Goal: Task Accomplishment & Management: Complete application form

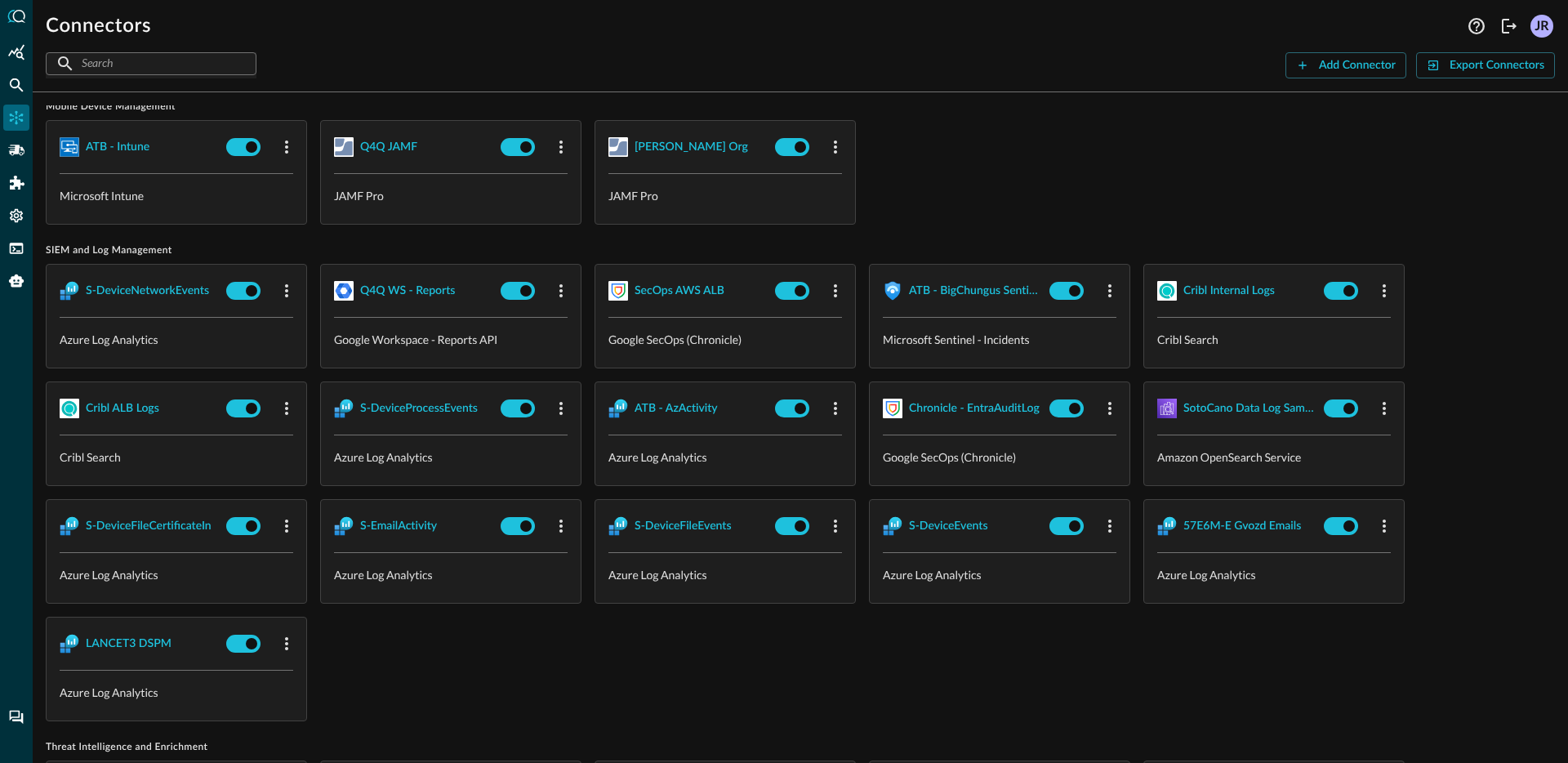
scroll to position [1456, 0]
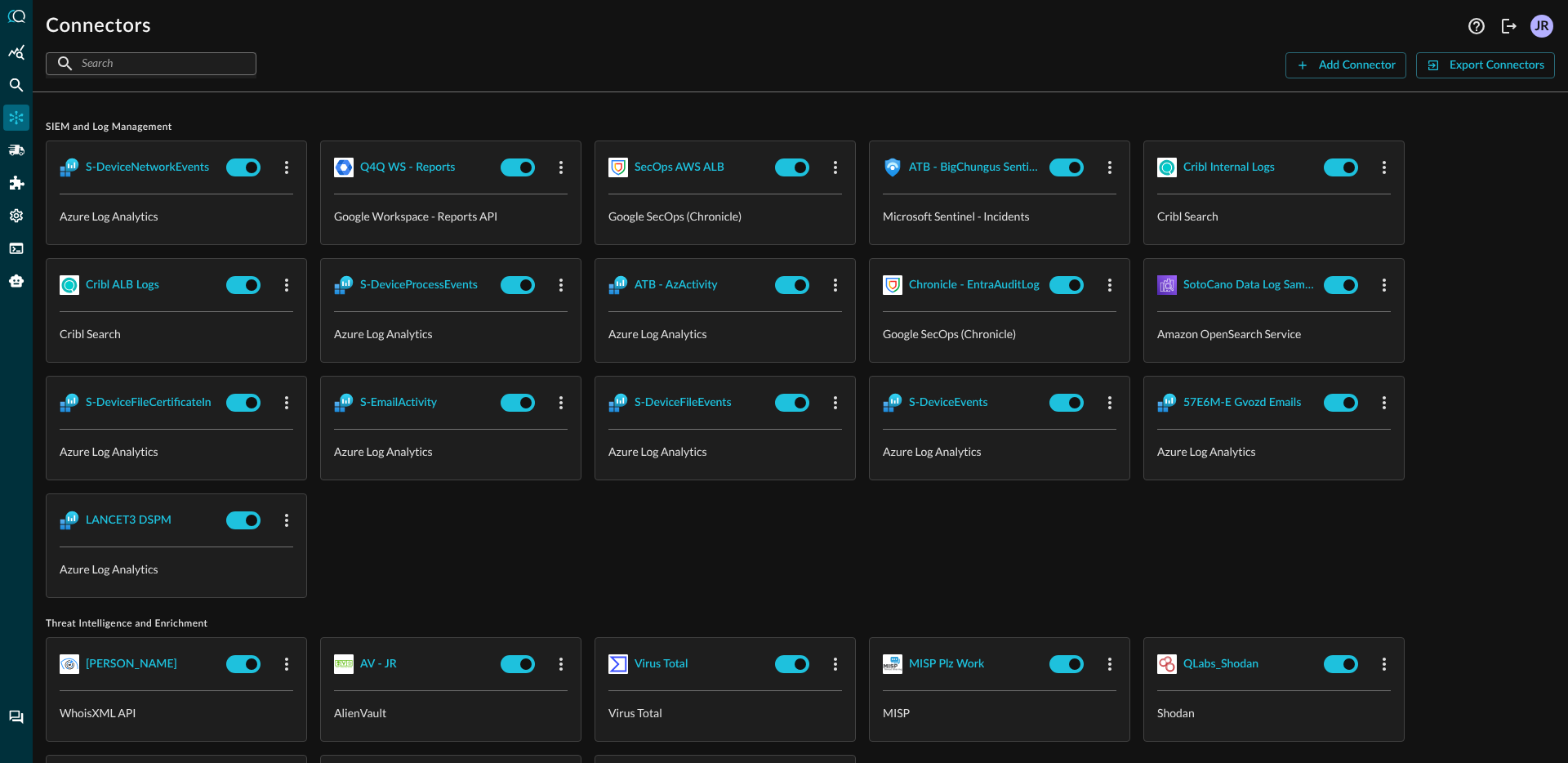
click at [5, 97] on div at bounding box center [16, 381] width 32 height 763
click at [11, 93] on div "Federated Search" at bounding box center [17, 85] width 26 height 26
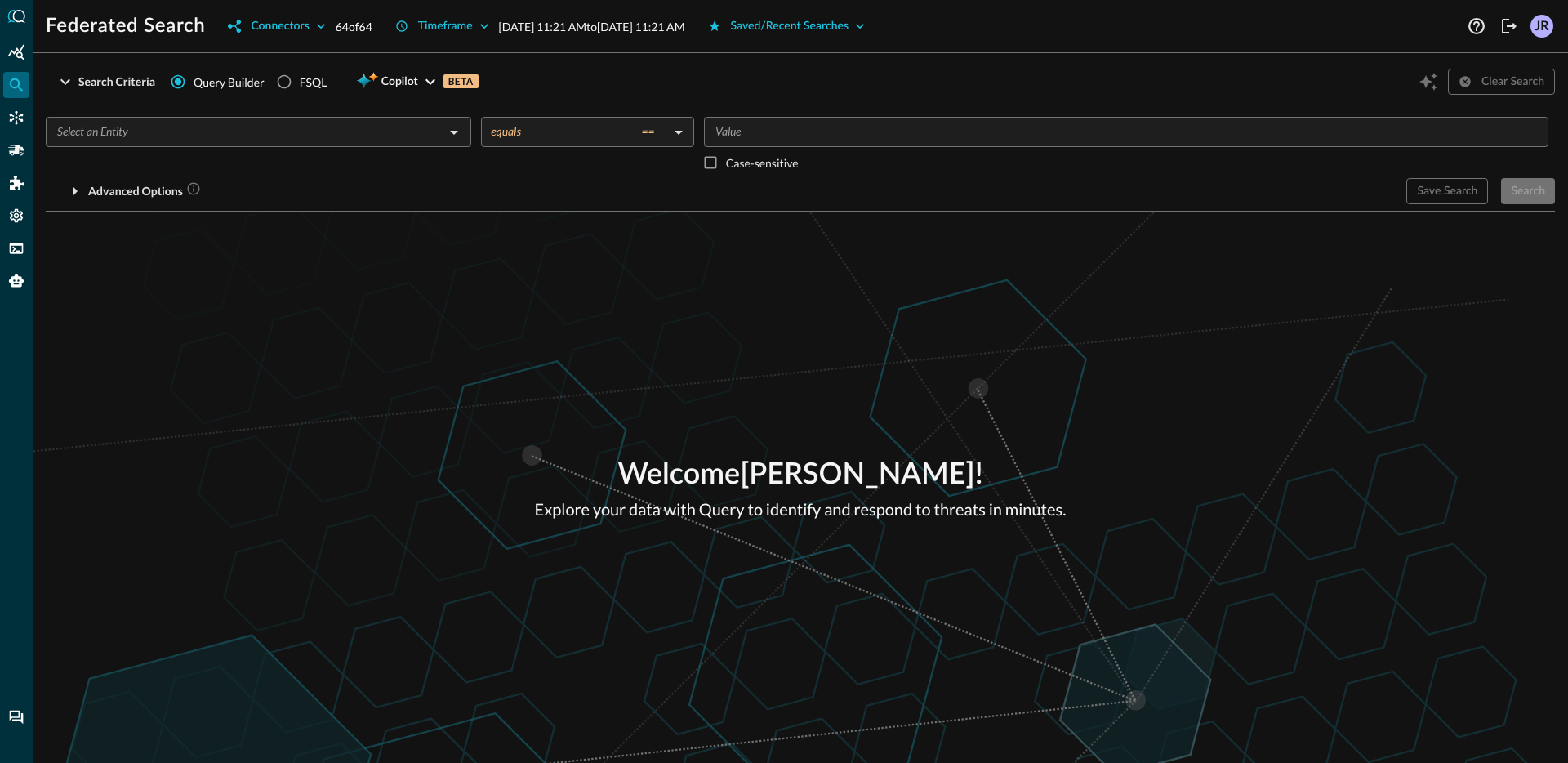
click at [181, 136] on input "text" at bounding box center [245, 132] width 389 height 20
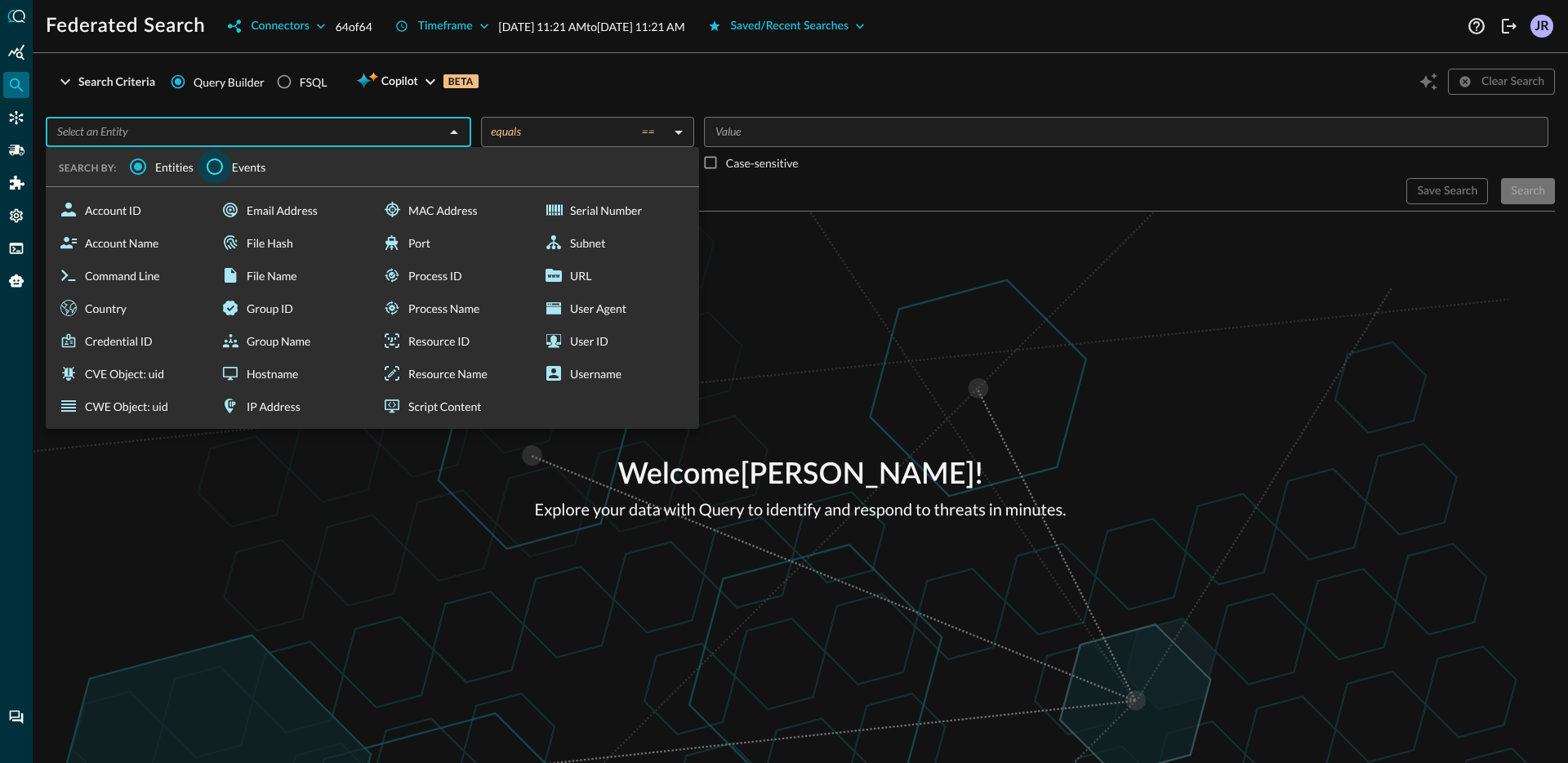
click at [226, 161] on input "Events" at bounding box center [214, 166] width 34 height 34
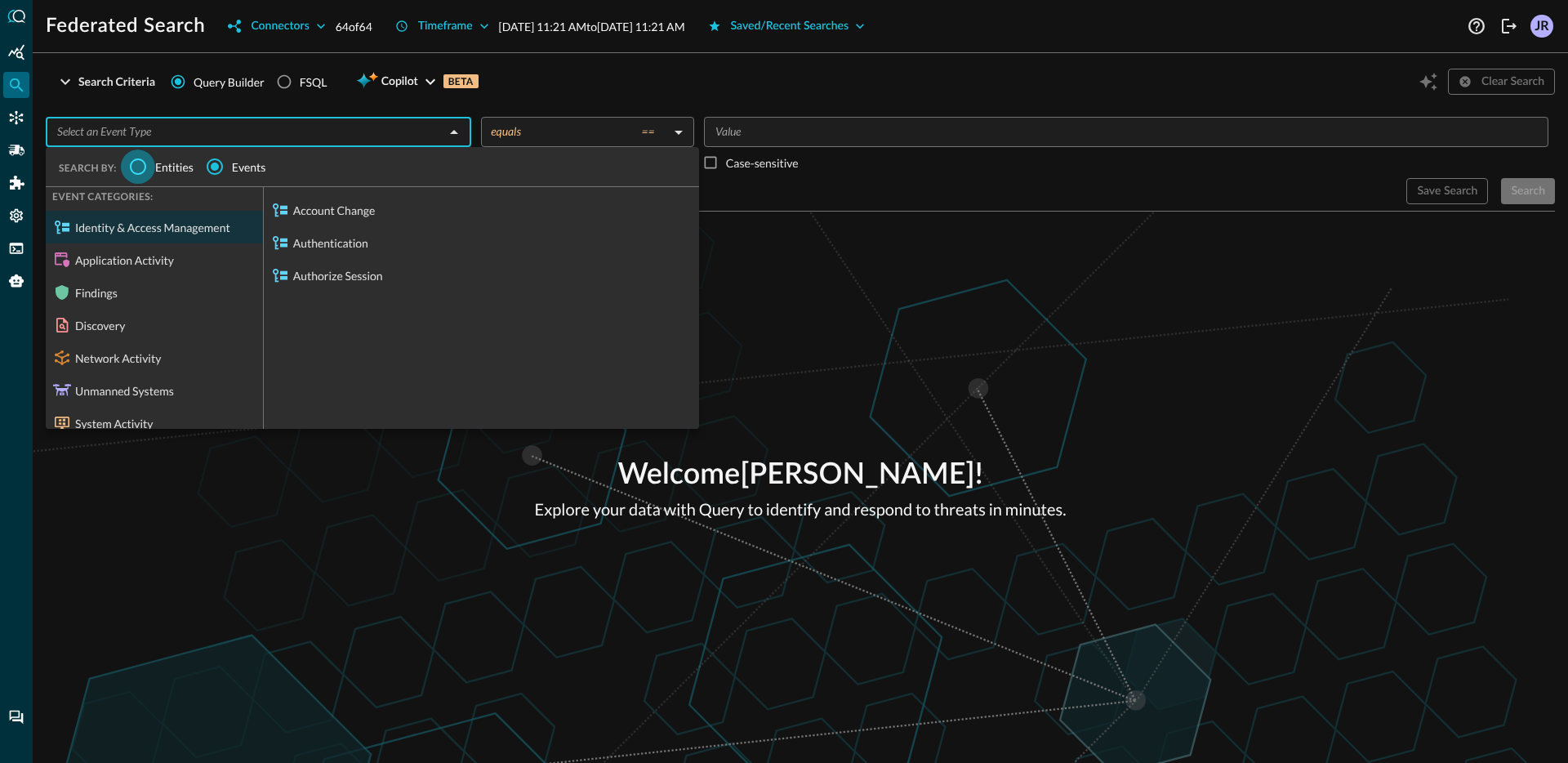
click at [138, 162] on input "Entities" at bounding box center [138, 166] width 34 height 34
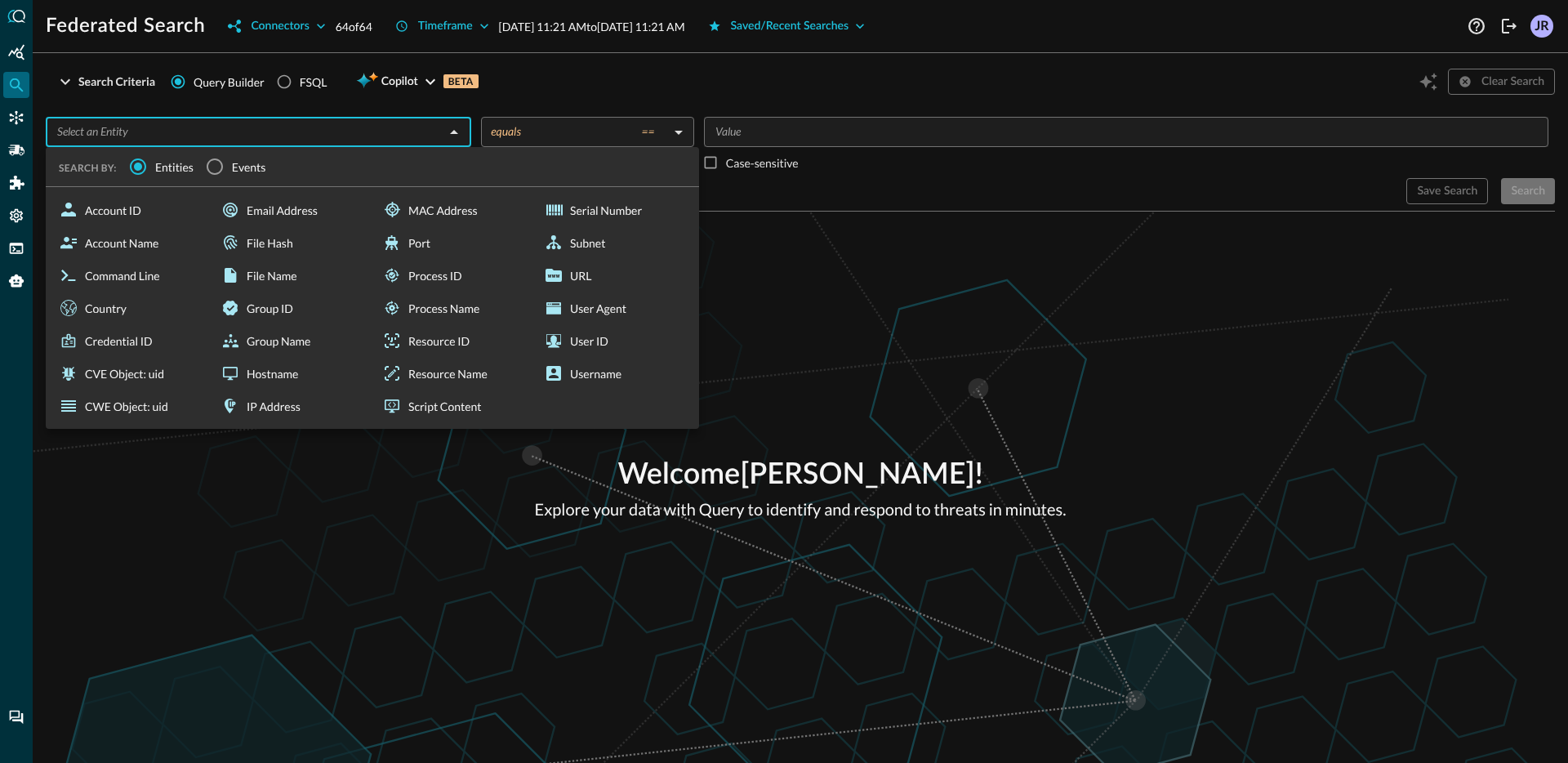
click at [792, 295] on div "Welcome Jonathan Rau ! Explore your data with Query to identify and respond to …" at bounding box center [800, 487] width 1536 height 551
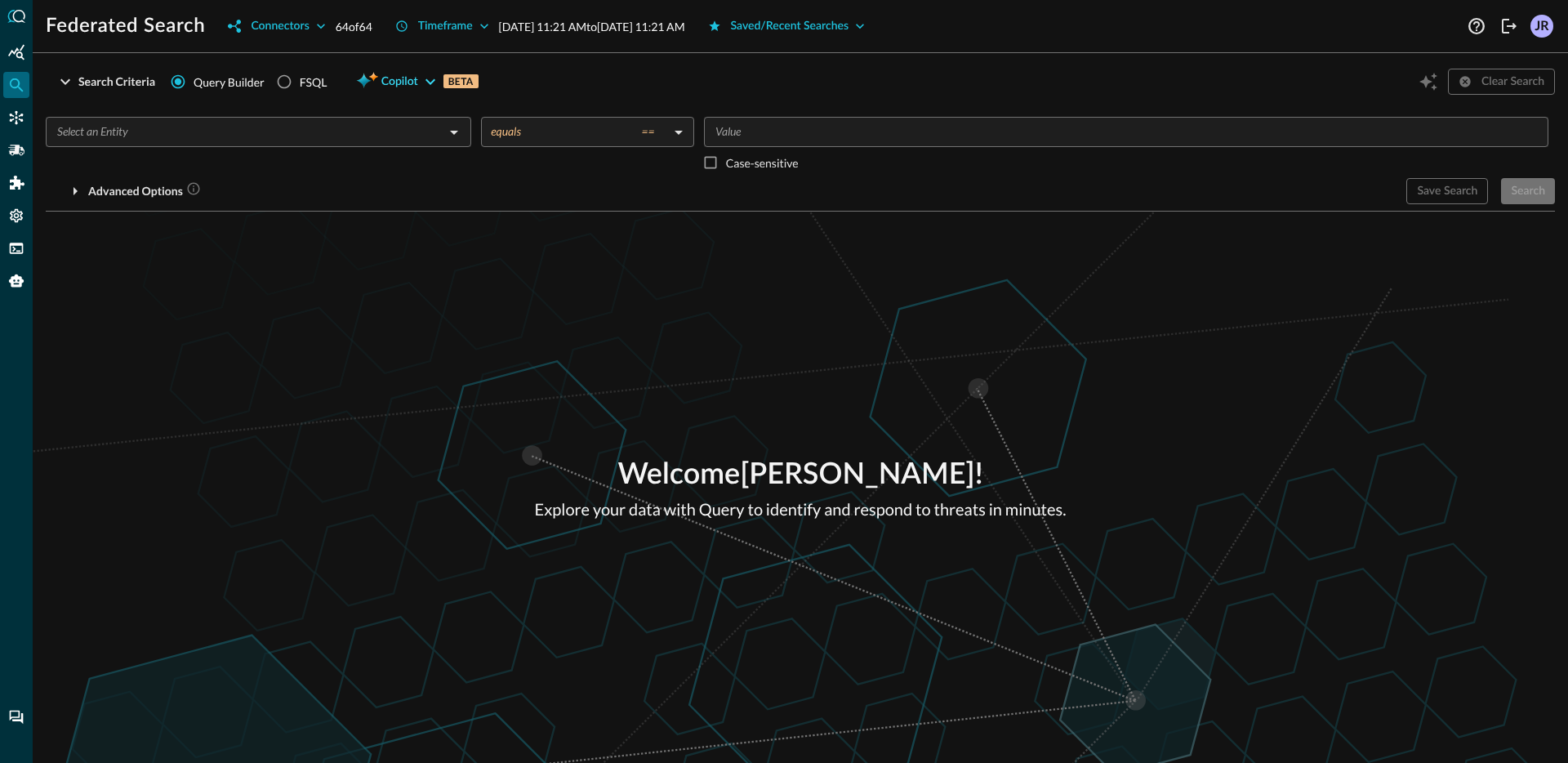
click at [391, 78] on span "Copilot" at bounding box center [400, 82] width 37 height 20
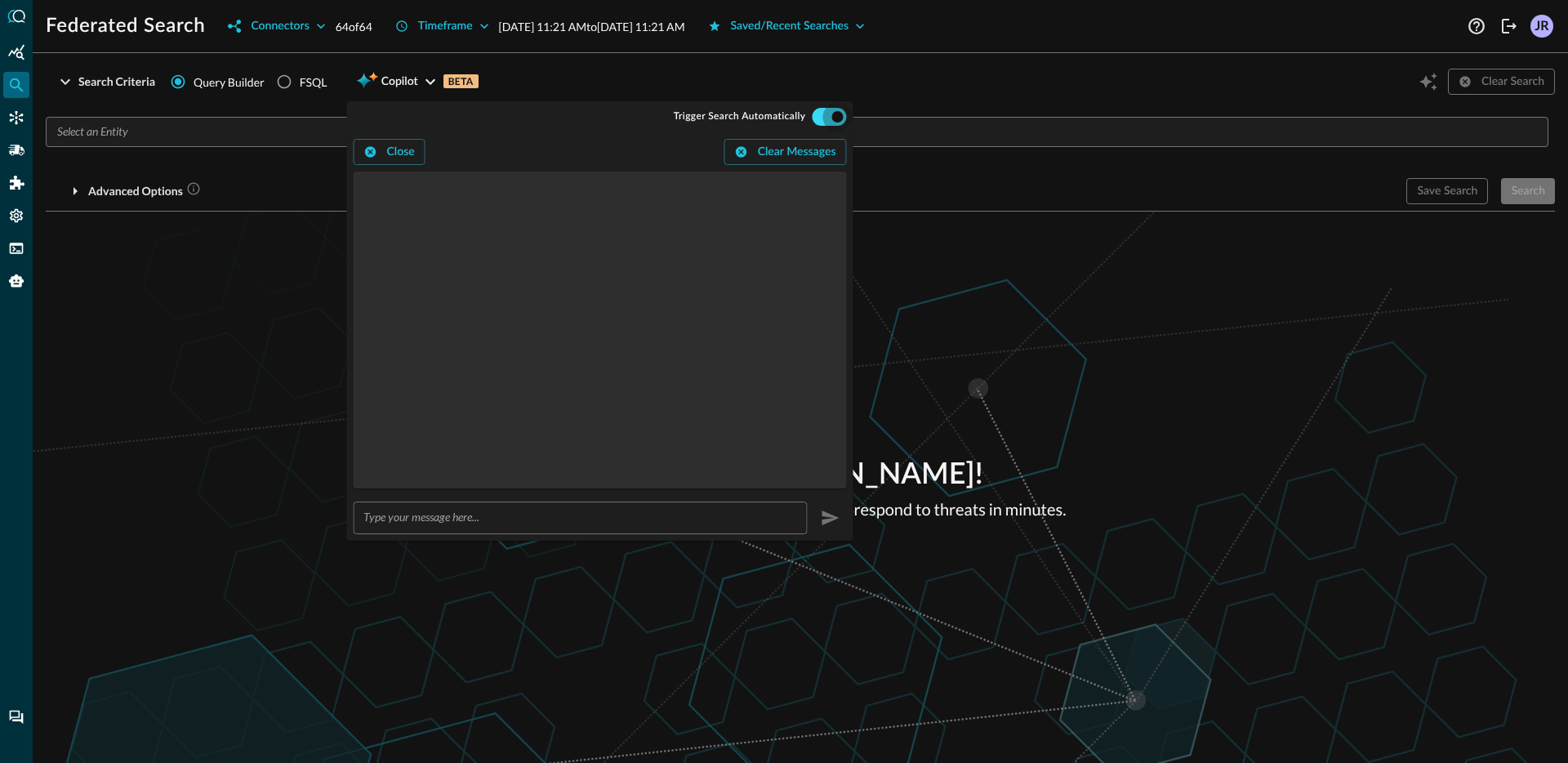
click at [832, 119] on input "checkbox" at bounding box center [837, 116] width 90 height 30
click at [827, 119] on input "checkbox" at bounding box center [820, 116] width 90 height 30
checkbox input "true"
click at [1076, 373] on div "Welcome Jonathan Rau ! Explore your data with Query to identify and respond to …" at bounding box center [800, 487] width 1536 height 551
click at [386, 155] on button "Close" at bounding box center [390, 152] width 72 height 26
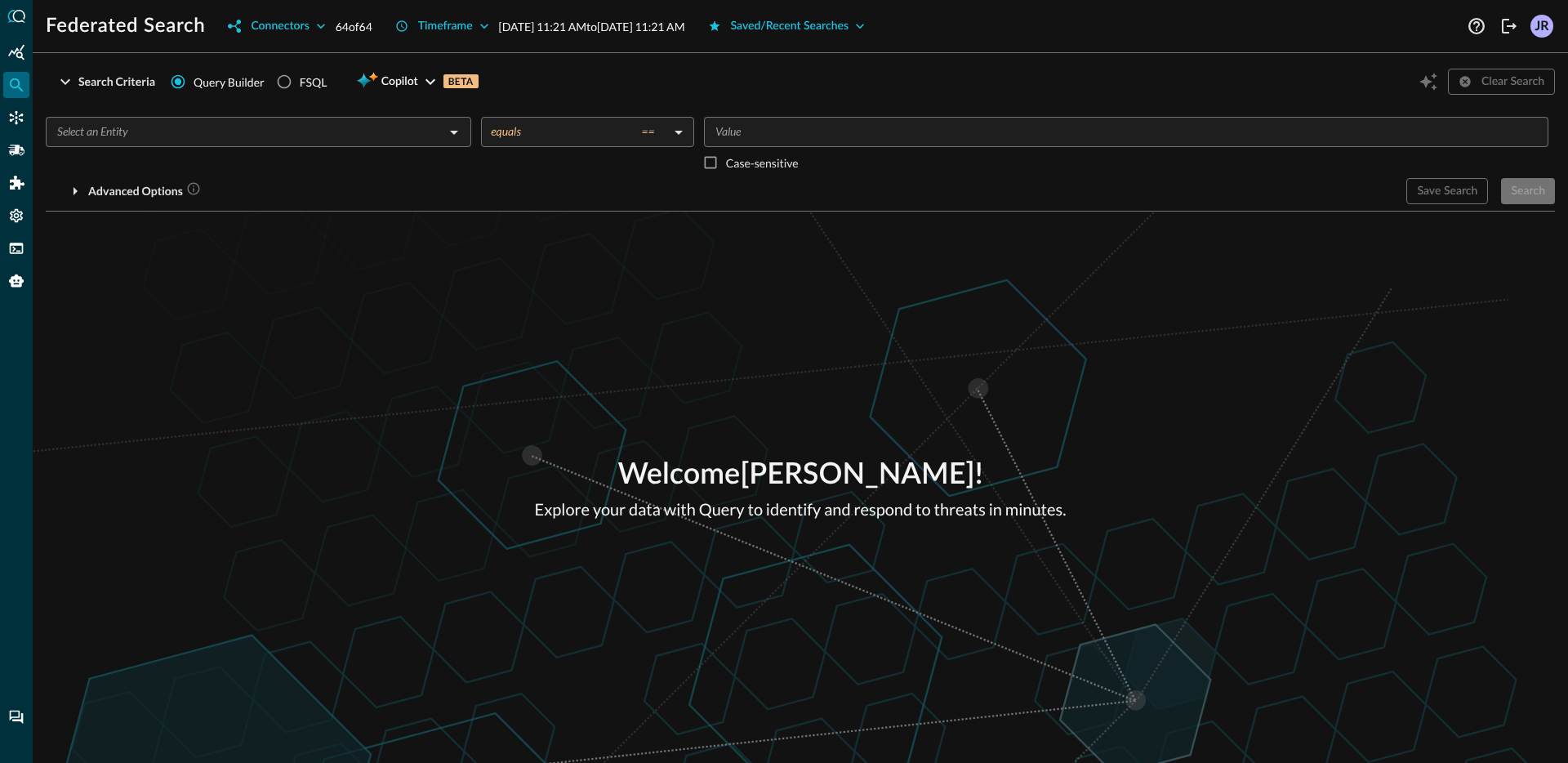
click at [354, 243] on div "Welcome Jonathan Rau ! Explore your data with Query to identify and respond to …" at bounding box center [800, 487] width 1536 height 551
click at [304, 89] on div "FSQL" at bounding box center [314, 83] width 28 height 18
click at [300, 89] on input "FSQL" at bounding box center [283, 81] width 31 height 31
radio input "true"
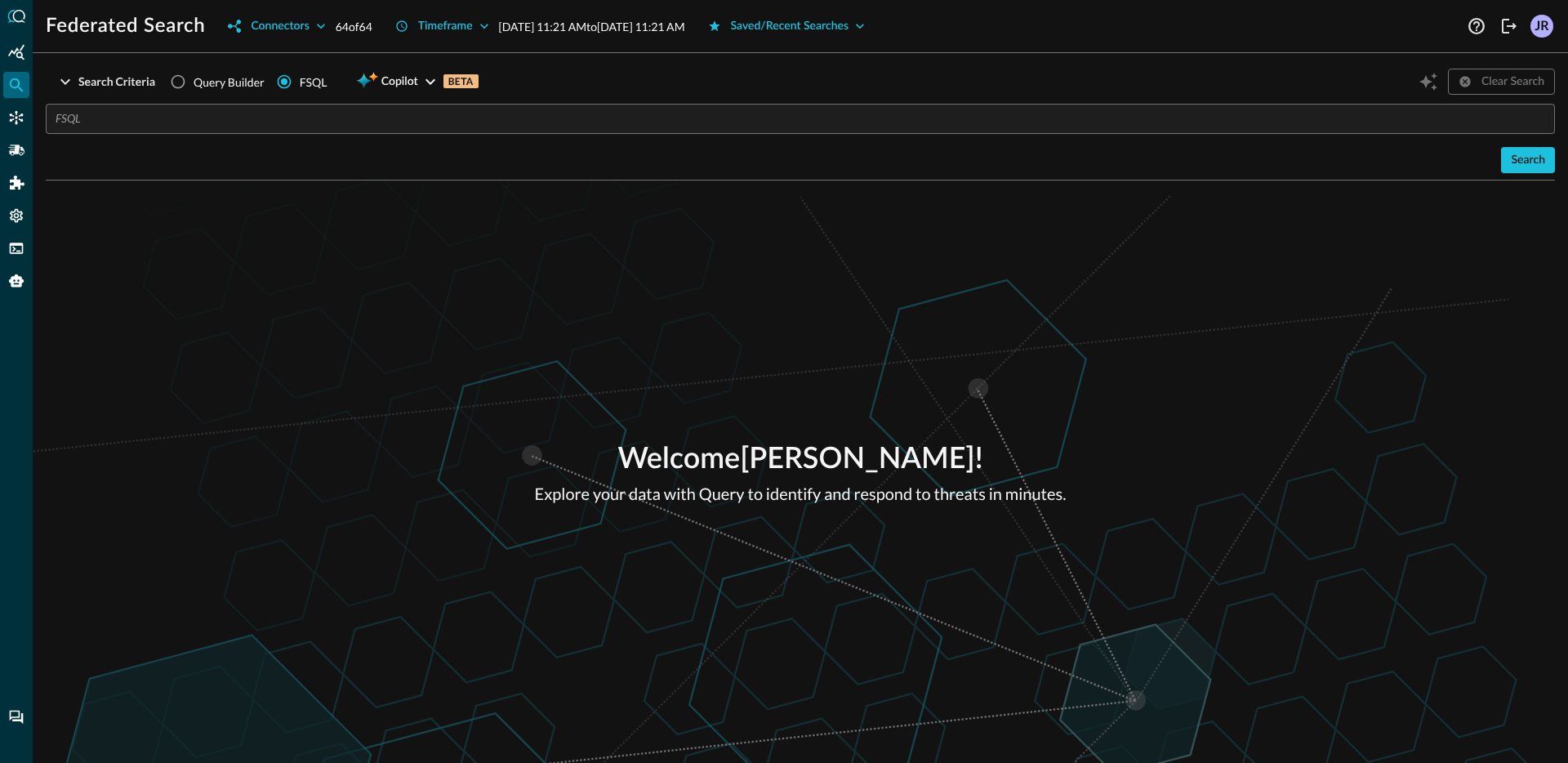
click at [237, 89] on span "Query Builder" at bounding box center [229, 83] width 71 height 18
click at [194, 89] on input "Query Builder" at bounding box center [177, 81] width 31 height 31
radio input "true"
radio input "false"
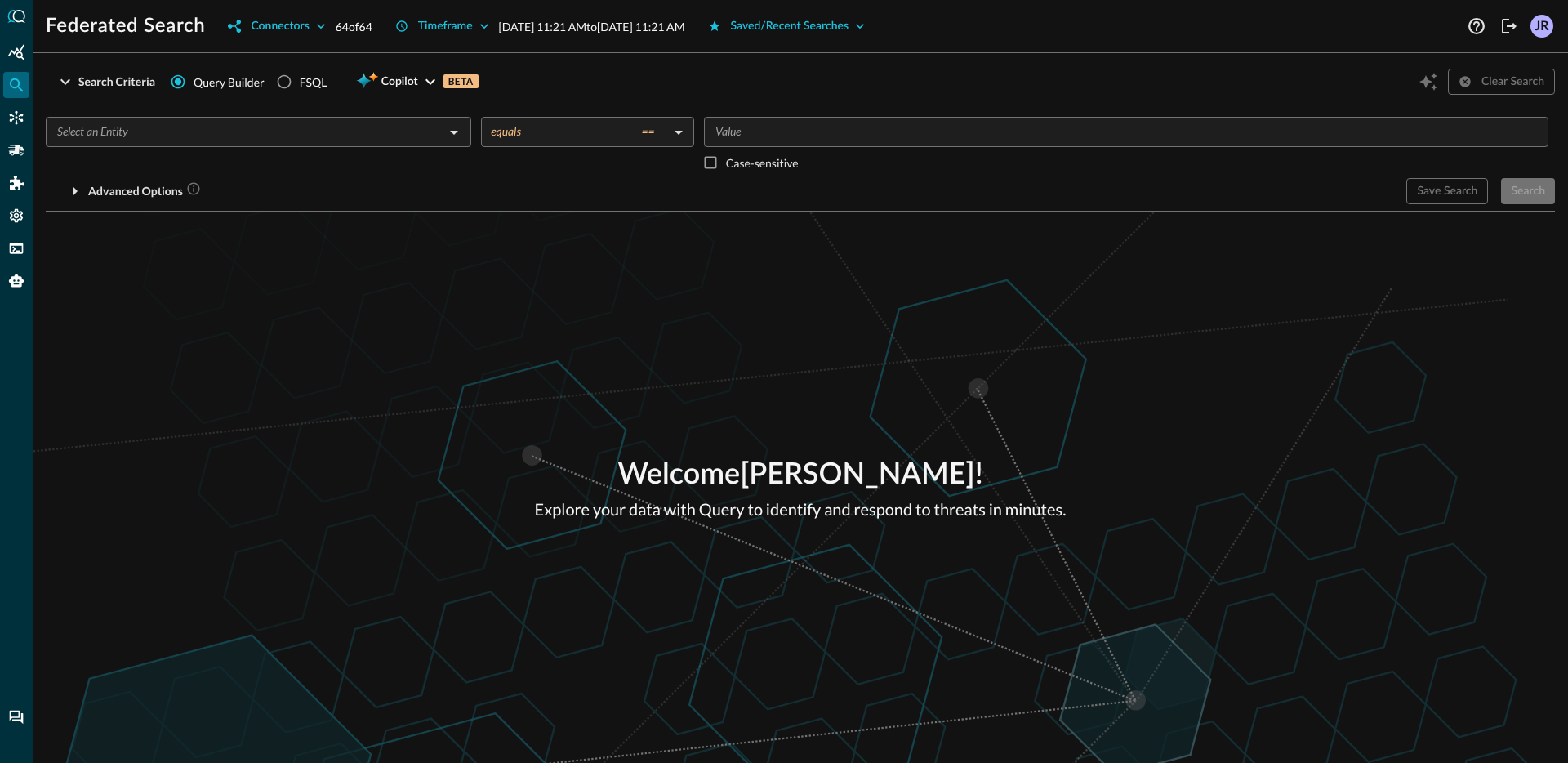
click at [424, 396] on div "Welcome Jonathan Rau ! Explore your data with Query to identify and respond to …" at bounding box center [800, 487] width 1536 height 551
click at [2, 115] on div at bounding box center [16, 381] width 32 height 763
click at [11, 118] on icon "Connectors" at bounding box center [16, 118] width 17 height 17
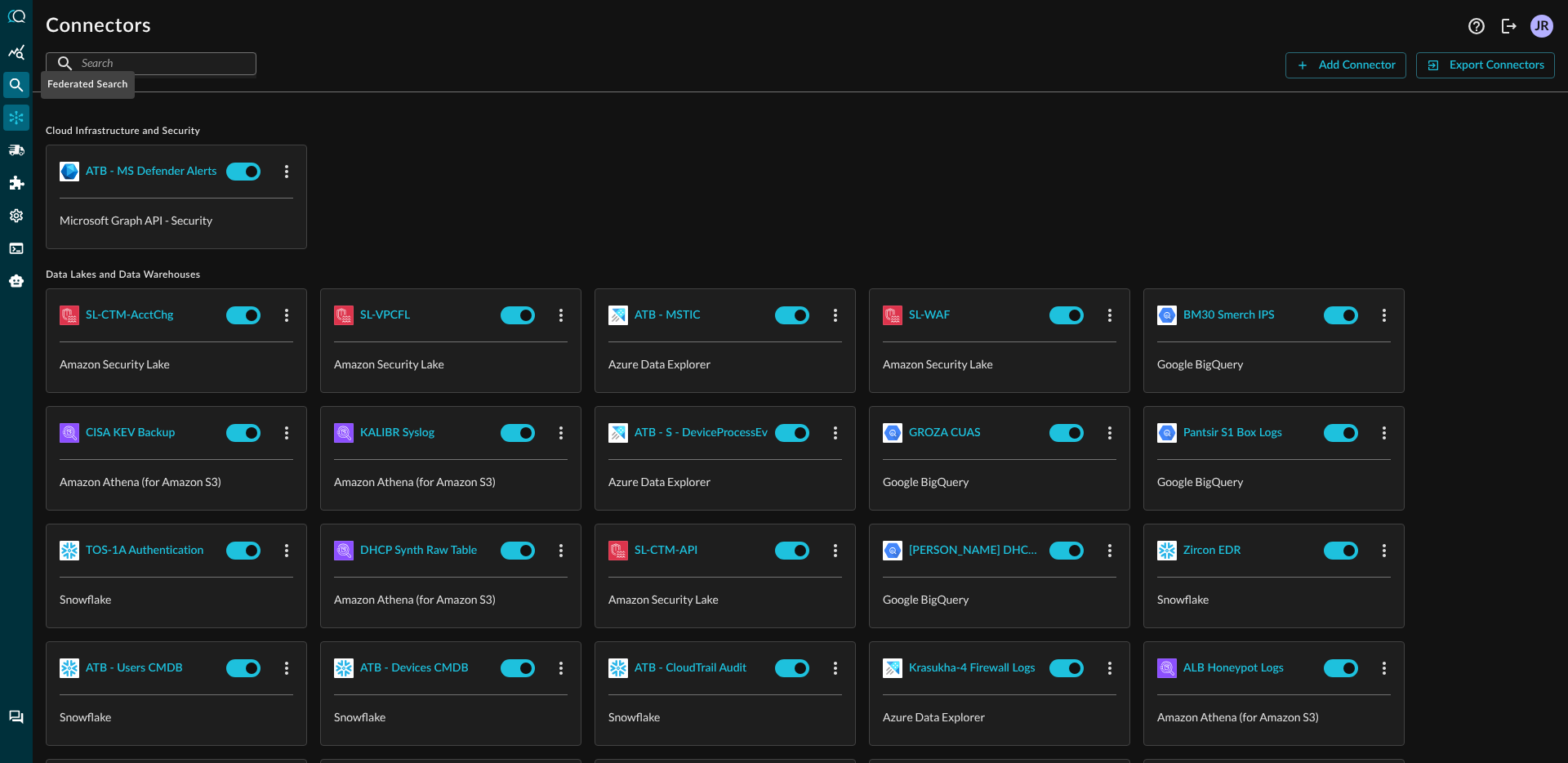
click at [11, 76] on icon "Federated Search" at bounding box center [16, 84] width 17 height 17
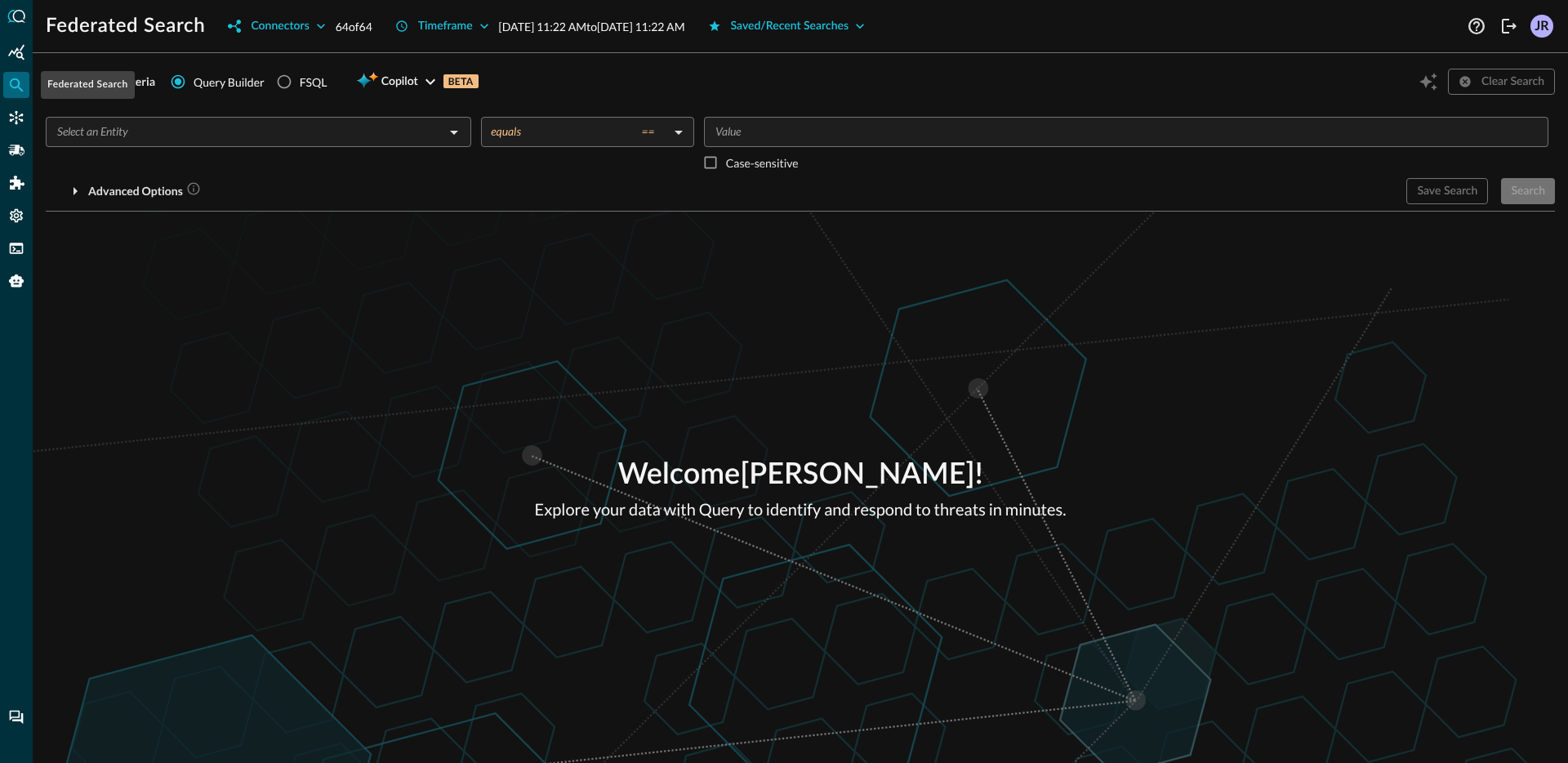
click at [485, 407] on div "Welcome Jonathan Rau ! Explore your data with Query to identify and respond to …" at bounding box center [800, 487] width 1536 height 551
click at [25, 248] on div "FSQL" at bounding box center [17, 248] width 26 height 26
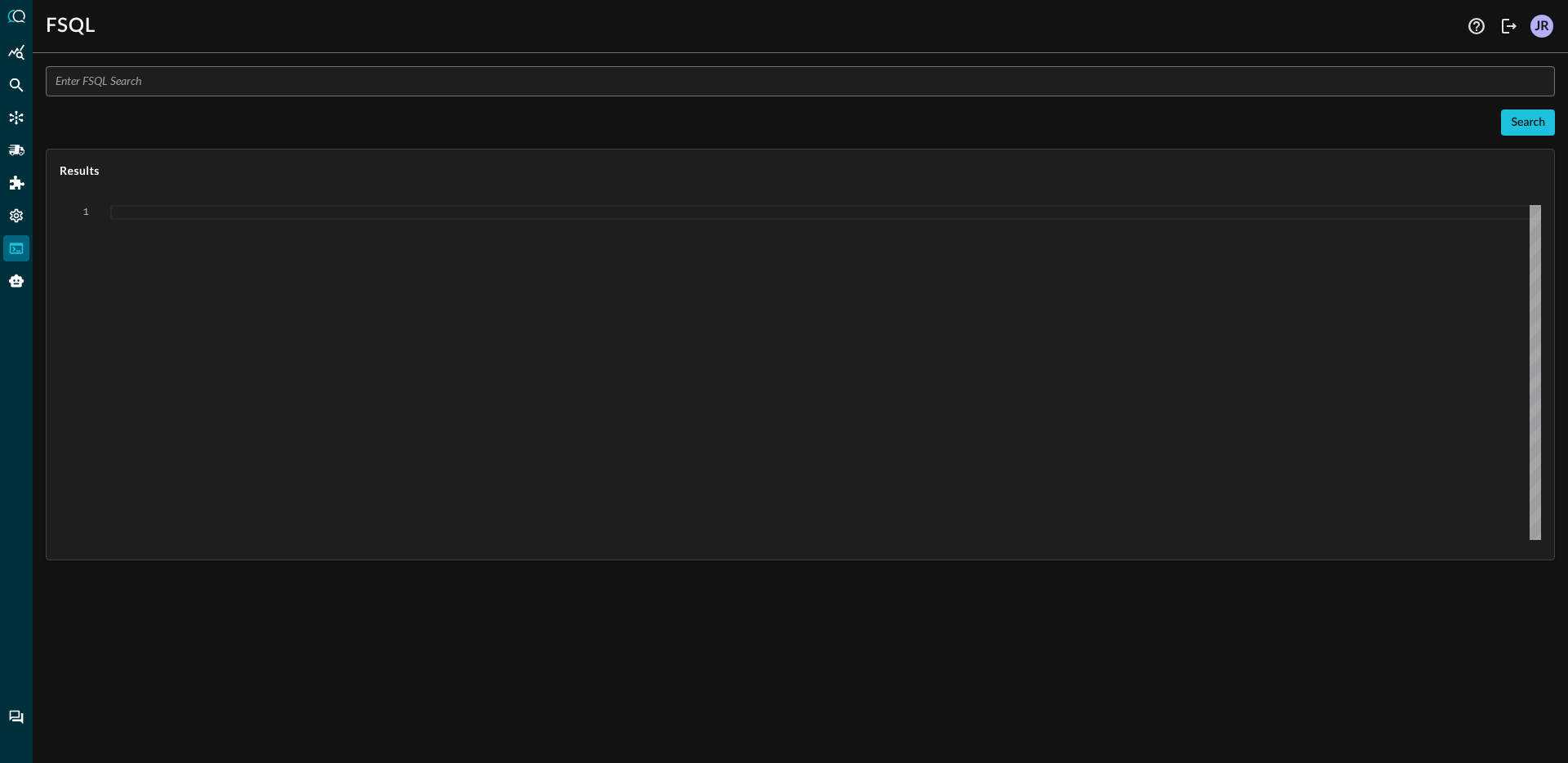
click at [178, 76] on input "text" at bounding box center [805, 81] width 1500 height 30
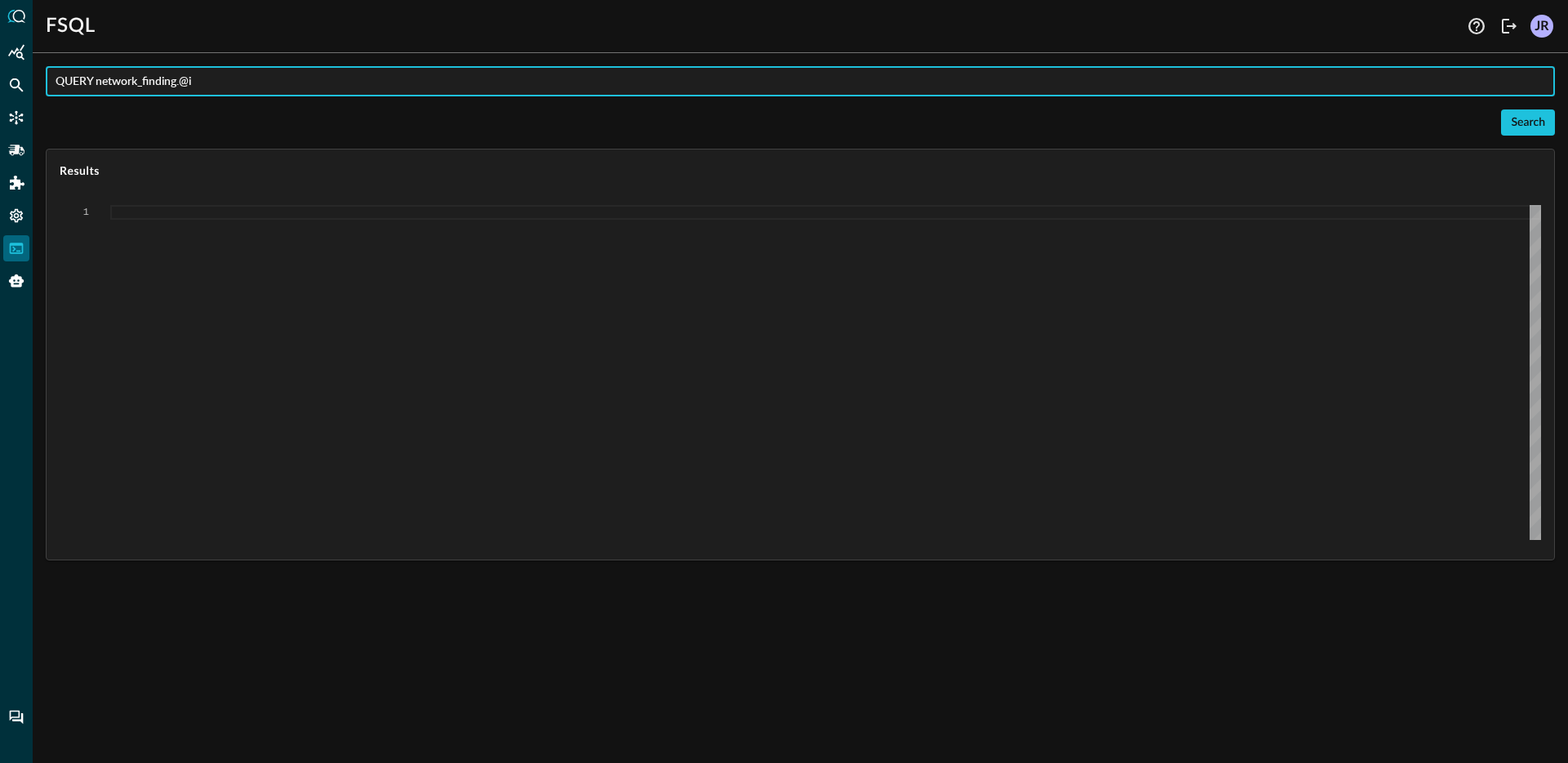
type input "QUERY network_finding.@ip"
type textarea "{ "response": [ { "status": "connected" }, { "error": "Failed to execute comman…"
click at [168, 89] on input "QUERY network_finding.@ip" at bounding box center [805, 81] width 1500 height 30
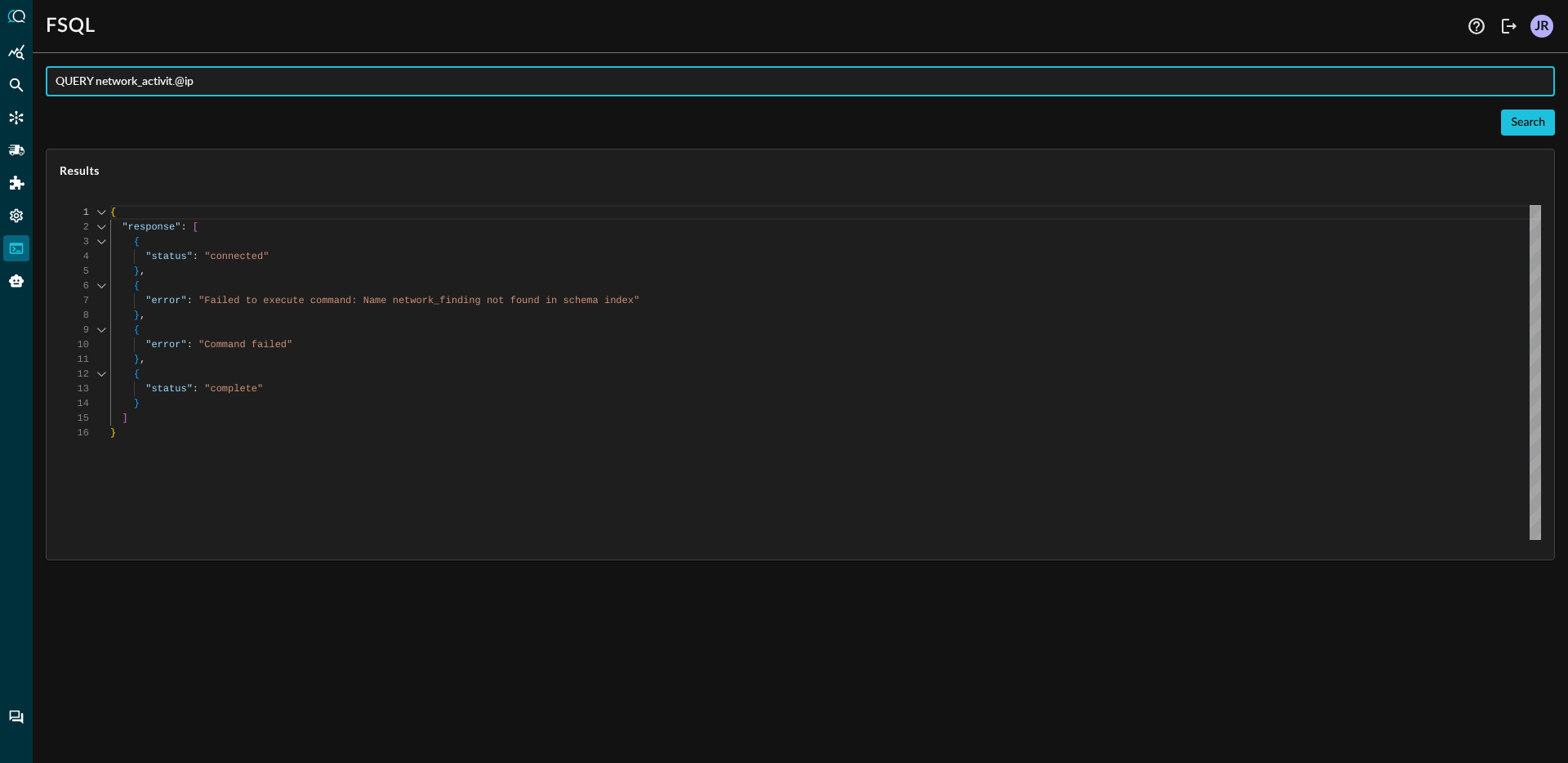
type input "QUERY network_activity.@ip"
type textarea "Loading results..."
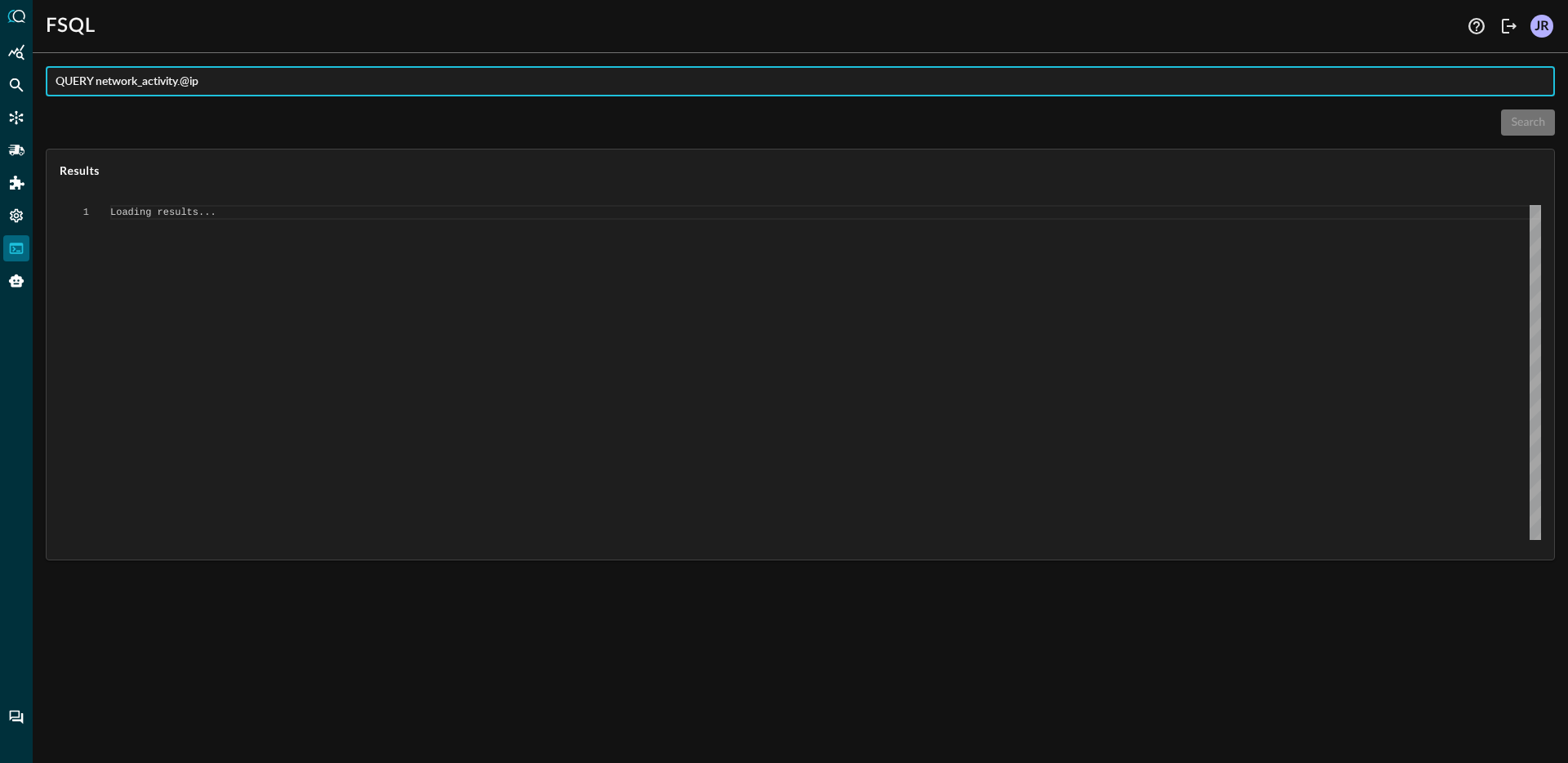
type input "QUERY network_activity.@ip"
click at [1022, 30] on div "FSQL" at bounding box center [755, 26] width 1418 height 26
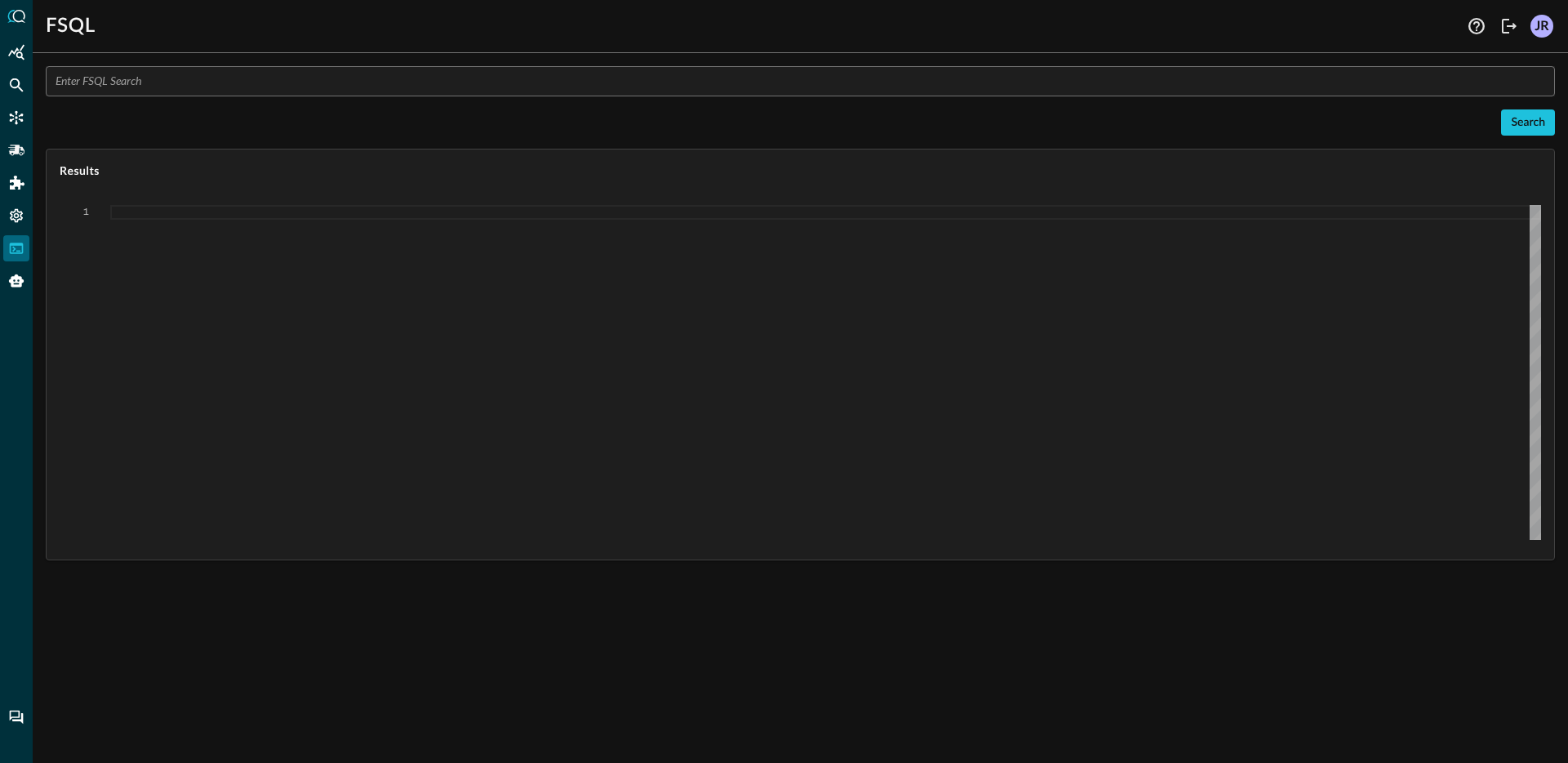
click at [399, 96] on input "text" at bounding box center [805, 81] width 1500 height 30
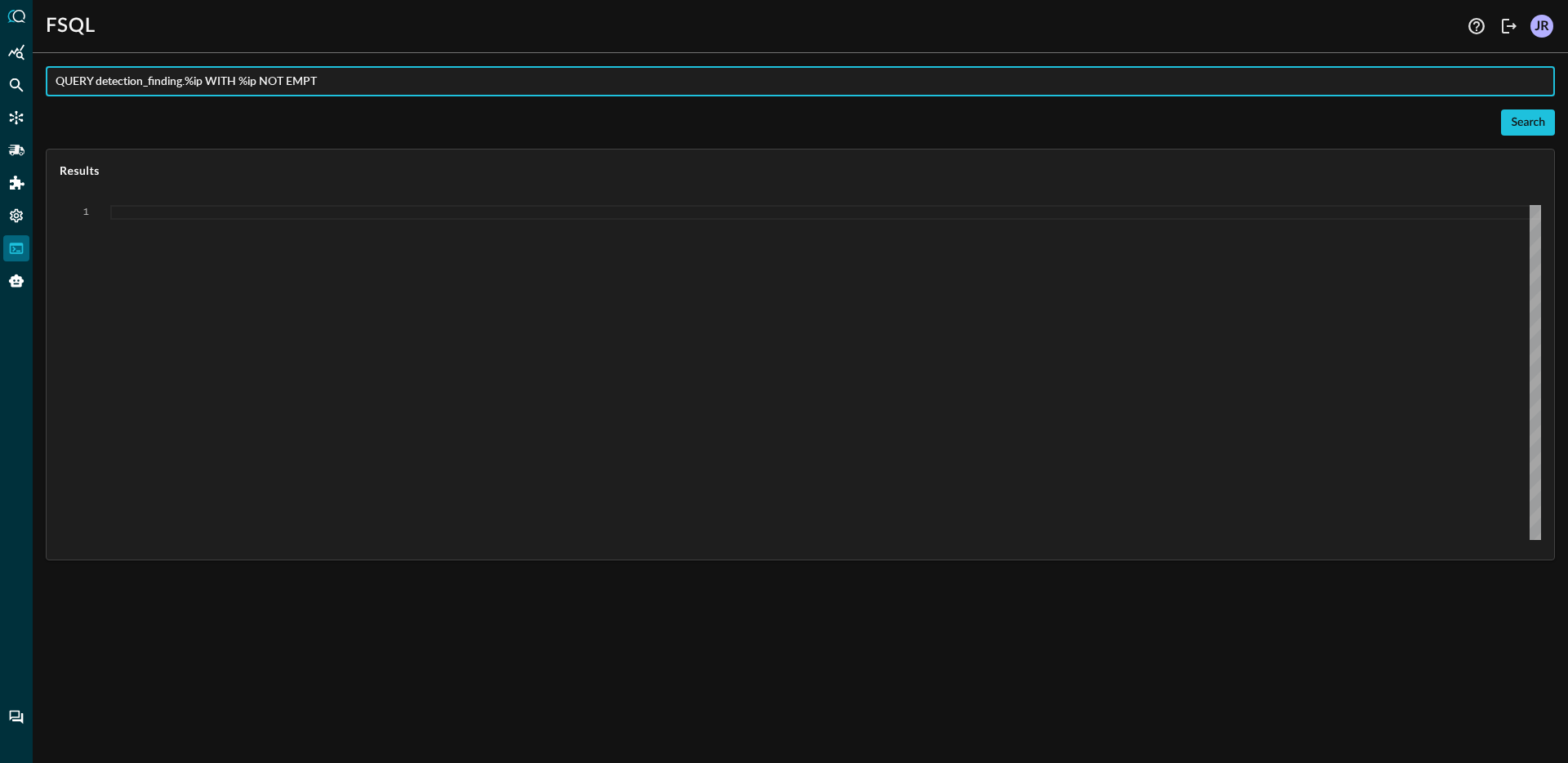
type input "QUERY detection_finding.%ip WITH %ip NOT EMPTY"
type textarea "{ "response": [ { "status": "connected" }, { "error": "Failed to execute comman…"
type input "QUERY detection_finding.%ip WITH %ip NOT EMPTY"
click at [368, 70] on input "QUERY detection_finding.%ip WITH %ip NOT EMPTY" at bounding box center [805, 81] width 1500 height 30
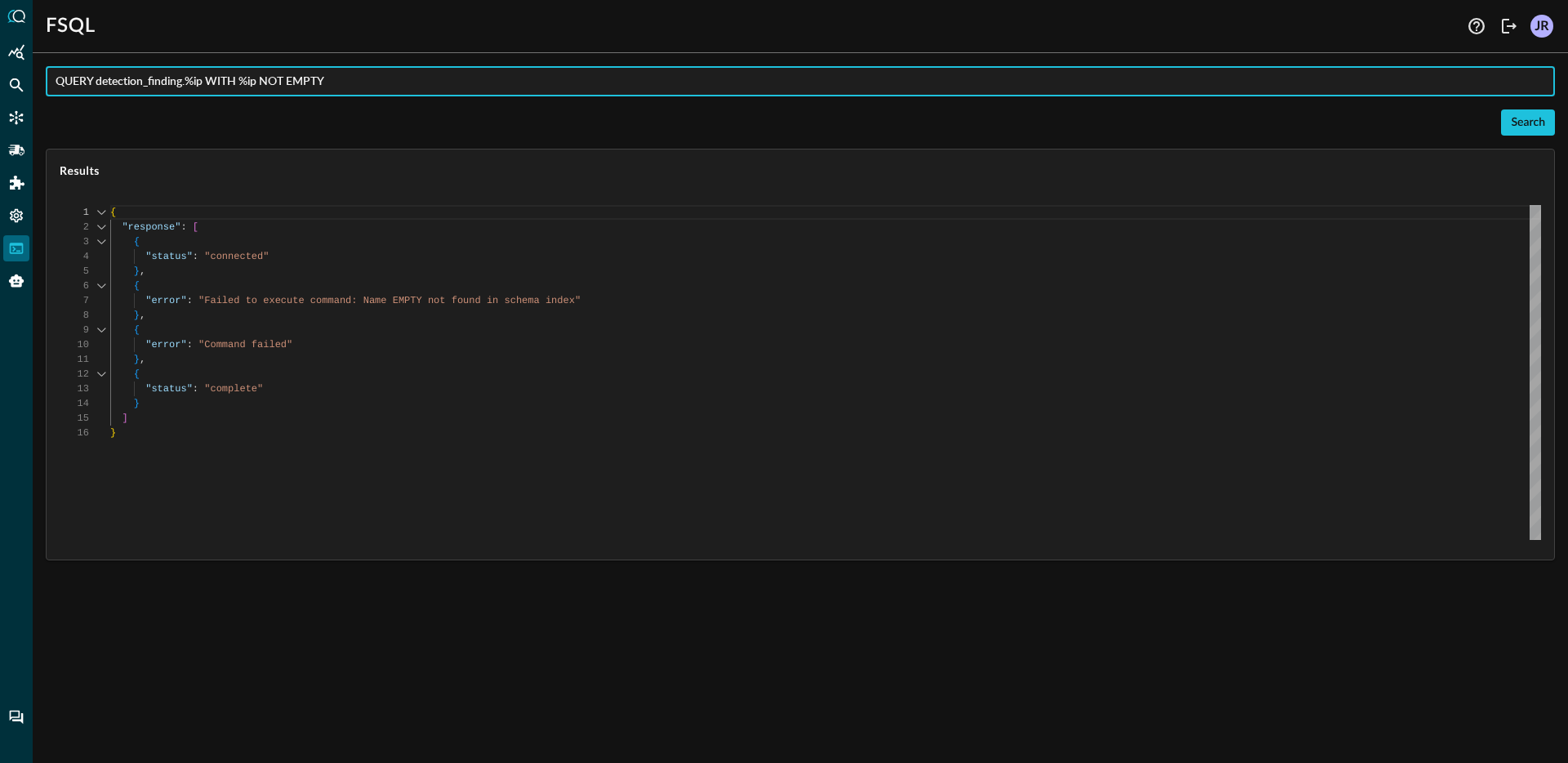
click at [555, 275] on div "{ "response" : [ { "status" : "connected" } , { "error" : "Failed to execute co…" at bounding box center [826, 373] width 1431 height 335
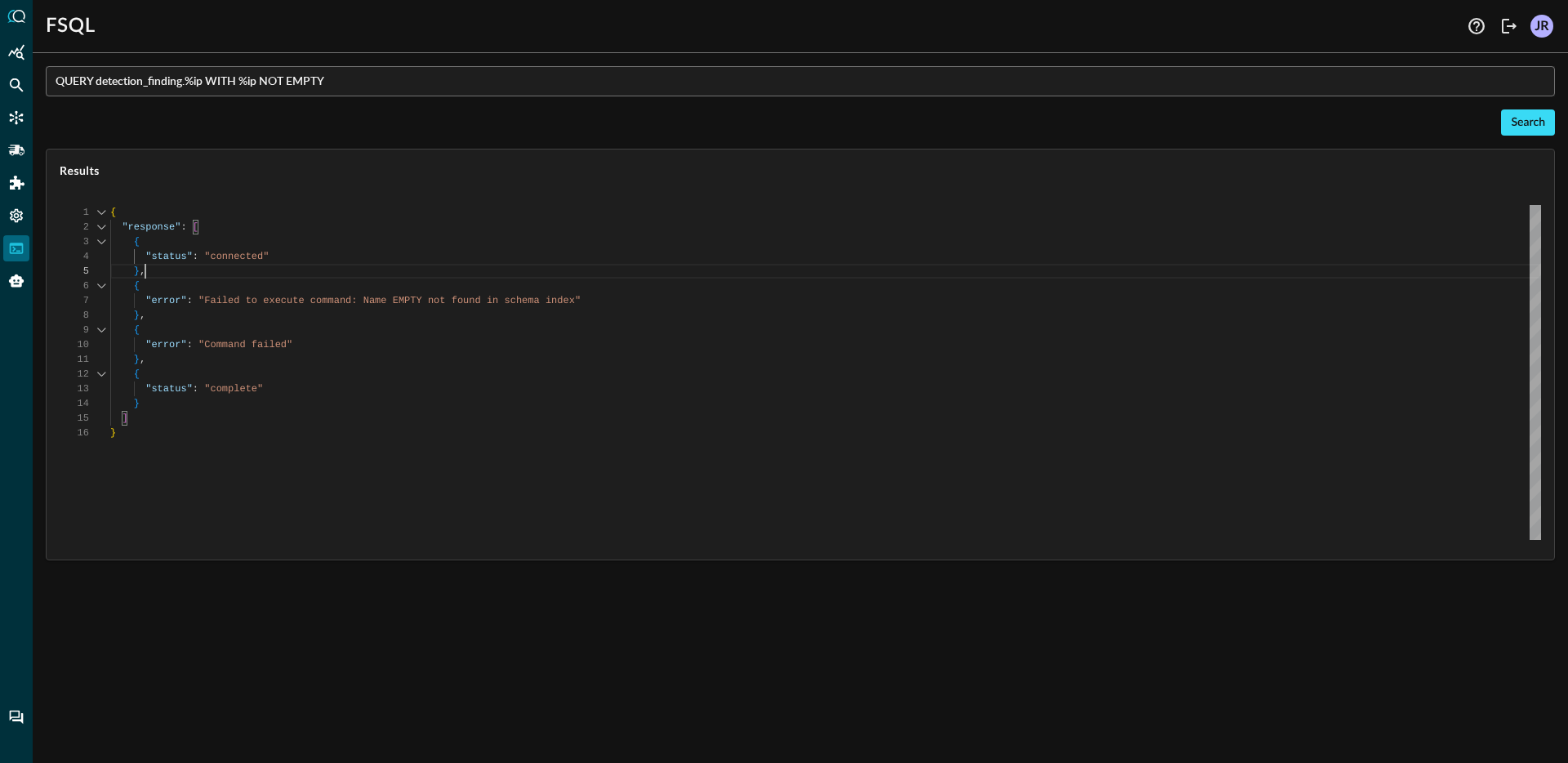
click at [1540, 131] on button "Search" at bounding box center [1528, 123] width 54 height 26
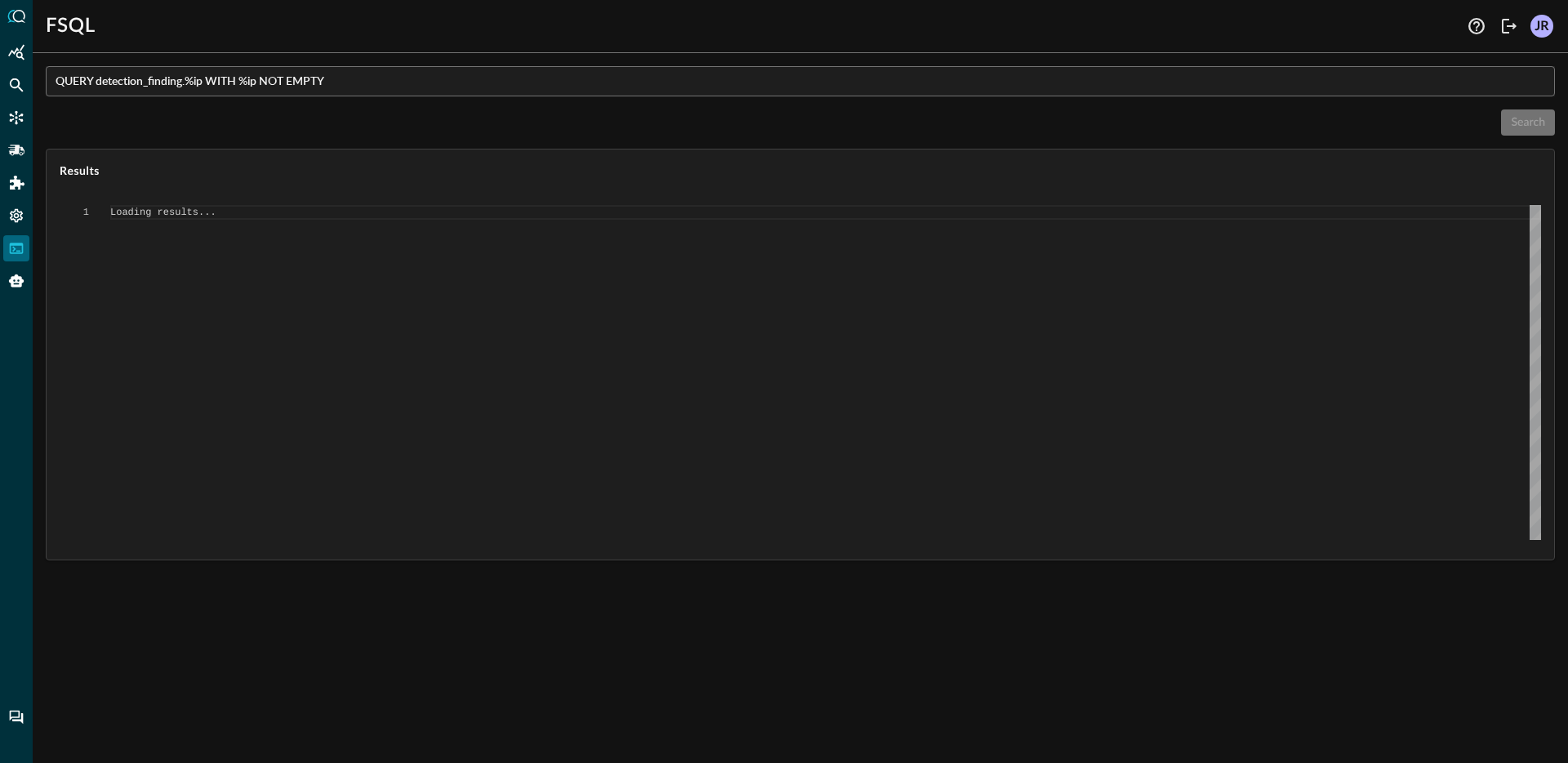
click at [284, 80] on input "QUERY detection_finding.%ip WITH %ip NOT EMPTY" at bounding box center [805, 81] width 1500 height 30
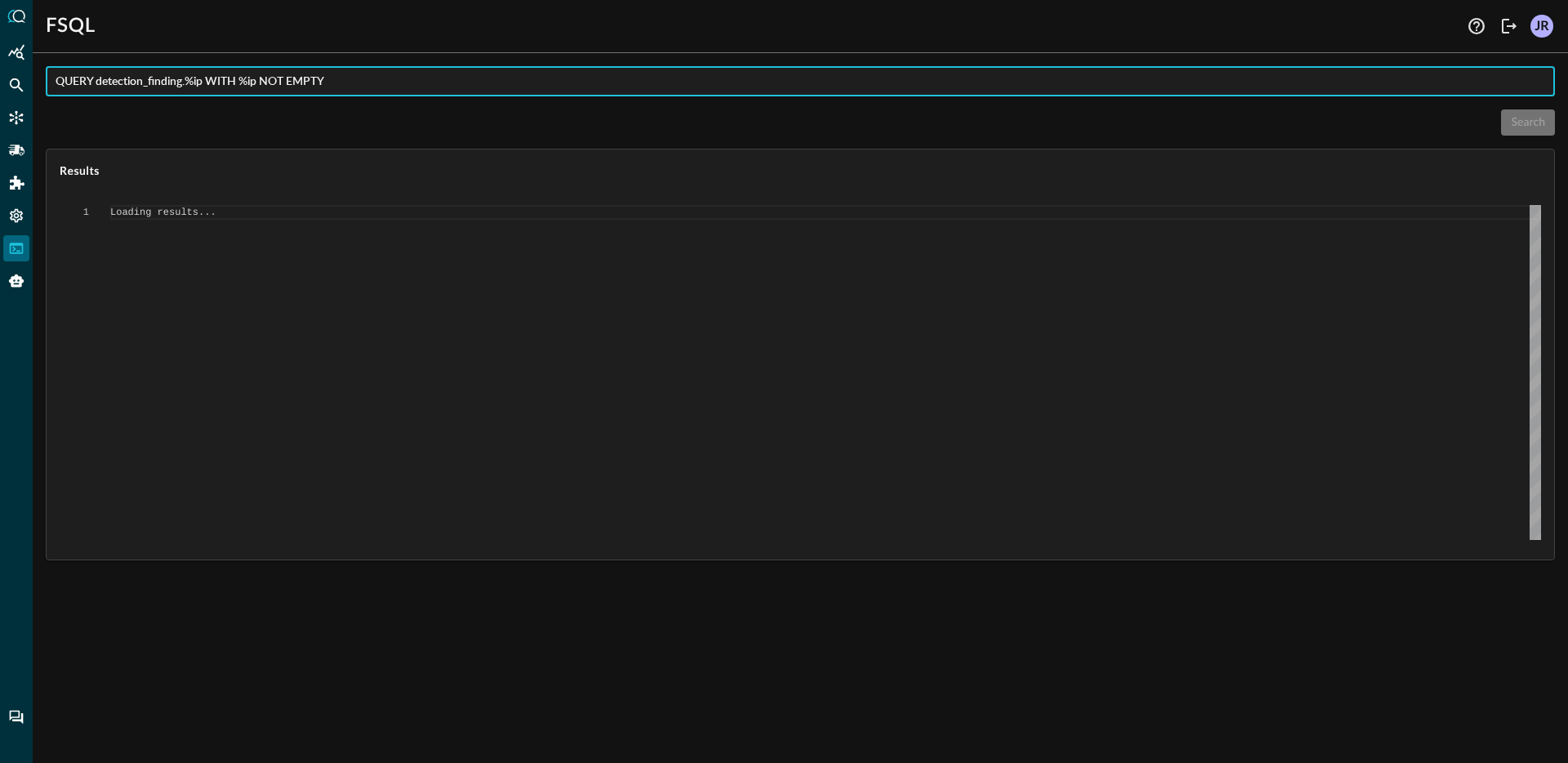
click at [284, 80] on input "QUERY detection_finding.%ip WITH %ip NOT EMPTY" at bounding box center [805, 81] width 1500 height 30
click at [272, 83] on input "QUERY detection_finding.%ip WITH %ip NOT EMPTY" at bounding box center [805, 81] width 1500 height 30
type textarea "{ "response": [ { "status": "connected" }, { "error": "Failed to execute comman…"
click at [272, 83] on input "QUERY detection_finding.%ip WITH %ip NOT EMPTY" at bounding box center [805, 81] width 1500 height 30
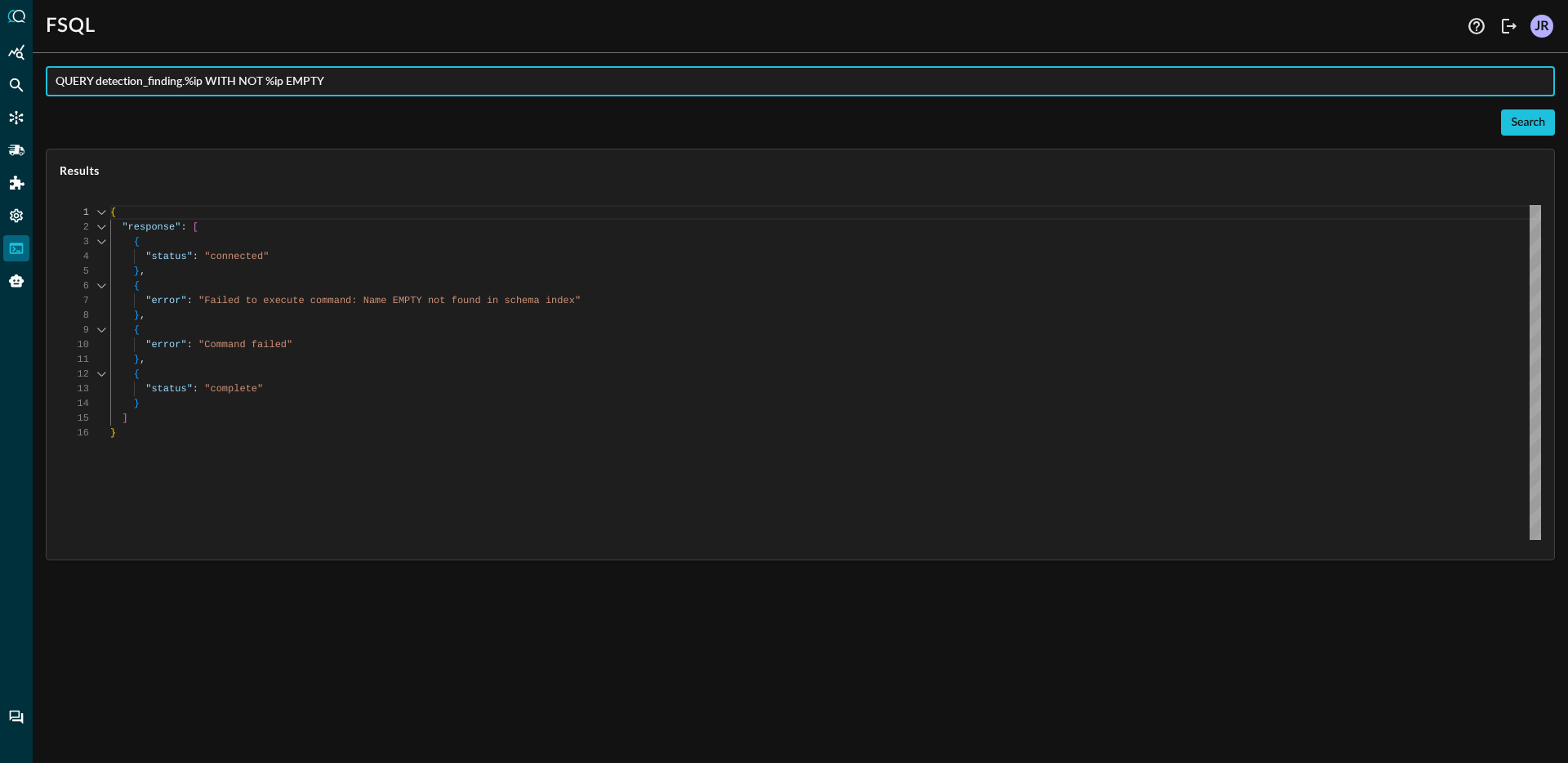
type input "QUERY detection_finding.%ip WITH NOT %ip EMPTY"
click at [202, 85] on input "QUERY detection_finding.%ip WITH NOT %ip EMPTY" at bounding box center [805, 81] width 1500 height 30
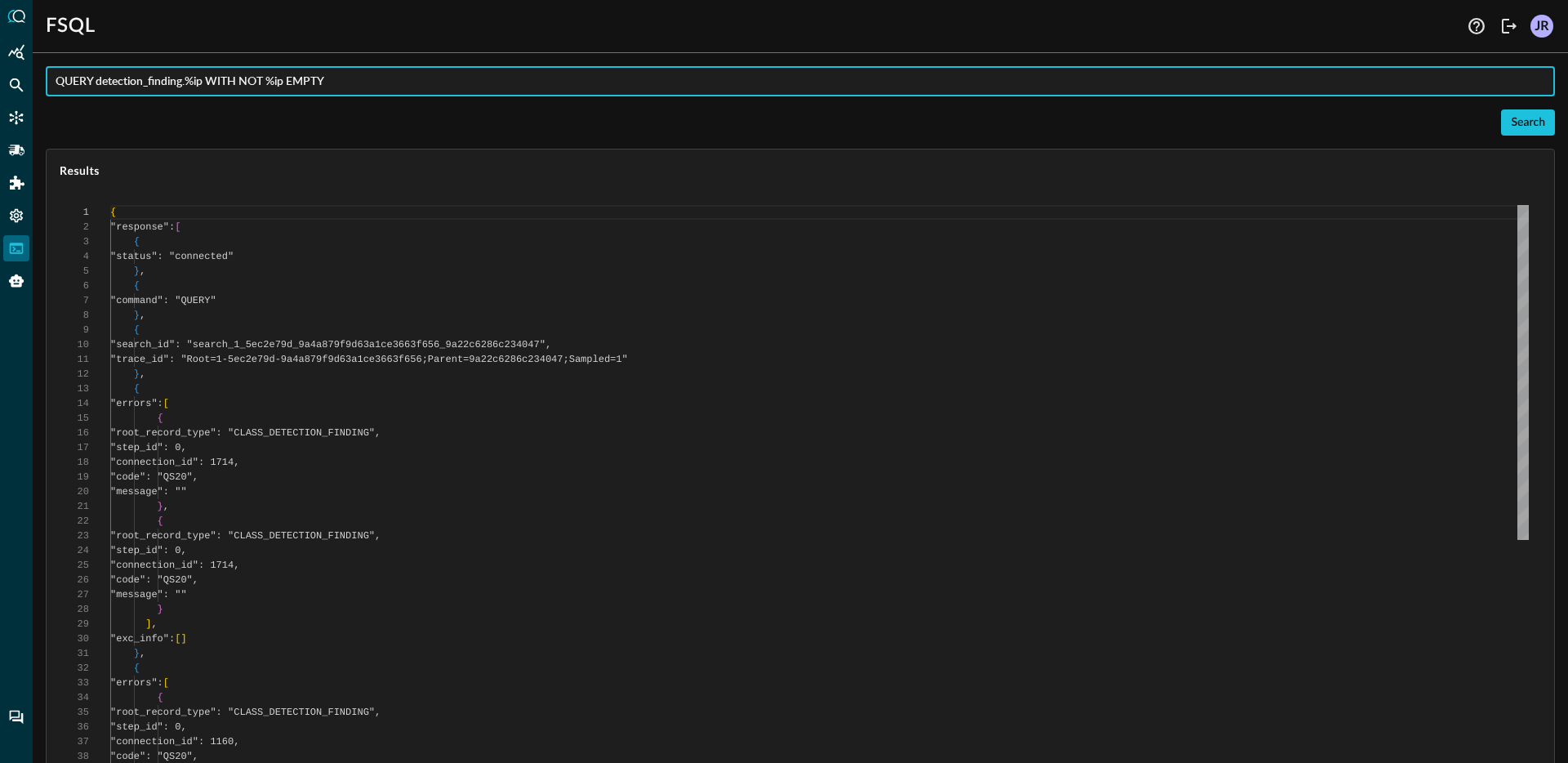
scroll to position [148, 0]
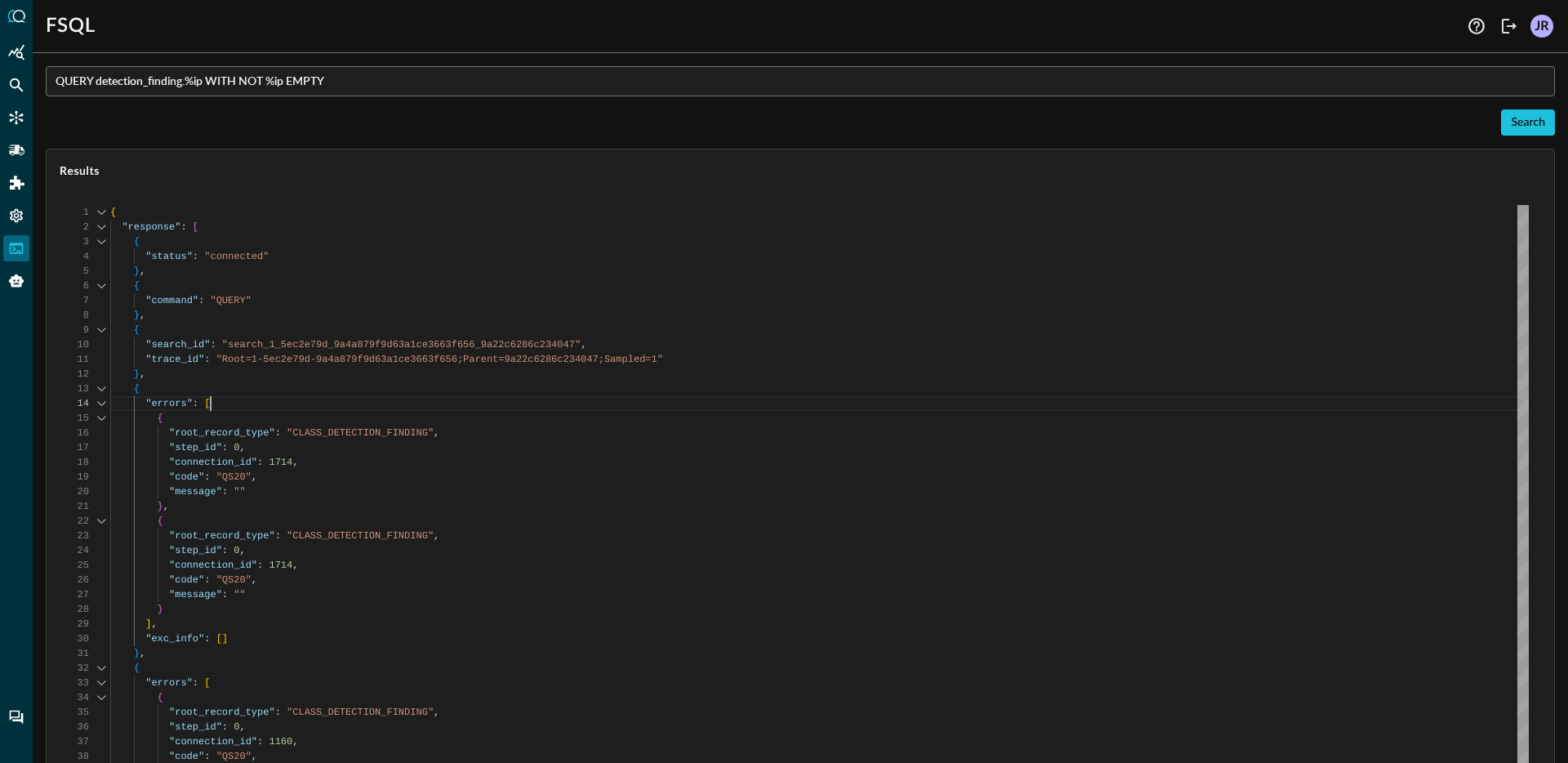
click at [561, 411] on div "{ "response" : [ { "status" : "connected" } , { "command" : "QUERY" } , { "sear…" at bounding box center [820, 629] width 1419 height 846
click at [561, 435] on div "{ "response" : [ { "status" : "connected" } , { "command" : "QUERY" } , { "sear…" at bounding box center [820, 629] width 1419 height 846
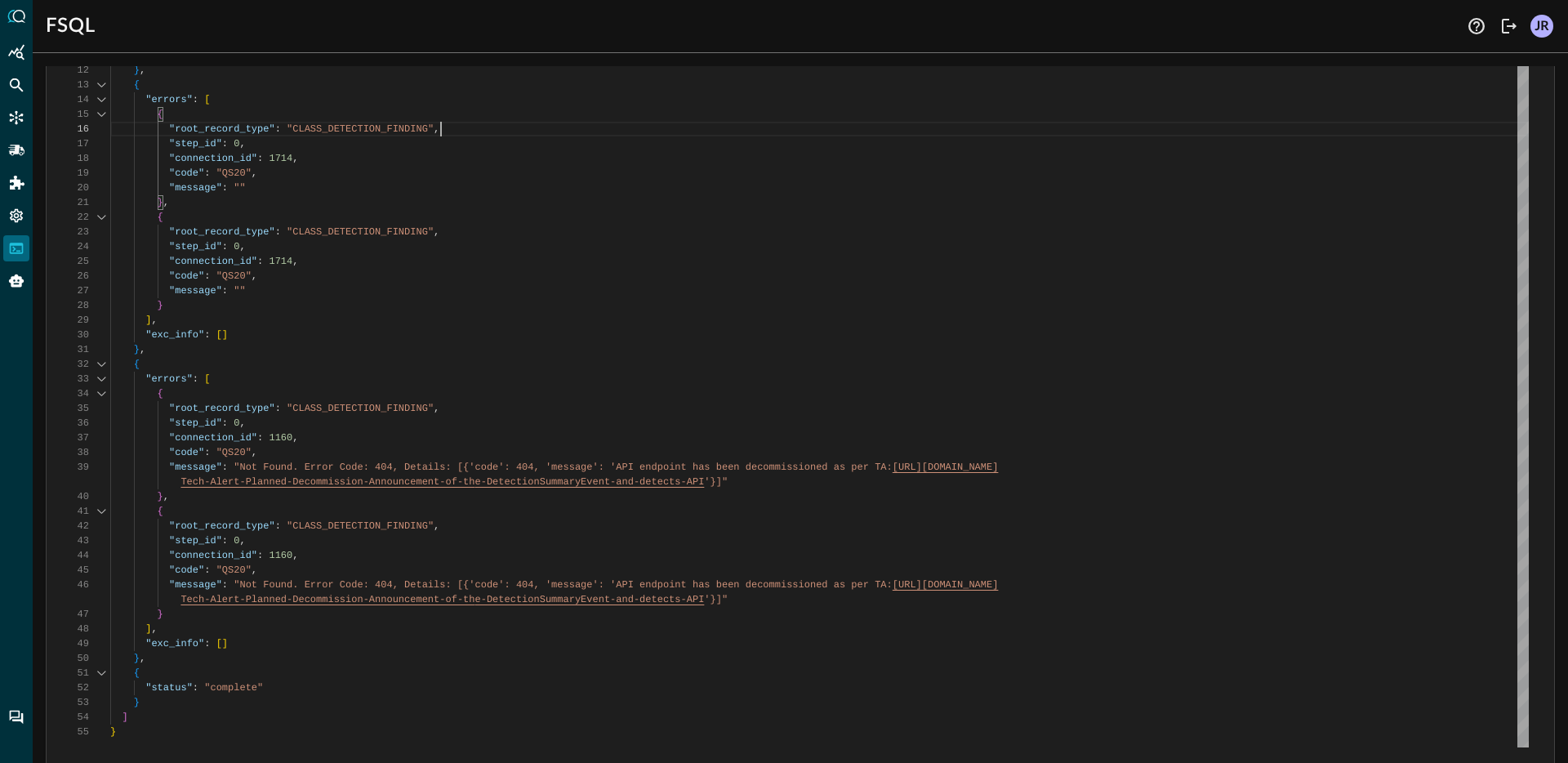
scroll to position [309, 0]
click at [525, 597] on div "{ "response" : [ { "status" : "connected" } , { "command" : "QUERY" } , { "sear…" at bounding box center [820, 320] width 1419 height 846
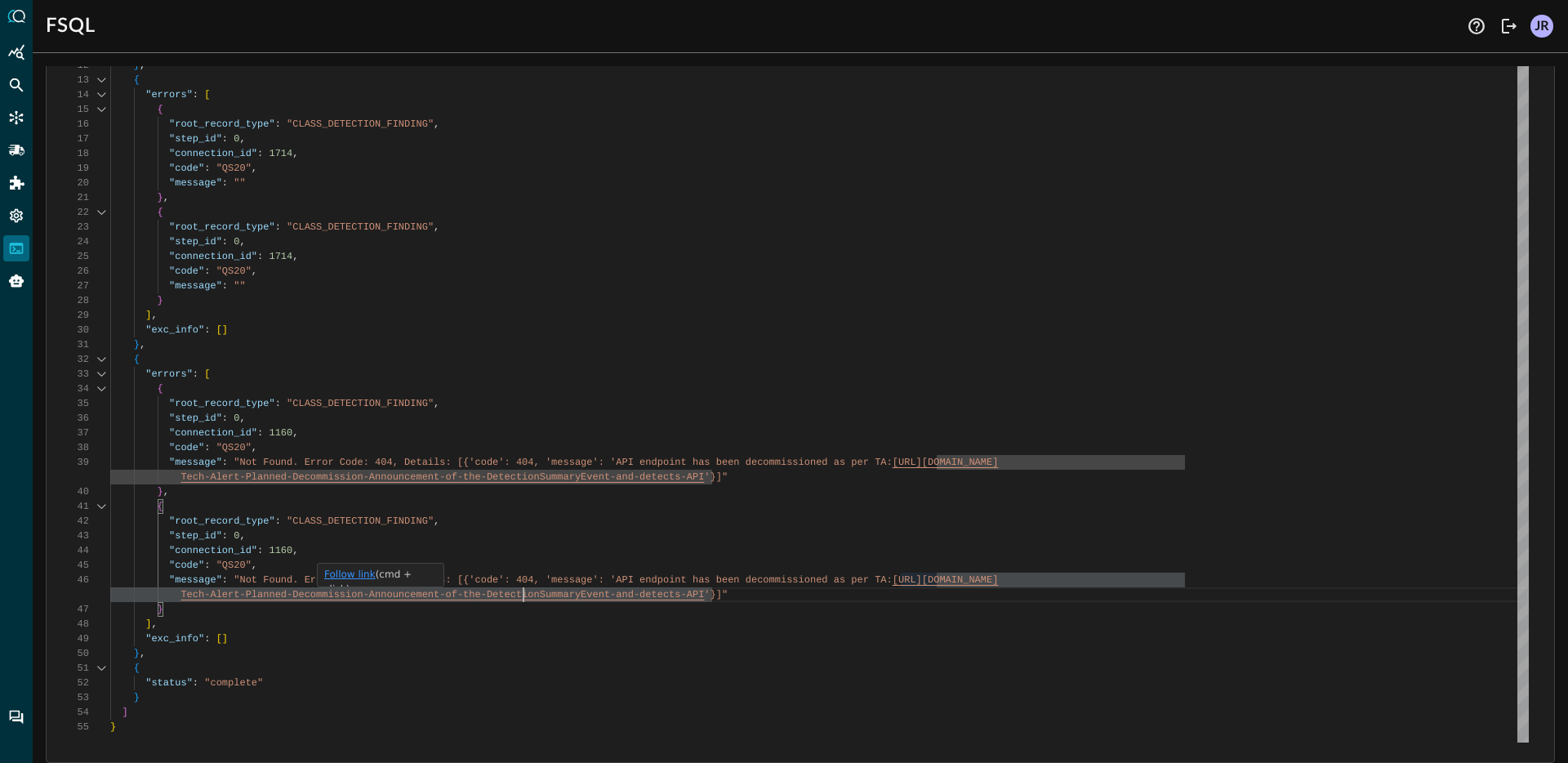
click at [362, 574] on link "Follow link" at bounding box center [350, 574] width 52 height 11
type textarea "}, { "errors": [ { "root_record_type": "CLASS_DETECTION_FINDING", "step_id": 0,…"
click at [520, 392] on div "{ "response" : [ { "status" : "connected" } , { "command" : "QUERY" } , { "sear…" at bounding box center [820, 320] width 1419 height 846
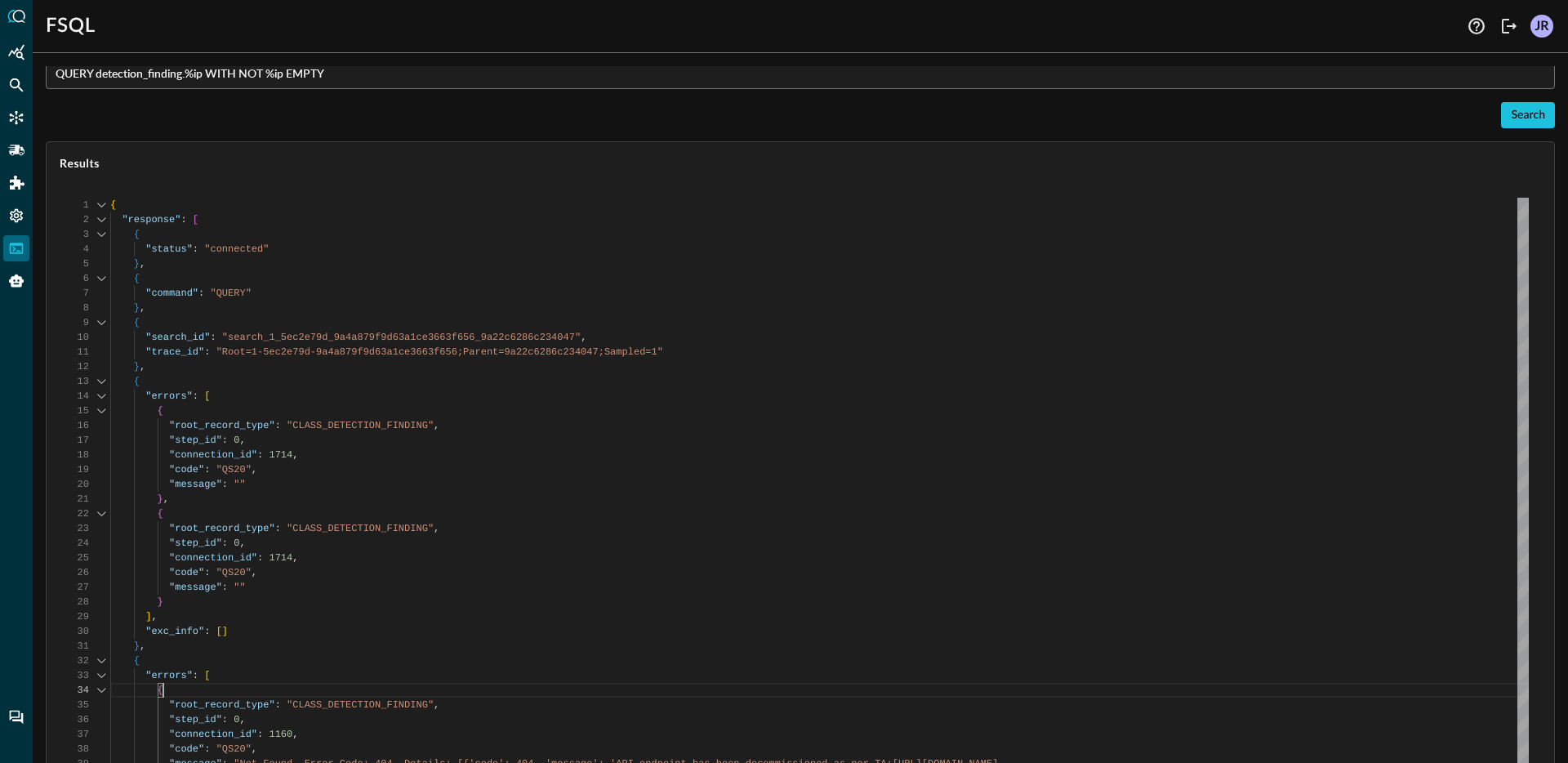
scroll to position [0, 0]
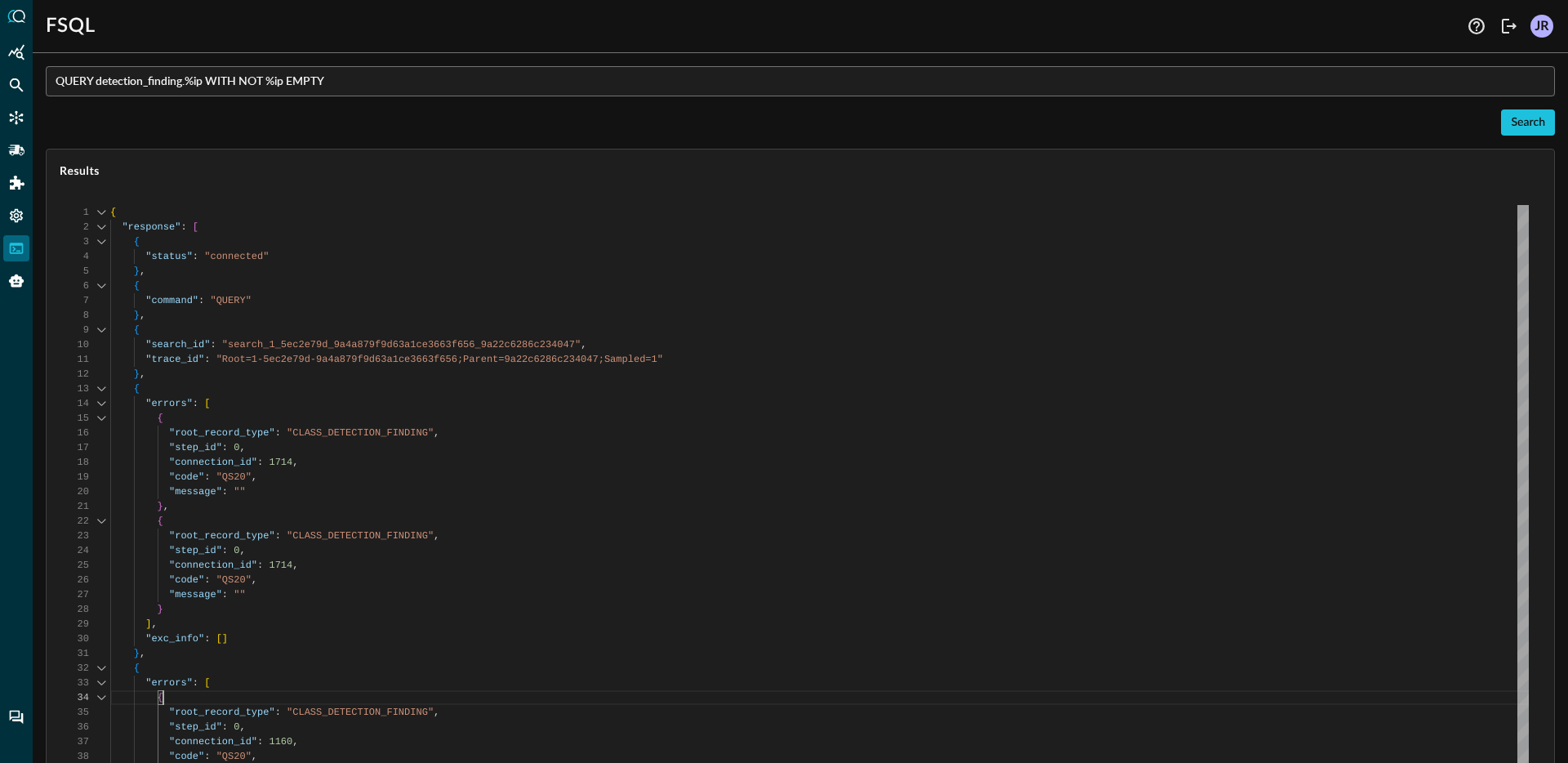
click at [378, 84] on input "QUERY detection_finding.%ip WITH NOT %ip EMPTY" at bounding box center [805, 81] width 1500 height 30
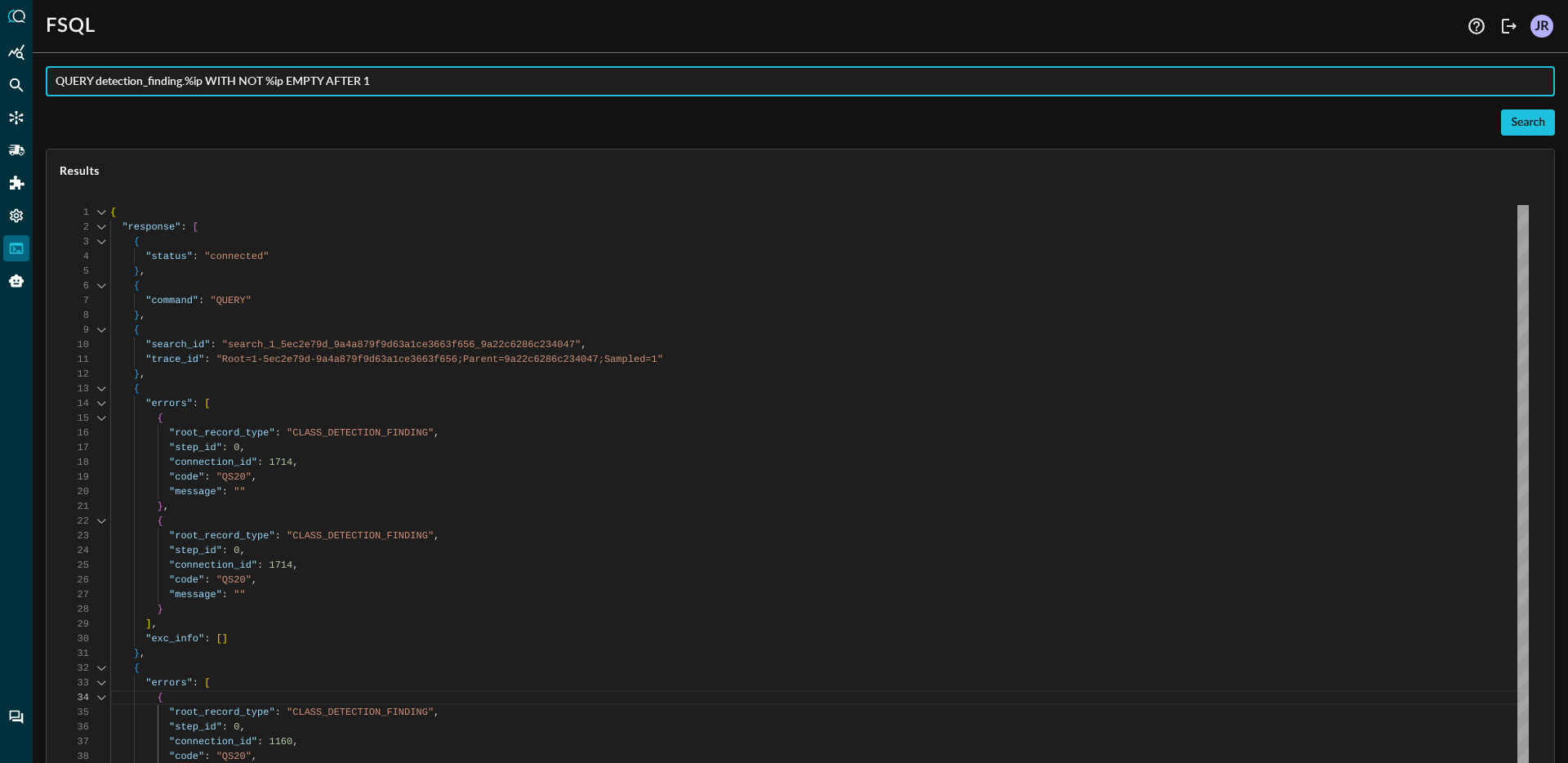
type input "QUERY detection_finding.%ip WITH NOT %ip EMPTY AFTER 1w"
type textarea "Loading results..."
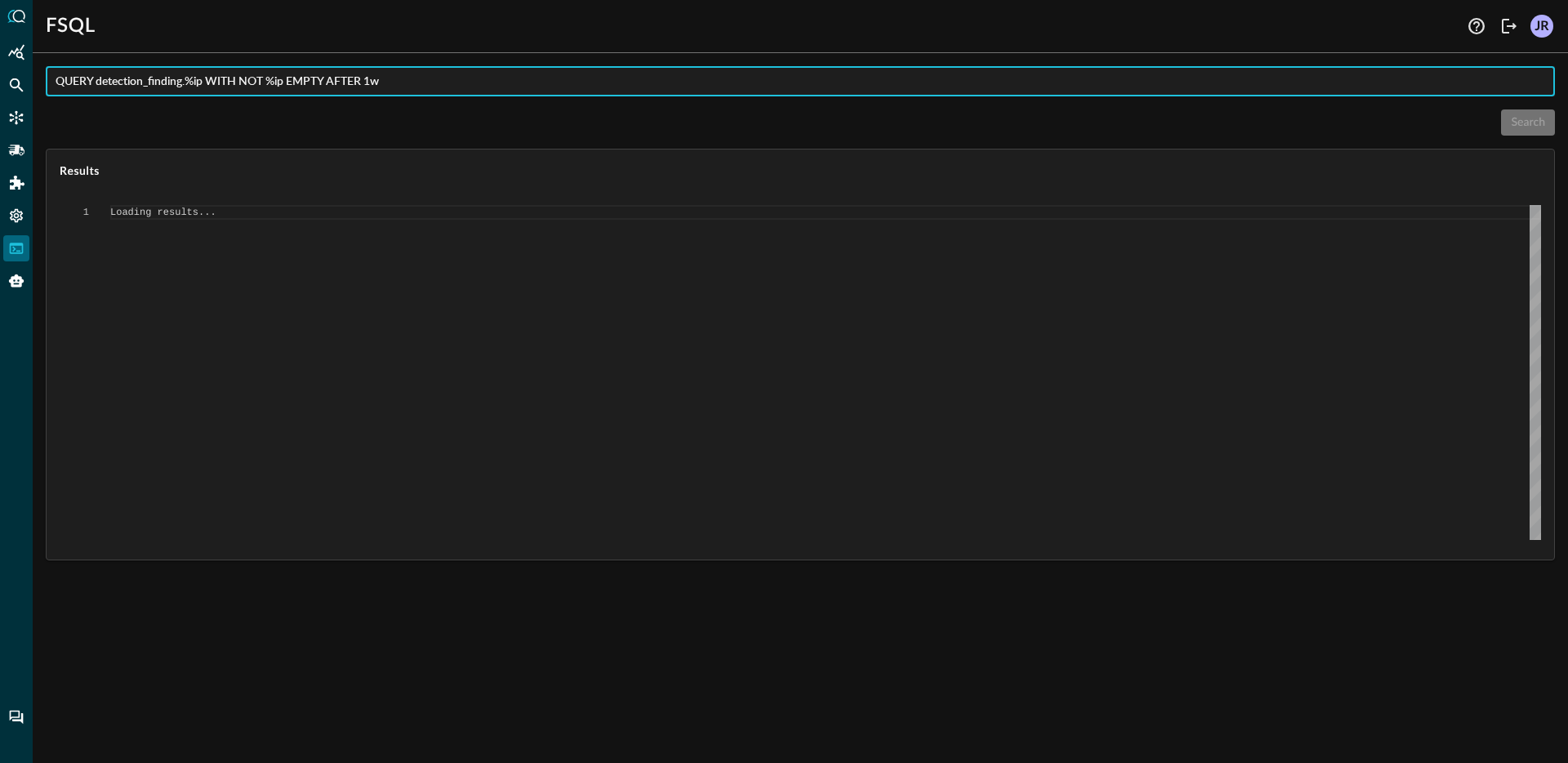
type input "QUERY detection_finding.%ip WITH NOT %ip EMPTY AFTER 1w"
click at [409, 122] on div "Search" at bounding box center [800, 123] width 1509 height 26
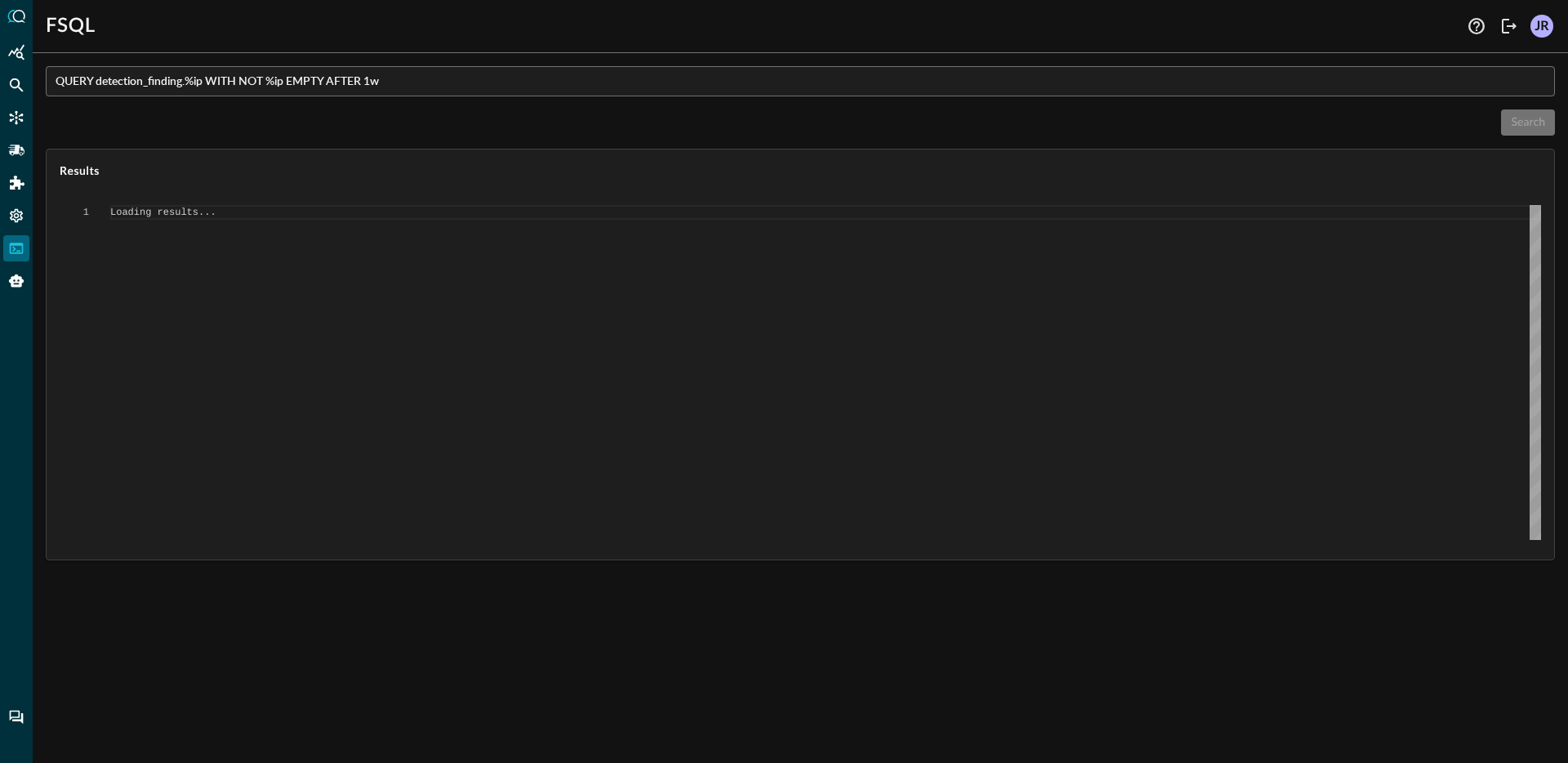
type textarea "{ "response": [ { "status": "connected" }, { "command": "QUERY" }, { "search_id…"
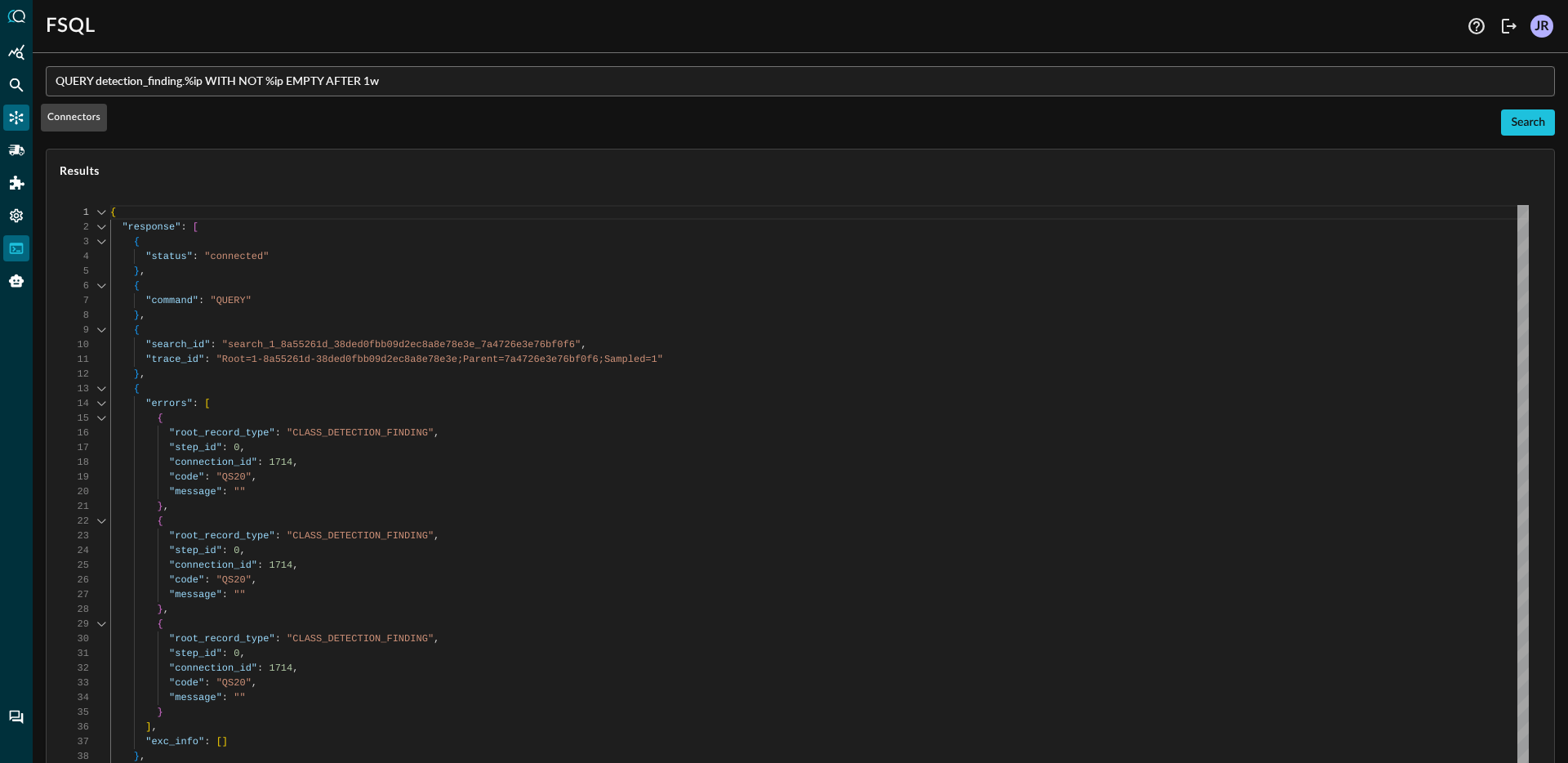
click at [25, 119] on div "Connectors" at bounding box center [17, 118] width 26 height 26
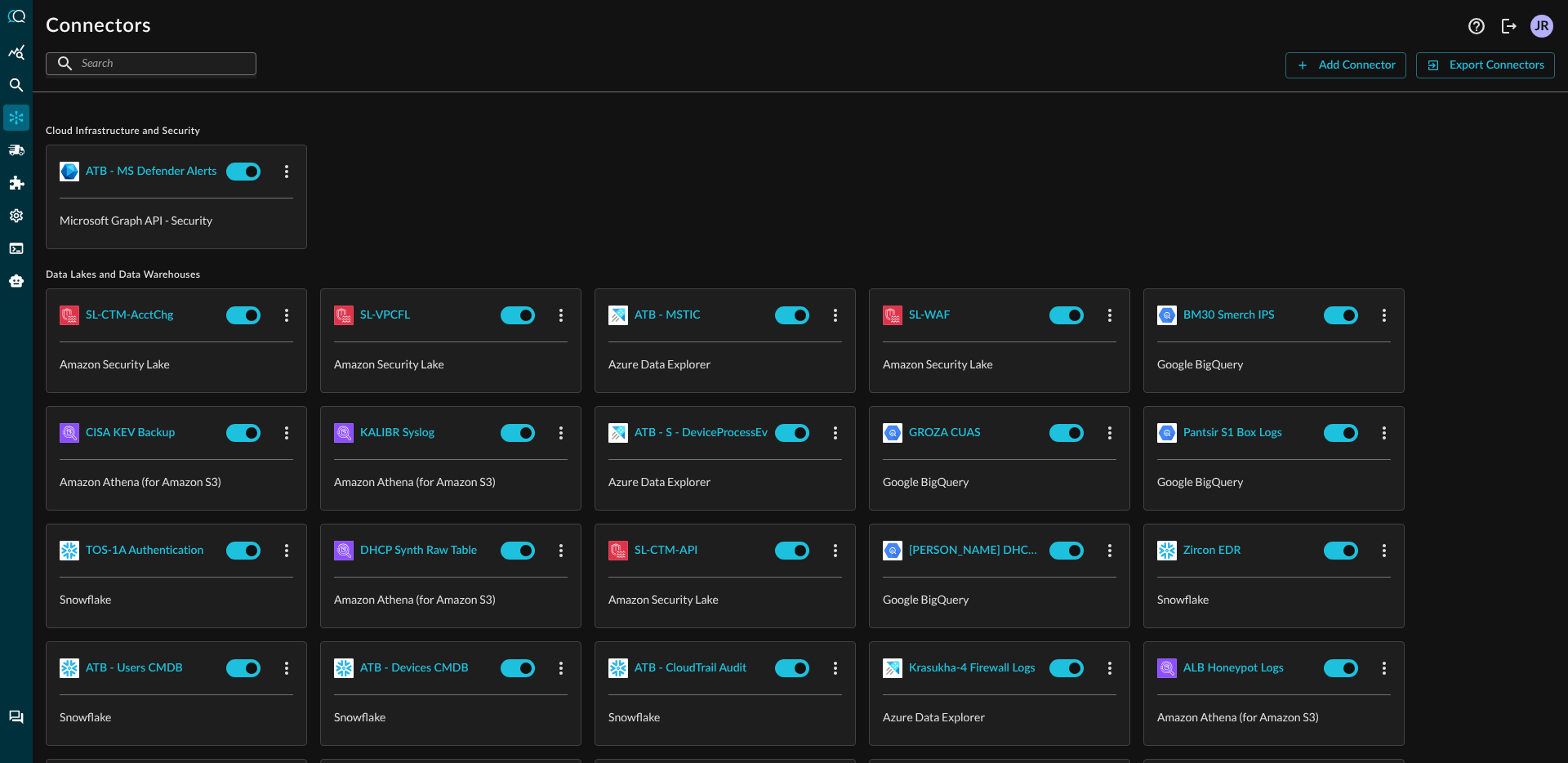
click at [691, 196] on div "ATB - MS Defender Alerts Microsoft Graph API - Security" at bounding box center [800, 197] width 1509 height 104
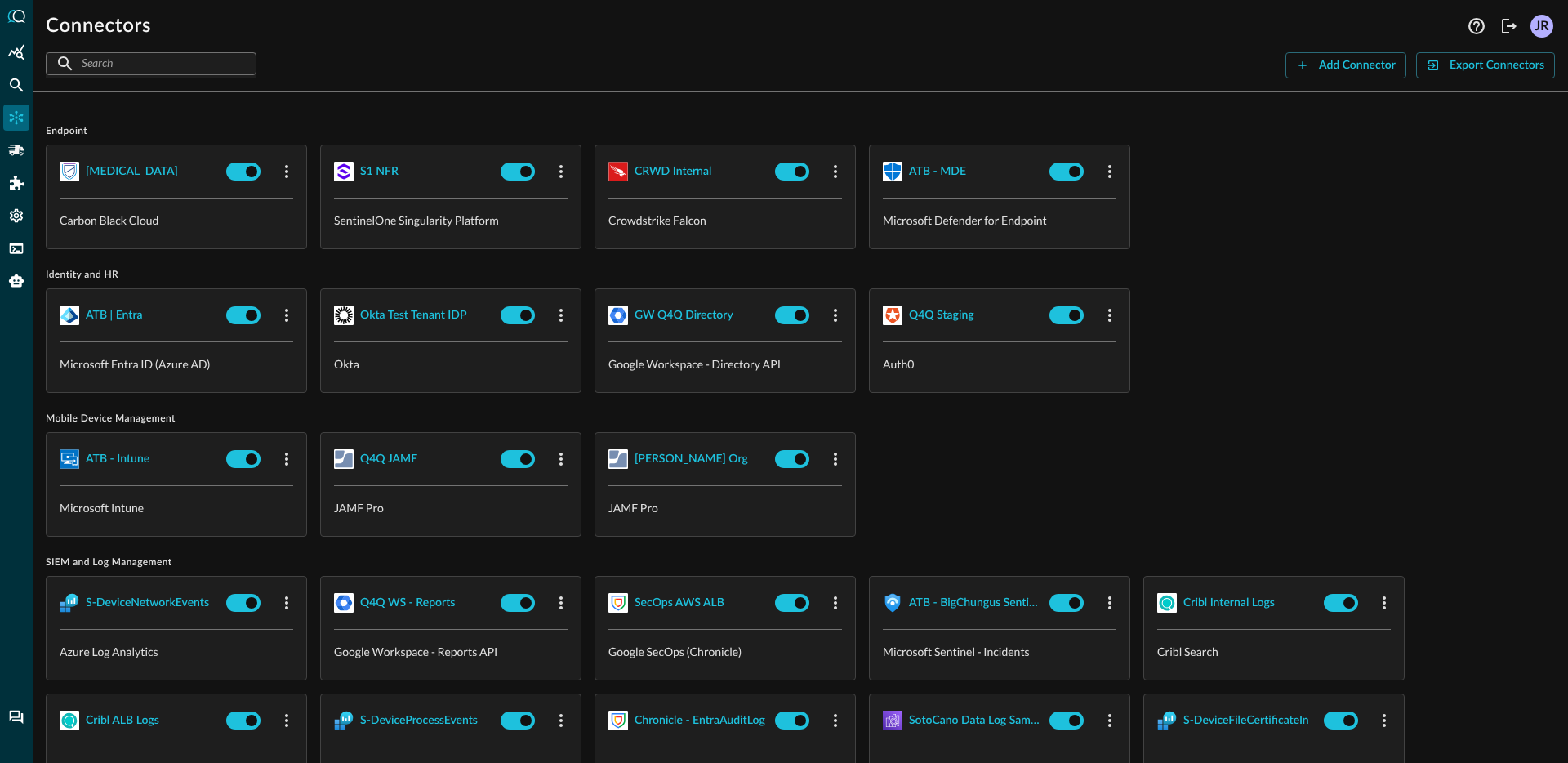
scroll to position [1019, 0]
click at [794, 181] on input "checkbox" at bounding box center [799, 173] width 90 height 30
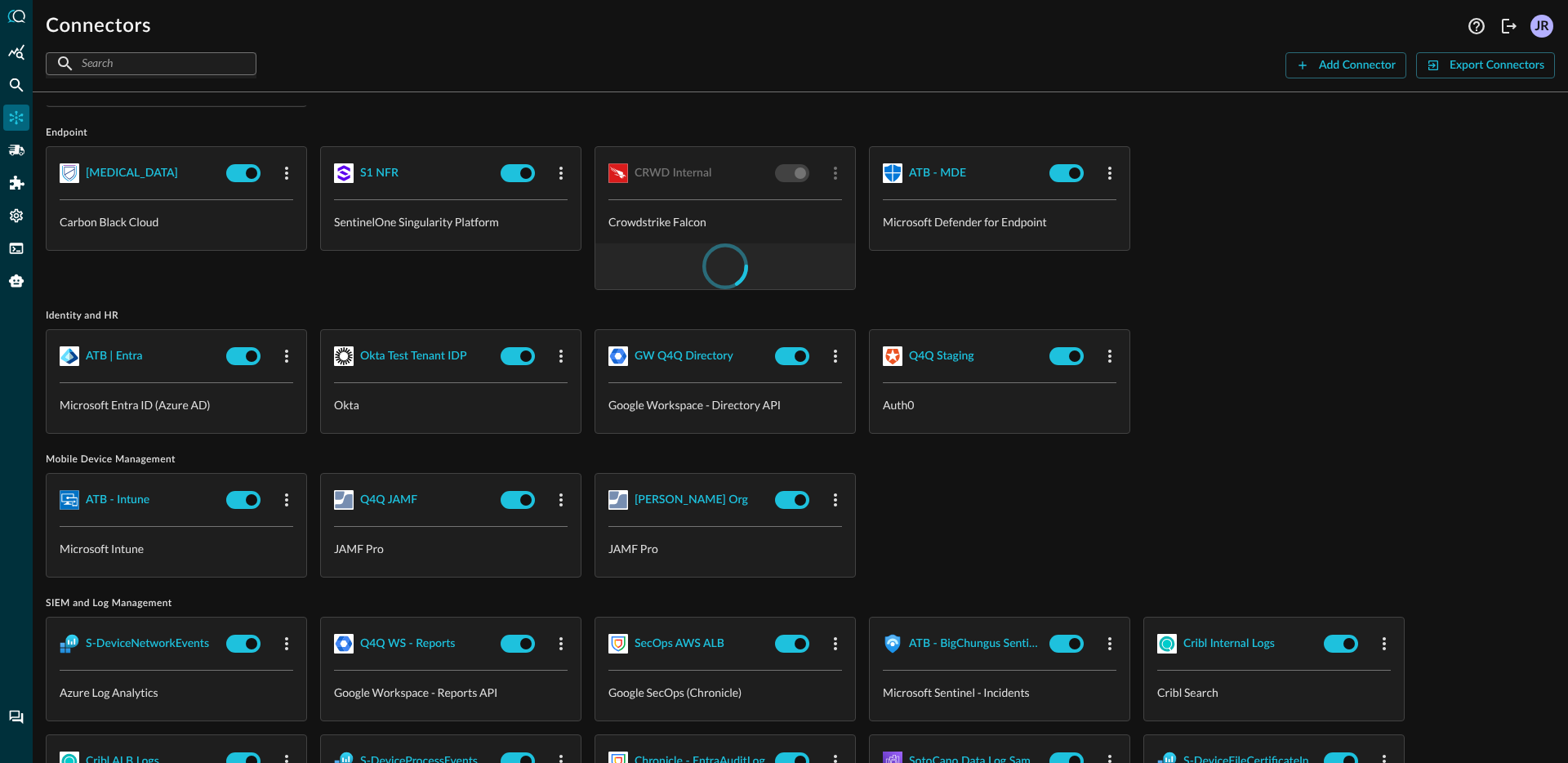
click at [1208, 300] on div "Cloud Infrastructure and Security ATB - MS Defender Alerts Microsoft Graph API …" at bounding box center [800, 240] width 1509 height 2306
checkbox input "false"
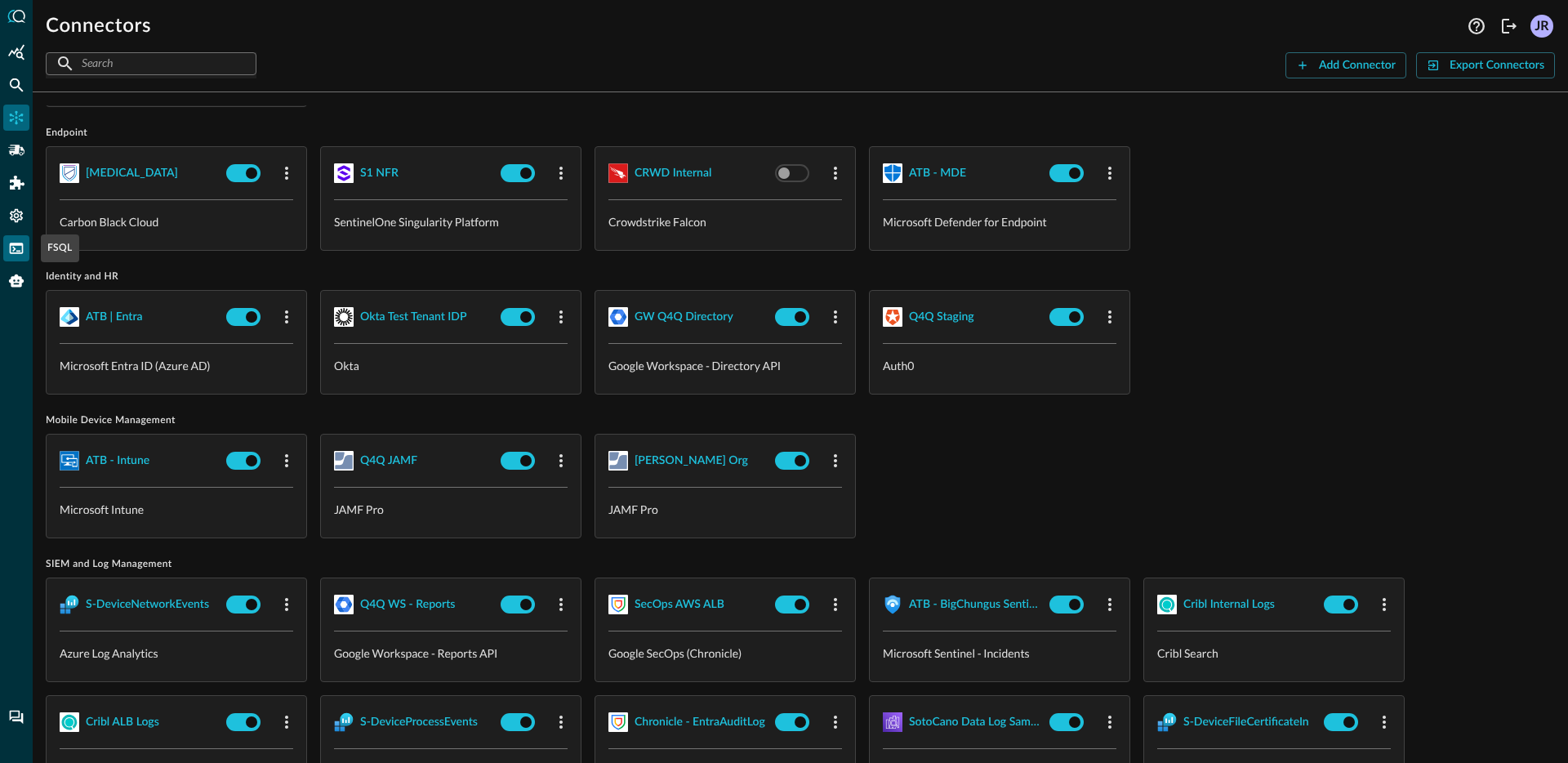
click at [18, 241] on icon "FSQL" at bounding box center [16, 248] width 17 height 17
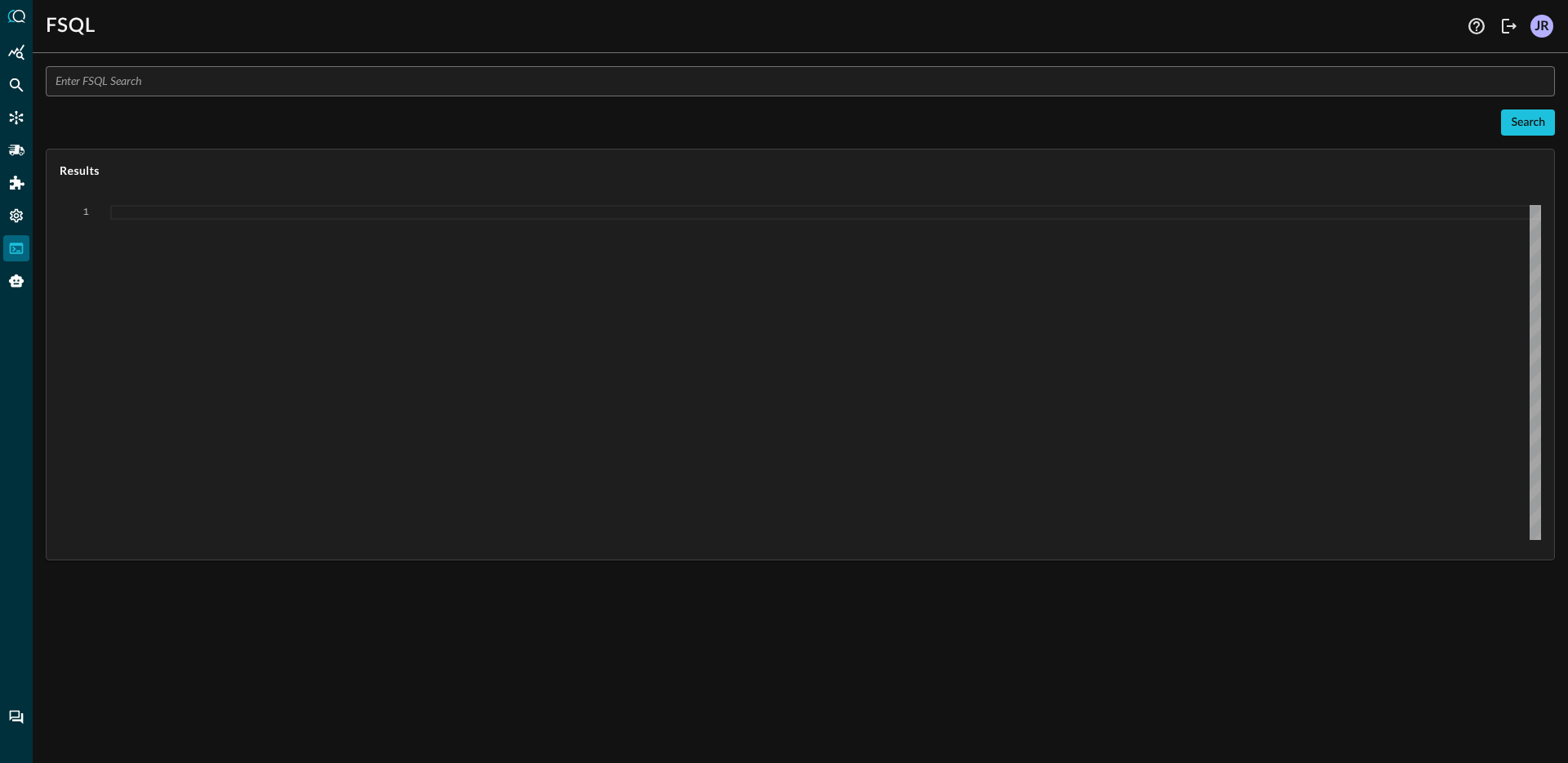
click at [351, 102] on div "​ Search Results 1" at bounding box center [800, 313] width 1509 height 494
click at [353, 91] on input "text" at bounding box center [805, 81] width 1500 height 30
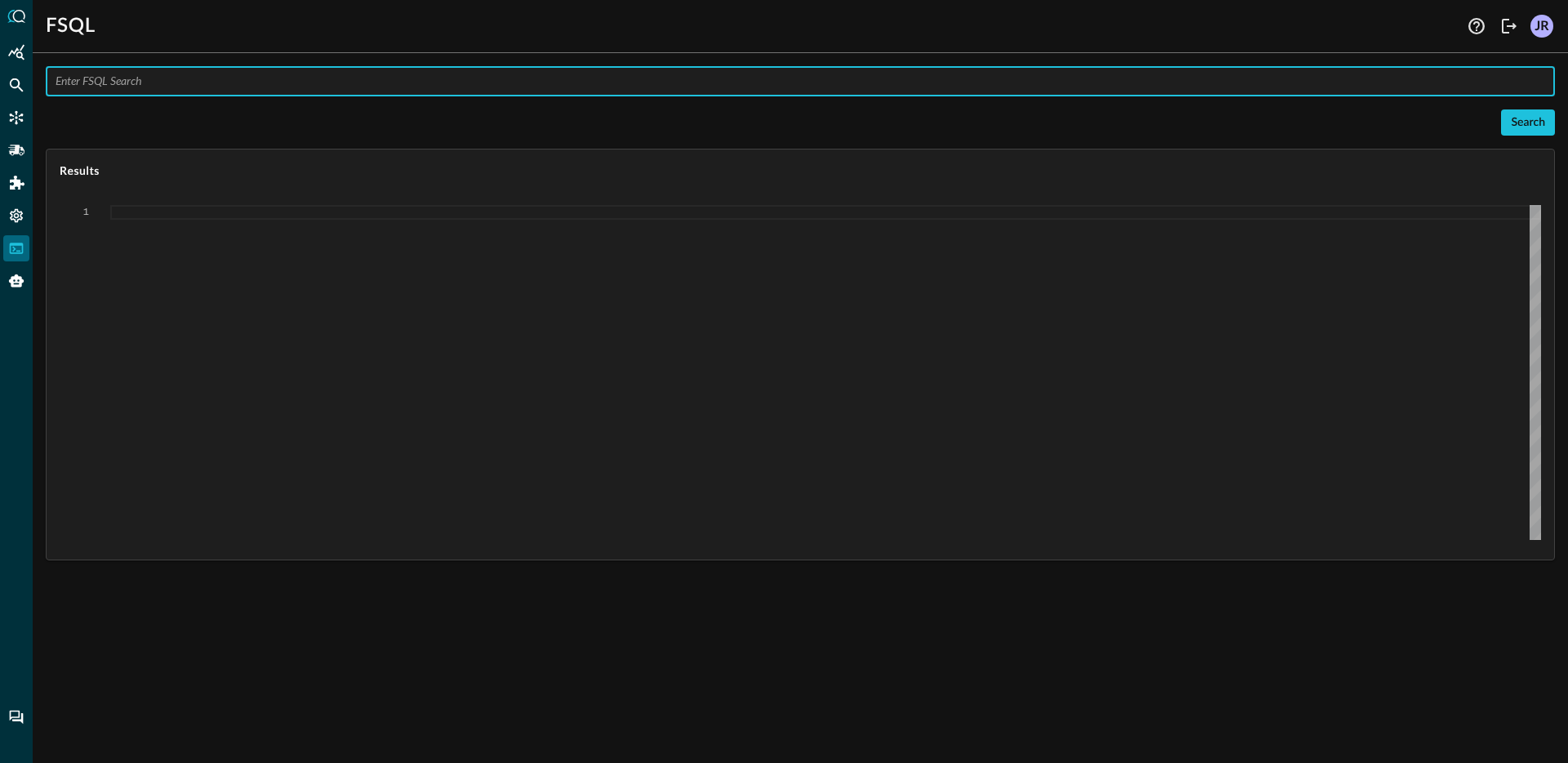
click at [409, 117] on div "Search" at bounding box center [800, 123] width 1509 height 26
click at [409, 71] on input "text" at bounding box center [805, 81] width 1500 height 30
type input "QUERY *.%ip WITH NOT %ip EMPTY"
type textarea "Loading results..."
click at [23, 119] on icon "Connectors" at bounding box center [16, 118] width 17 height 17
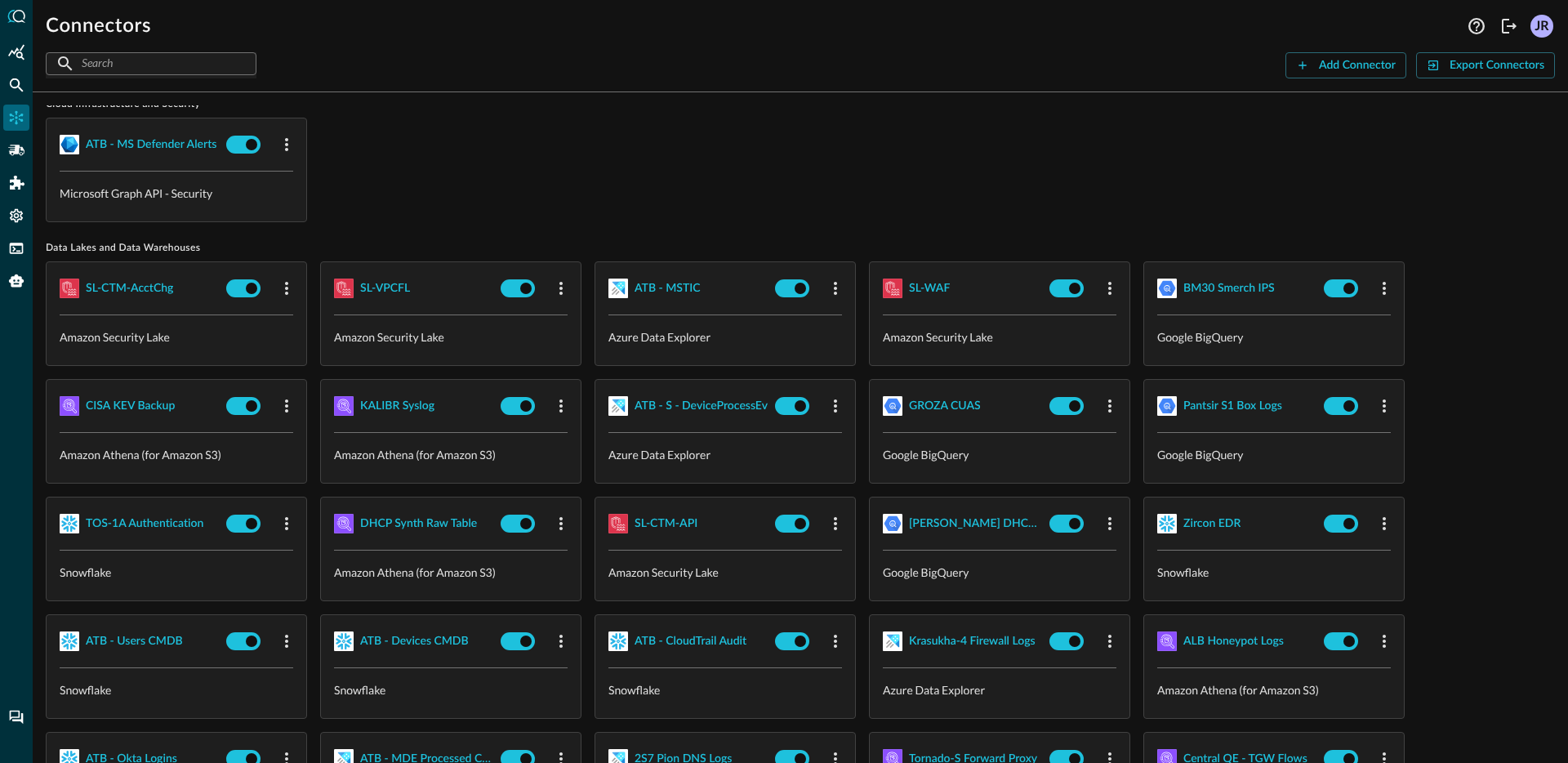
click at [700, 169] on div "ATB - MS Defender Alerts Microsoft Graph API - Security" at bounding box center [800, 169] width 1509 height 104
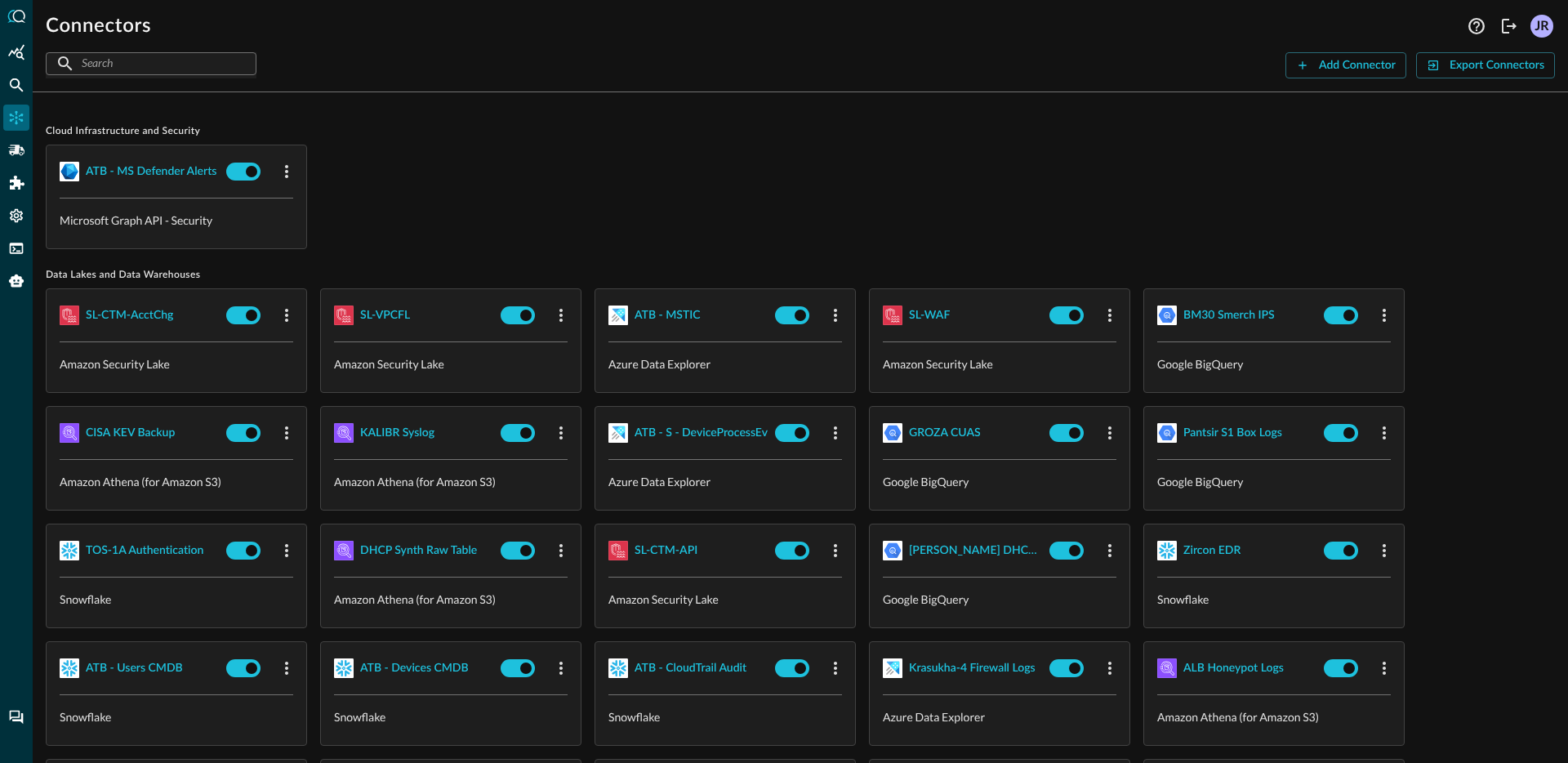
click at [647, 292] on div "ATB - MSTIC" at bounding box center [726, 316] width 260 height 53
click at [655, 311] on div "ATB - MSTIC" at bounding box center [667, 315] width 66 height 20
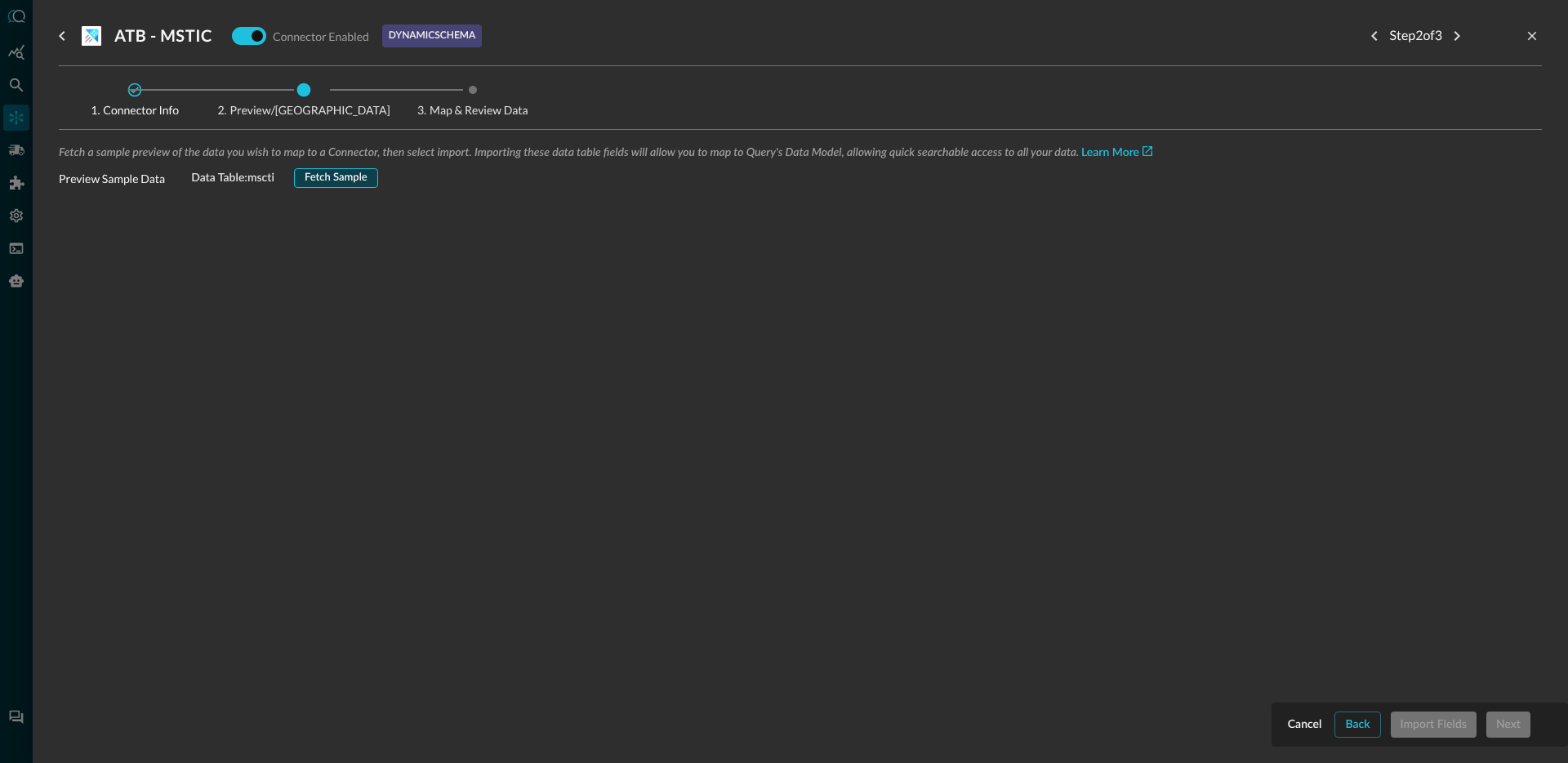
click at [334, 184] on button "Fetch Sample" at bounding box center [336, 178] width 84 height 19
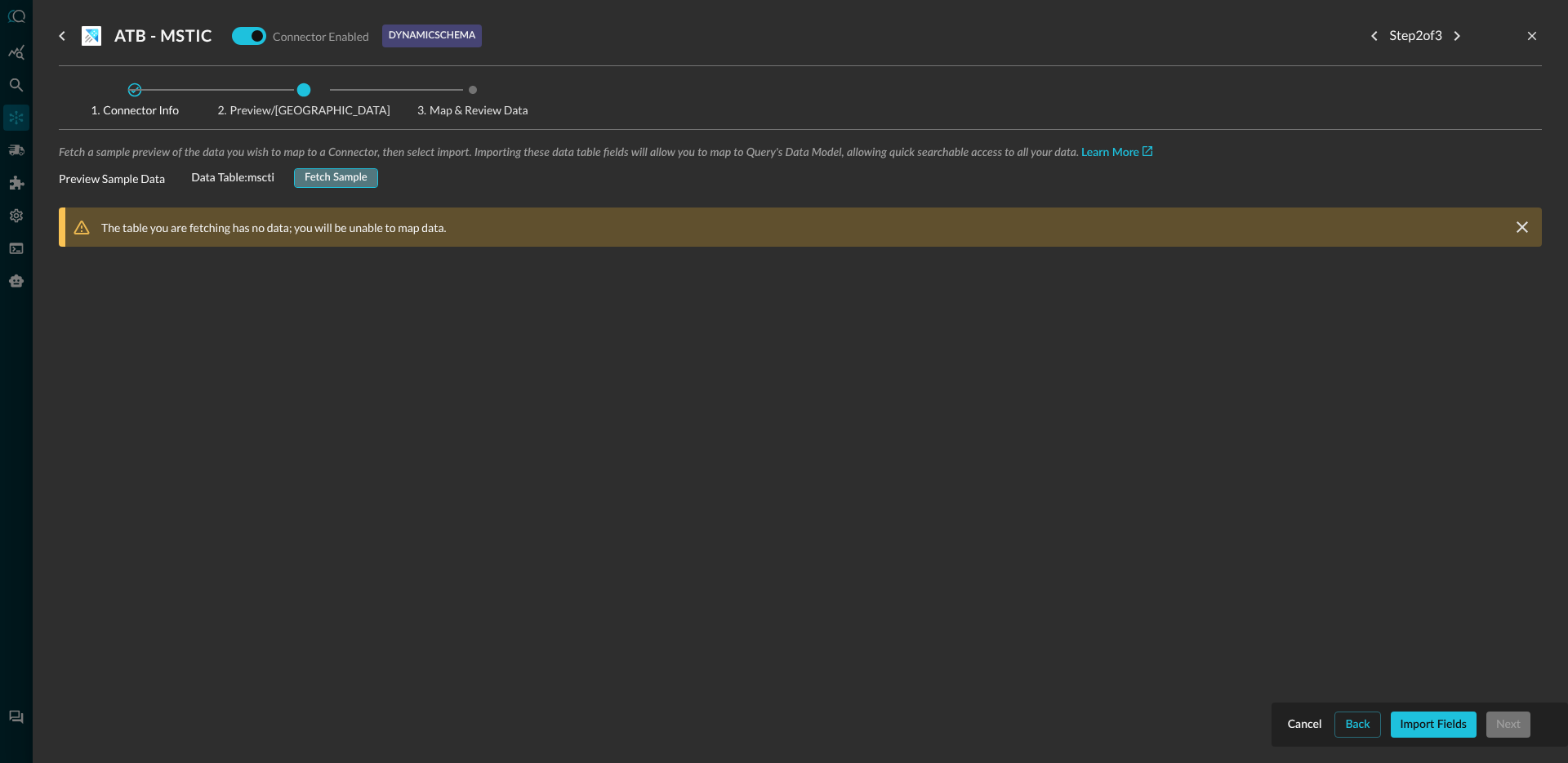
click at [339, 178] on button "Fetch Sample" at bounding box center [336, 178] width 84 height 19
click at [1364, 727] on button "Back" at bounding box center [1357, 725] width 46 height 26
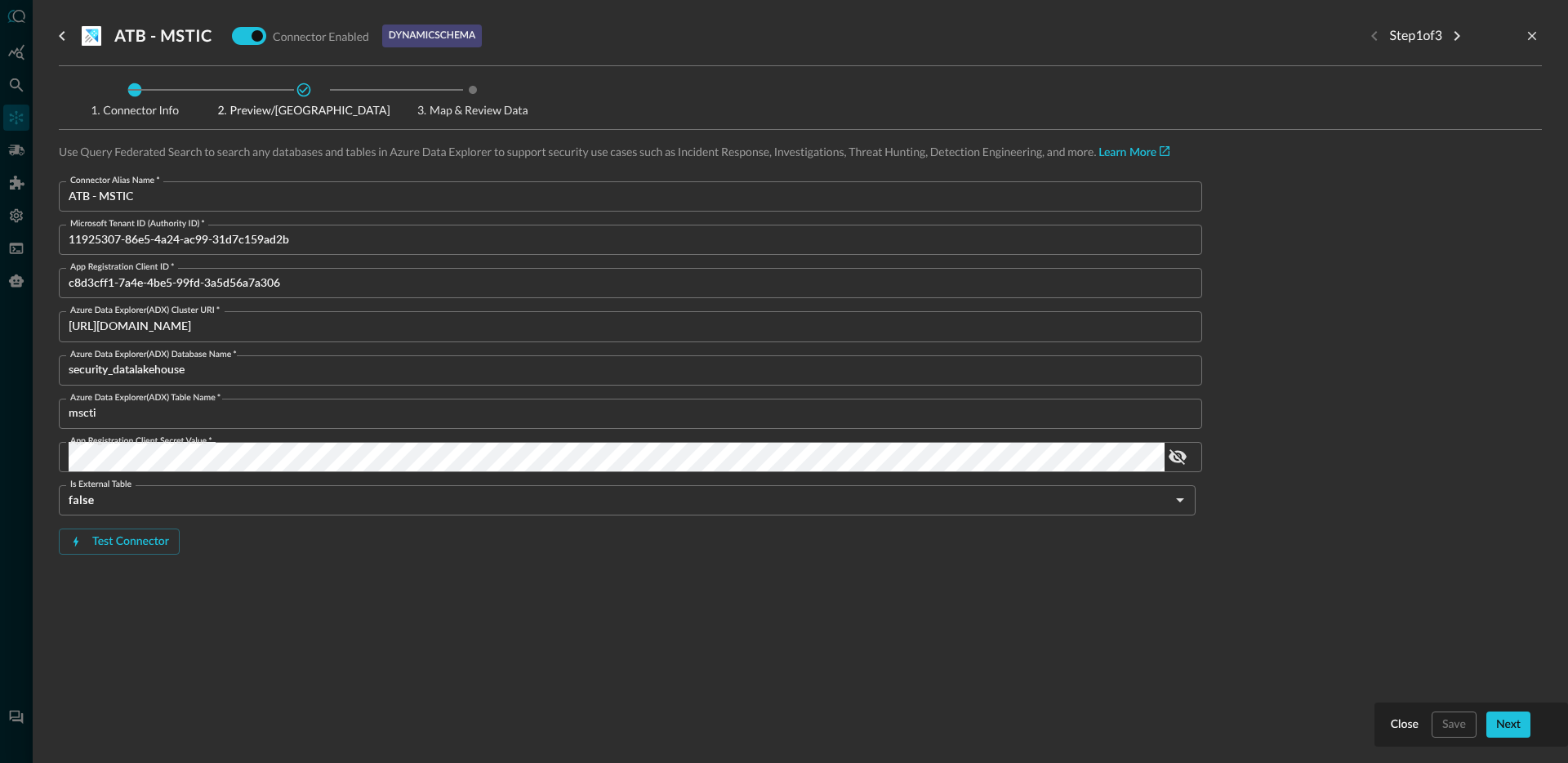
click at [389, 594] on div "Connector Alias Name   * ATB - MSTIC Connector Alias Name   * Microsoft Tenant …" at bounding box center [630, 394] width 1143 height 426
click at [142, 539] on button "Test Connector" at bounding box center [119, 542] width 121 height 26
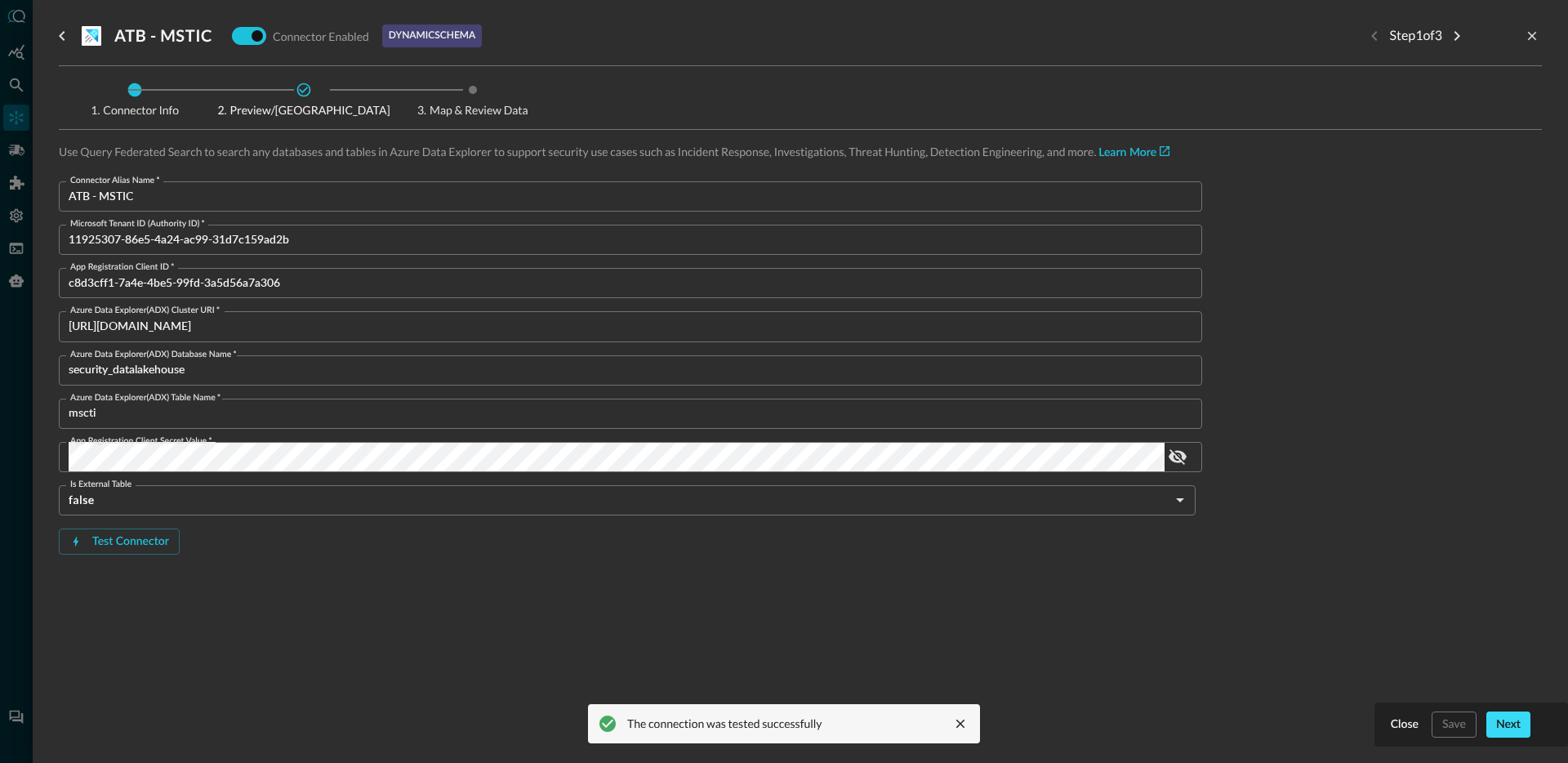
click at [1518, 718] on button "Next" at bounding box center [1508, 725] width 44 height 26
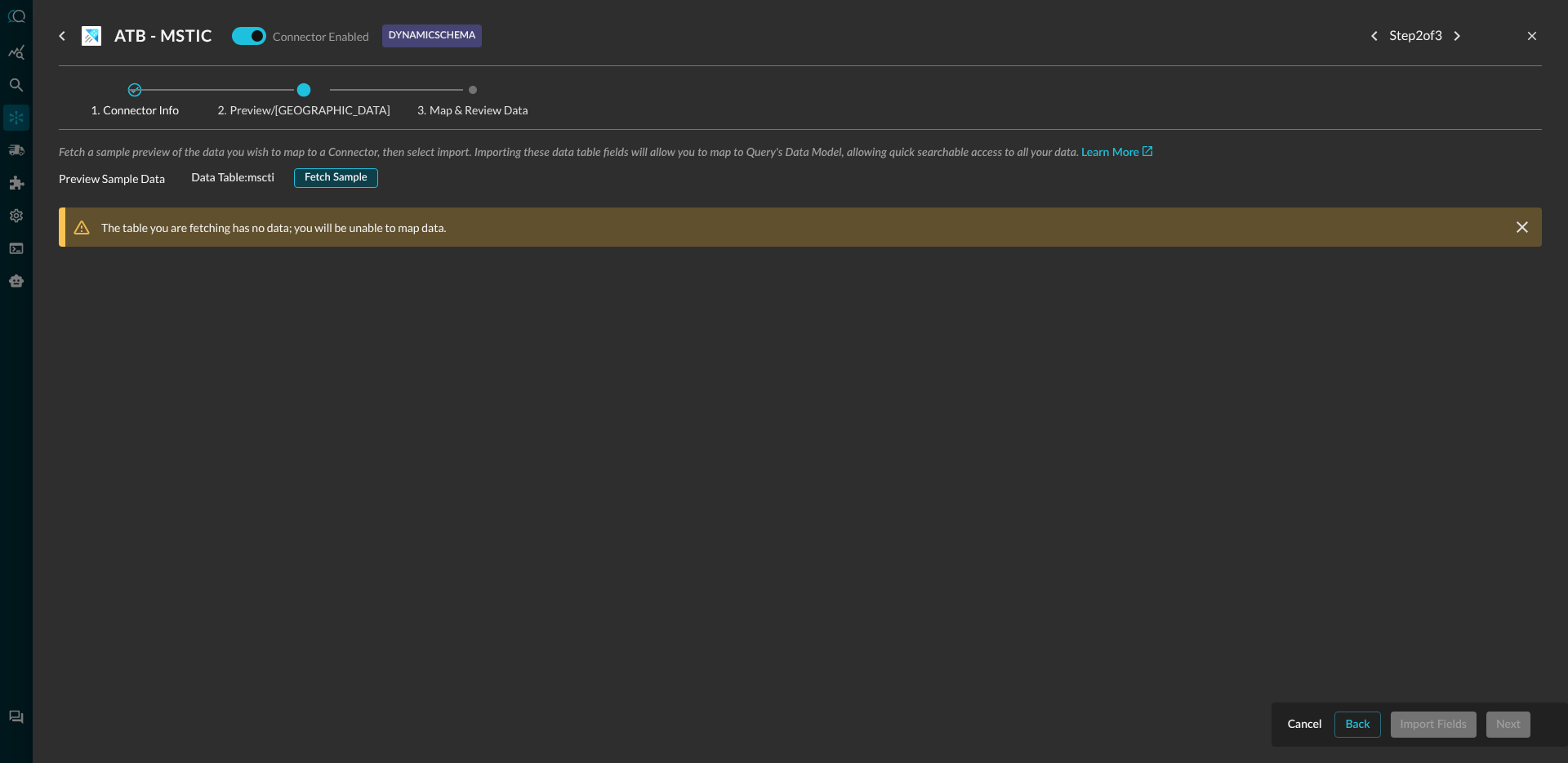
click at [326, 169] on button "Fetch Sample" at bounding box center [336, 178] width 84 height 19
click at [1541, 32] on button "close-drawer" at bounding box center [1532, 36] width 19 height 19
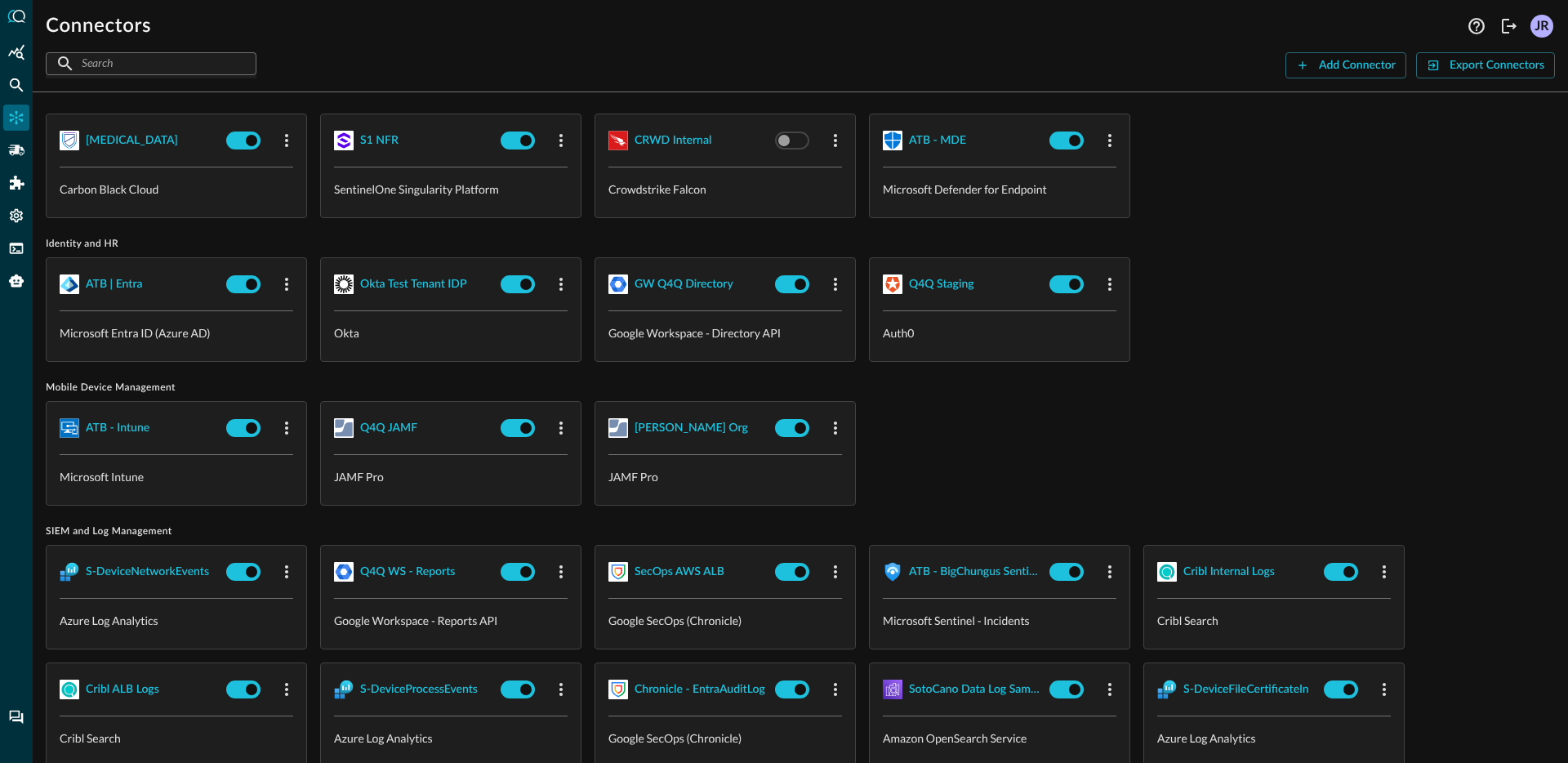
scroll to position [1609, 0]
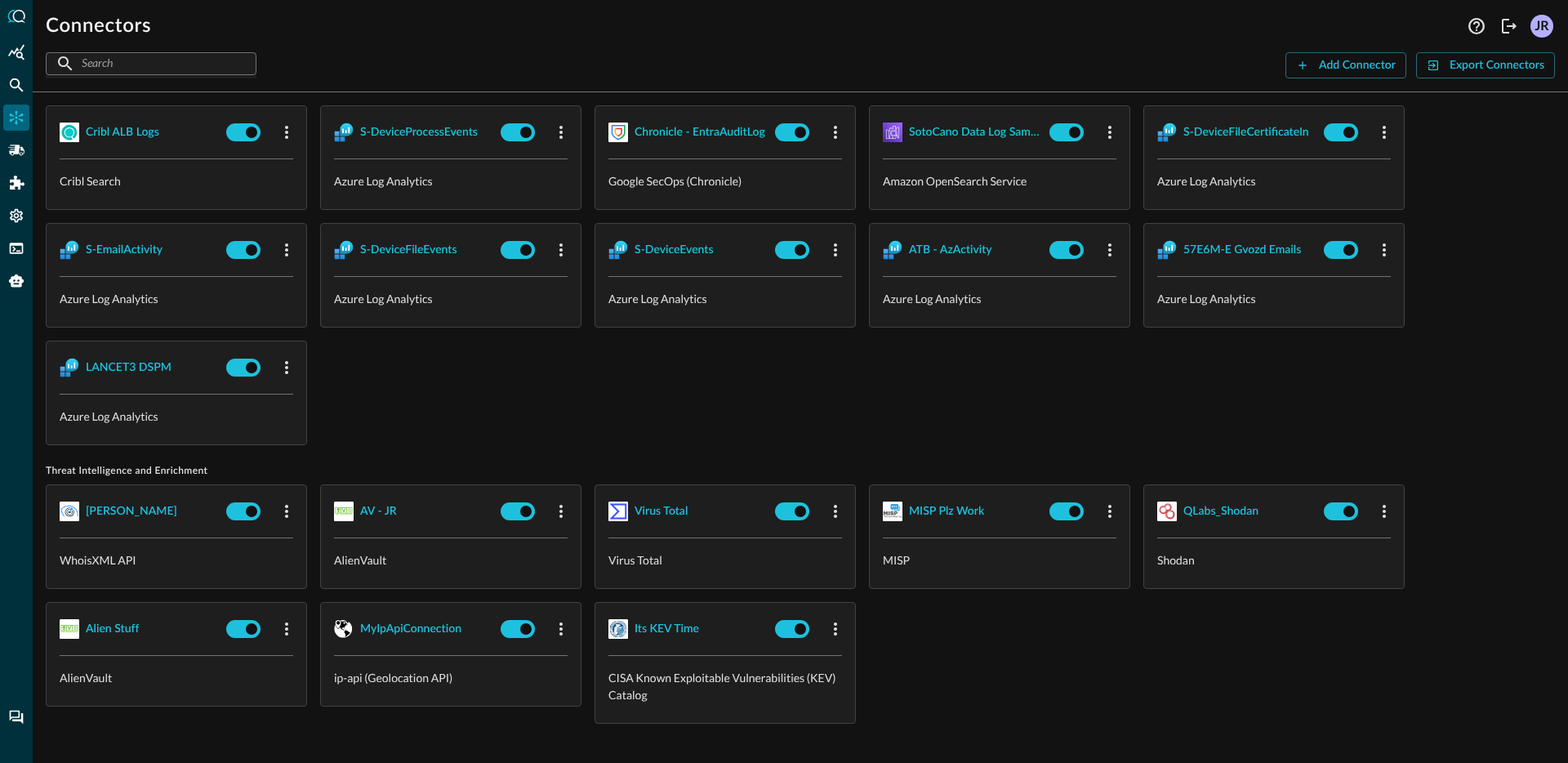
click at [800, 444] on div "S-DeviceNetworkEvents Azure Log Analytics Q4Q WS - Reports Google Workspace - R…" at bounding box center [800, 216] width 1509 height 457
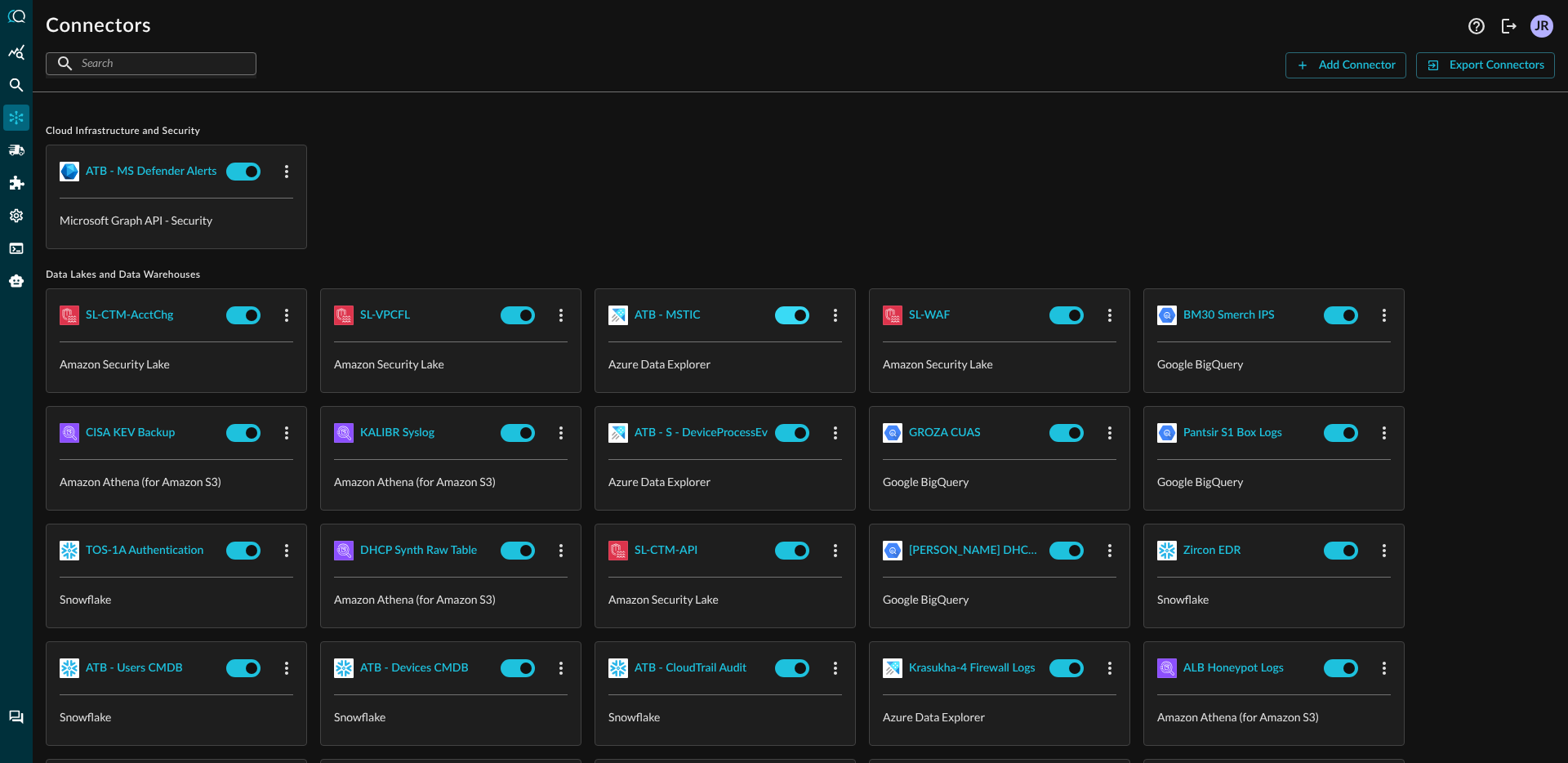
scroll to position [4, 0]
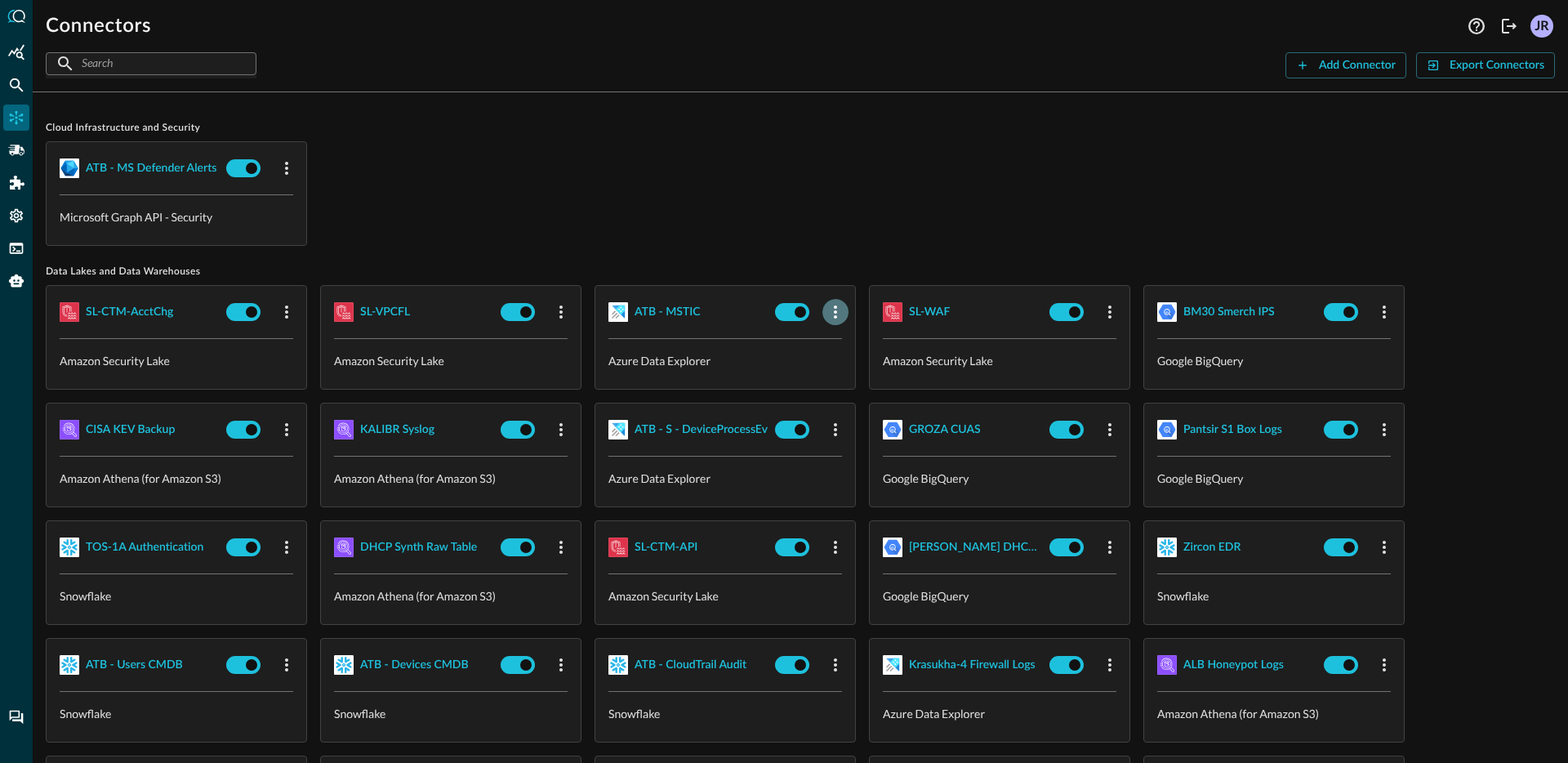
click at [834, 315] on icon "button" at bounding box center [835, 312] width 19 height 19
click at [851, 421] on div "Delete" at bounding box center [863, 414] width 57 height 20
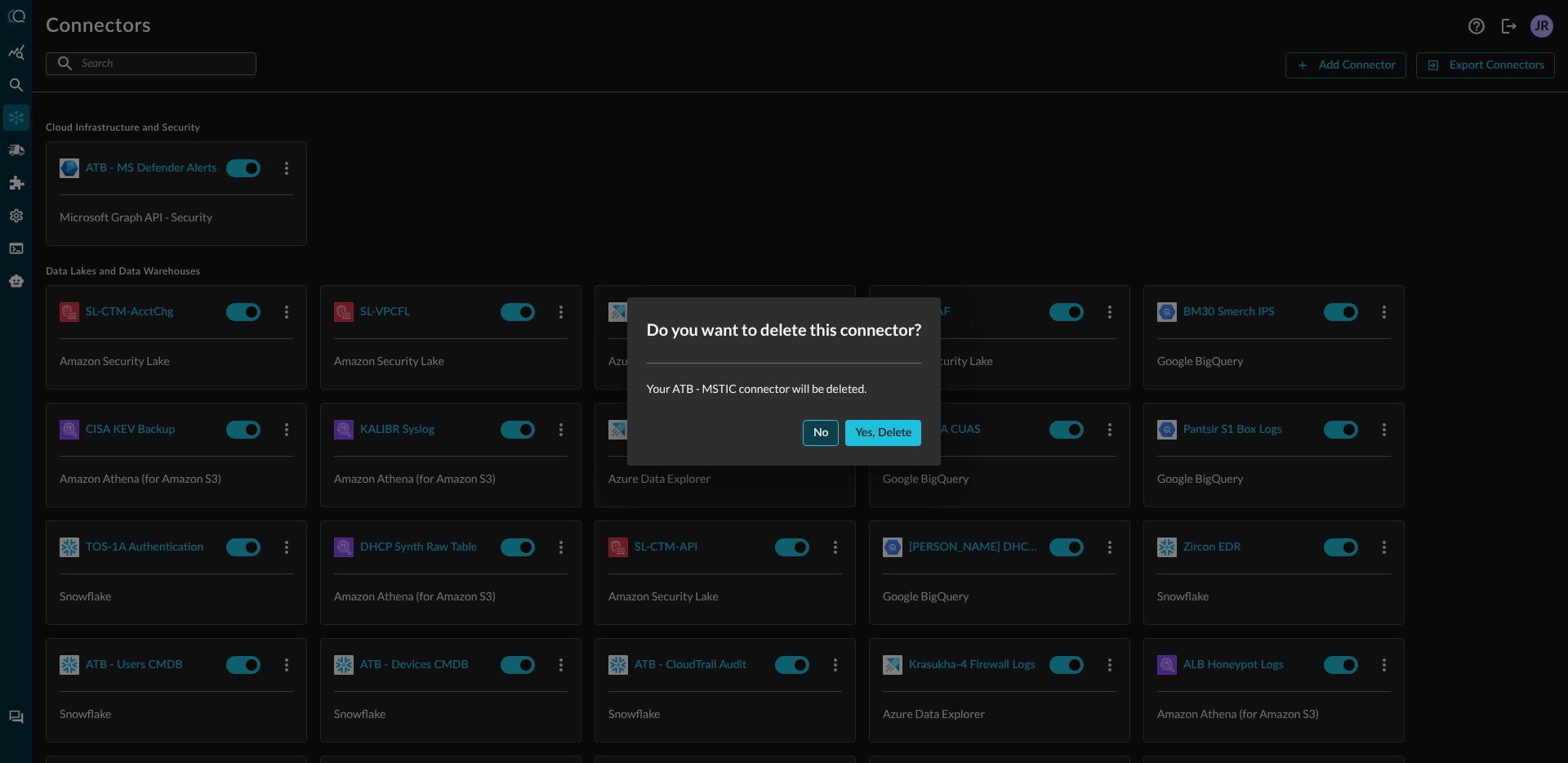
click at [813, 431] on button "No" at bounding box center [821, 433] width 37 height 26
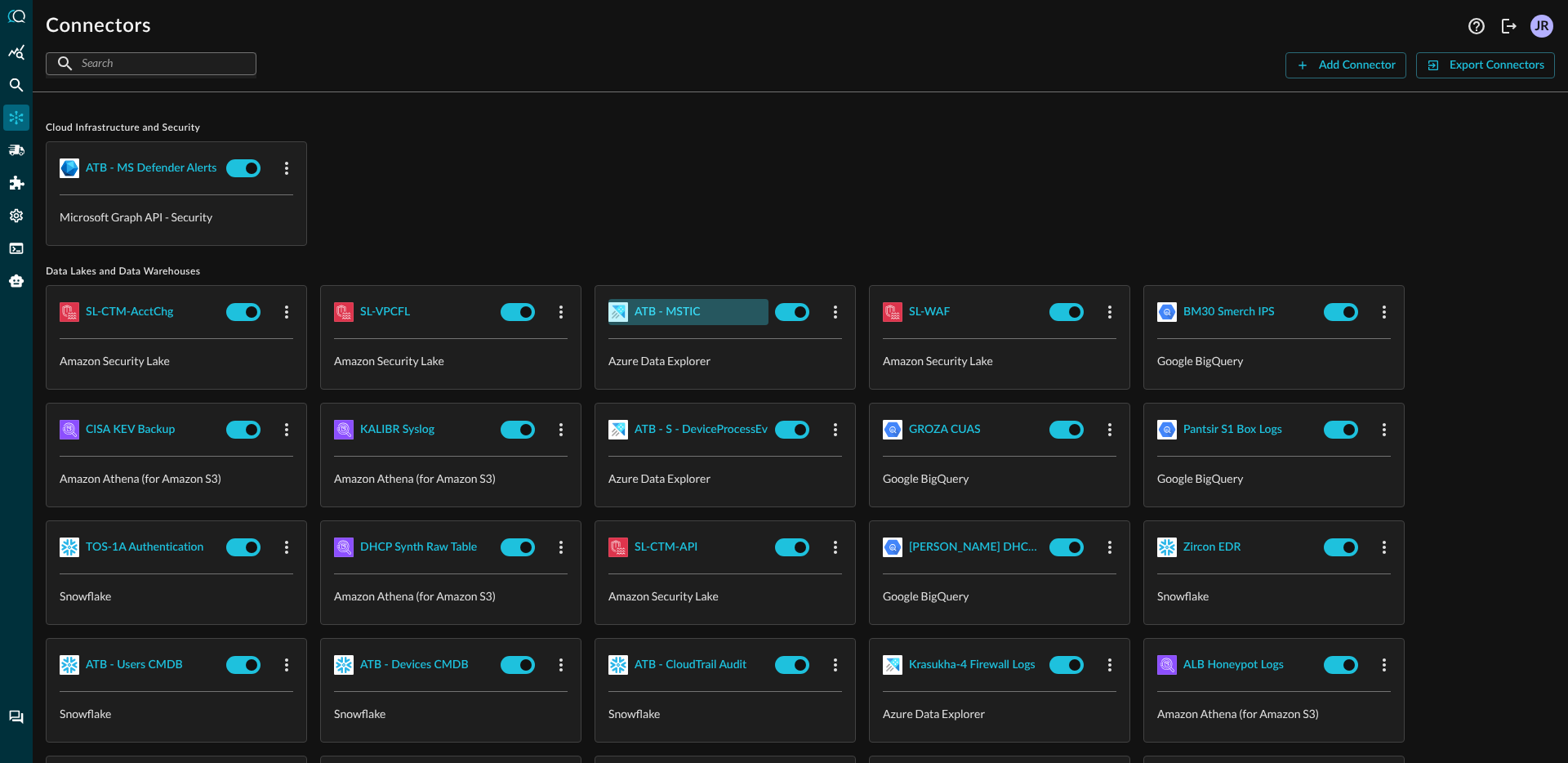
click at [683, 313] on div "ATB - MSTIC" at bounding box center [667, 312] width 66 height 20
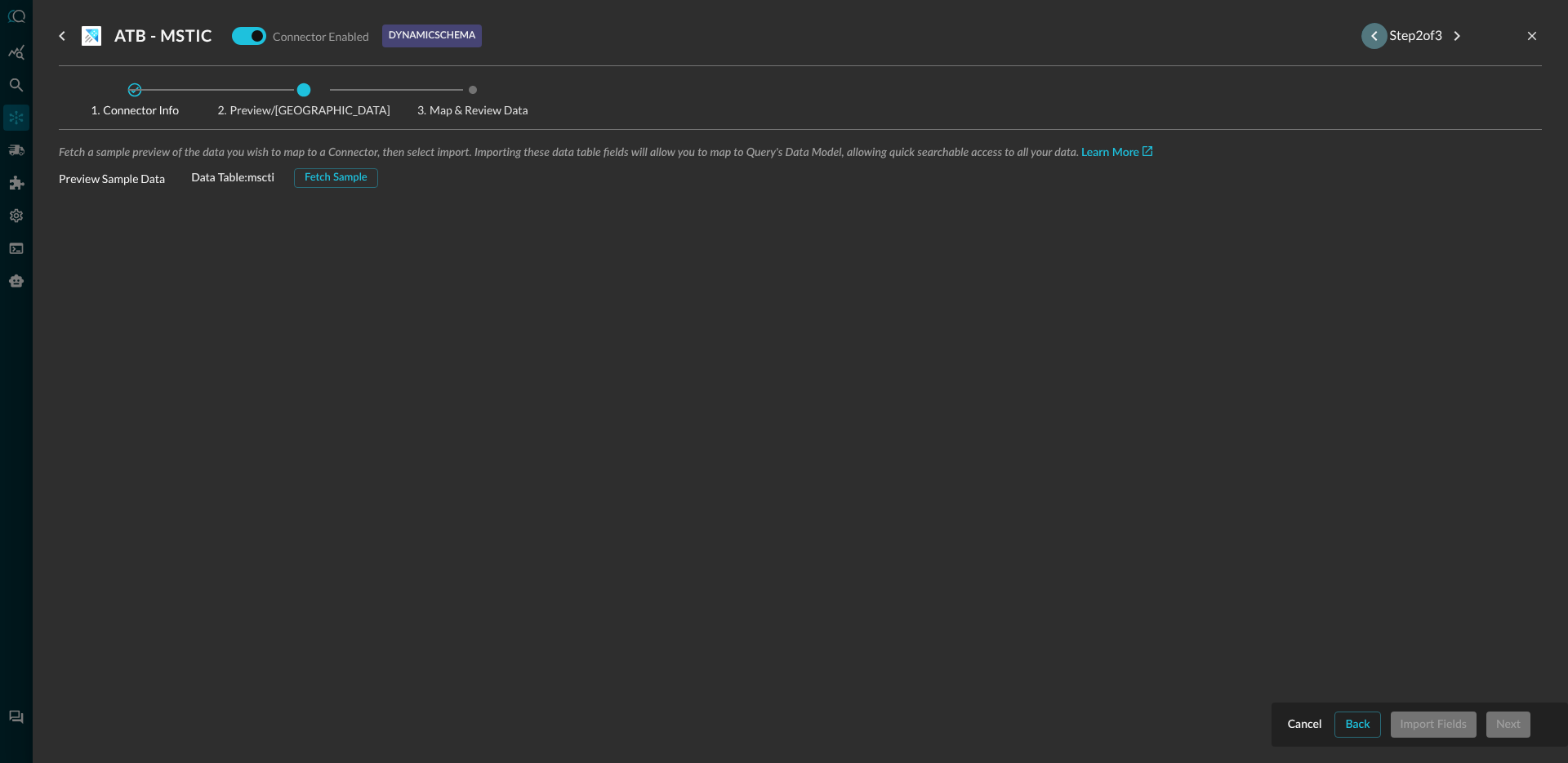
click at [1367, 40] on icon "Previous step" at bounding box center [1374, 36] width 19 height 19
click at [1367, 40] on div "Step 2 of 3" at bounding box center [1416, 36] width 109 height 26
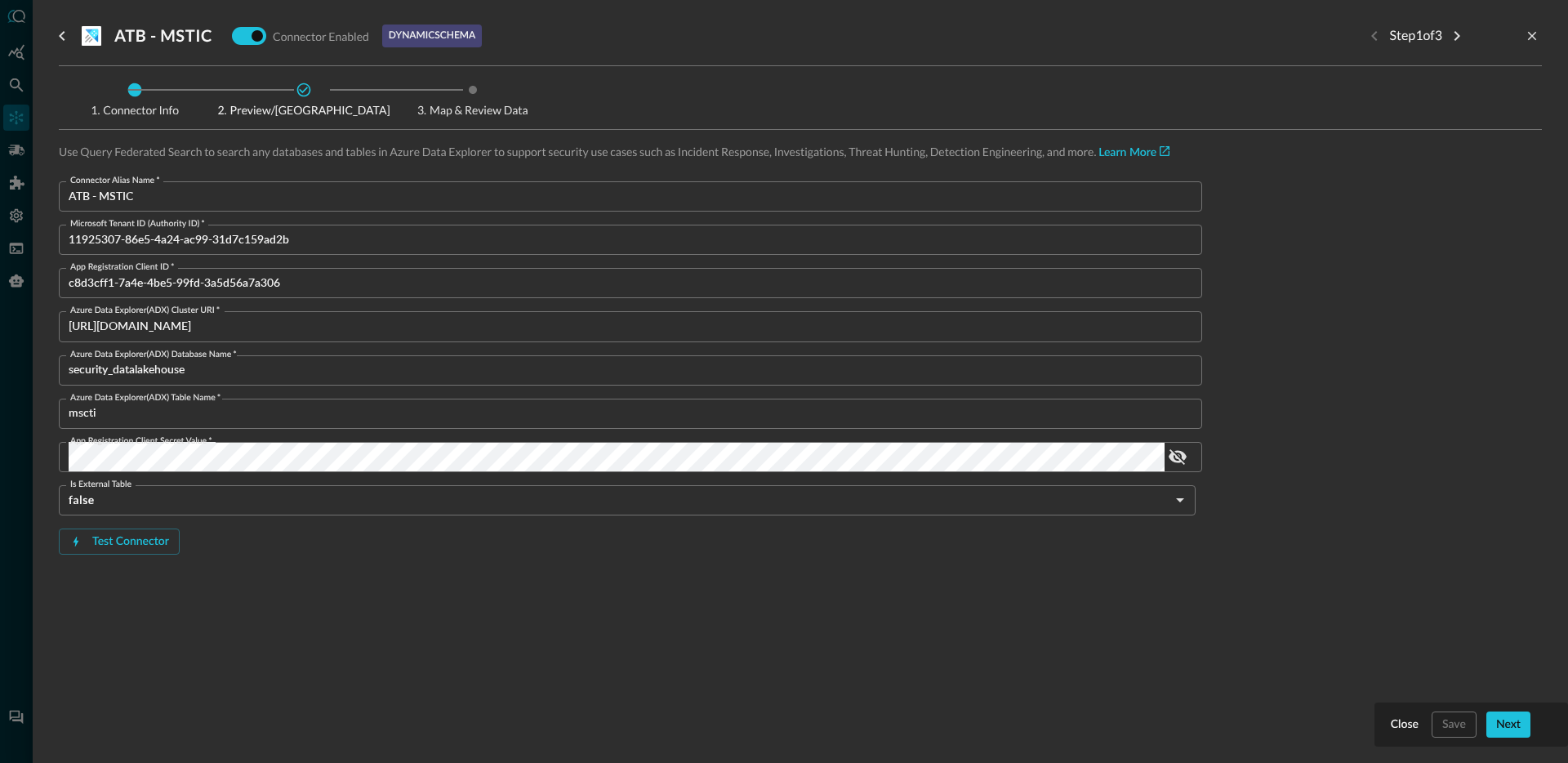
click at [388, 335] on input "[URL][DOMAIN_NAME]" at bounding box center [635, 327] width 1134 height 30
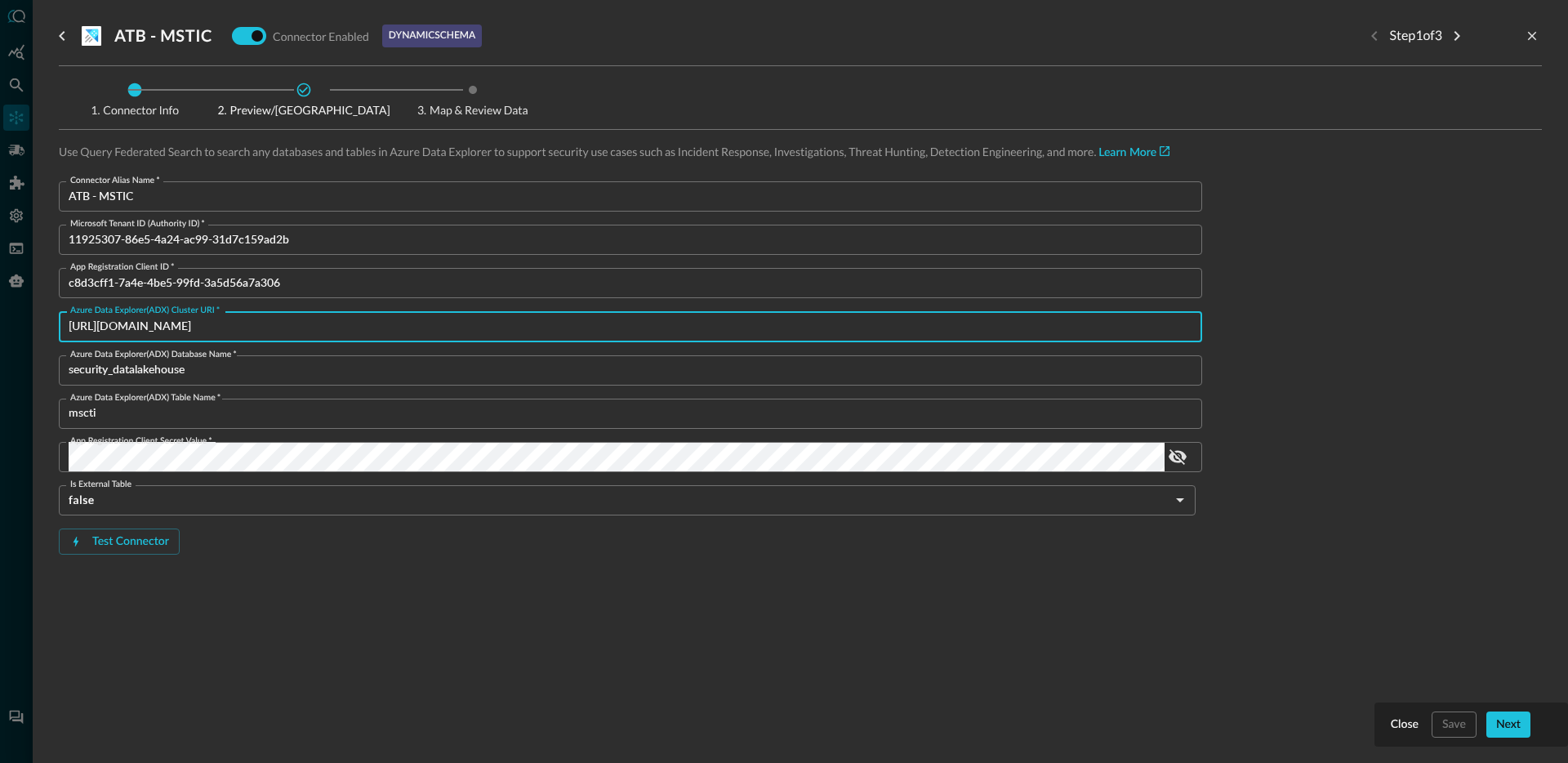
paste input "[DOMAIN_NAME][URL]"
type input "[URL][DOMAIN_NAME]"
click at [309, 372] on input "security_datalakehouse" at bounding box center [635, 371] width 1134 height 30
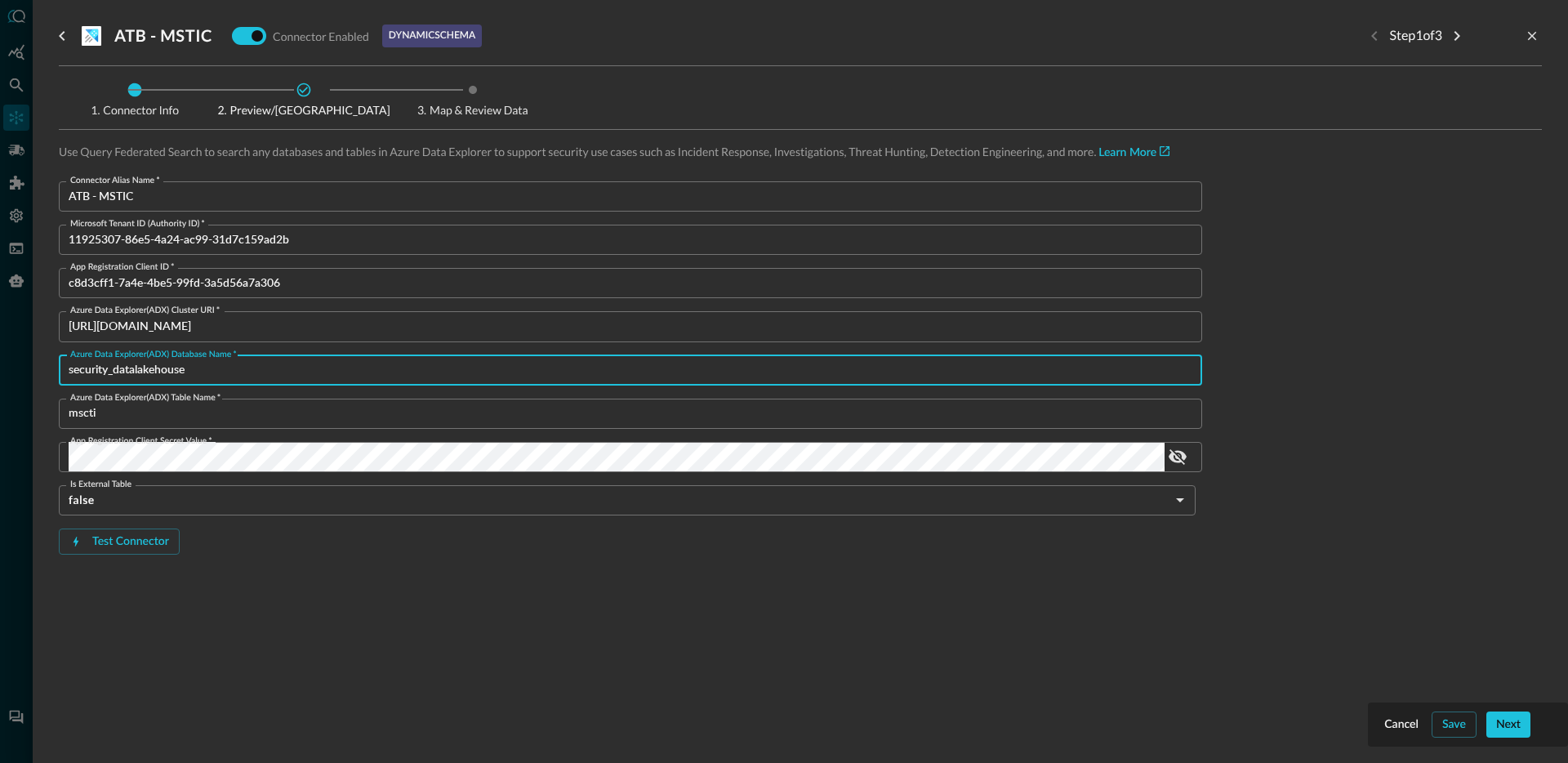
click at [309, 372] on input "security_datalakehouse" at bounding box center [635, 371] width 1134 height 30
type input "big-chungus"
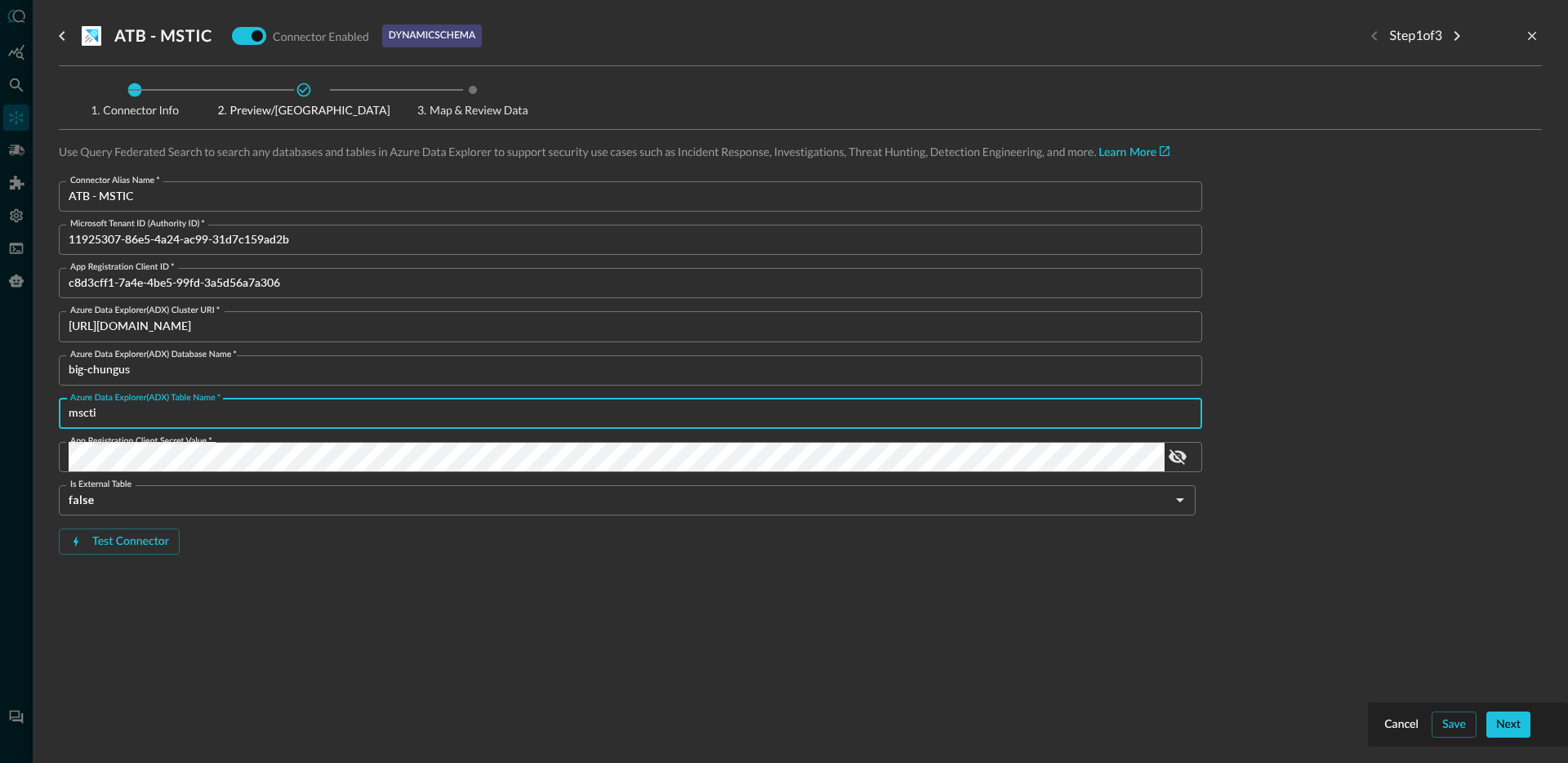
paste input "ThreatIntelIndicators"
type input "ThreatIntelIndicators"
click at [250, 499] on body "Connectors JR ​ ​ Add Connector Export Connectors Cloud Infrastructure and Secu…" at bounding box center [784, 381] width 1568 height 763
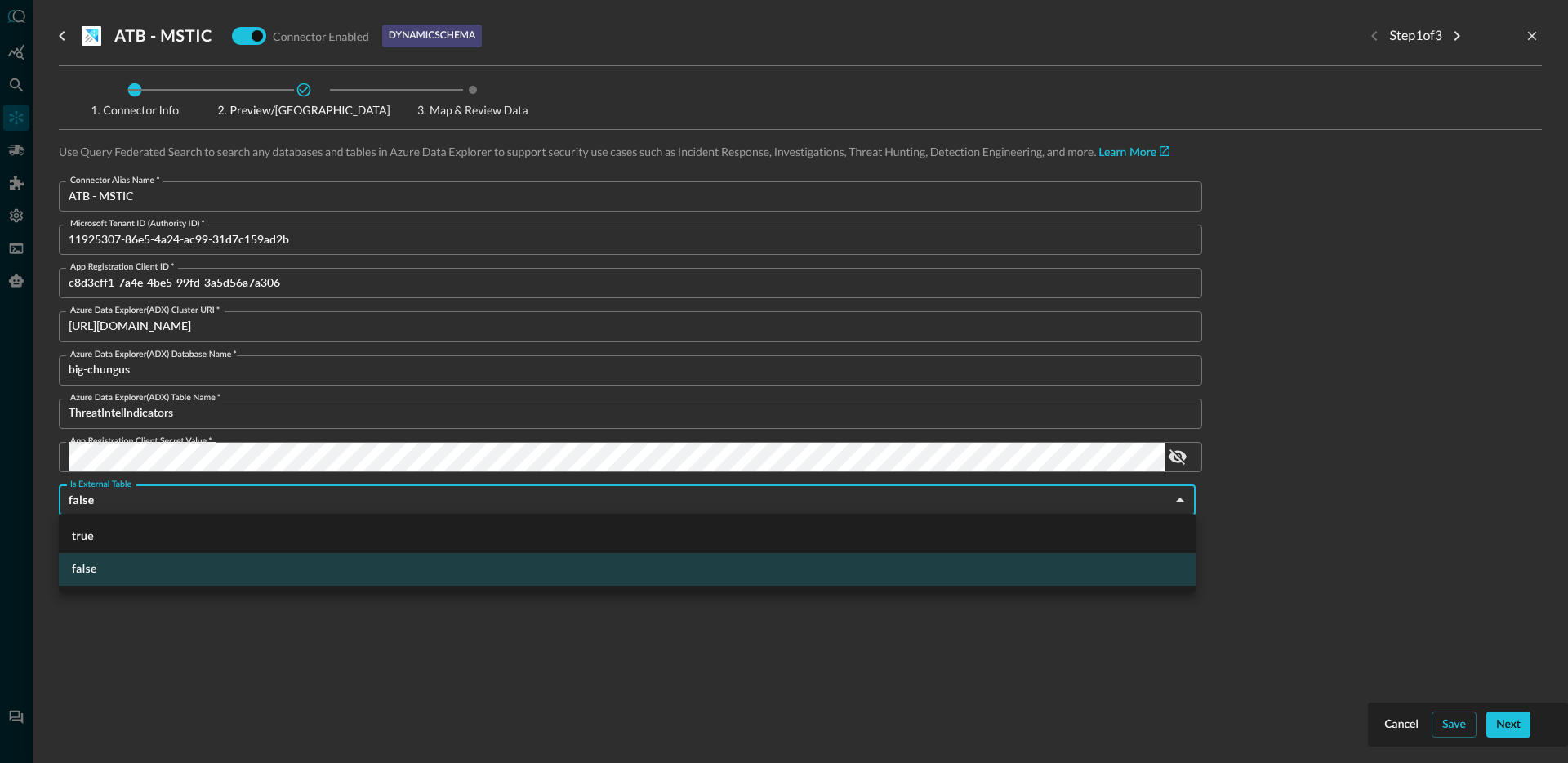
click at [251, 457] on div at bounding box center [784, 381] width 1568 height 763
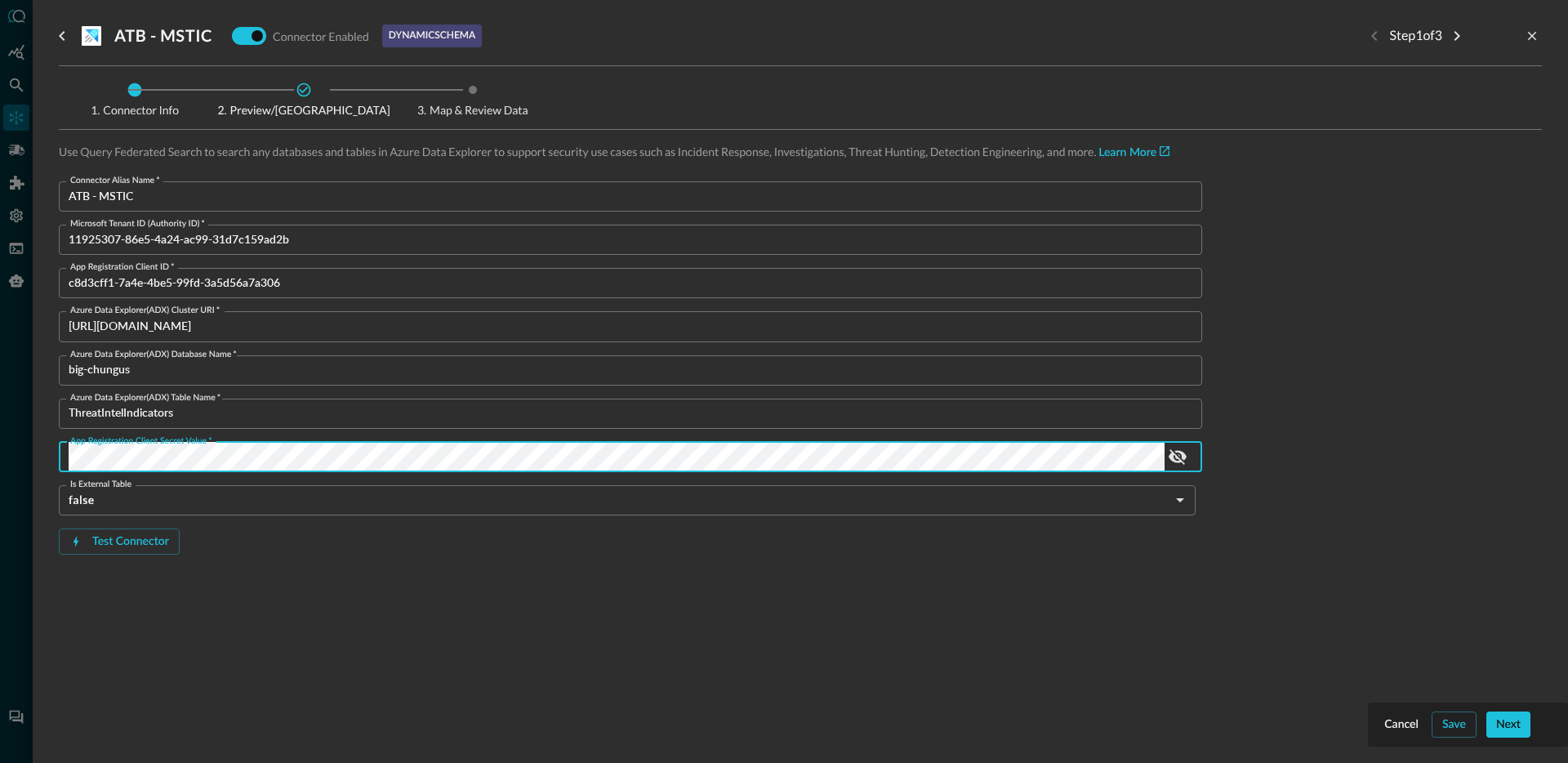
click at [510, 634] on div "ATB - MSTIC Connector Enabled dynamic schema Step 1 of 3 Connector Info Preview…" at bounding box center [800, 371] width 1483 height 744
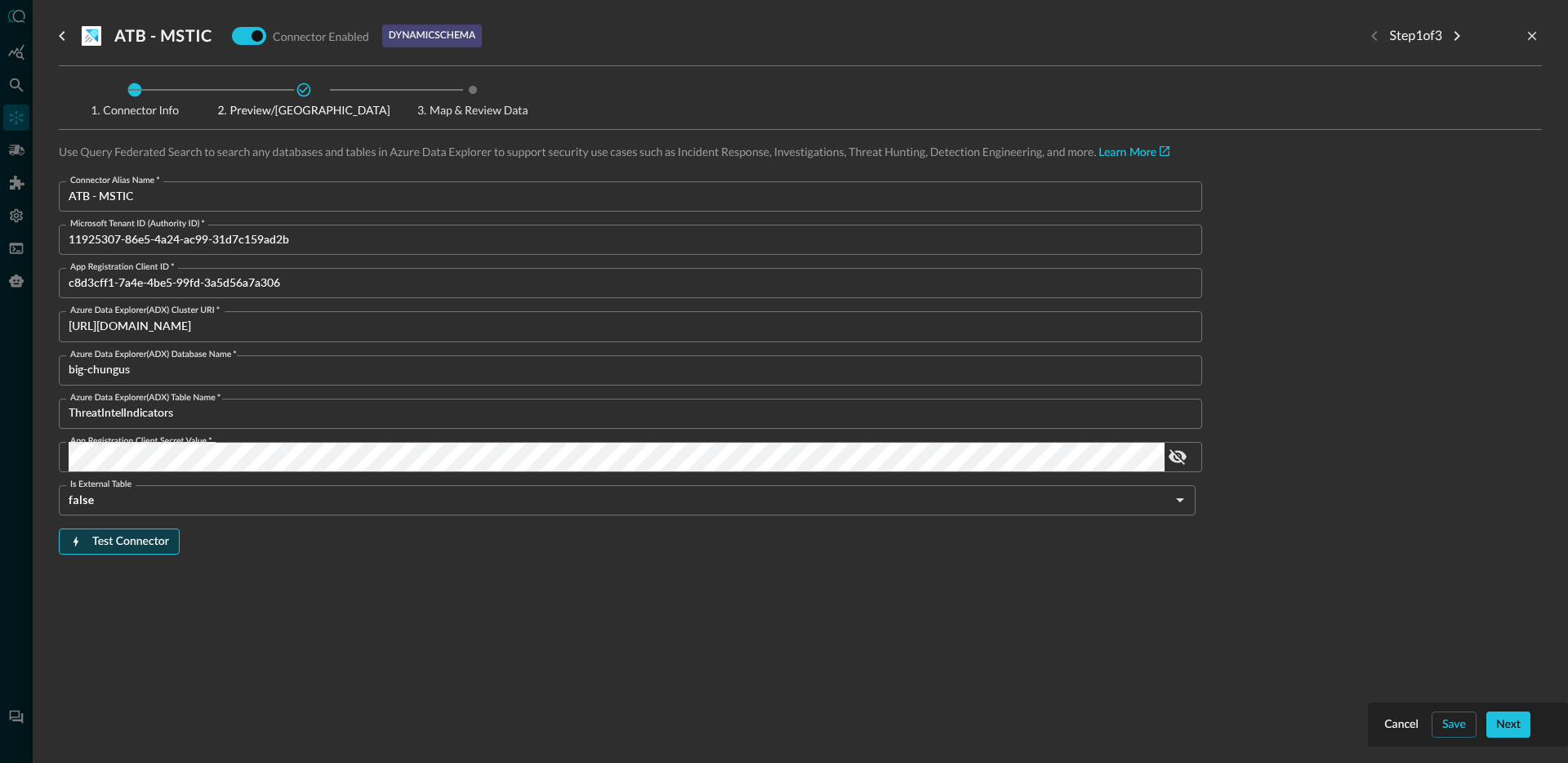
click at [119, 544] on button "Test Connector" at bounding box center [119, 542] width 121 height 26
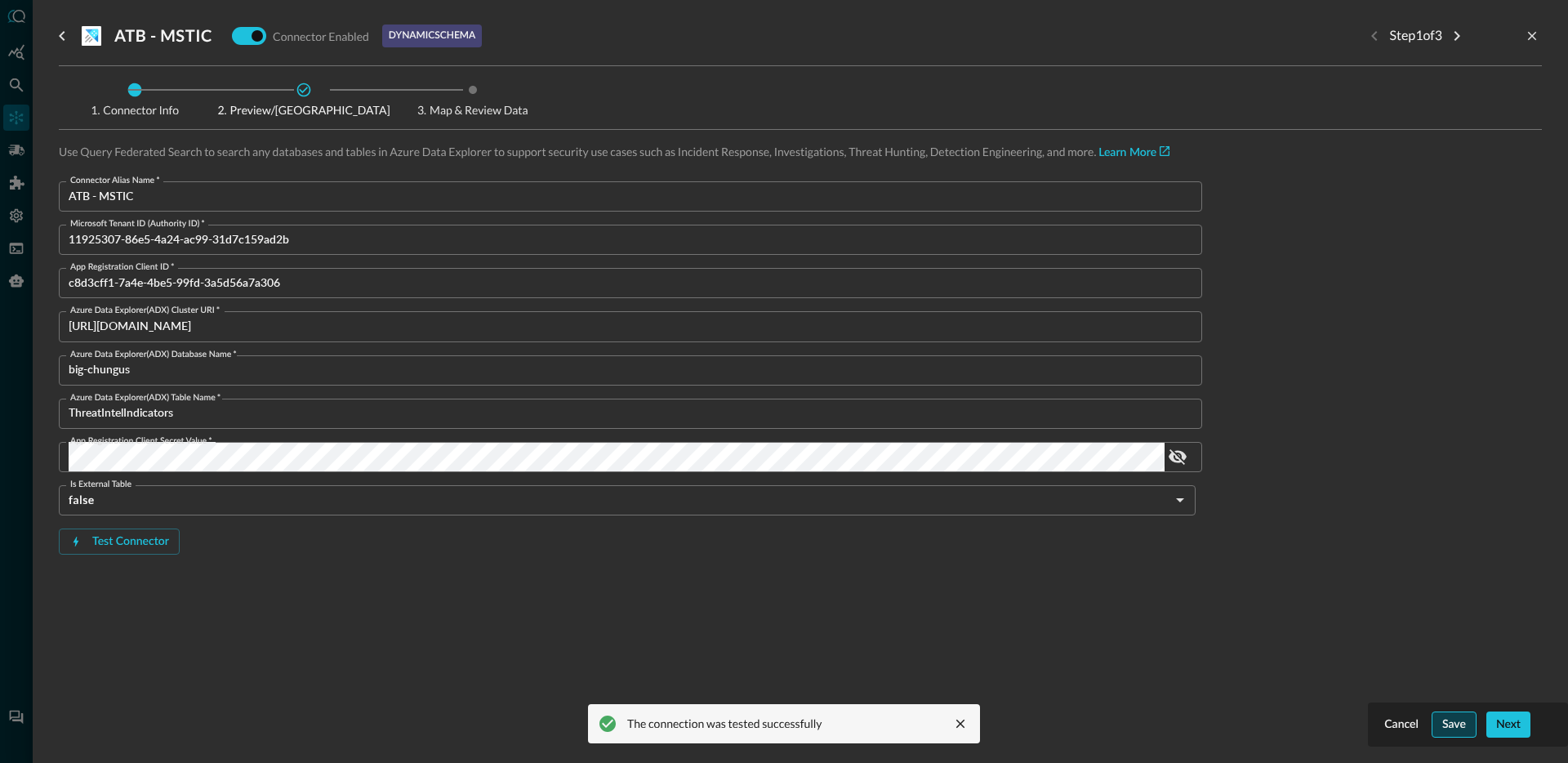
click at [1469, 726] on button "Save" at bounding box center [1454, 725] width 45 height 26
click at [1509, 731] on button "Next" at bounding box center [1508, 725] width 44 height 26
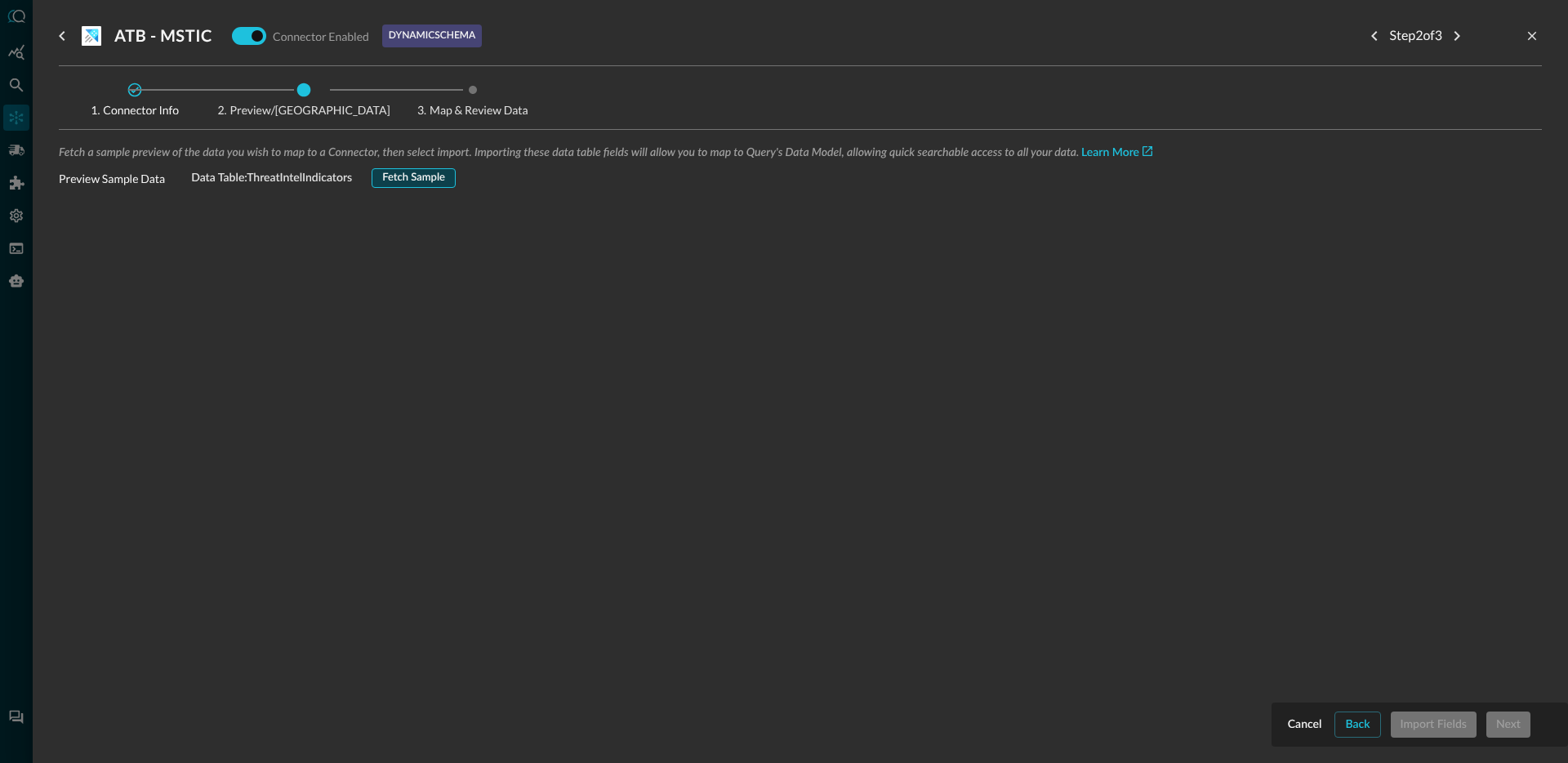
click at [378, 175] on button "Fetch Sample" at bounding box center [414, 178] width 84 height 19
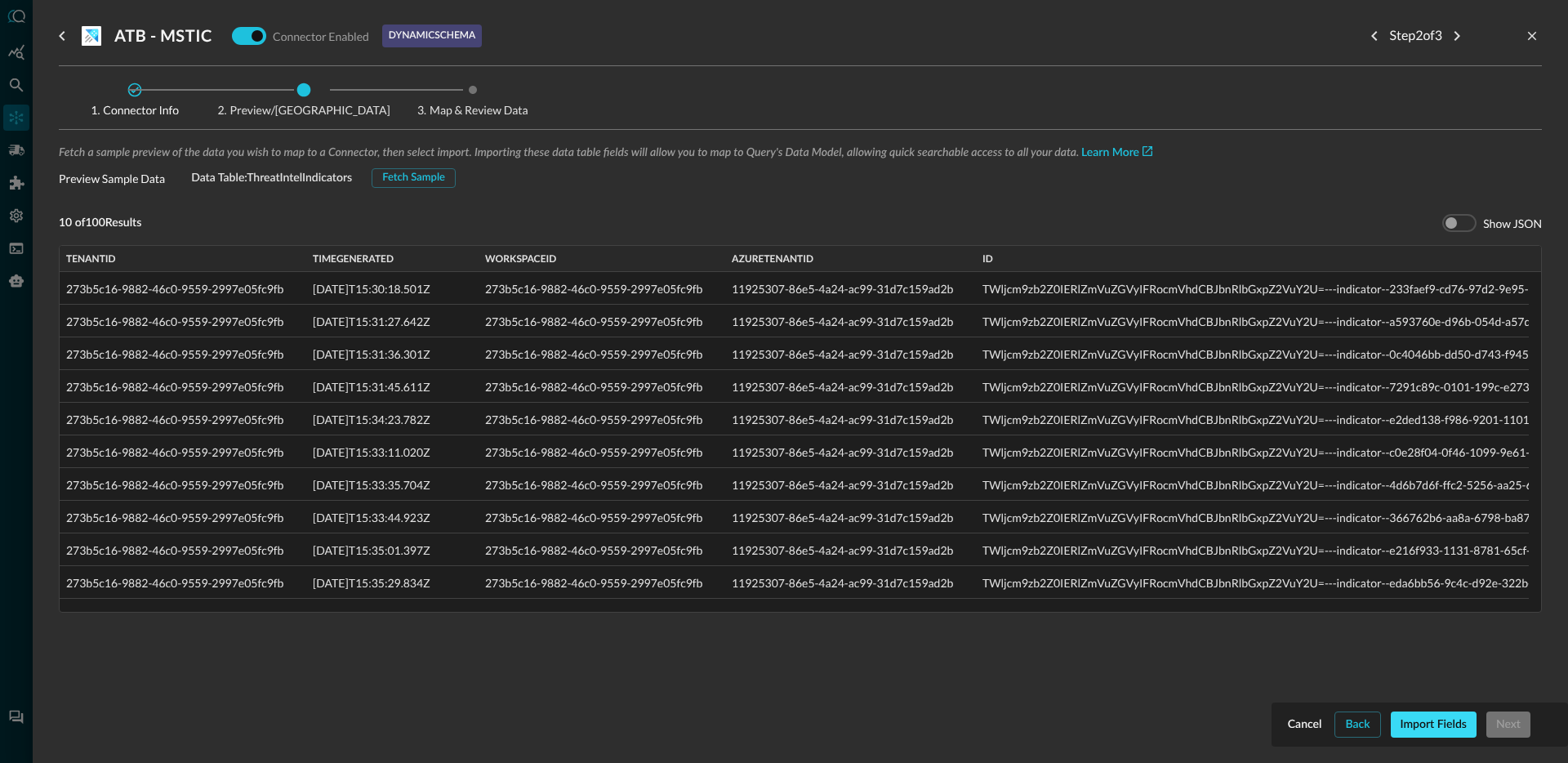
click at [1426, 724] on button "Import Fields" at bounding box center [1434, 725] width 86 height 26
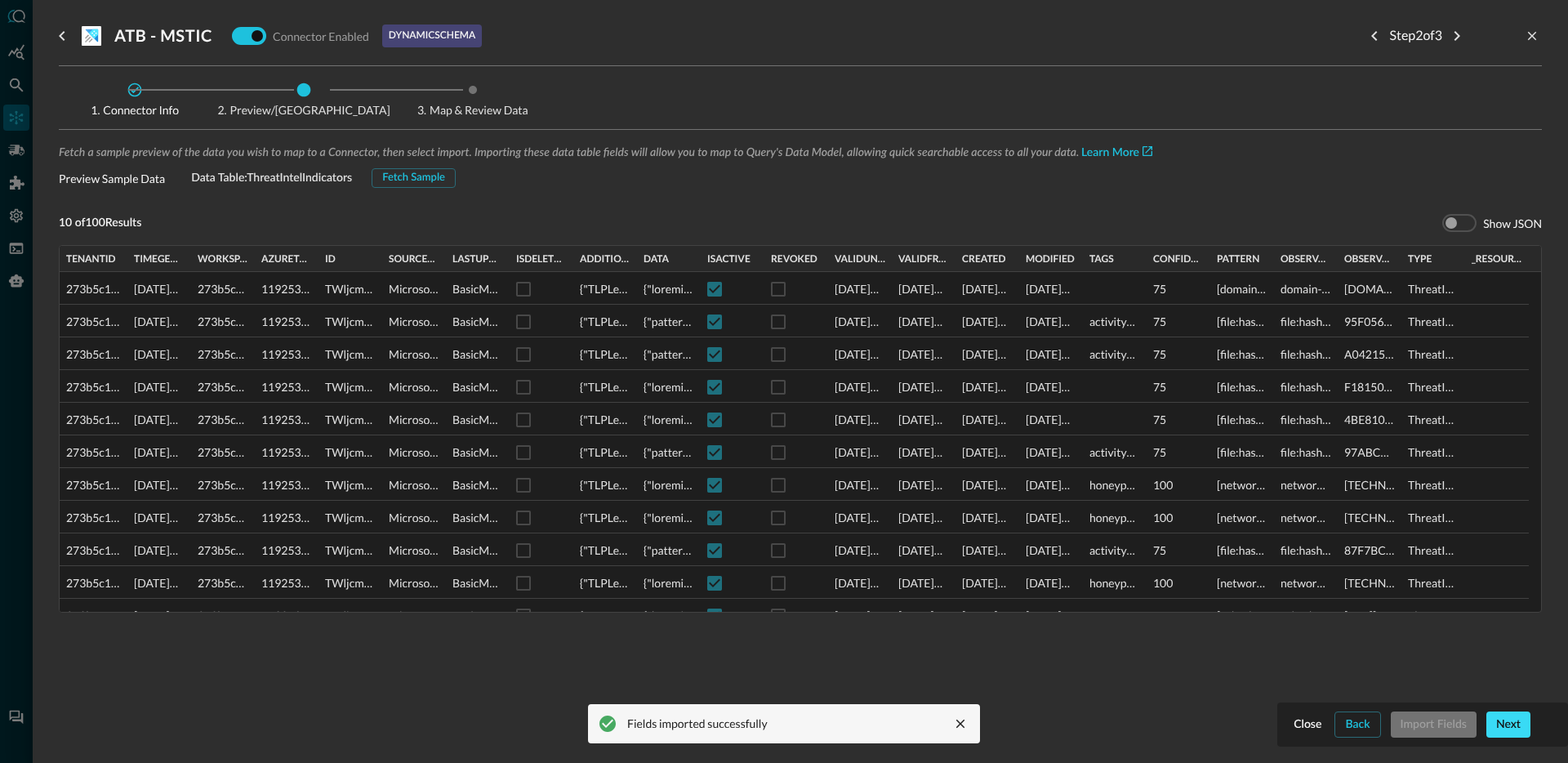
click at [1507, 729] on button "Next" at bounding box center [1508, 725] width 44 height 26
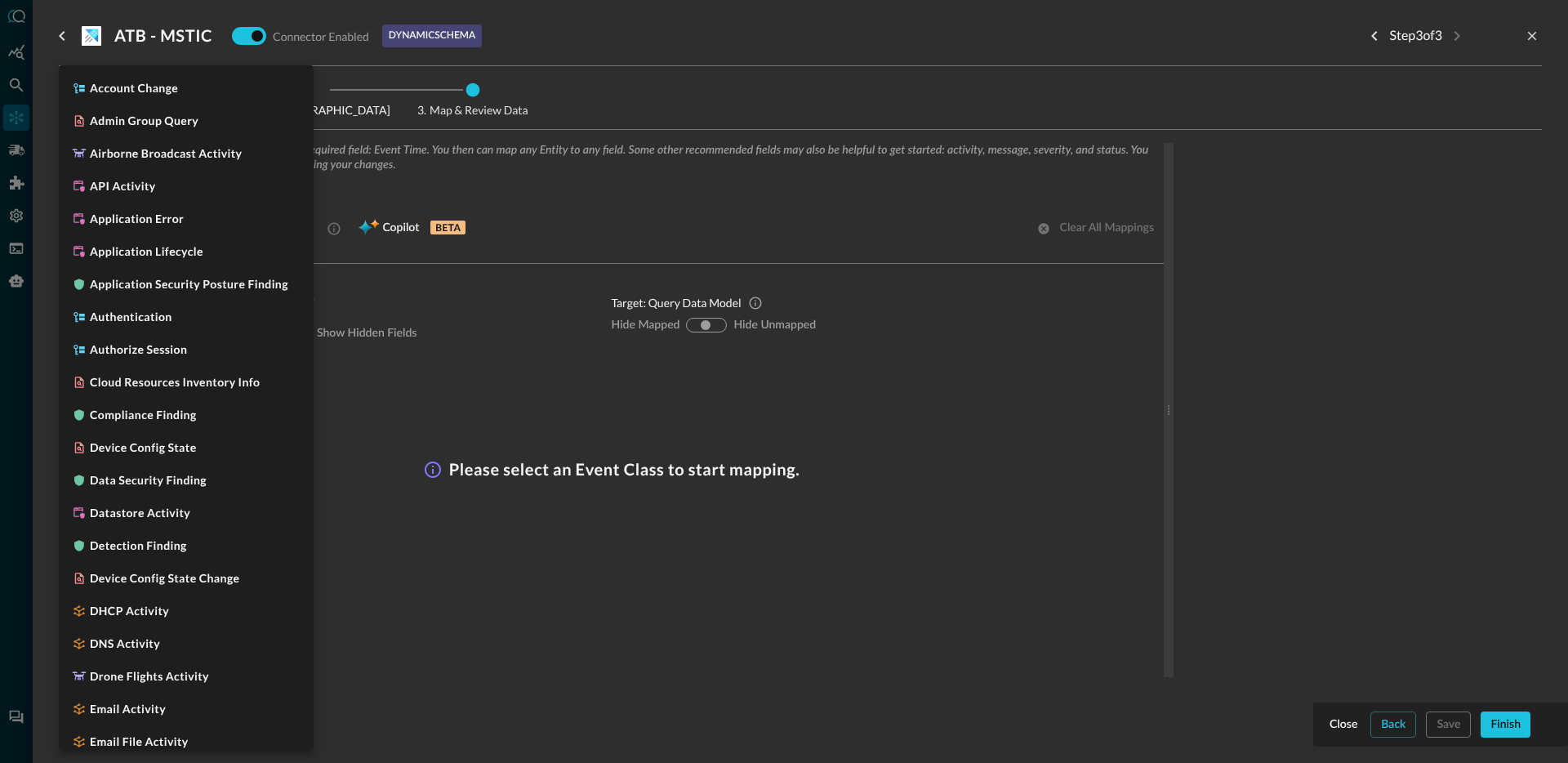
click at [202, 242] on body "Connectors JR ​ ​ Add Connector Export Connectors Cloud Infrastructure and Secu…" at bounding box center [784, 381] width 1568 height 763
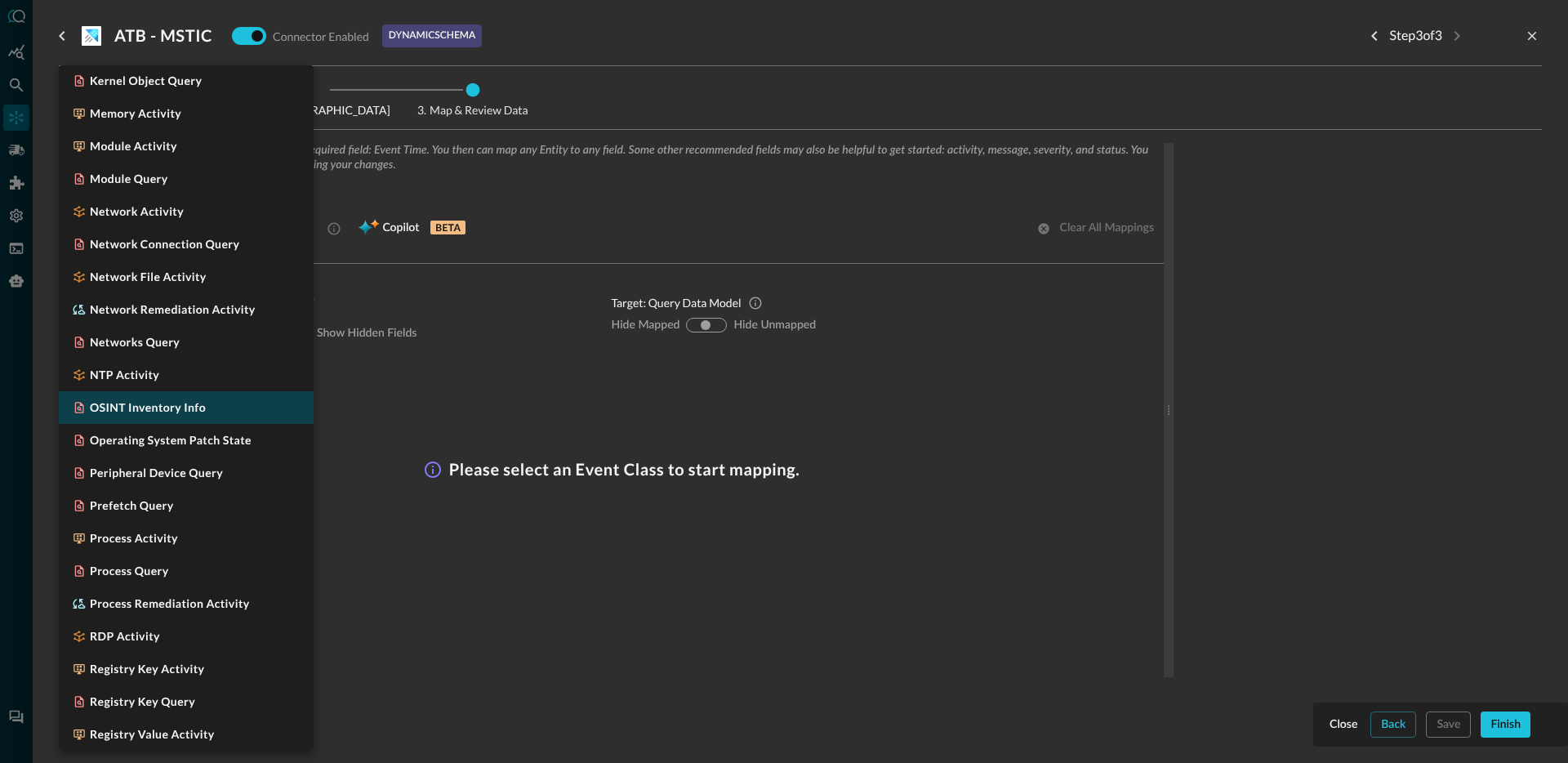
click at [222, 414] on li "OSINT Inventory Info" at bounding box center [186, 407] width 254 height 32
type input "CLASS_OSINT_INVENTORY_INFO"
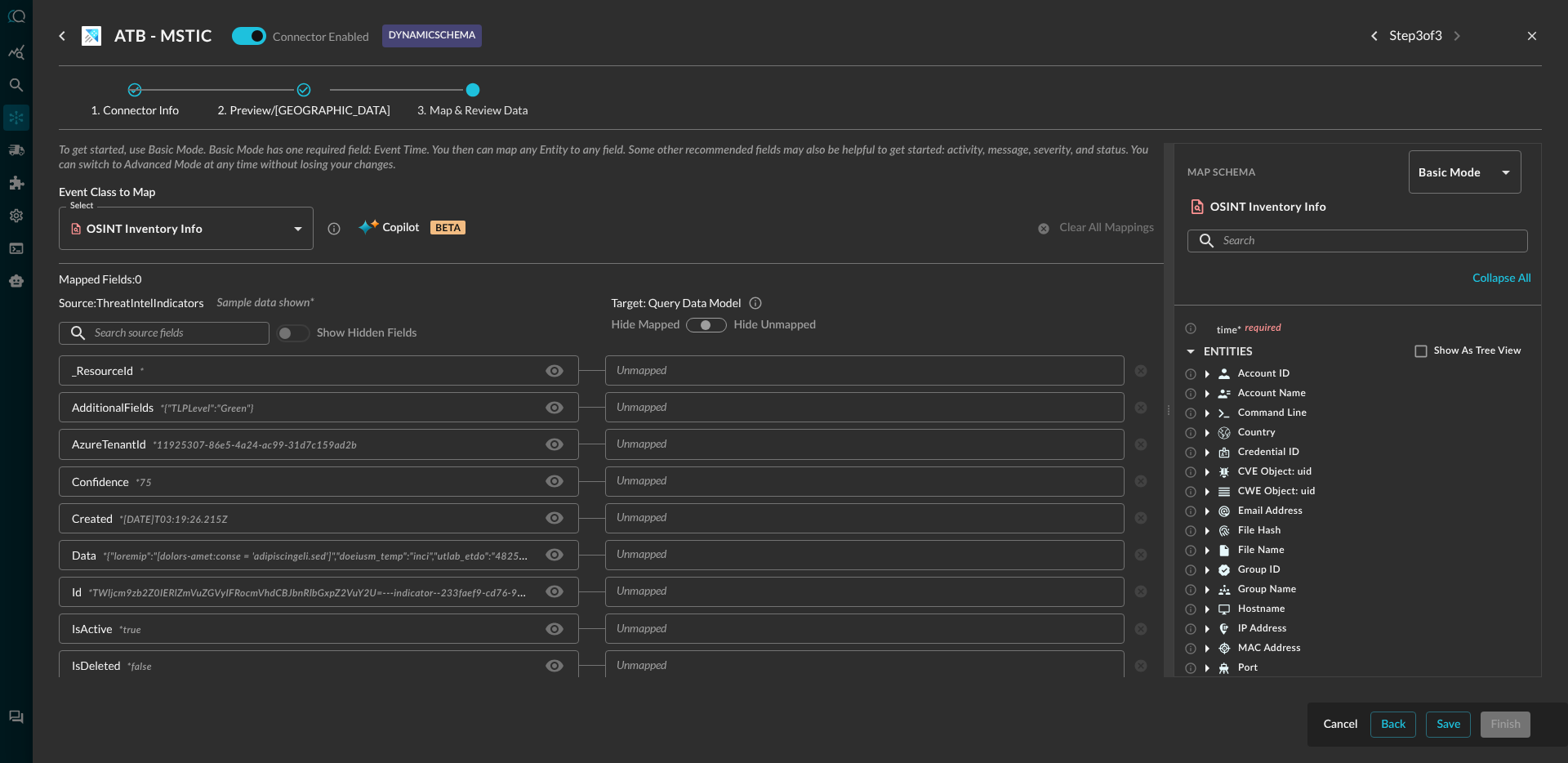
click at [555, 315] on div "Mapped Fields: 0 Source: ThreatIntelIndicators Sample data shown* ​ ​ Show hidd…" at bounding box center [322, 309] width 526 height 78
click at [550, 371] on icon "Hide/Show source field" at bounding box center [555, 368] width 19 height 19
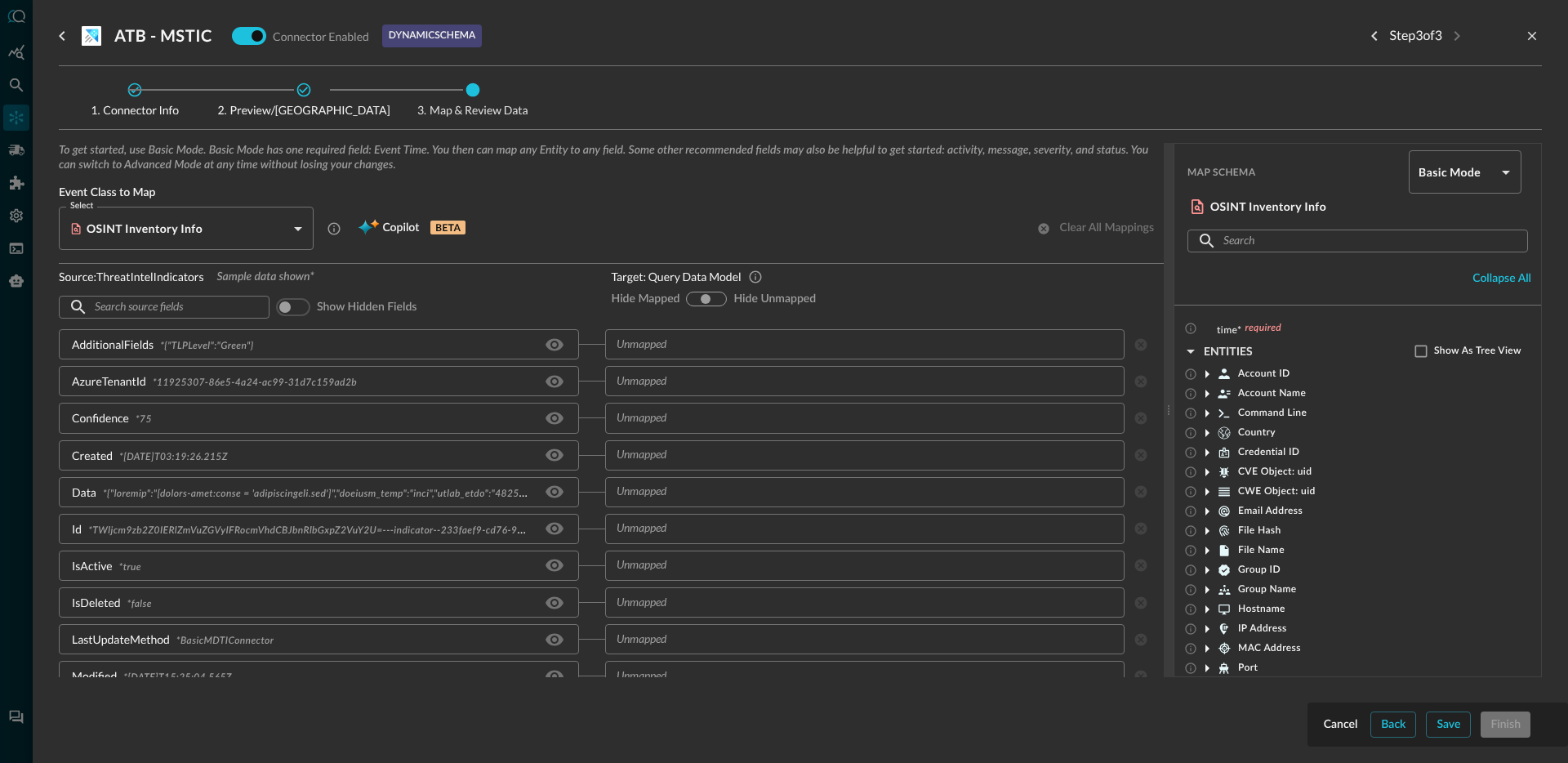
scroll to position [27, 0]
click at [636, 346] on input "text" at bounding box center [851, 343] width 483 height 20
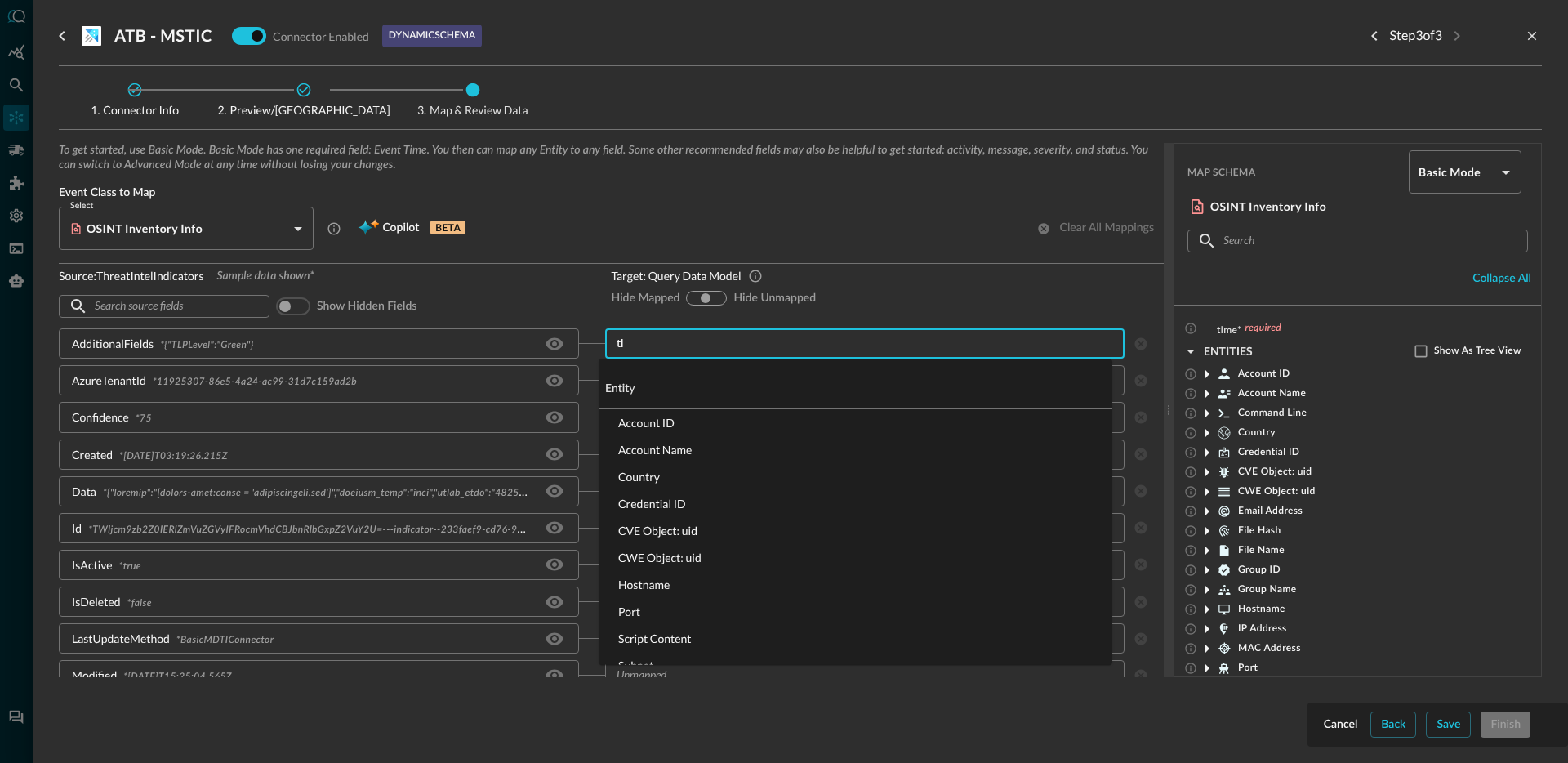
type input "tlp"
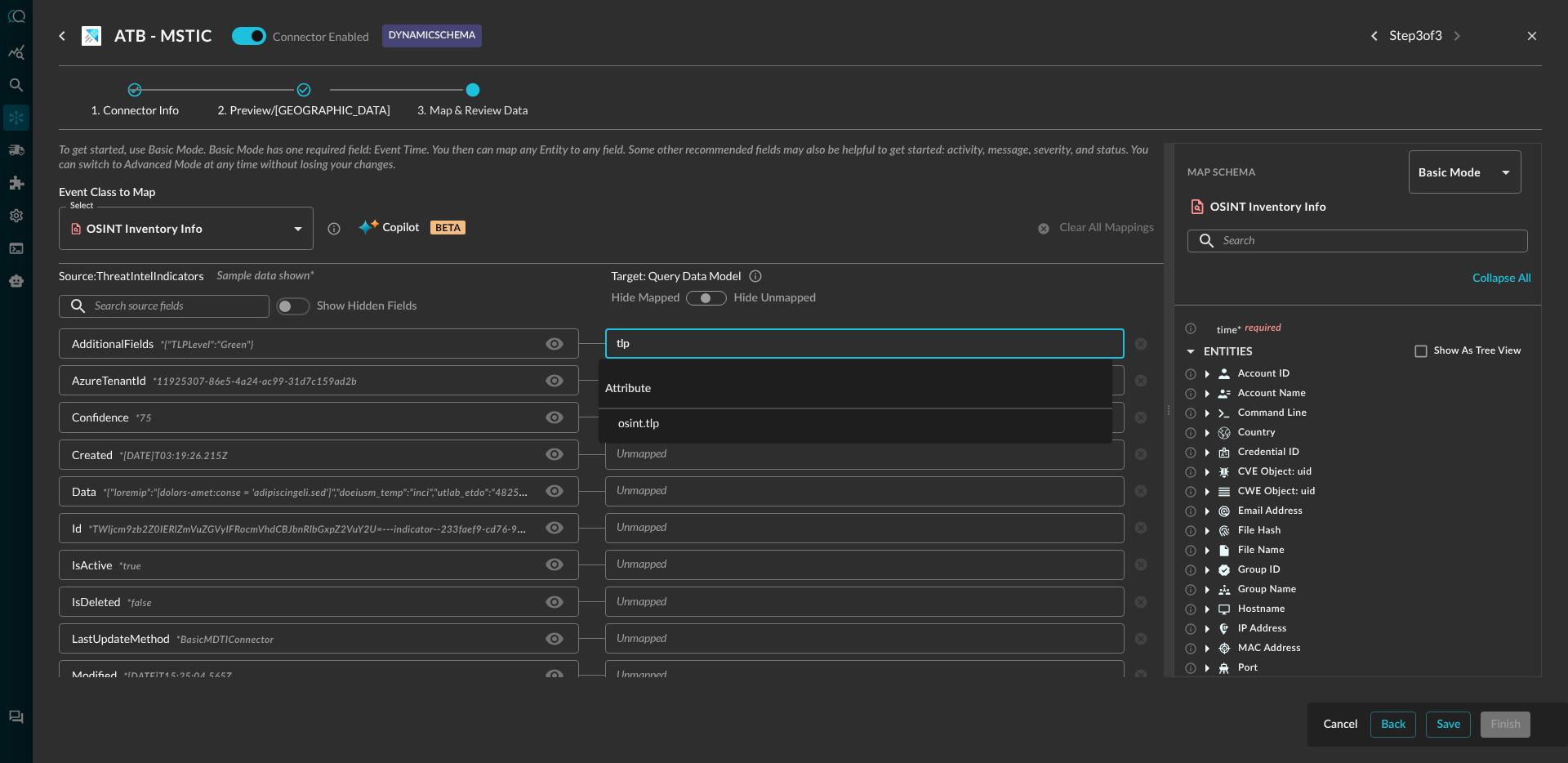
click at [667, 430] on li "osint.tlp" at bounding box center [855, 422] width 513 height 27
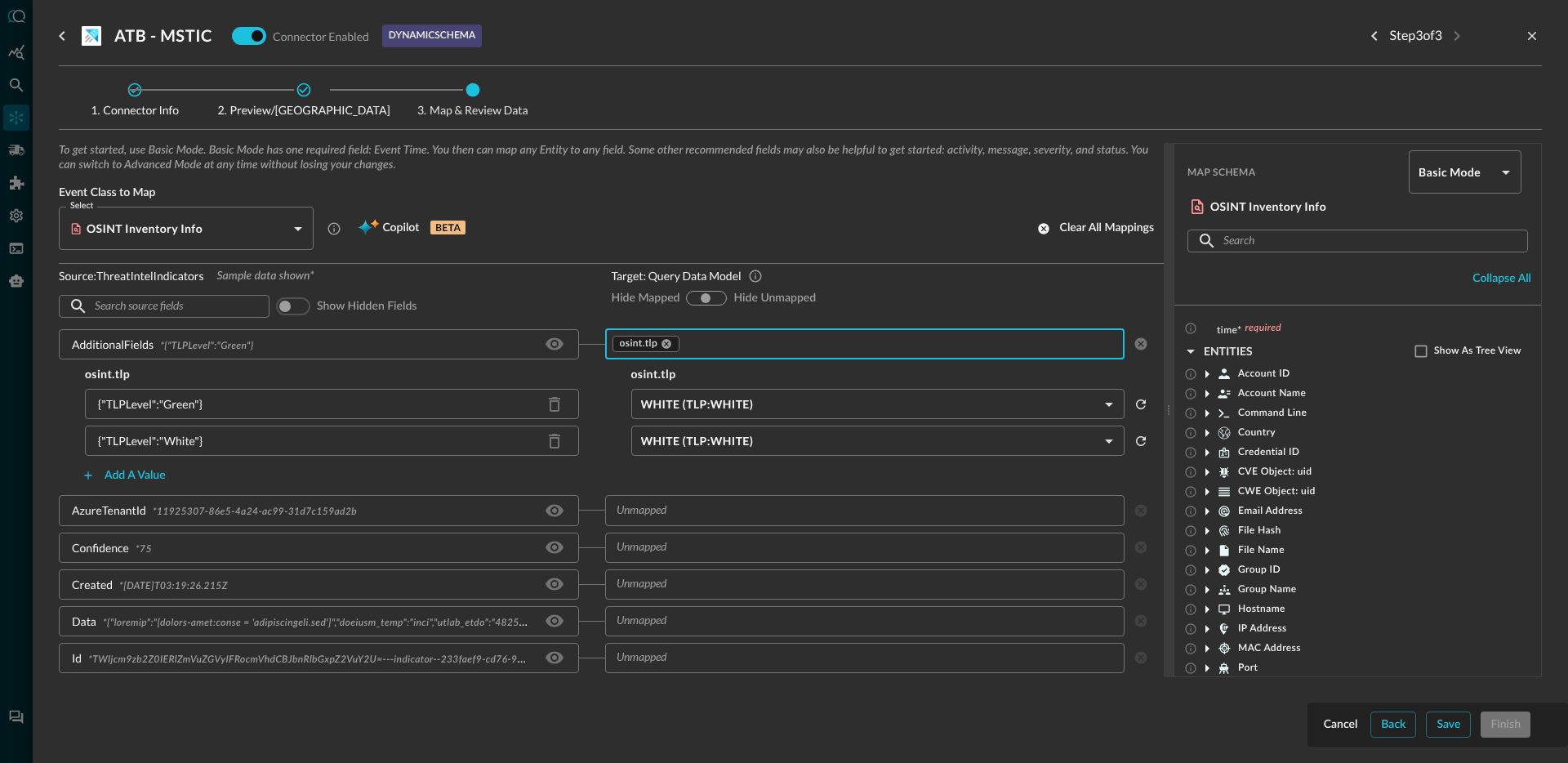
click at [740, 405] on body "Connectors JR ​ ​ Add Connector Export Connectors Cloud Infrastructure and Secu…" at bounding box center [784, 381] width 1568 height 763
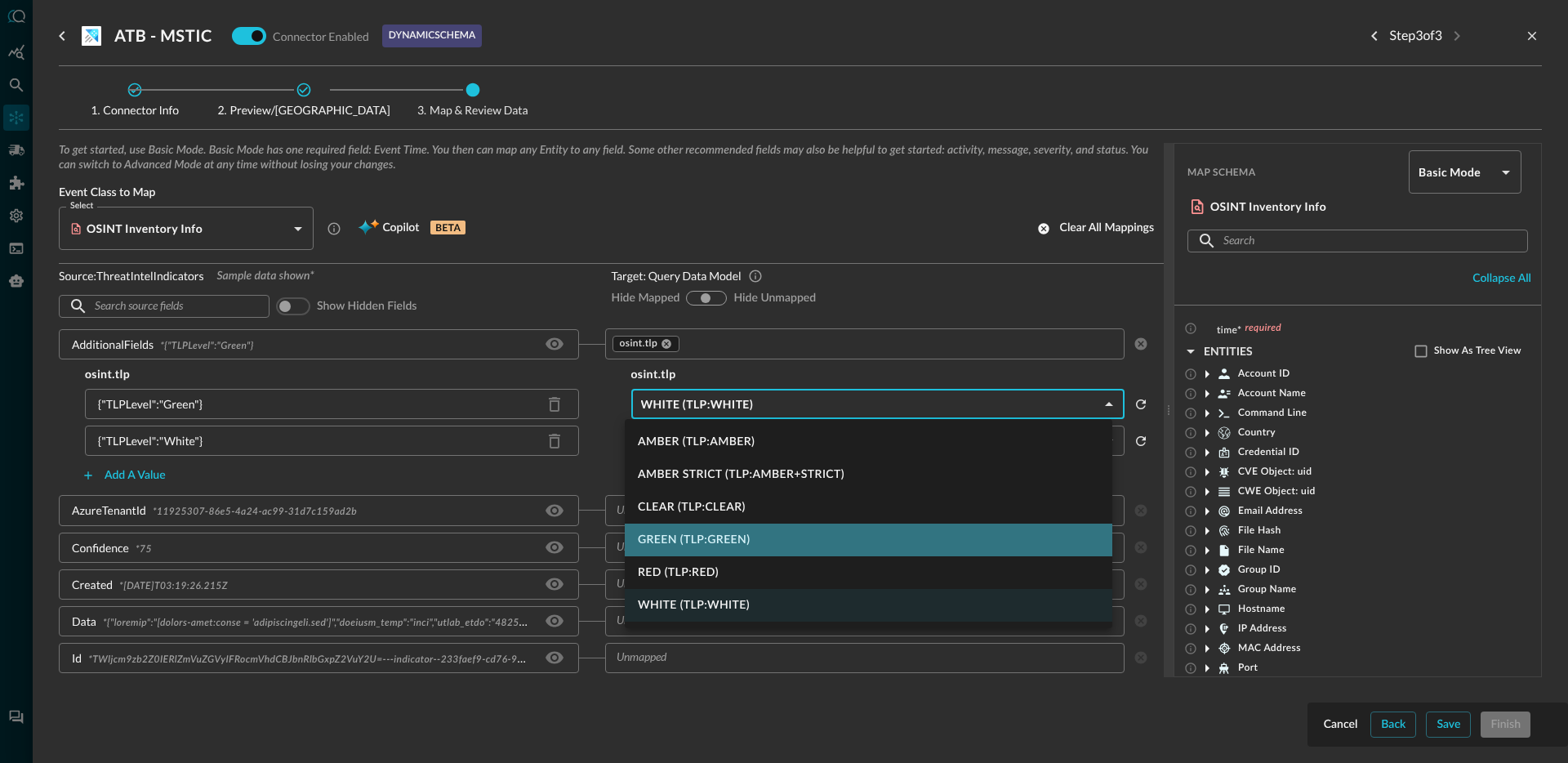
click at [717, 539] on li "GREEN (TLP:GREEN)" at bounding box center [869, 540] width 488 height 32
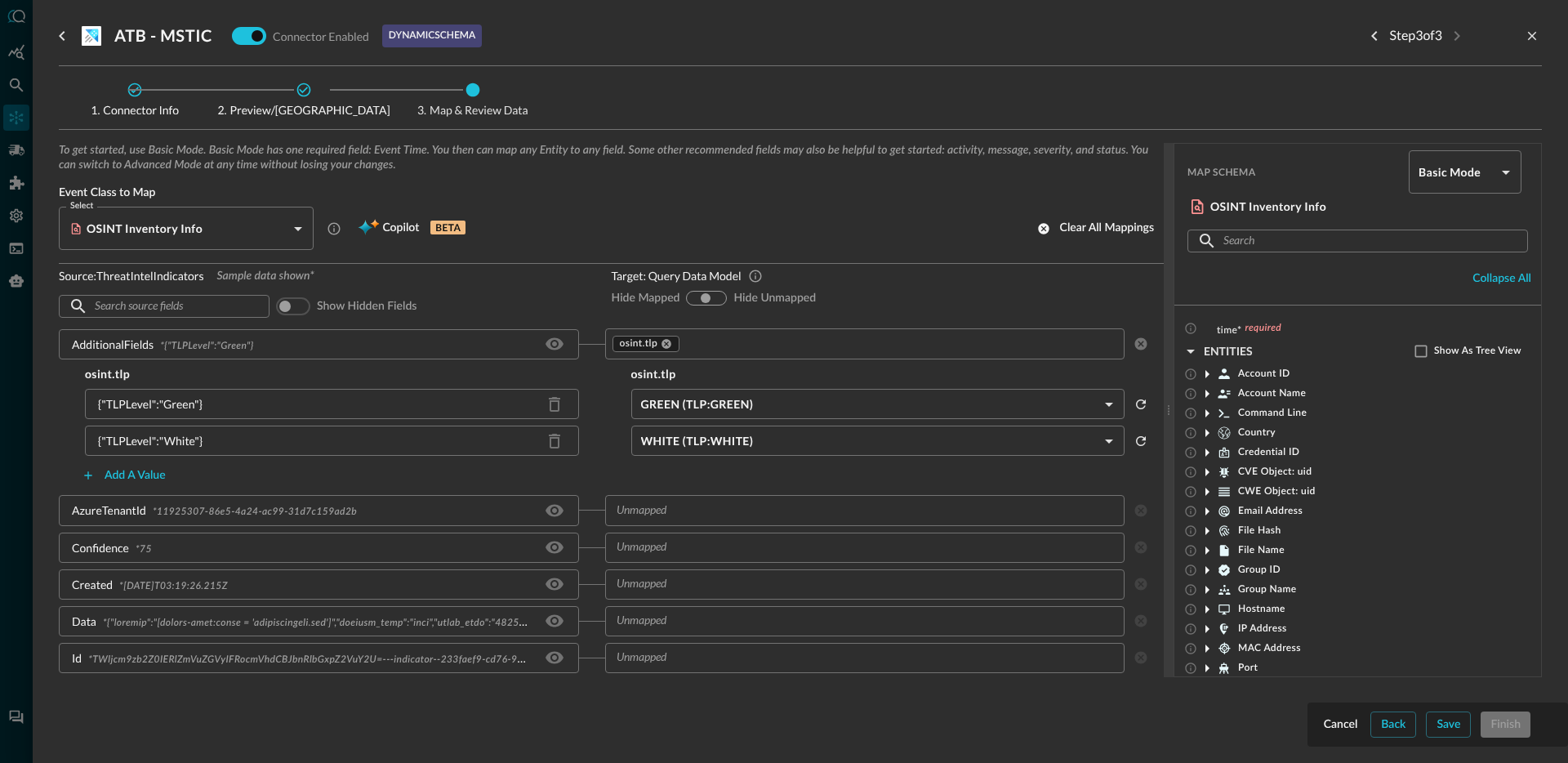
click at [612, 473] on div "Add a value" at bounding box center [605, 476] width 1092 height 26
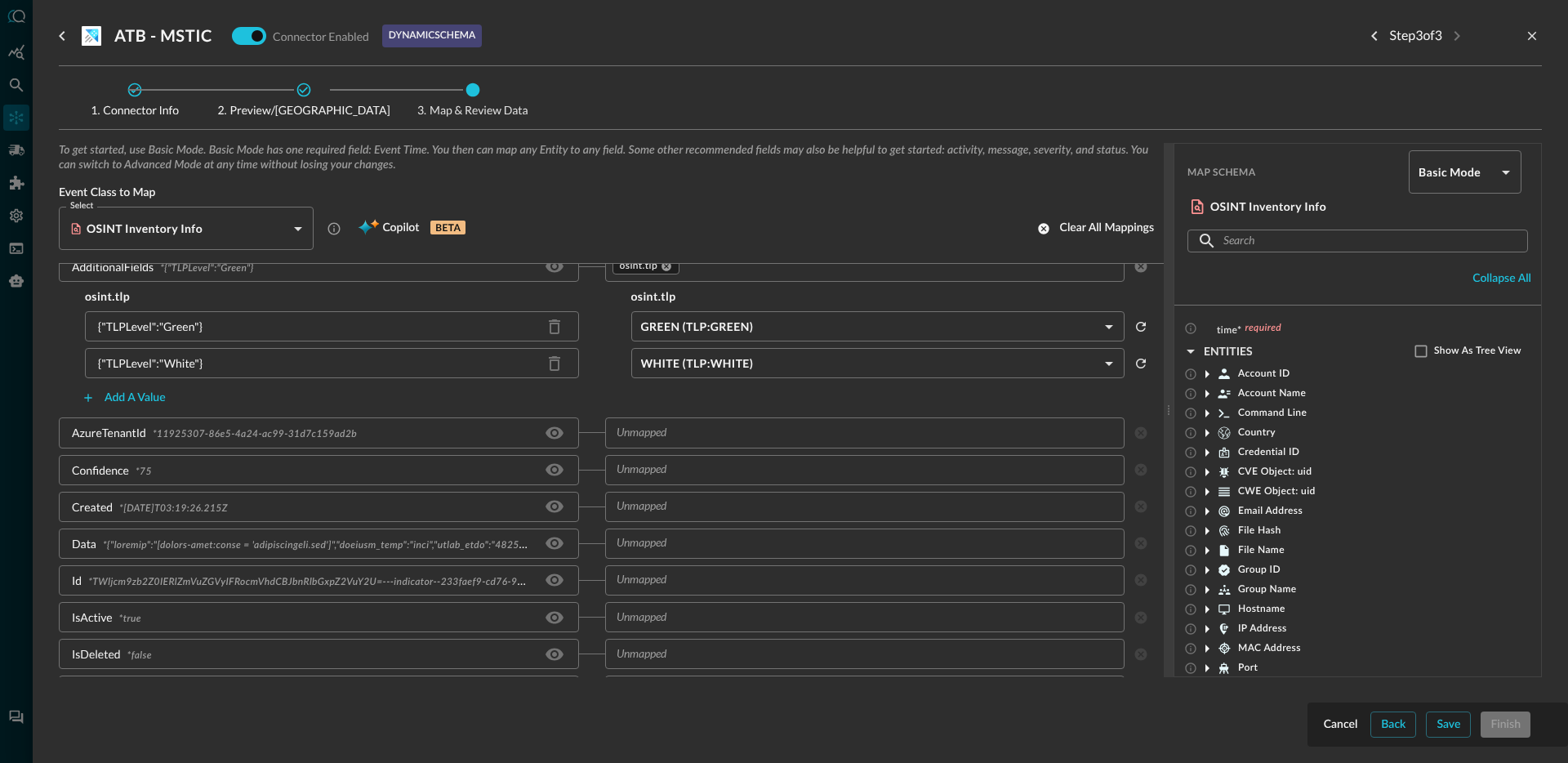
scroll to position [105, 0]
click at [678, 438] on input "text" at bounding box center [851, 431] width 483 height 20
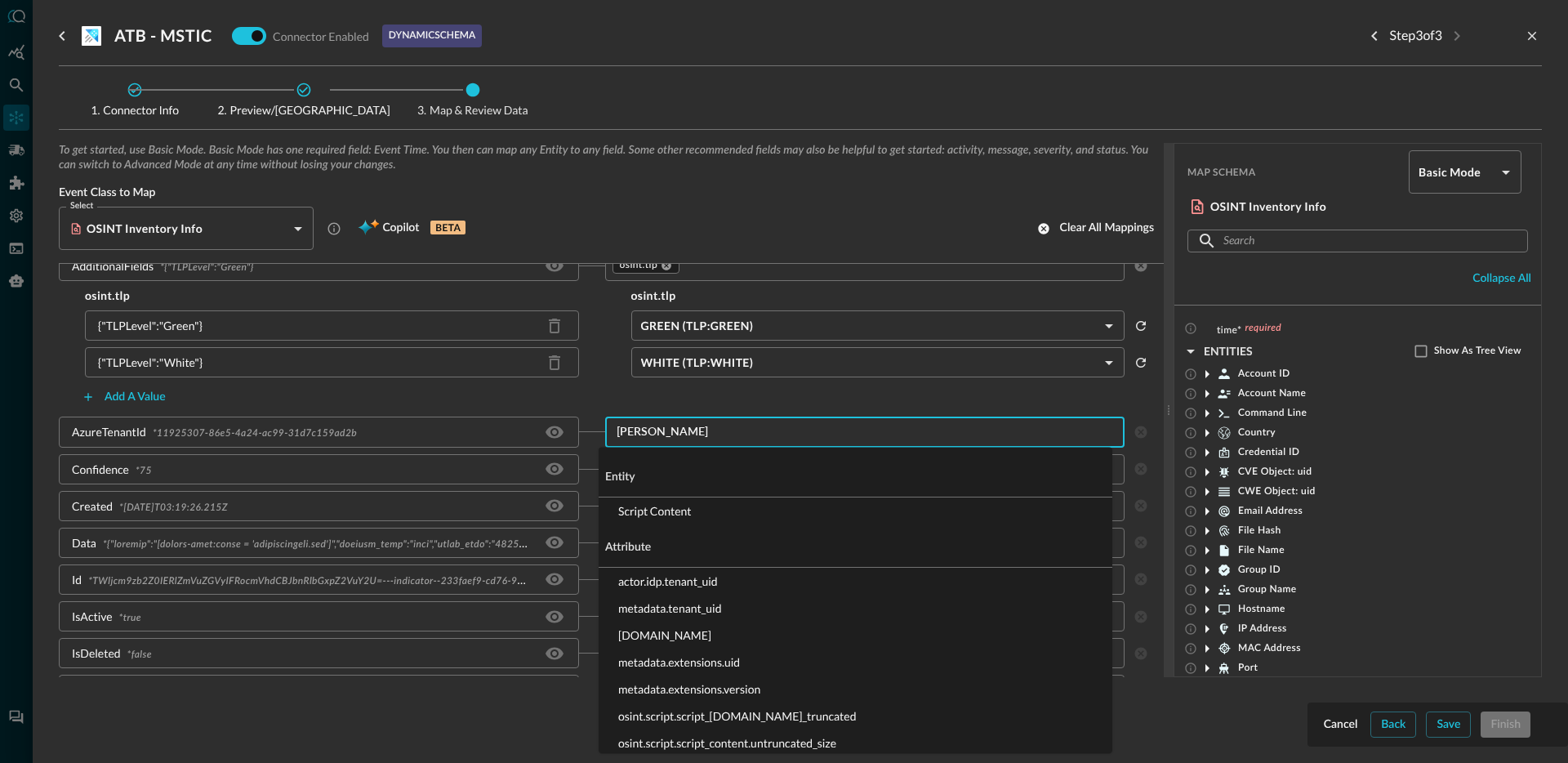
type input "tenan"
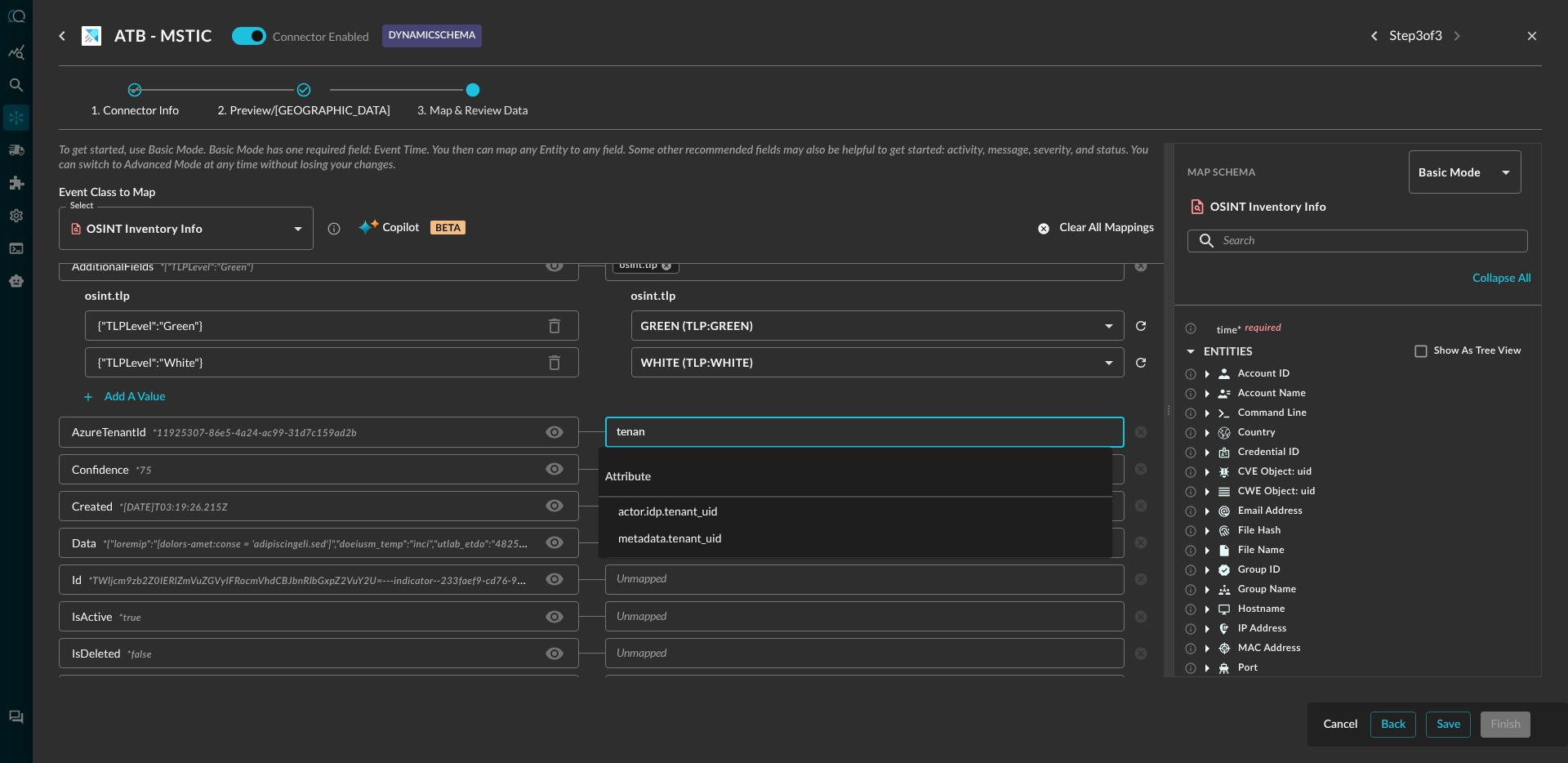
click at [688, 541] on li "metadata.tenant_uid" at bounding box center [855, 538] width 513 height 27
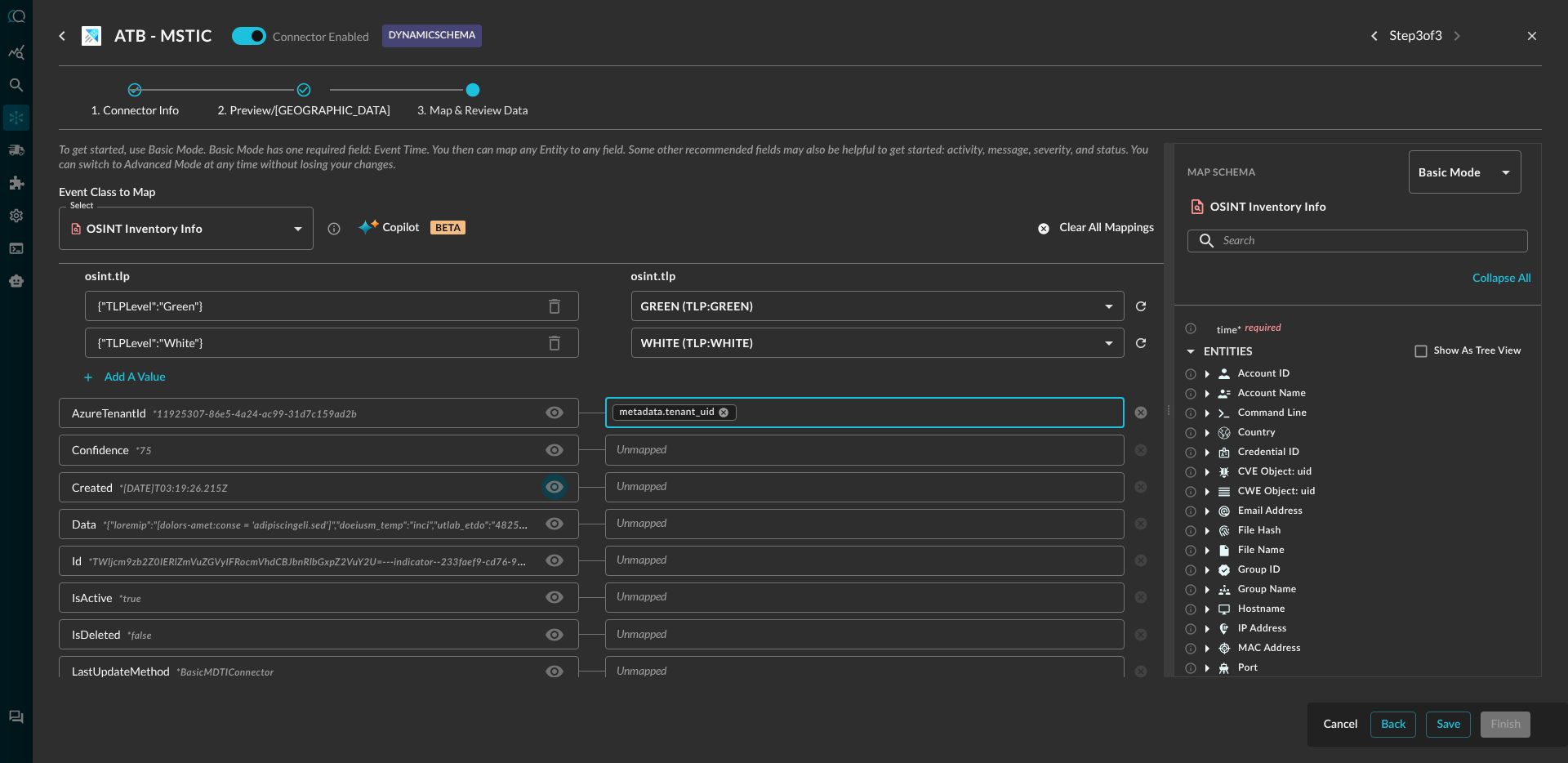
scroll to position [125, 0]
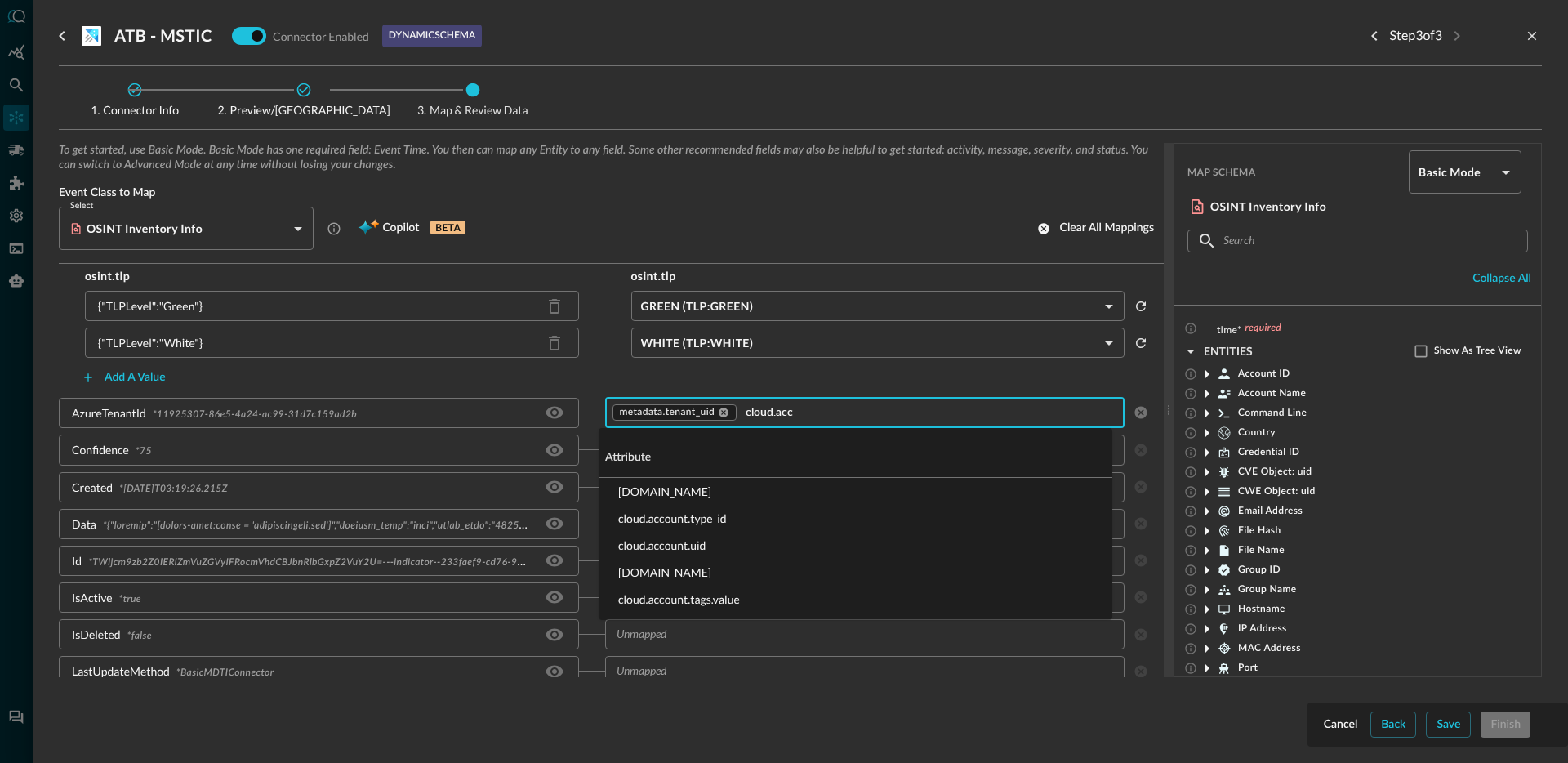
type input "cloud.acco"
click at [695, 549] on li "cloud.account.uid" at bounding box center [855, 545] width 513 height 27
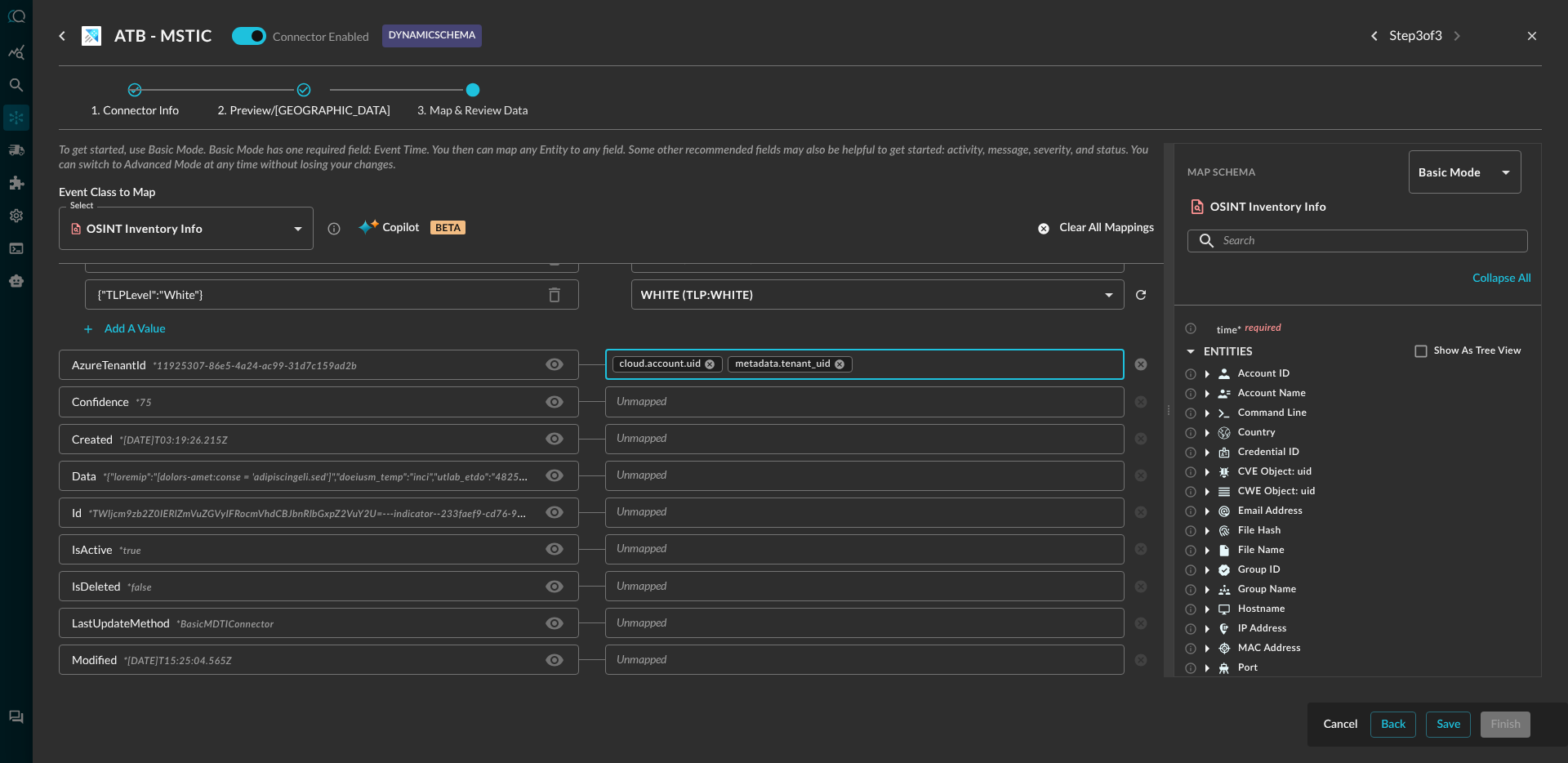
scroll to position [176, 0]
click at [674, 401] on input "text" at bounding box center [851, 398] width 483 height 20
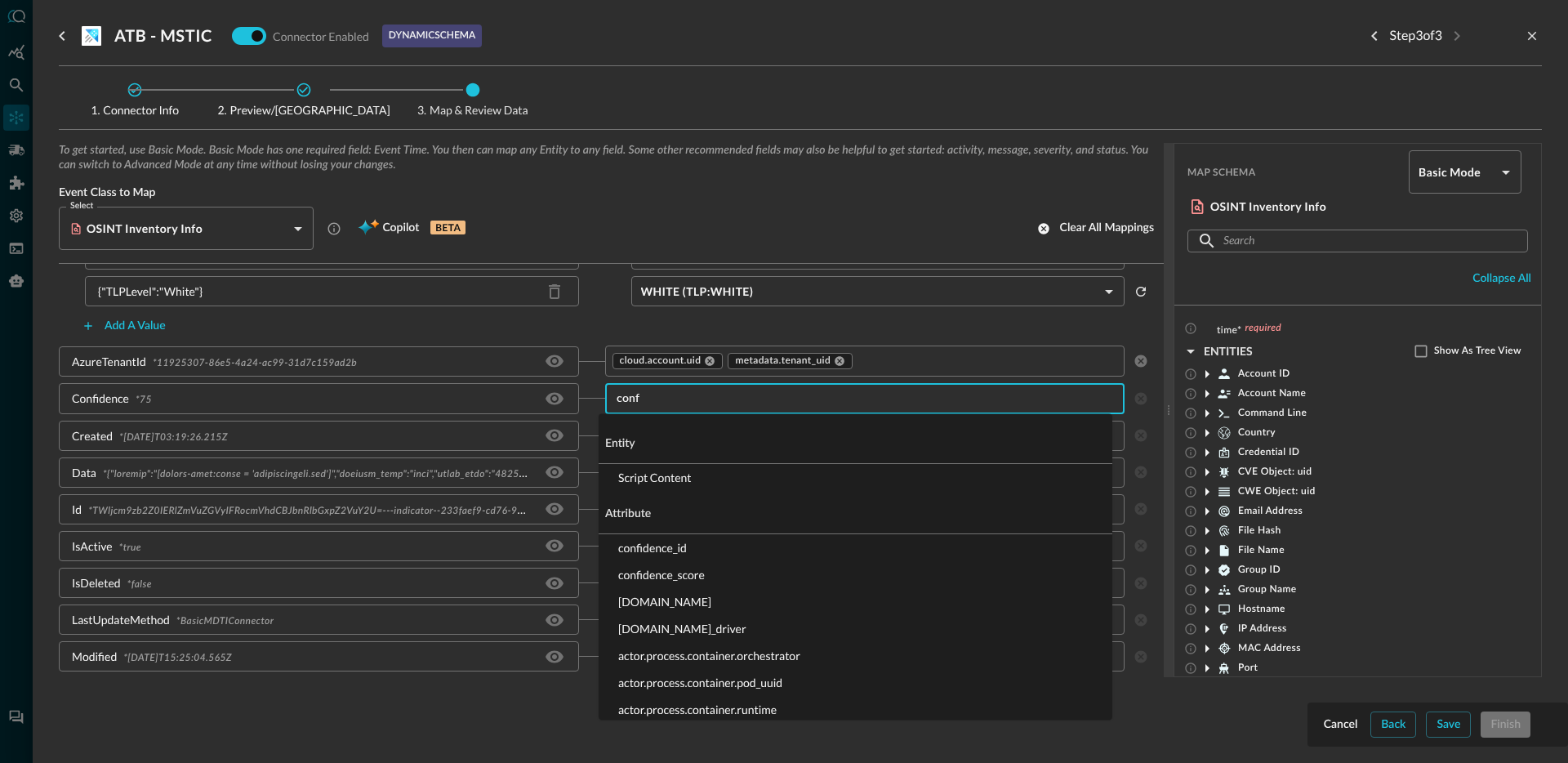
type input "confi"
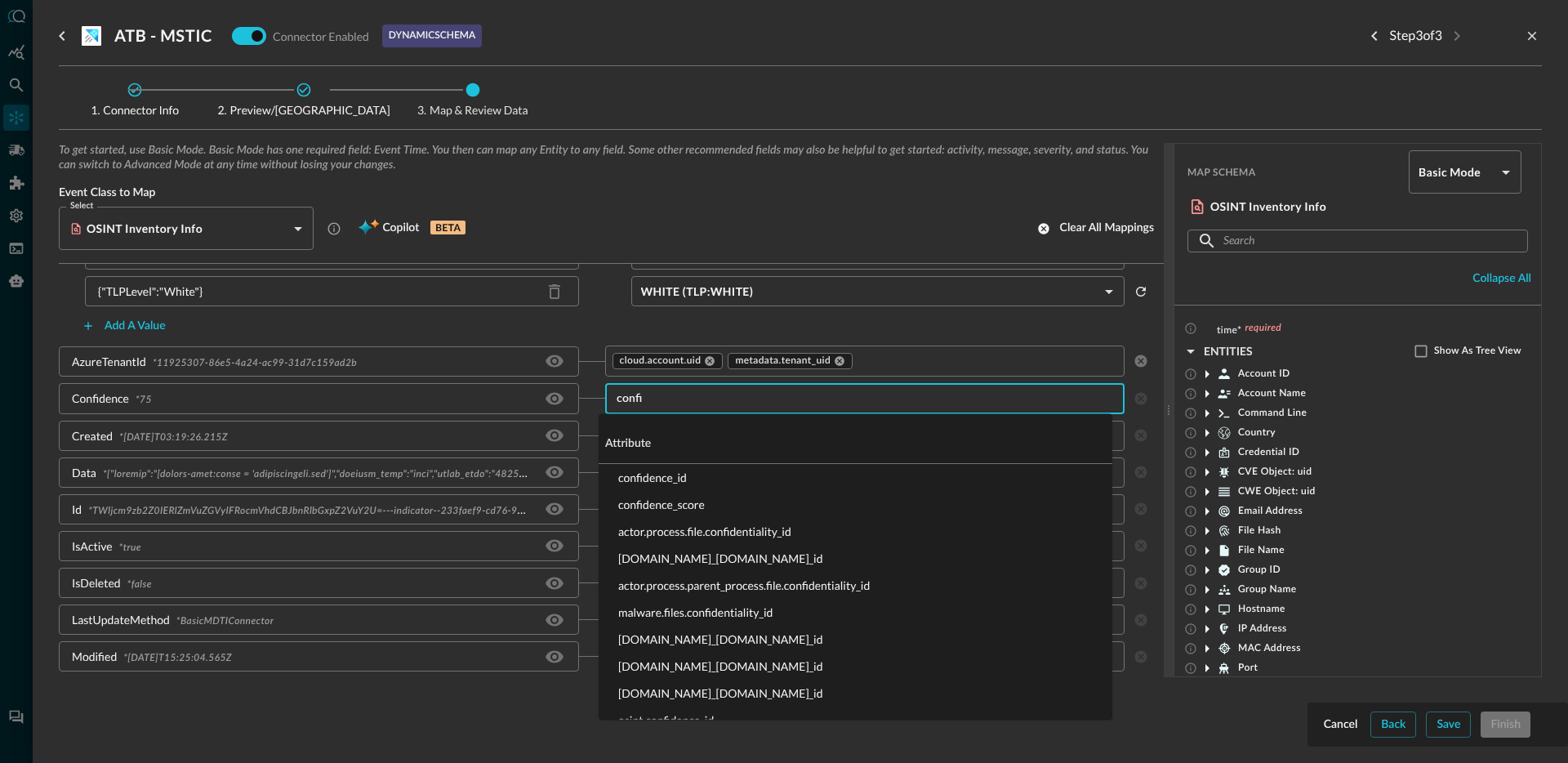
click at [675, 502] on li "confidence_score" at bounding box center [855, 504] width 513 height 27
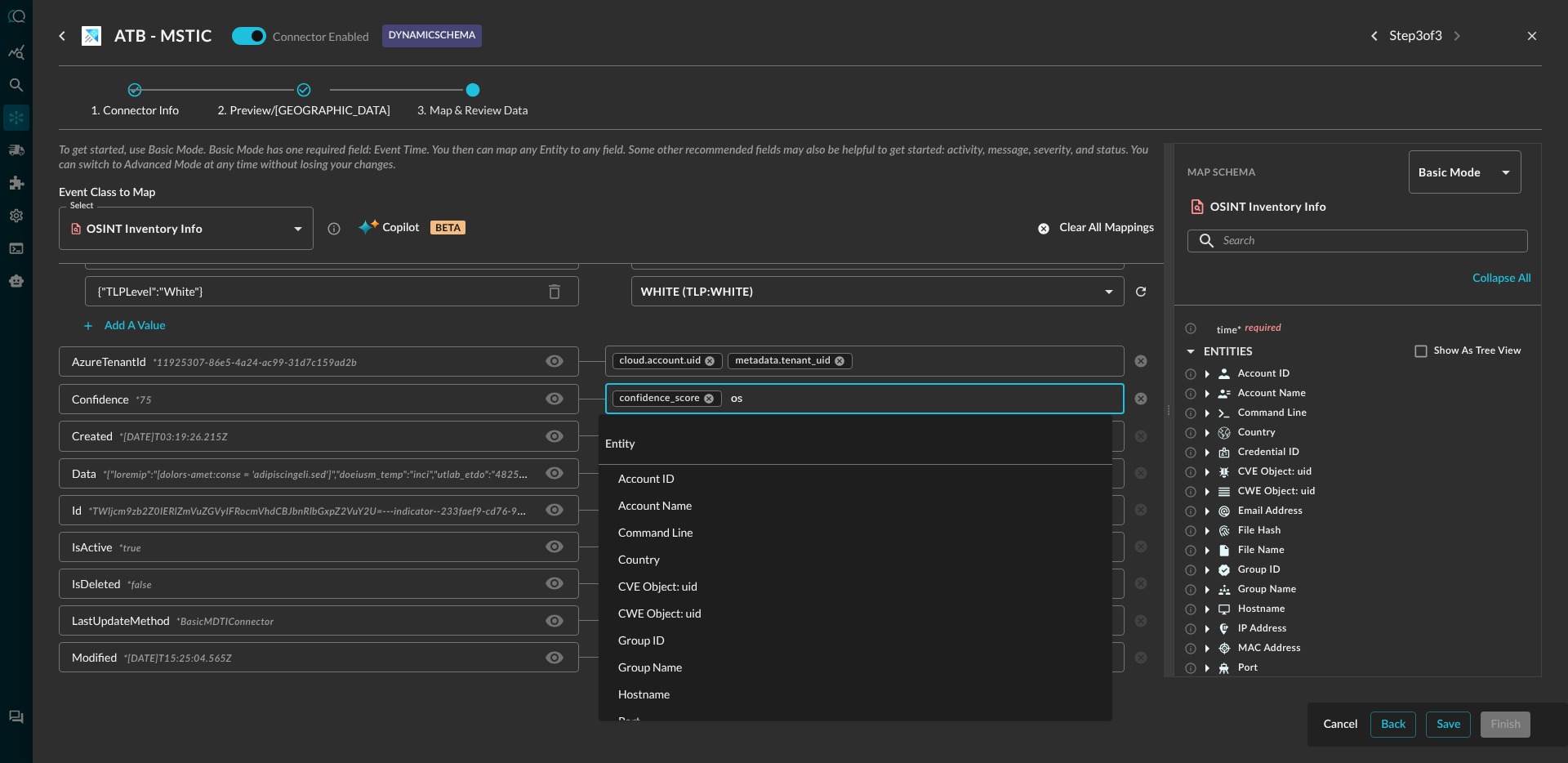
scroll to position [0, 0]
type input "[DOMAIN_NAME]"
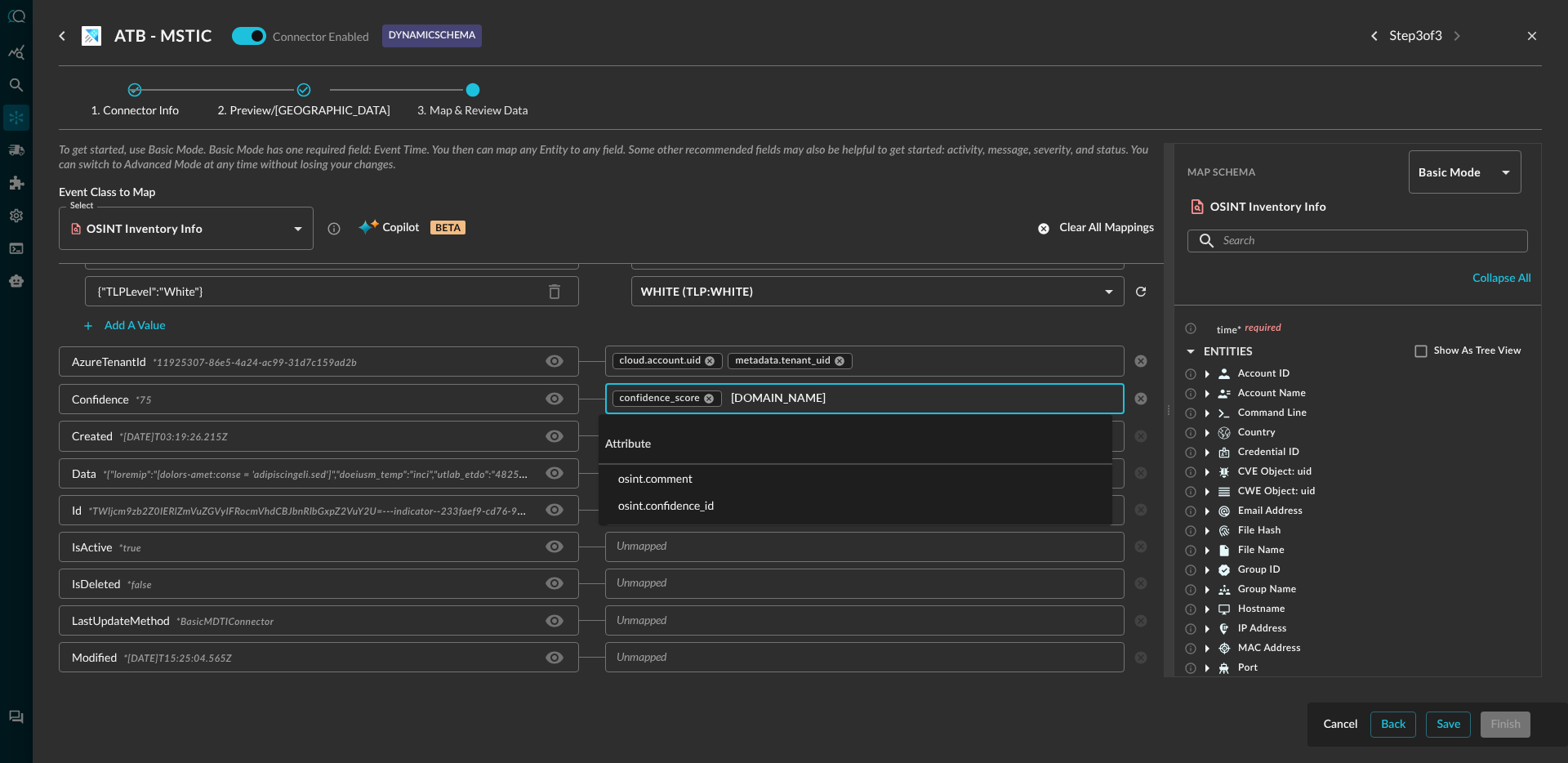
click at [691, 499] on li "osint.confidence_id" at bounding box center [855, 505] width 513 height 27
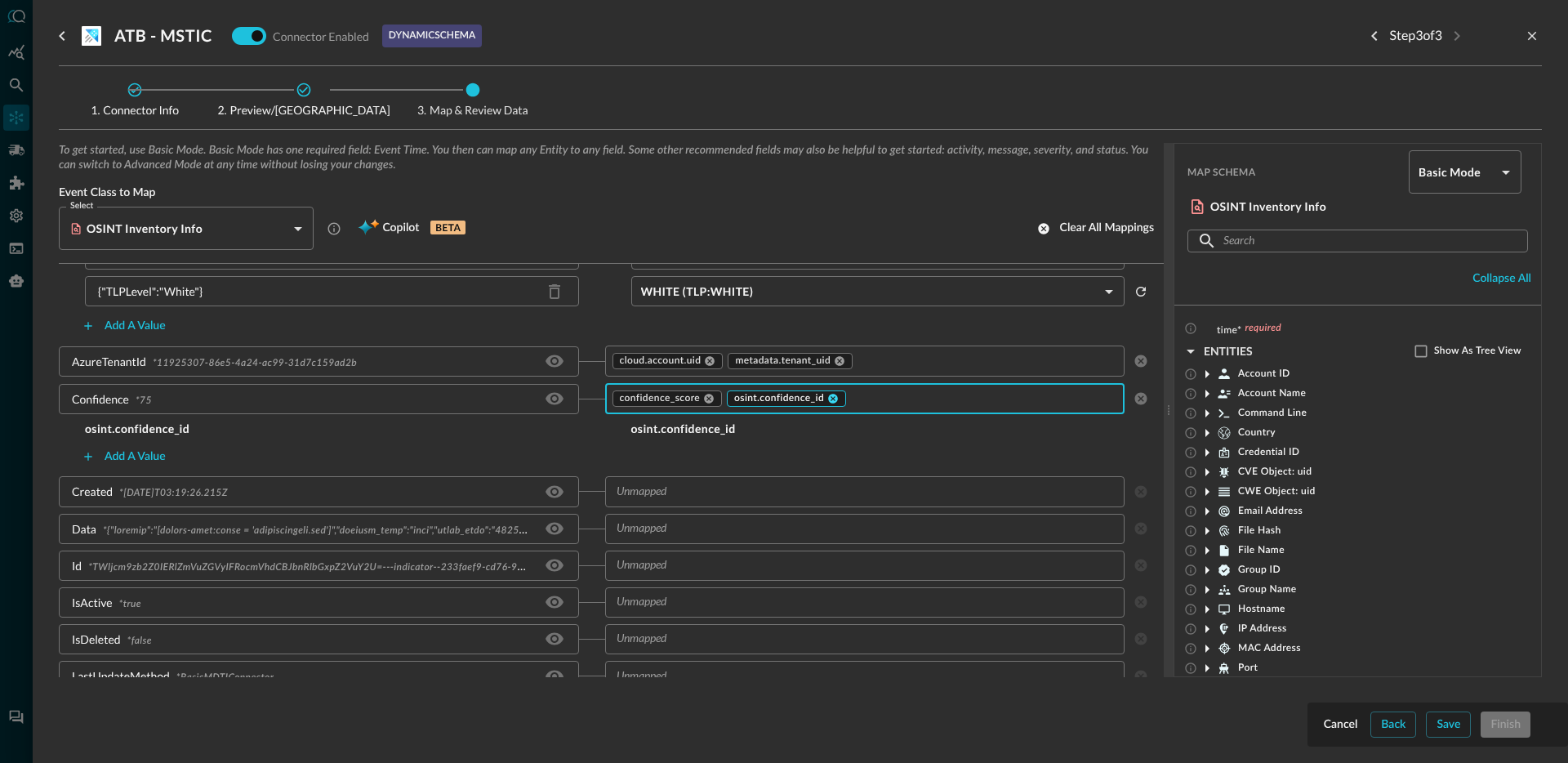
click at [832, 401] on icon at bounding box center [833, 399] width 11 height 11
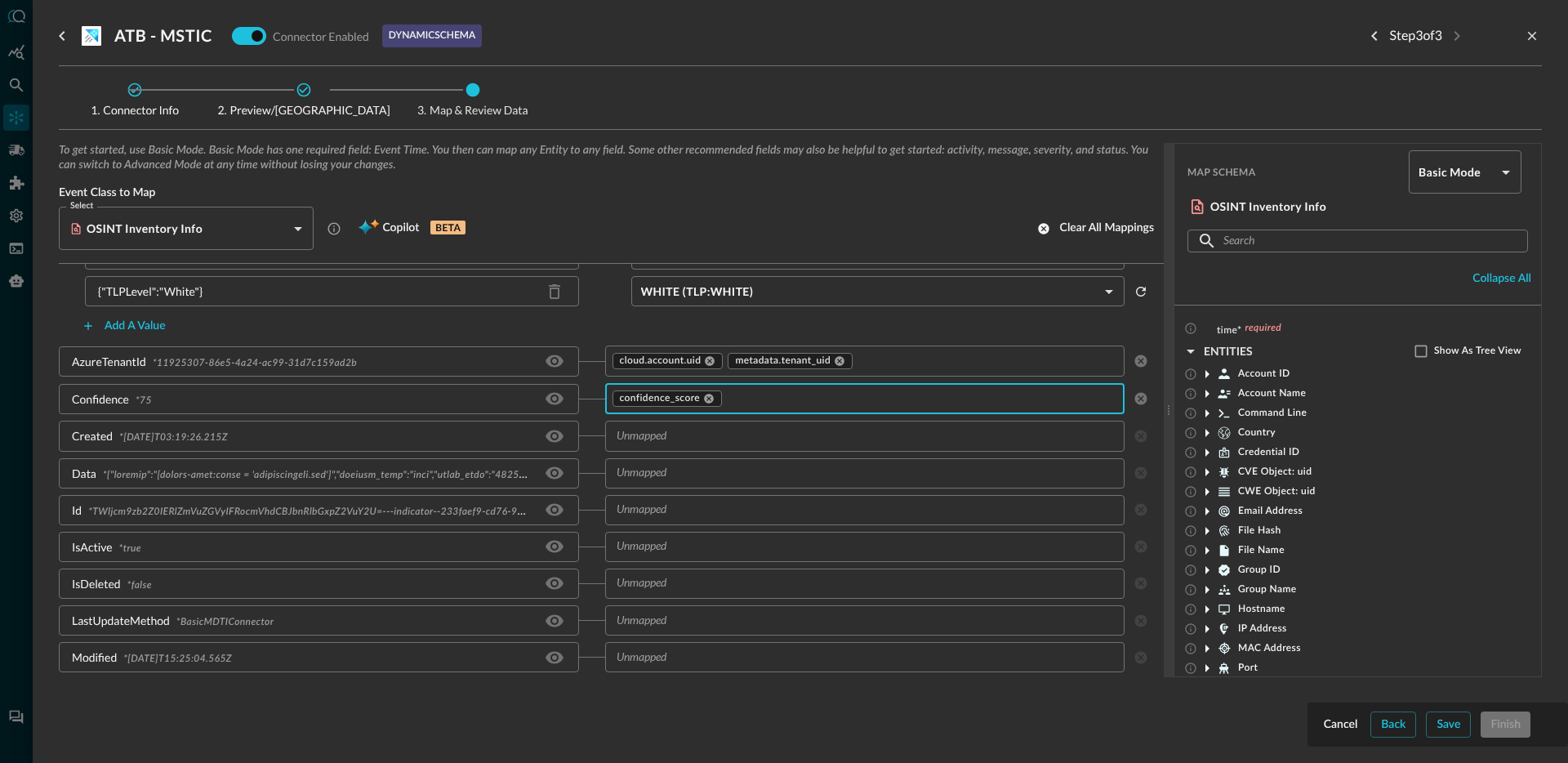
click at [525, 336] on div "Add a value" at bounding box center [605, 326] width 1092 height 26
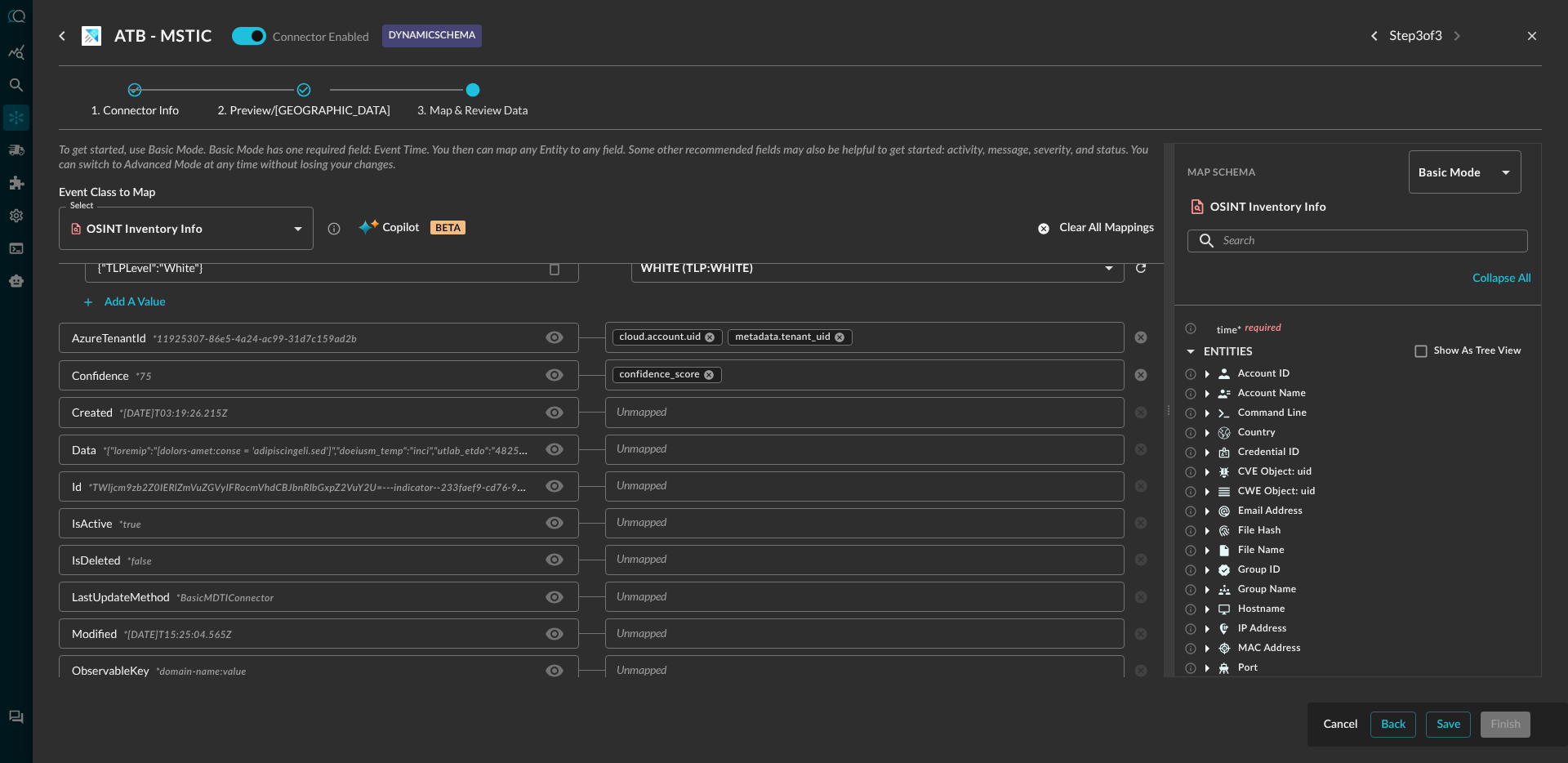
scroll to position [204, 0]
click at [762, 419] on div "​" at bounding box center [865, 409] width 520 height 30
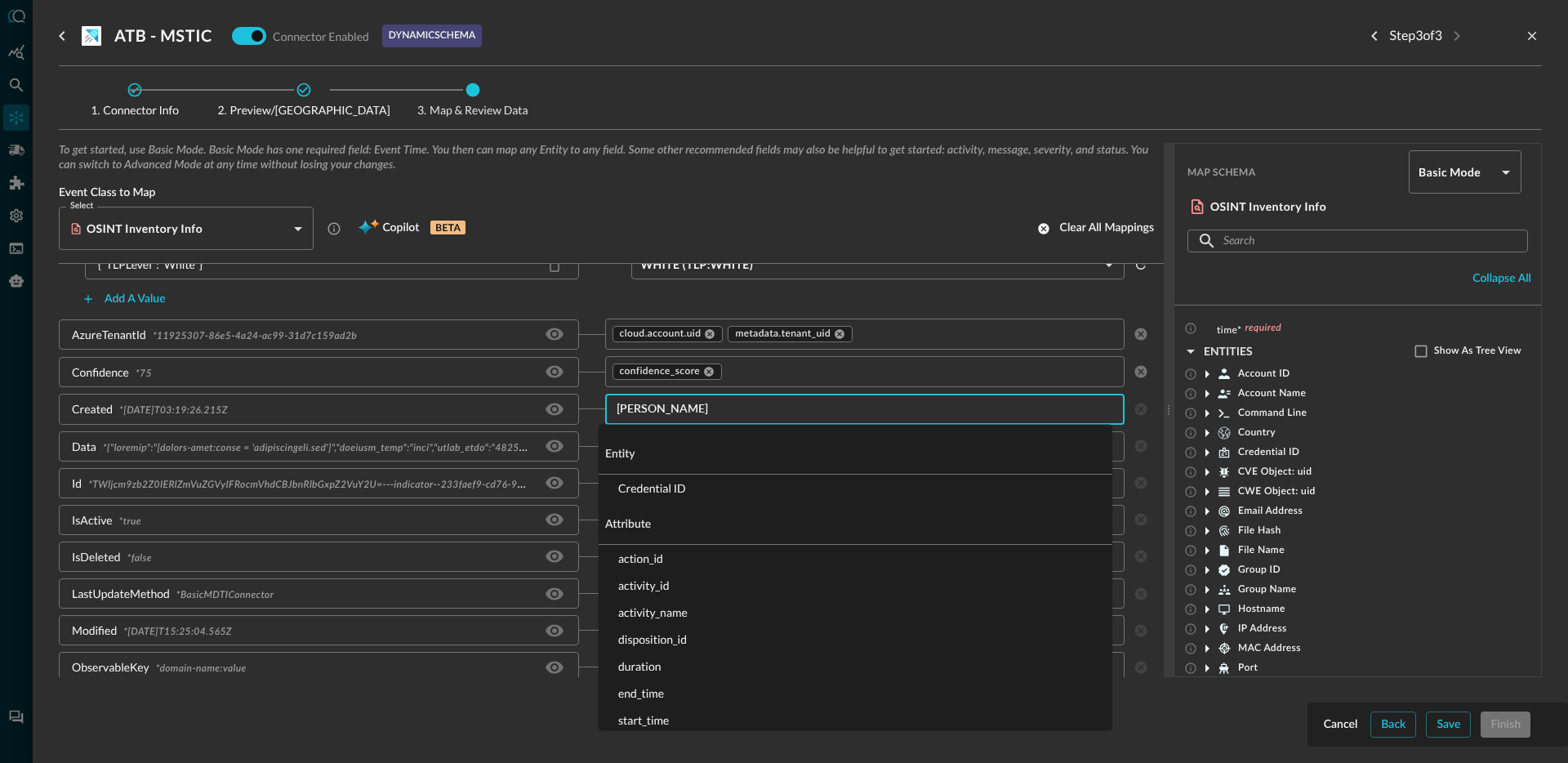
type input "time"
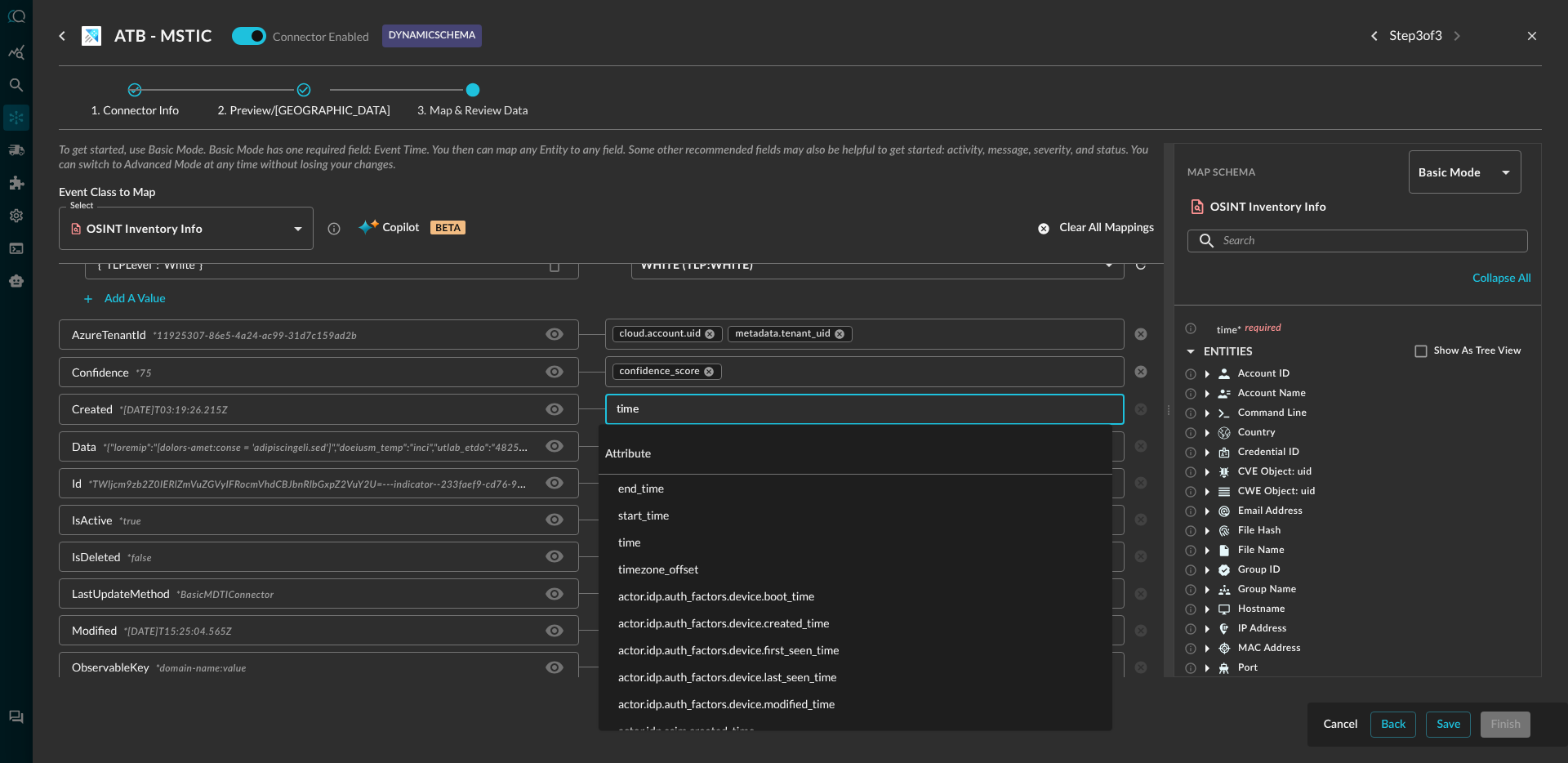
click at [724, 545] on li "time" at bounding box center [855, 542] width 513 height 27
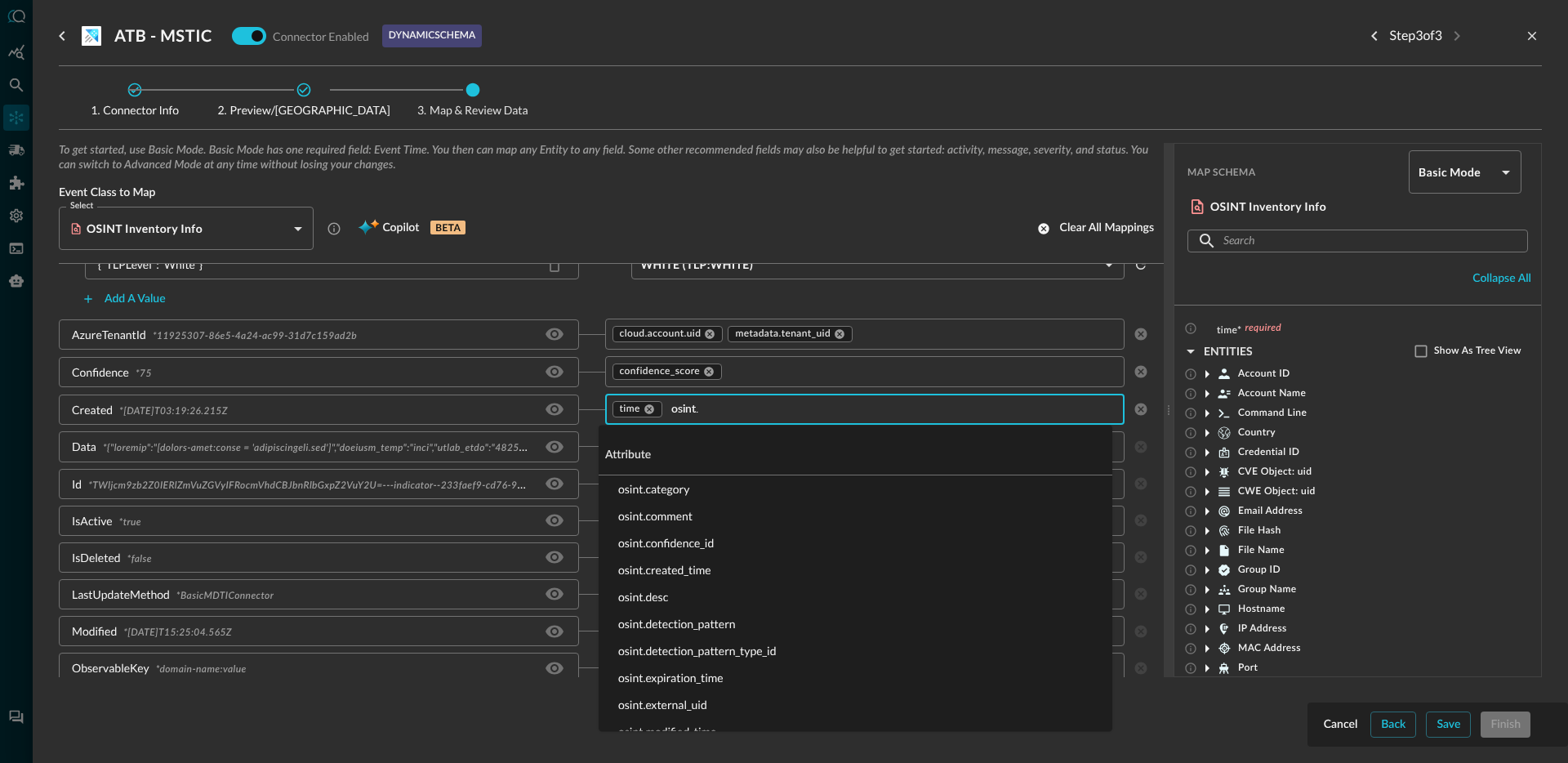
type input "osint.c"
click at [703, 576] on li "osint.created_time" at bounding box center [855, 570] width 513 height 27
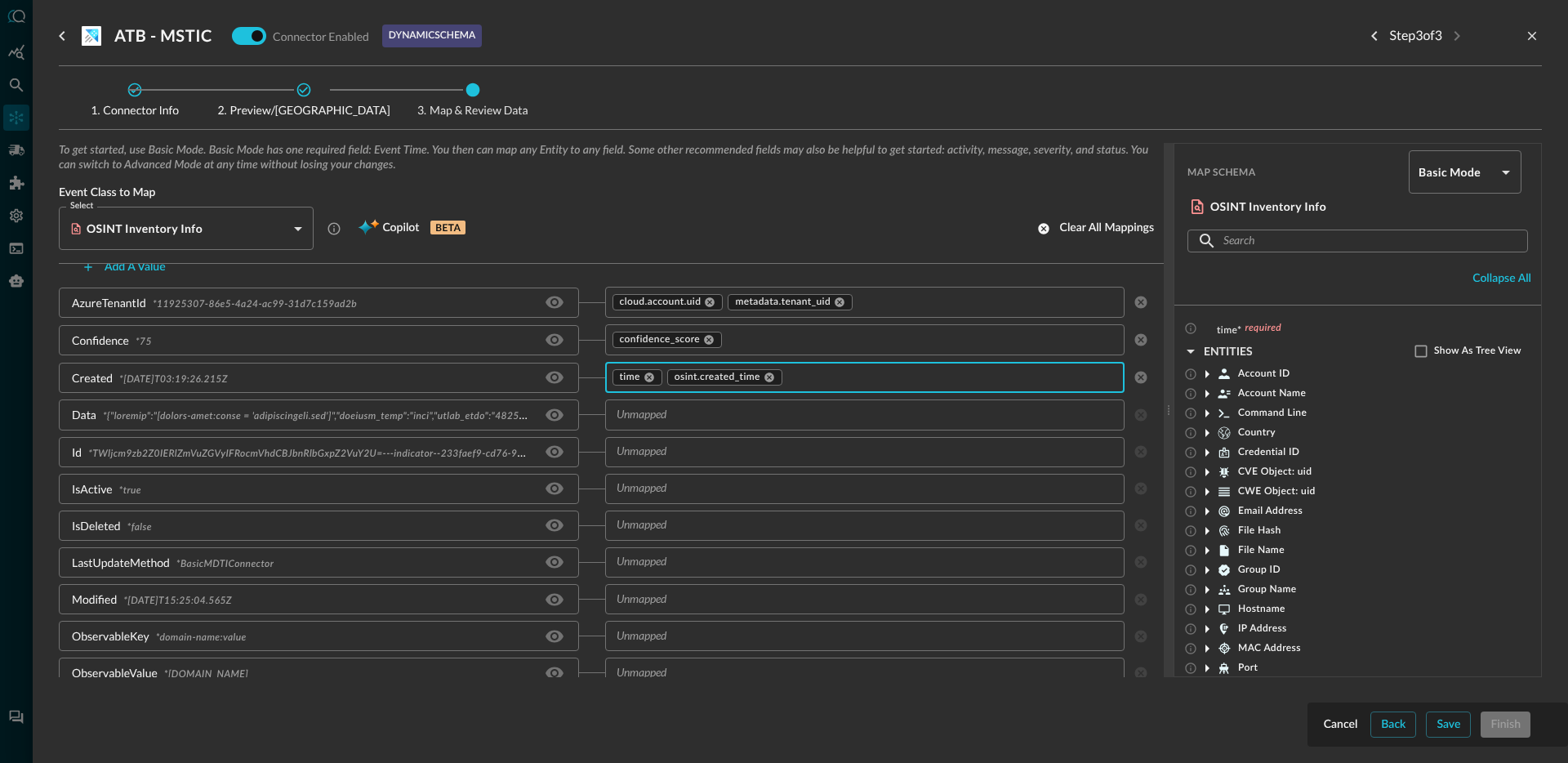
scroll to position [235, 0]
click at [555, 412] on icon "Hide/Show source field" at bounding box center [555, 414] width 18 height 12
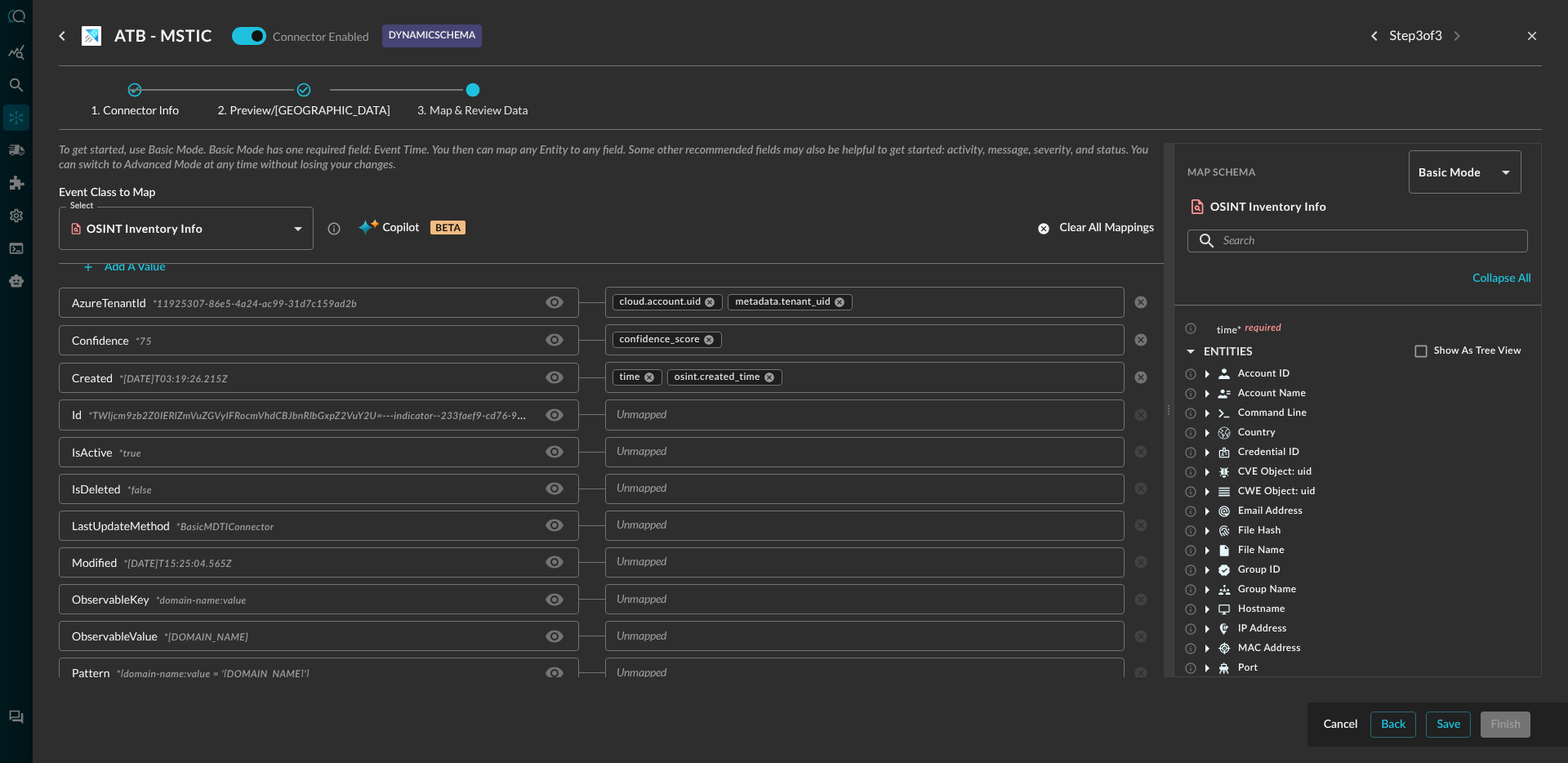
click at [736, 421] on input "text" at bounding box center [851, 414] width 483 height 20
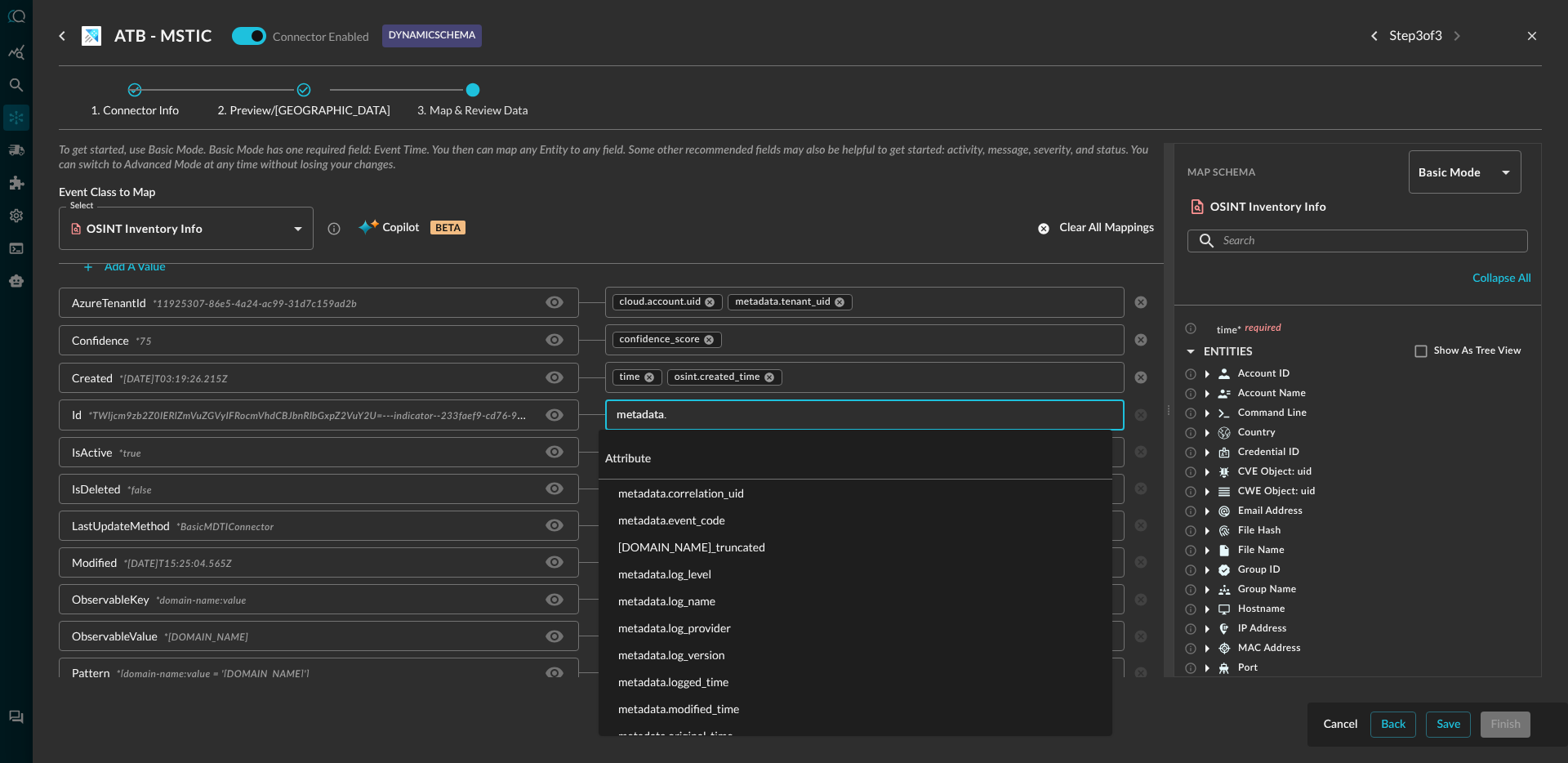
type input "metadata.u"
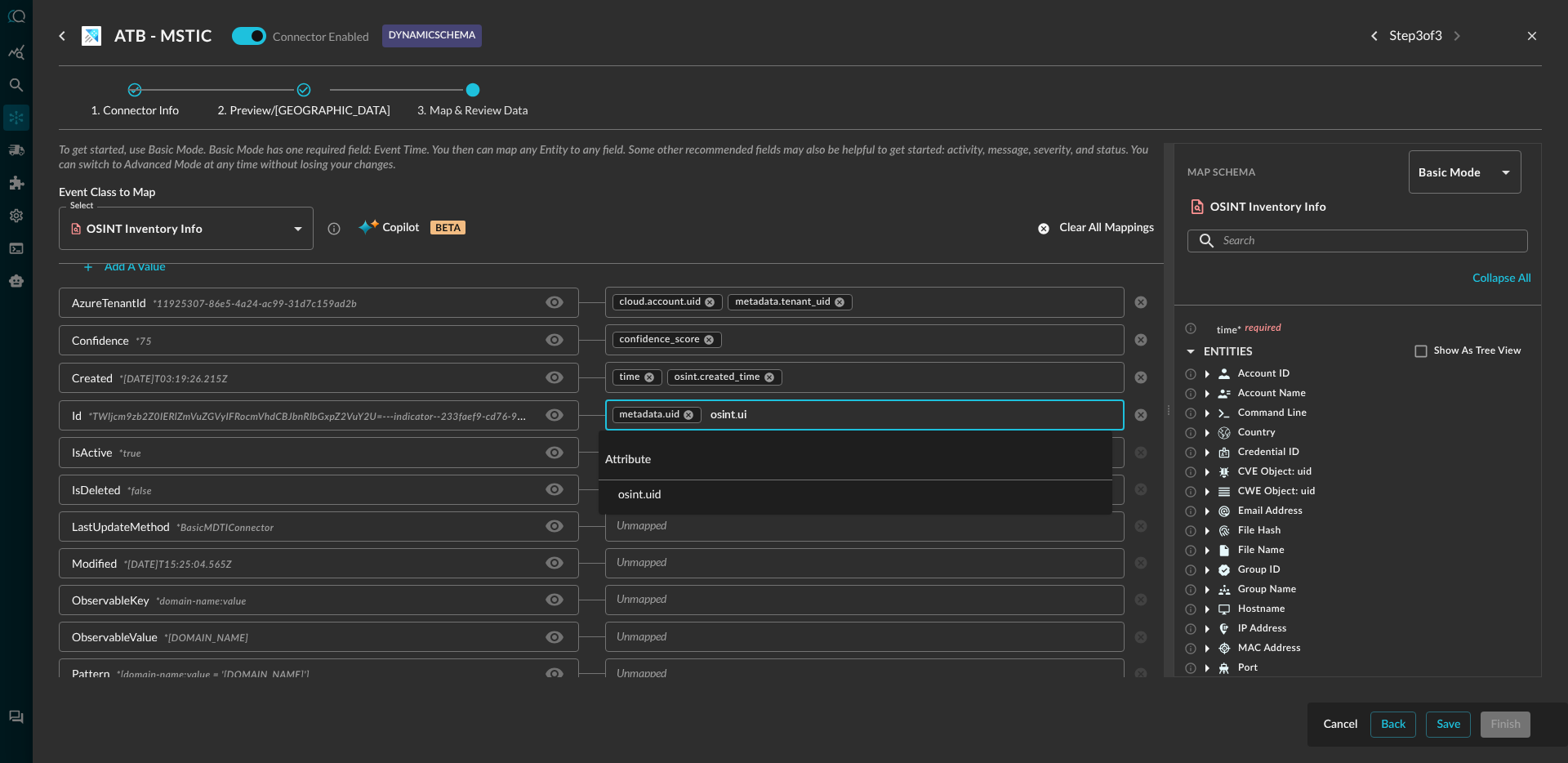
type input "osint.uid"
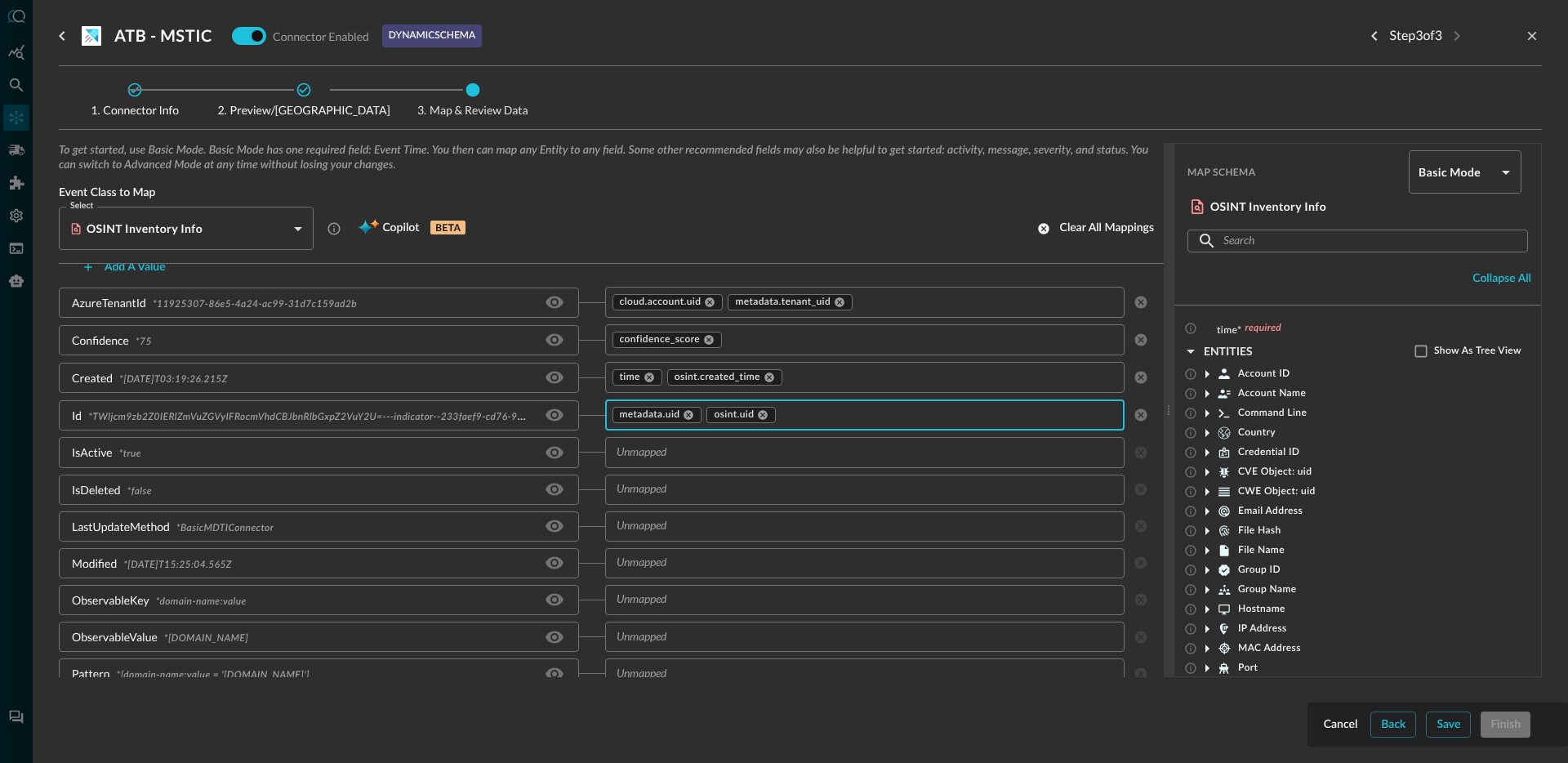
click at [667, 450] on input "text" at bounding box center [851, 452] width 483 height 20
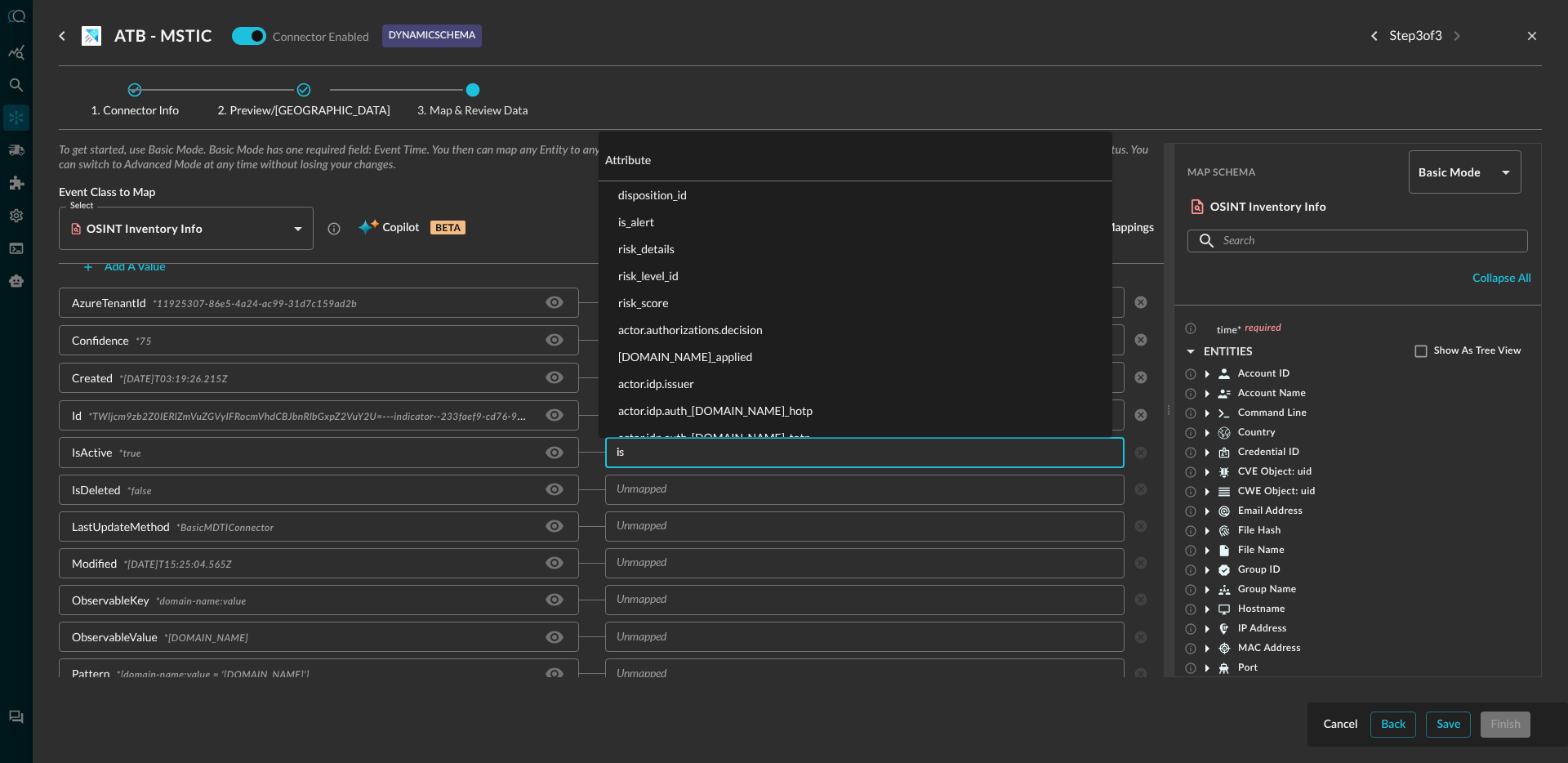
type input "is_"
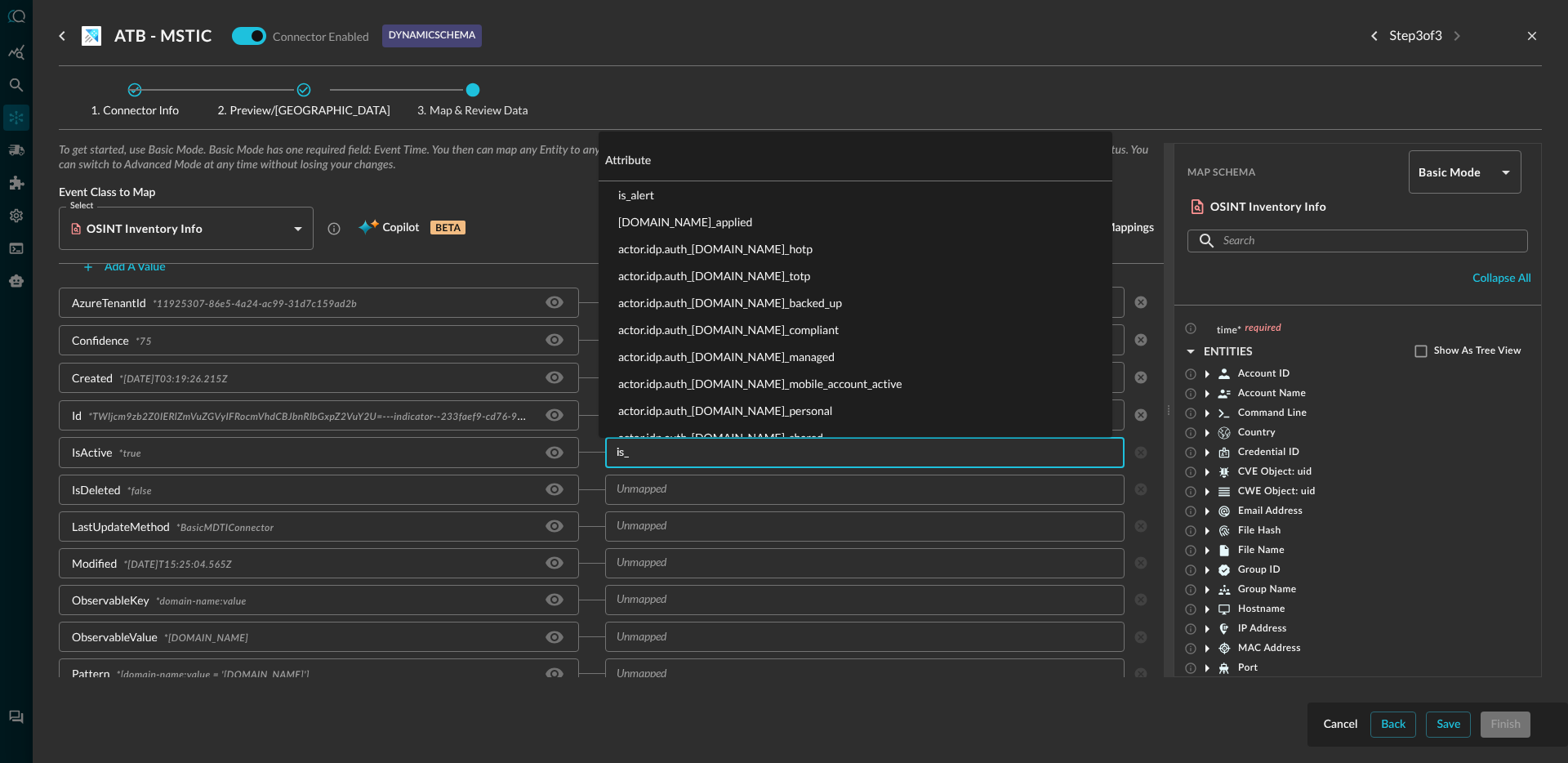
click at [655, 200] on li "is_alert" at bounding box center [855, 195] width 513 height 27
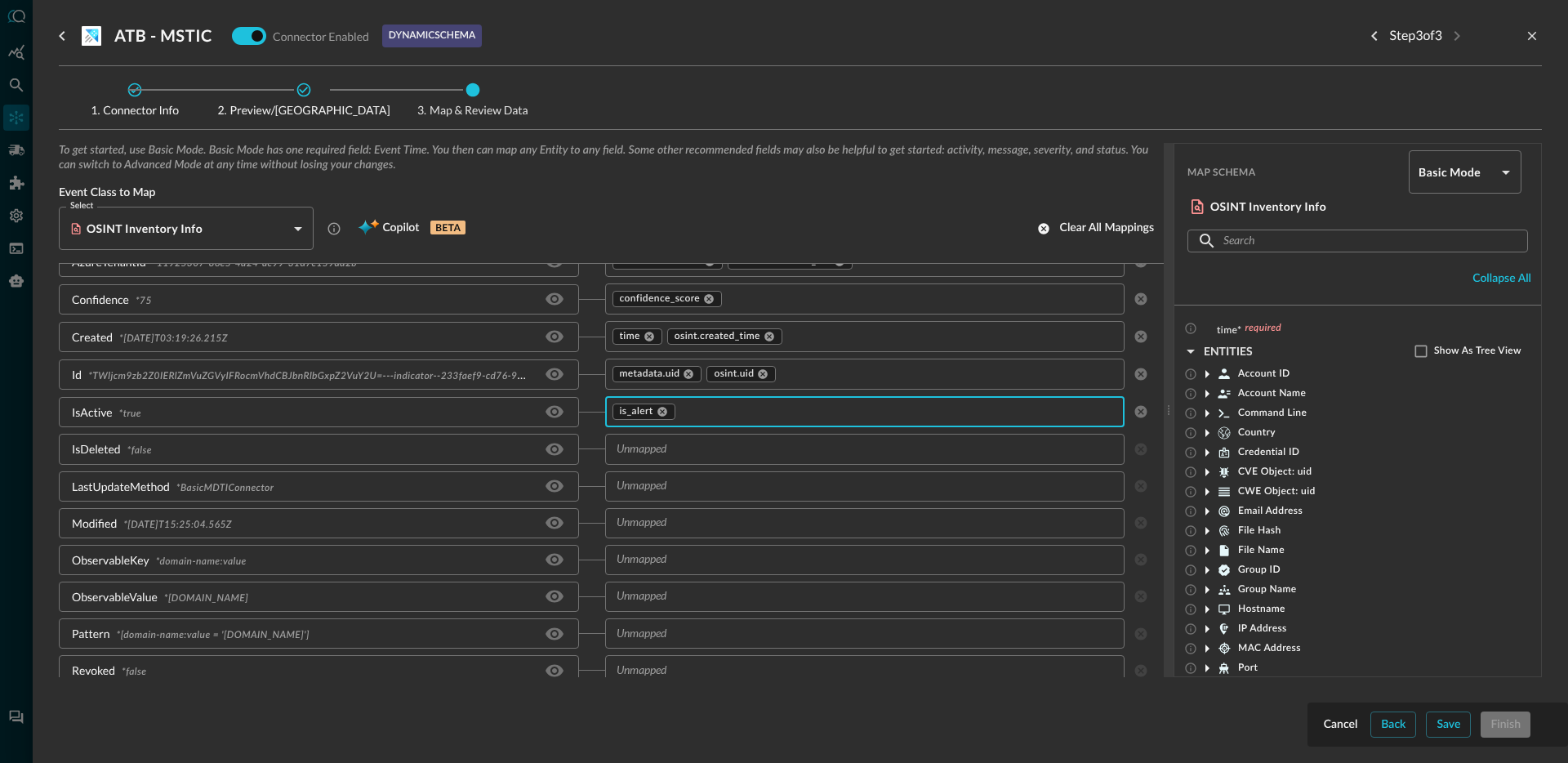
scroll to position [277, 0]
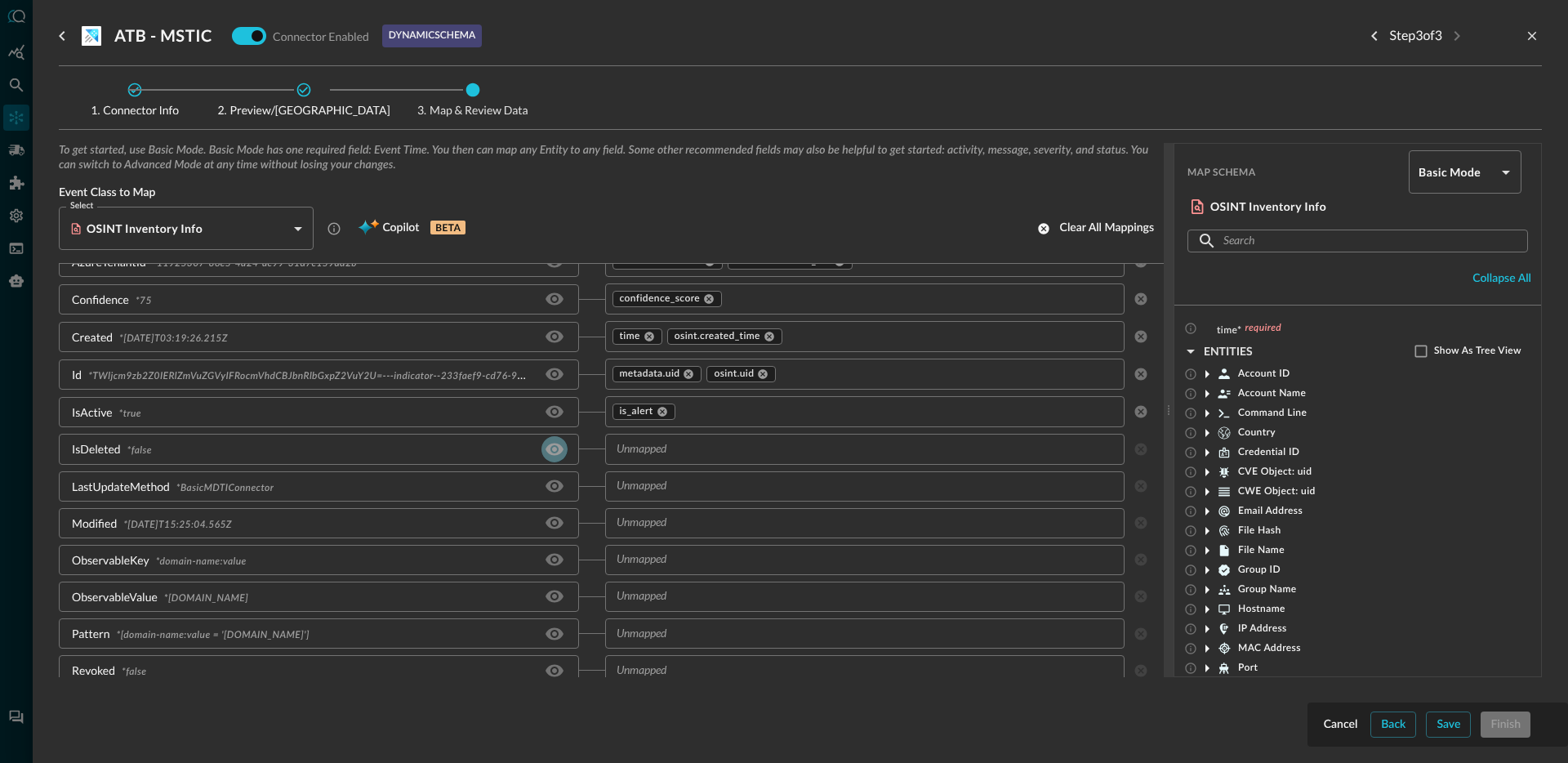
click at [549, 450] on icon "Hide/Show source field" at bounding box center [555, 450] width 19 height 19
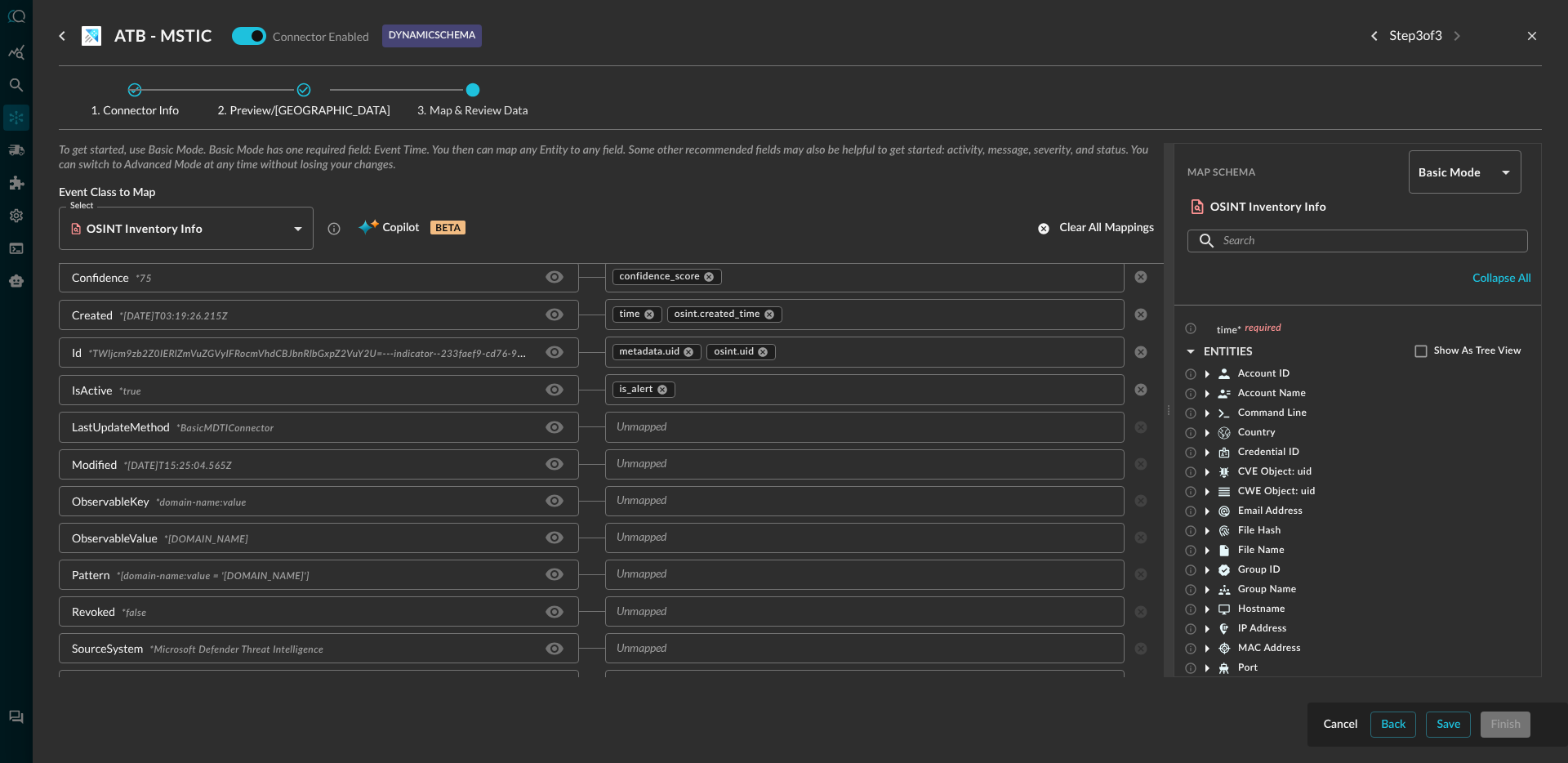
scroll to position [300, 0]
click at [101, 424] on div "LastUpdateMethod" at bounding box center [121, 426] width 98 height 18
copy div "LastUpdateMethod"
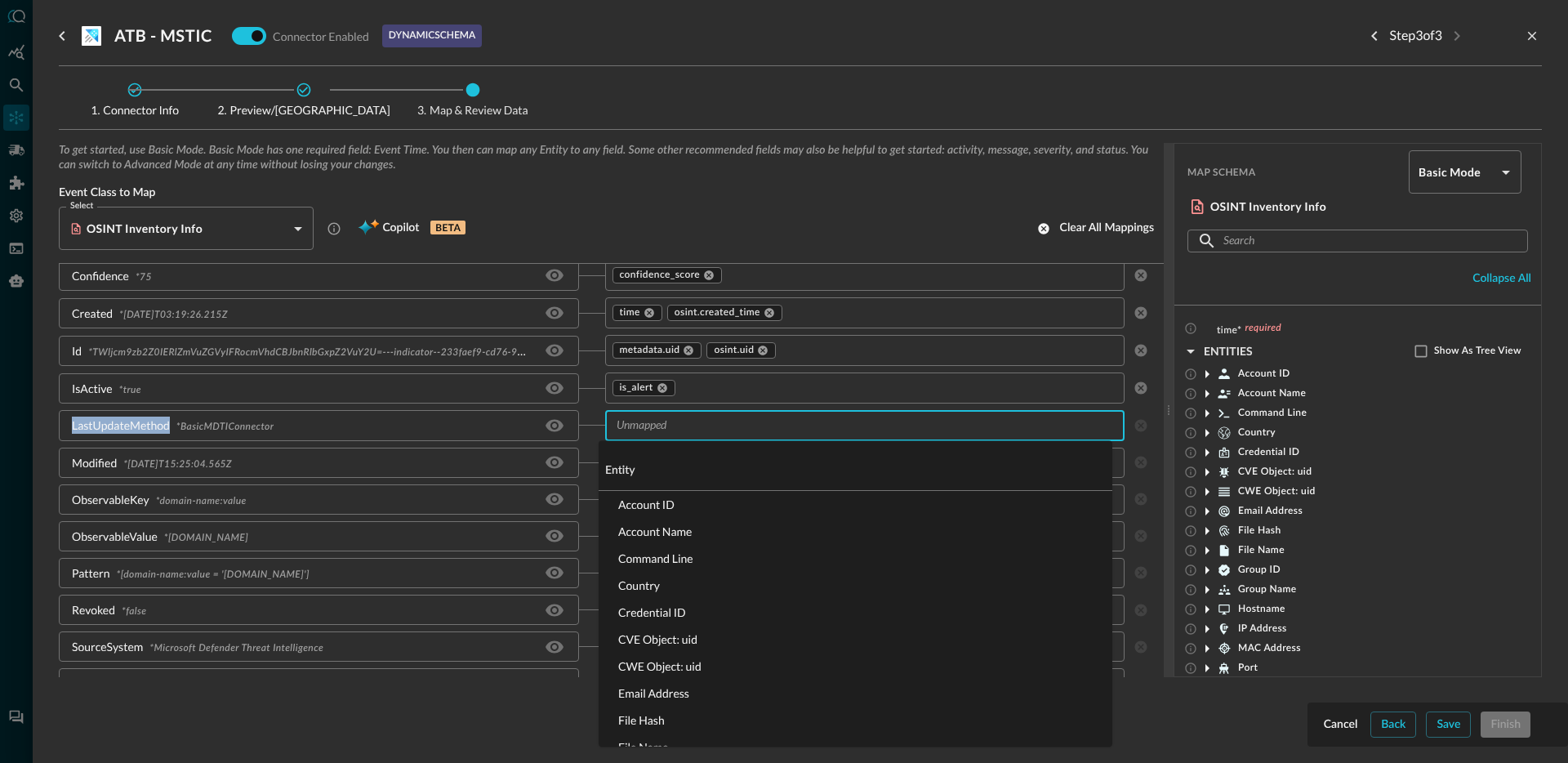
click at [698, 428] on input "text" at bounding box center [851, 425] width 483 height 20
type input "osint."
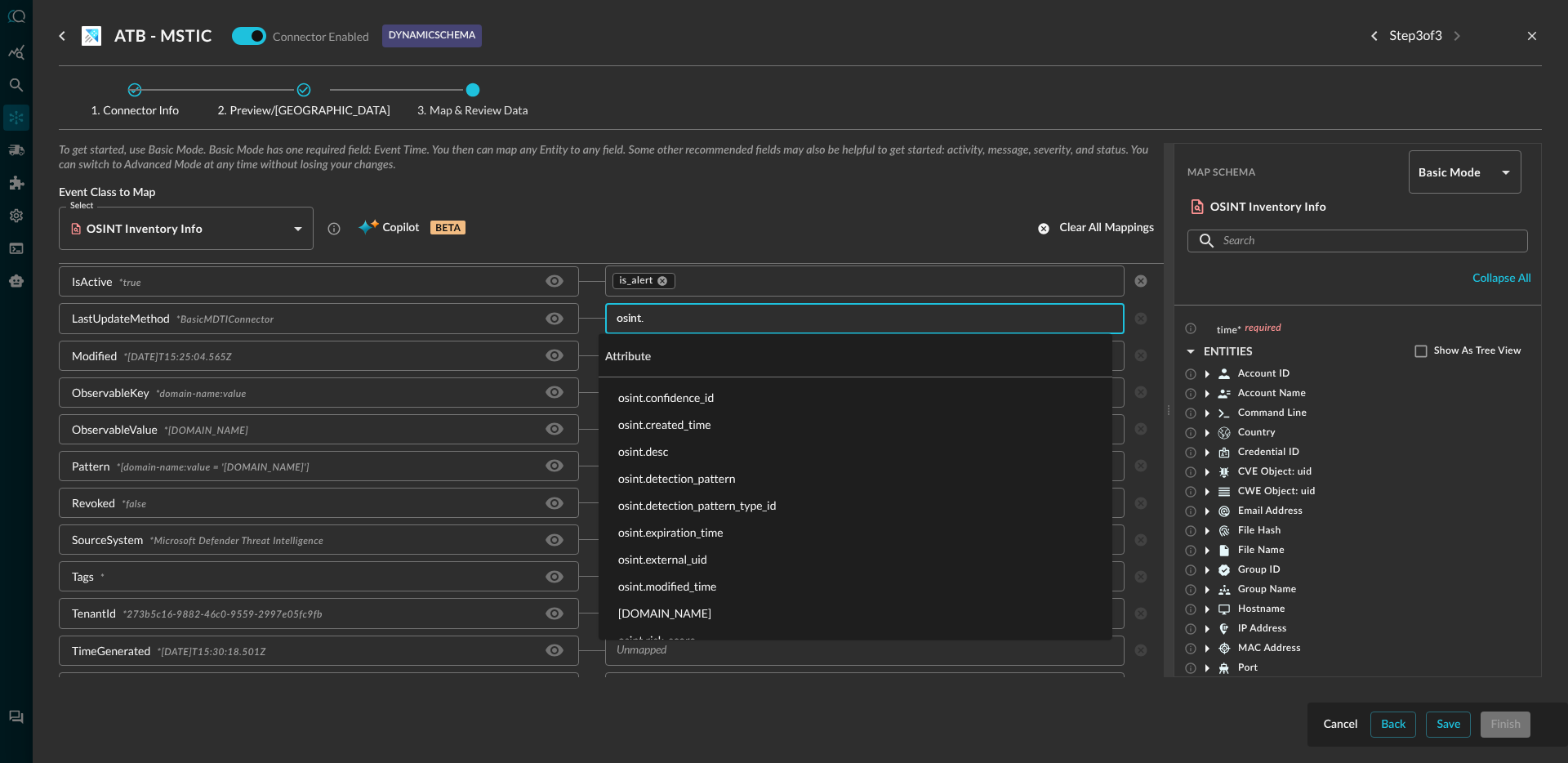
scroll to position [57, 0]
click at [696, 558] on li "osint.external_uid" at bounding box center [855, 556] width 513 height 27
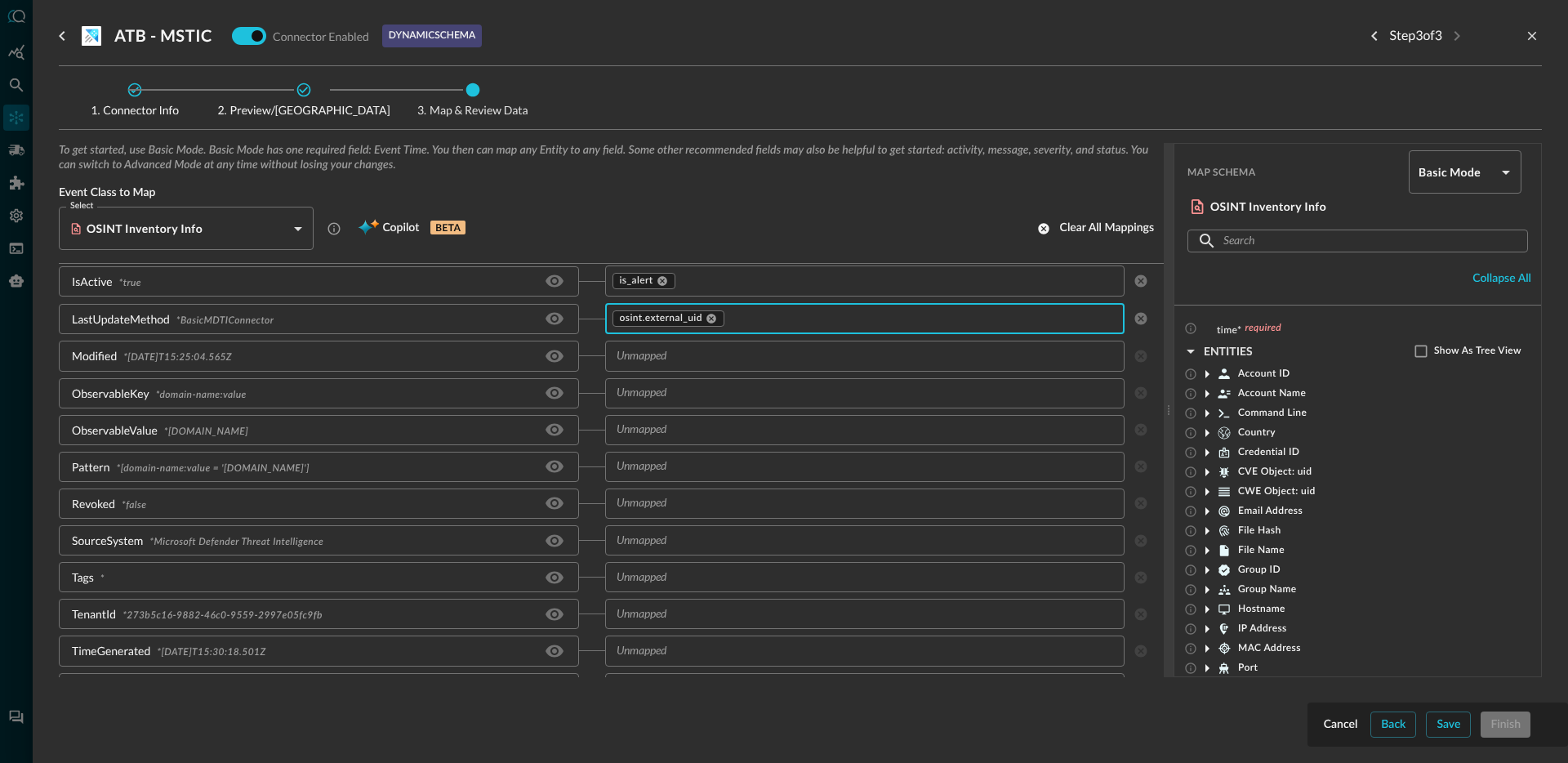
click at [667, 358] on input "text" at bounding box center [851, 356] width 483 height 20
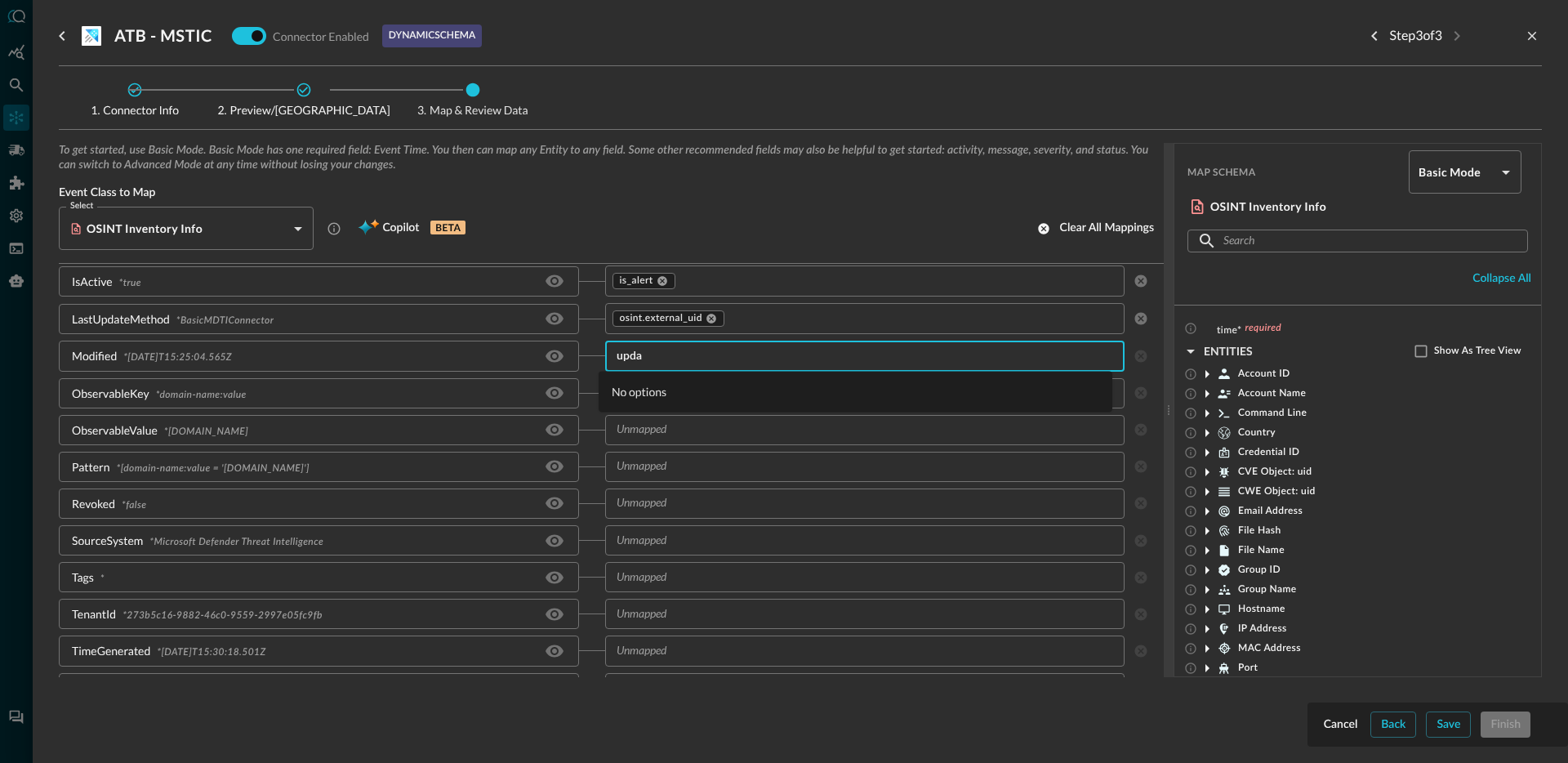
type input "updat"
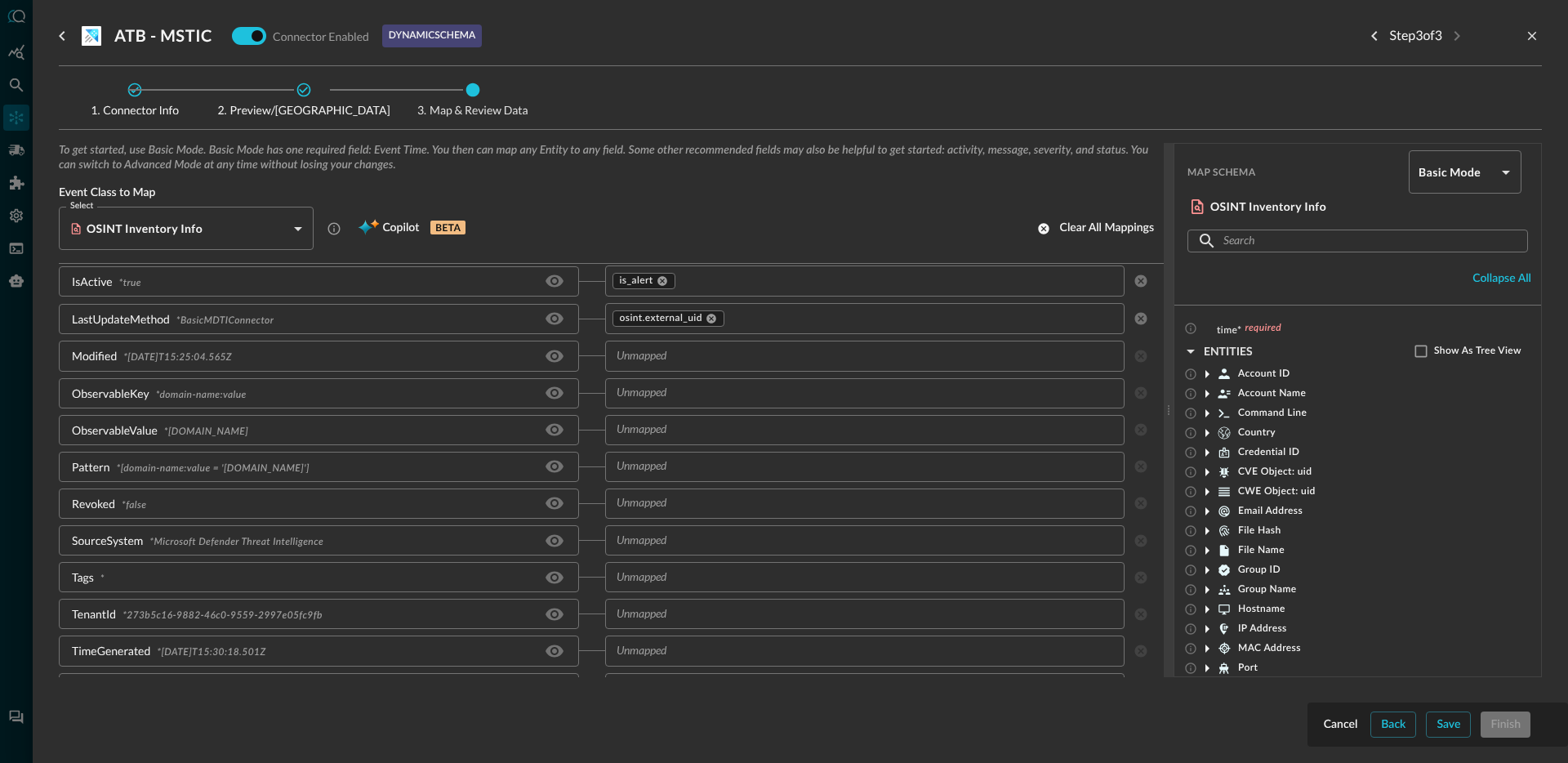
click at [576, 363] on div "Modified * [DATE]T15:25:04.565Z" at bounding box center [332, 356] width 547 height 30
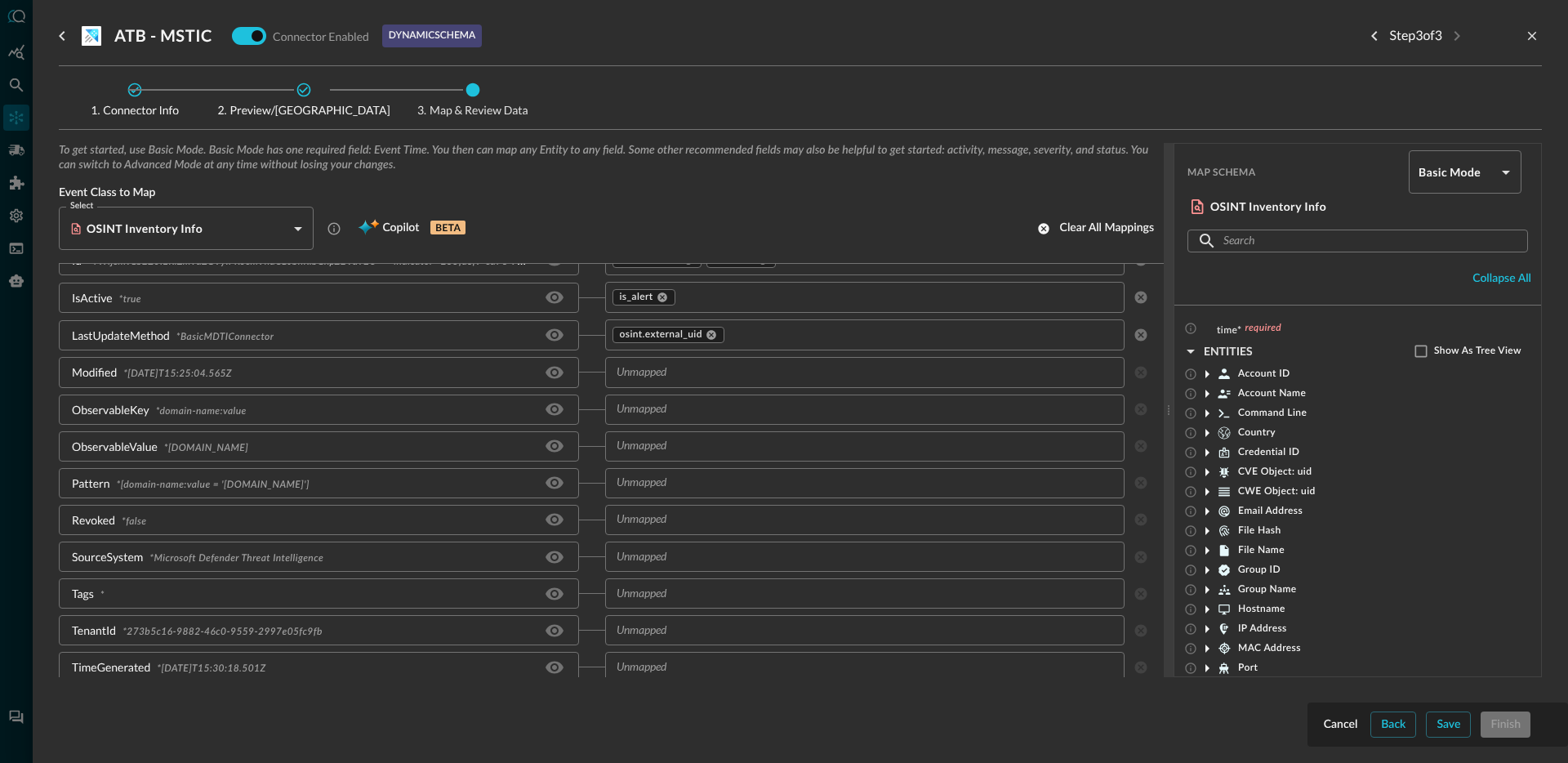
scroll to position [390, 0]
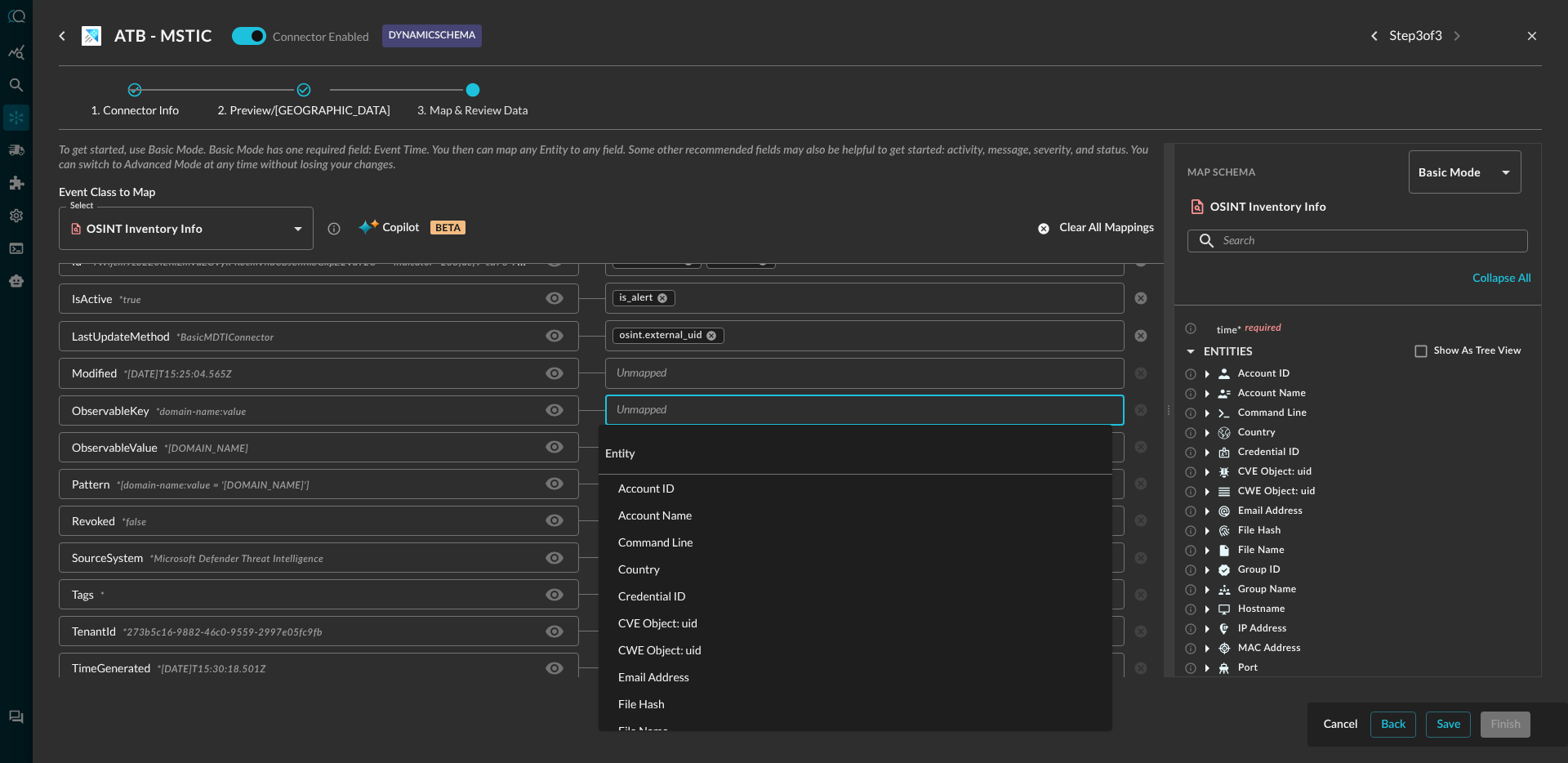
click at [669, 409] on input "text" at bounding box center [851, 410] width 483 height 20
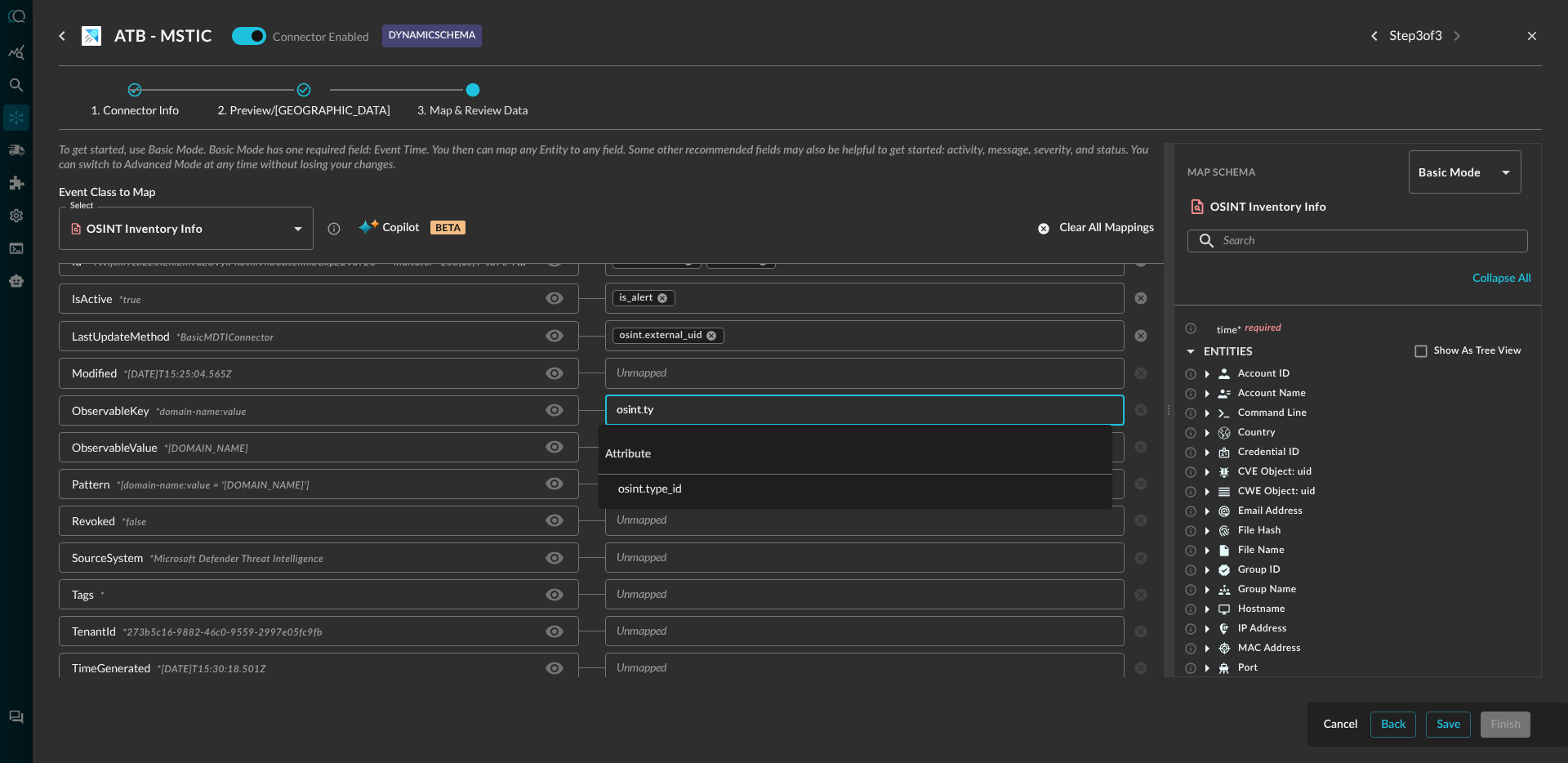
type input "osint.typ"
click at [663, 485] on li "osint.type_id" at bounding box center [855, 488] width 513 height 27
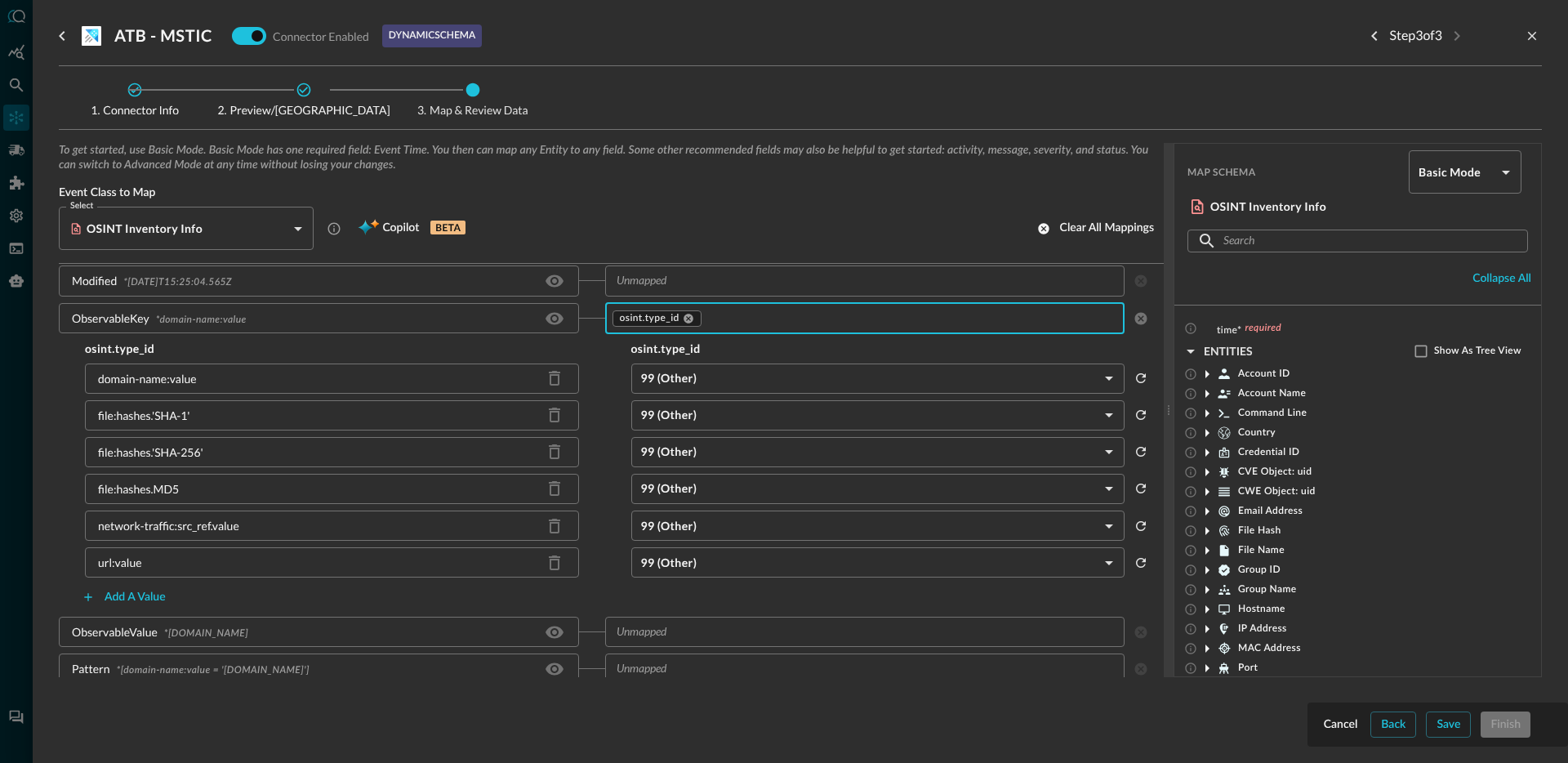
scroll to position [495, 0]
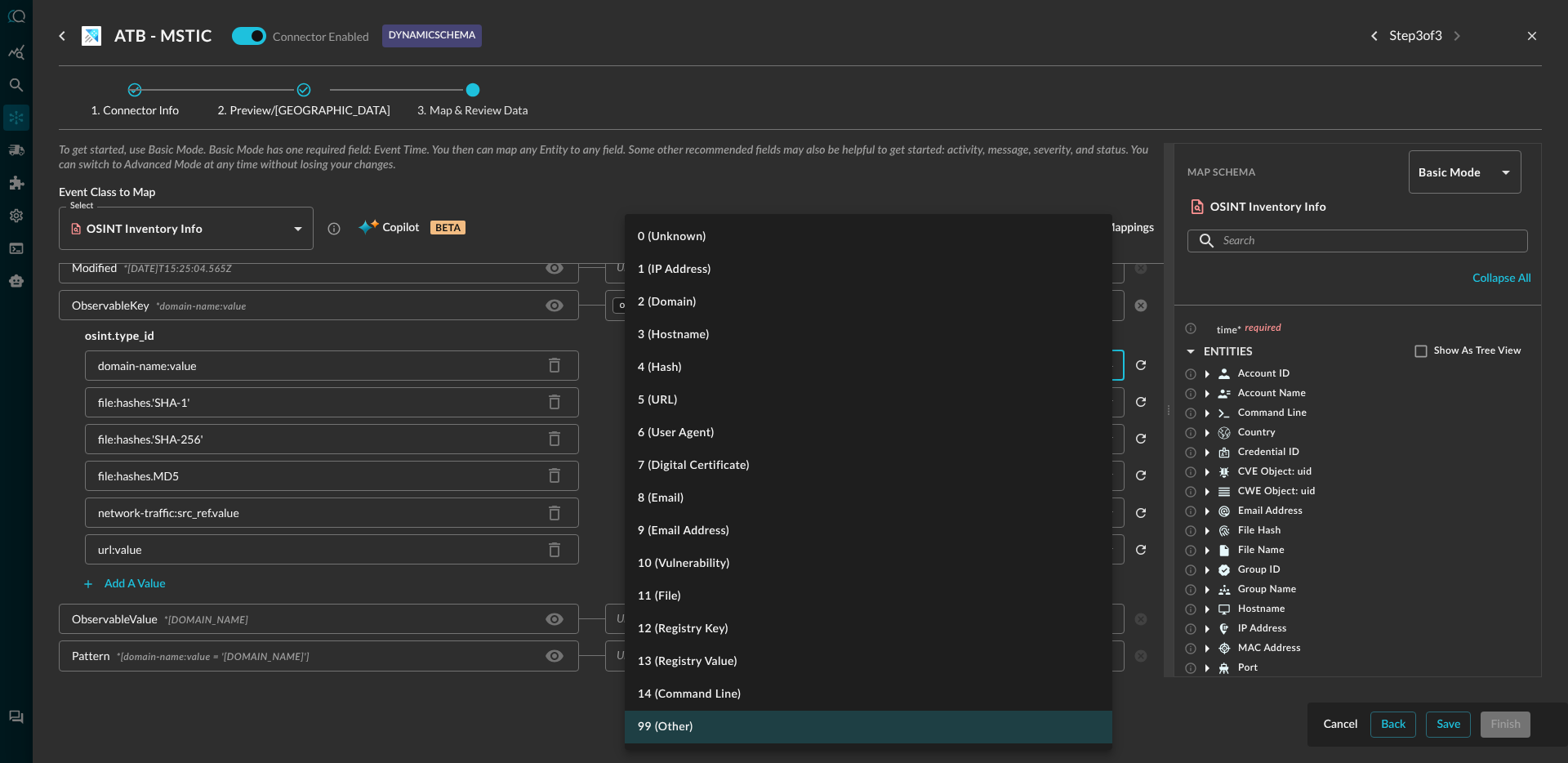
click at [710, 371] on body "Connectors JR ​ ​ Add Connector Export Connectors Cloud Infrastructure and Secu…" at bounding box center [784, 381] width 1568 height 763
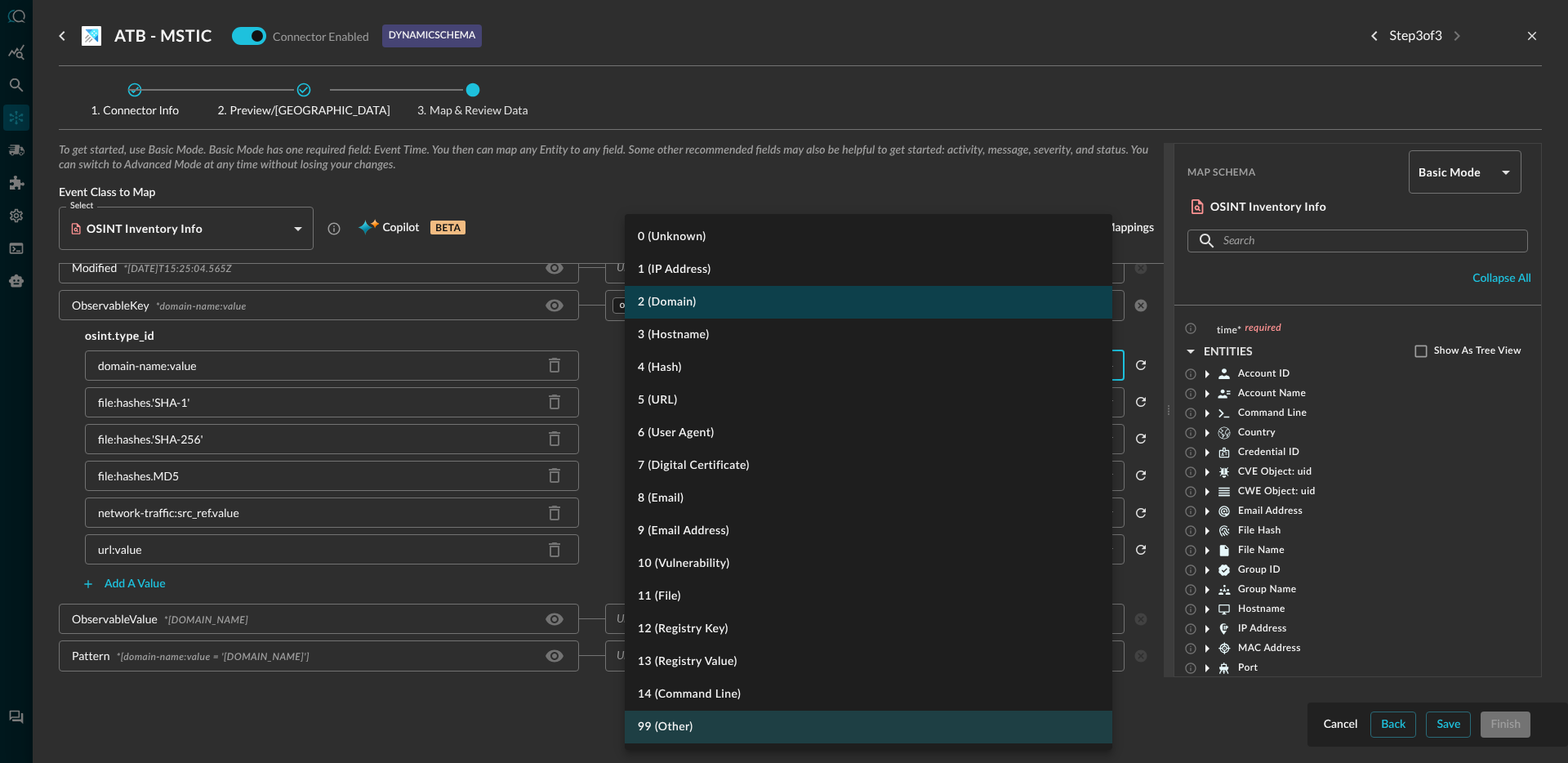
click at [721, 304] on li "2 (Domain)" at bounding box center [869, 302] width 488 height 32
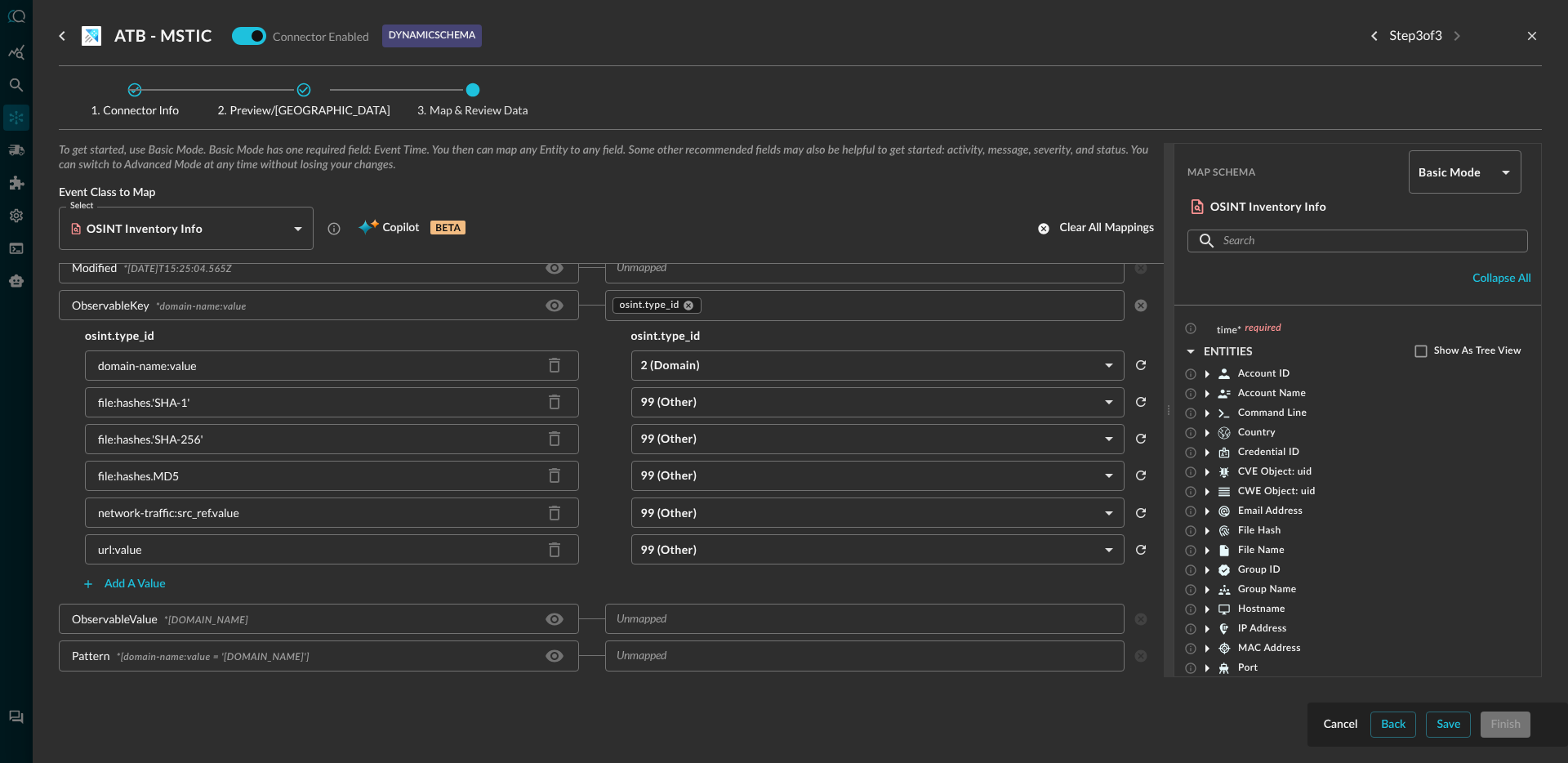
click at [699, 410] on body "Connectors JR ​ ​ Add Connector Export Connectors Cloud Infrastructure and Secu…" at bounding box center [784, 381] width 1568 height 763
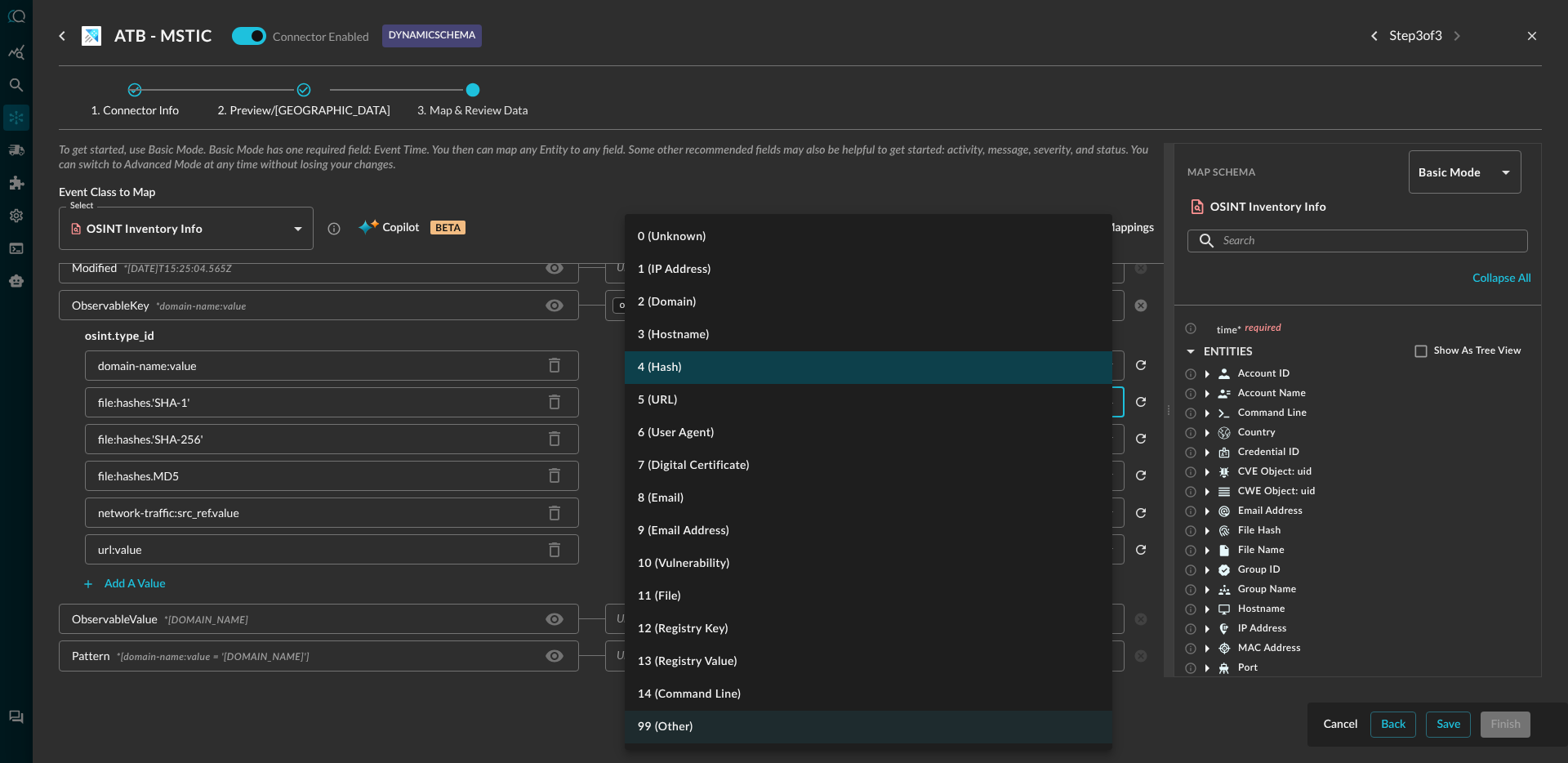
click at [688, 370] on li "4 (Hash)" at bounding box center [869, 367] width 488 height 32
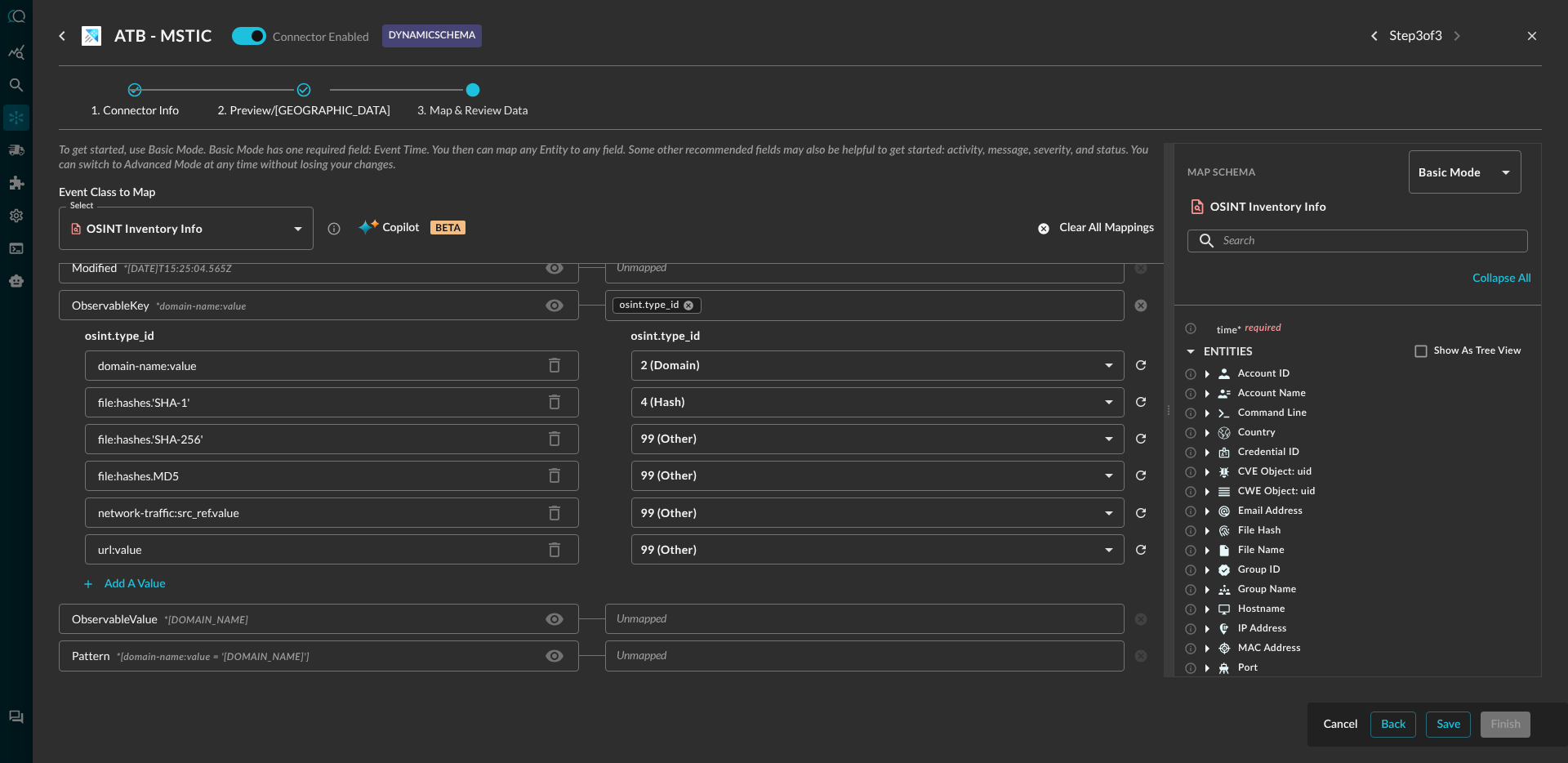
click at [707, 435] on body "Connectors JR ​ ​ Add Connector Export Connectors Cloud Infrastructure and Secu…" at bounding box center [784, 381] width 1568 height 763
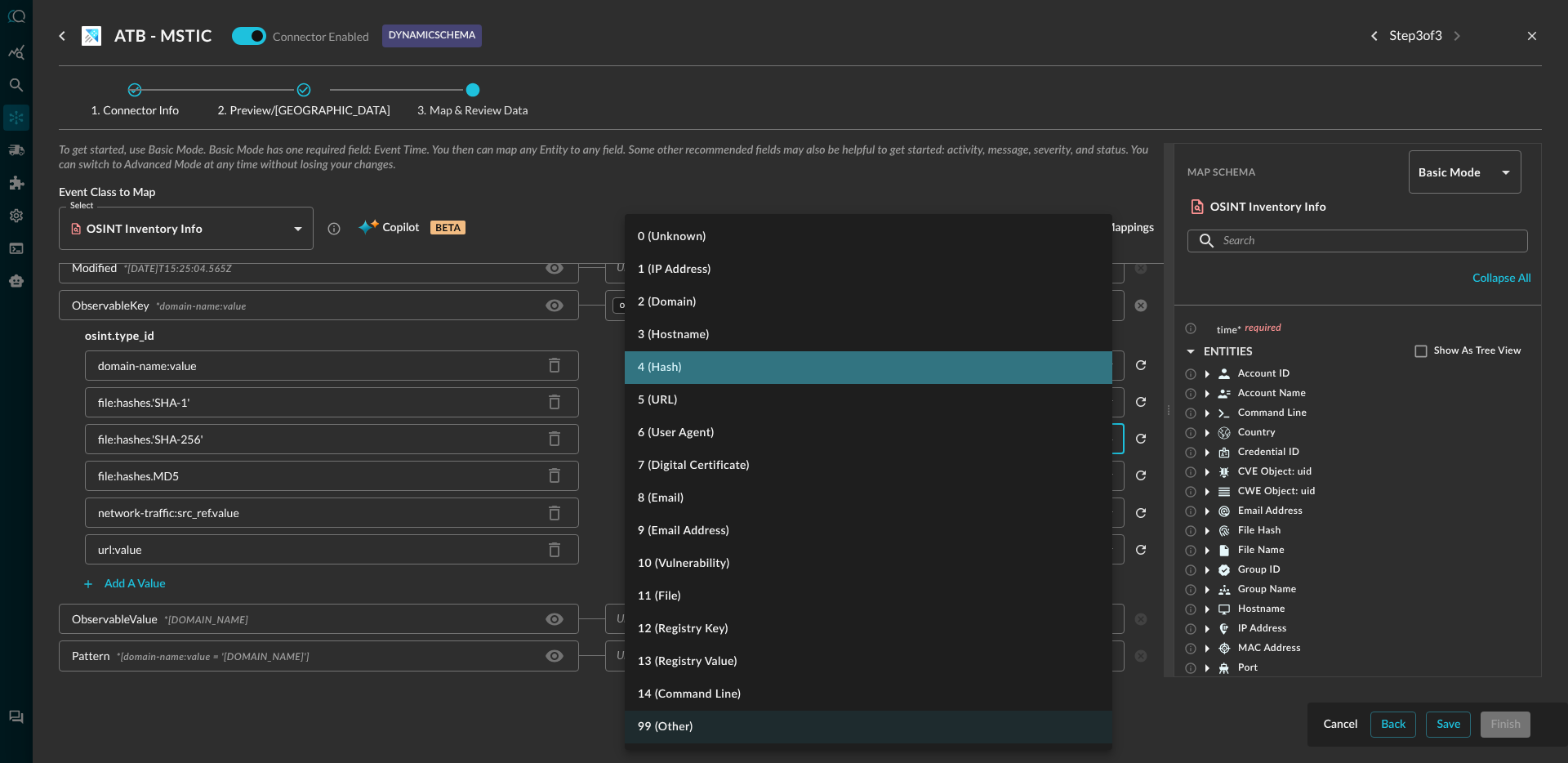
click at [712, 367] on li "4 (Hash)" at bounding box center [869, 367] width 488 height 32
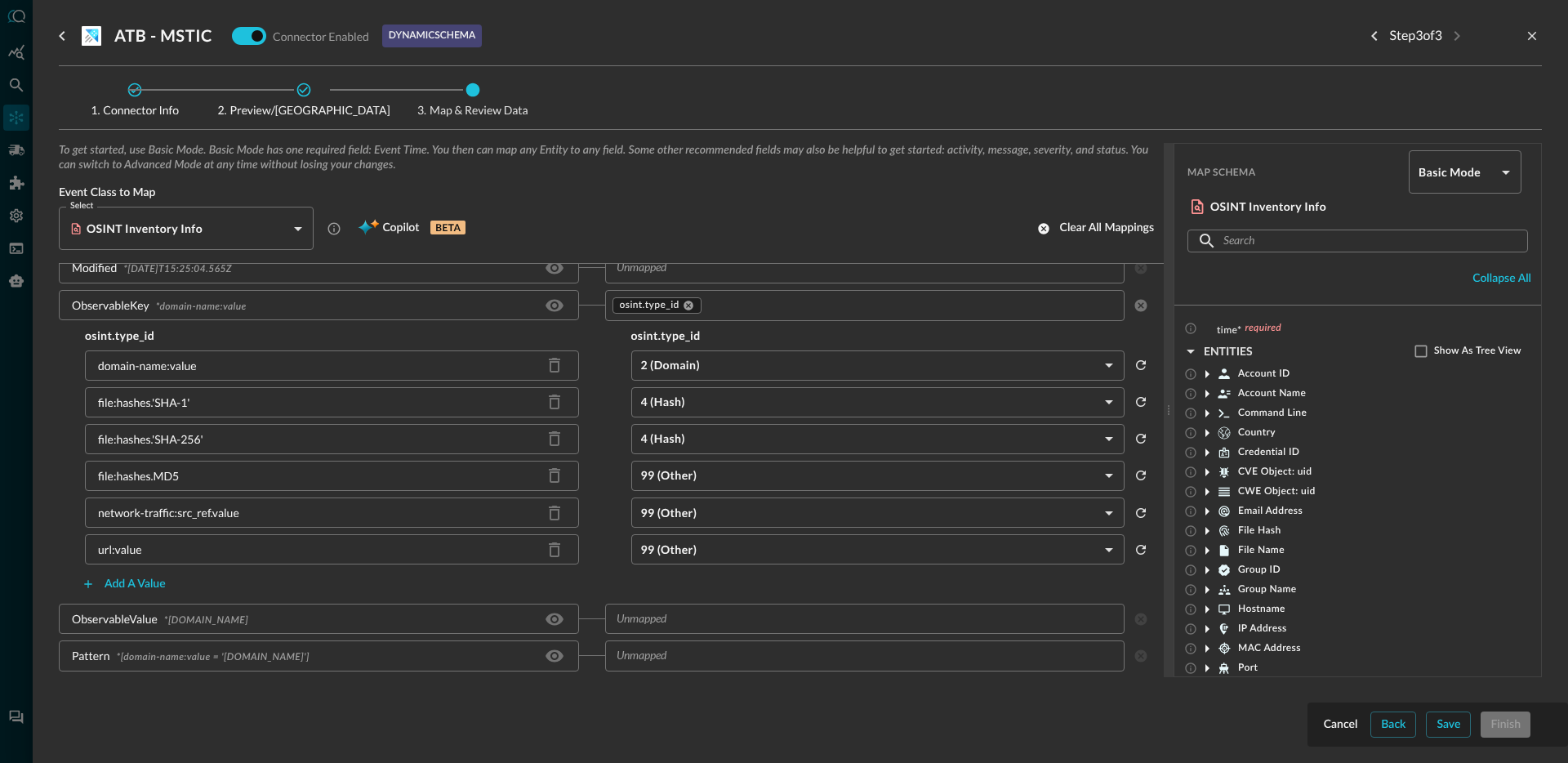
click at [700, 480] on body "Connectors JR ​ ​ Add Connector Export Connectors Cloud Infrastructure and Secu…" at bounding box center [784, 381] width 1568 height 763
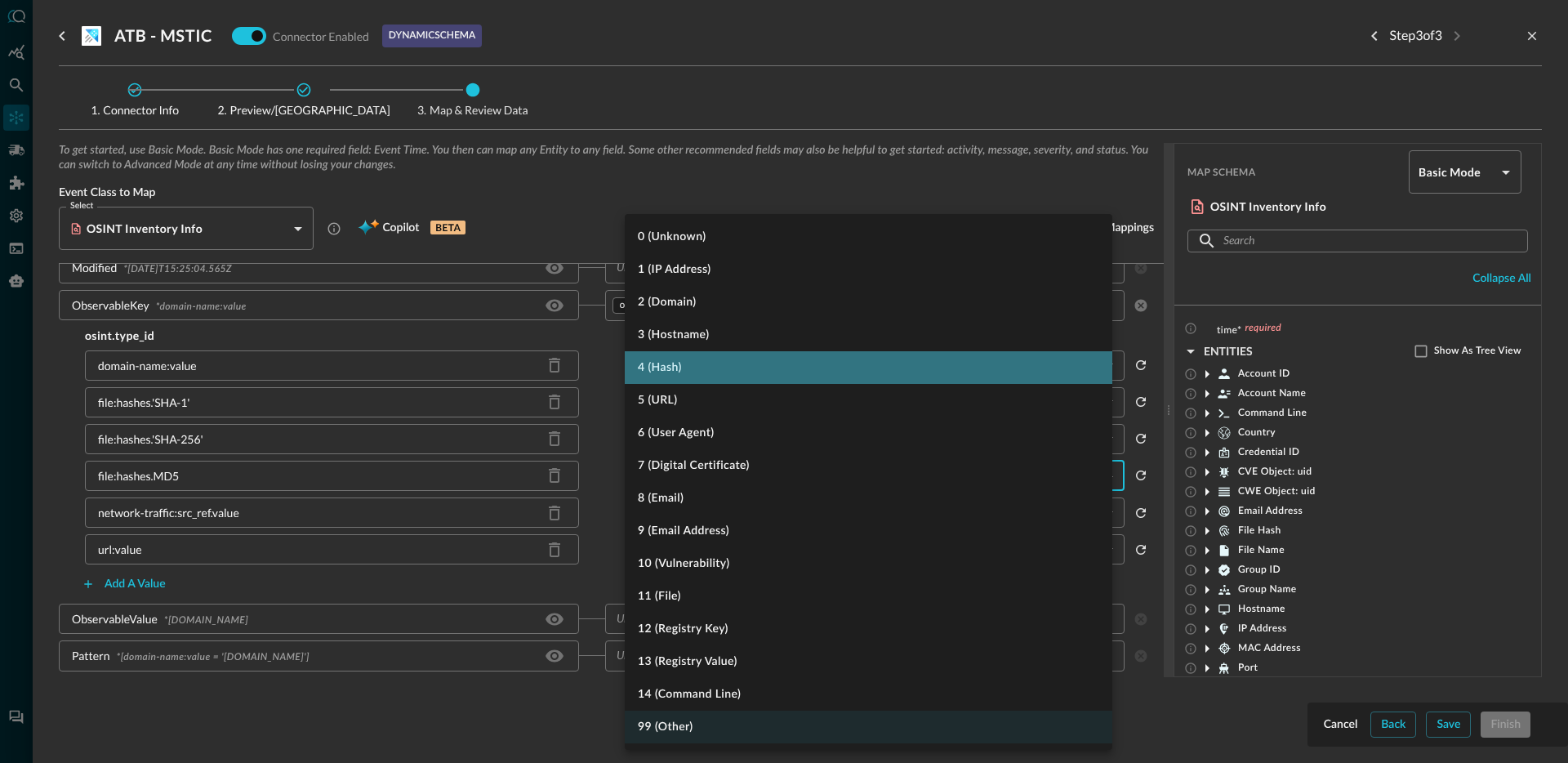
click at [714, 372] on li "4 (Hash)" at bounding box center [869, 367] width 488 height 32
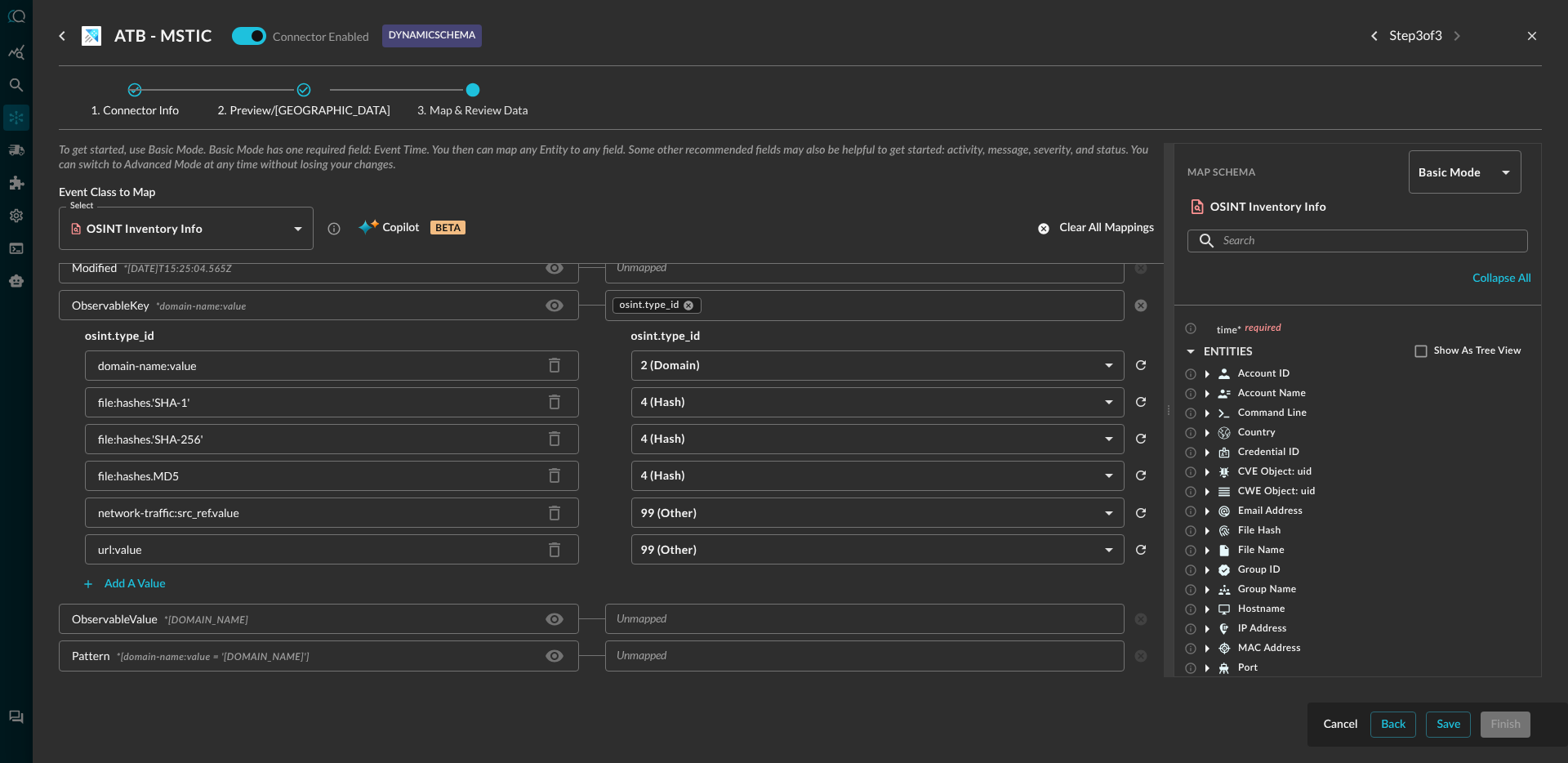
click at [705, 540] on body "Connectors JR ​ ​ Add Connector Export Connectors Cloud Infrastructure and Secu…" at bounding box center [784, 381] width 1568 height 763
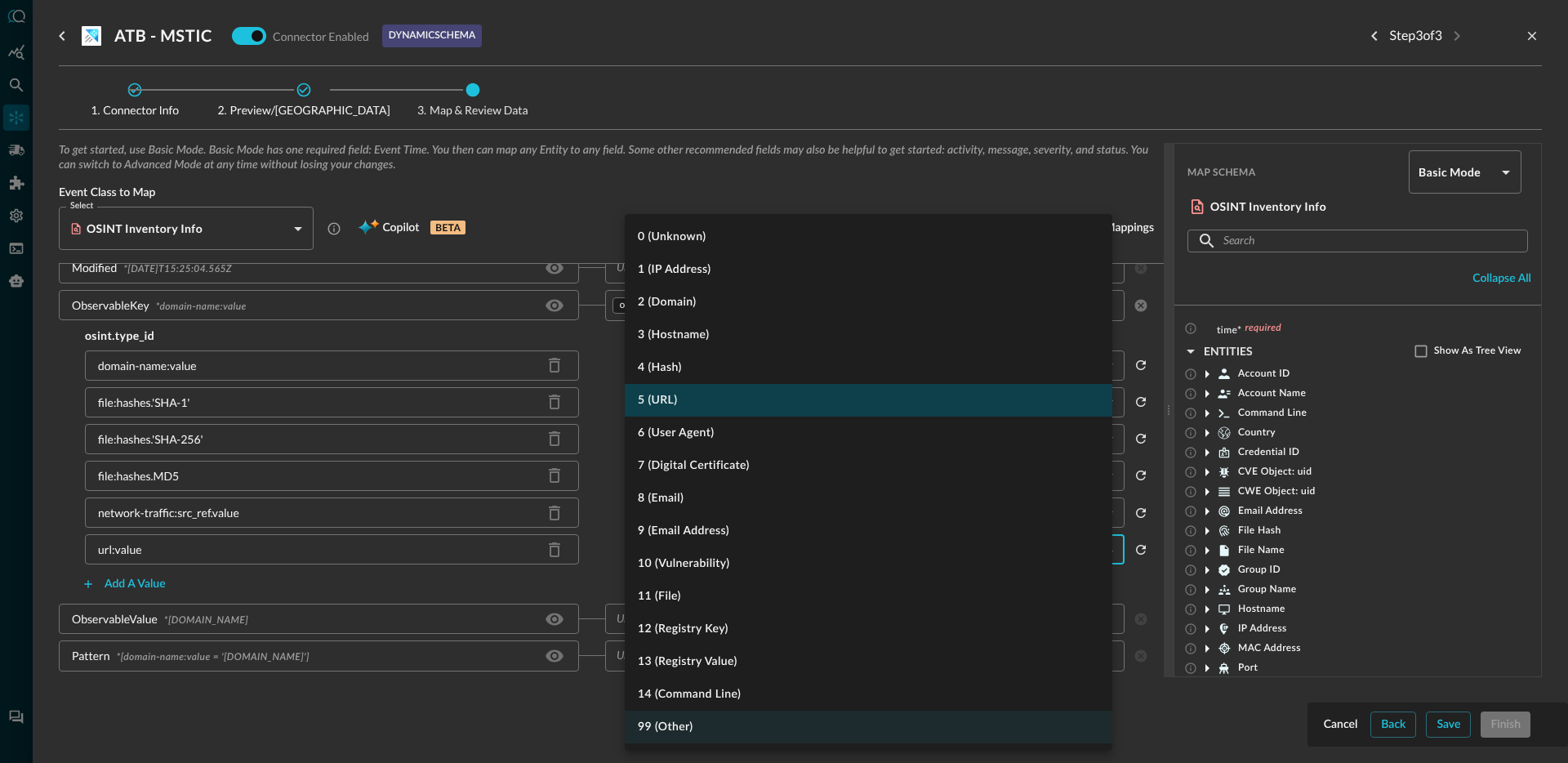
click at [732, 394] on li "5 (URL)" at bounding box center [869, 399] width 488 height 32
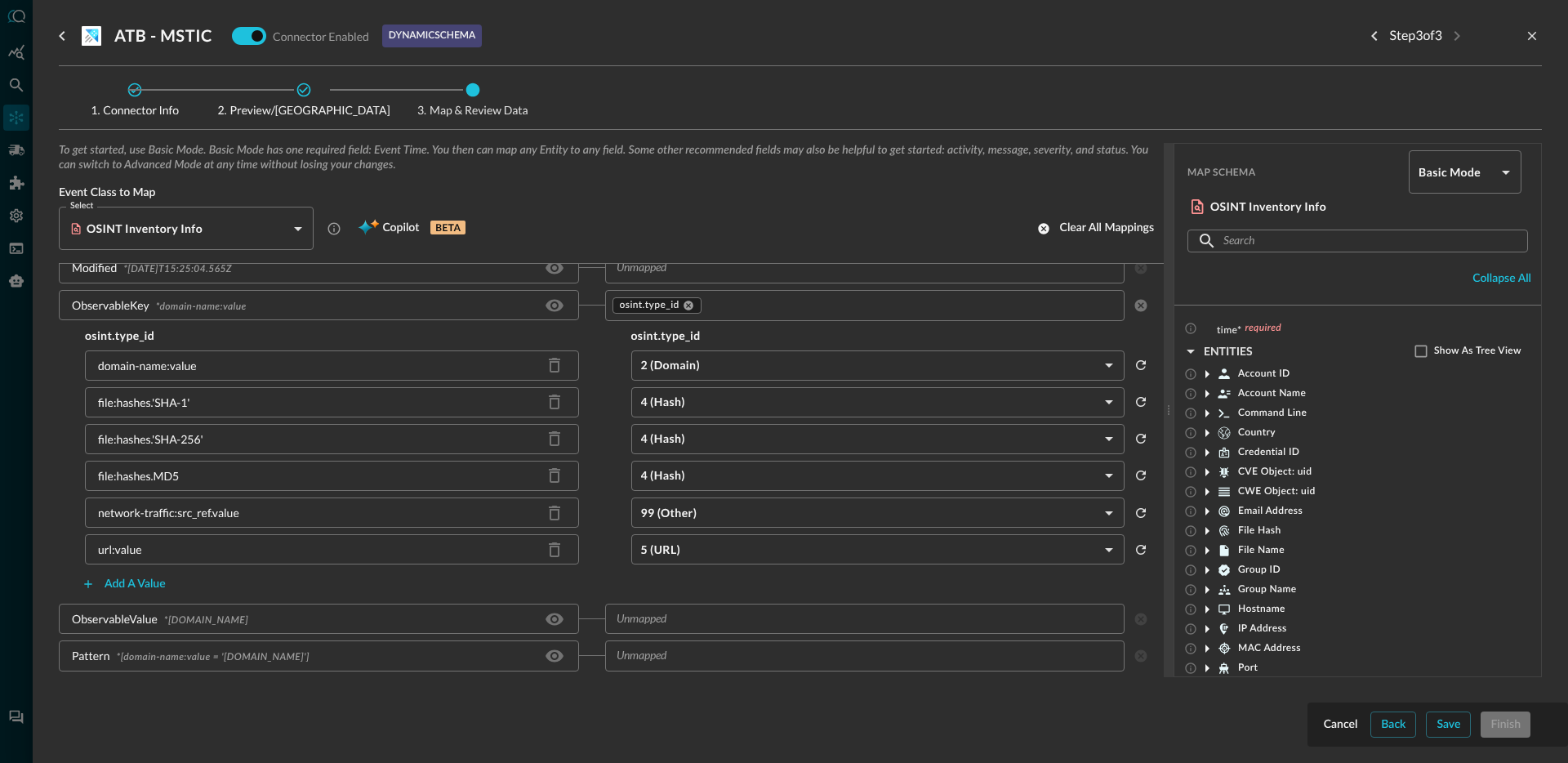
click at [205, 510] on div "network-traffic:src_ref.value" at bounding box center [168, 513] width 141 height 18
copy div "network-traffic:src_ref.value"
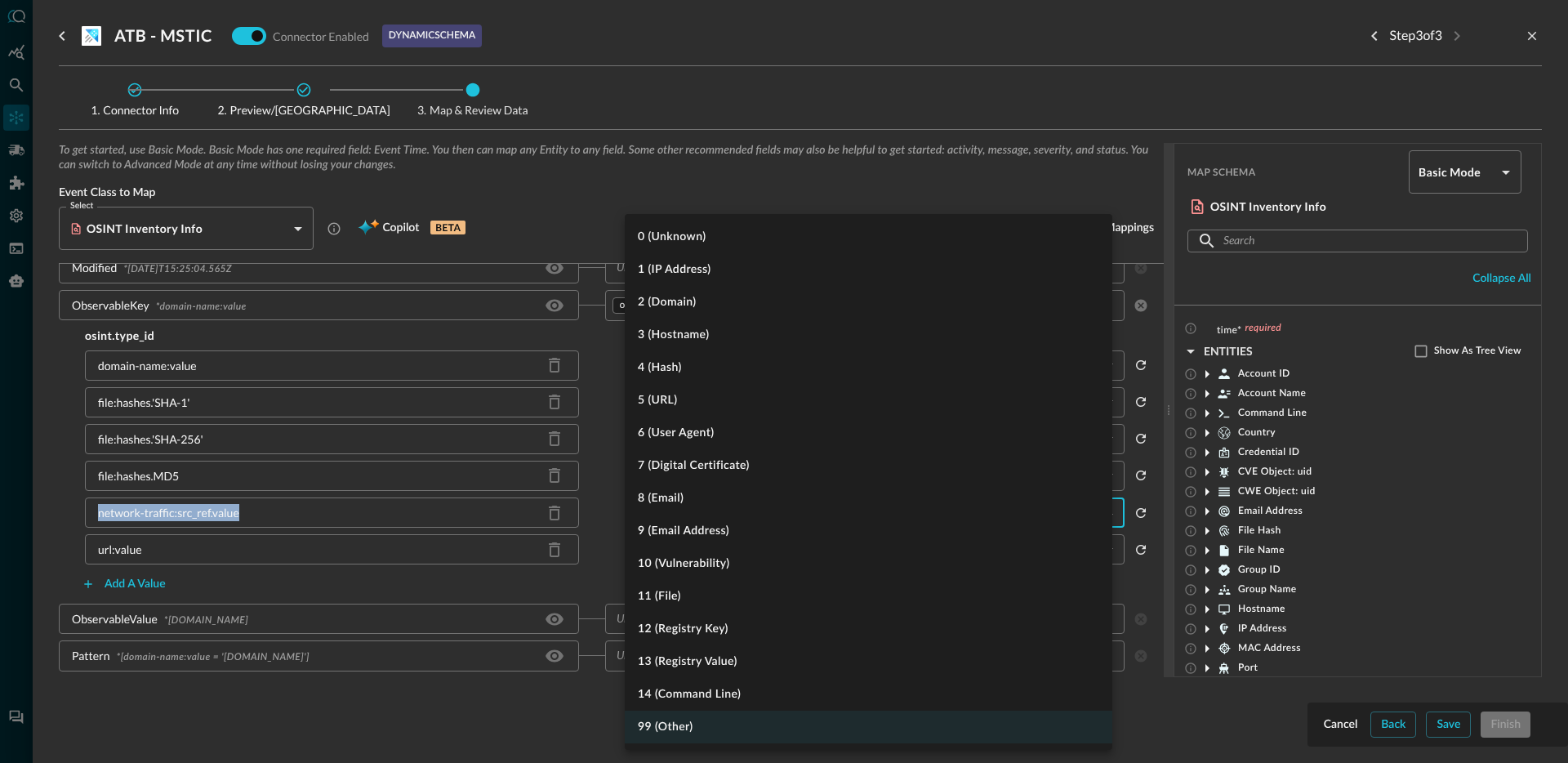
click at [681, 507] on body "Connectors JR ​ ​ Add Connector Export Connectors Cloud Infrastructure and Secu…" at bounding box center [784, 381] width 1568 height 763
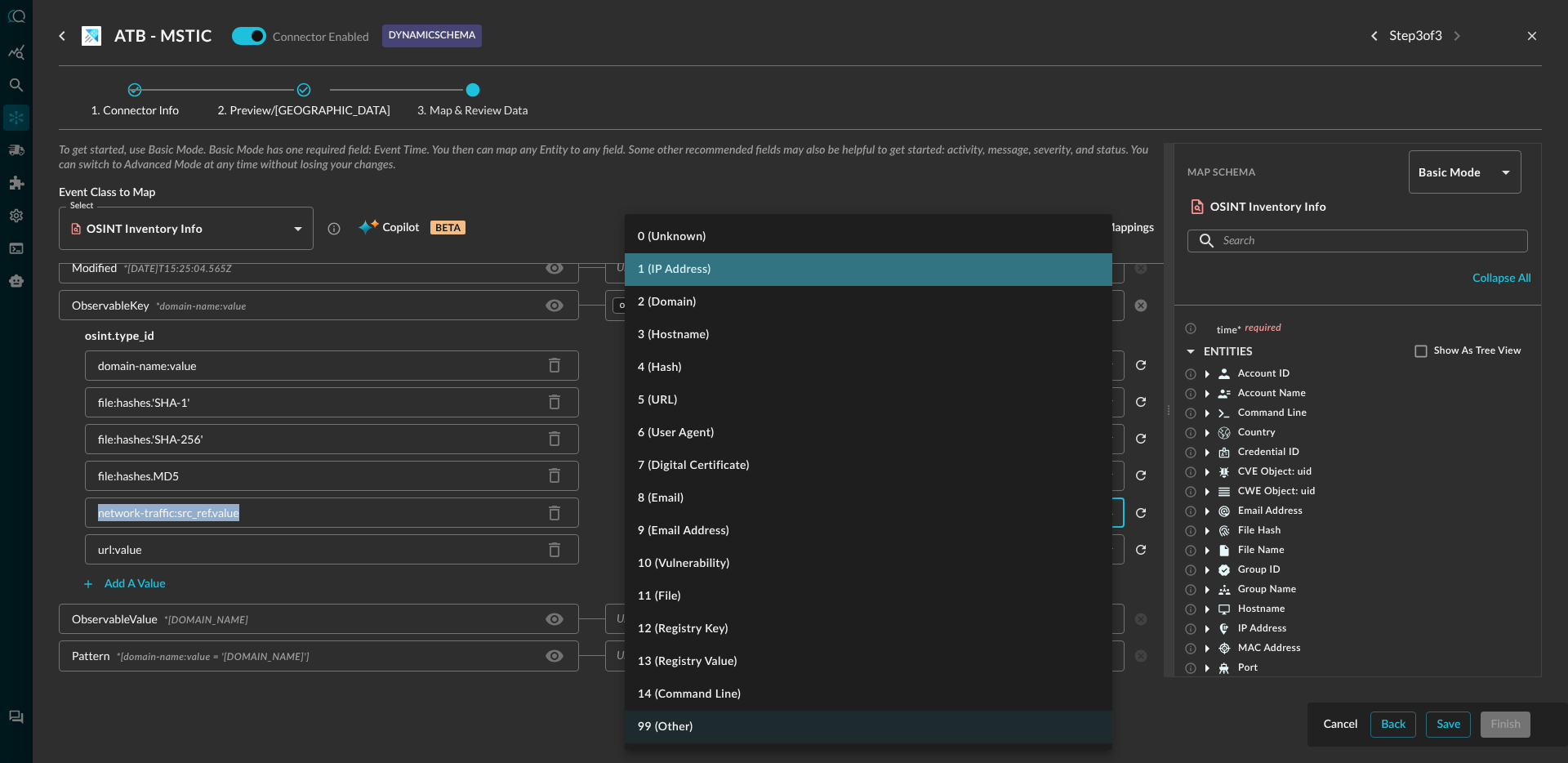
click at [714, 267] on li "1 (IP Address)" at bounding box center [869, 270] width 488 height 32
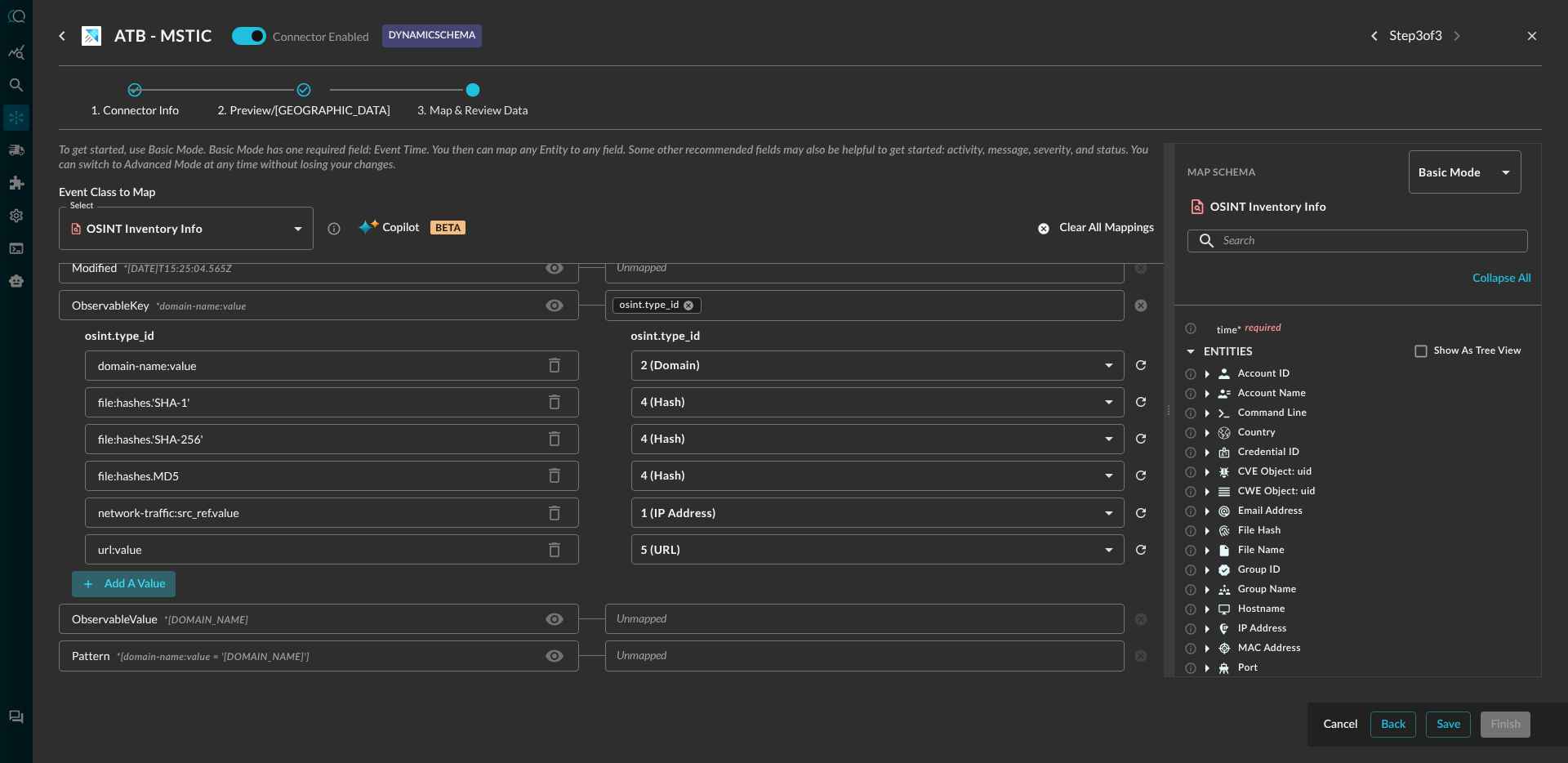
click at [156, 579] on button "Add a value" at bounding box center [124, 585] width 104 height 26
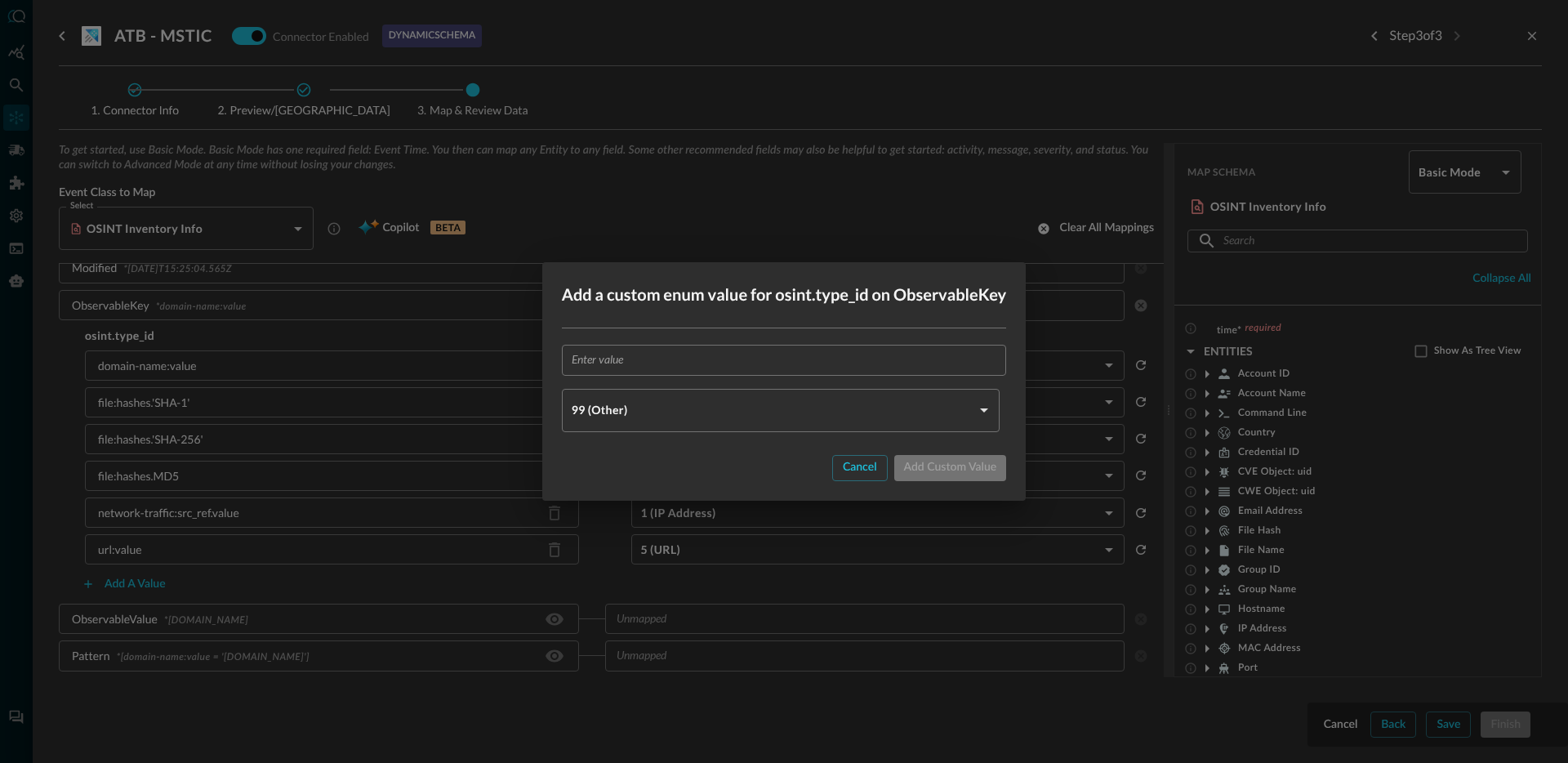
click at [608, 350] on input "text" at bounding box center [790, 360] width 435 height 30
paste input "ipv4-addr:value"
type input "ipv4-addr:value"
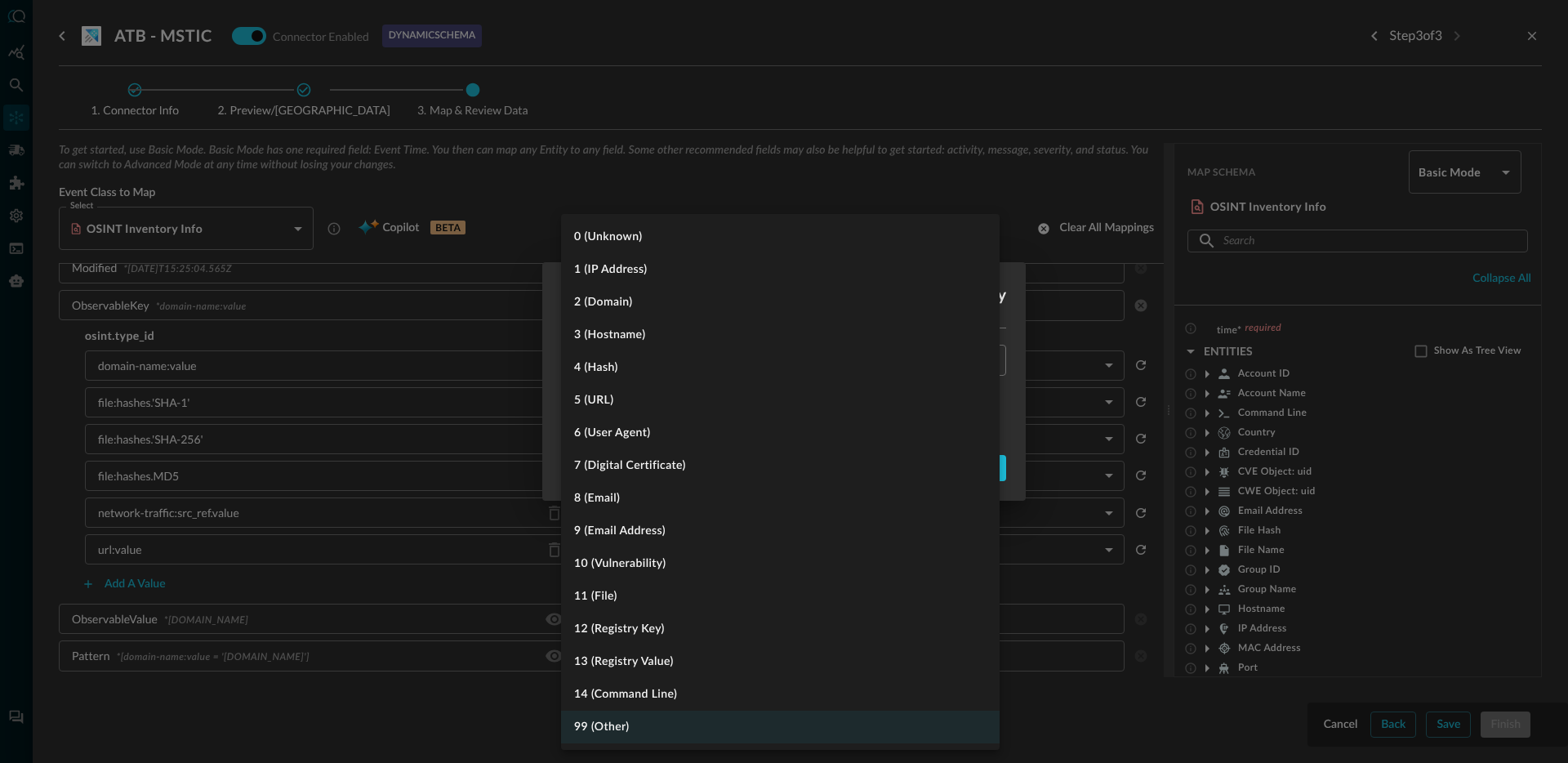
click at [677, 418] on body "Connectors JR ​ ​ Add Connector Export Connectors Cloud Infrastructure and Secu…" at bounding box center [784, 381] width 1568 height 763
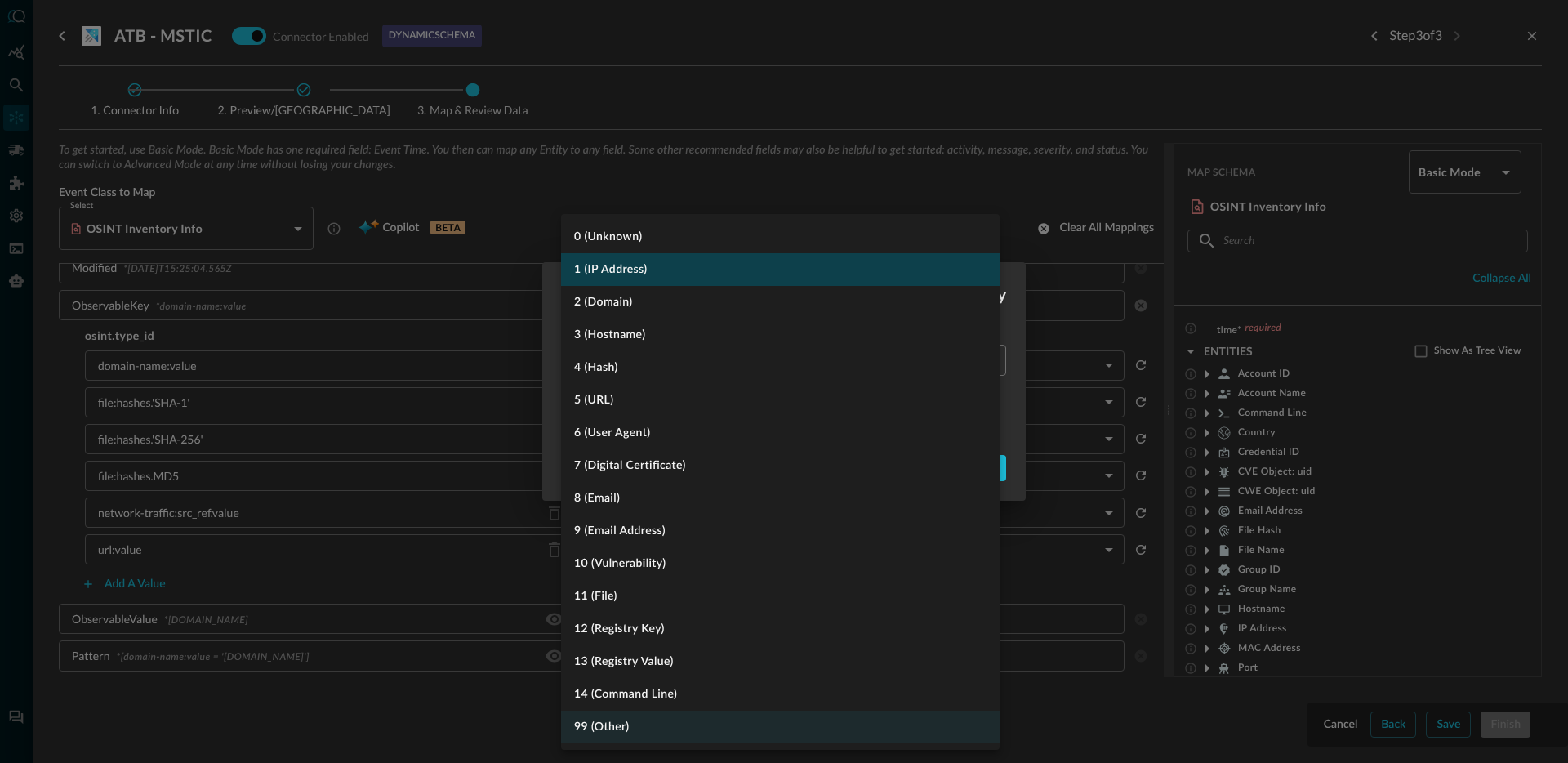
click at [647, 270] on li "1 (IP Address)" at bounding box center [780, 270] width 439 height 32
type input "IP_ADDRESS"
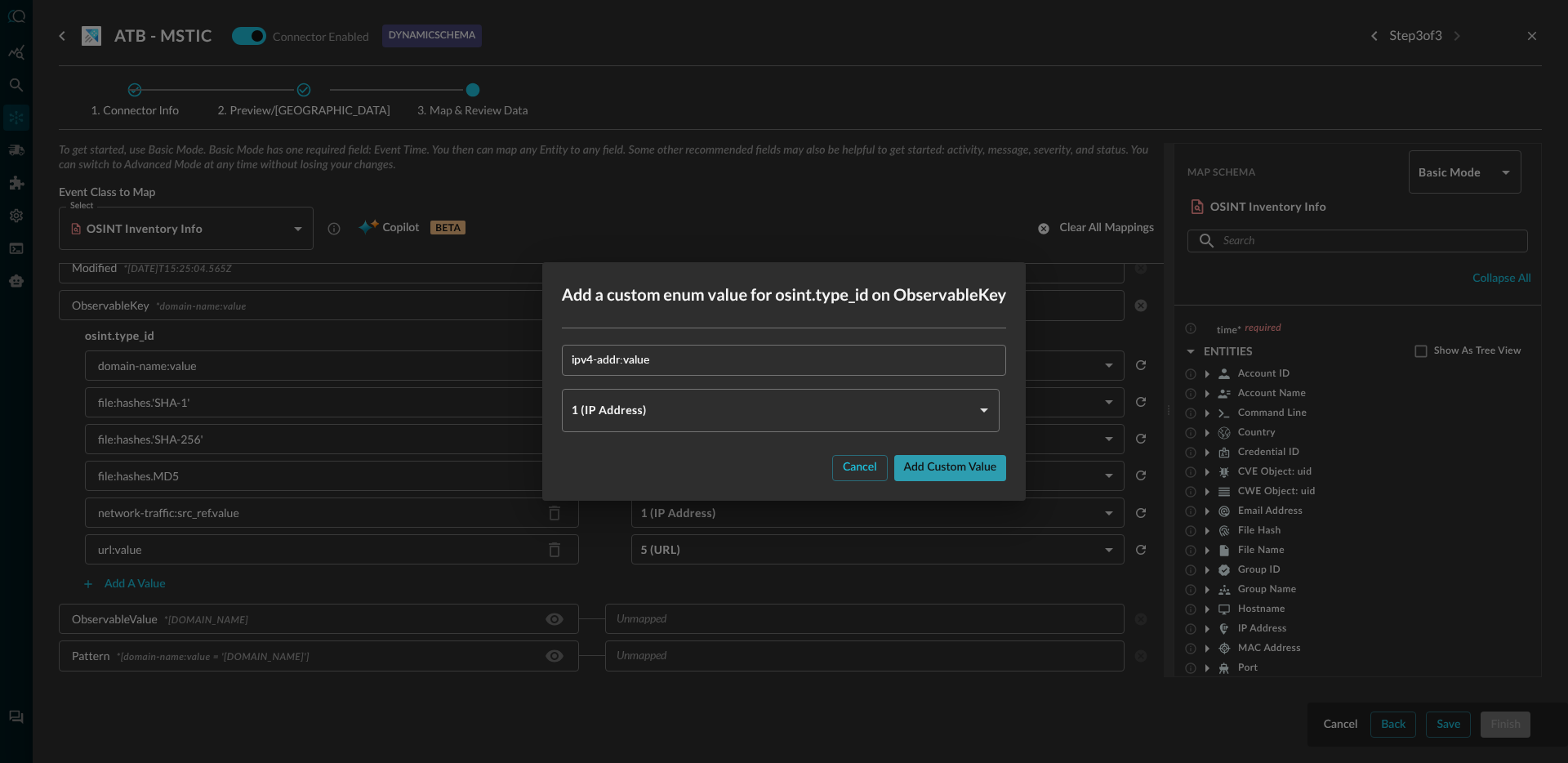
click at [934, 457] on button "Add custom value" at bounding box center [950, 468] width 112 height 26
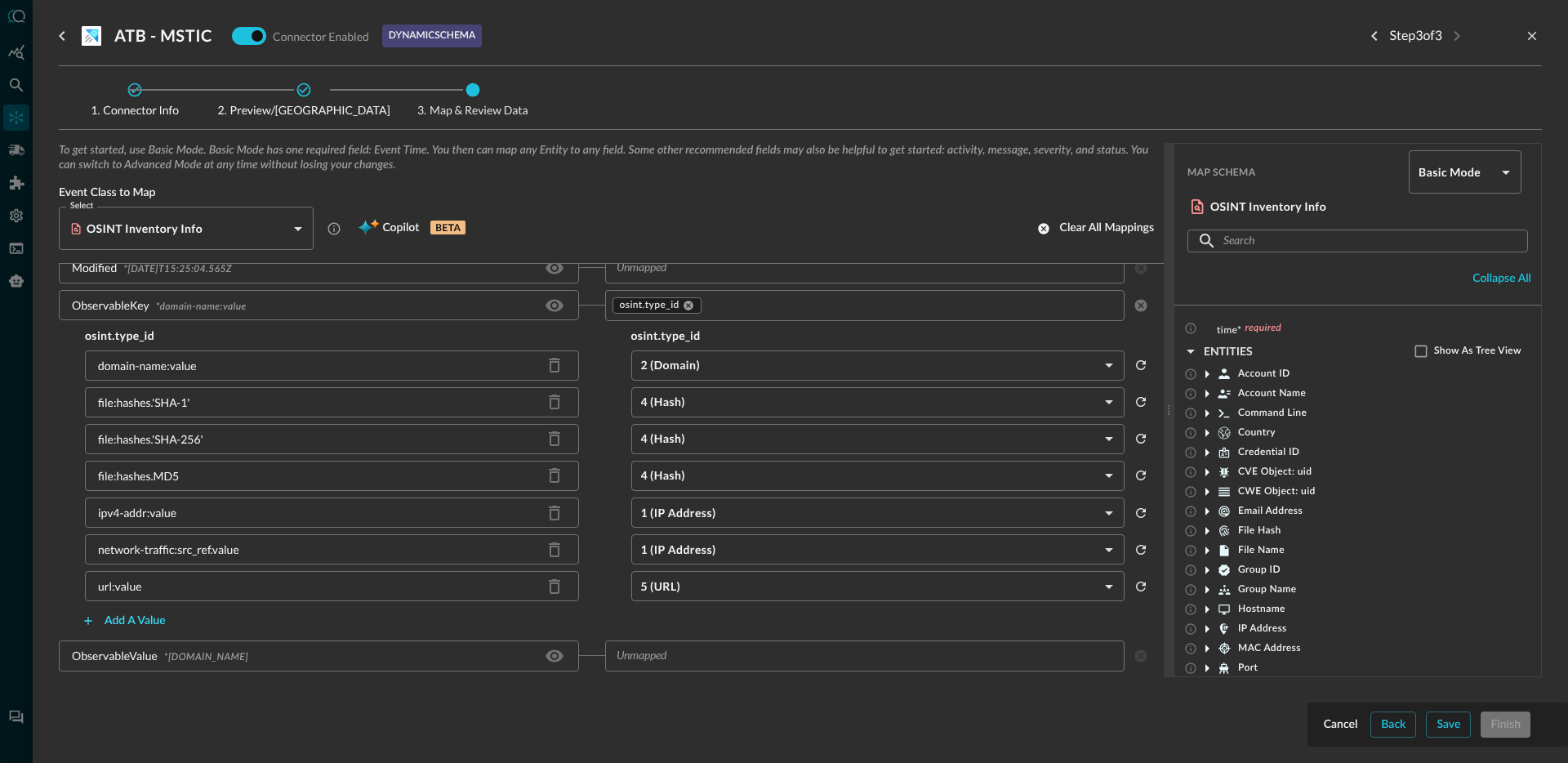
click at [154, 620] on button "Add a value" at bounding box center [124, 622] width 104 height 26
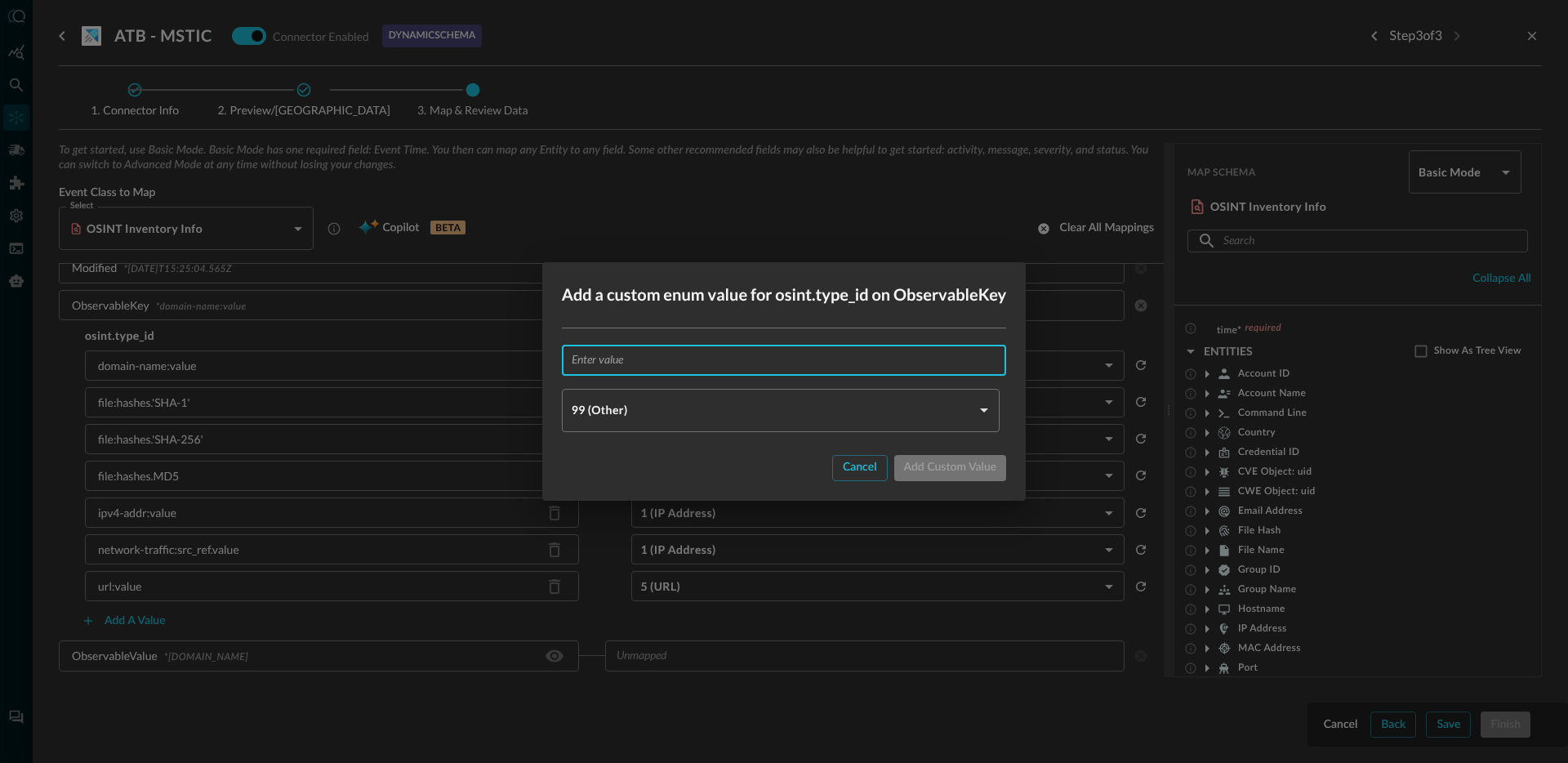
click at [664, 360] on input "text" at bounding box center [790, 360] width 435 height 30
paste input "email-addr:value"
type input "email-addr:value"
click at [714, 414] on body "Connectors JR ​ ​ Add Connector Export Connectors Cloud Infrastructure and Secu…" at bounding box center [784, 381] width 1568 height 763
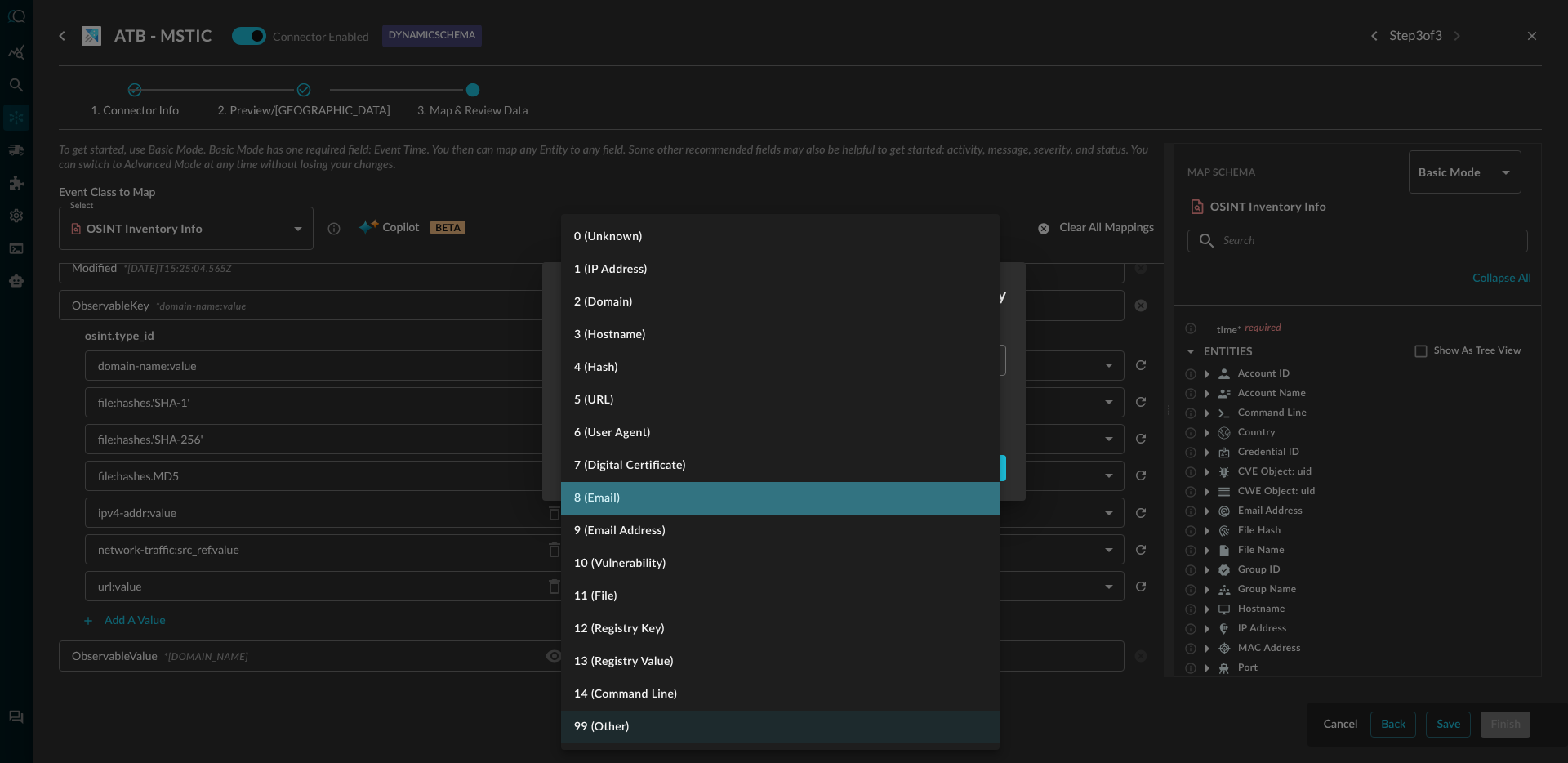
click at [660, 500] on li "8 (Email)" at bounding box center [780, 498] width 439 height 32
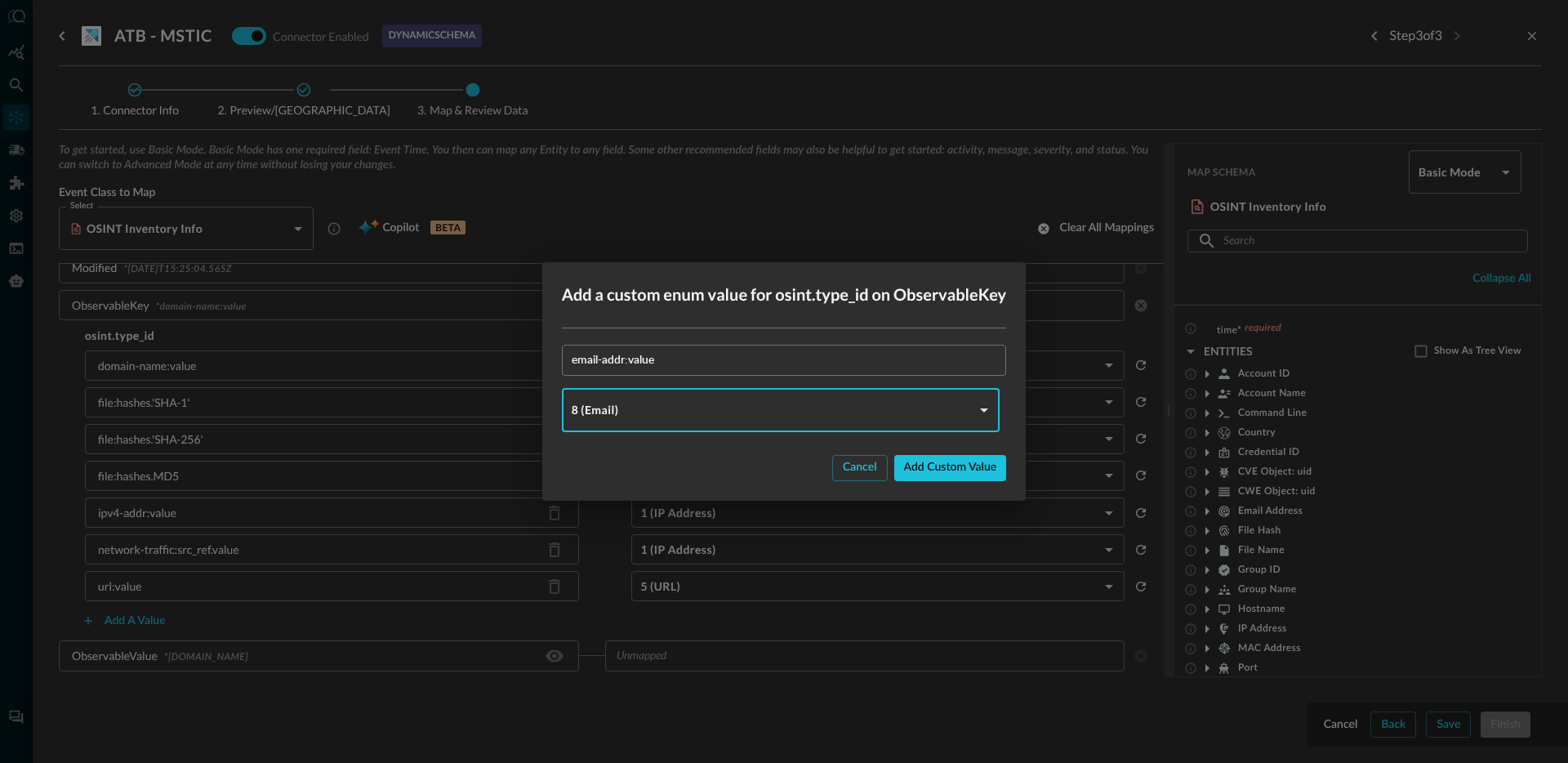
click at [654, 408] on body "Connectors JR ​ ​ Add Connector Export Connectors Cloud Infrastructure and Secu…" at bounding box center [784, 381] width 1568 height 763
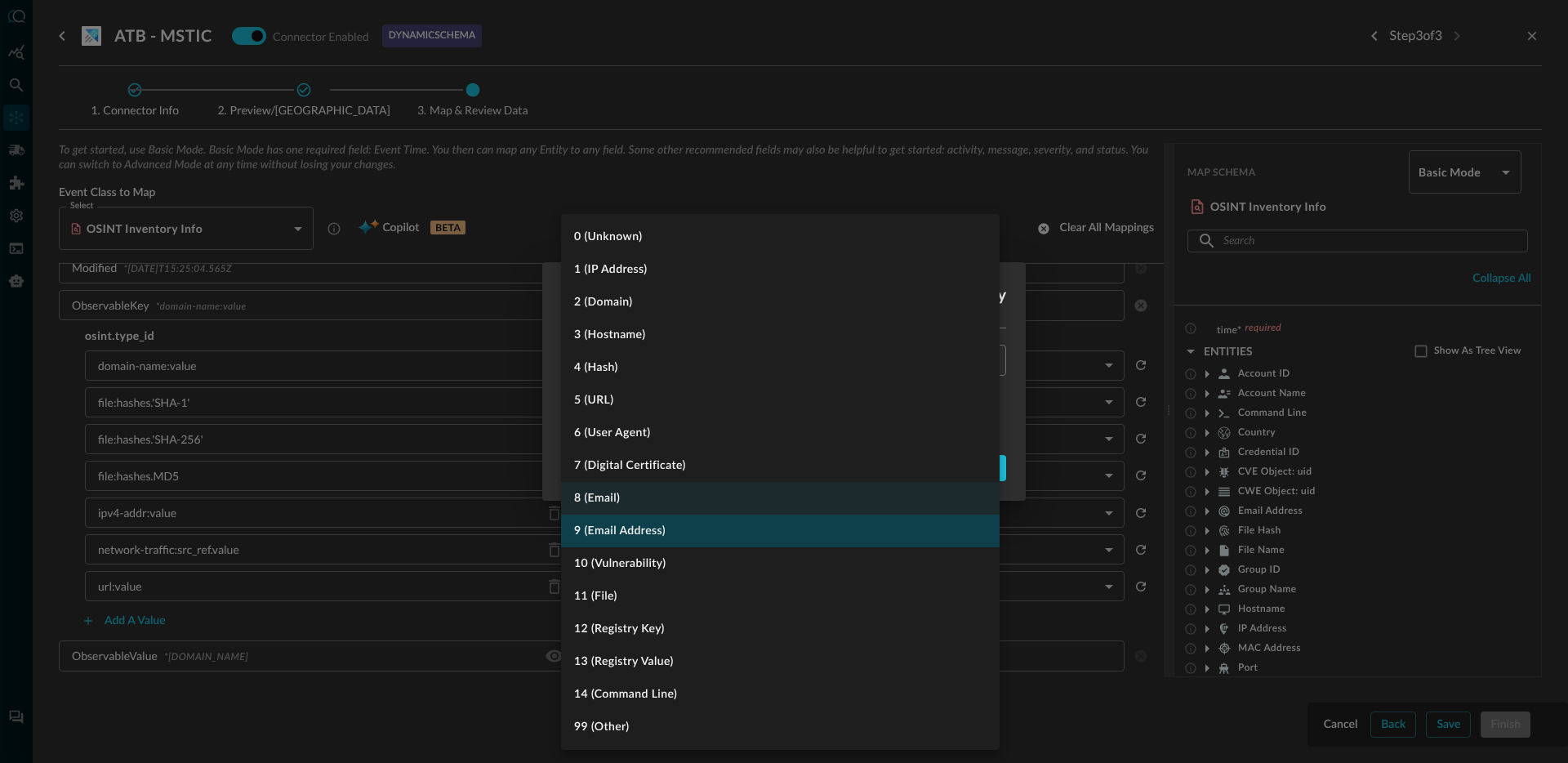
click at [668, 534] on li "9 (Email Address)" at bounding box center [780, 530] width 439 height 32
type input "EMAIL_ADDRESS"
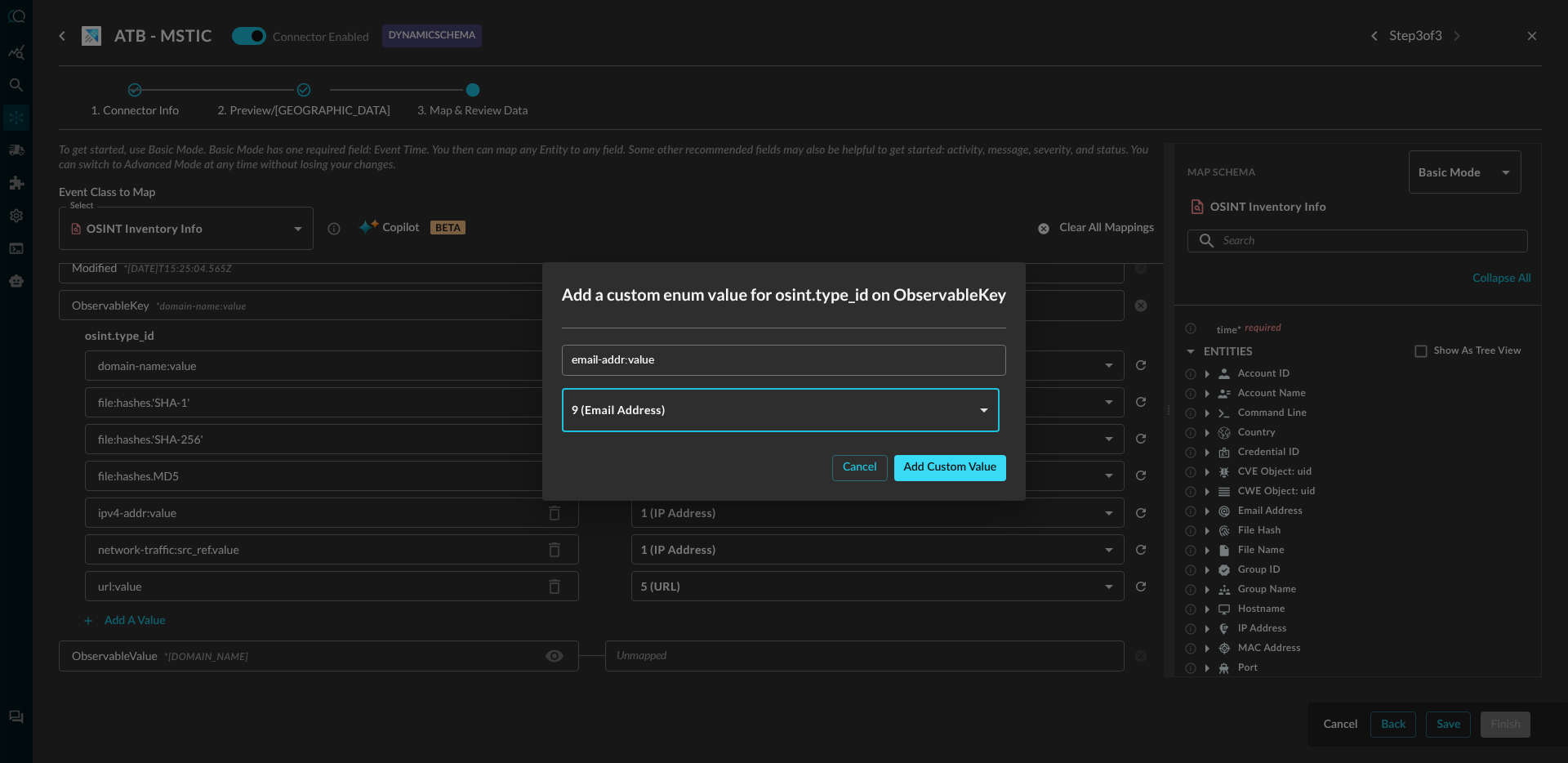
click at [952, 466] on button "Add custom value" at bounding box center [950, 468] width 112 height 26
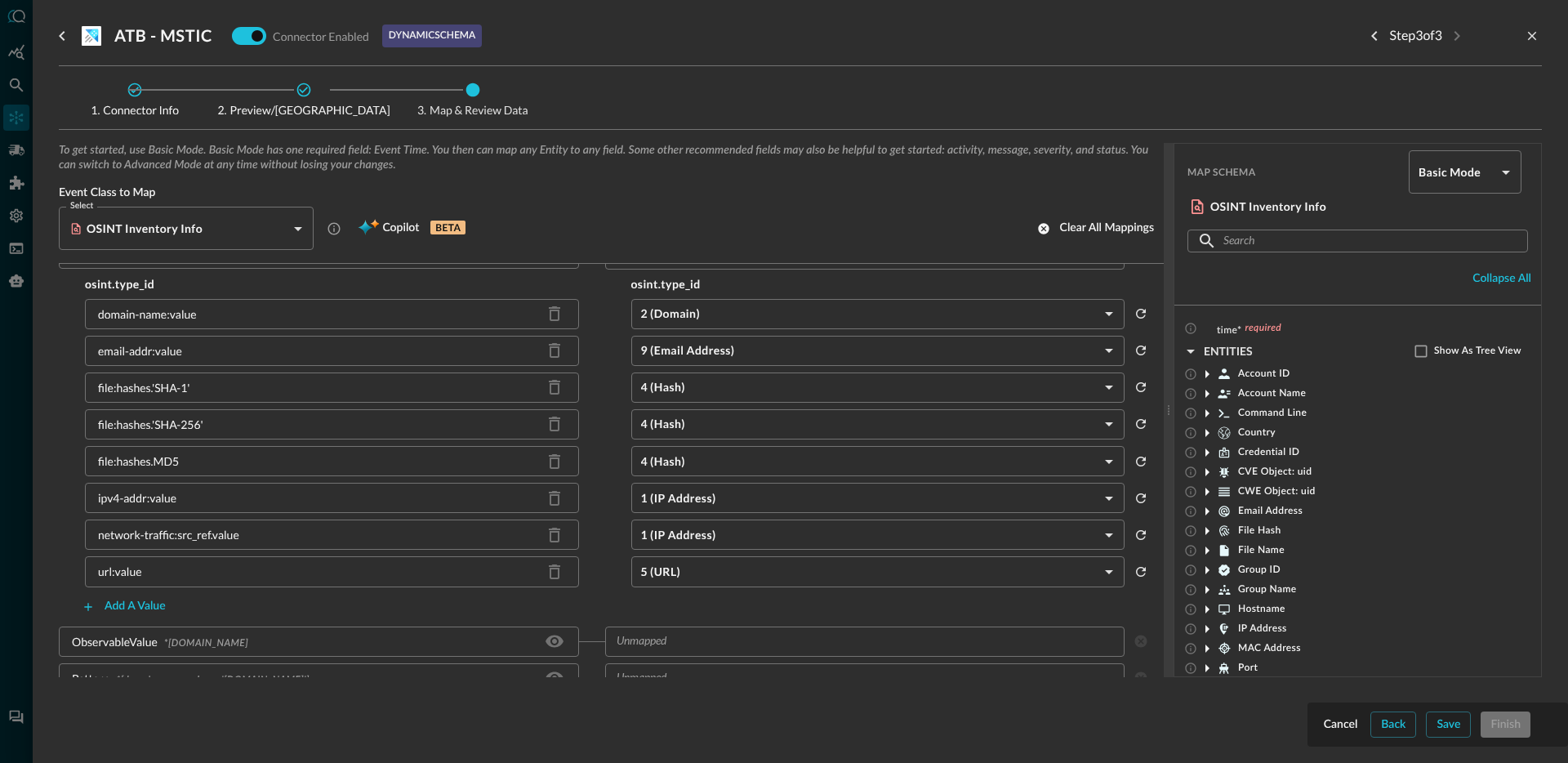
scroll to position [578, 0]
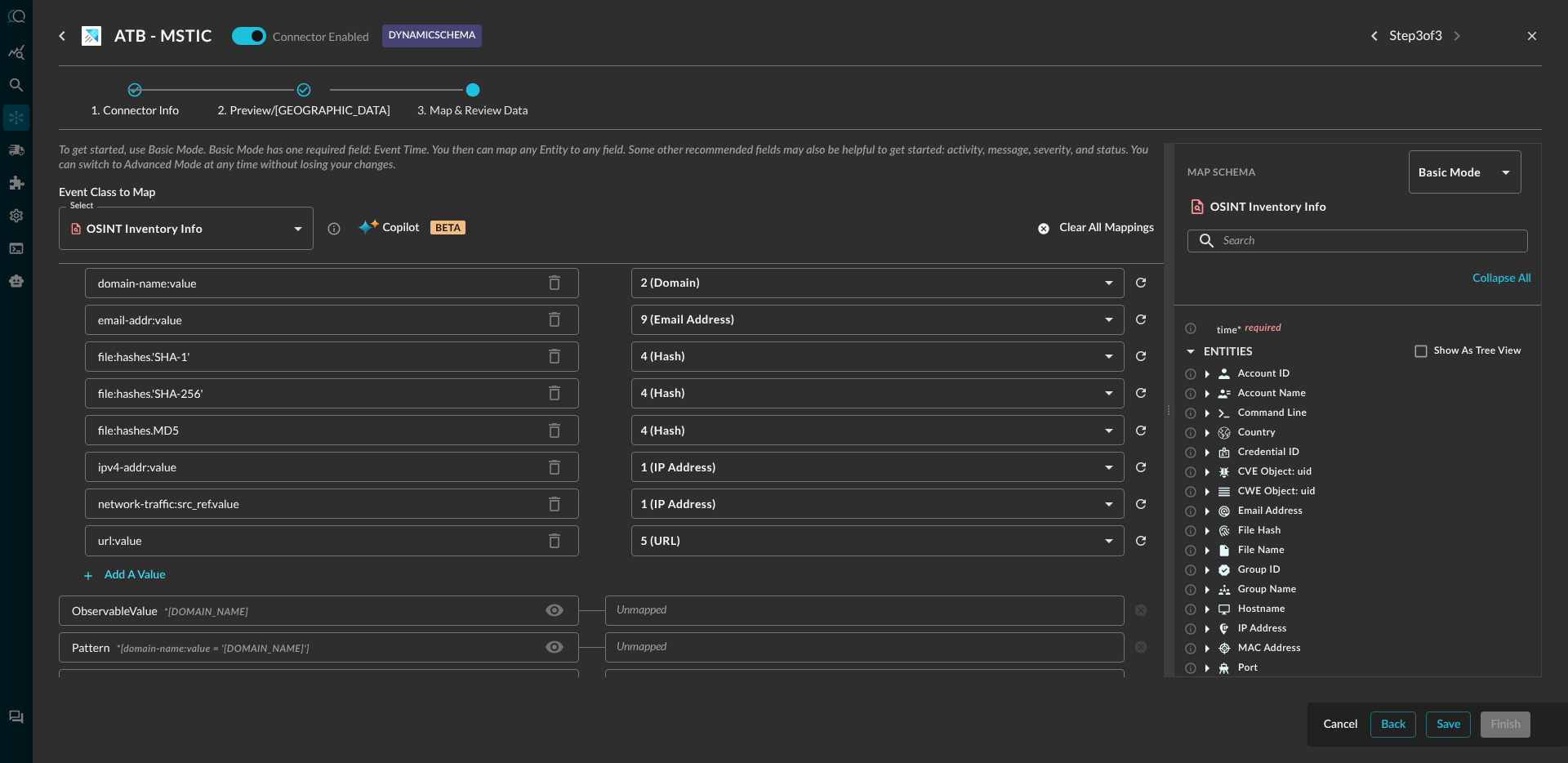
click at [140, 575] on button "Add a value" at bounding box center [124, 576] width 104 height 26
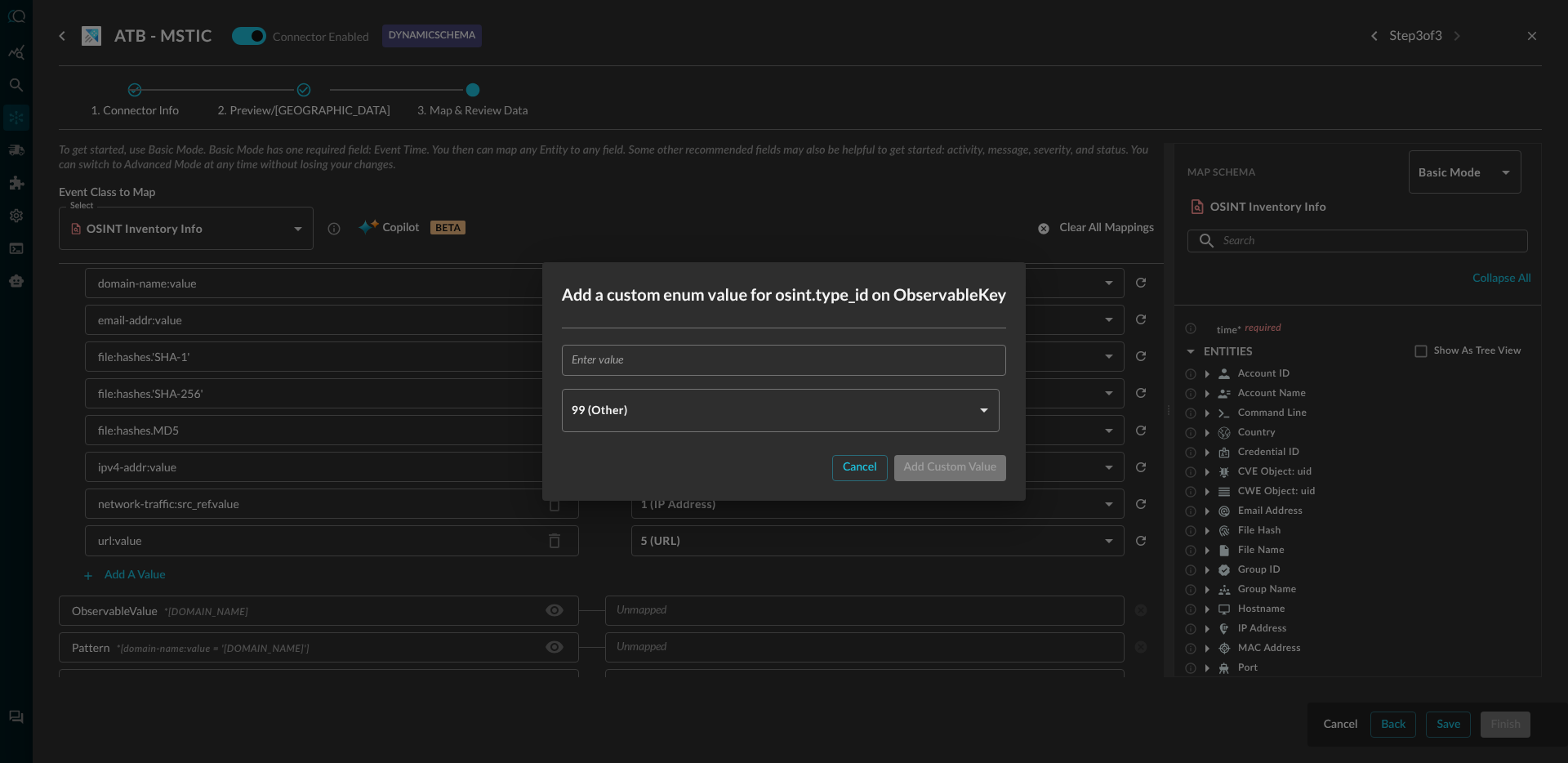
click at [698, 349] on input "text" at bounding box center [790, 360] width 435 height 30
paste input "x509-certificate:hashes.'SHA-1'"
type input "x509-certificate:hashes.'SHA-1'"
click at [677, 412] on body "Connectors JR ​ ​ Add Connector Export Connectors Cloud Infrastructure and Secu…" at bounding box center [784, 381] width 1568 height 763
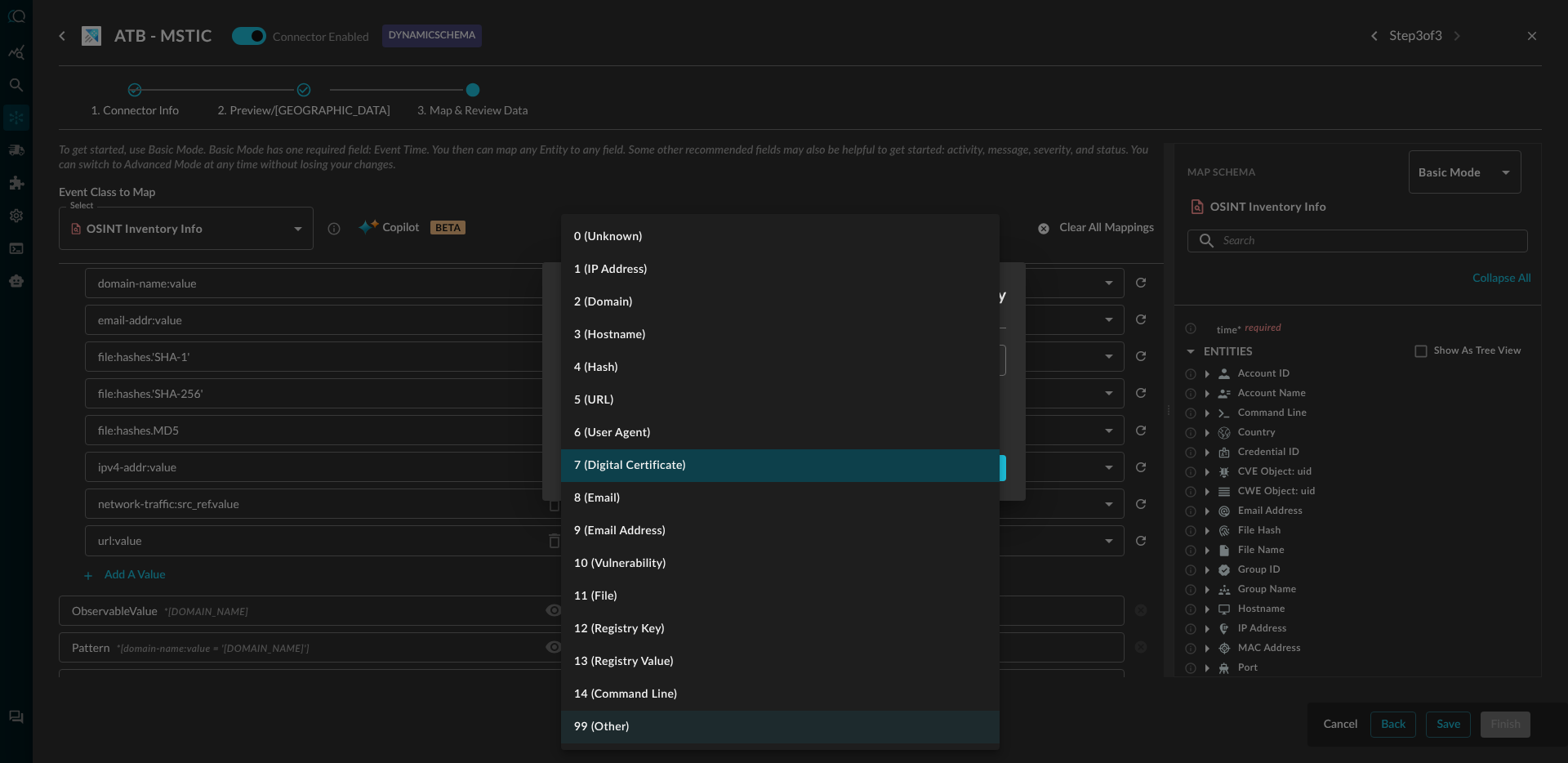
click at [698, 462] on li "7 (Digital Certificate)" at bounding box center [780, 465] width 439 height 32
type input "DIGITAL_CERTIFICATE"
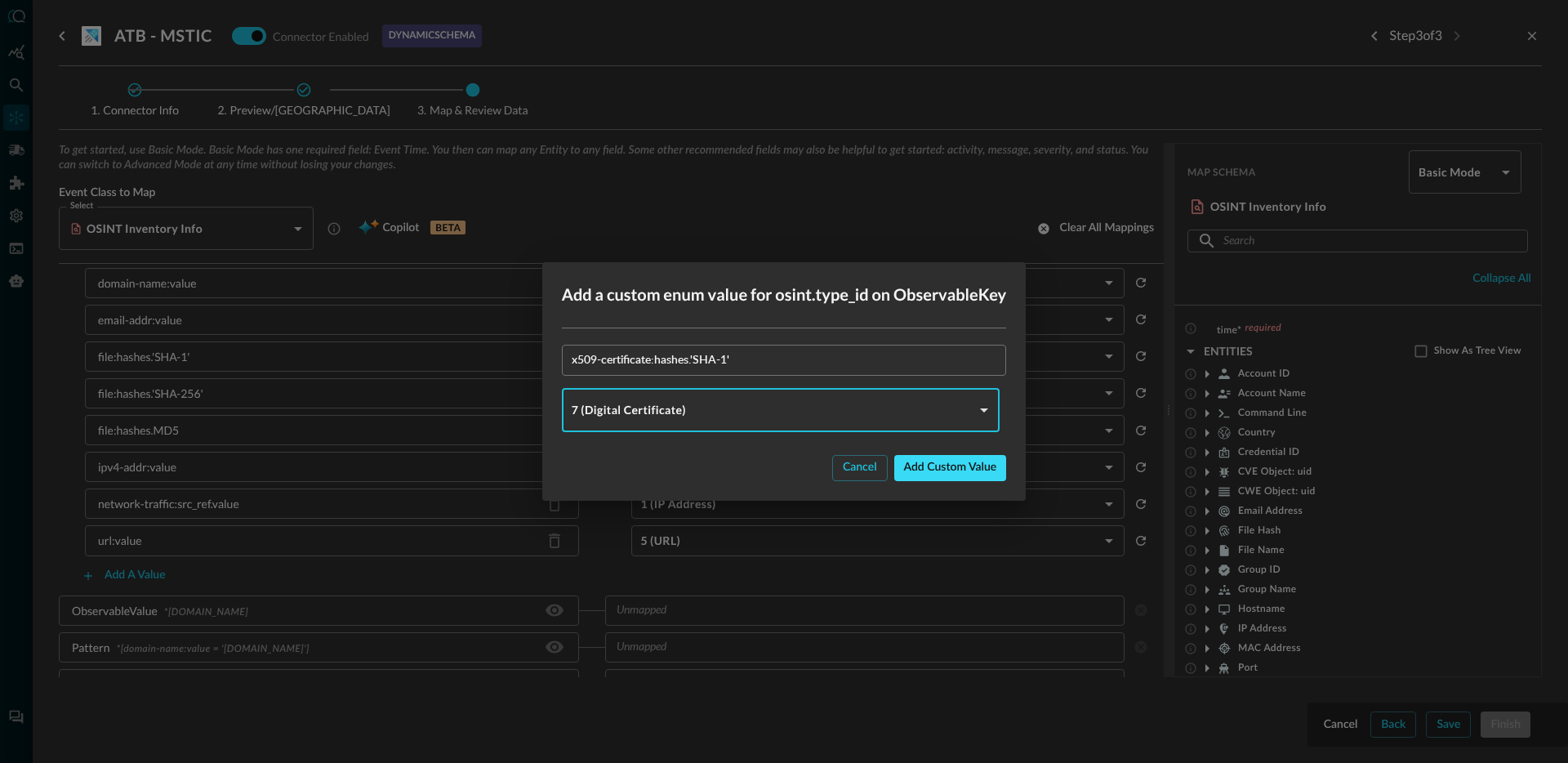
click at [929, 473] on button "Add custom value" at bounding box center [950, 468] width 112 height 26
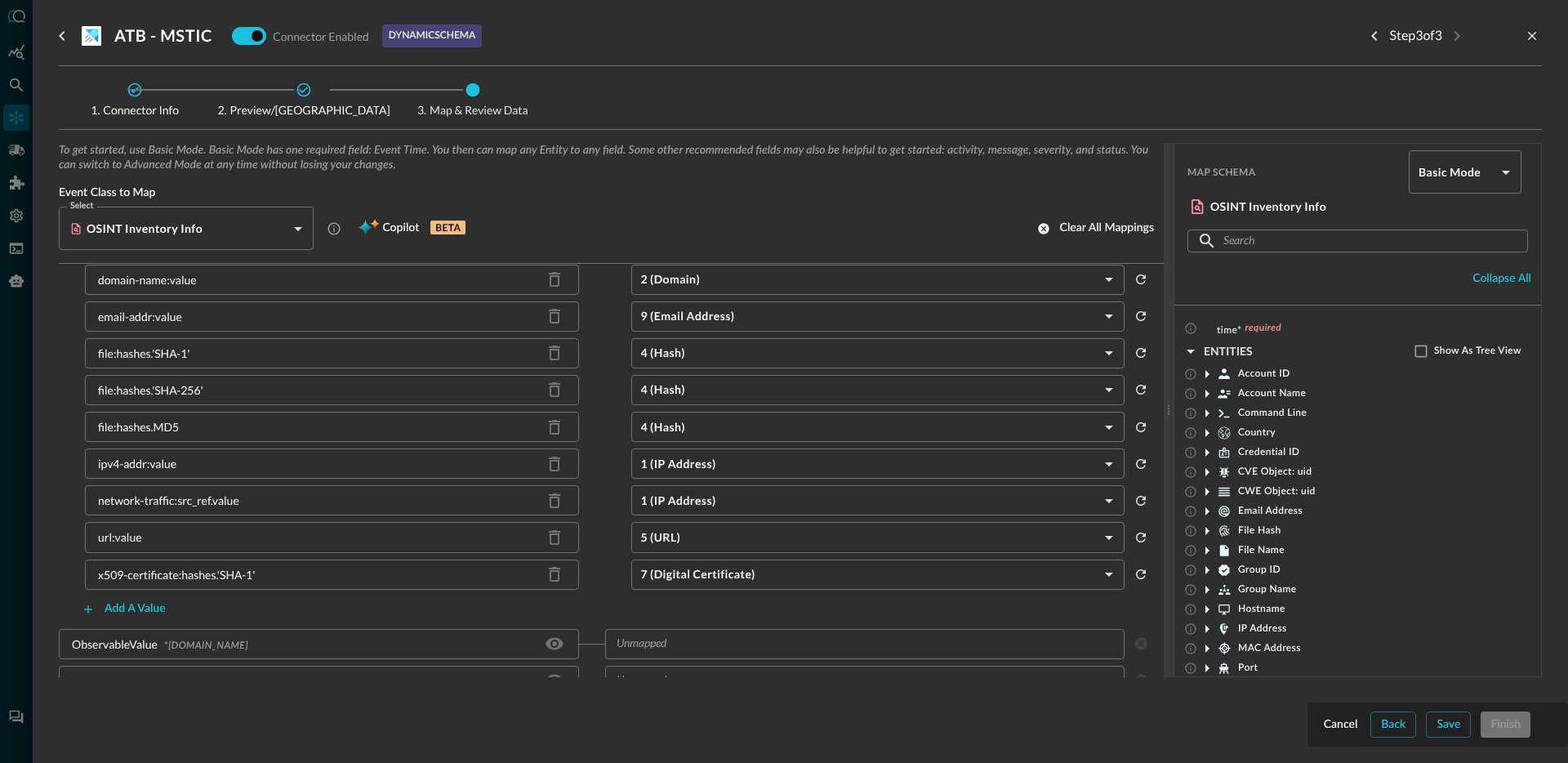
scroll to position [605, 0]
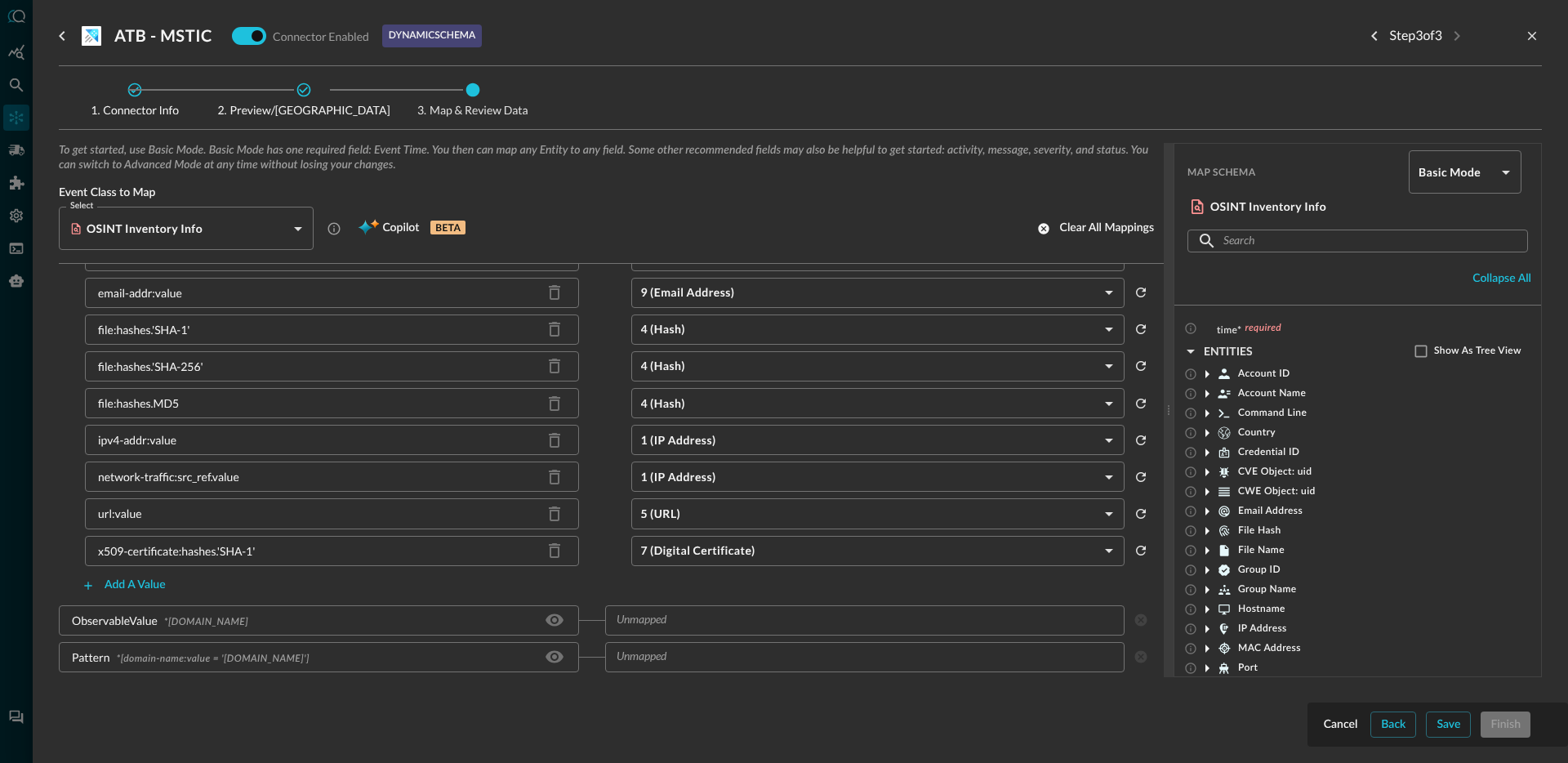
click at [712, 565] on body "Connectors JR ​ ​ Add Connector Export Connectors Cloud Infrastructure and Secu…" at bounding box center [784, 381] width 1568 height 763
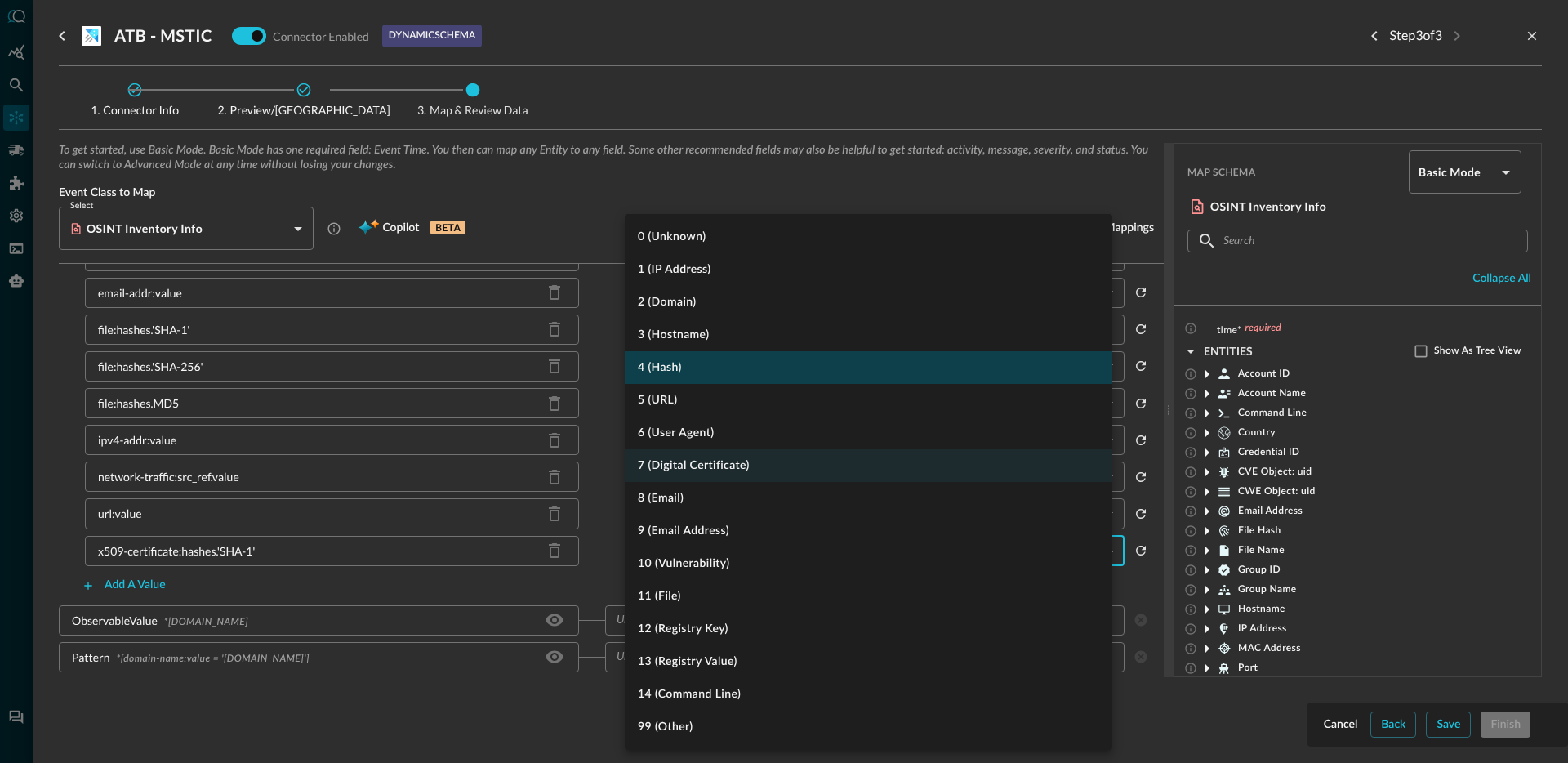
click at [700, 374] on li "4 (Hash)" at bounding box center [869, 367] width 488 height 32
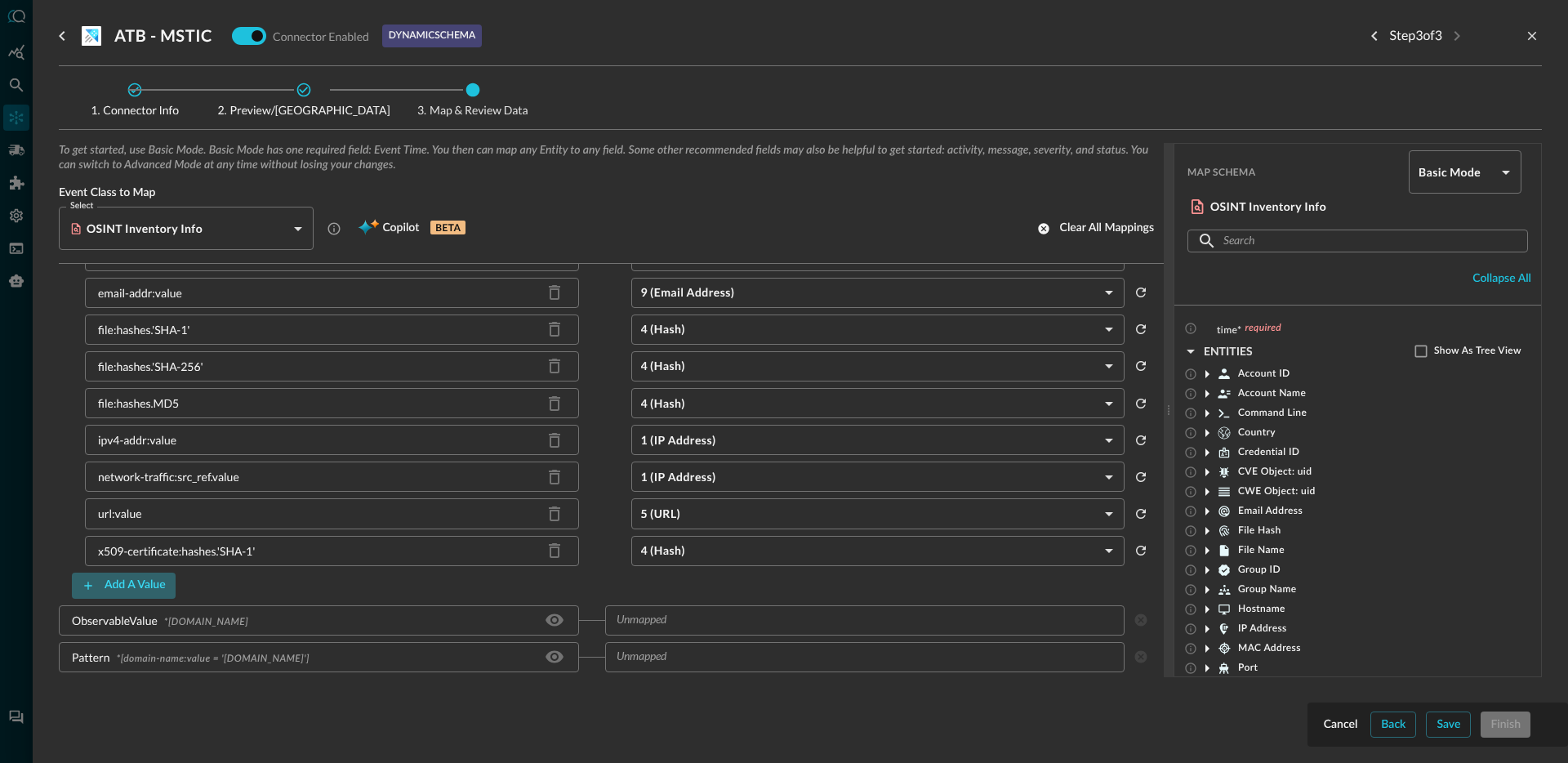
click at [136, 585] on button "Add a value" at bounding box center [124, 586] width 104 height 26
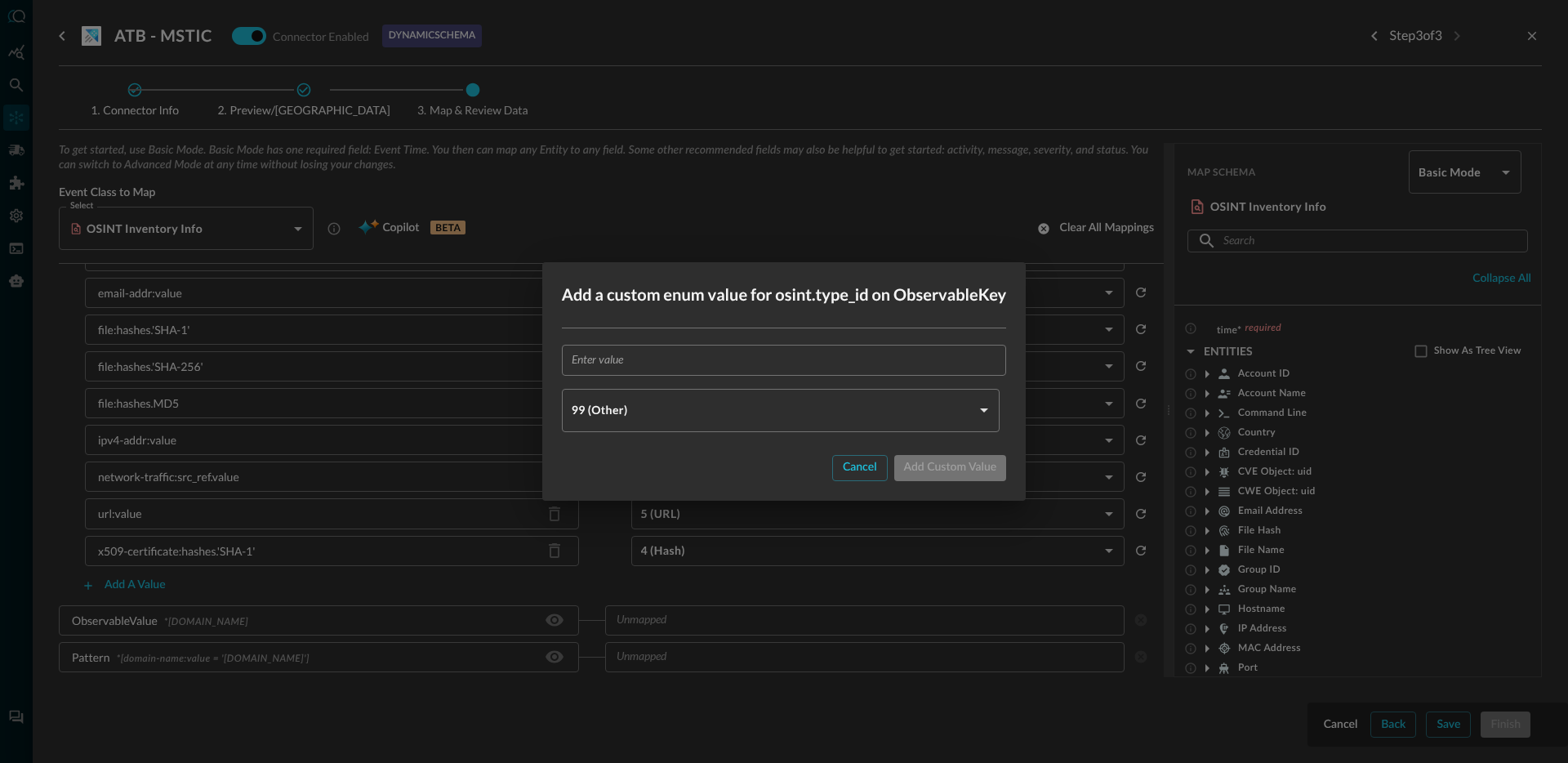
click at [678, 372] on input "text" at bounding box center [790, 360] width 435 height 30
paste input "x509-certificate:issuer"
type input "x509-certificate:issuer"
click at [661, 406] on body "Connectors JR ​ ​ Add Connector Export Connectors Cloud Infrastructure and Secu…" at bounding box center [784, 381] width 1568 height 763
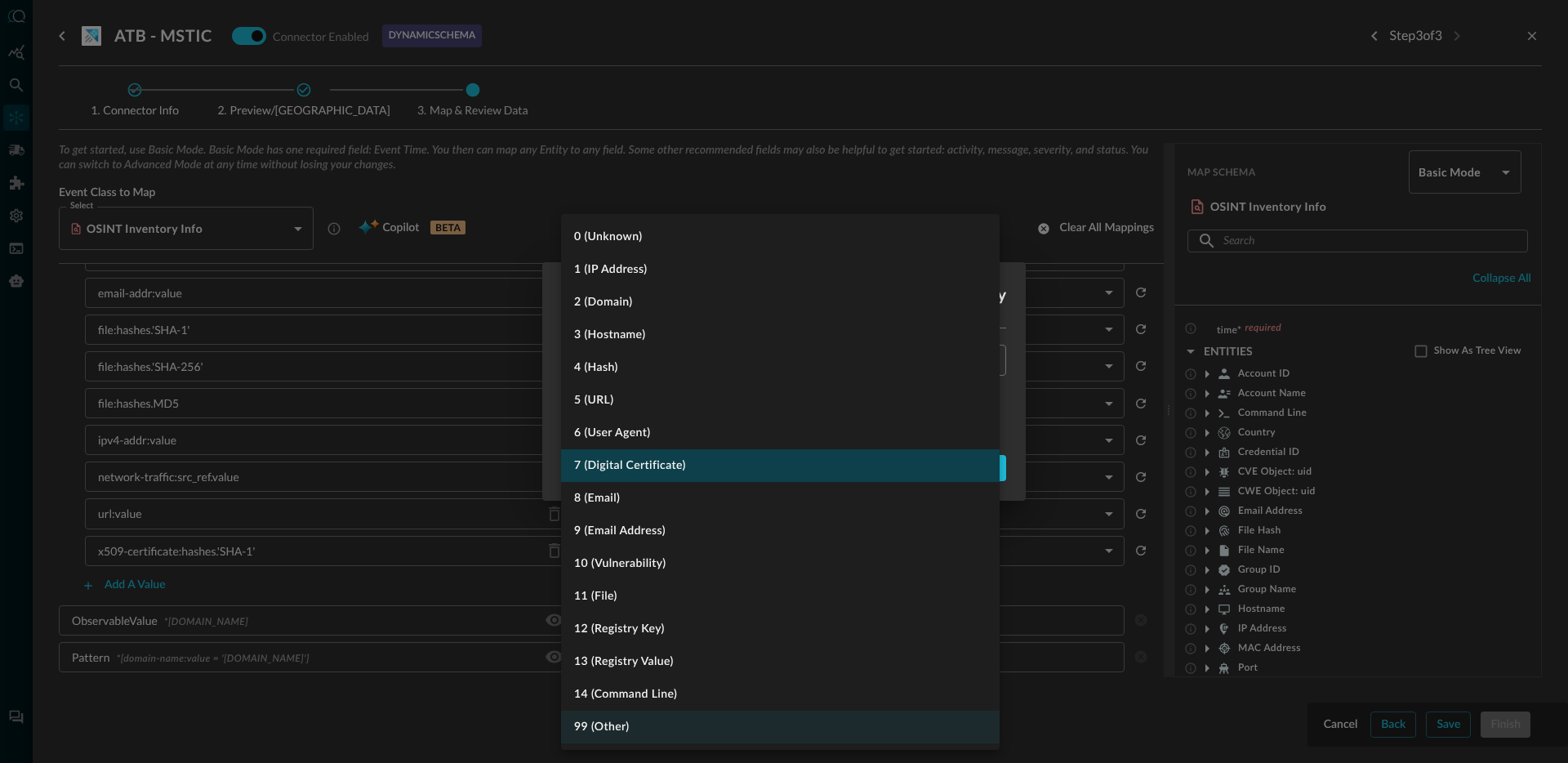
click at [672, 470] on li "7 (Digital Certificate)" at bounding box center [780, 465] width 439 height 32
type input "DIGITAL_CERTIFICATE"
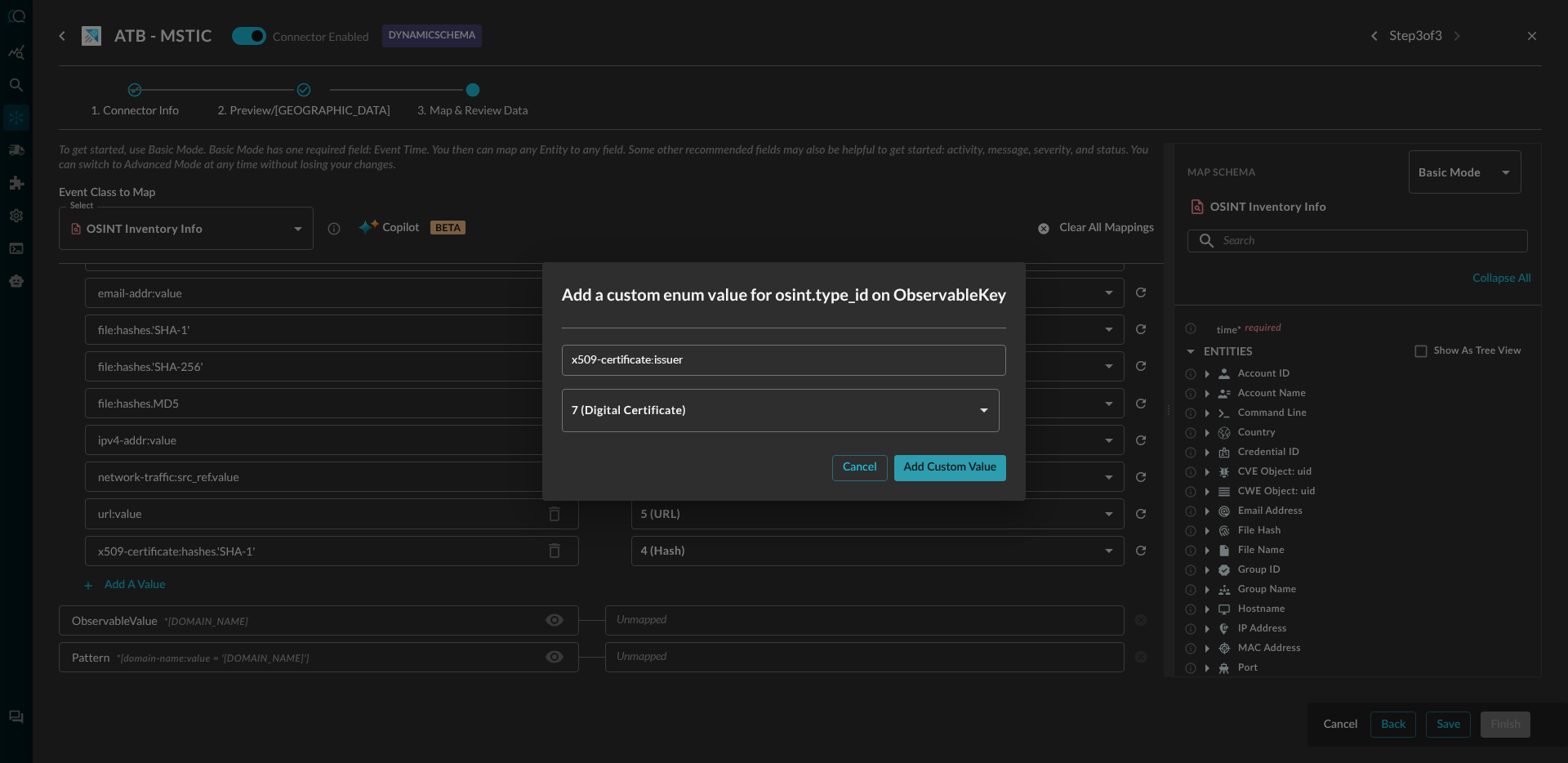
click at [941, 472] on button "Add custom value" at bounding box center [950, 468] width 112 height 26
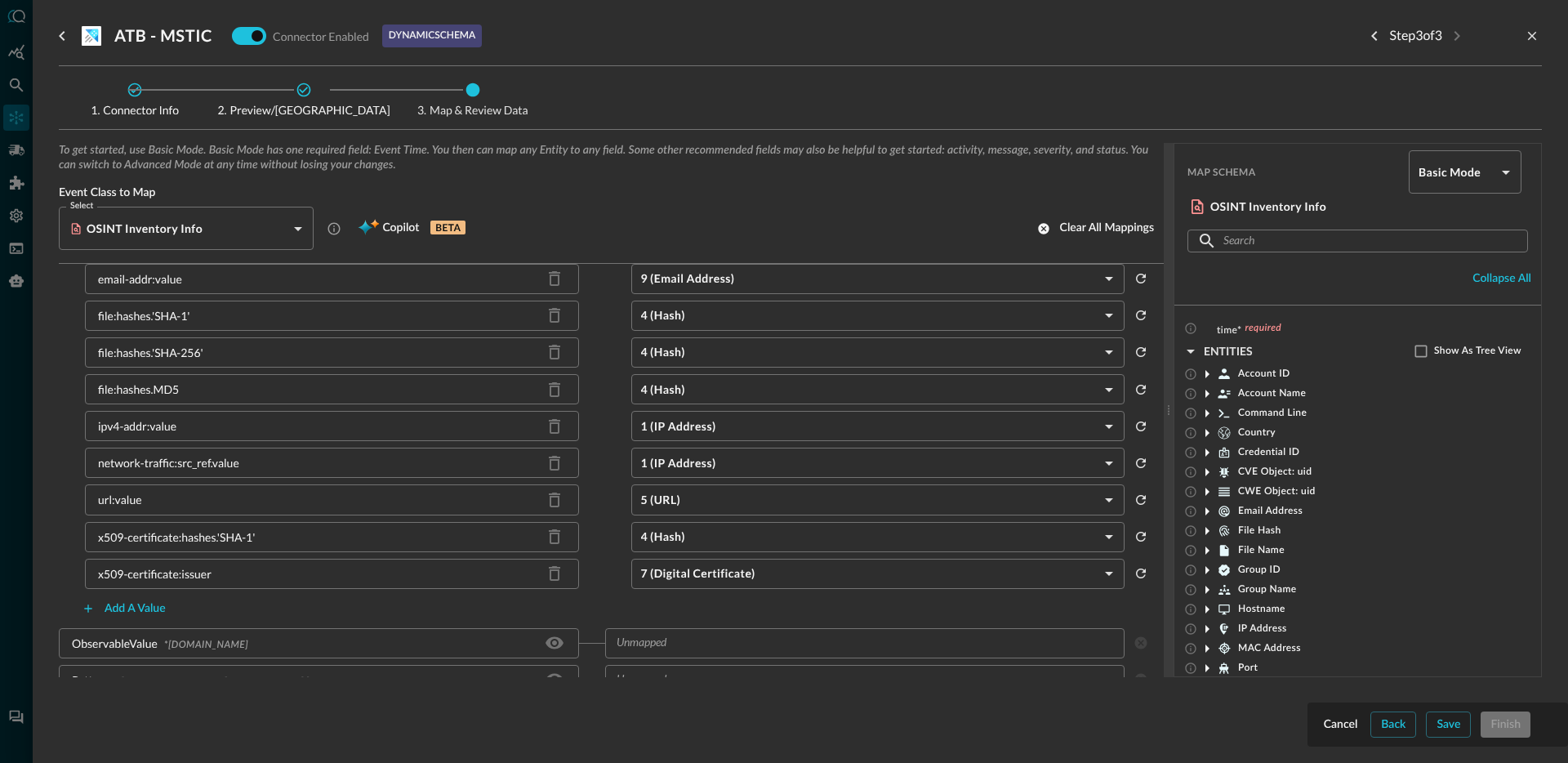
scroll to position [622, 0]
click at [145, 605] on button "Add a value" at bounding box center [124, 606] width 104 height 26
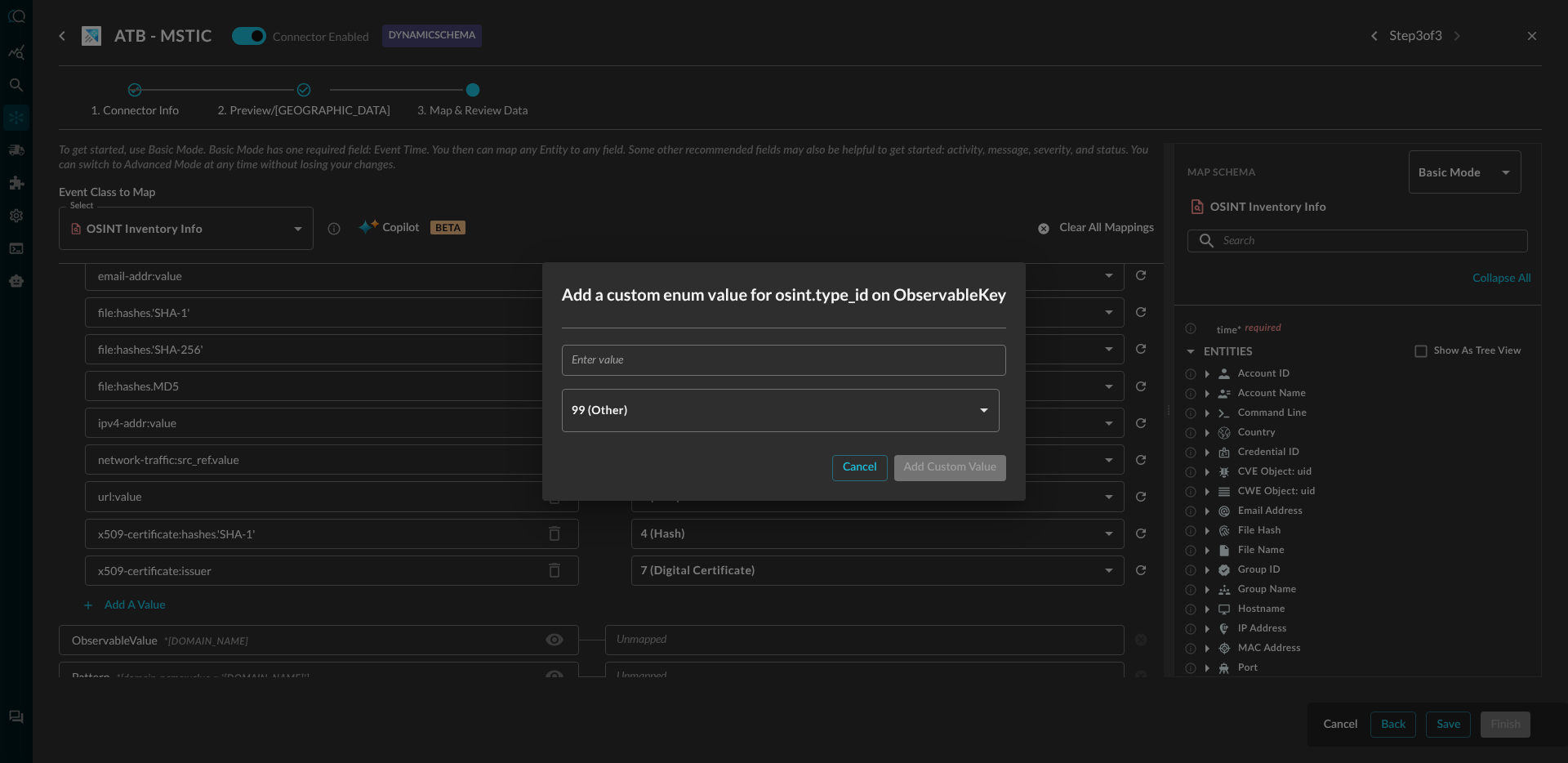
click at [625, 371] on input "text" at bounding box center [790, 360] width 435 height 30
paste input "x509-certificate:serial_number"
type input "x509-certificate:serial_number"
click at [647, 407] on body "Connectors JR ​ ​ Add Connector Export Connectors Cloud Infrastructure and Secu…" at bounding box center [784, 381] width 1568 height 763
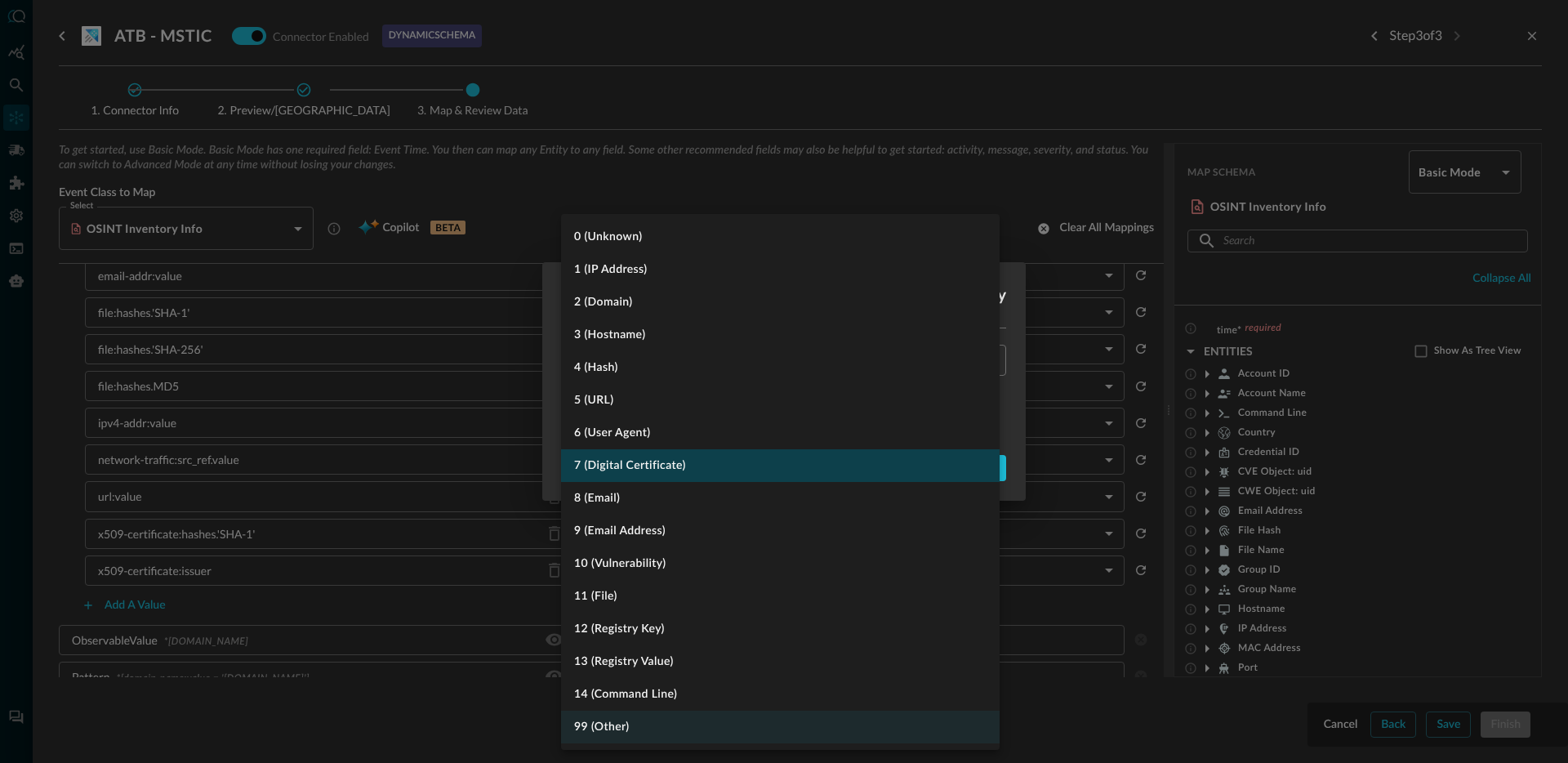
click at [677, 461] on li "7 (Digital Certificate)" at bounding box center [780, 465] width 439 height 32
type input "DIGITAL_CERTIFICATE"
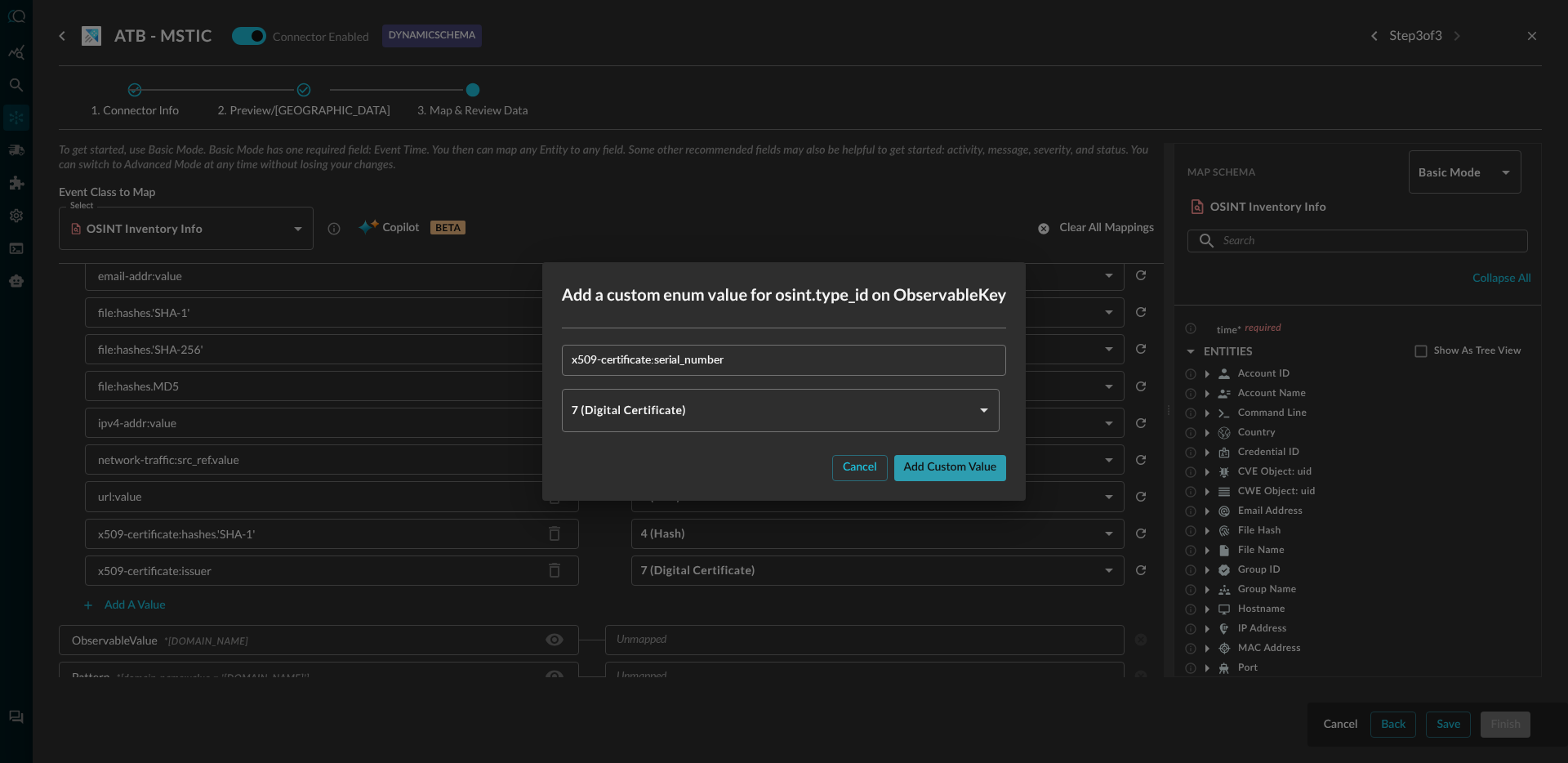
click at [954, 467] on button "Add custom value" at bounding box center [950, 468] width 112 height 26
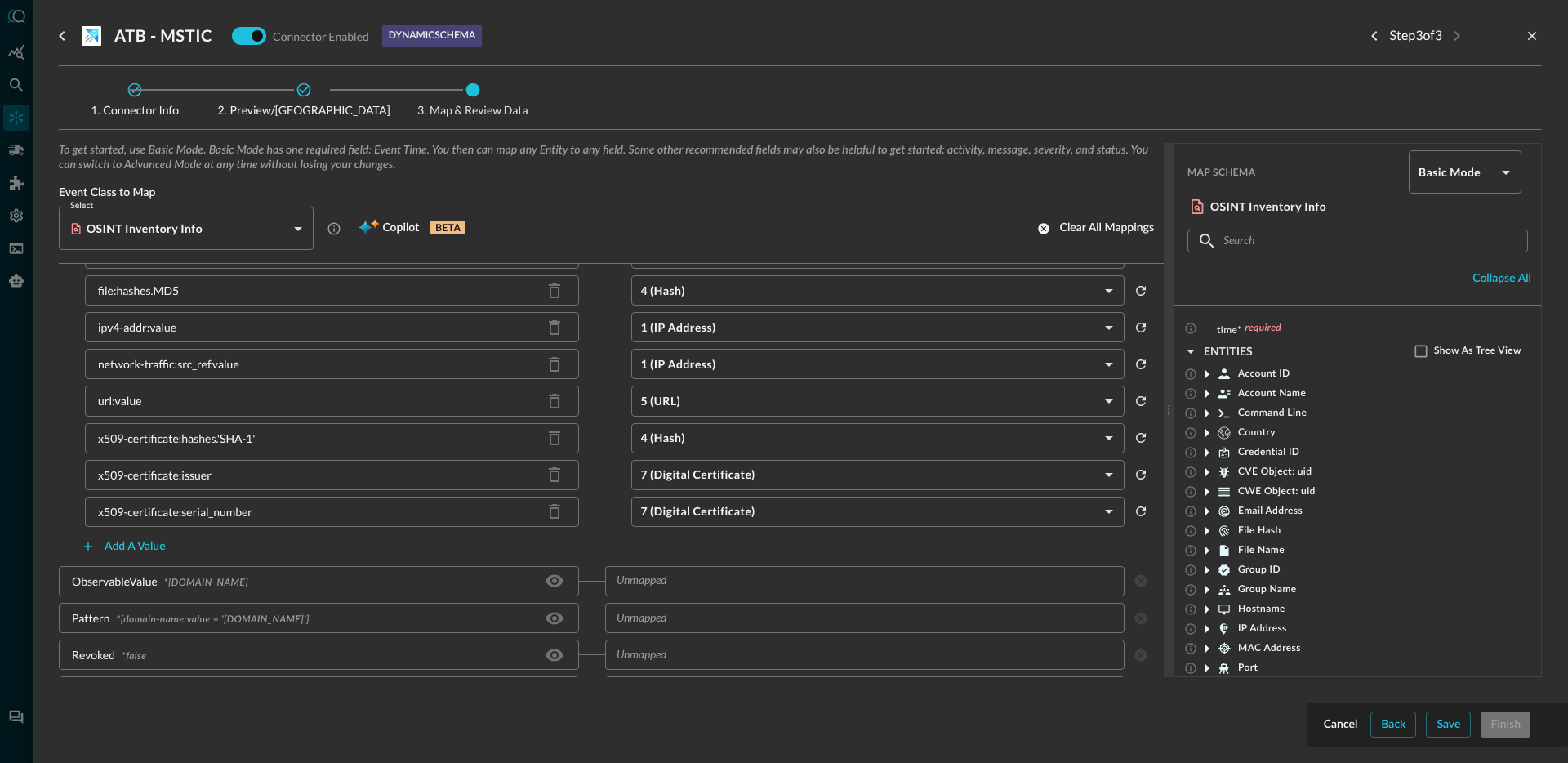
scroll to position [853, 0]
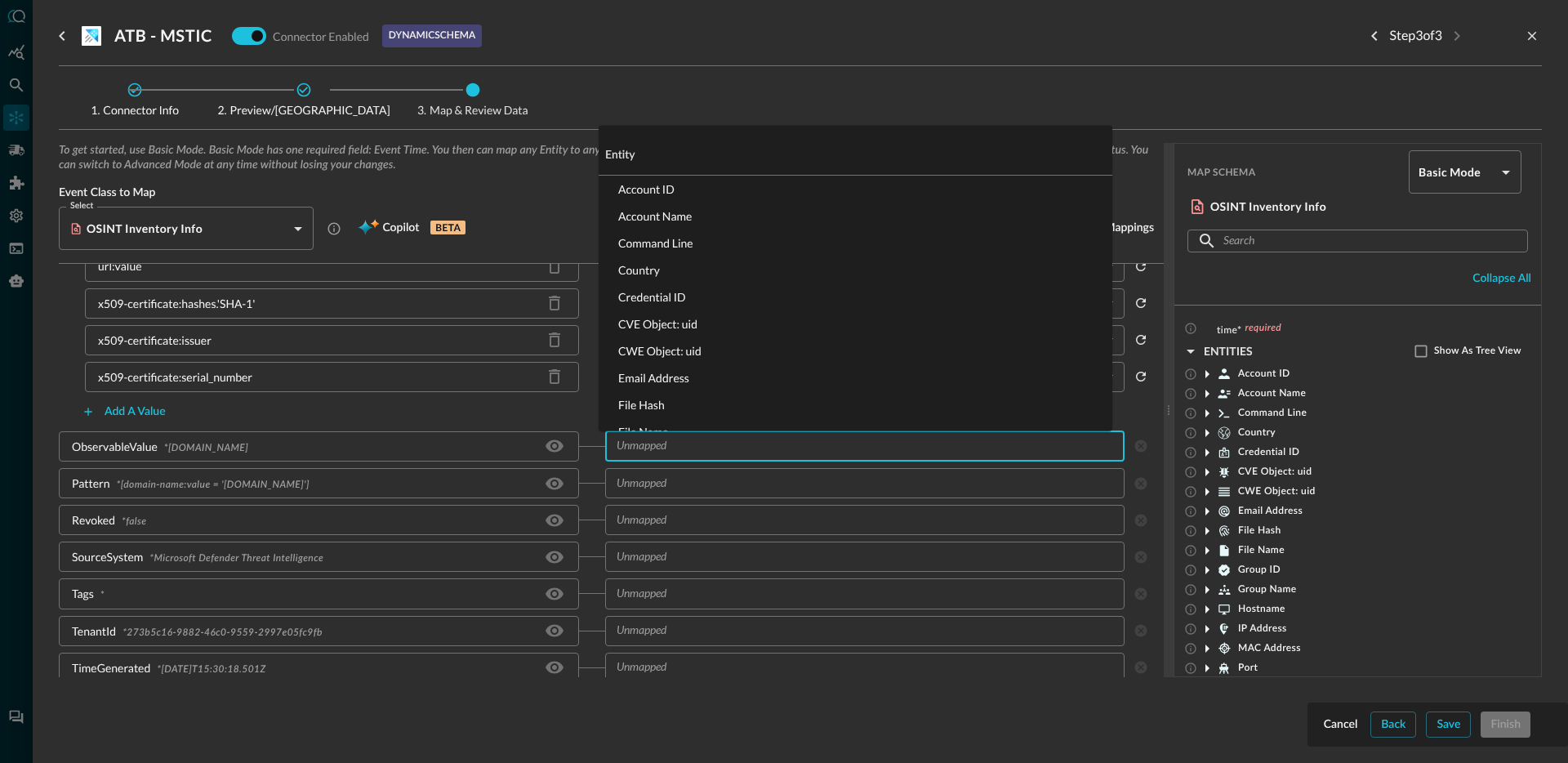
click at [686, 450] on input "text" at bounding box center [851, 446] width 483 height 20
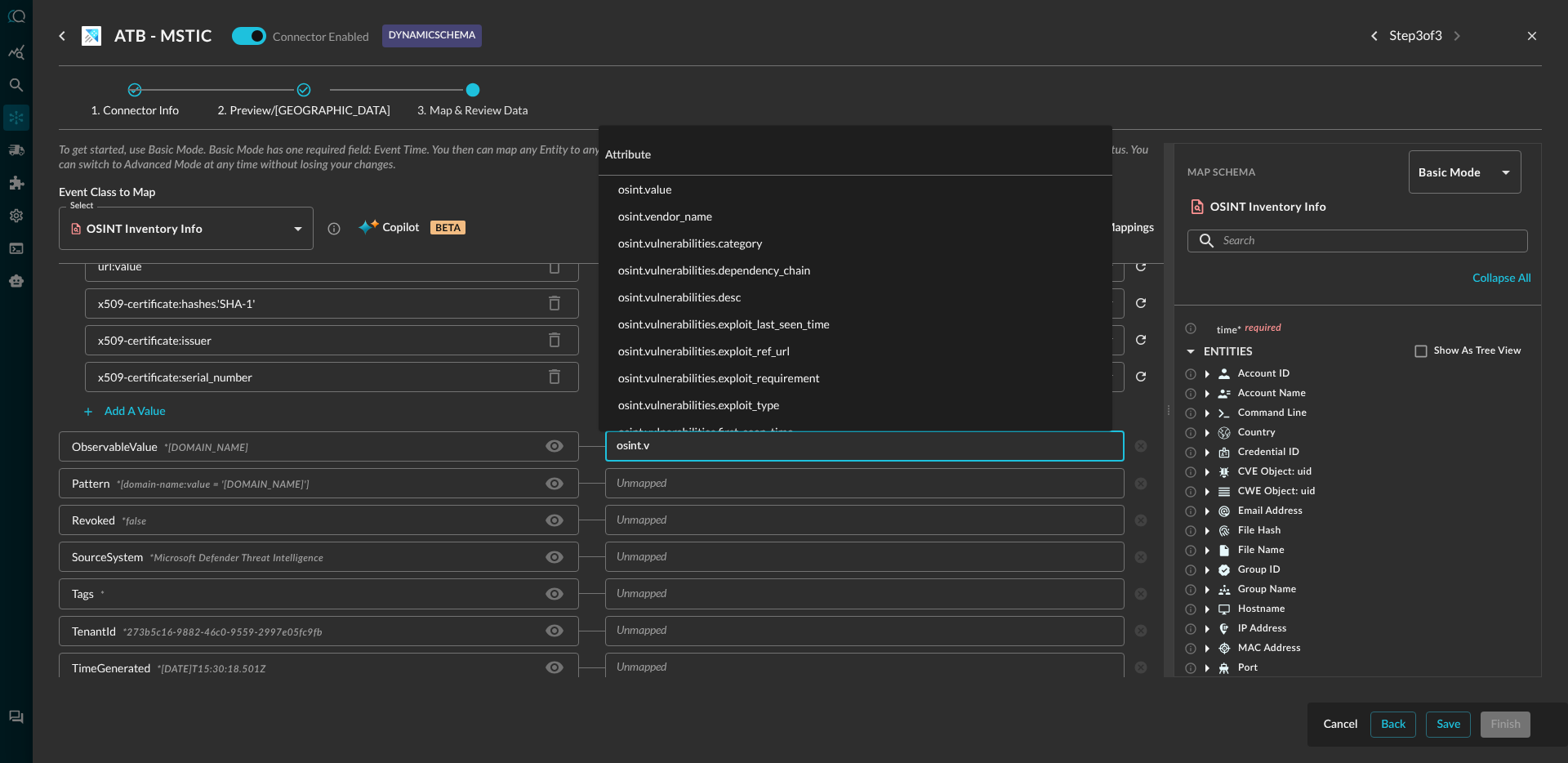
type input "[DOMAIN_NAME]"
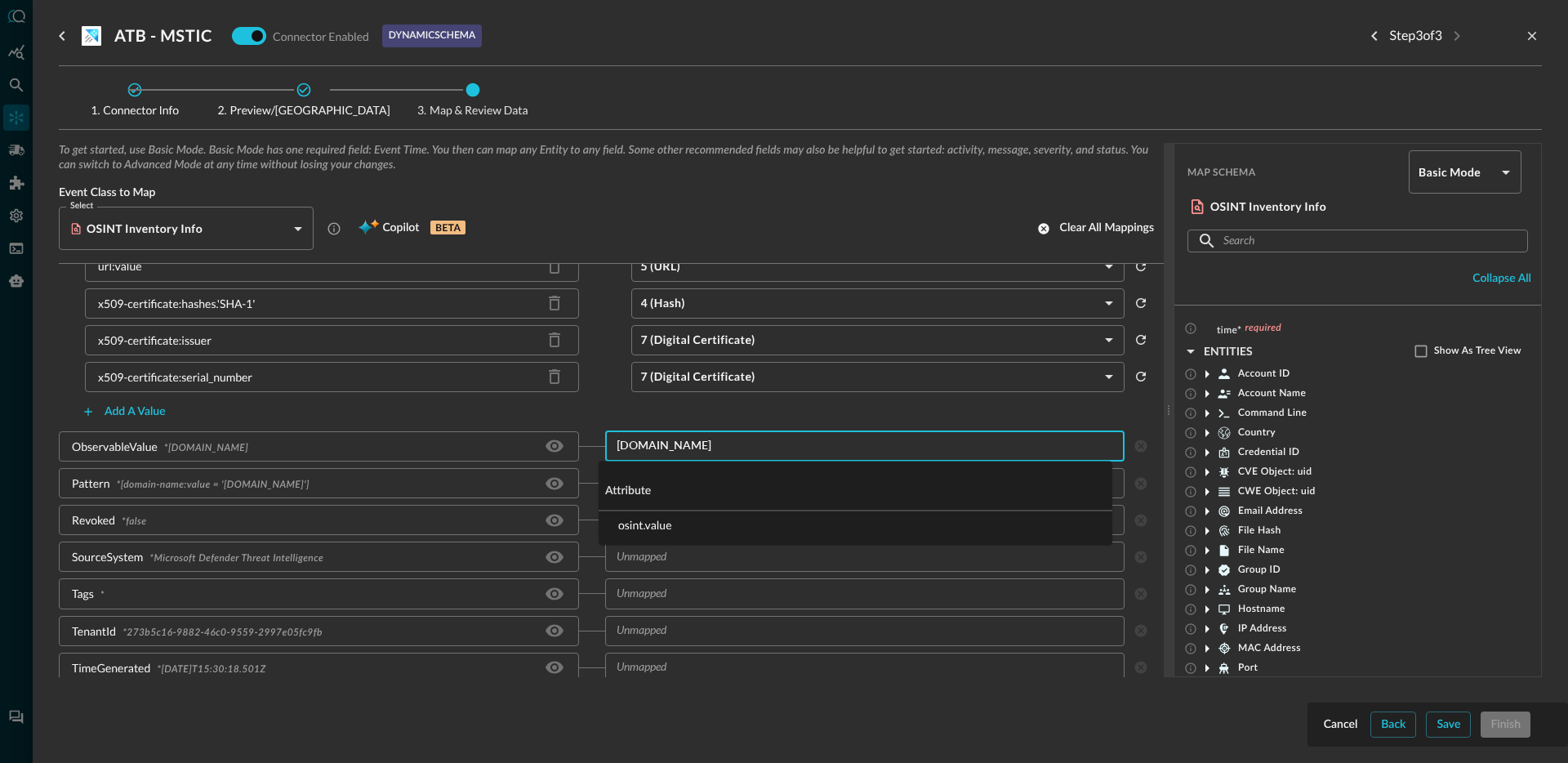
click at [676, 529] on li "osint.value" at bounding box center [855, 525] width 513 height 27
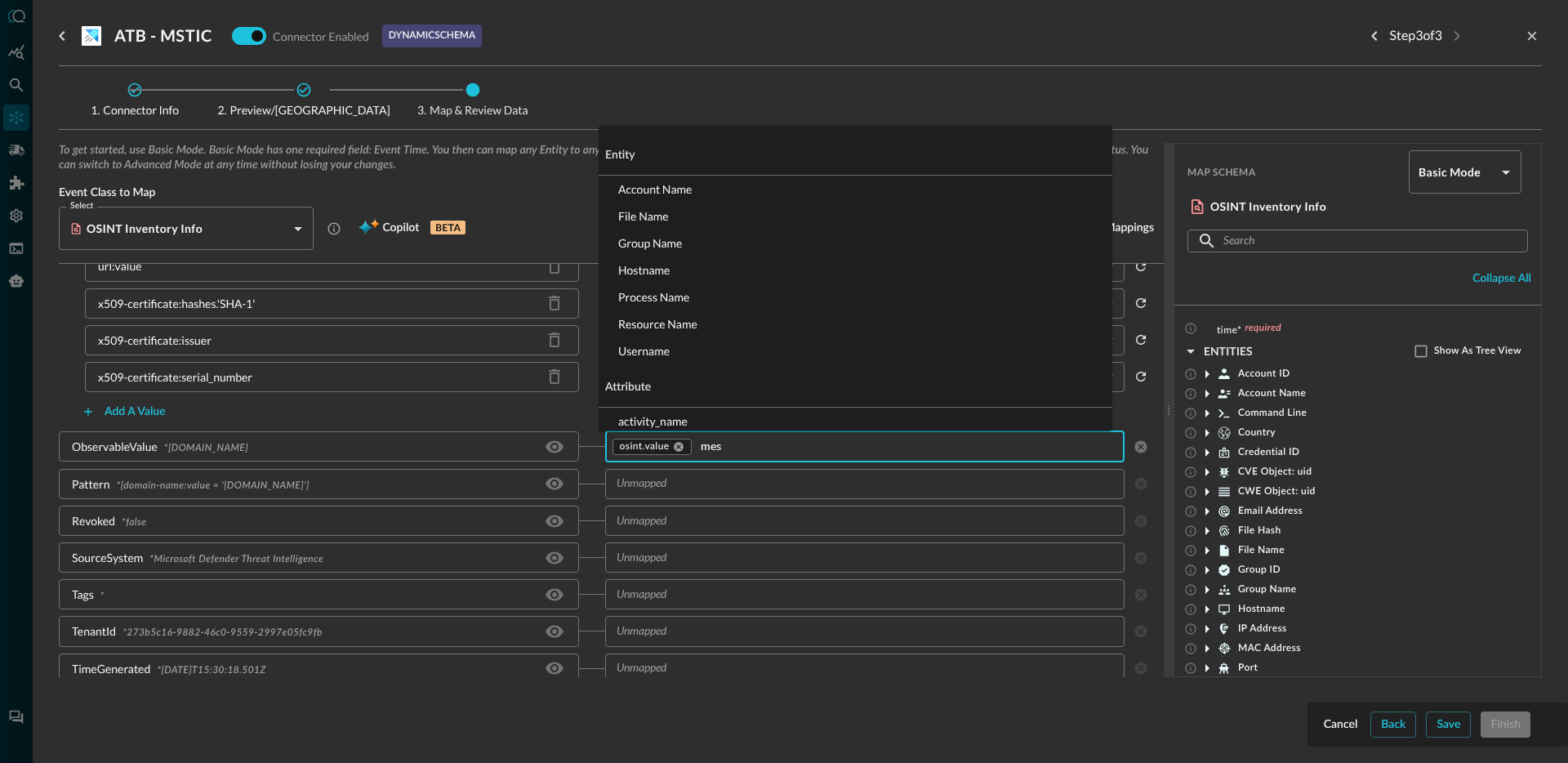
type input "mess"
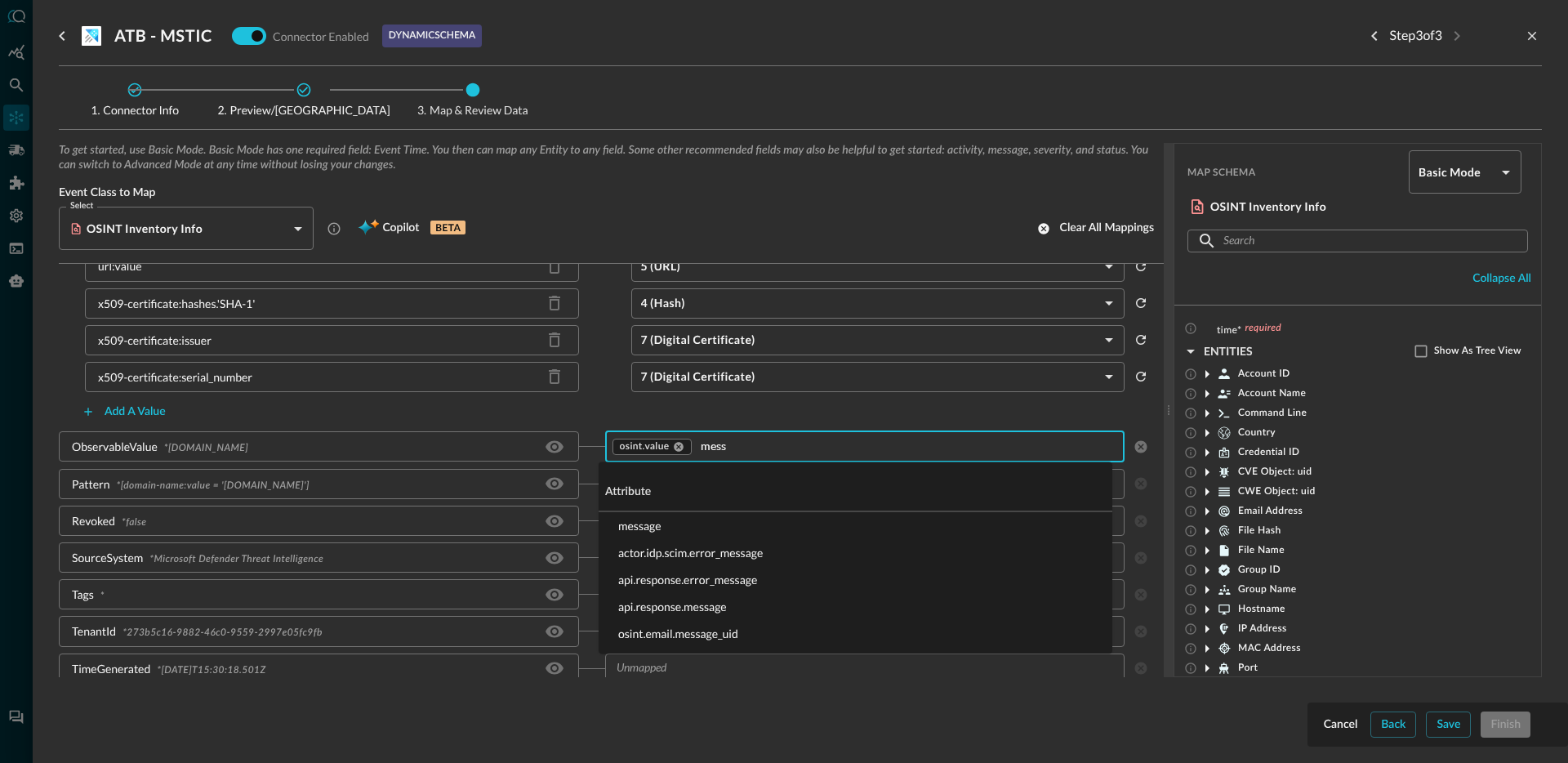
click at [668, 526] on li "message" at bounding box center [855, 526] width 513 height 27
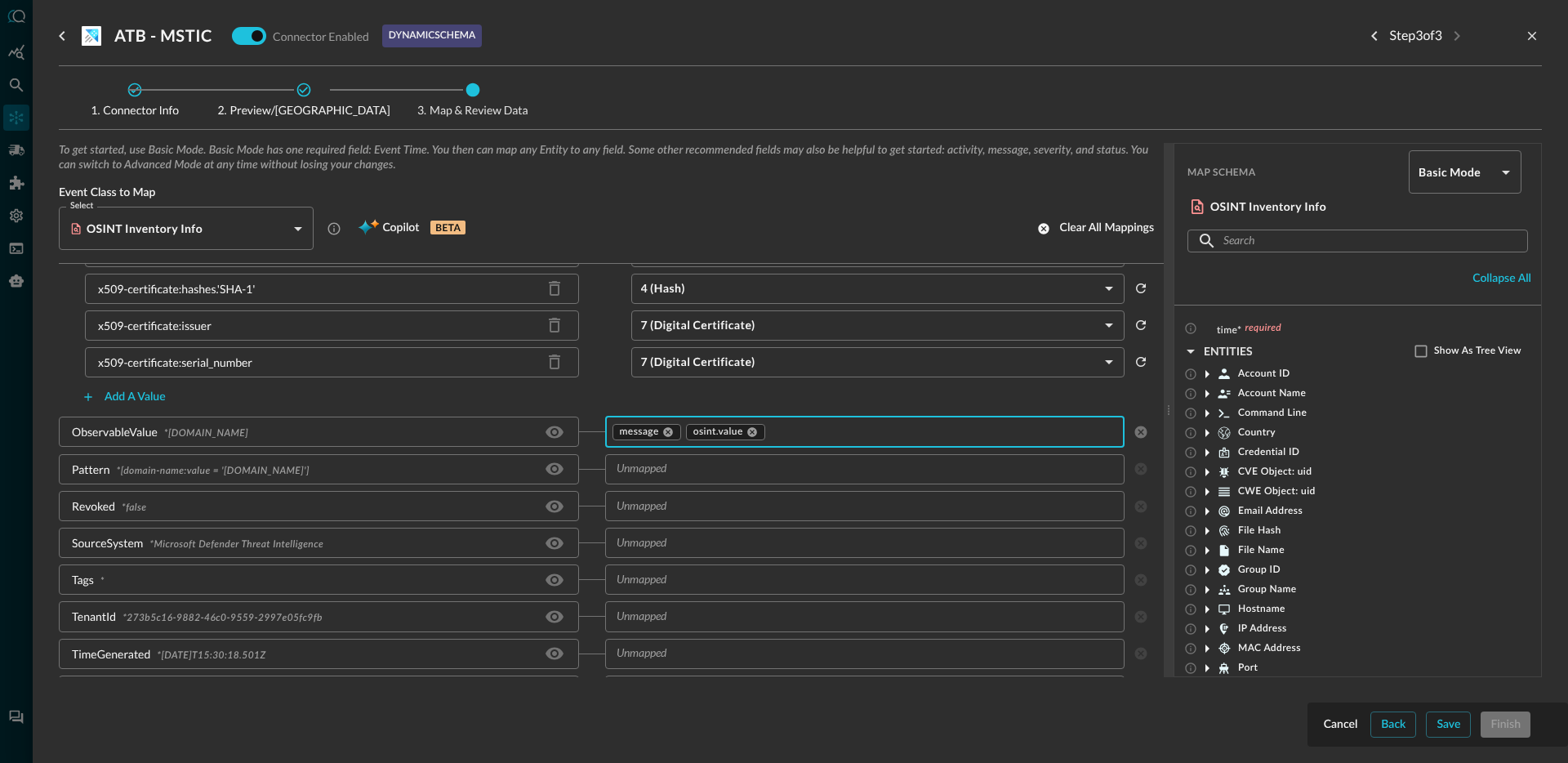
scroll to position [870, 0]
click at [691, 474] on input "text" at bounding box center [851, 465] width 483 height 20
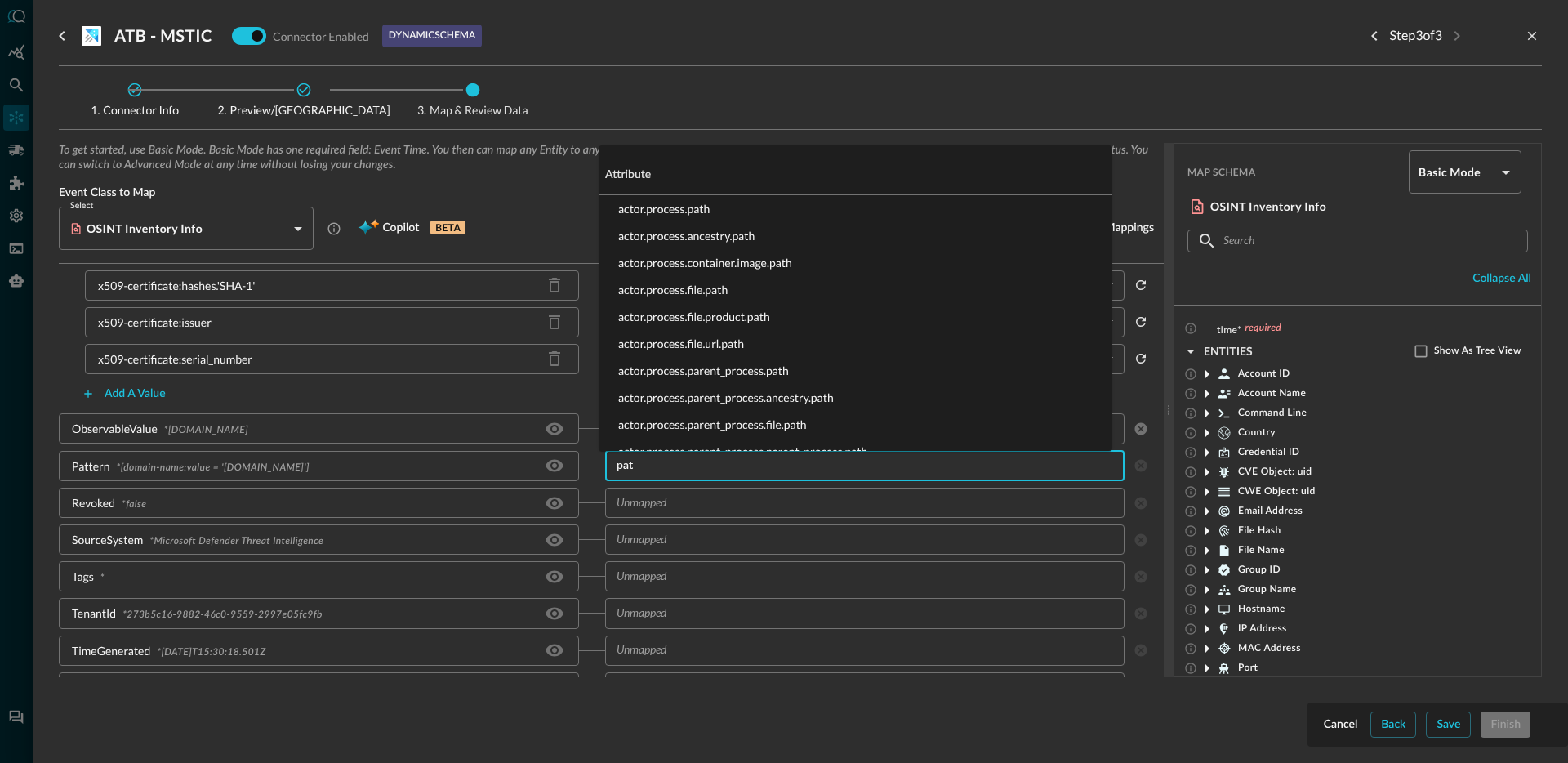
type input "patt"
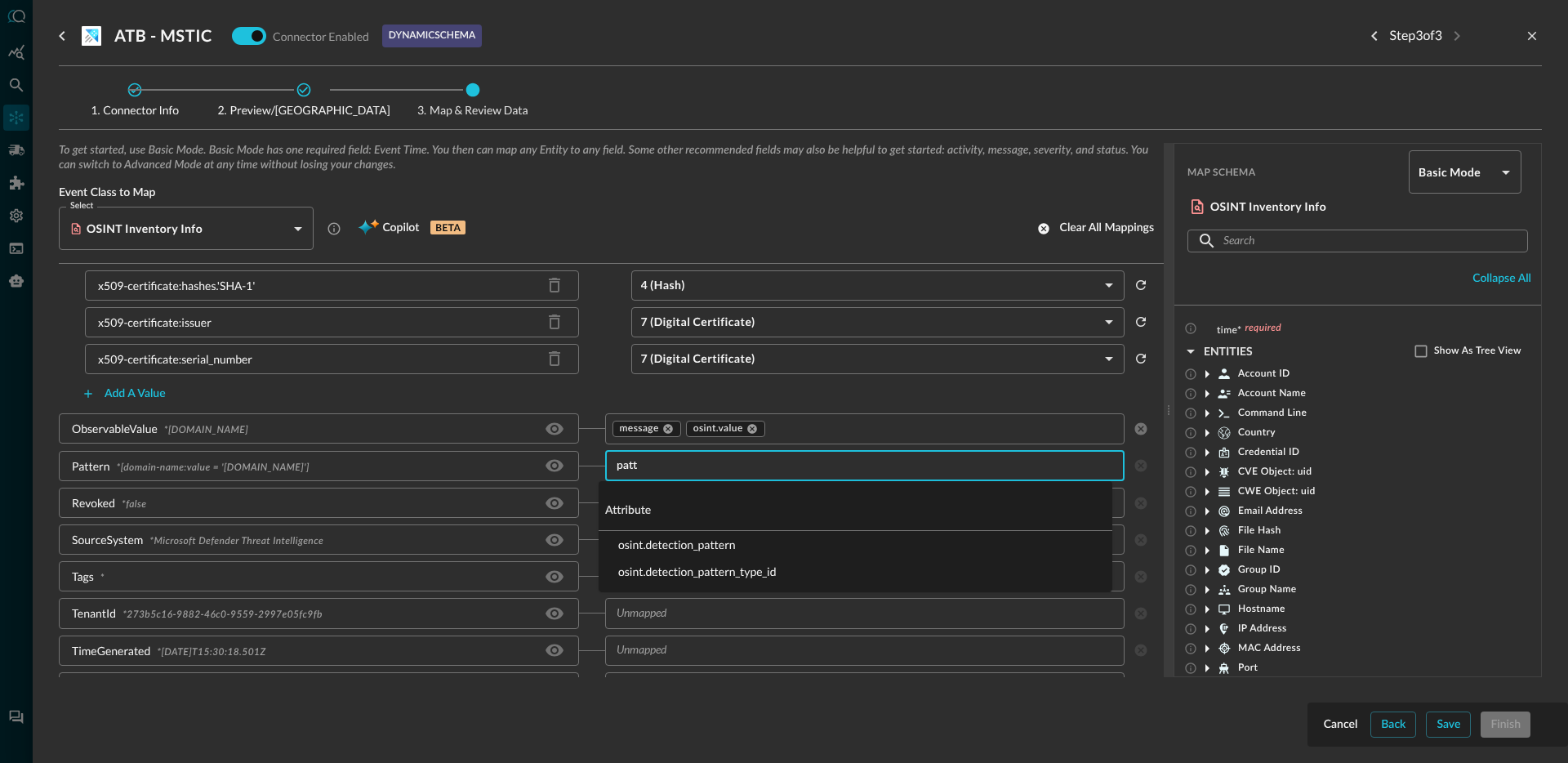
click at [672, 546] on li "osint.detection_pattern" at bounding box center [855, 544] width 513 height 27
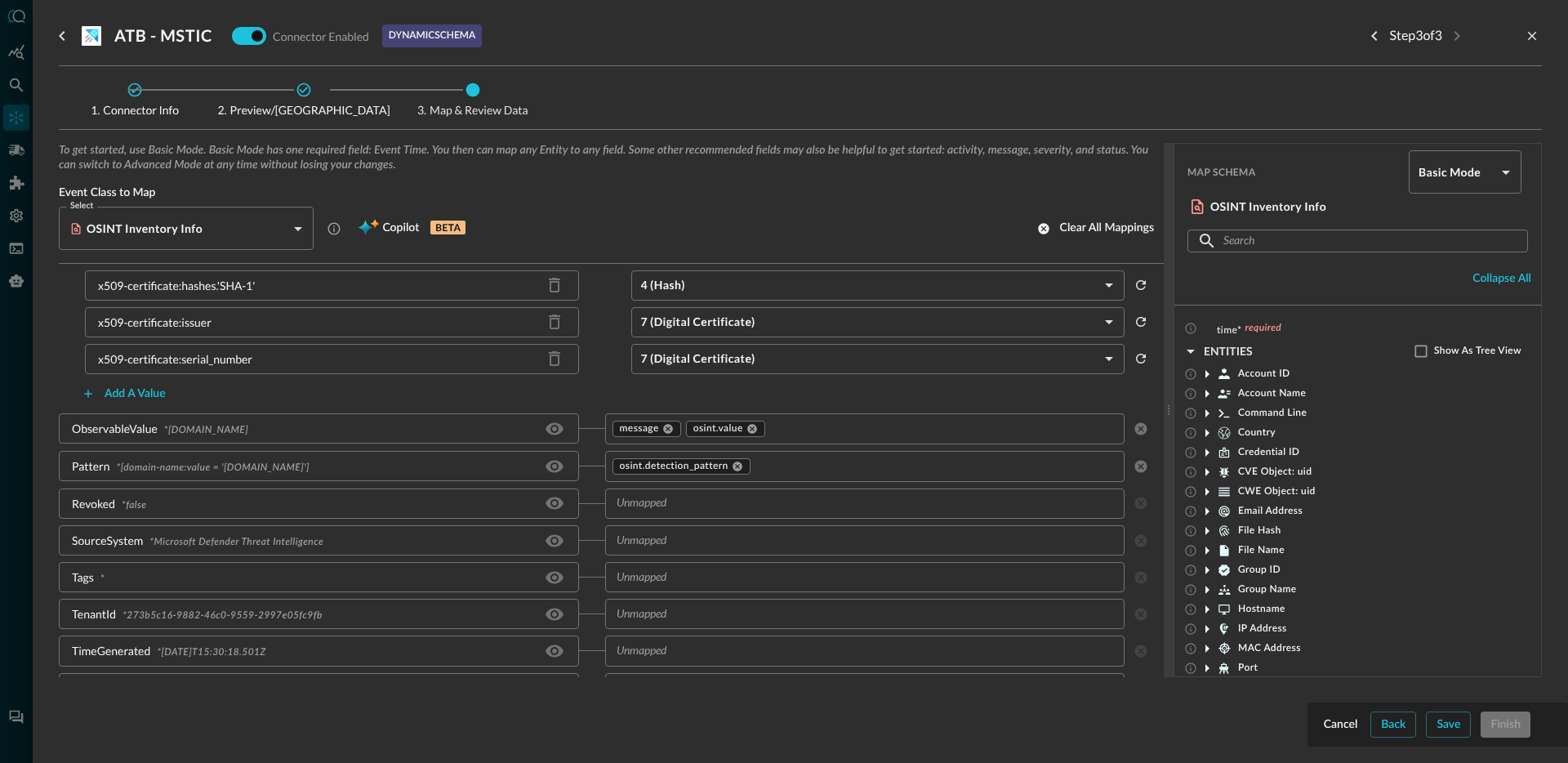
click at [588, 490] on div "Revoked * false" at bounding box center [332, 504] width 547 height 30
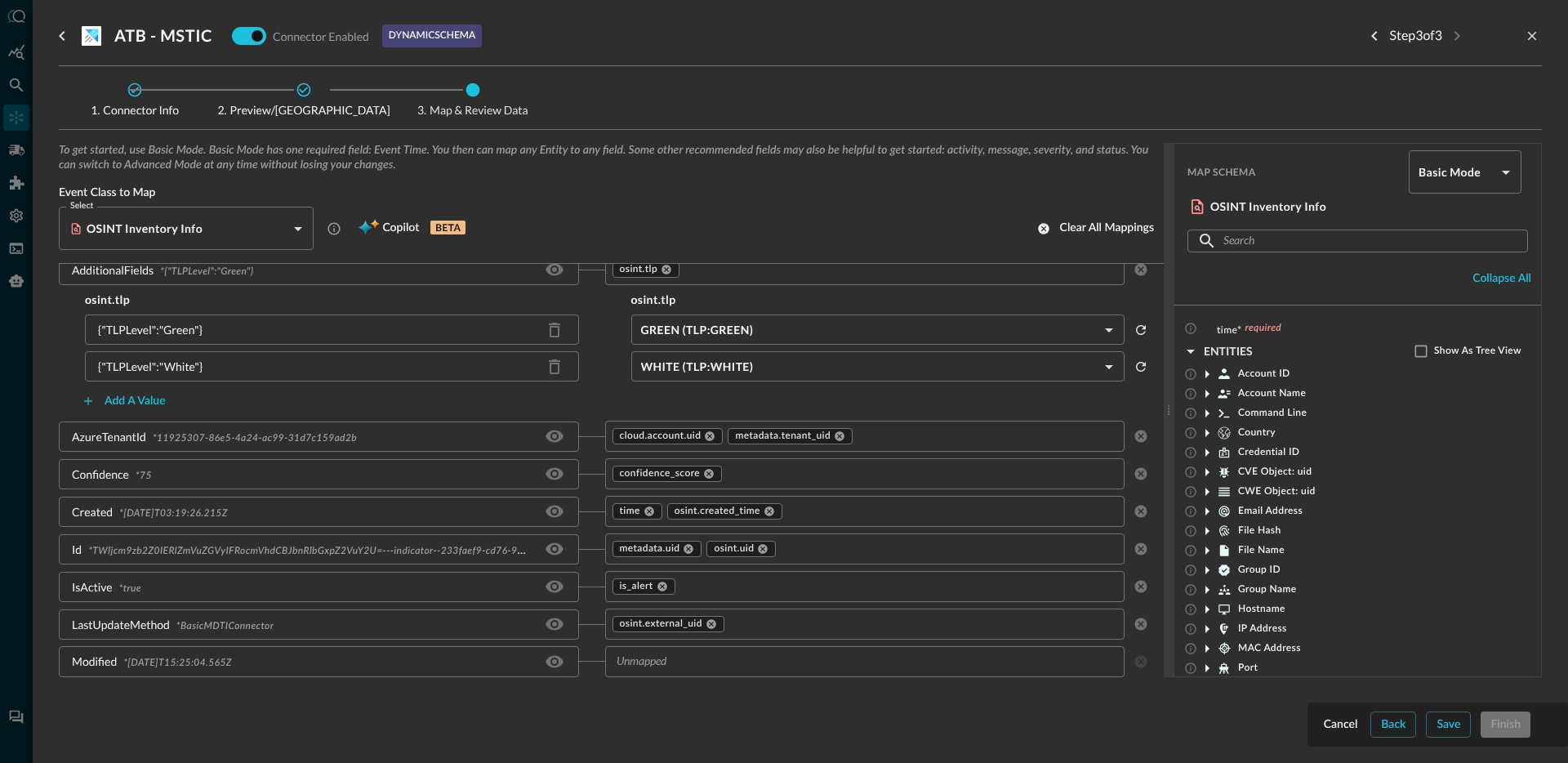
scroll to position [103, 0]
click at [835, 436] on icon at bounding box center [839, 435] width 11 height 11
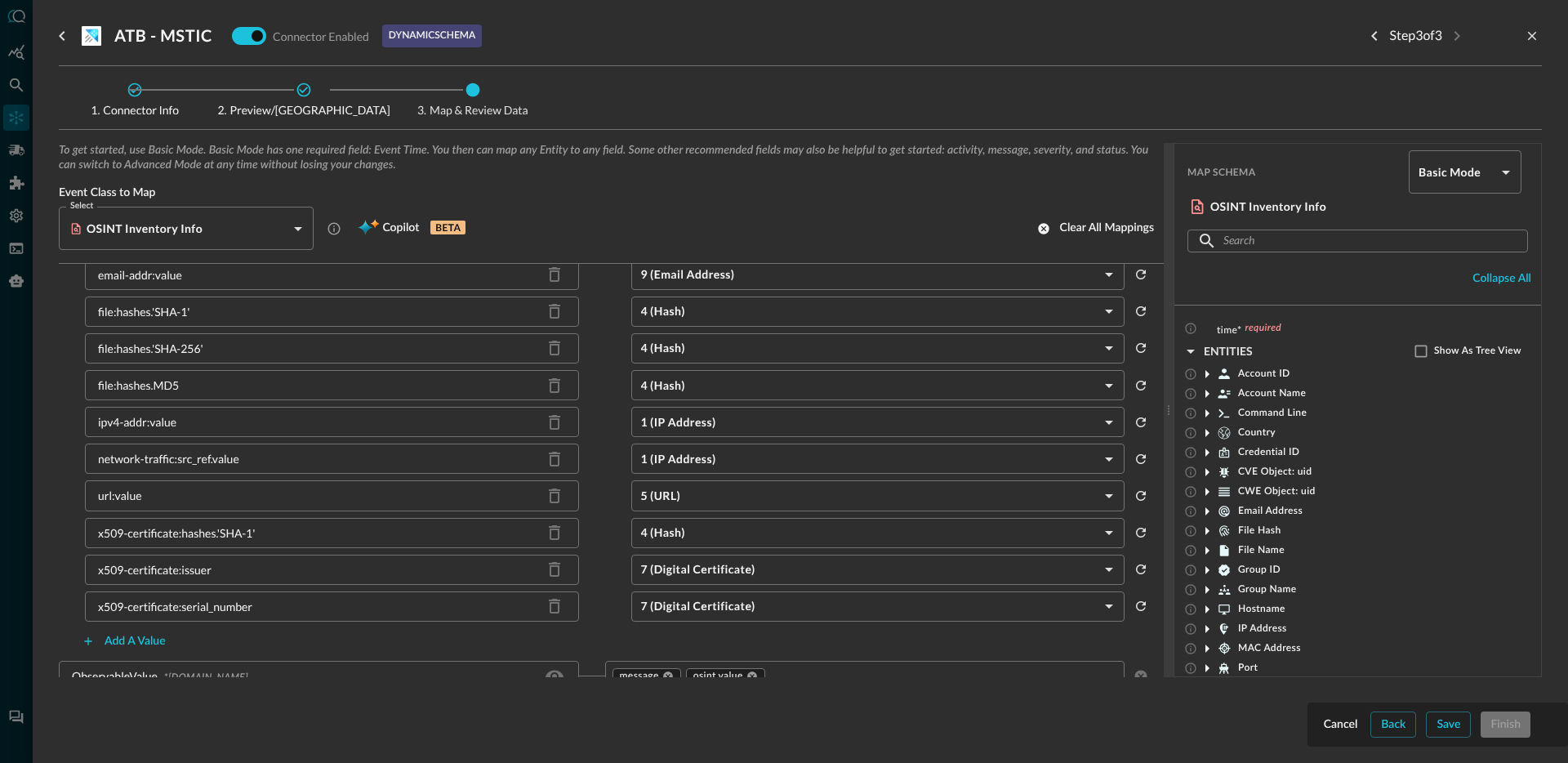
scroll to position [1007, 0]
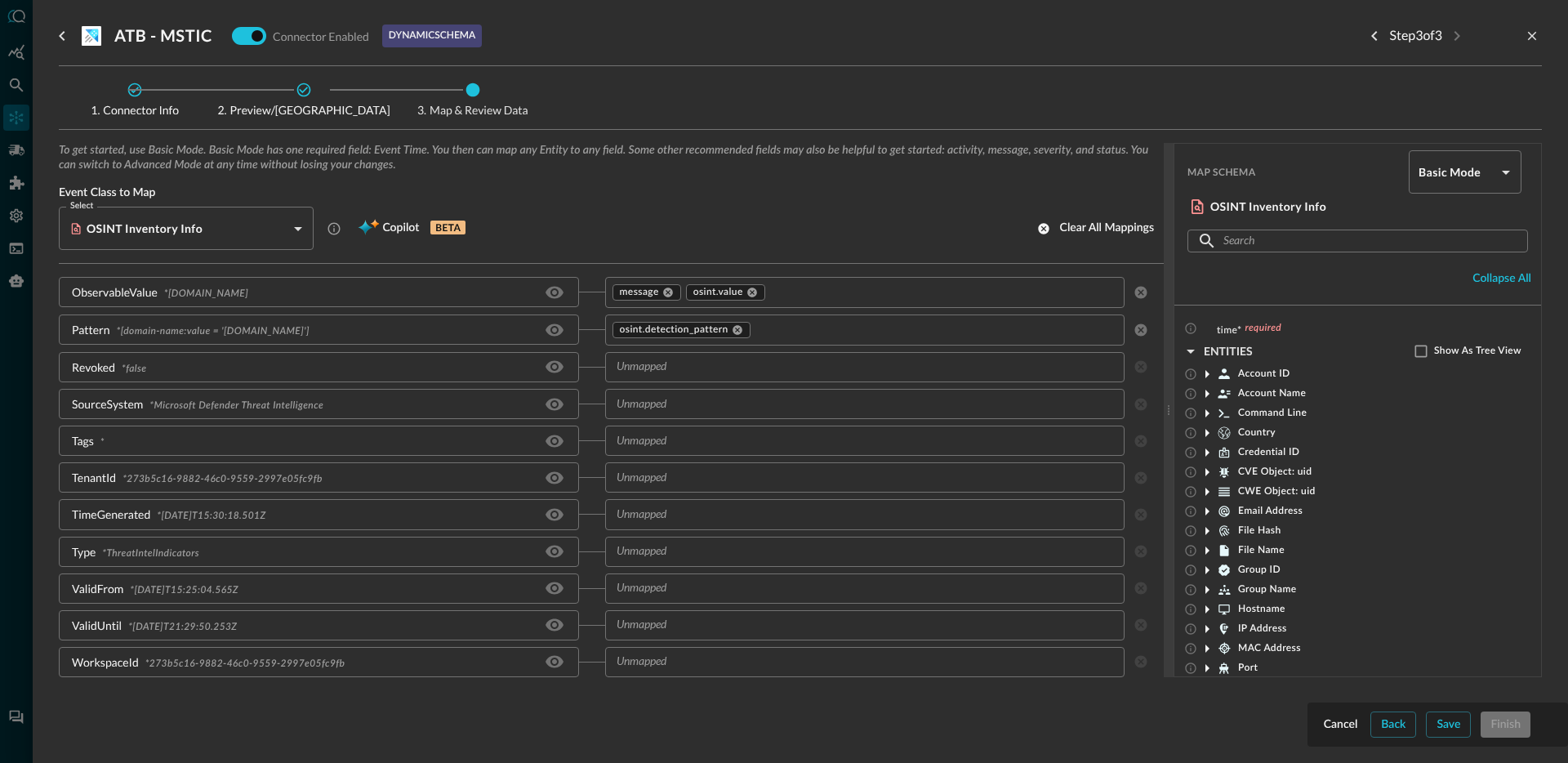
click at [666, 481] on input "text" at bounding box center [851, 477] width 483 height 20
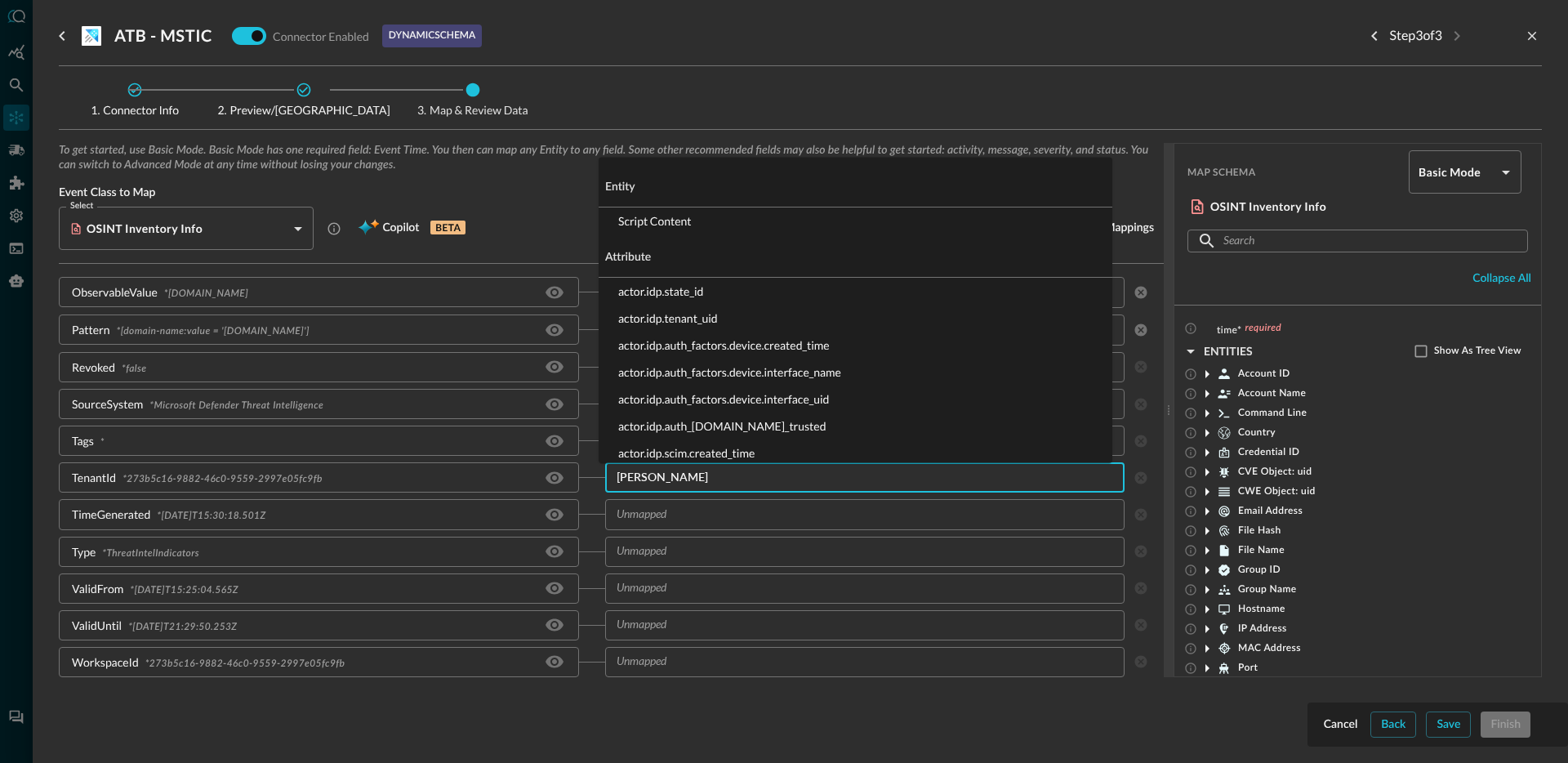
type input "tenan"
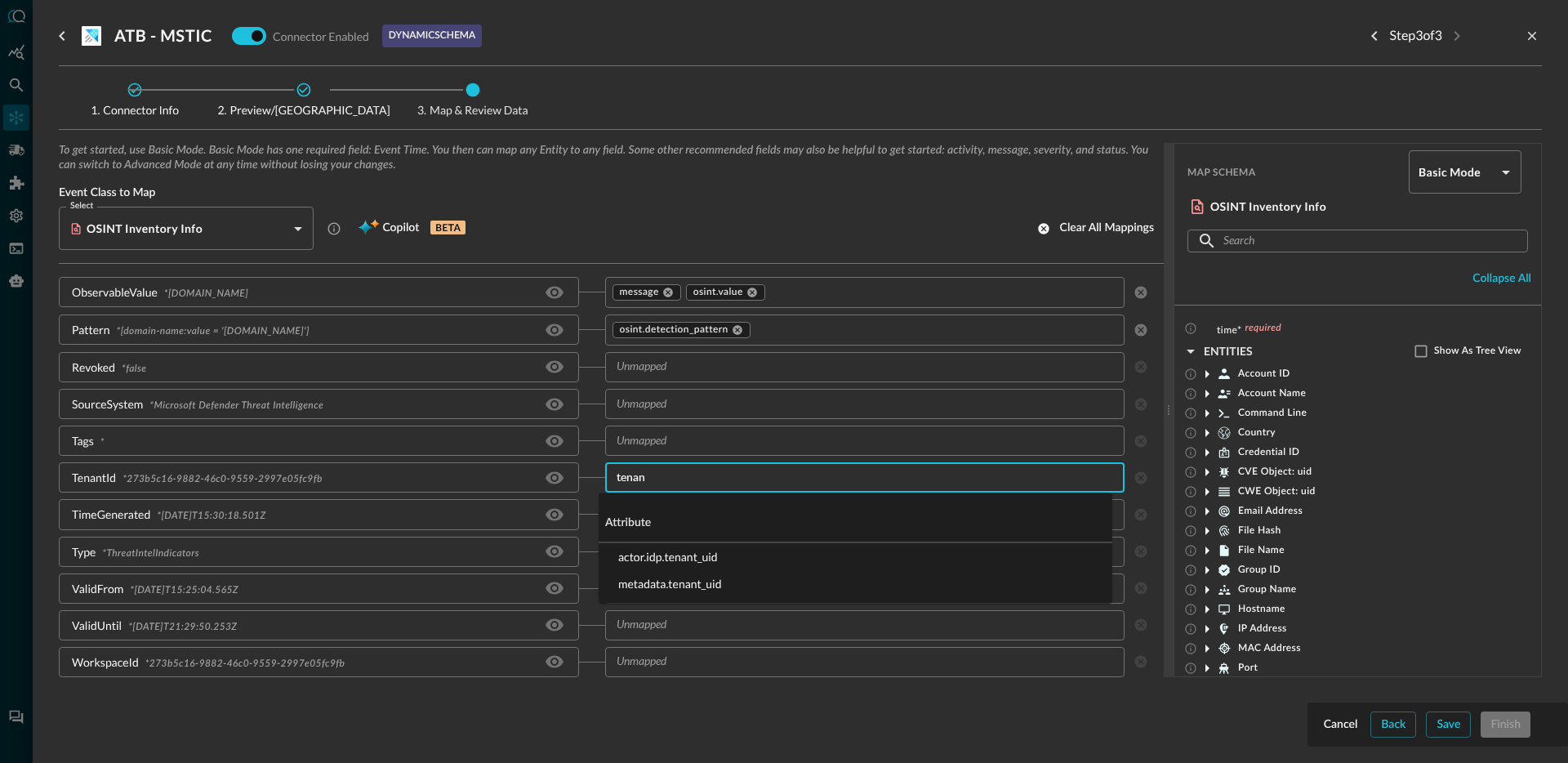
click at [692, 583] on li "metadata.tenant_uid" at bounding box center [855, 584] width 513 height 27
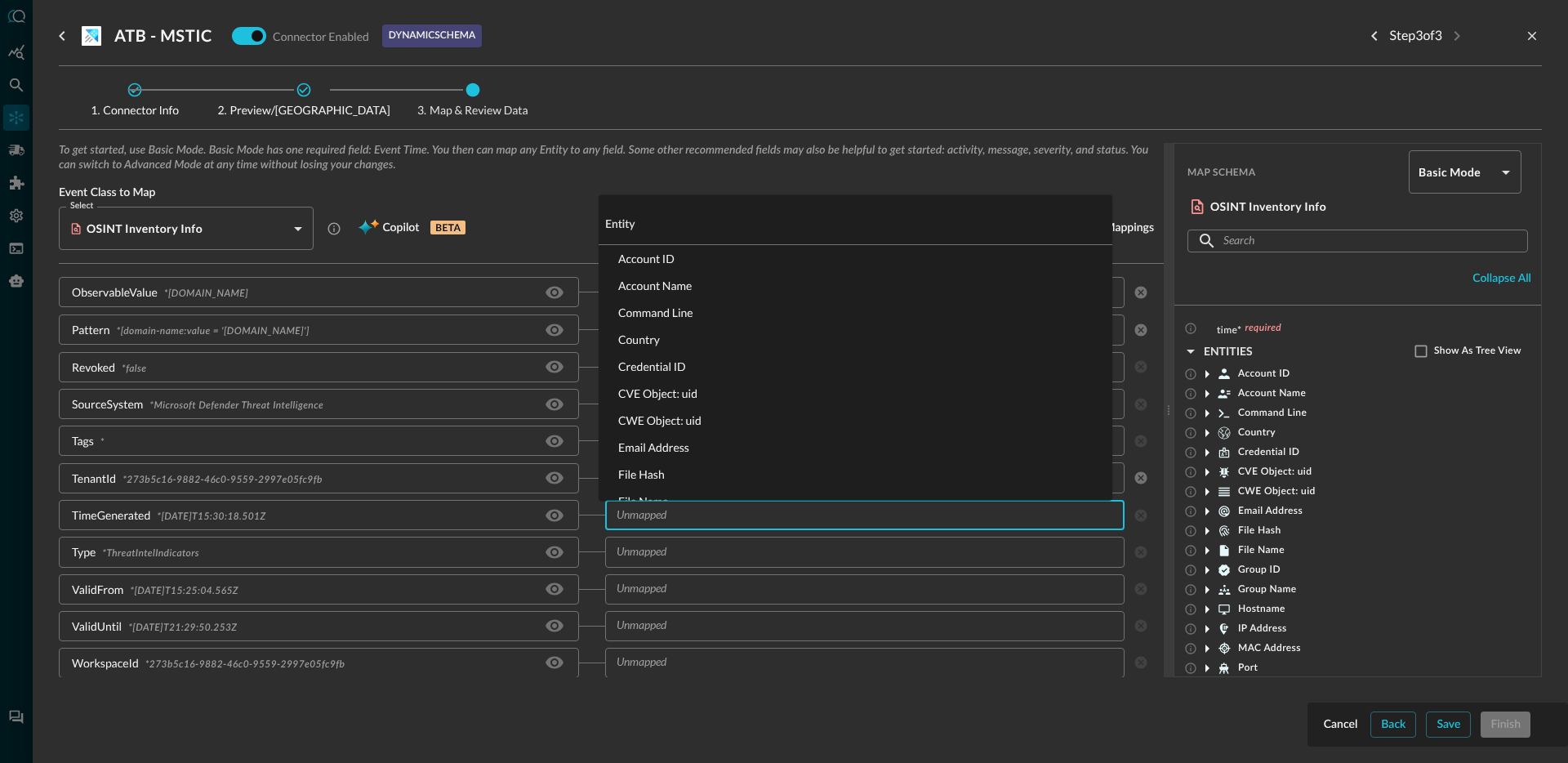
click at [691, 510] on input "text" at bounding box center [851, 515] width 483 height 20
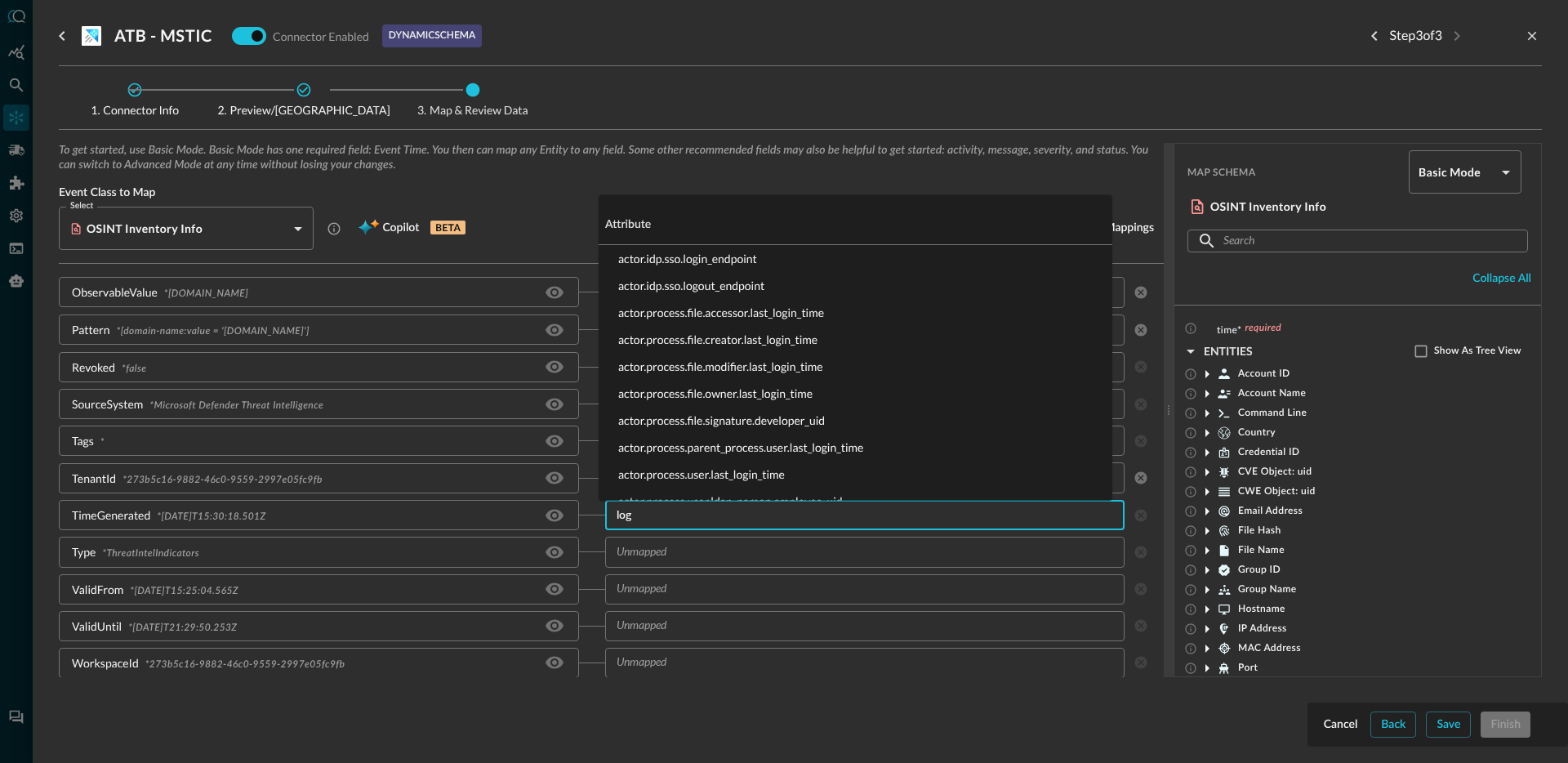
type input "logg"
click at [693, 263] on li "metadata.logged_time" at bounding box center [855, 258] width 513 height 27
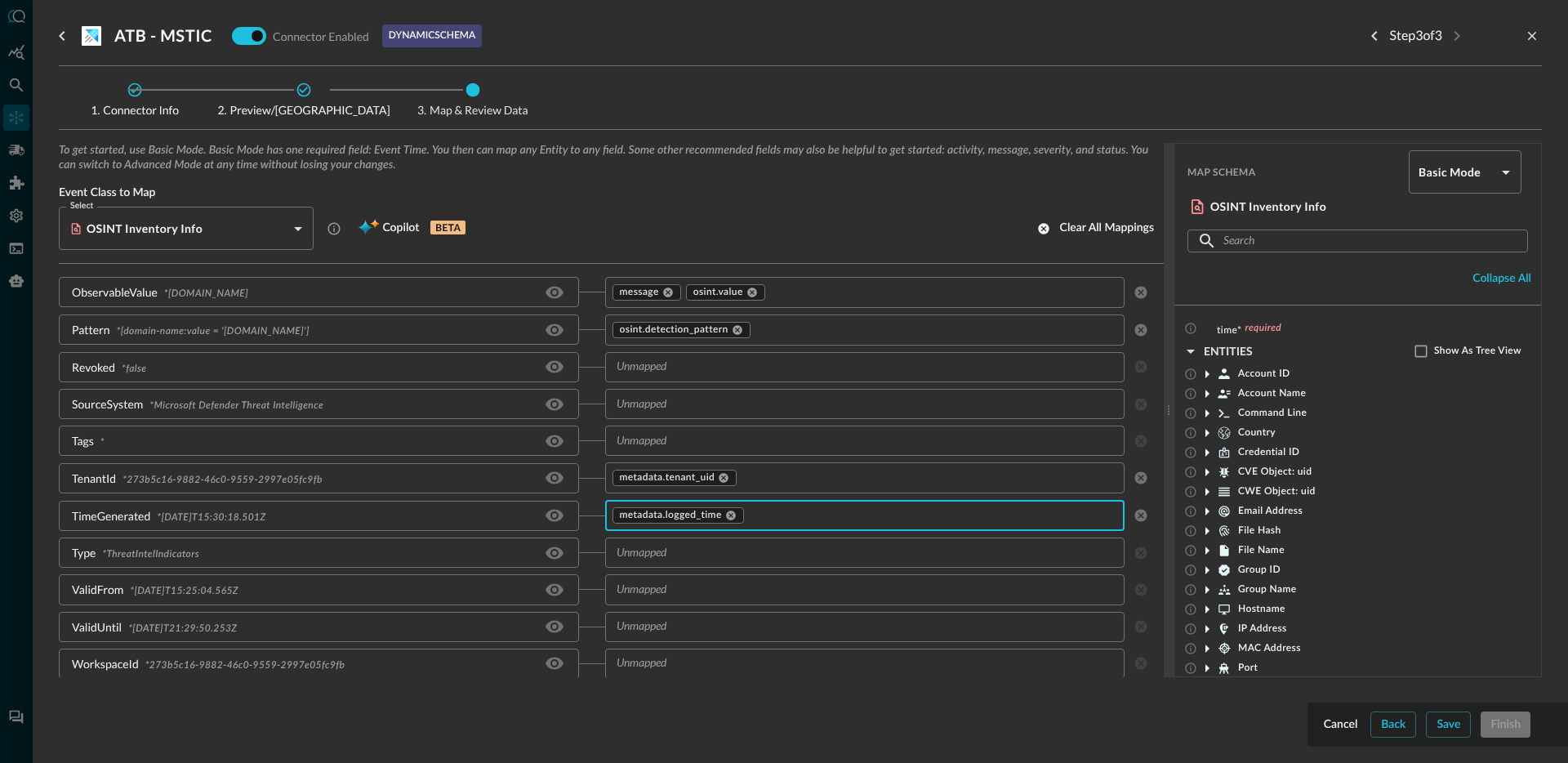
scroll to position [1009, 0]
click at [407, 563] on div "Type * ThreatIntelIndicators" at bounding box center [319, 551] width 520 height 30
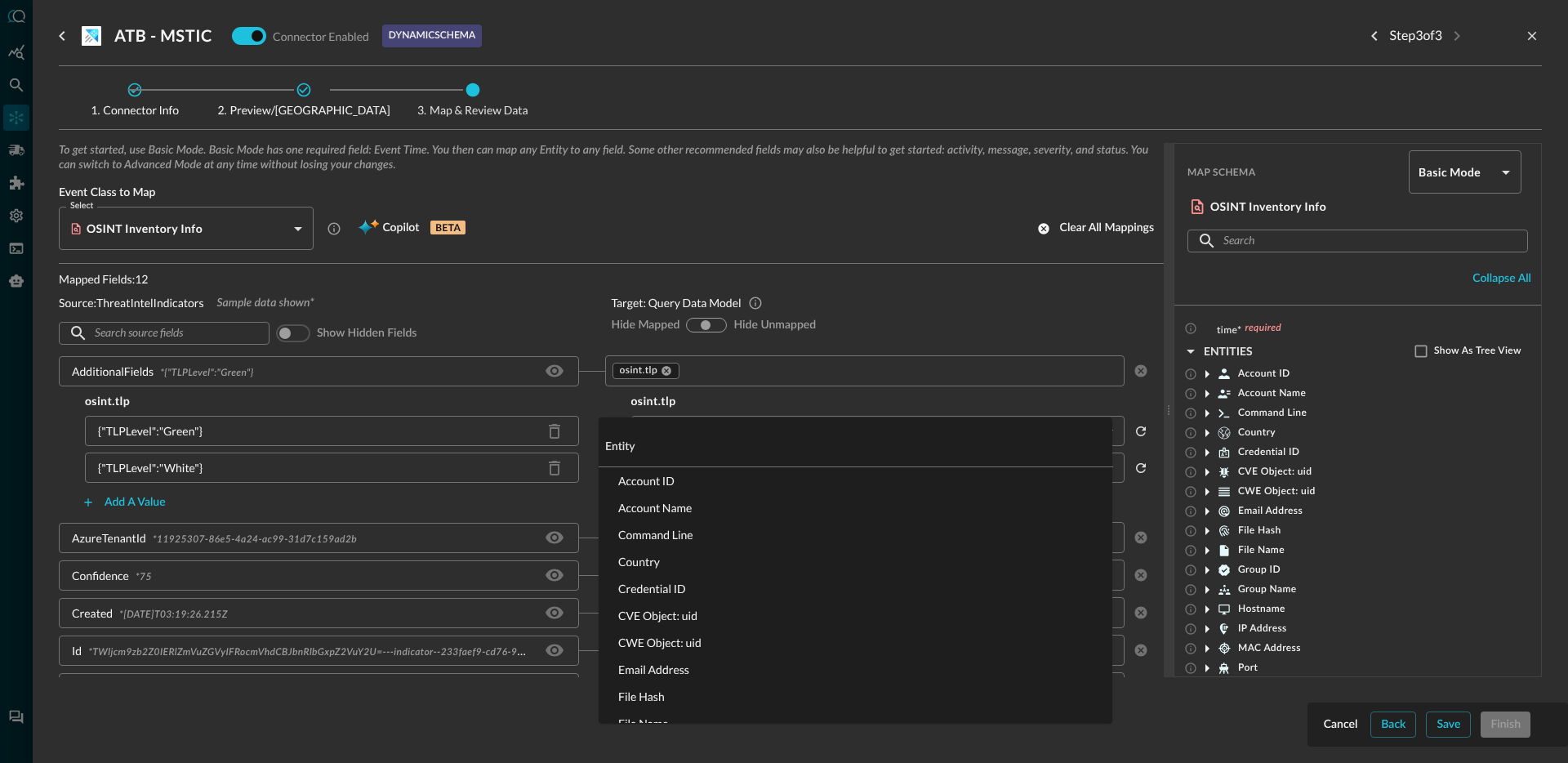
scroll to position [1009, 0]
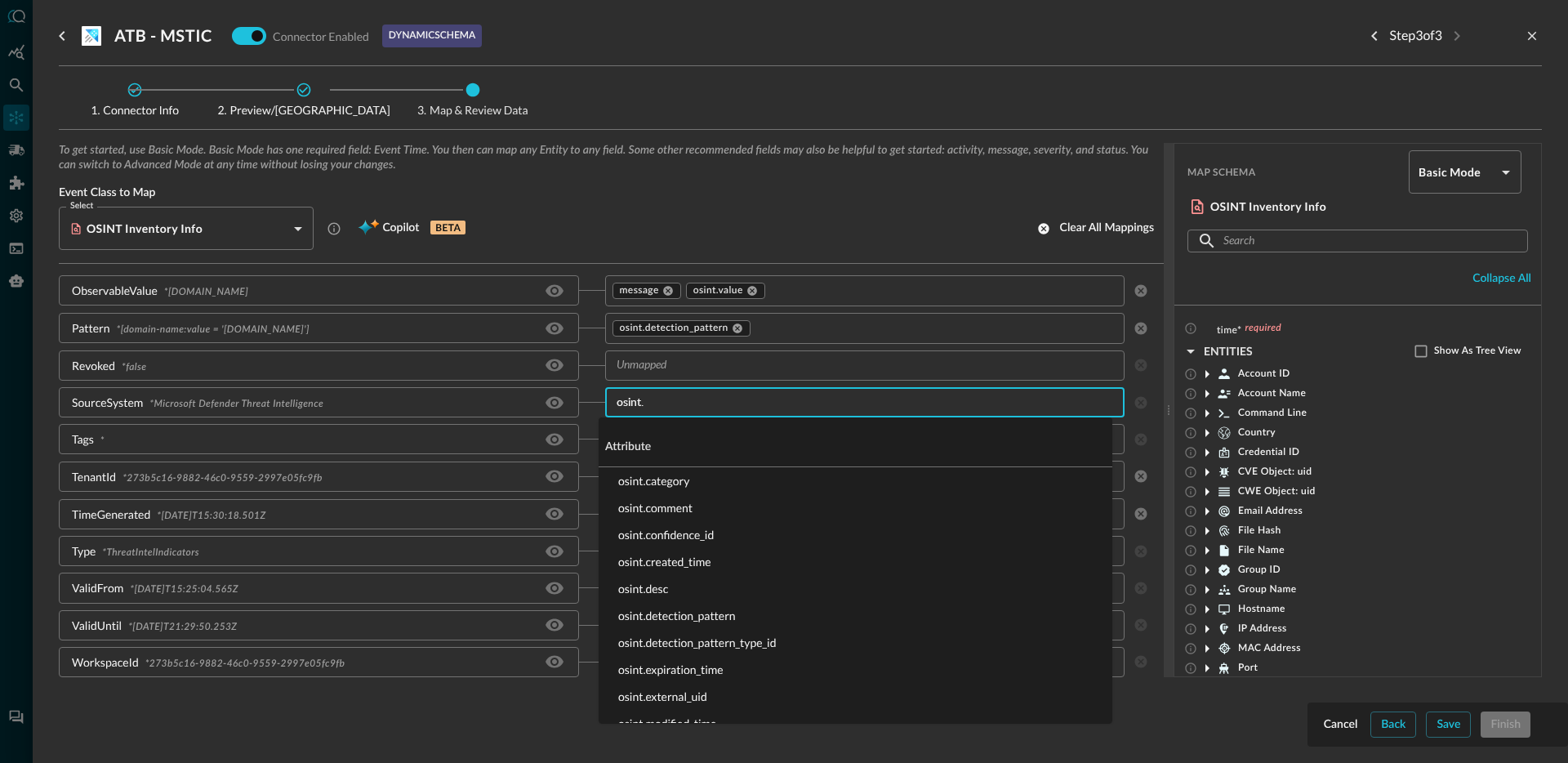
type input "osint.v"
click at [655, 502] on li "osint.vendor_name" at bounding box center [855, 507] width 513 height 27
type input "metadata.product.n"
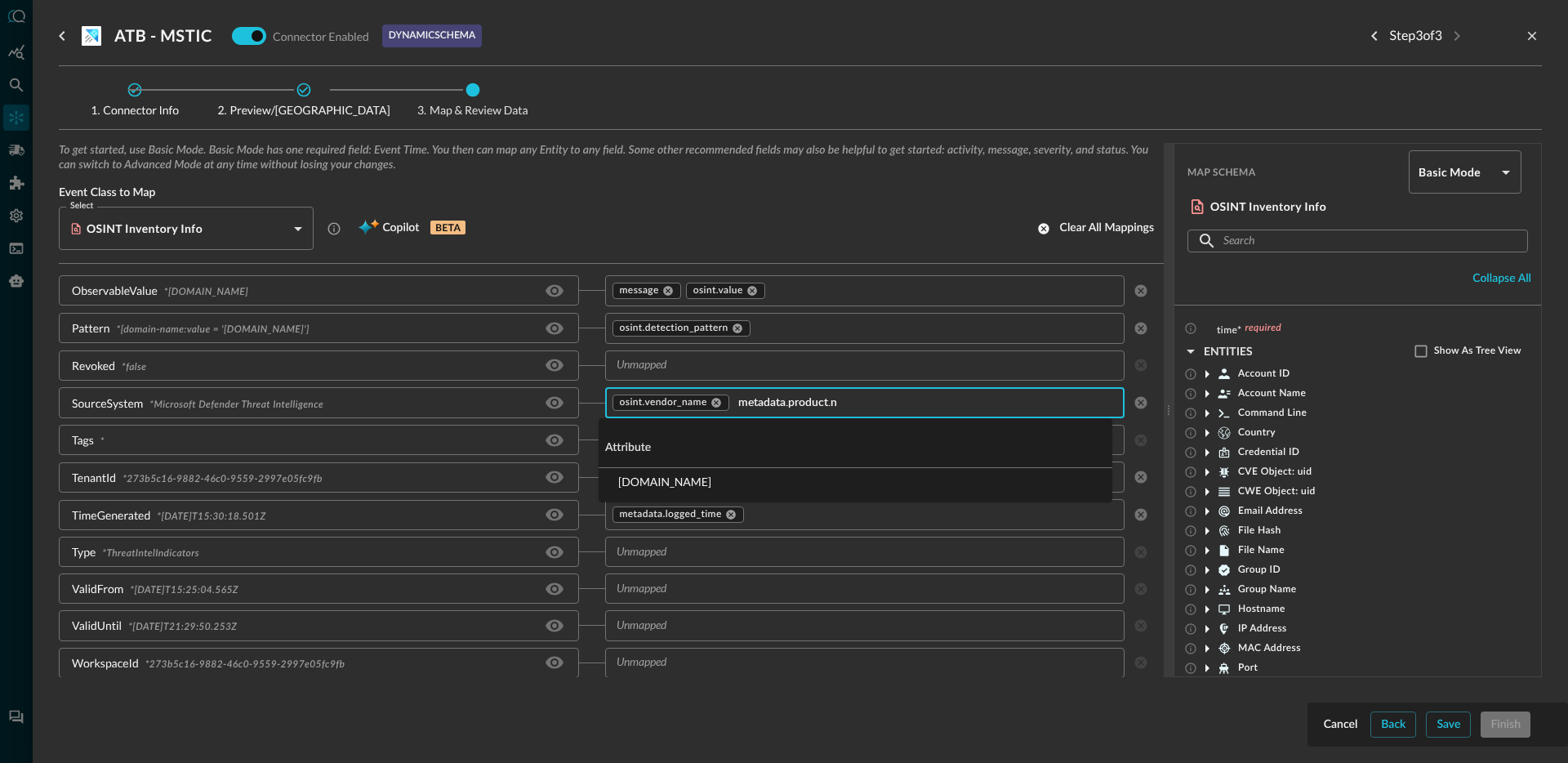
click at [709, 482] on li "[DOMAIN_NAME]" at bounding box center [855, 481] width 513 height 27
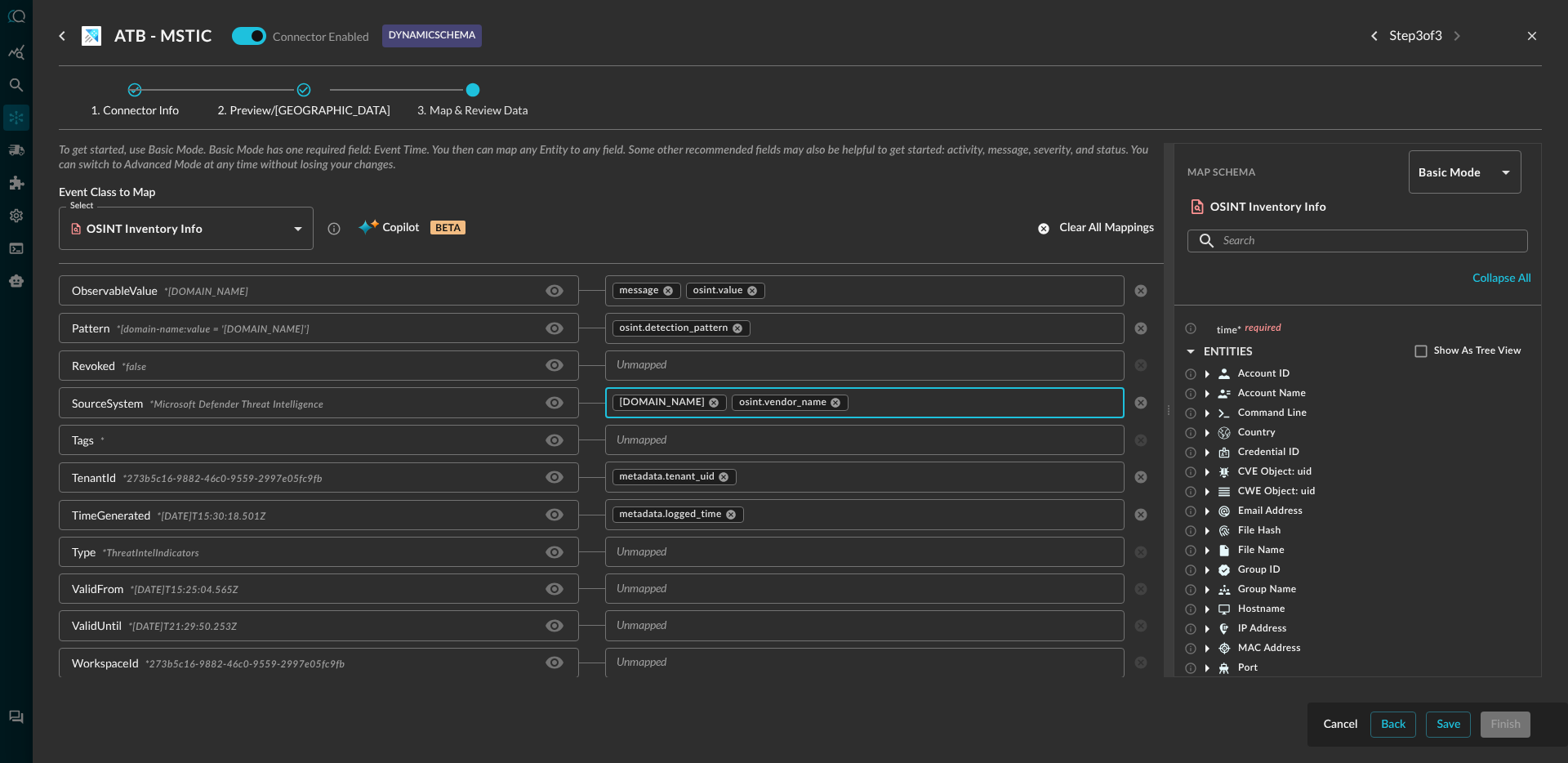
scroll to position [1010, 0]
click at [708, 584] on input "text" at bounding box center [851, 587] width 483 height 20
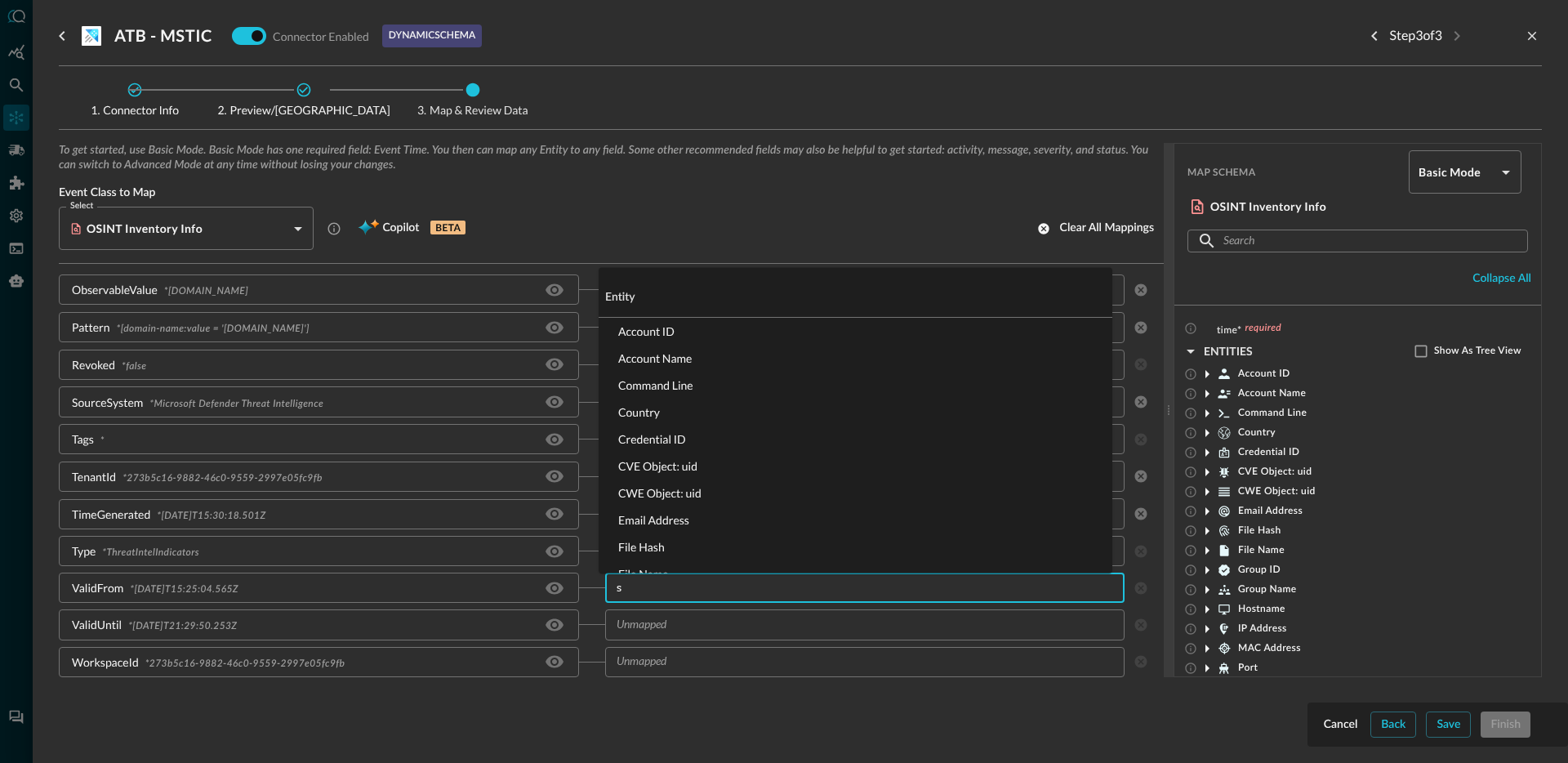
type input "st"
click at [653, 407] on li "start_time" at bounding box center [855, 401] width 513 height 27
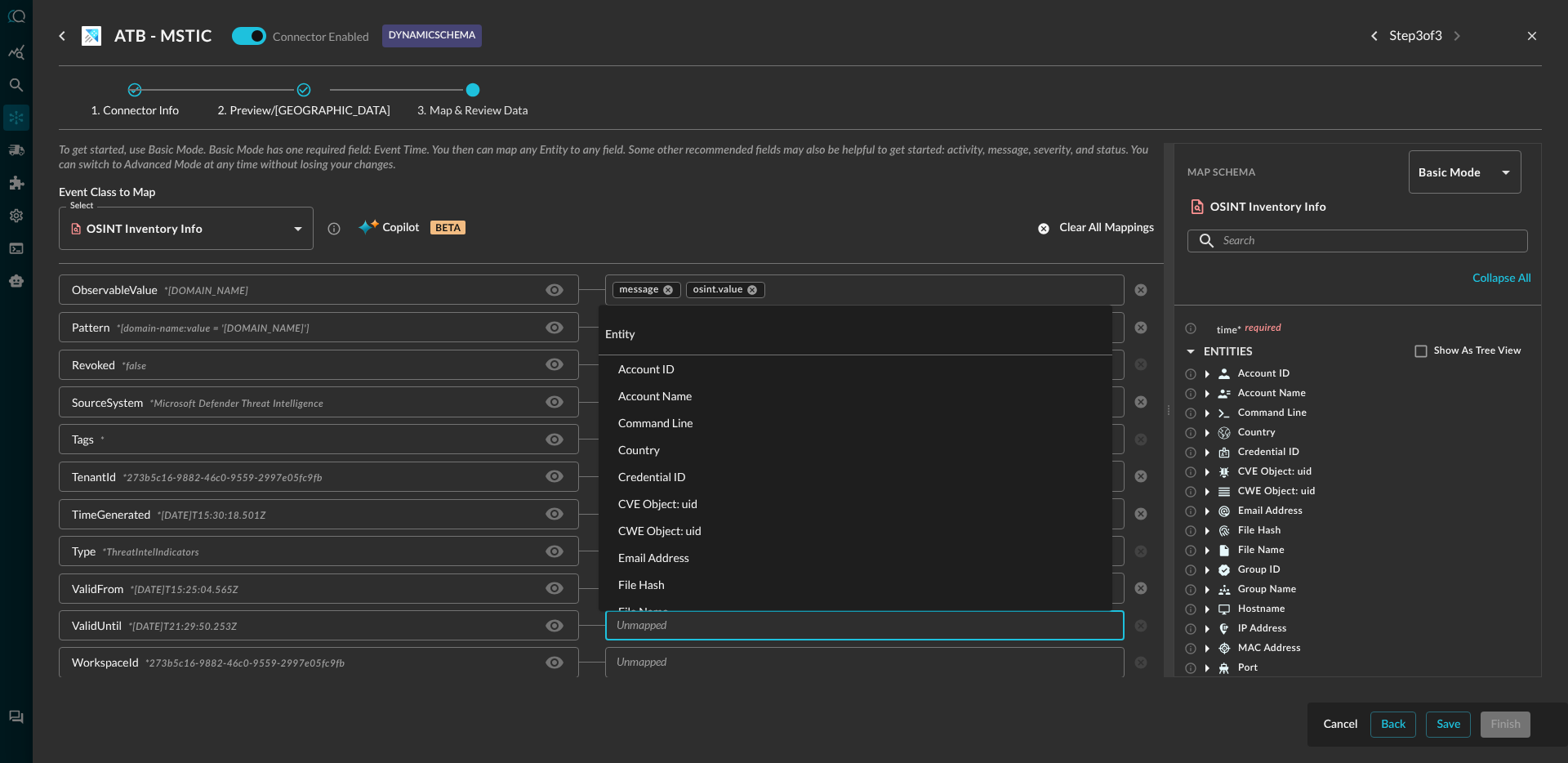
click at [689, 622] on input "text" at bounding box center [851, 625] width 483 height 20
type input "end"
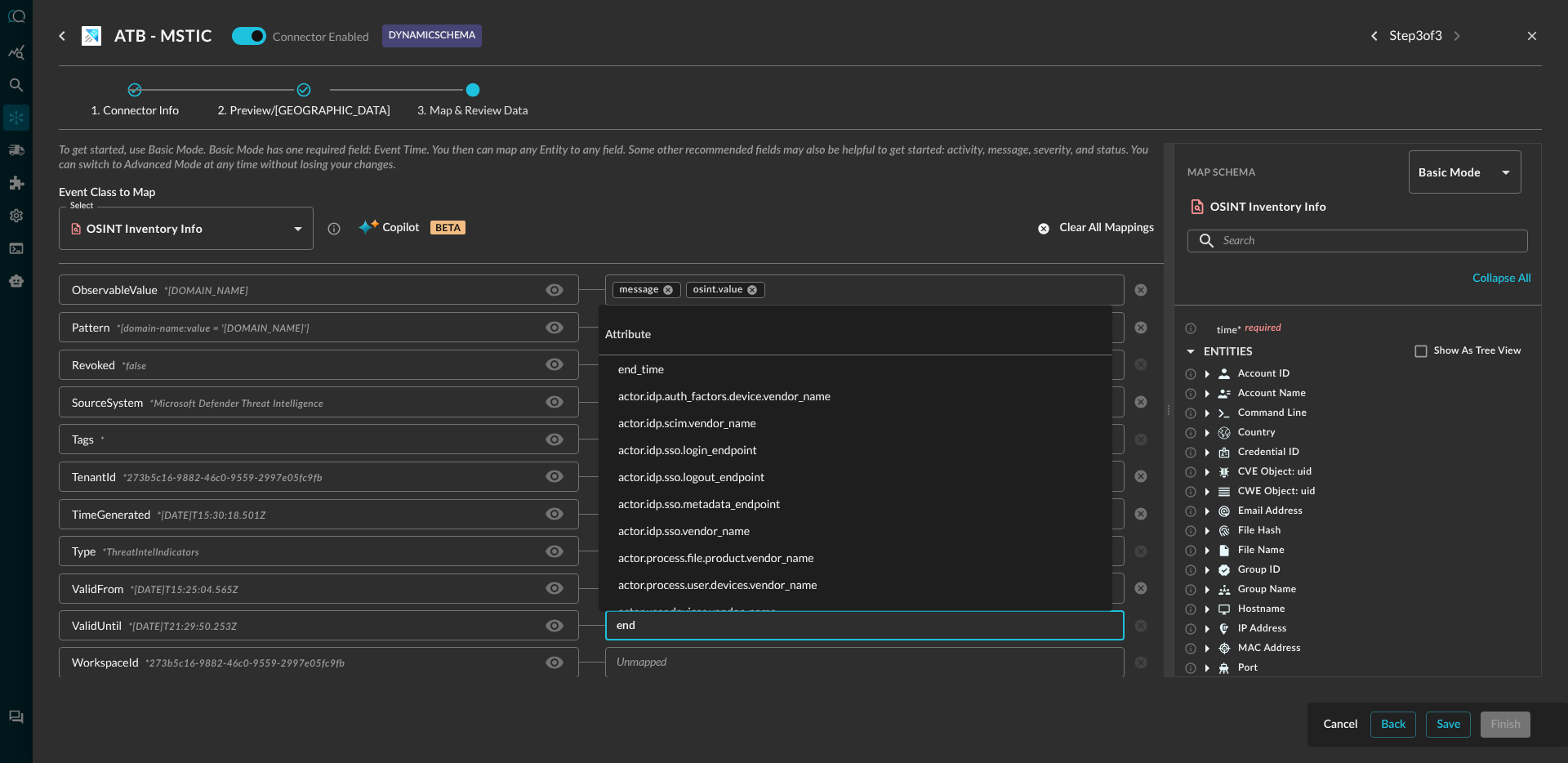
click at [672, 370] on li "end_time" at bounding box center [855, 369] width 513 height 27
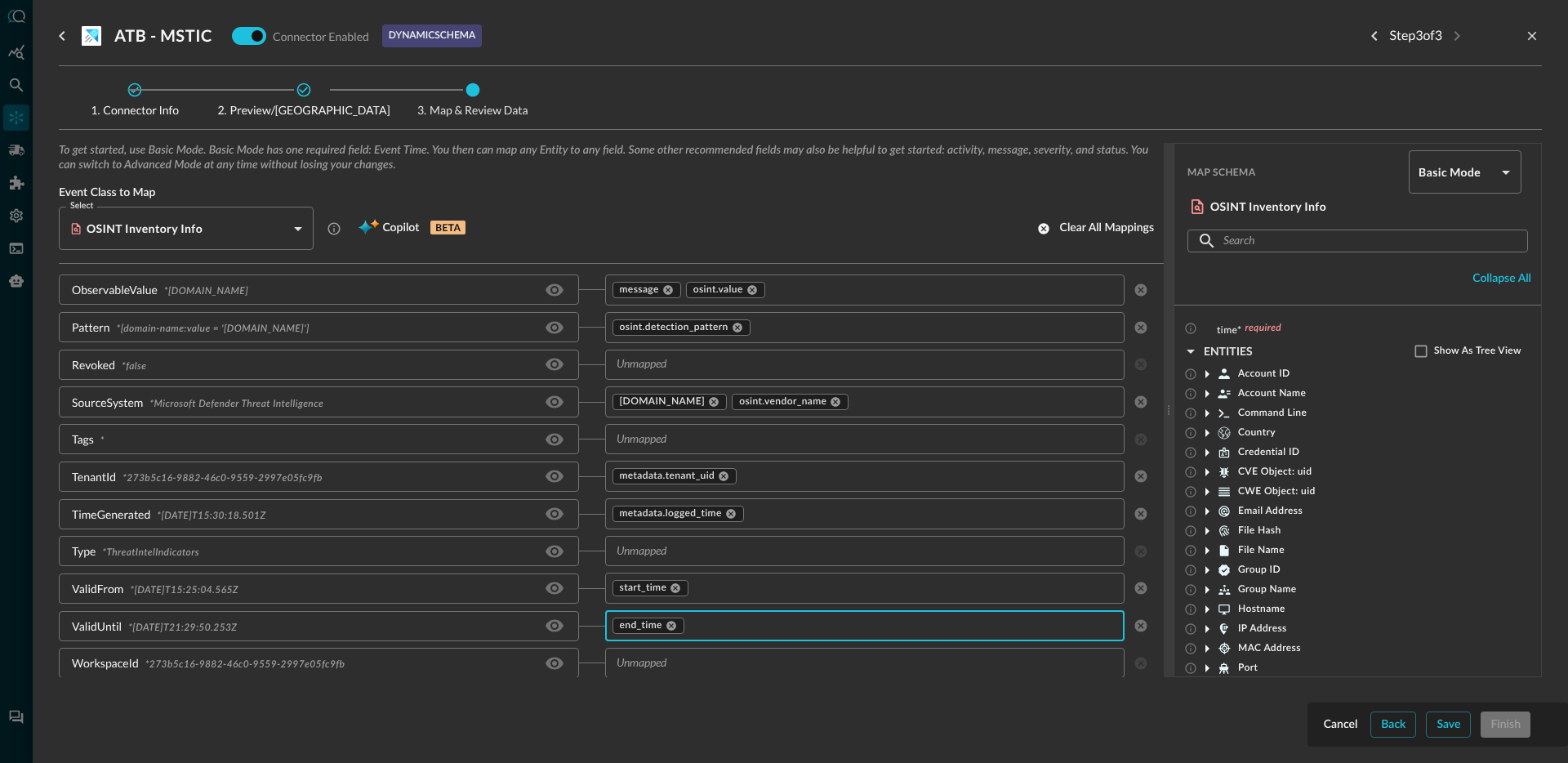
scroll to position [1010, 0]
click at [753, 663] on input "text" at bounding box center [851, 662] width 483 height 20
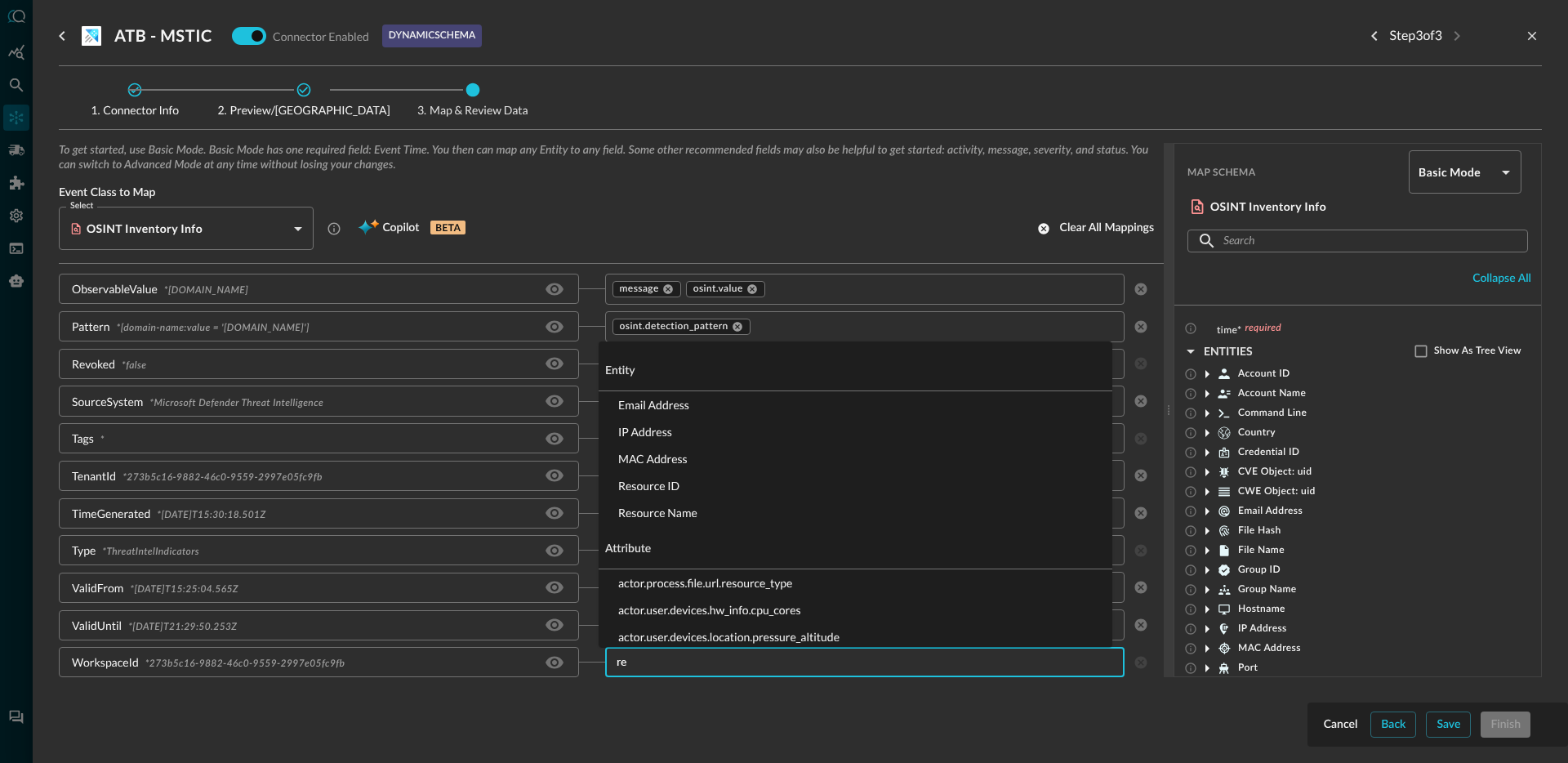
type input "r"
type input "d"
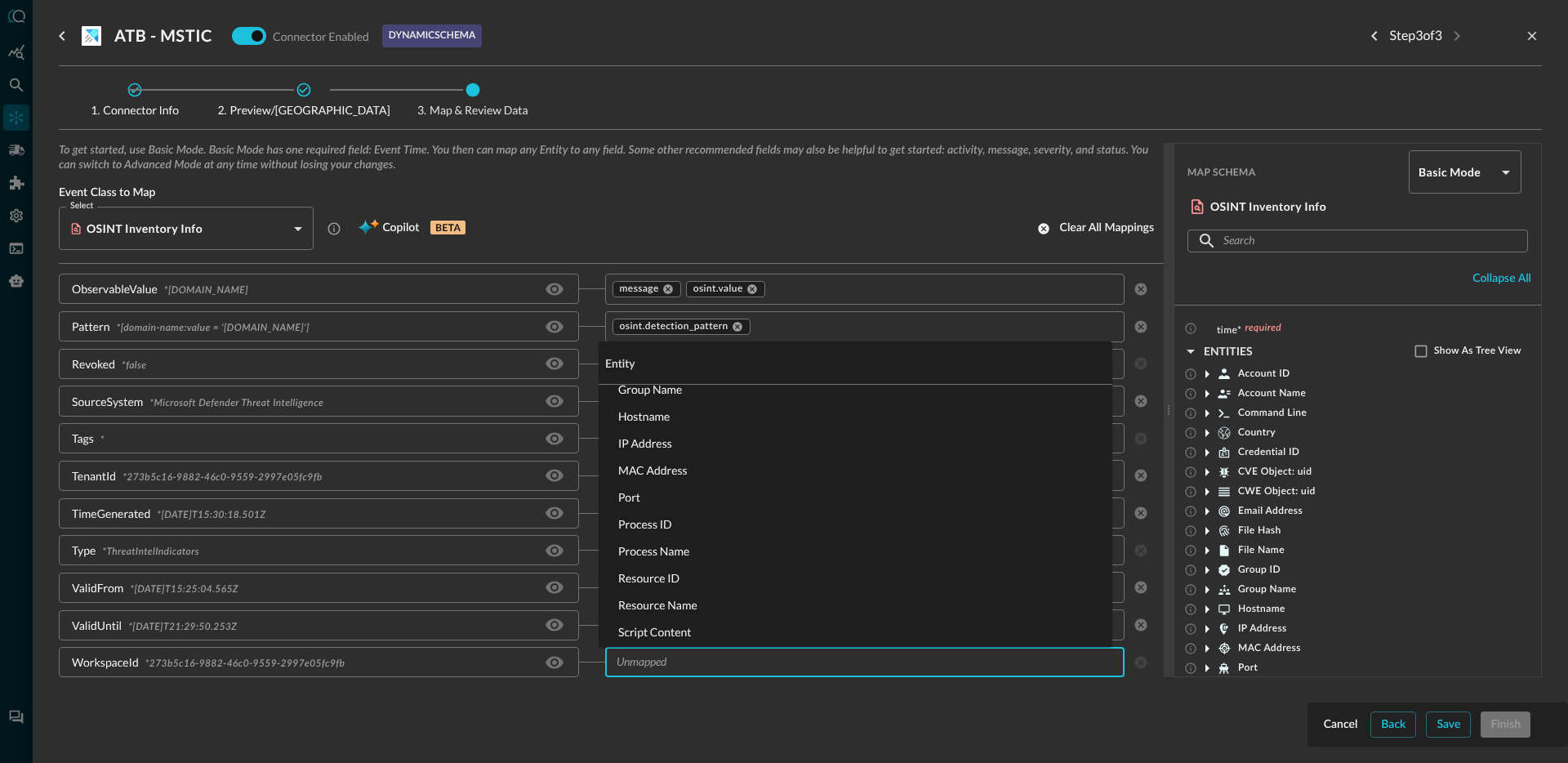
scroll to position [313, 0]
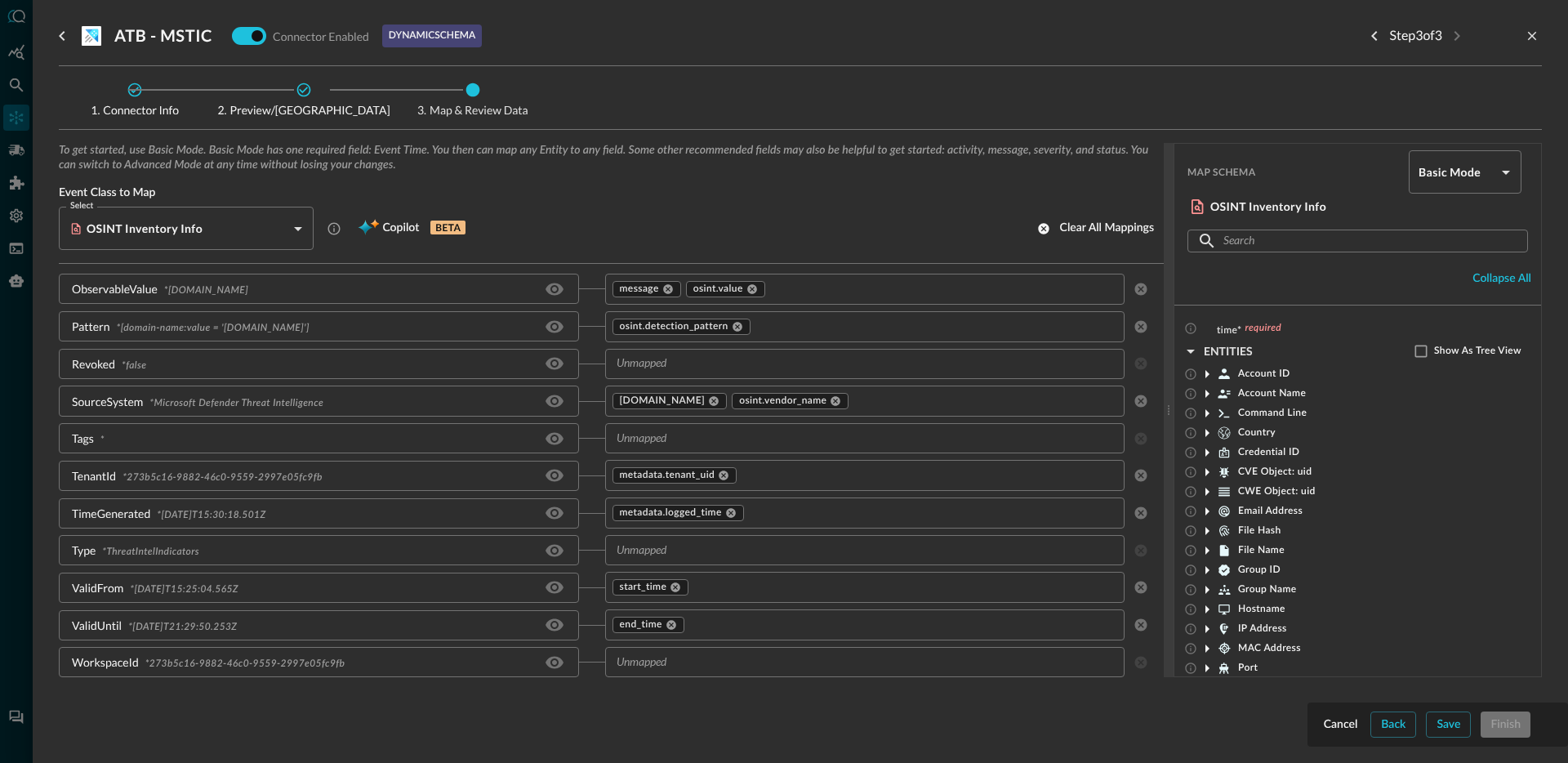
click at [1300, 293] on div "Map Schema Basic Mode basic ​ OSINT Inventory Info ​ ​ Collapse all" at bounding box center [1357, 225] width 367 height 162
click at [1410, 183] on body "Connectors JR ​ ​ Add Connector Export Connectors Cloud Infrastructure and Secu…" at bounding box center [784, 381] width 1568 height 763
click at [1428, 228] on li "Advanced Mode" at bounding box center [1453, 216] width 112 height 32
type input "advanced"
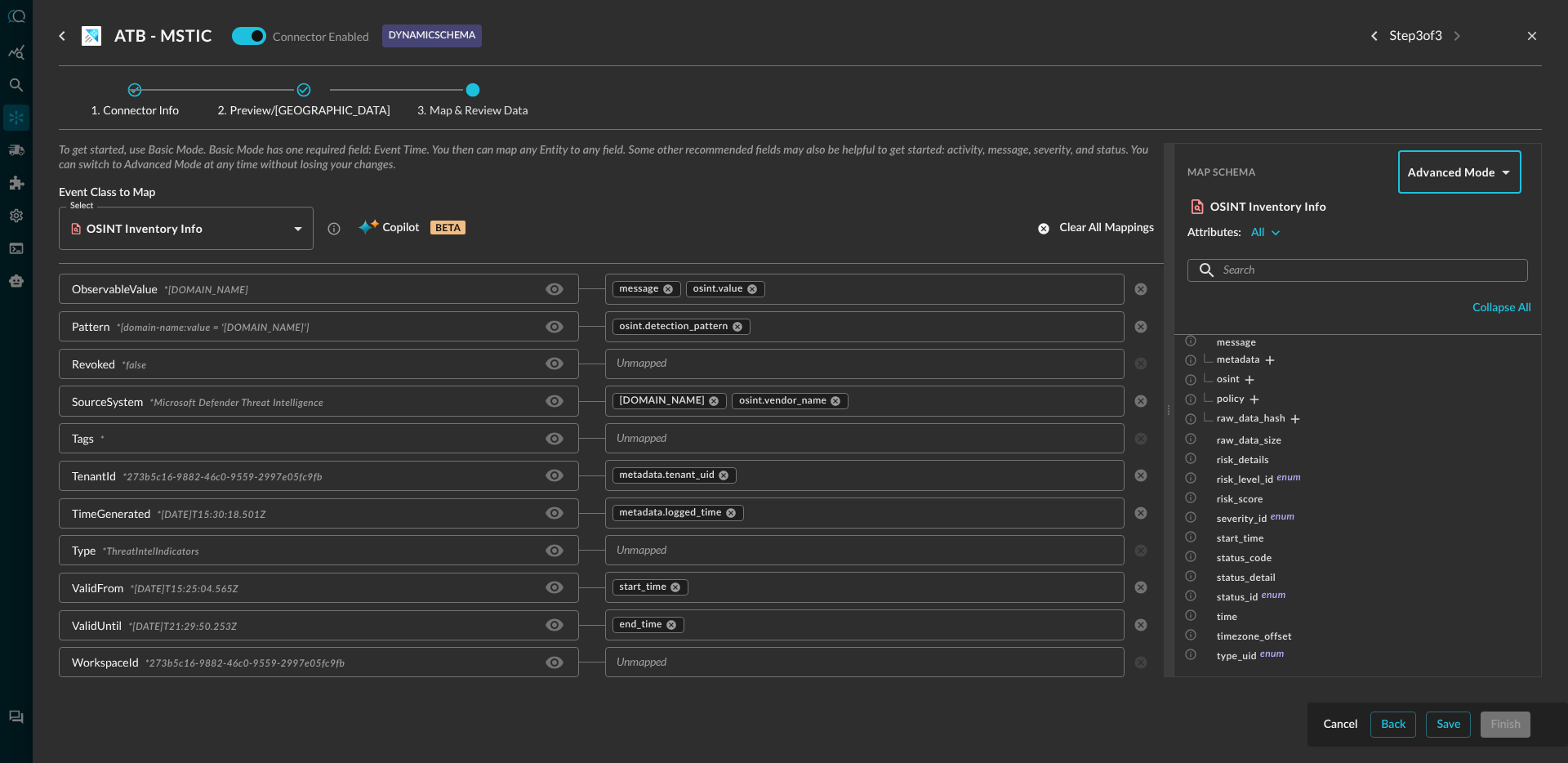
scroll to position [410, 0]
click at [1299, 419] on icon "Expand" at bounding box center [1296, 419] width 9 height 9
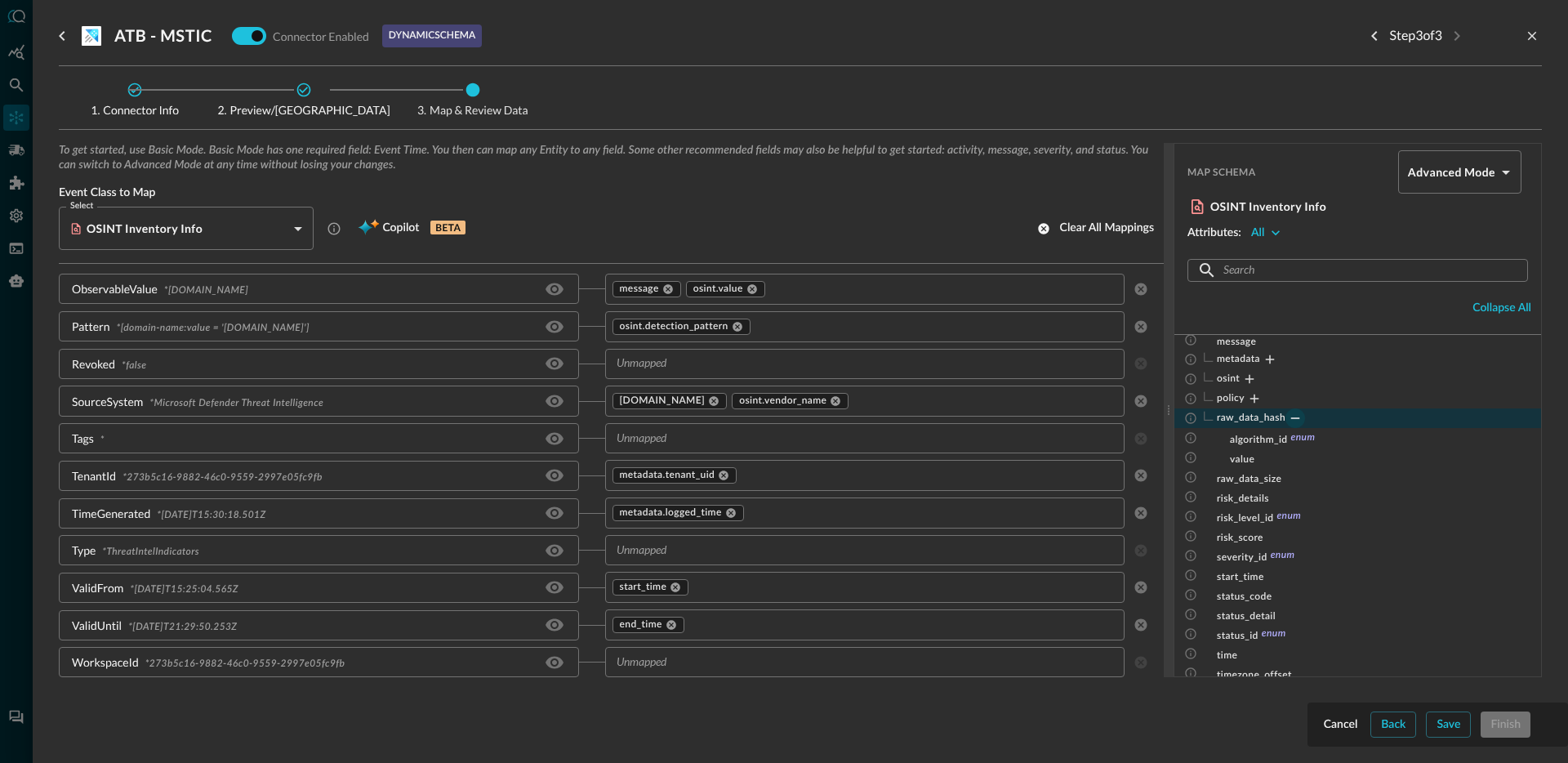
click at [1295, 418] on icon "Collapse" at bounding box center [1295, 418] width 15 height 15
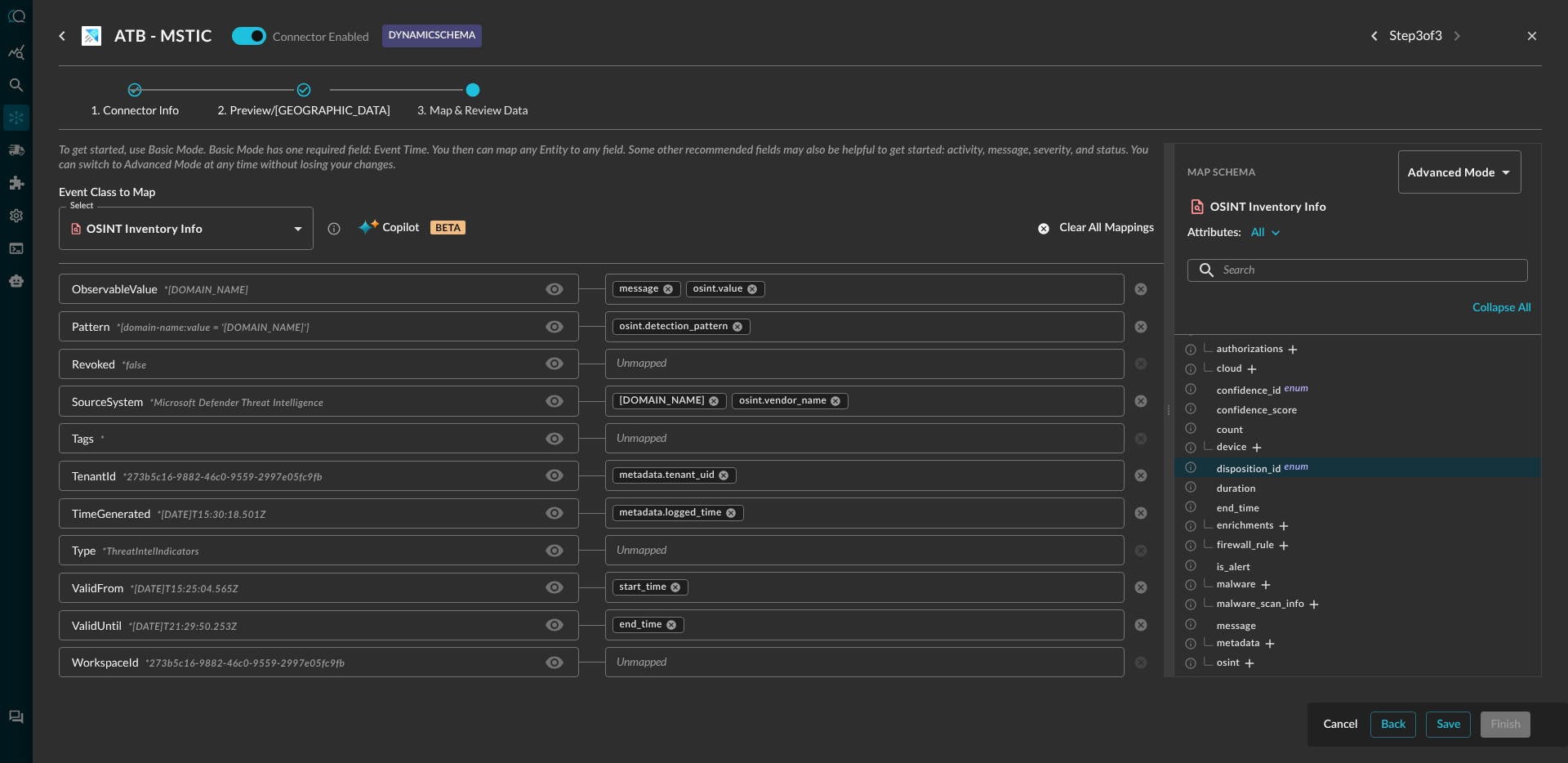
scroll to position [80, 0]
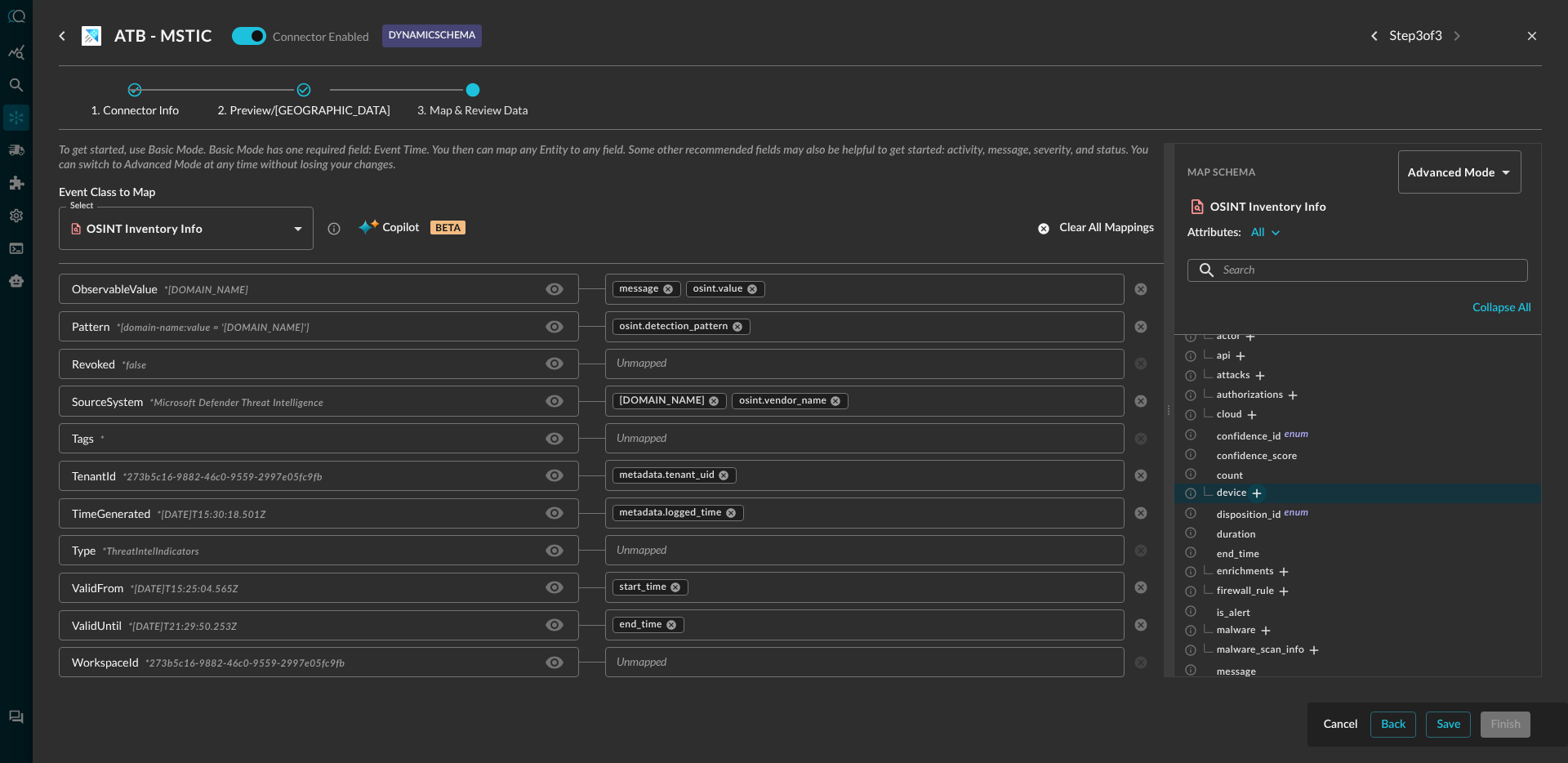
click at [1257, 496] on icon "Expand" at bounding box center [1257, 494] width 9 height 9
click at [1257, 493] on icon "Collapse" at bounding box center [1257, 493] width 9 height 2
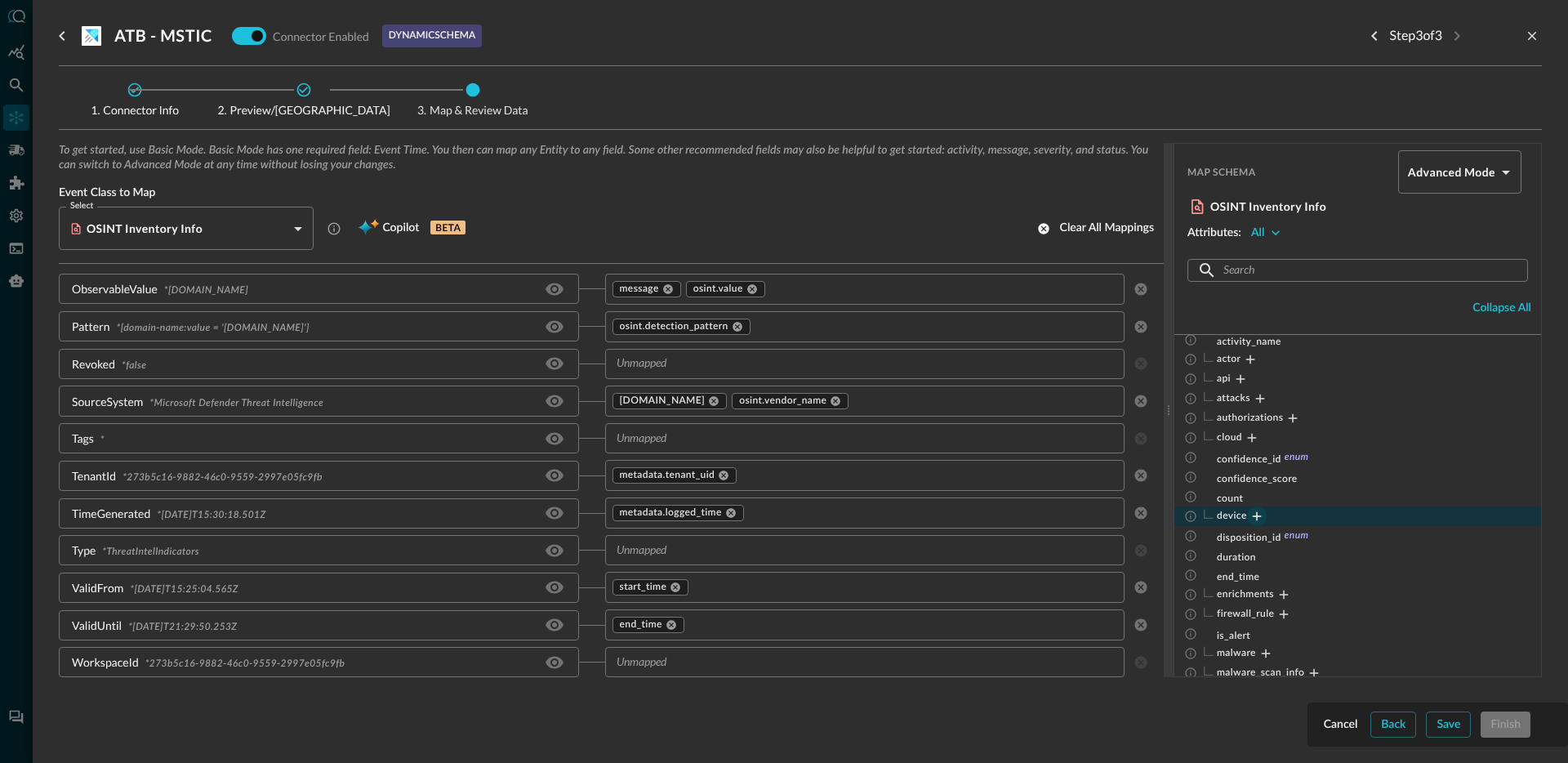
scroll to position [105, 0]
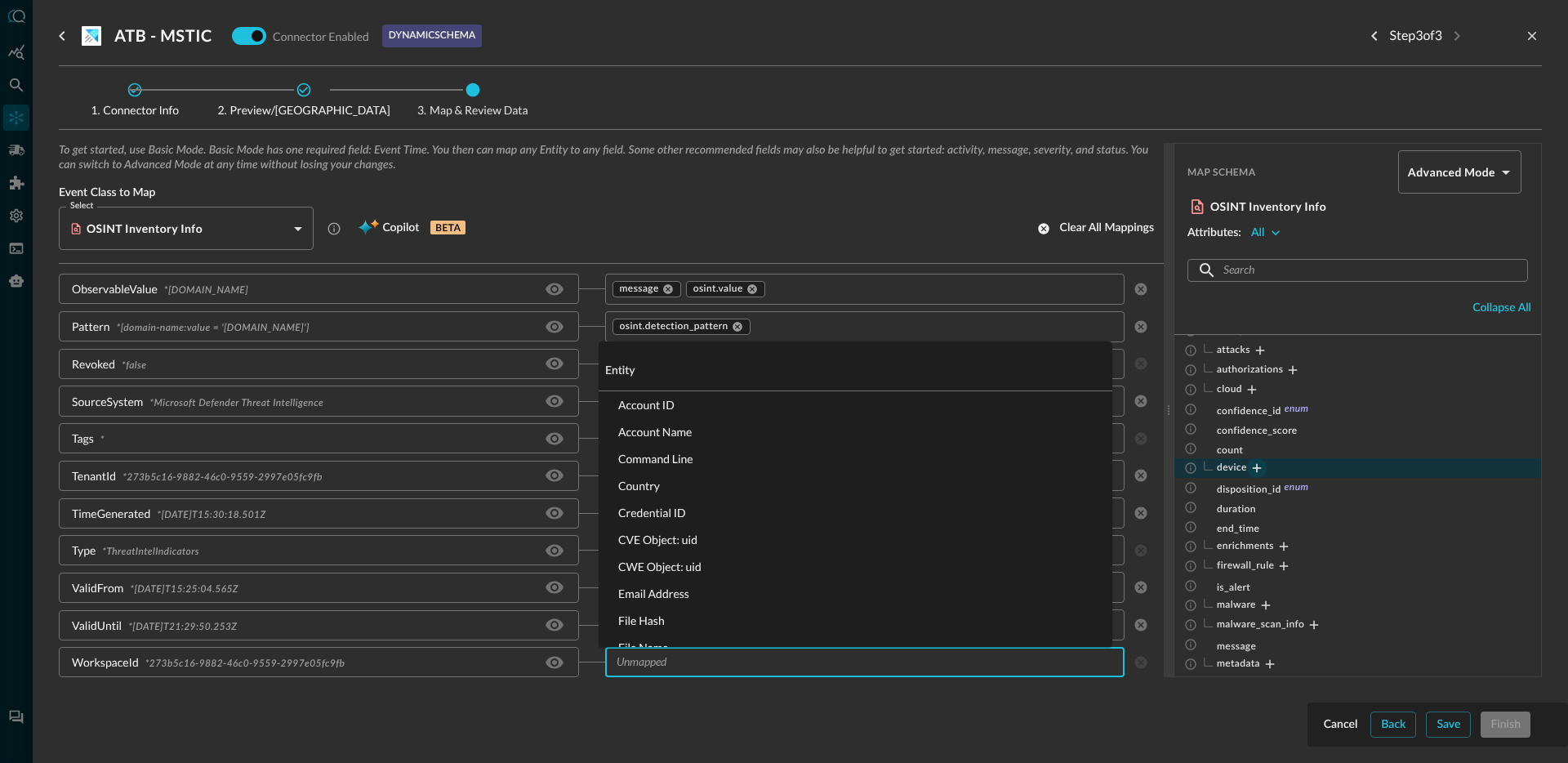
click at [712, 663] on input "text" at bounding box center [851, 662] width 483 height 20
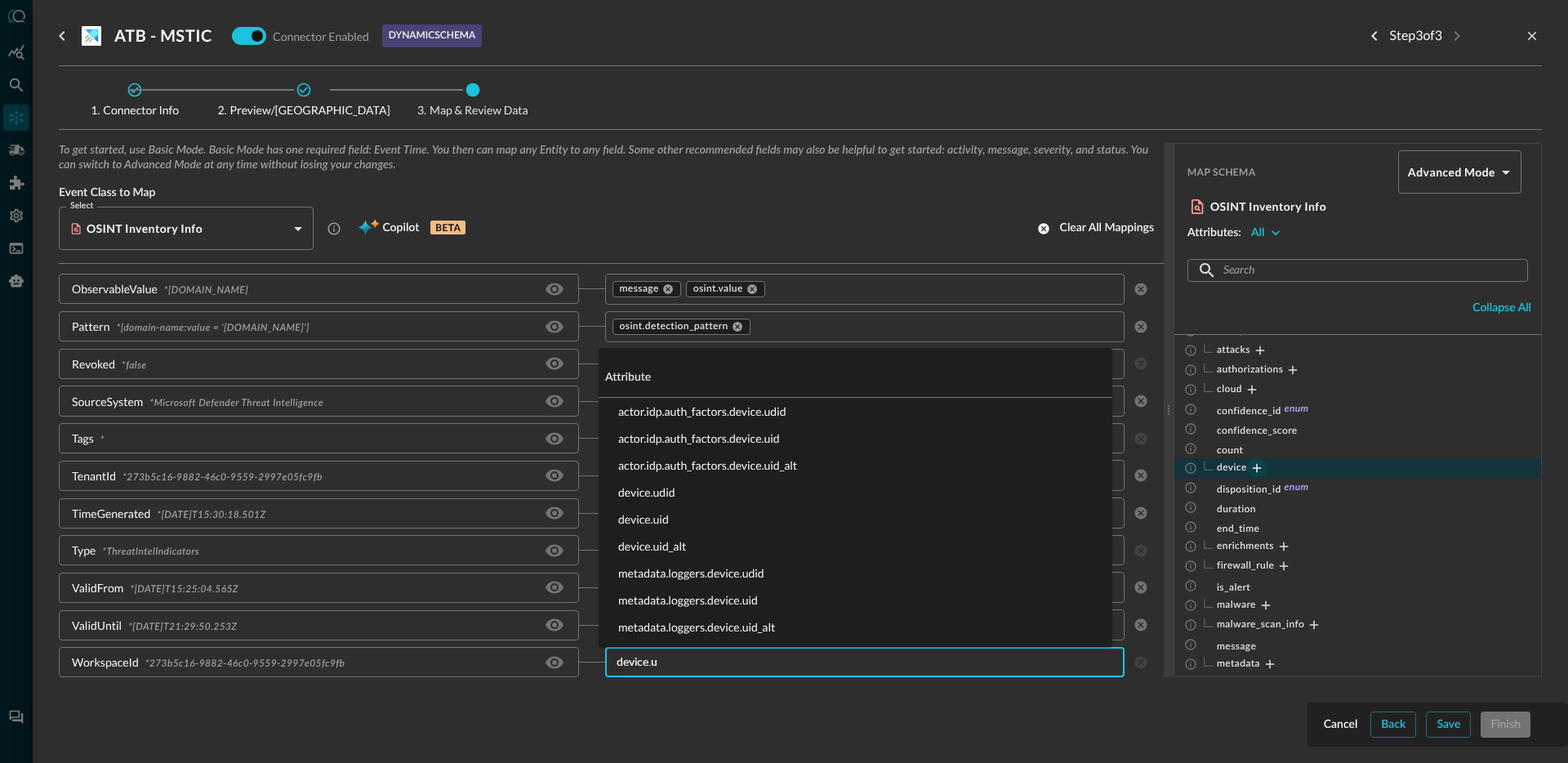
type input "device.ui"
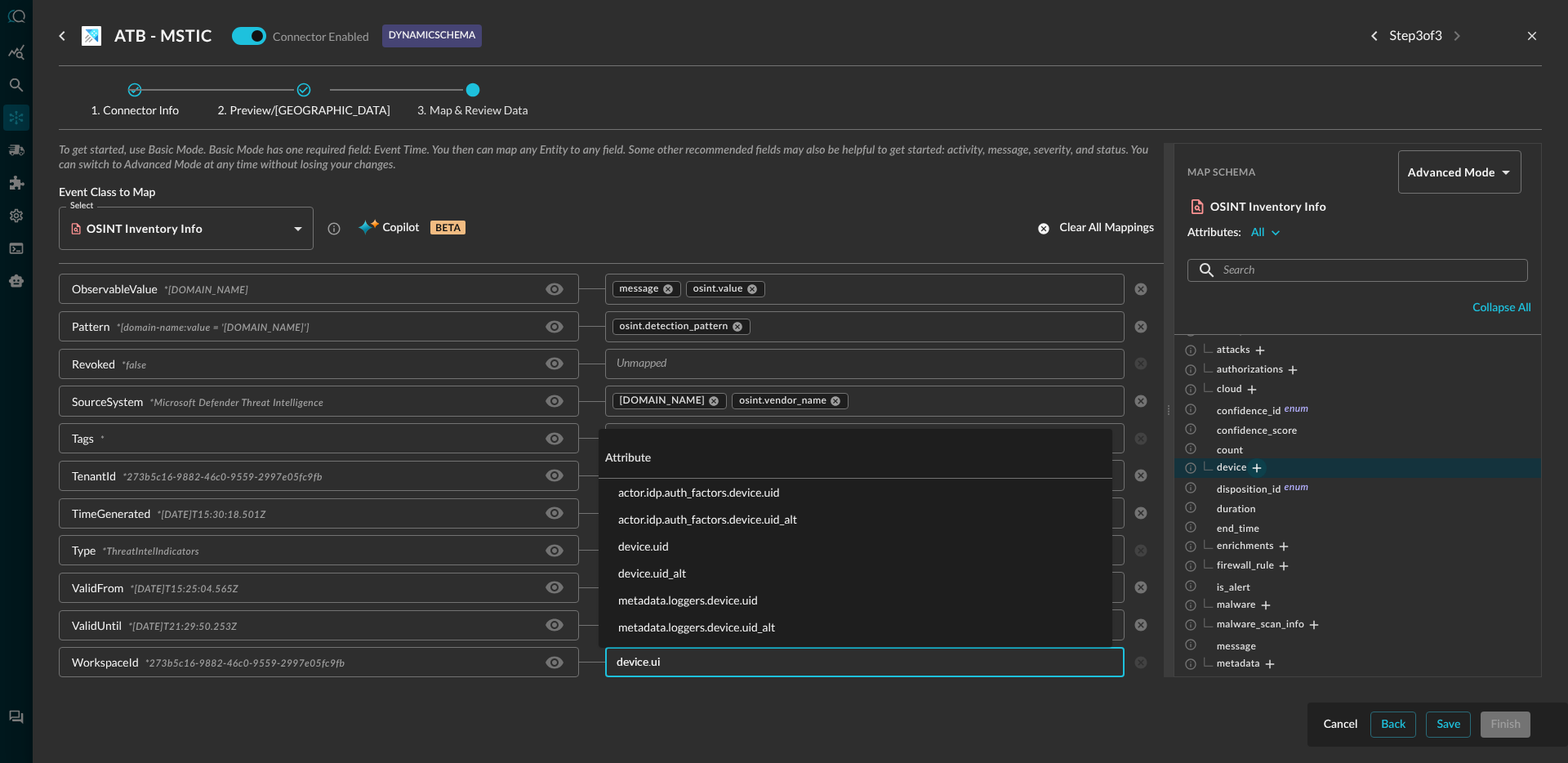
click at [635, 549] on li "device.uid" at bounding box center [855, 546] width 513 height 27
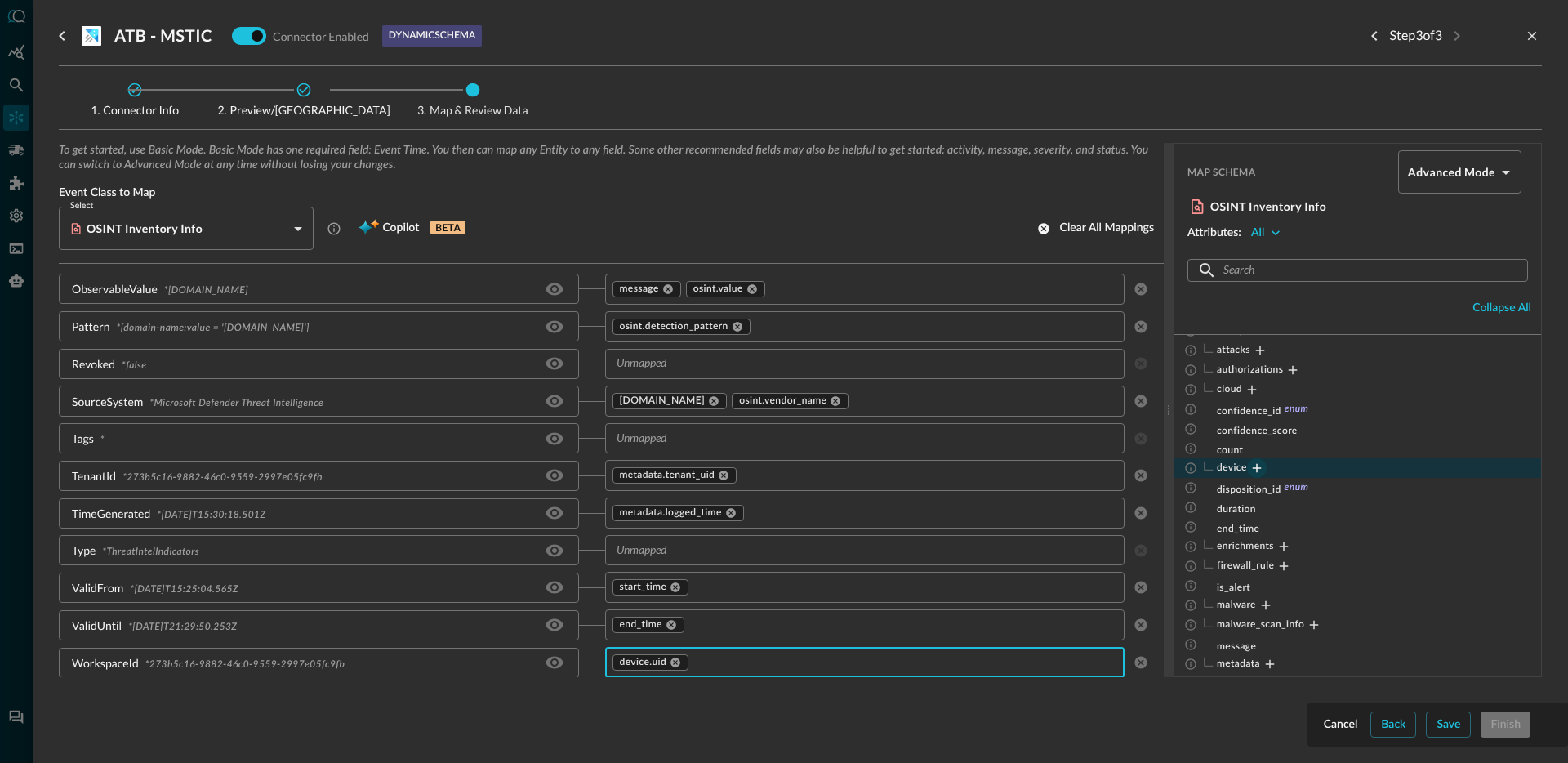
click at [767, 671] on input "text" at bounding box center [891, 663] width 402 height 20
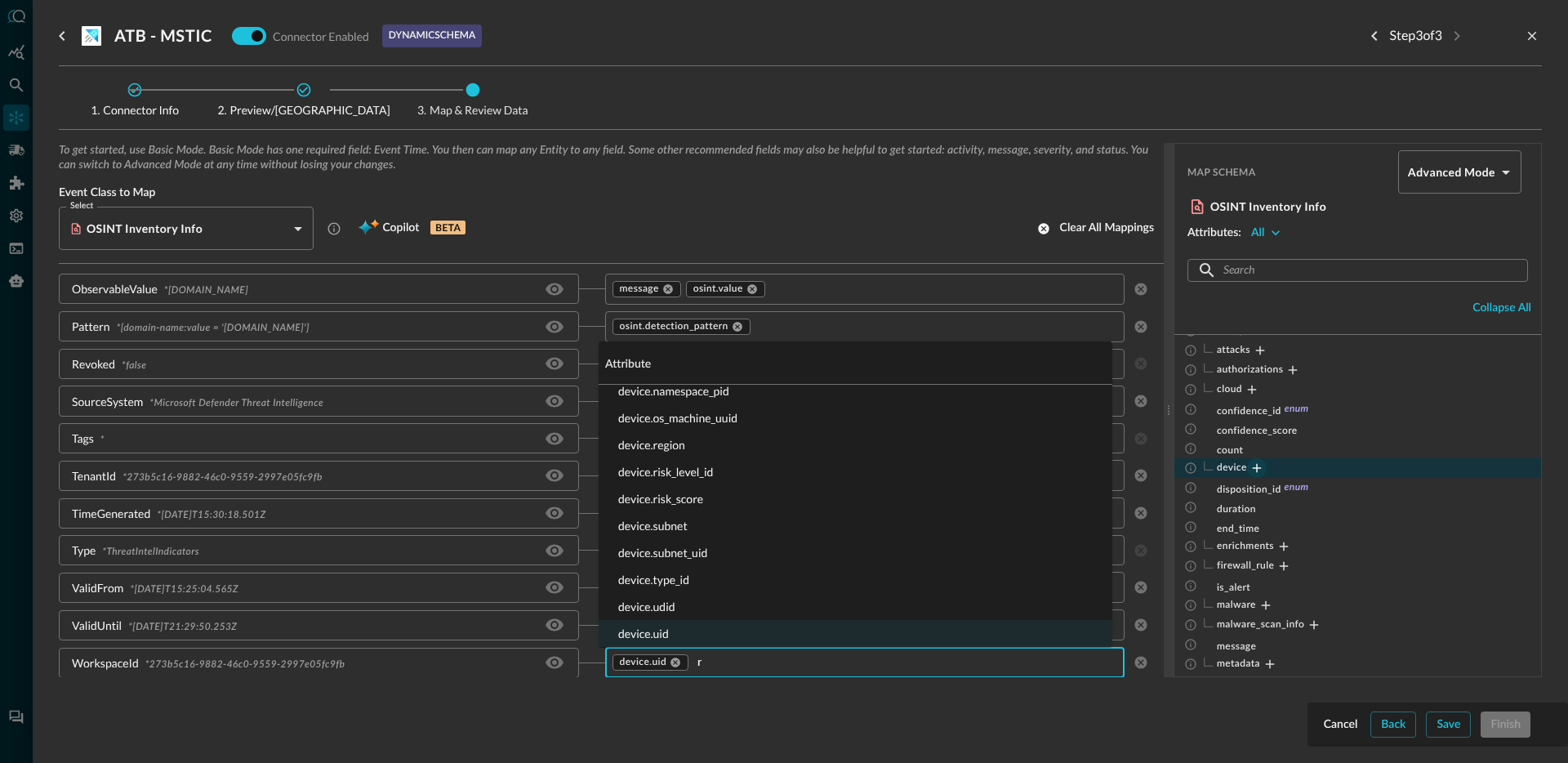
scroll to position [0, 0]
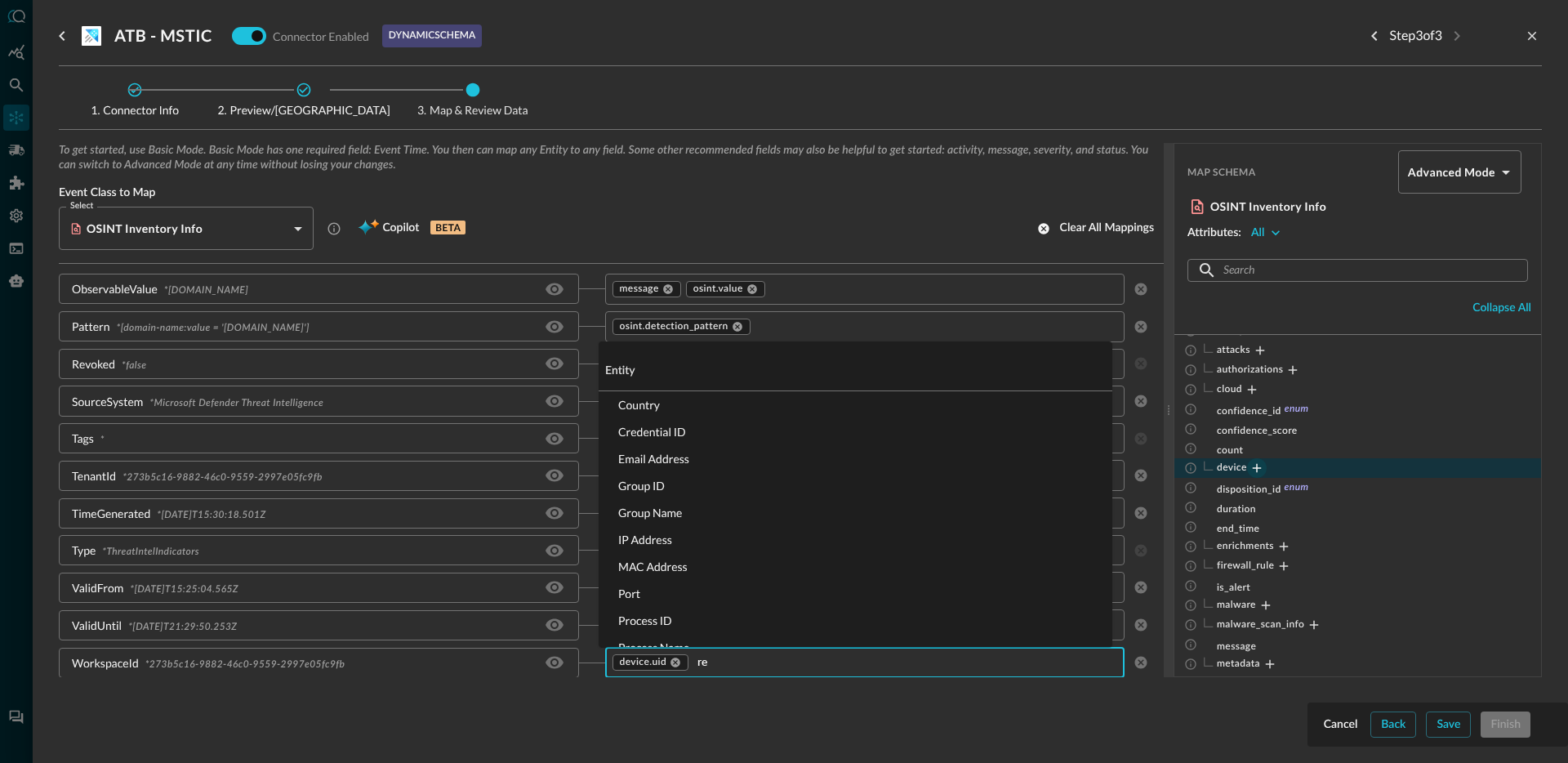
type input "res"
click at [687, 490] on li "Resource ID" at bounding box center [855, 486] width 513 height 27
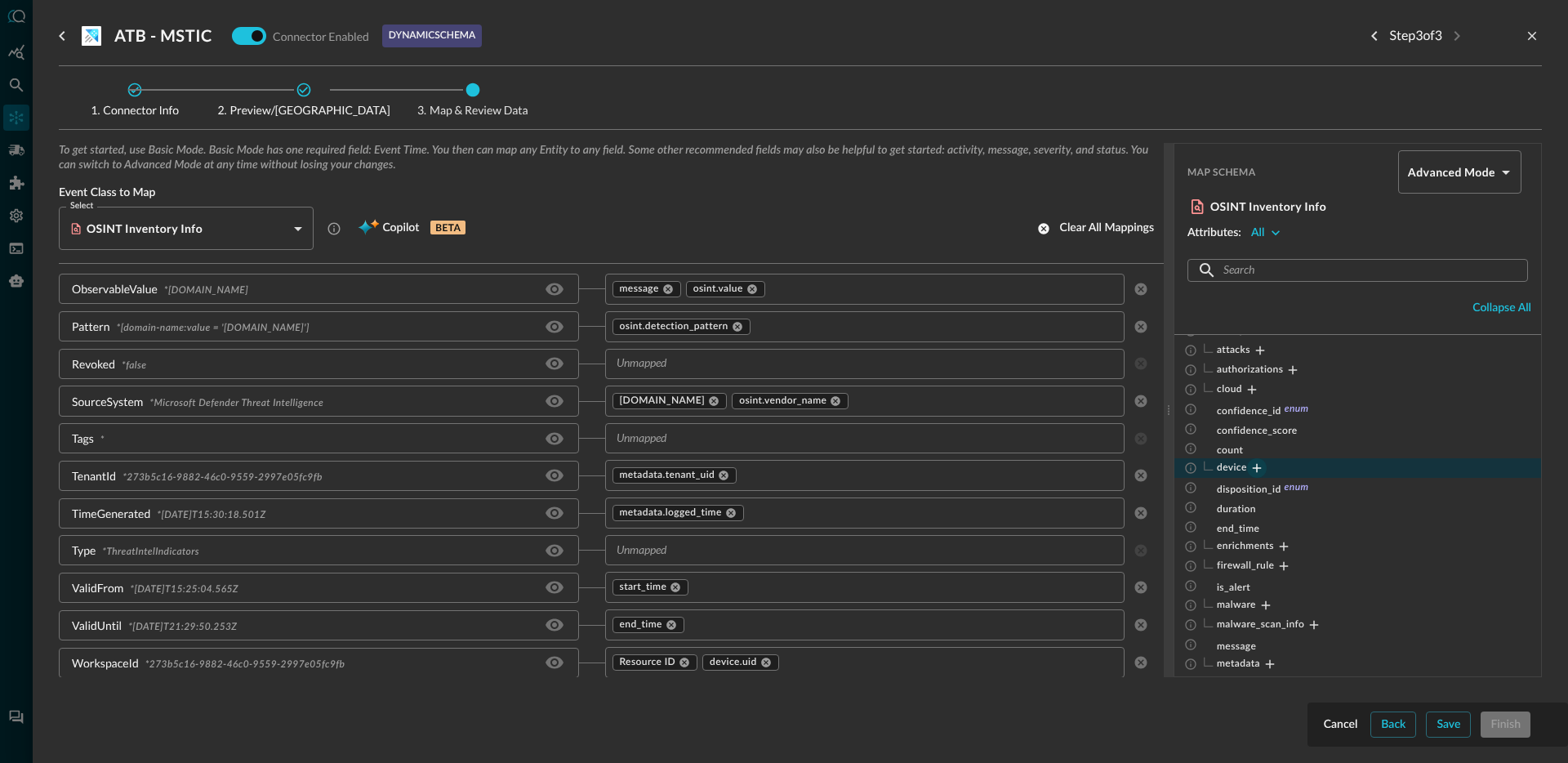
click at [578, 551] on div "Type * ThreatIntelIndicators" at bounding box center [332, 551] width 547 height 30
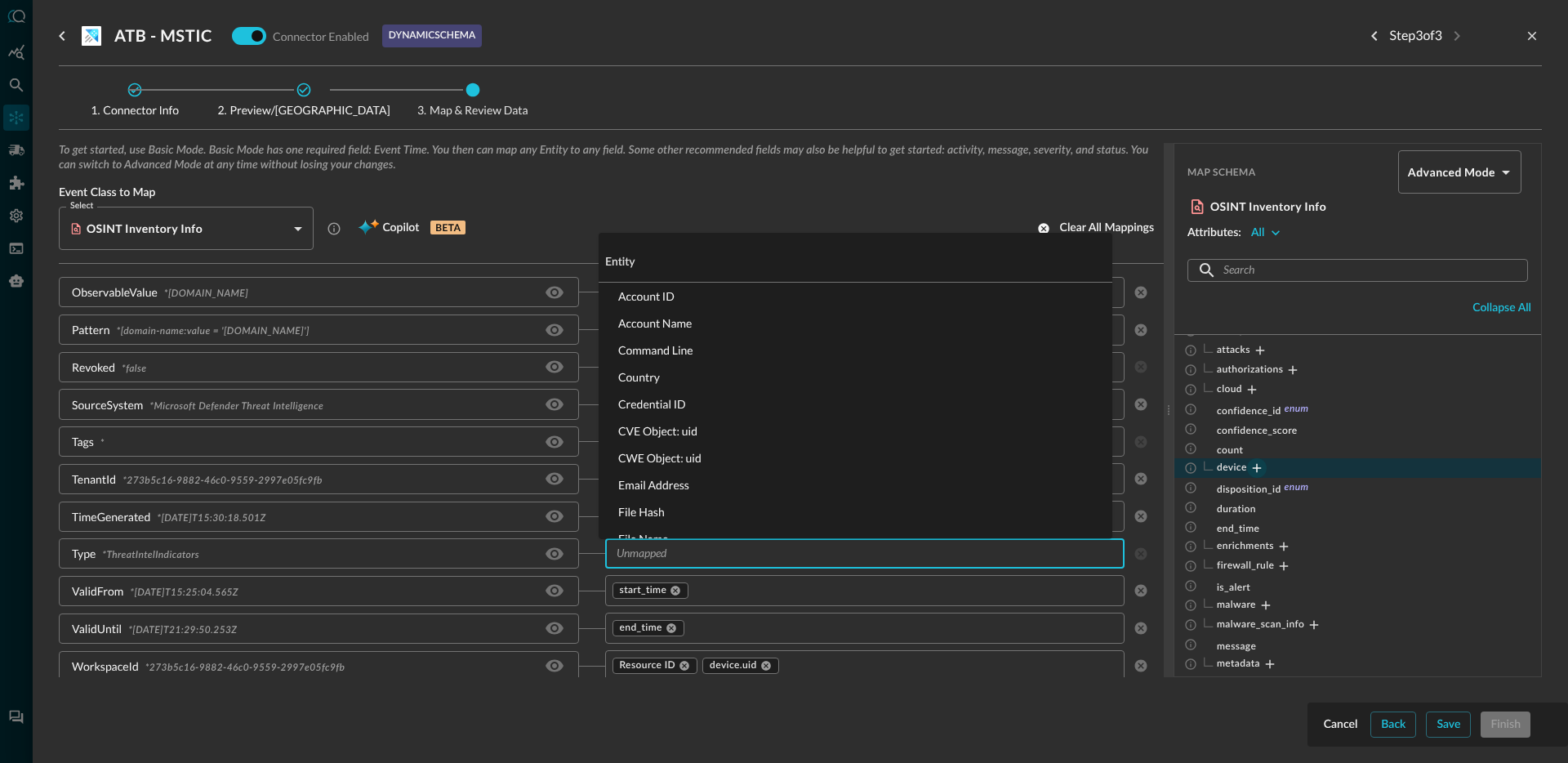
click at [712, 561] on input "text" at bounding box center [851, 553] width 483 height 20
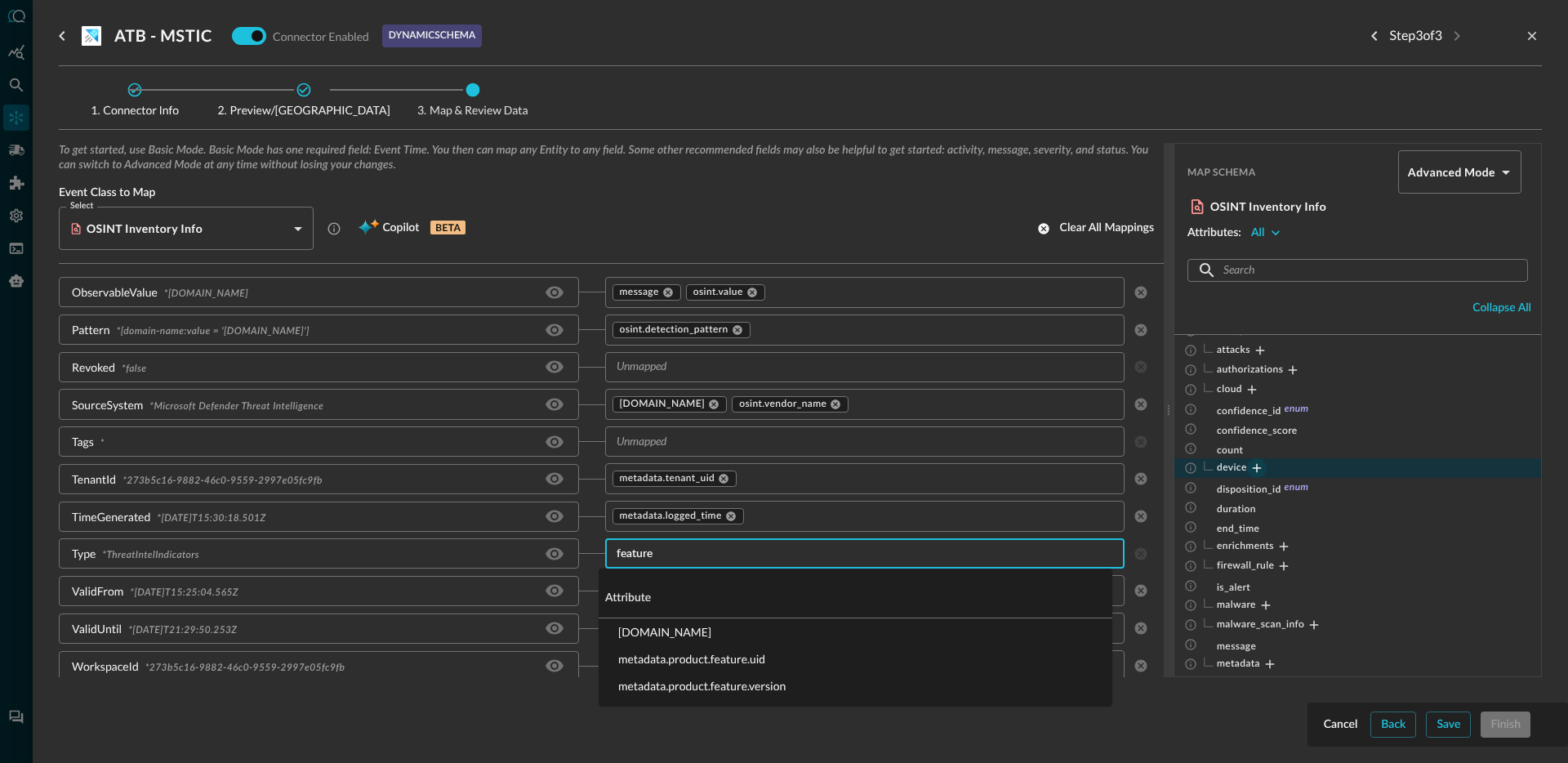
type input "feature."
click at [748, 637] on li "[DOMAIN_NAME]" at bounding box center [855, 632] width 513 height 27
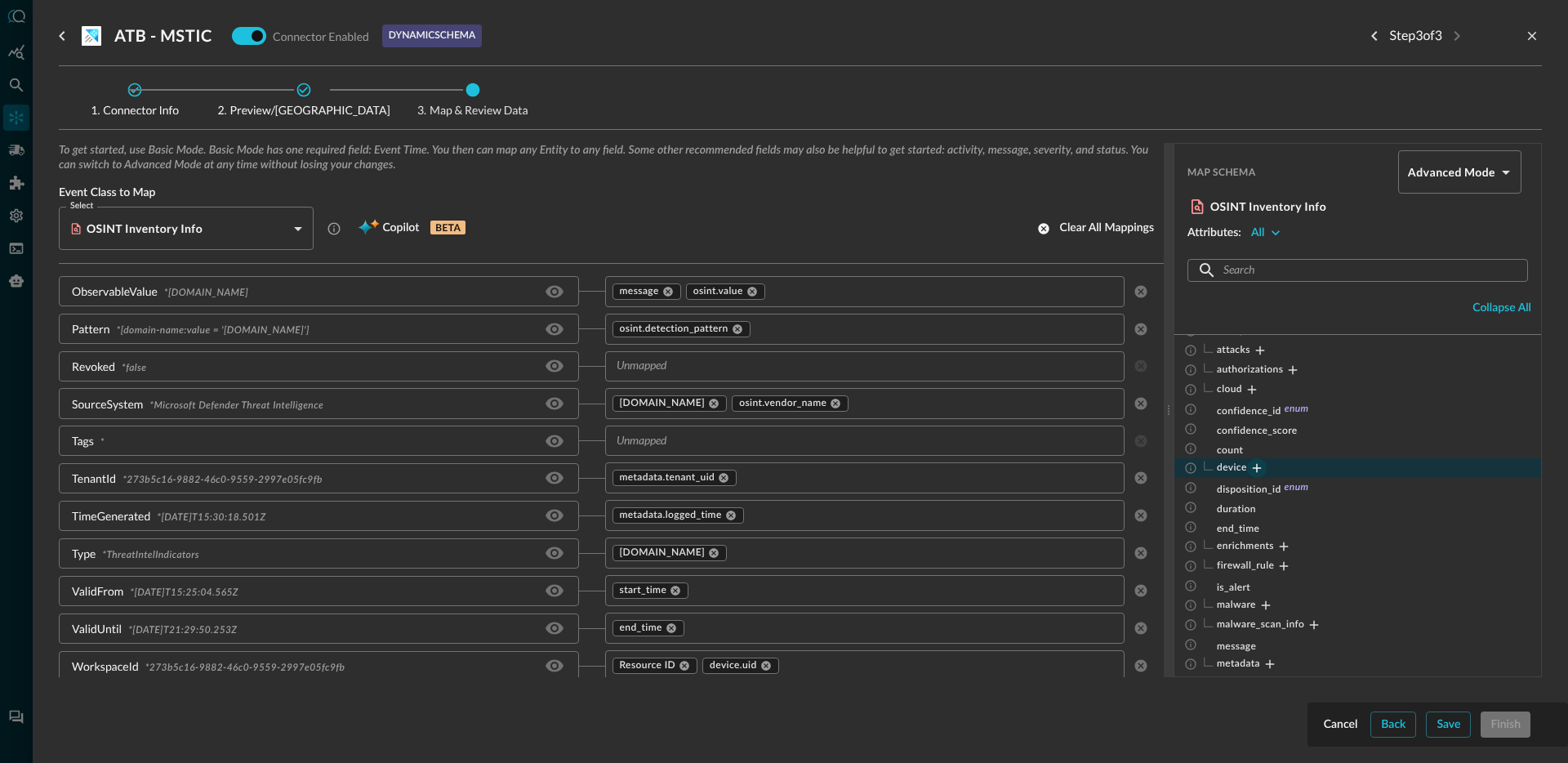
scroll to position [1011, 0]
click at [856, 549] on input "text" at bounding box center [911, 549] width 363 height 20
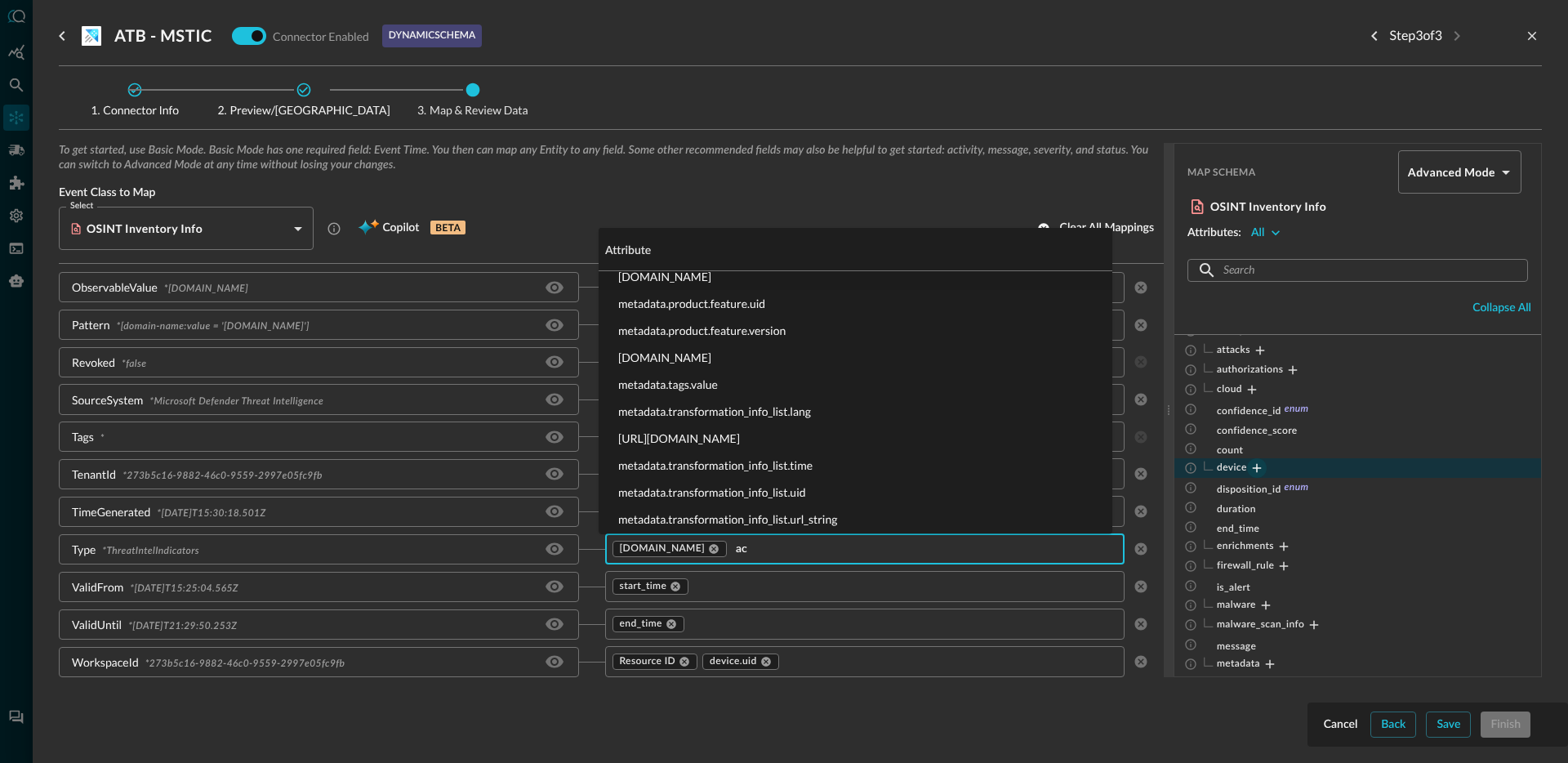
scroll to position [0, 0]
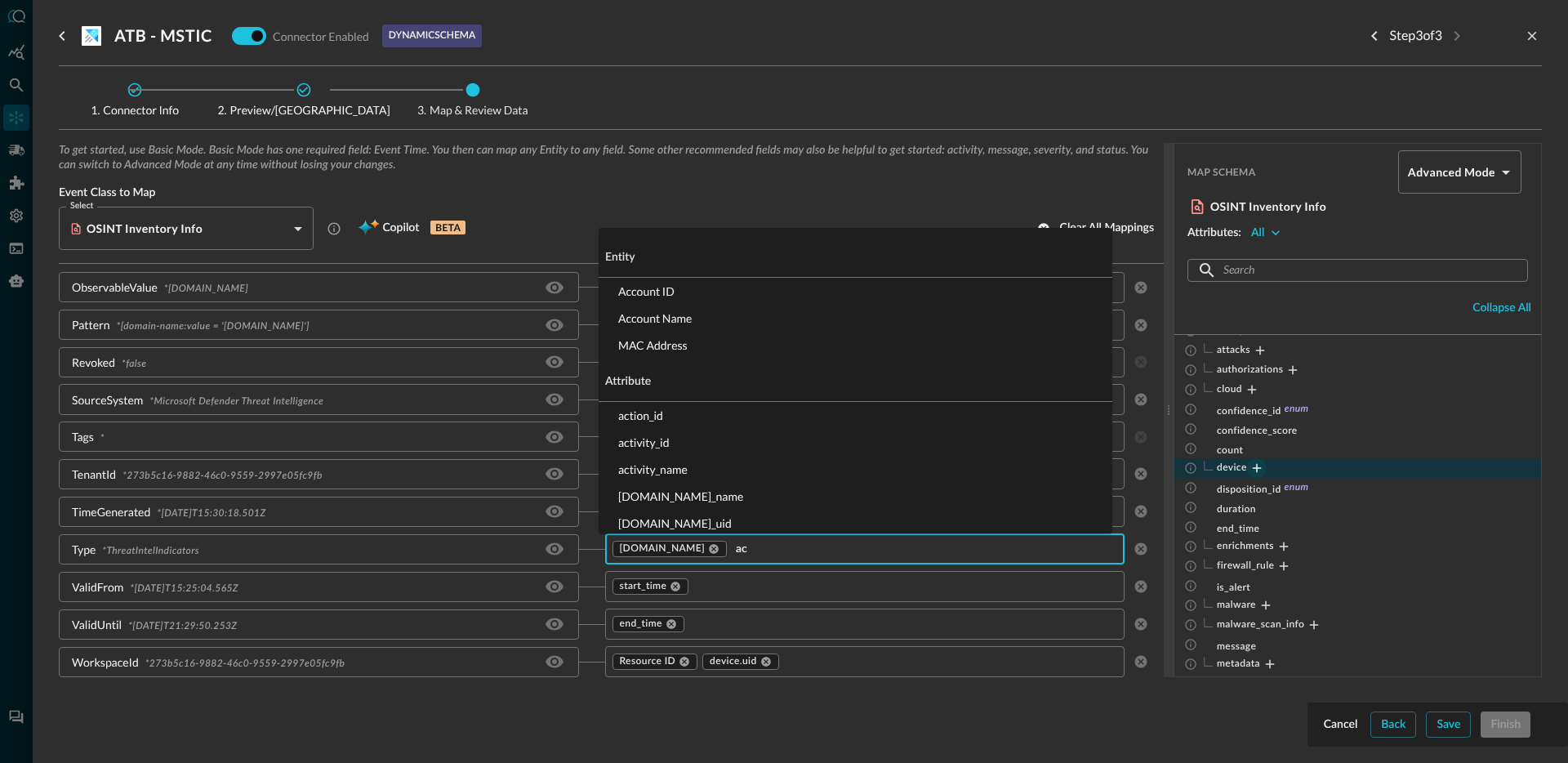
type input "act"
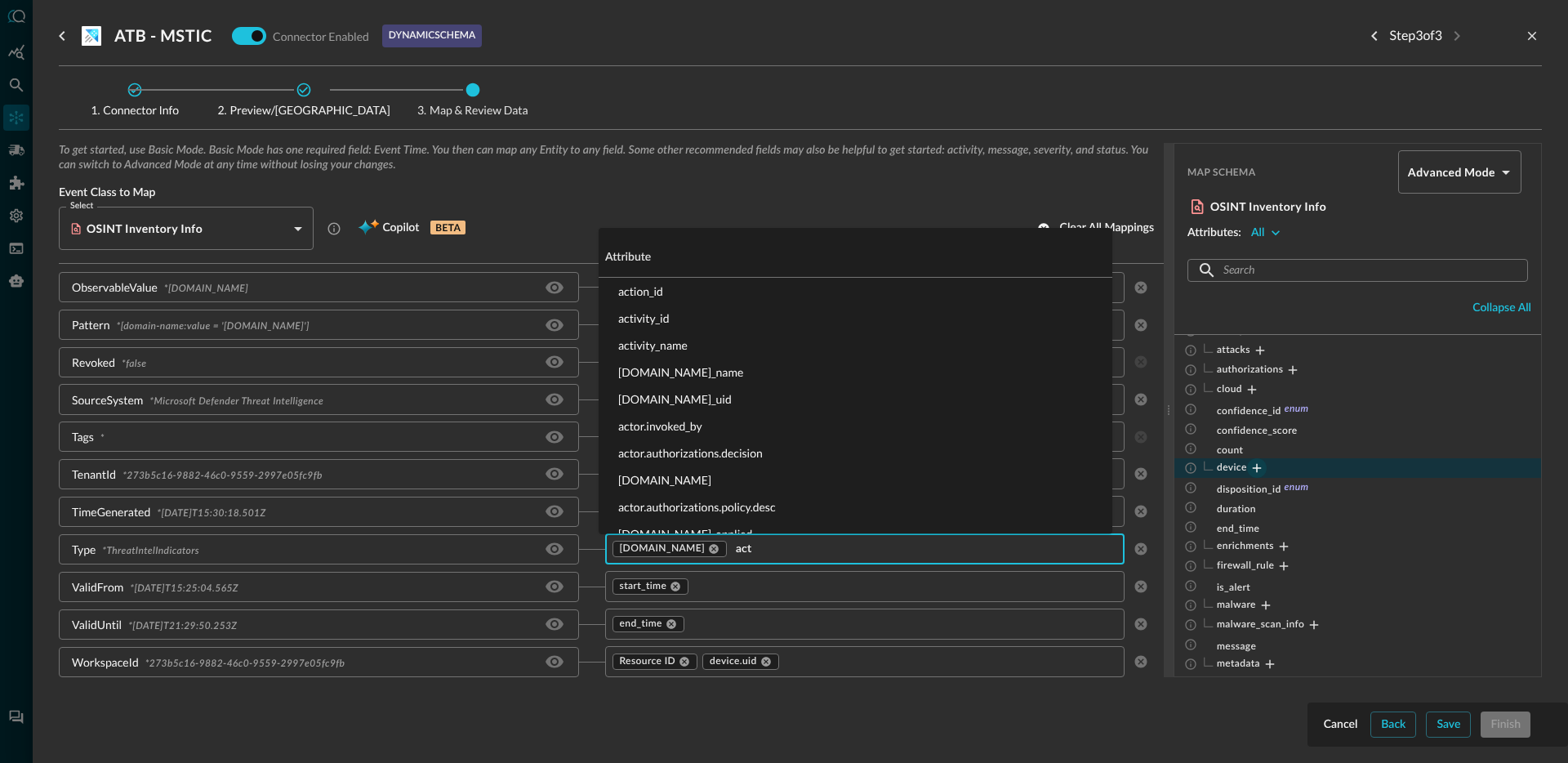
click at [694, 324] on li "activity_id" at bounding box center [855, 318] width 513 height 27
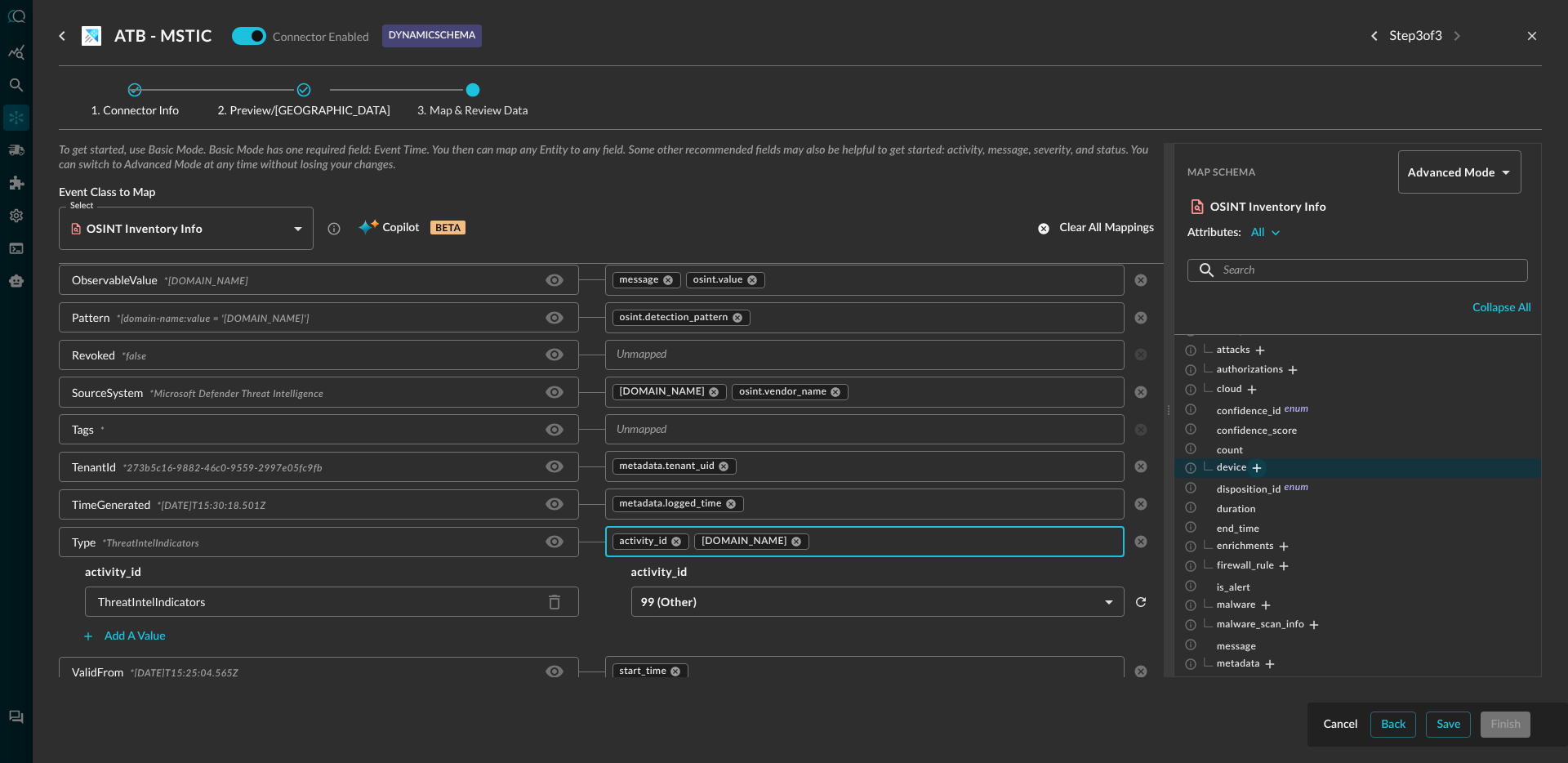
scroll to position [1034, 0]
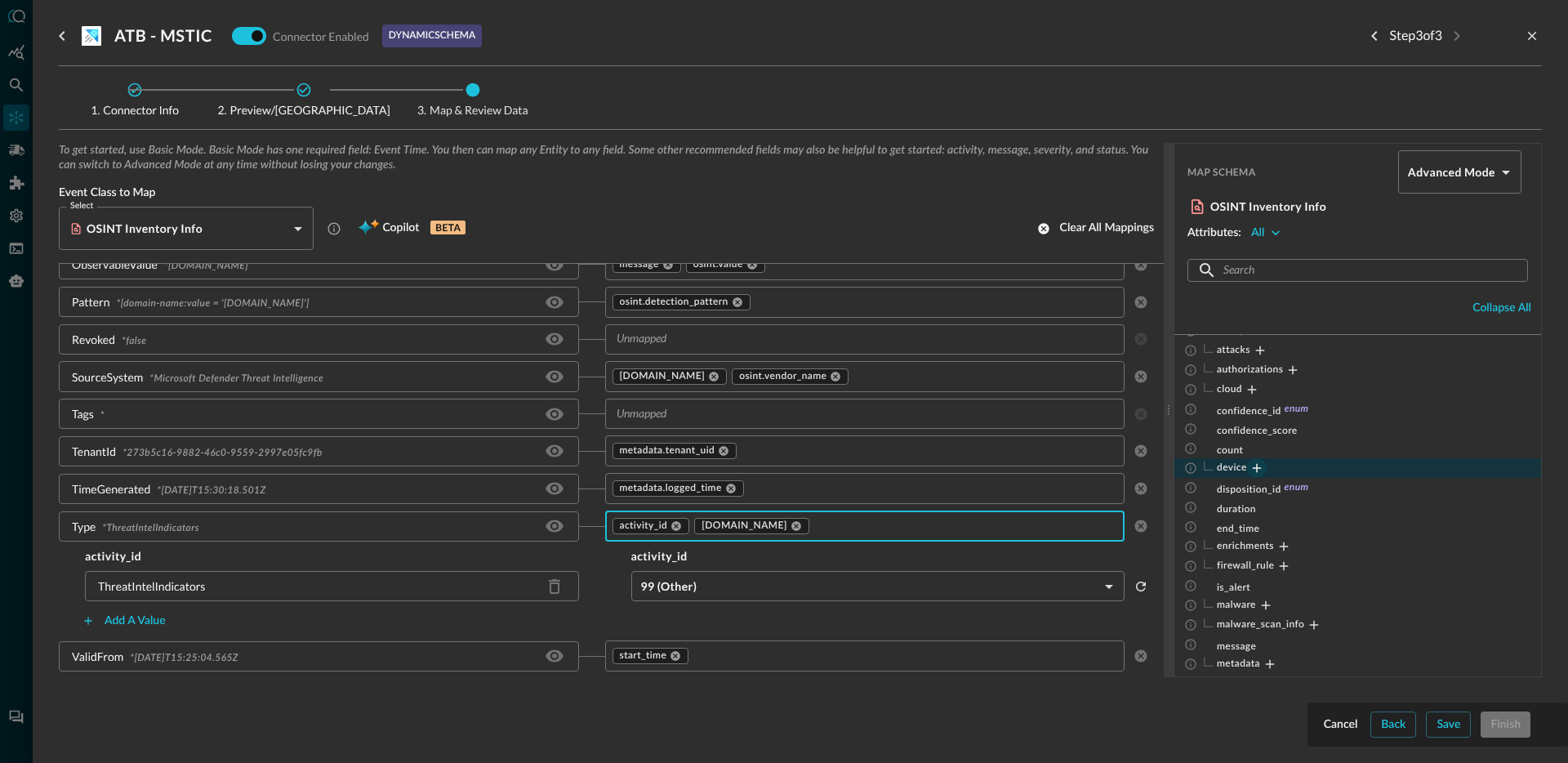
click at [736, 579] on body "Connectors JR ​ ​ Add Connector Export Connectors Cloud Infrastructure and Secu…" at bounding box center [784, 381] width 1568 height 763
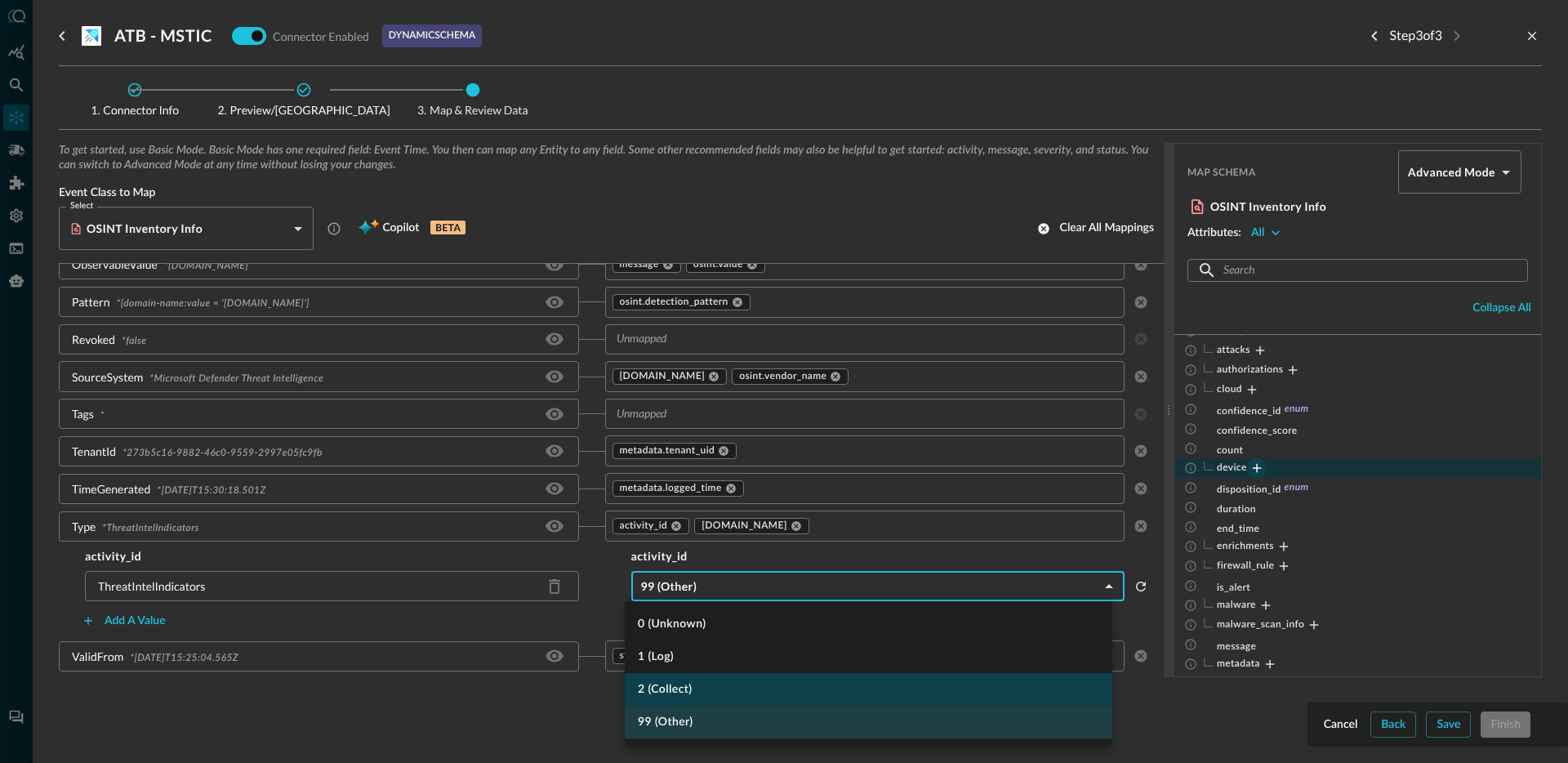
click at [702, 683] on li "2 (Collect)" at bounding box center [869, 689] width 488 height 32
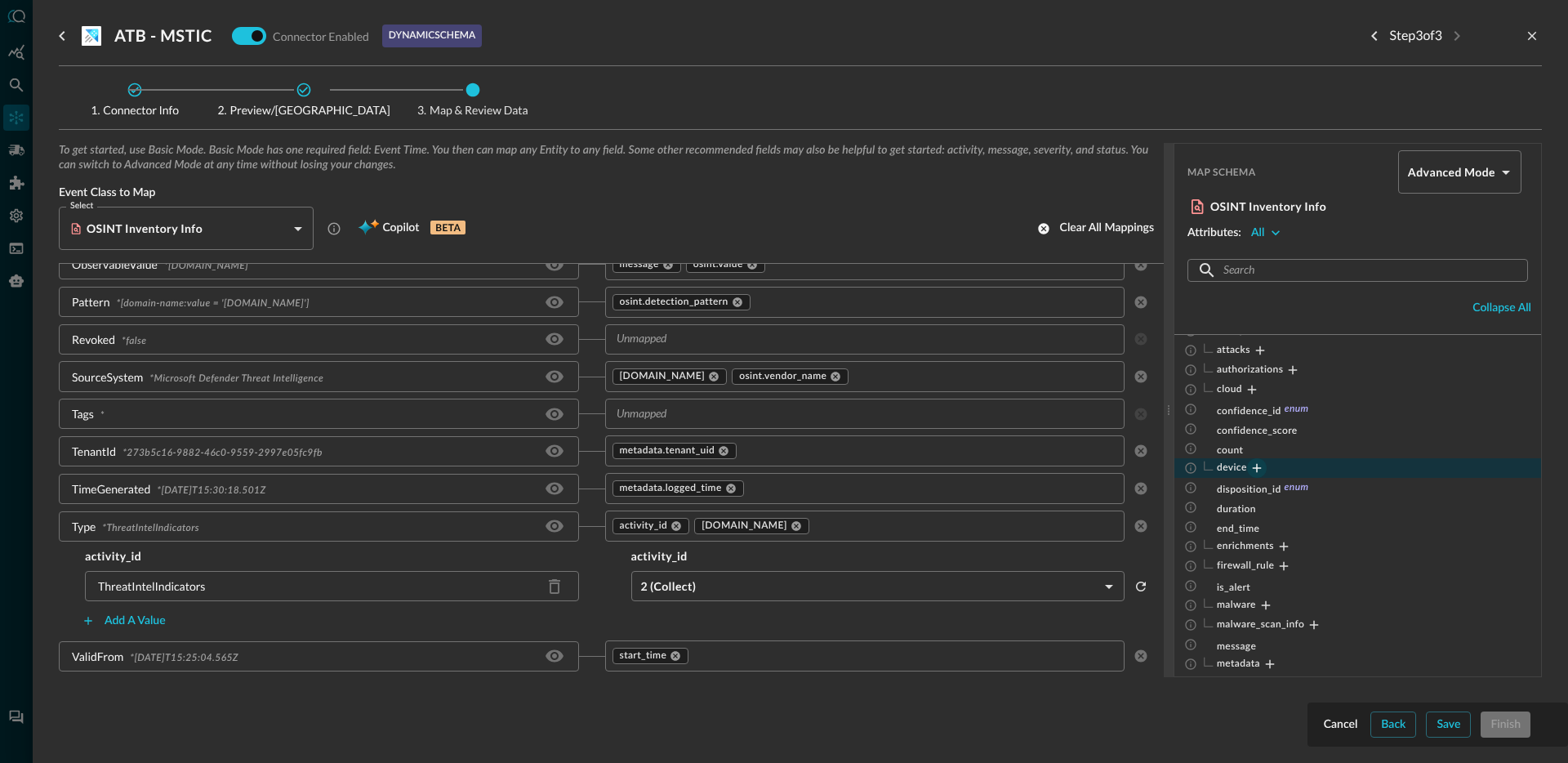
click at [922, 527] on input "text" at bounding box center [952, 526] width 281 height 20
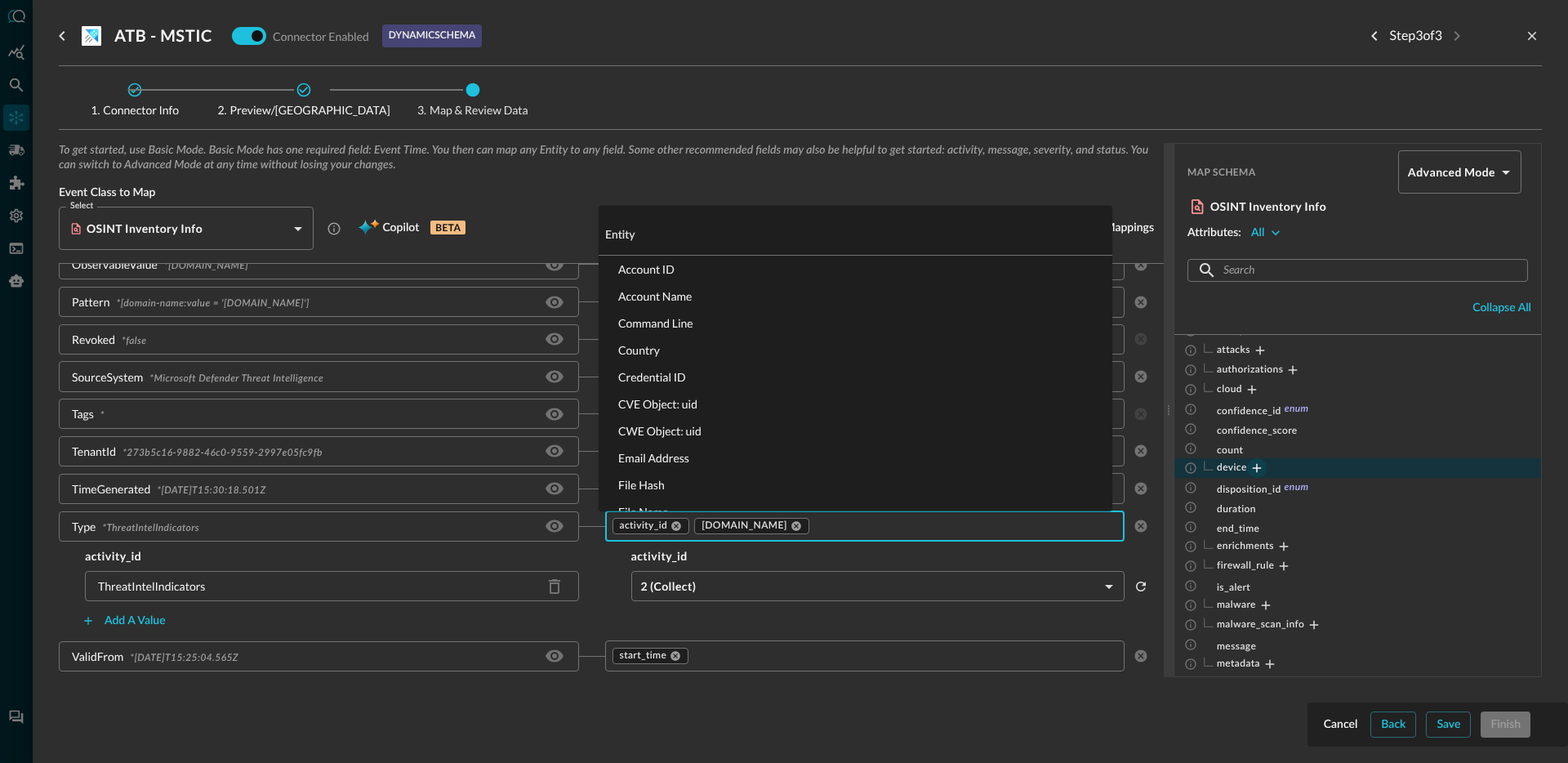
scroll to position [0, 0]
type input "stat"
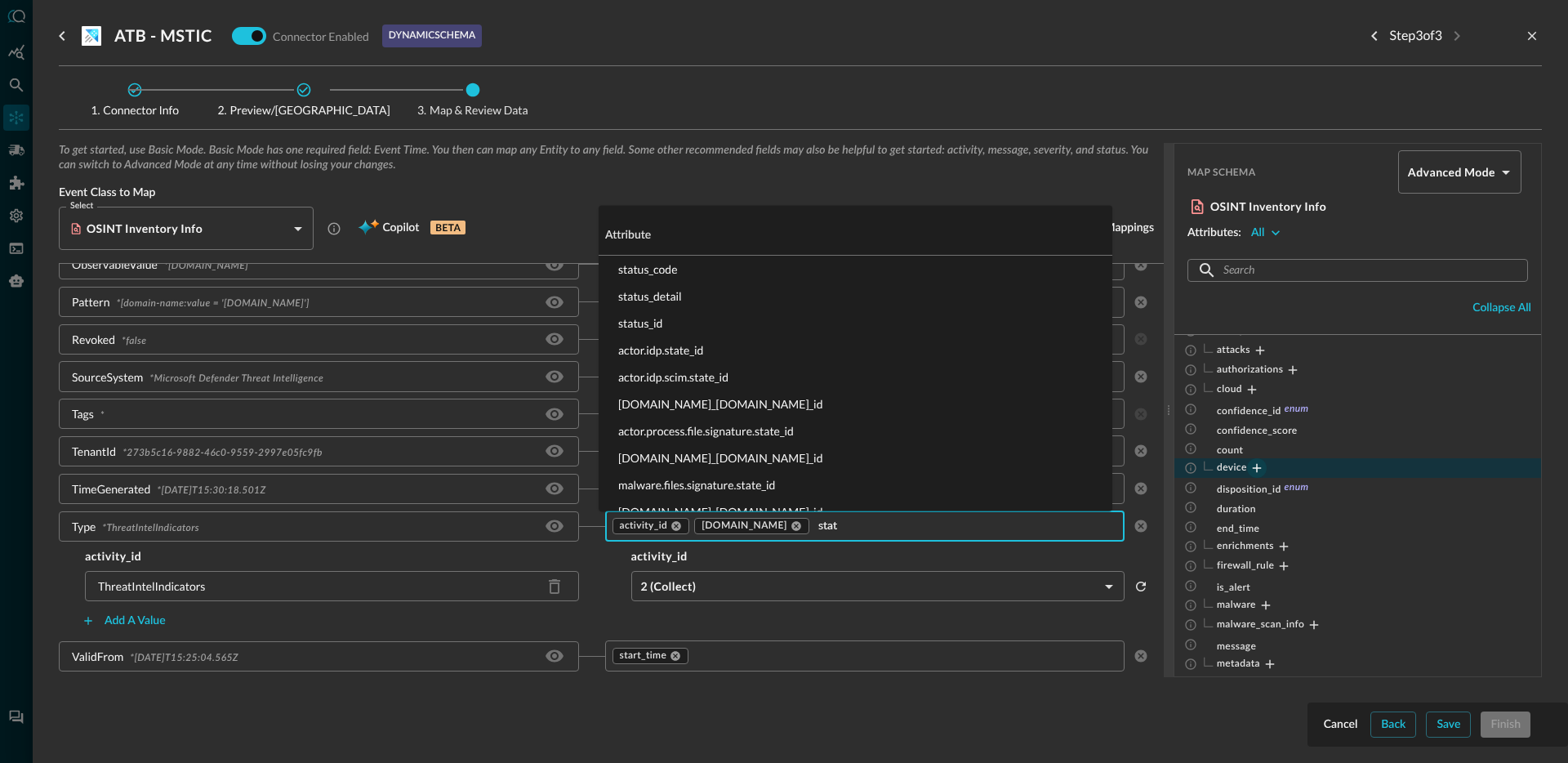
click at [712, 328] on li "status_id" at bounding box center [855, 323] width 513 height 27
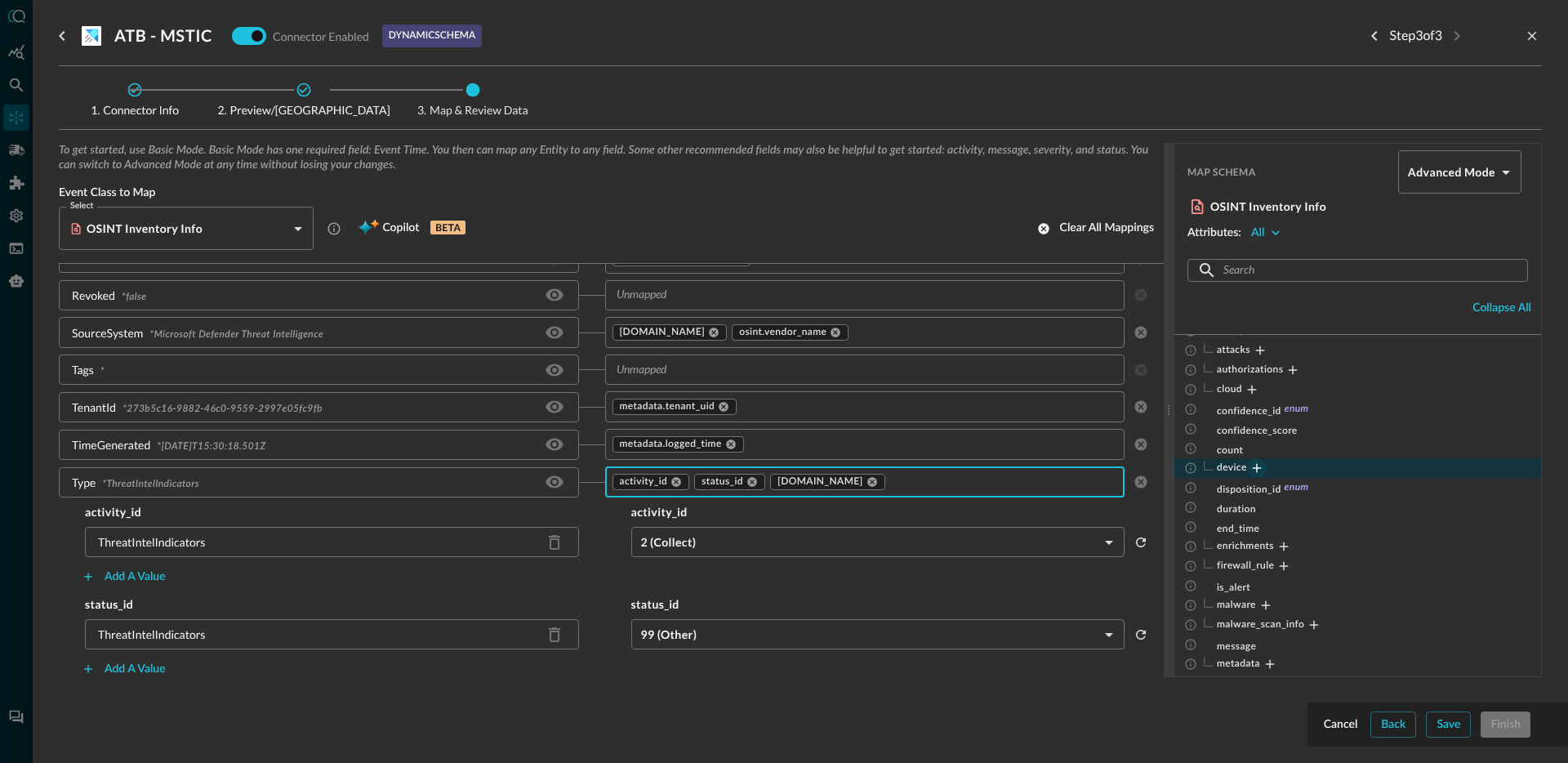
scroll to position [1095, 0]
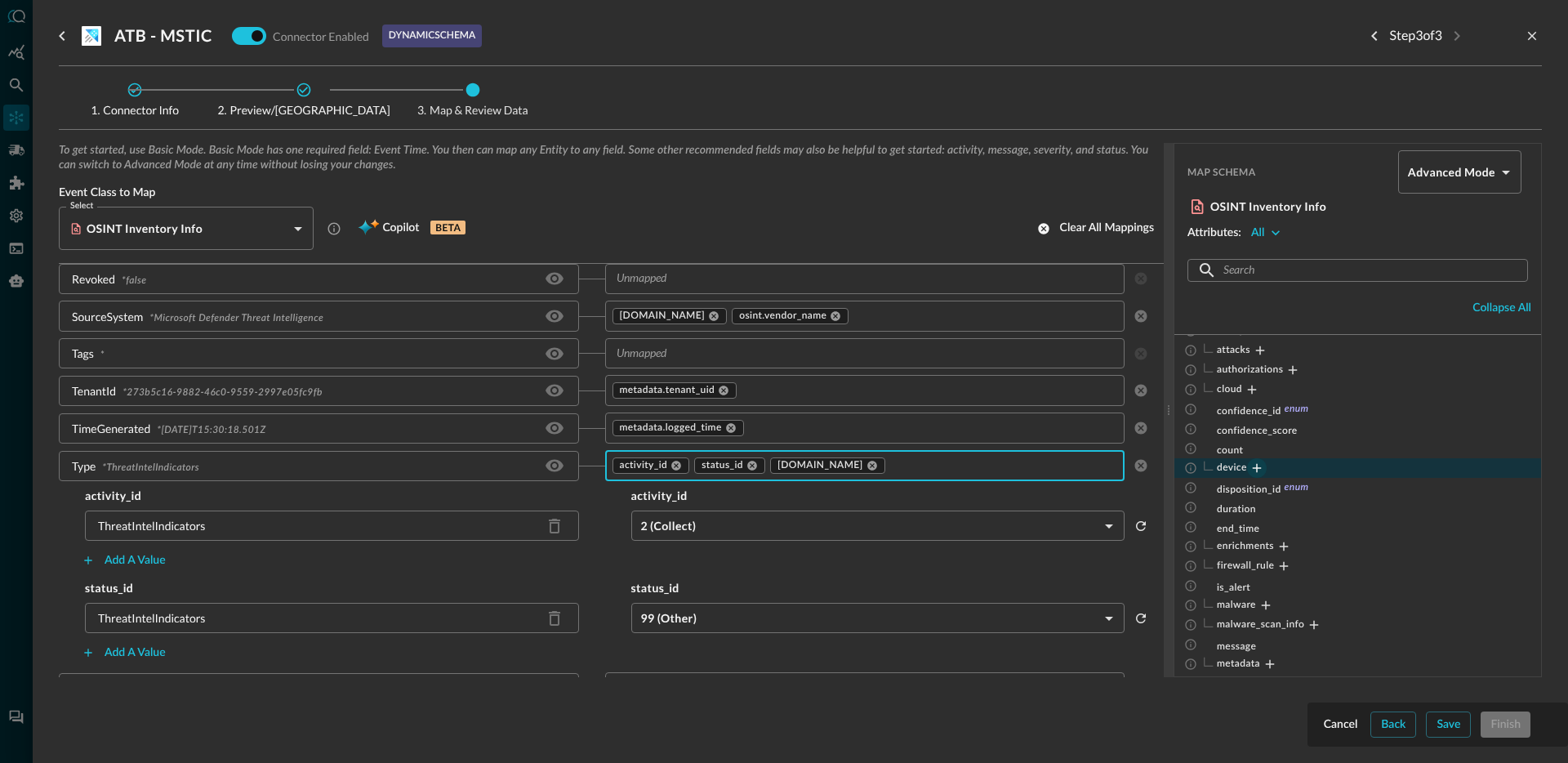
click at [743, 611] on body "Connectors JR ​ ​ Add Connector Export Connectors Cloud Infrastructure and Secu…" at bounding box center [784, 381] width 1568 height 763
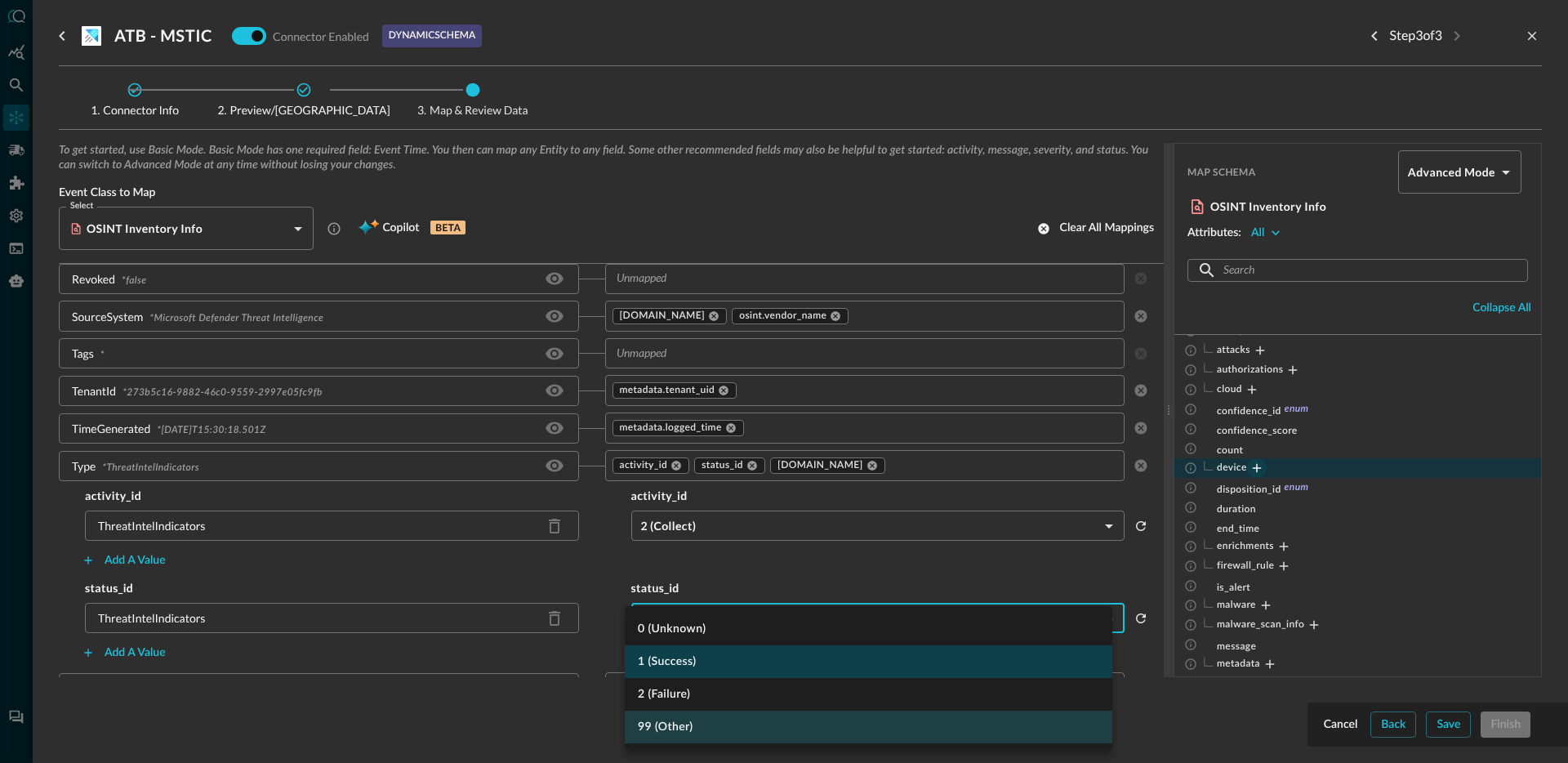
click at [707, 669] on li "1 (Success)" at bounding box center [869, 661] width 488 height 32
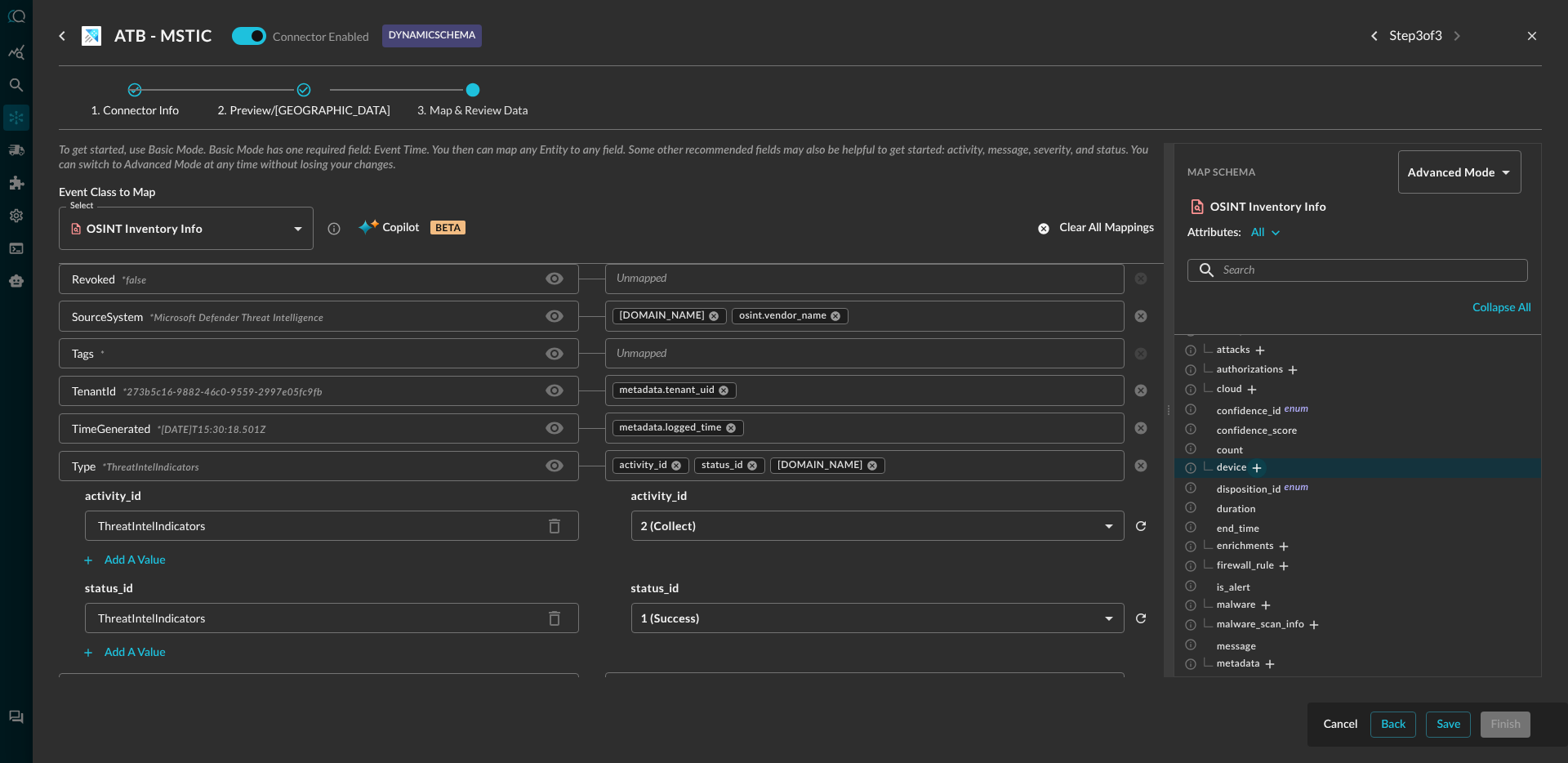
click at [973, 468] on input "text" at bounding box center [991, 465] width 205 height 20
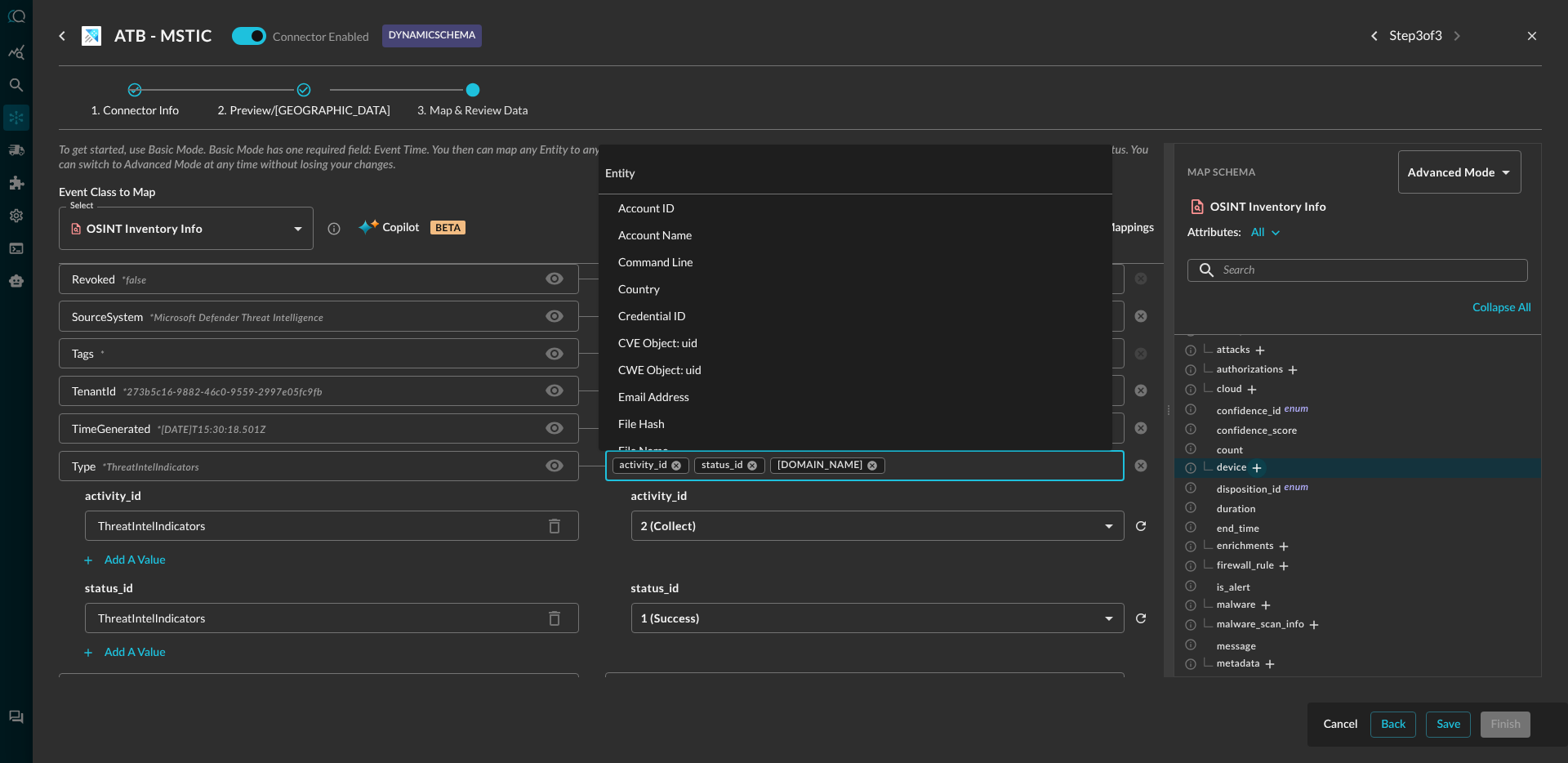
scroll to position [0, 0]
type input "sev"
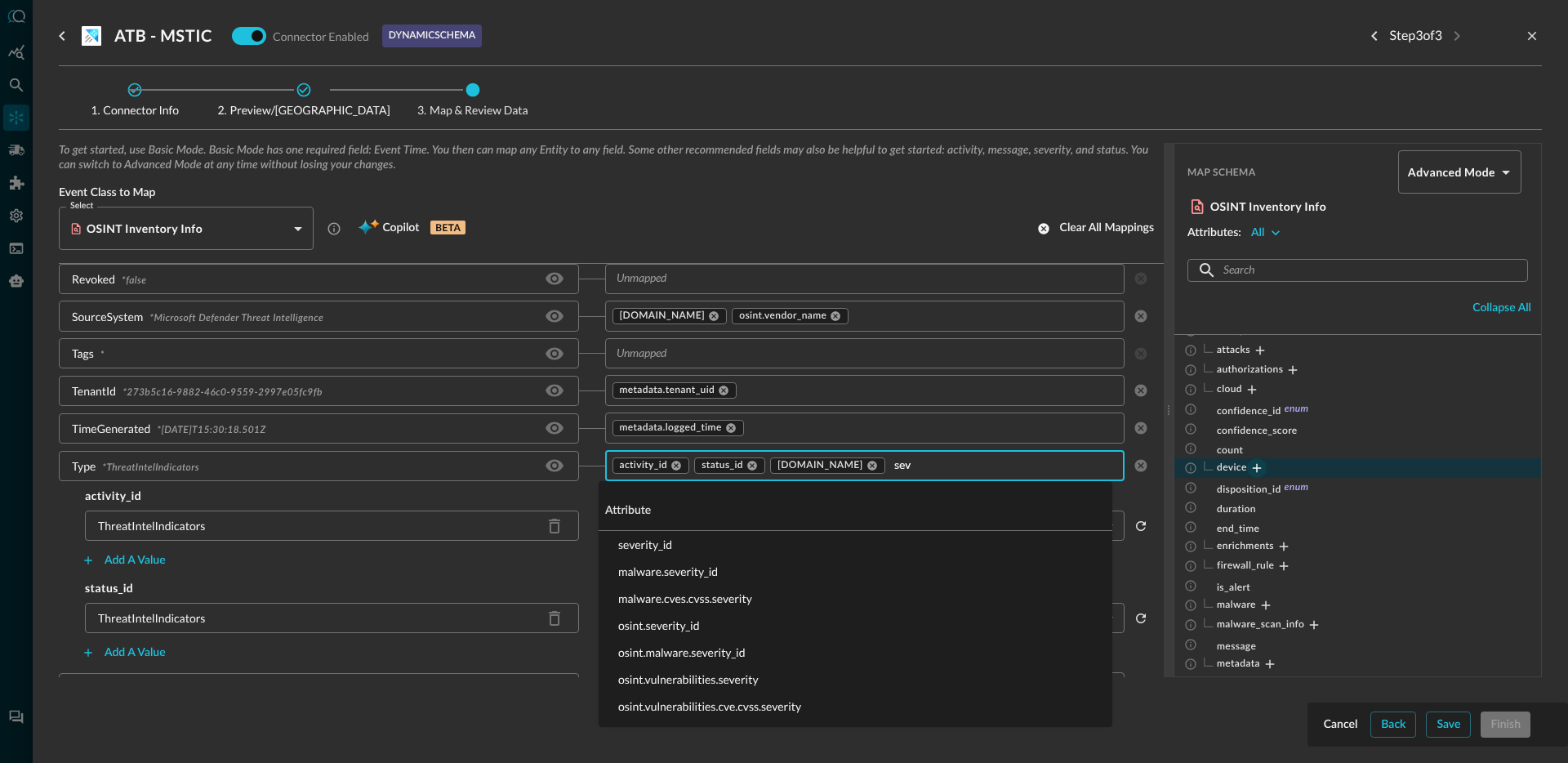
click at [756, 552] on li "severity_id" at bounding box center [855, 544] width 513 height 27
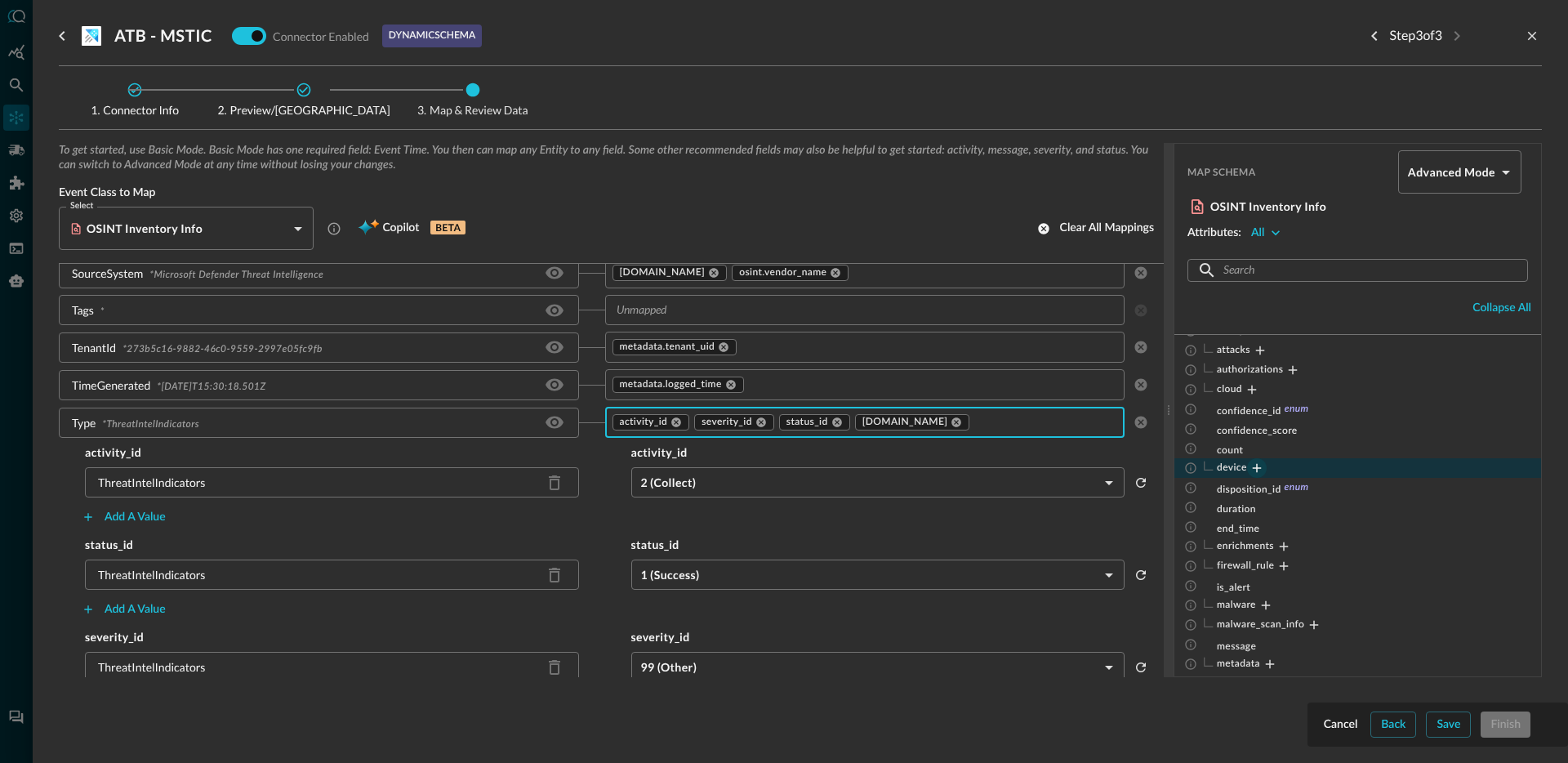
scroll to position [1227, 0]
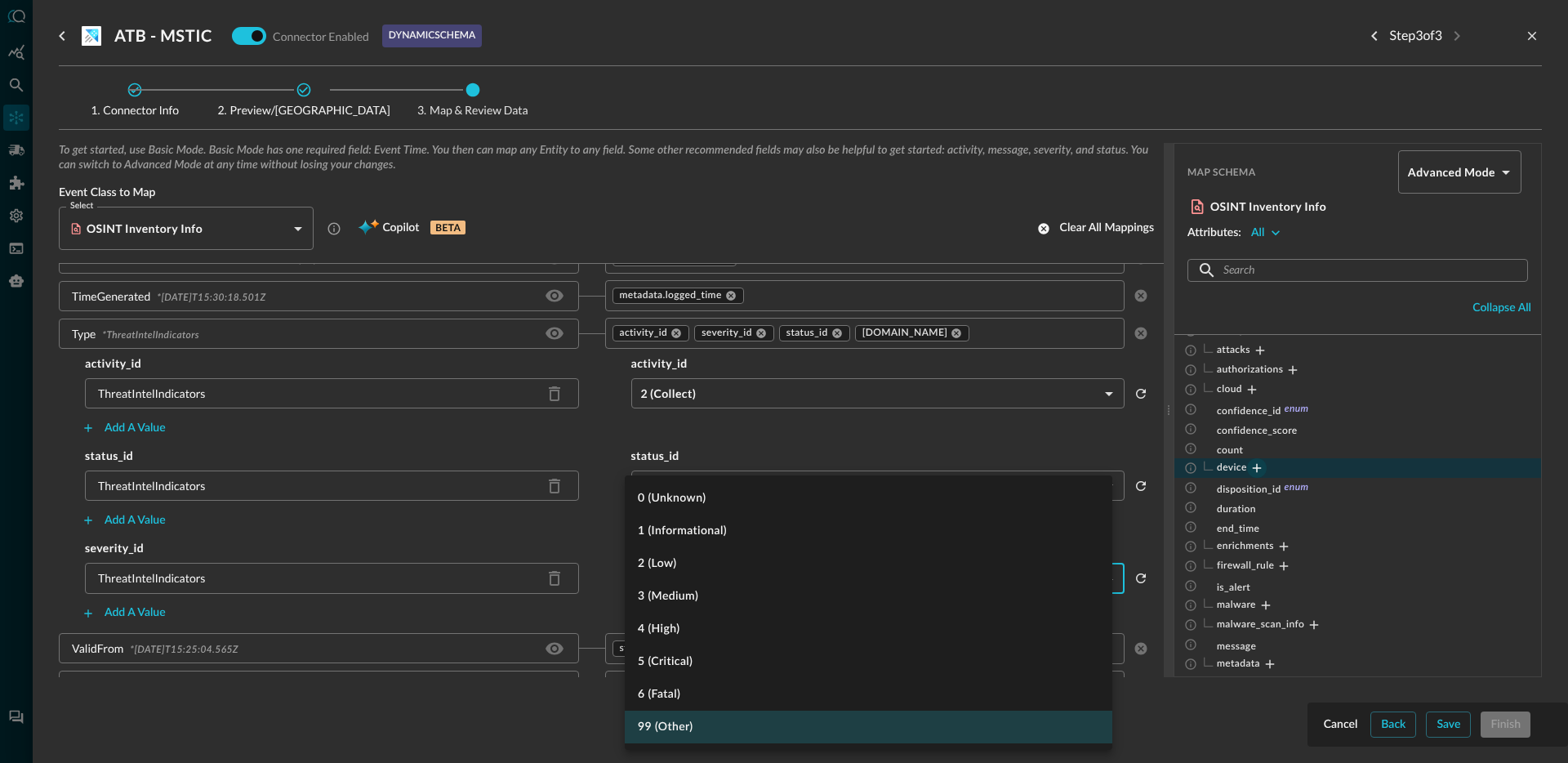
click at [730, 575] on body "Connectors JR ​ ​ Add Connector Export Connectors Cloud Infrastructure and Secu…" at bounding box center [784, 381] width 1568 height 763
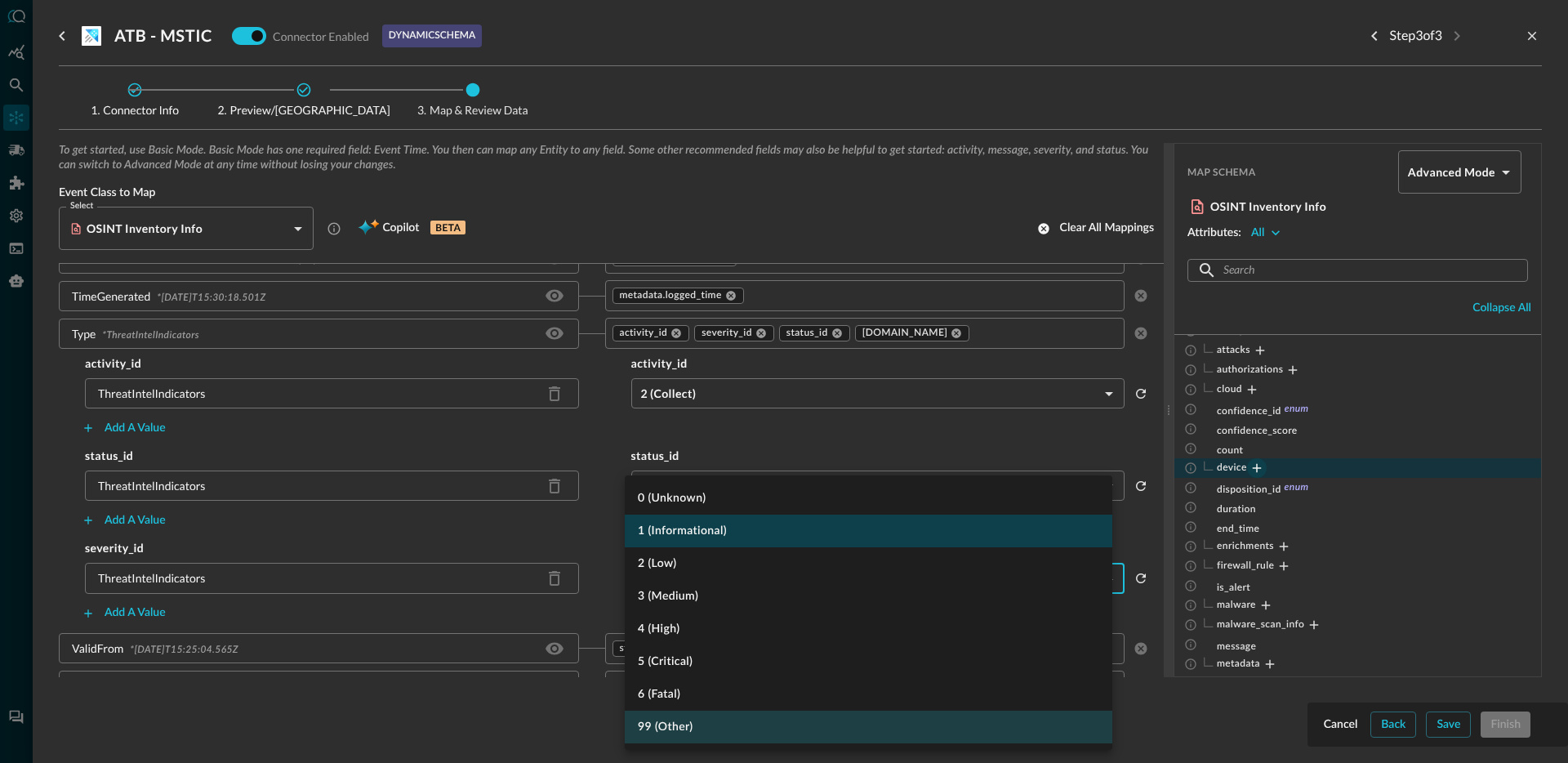
click at [720, 529] on li "1 (Informational)" at bounding box center [869, 530] width 488 height 32
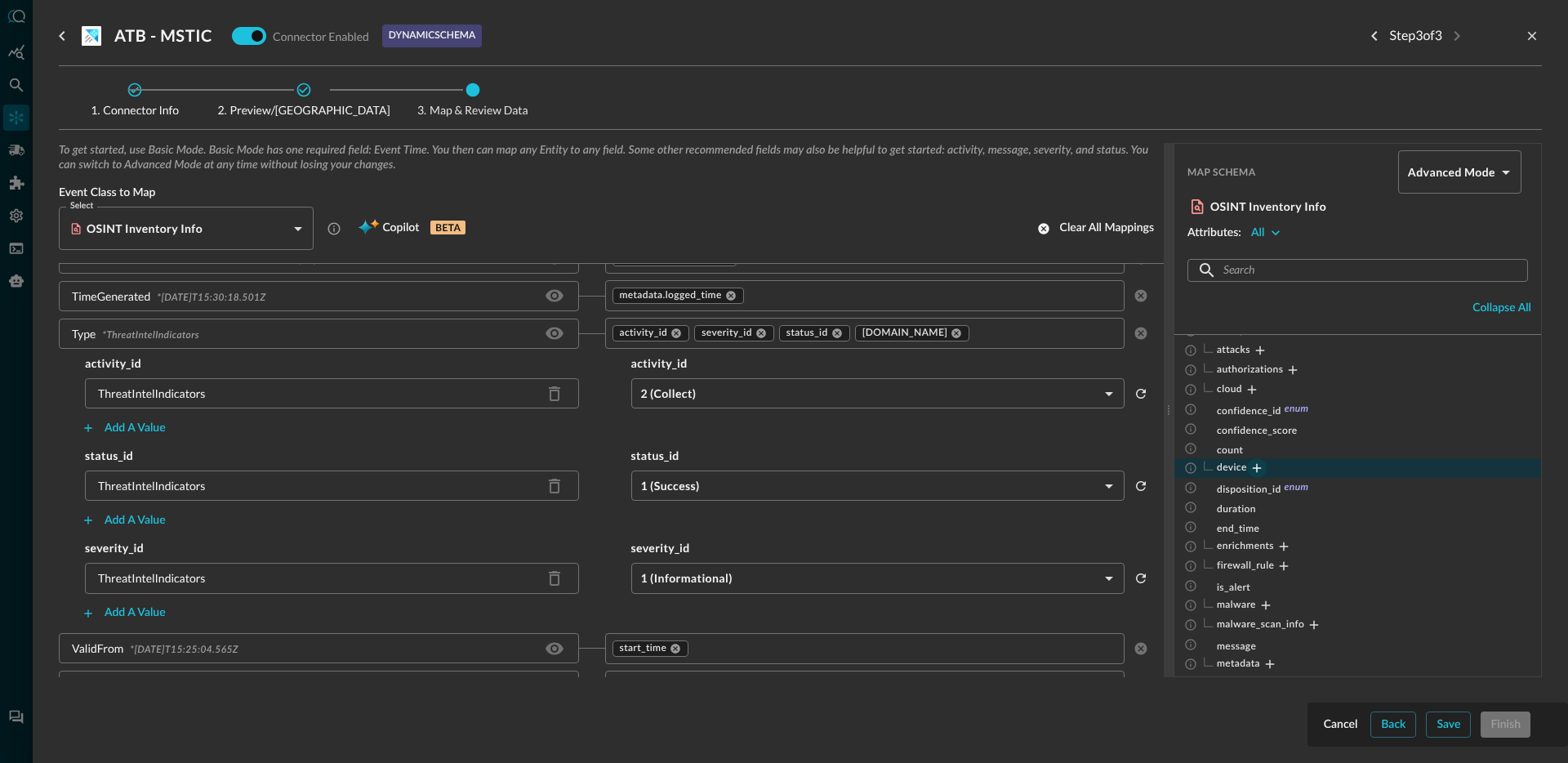
click at [579, 532] on div "Add a value" at bounding box center [605, 521] width 1092 height 26
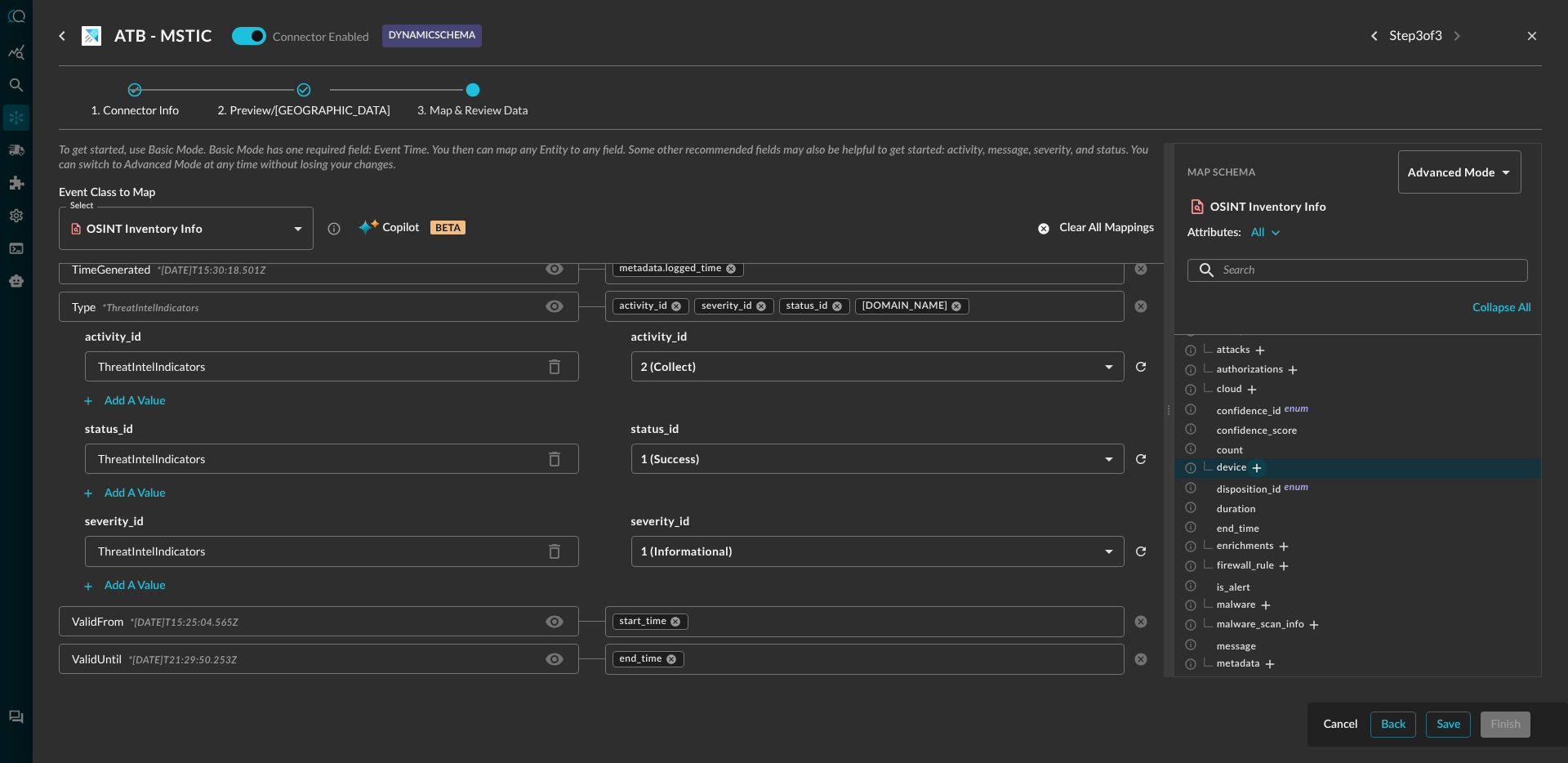
scroll to position [1254, 0]
click at [1063, 312] on input "text" at bounding box center [1033, 307] width 121 height 20
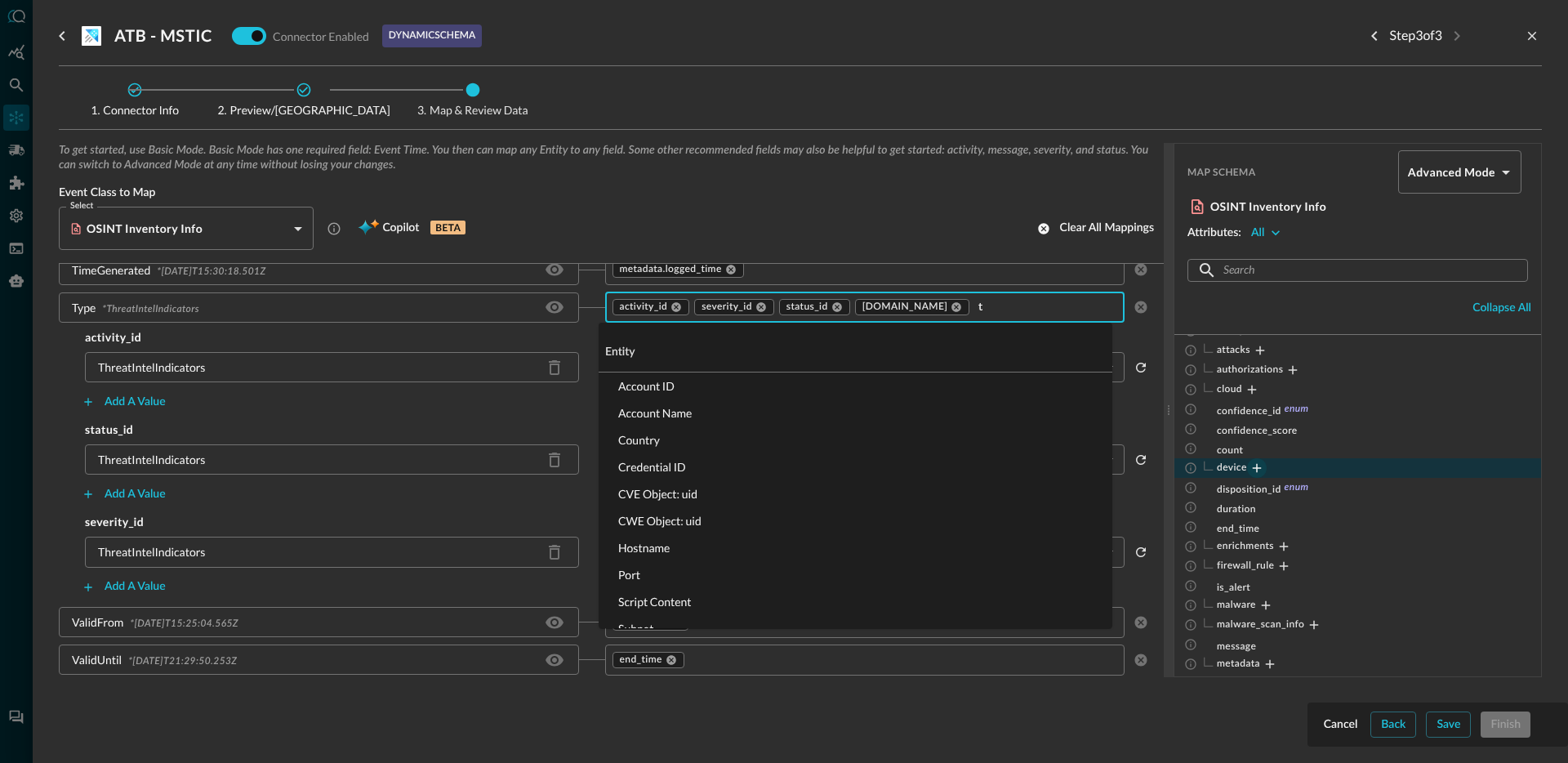
type input "ty"
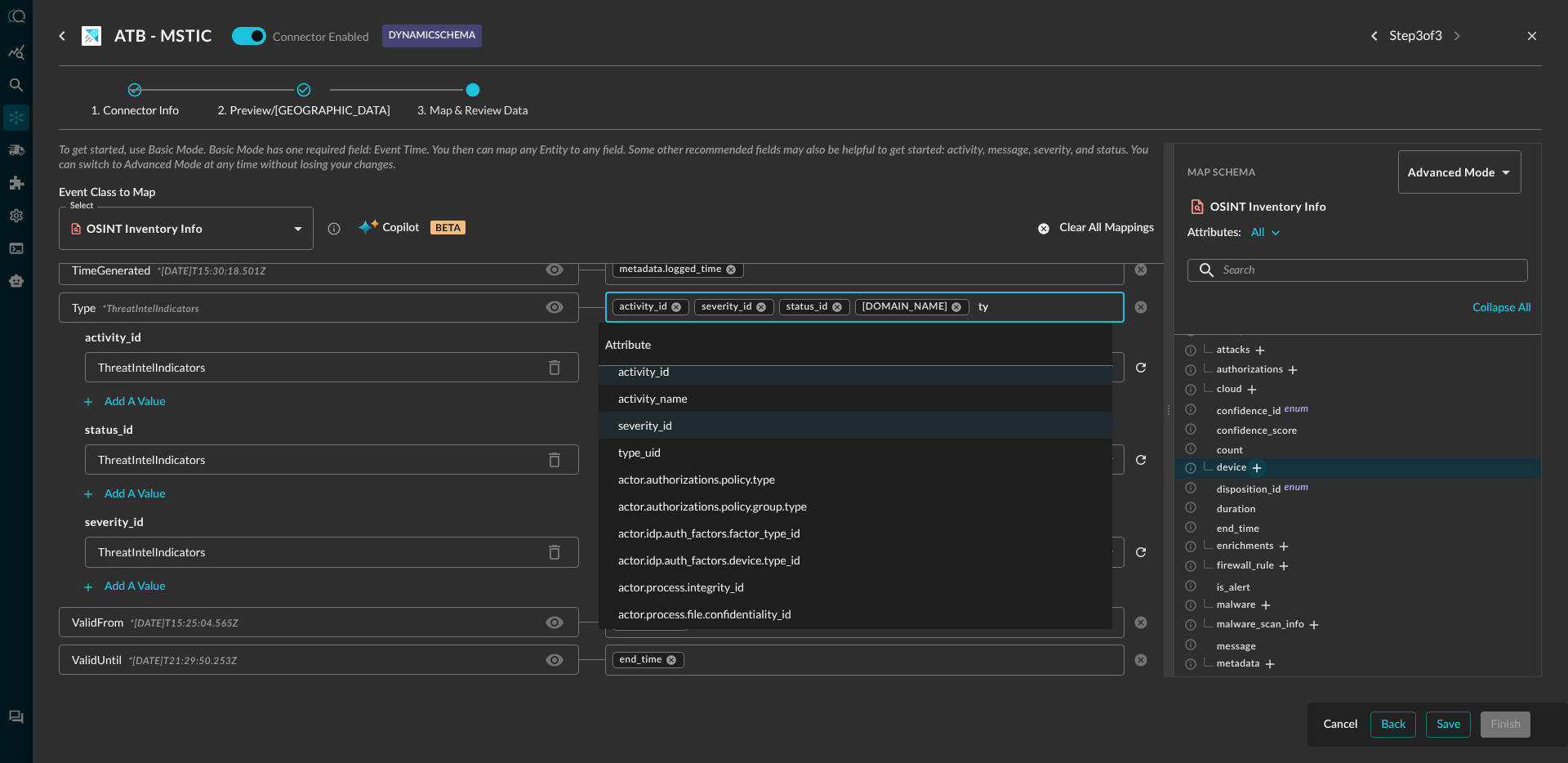
click at [663, 455] on li "type_uid" at bounding box center [855, 452] width 513 height 27
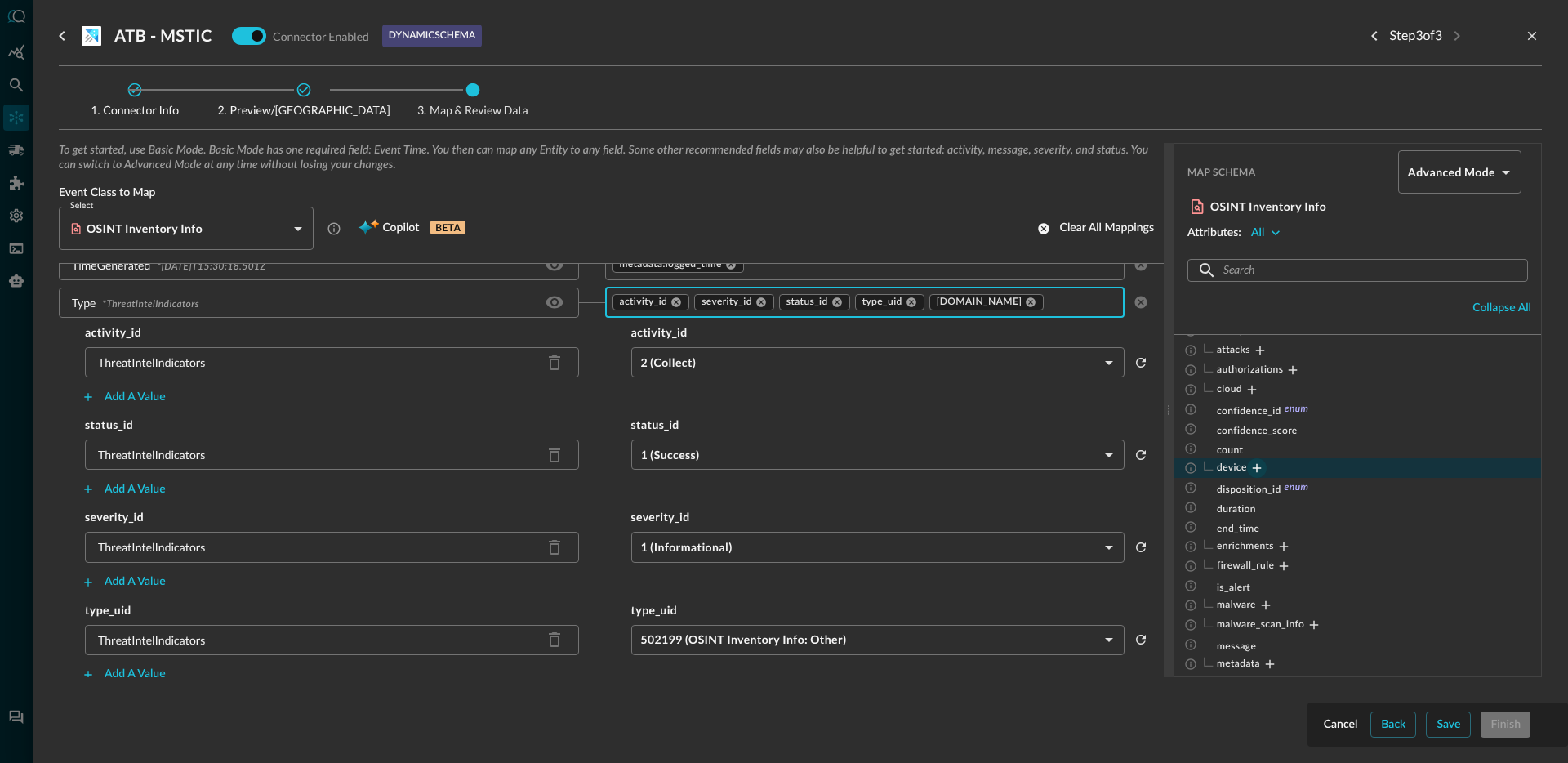
scroll to position [1349, 0]
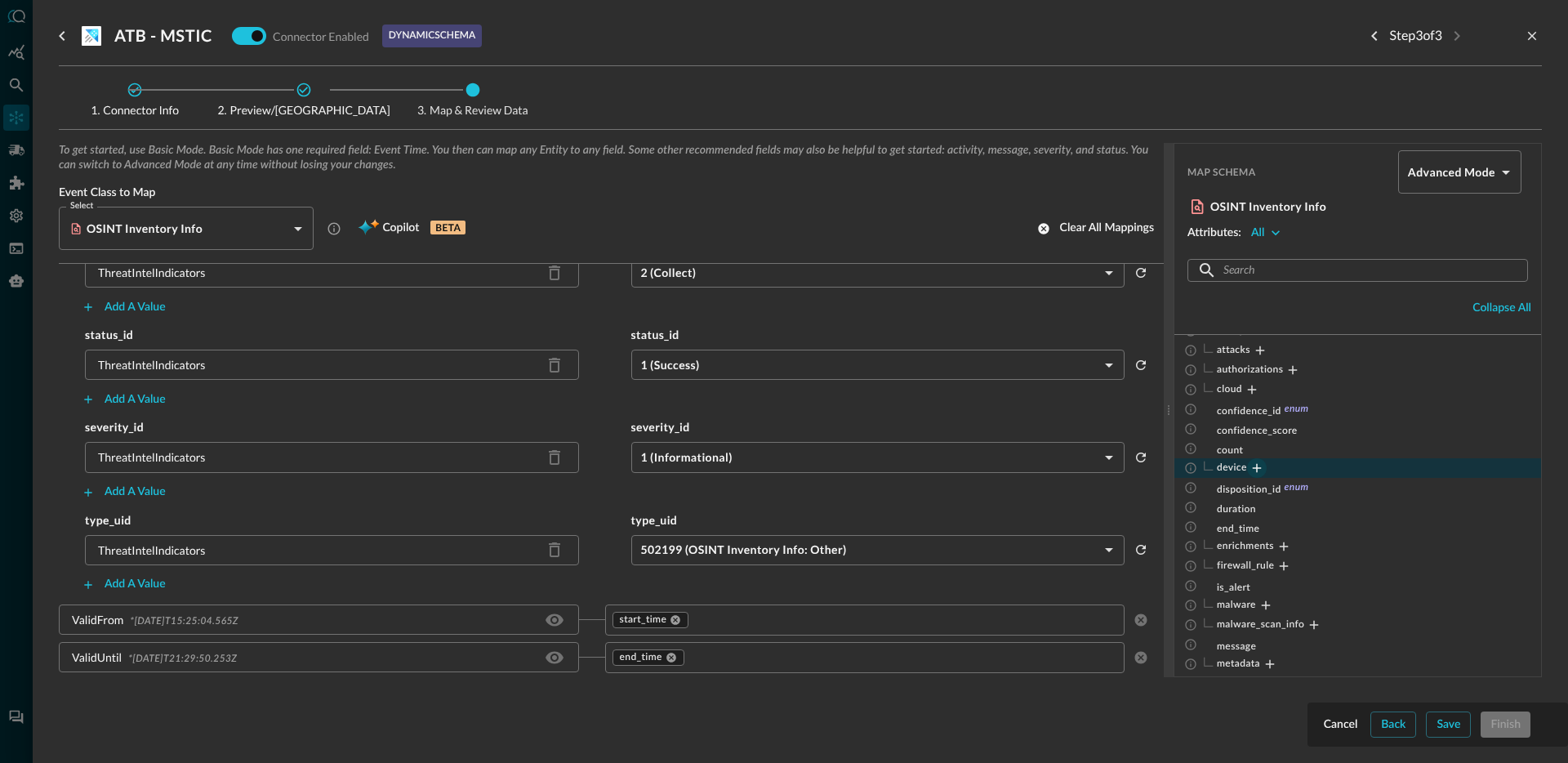
click at [829, 569] on body "Connectors JR ​ ​ Add Connector Export Connectors Cloud Infrastructure and Secu…" at bounding box center [784, 381] width 1568 height 763
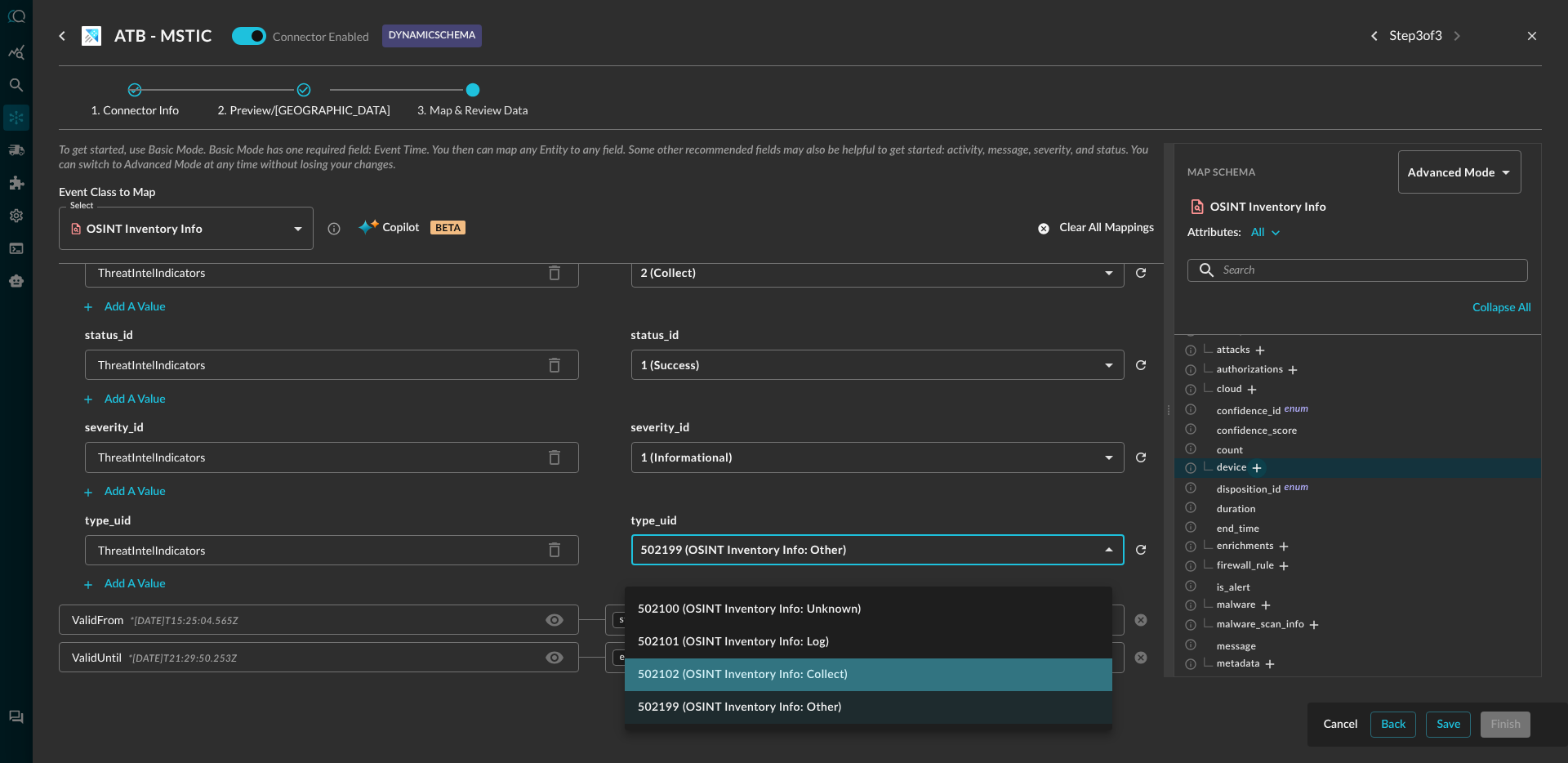
click at [802, 671] on li "502102 (OSINT Inventory Info: Collect)" at bounding box center [869, 674] width 488 height 32
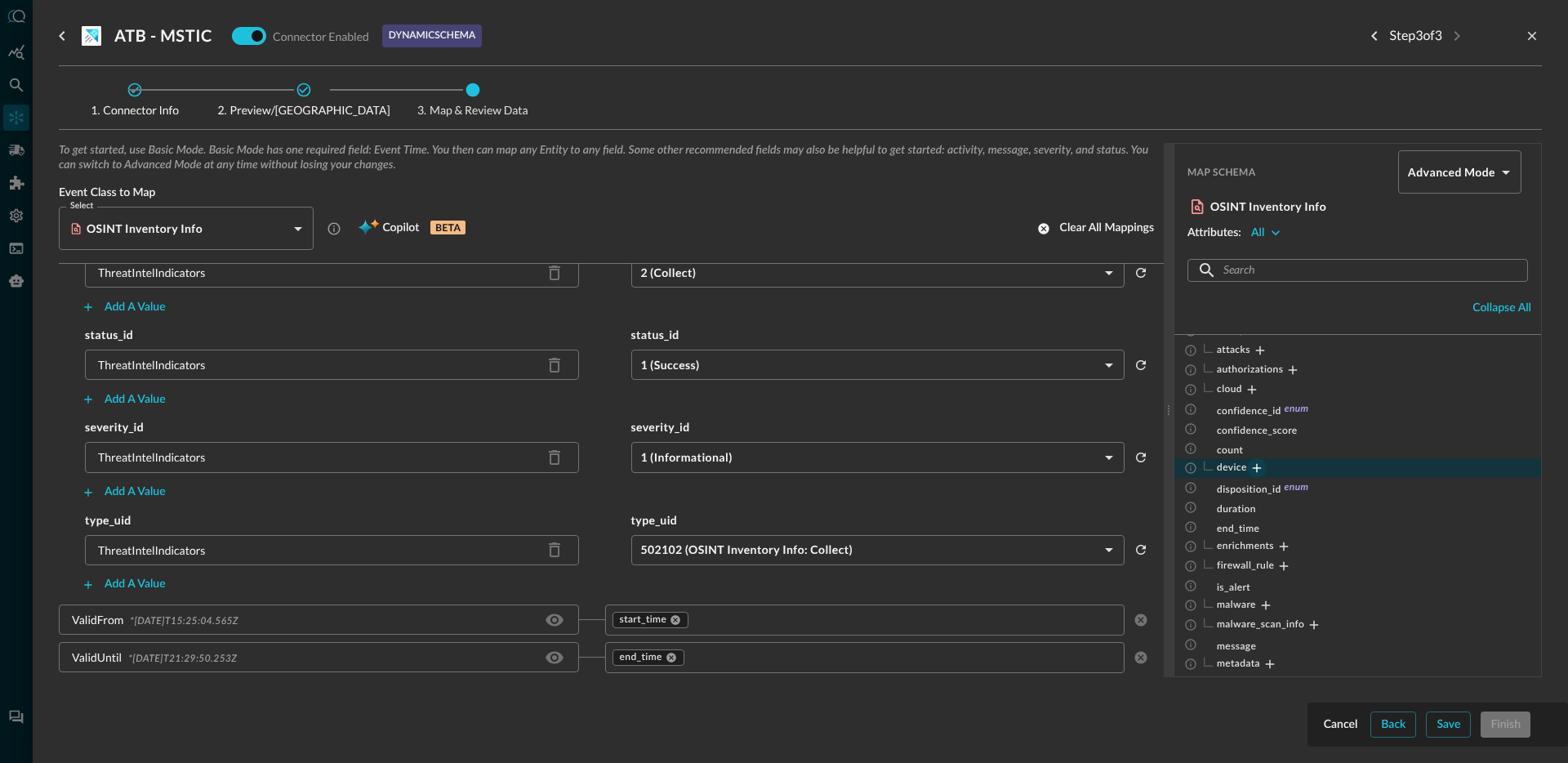
click at [598, 506] on div "Add a value" at bounding box center [605, 493] width 1092 height 26
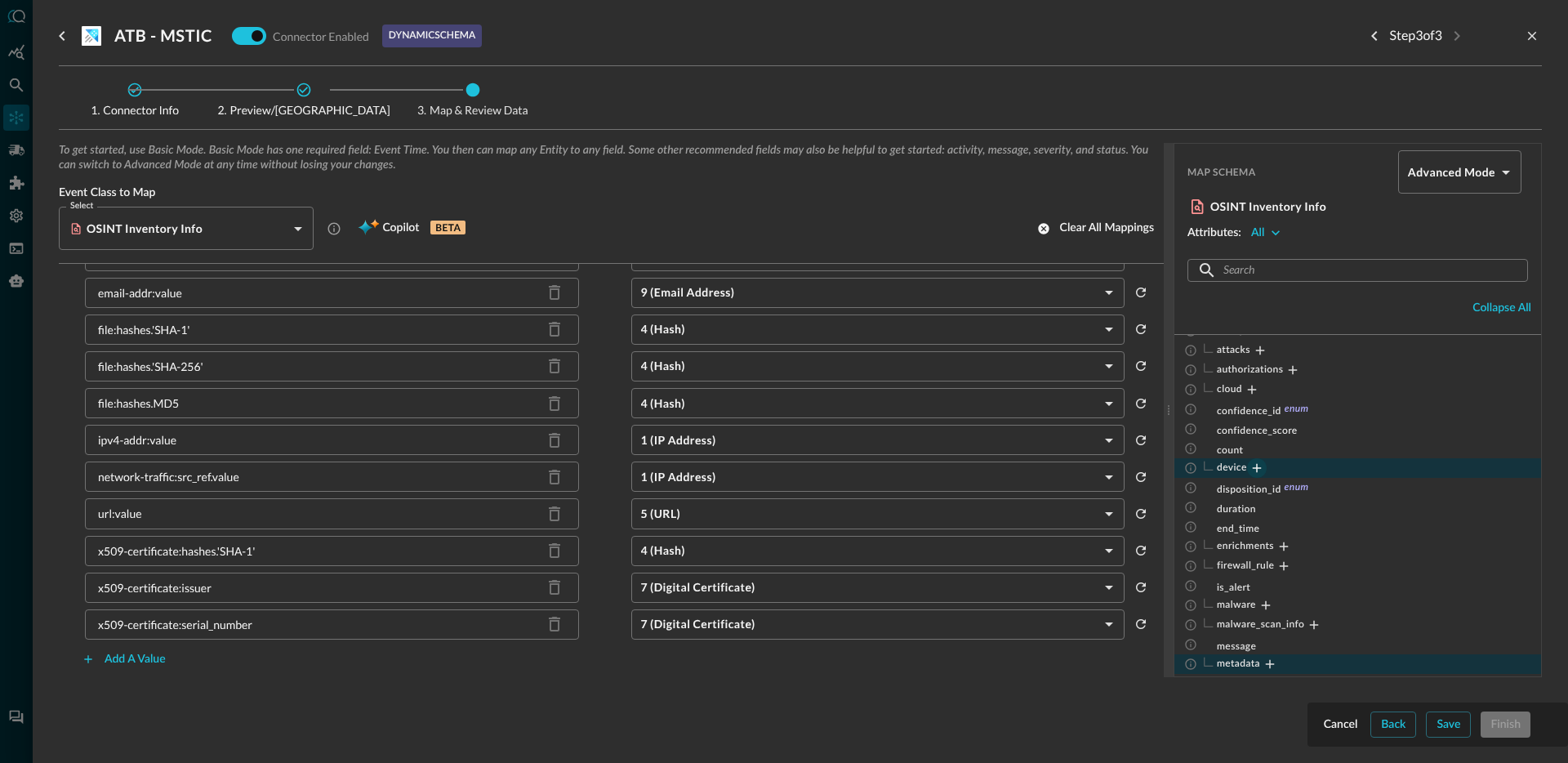
scroll to position [261, 0]
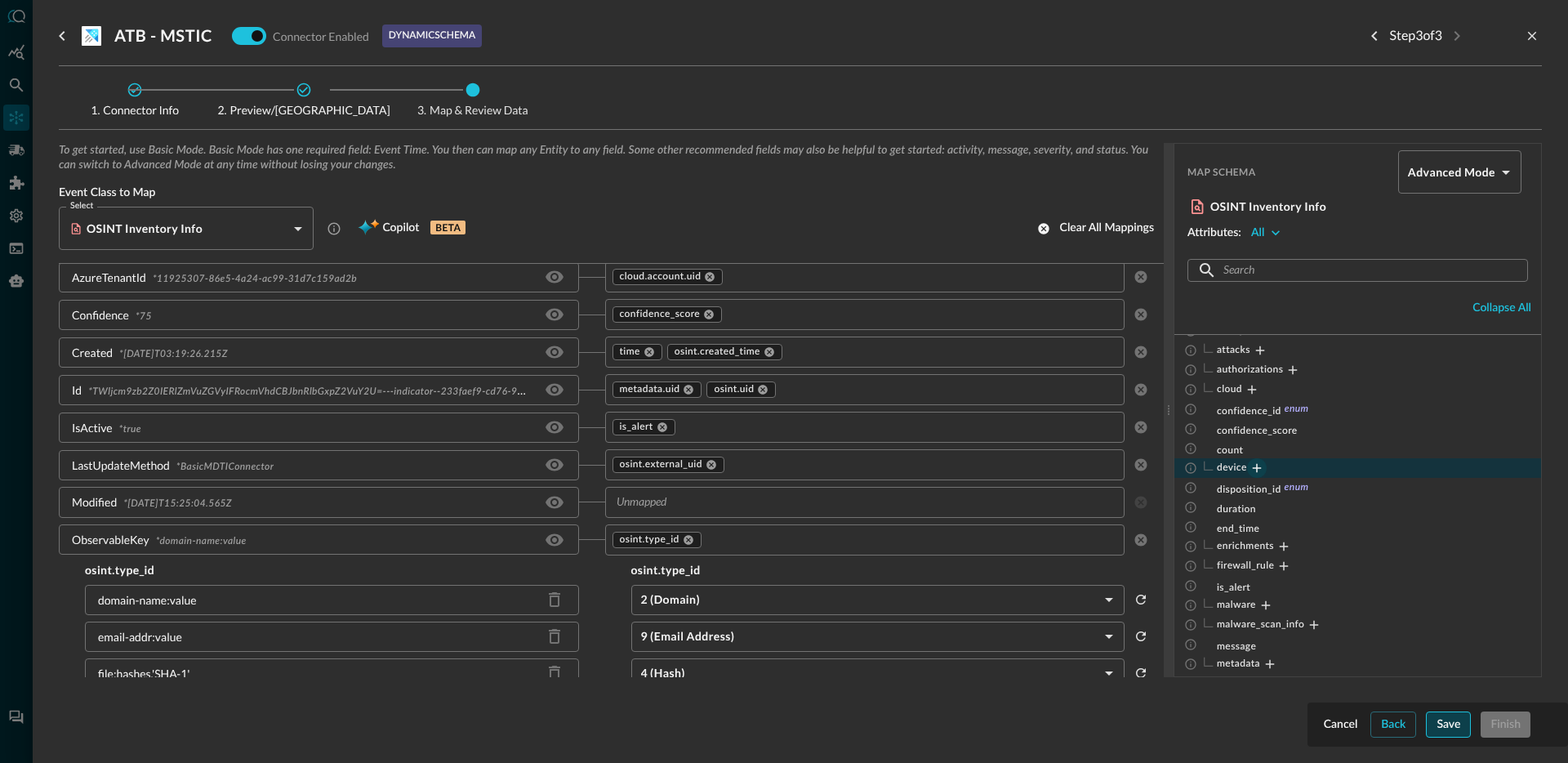
click at [1442, 733] on button "Save" at bounding box center [1448, 725] width 45 height 26
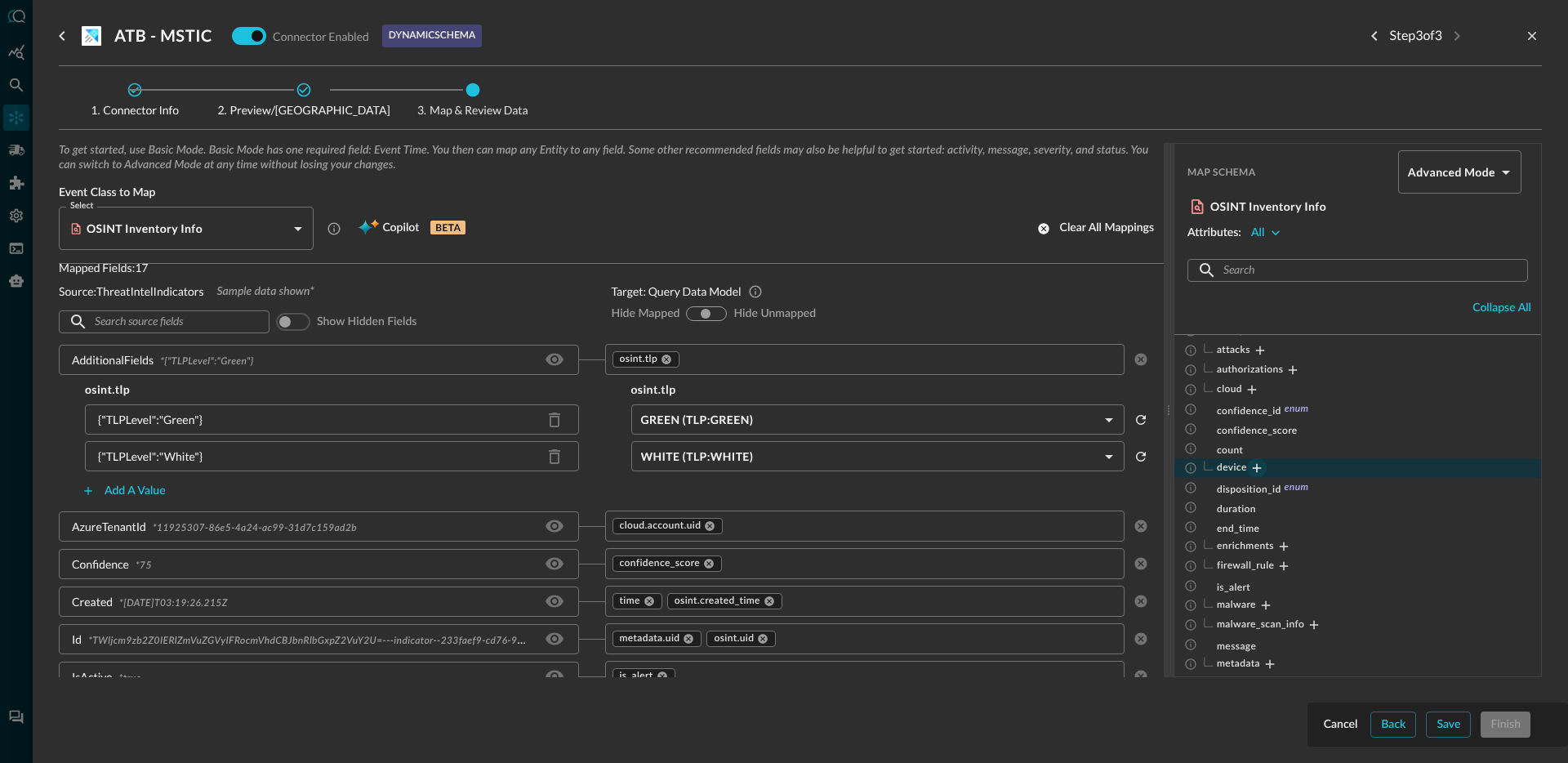
scroll to position [1545, 0]
click at [662, 361] on icon at bounding box center [666, 360] width 10 height 10
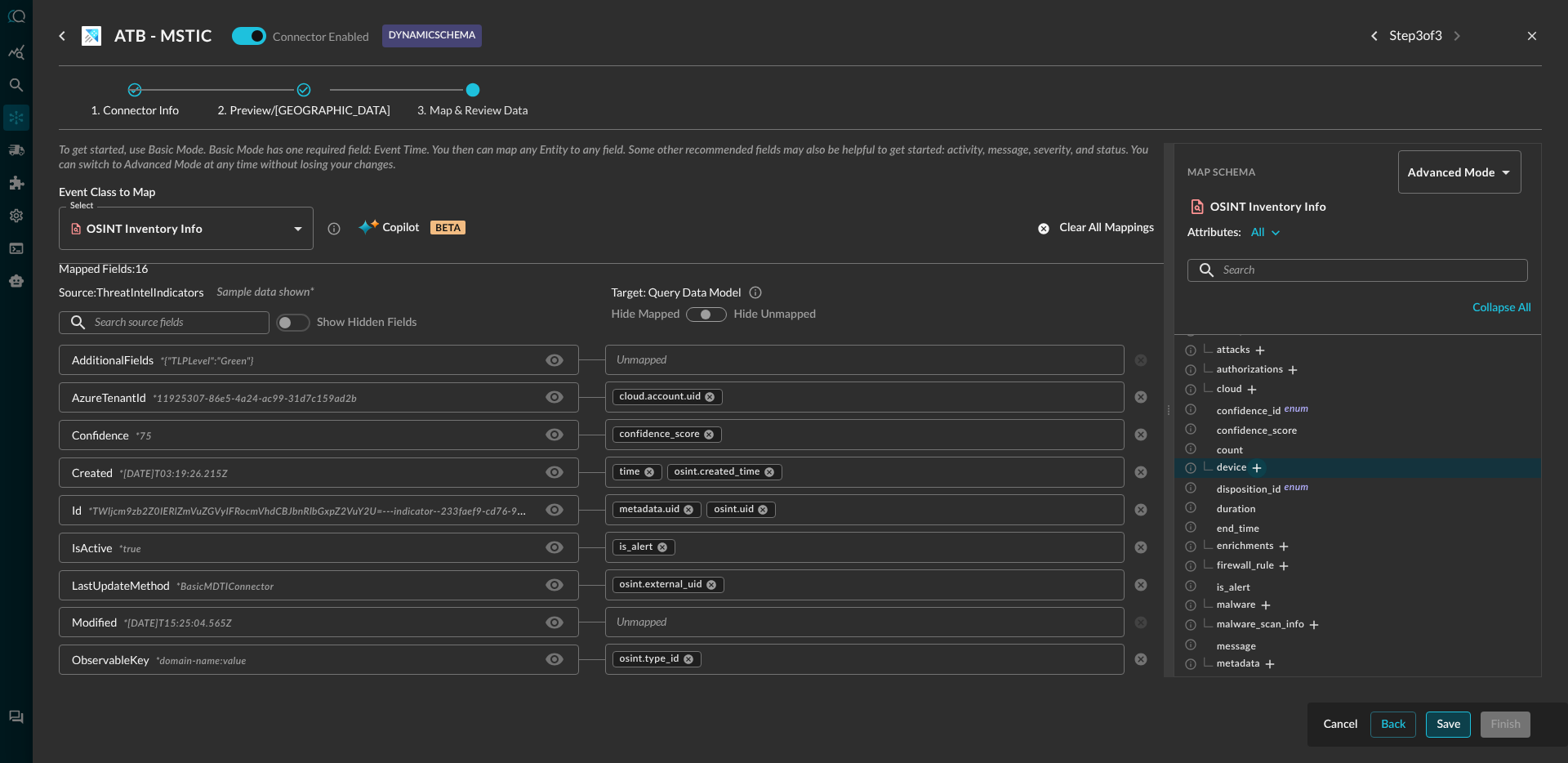
click at [1437, 716] on button "Save" at bounding box center [1448, 725] width 45 height 26
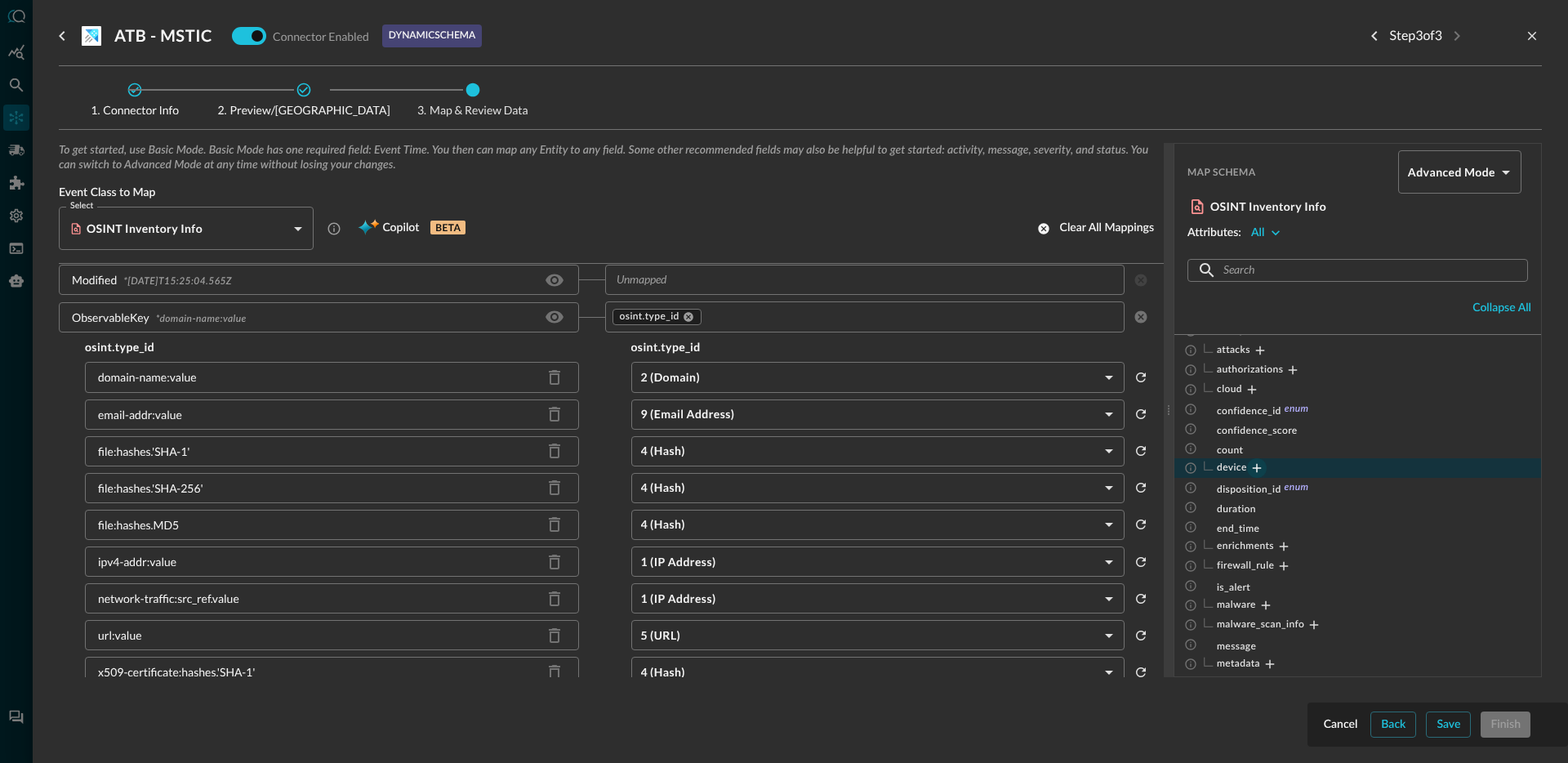
scroll to position [1165, 0]
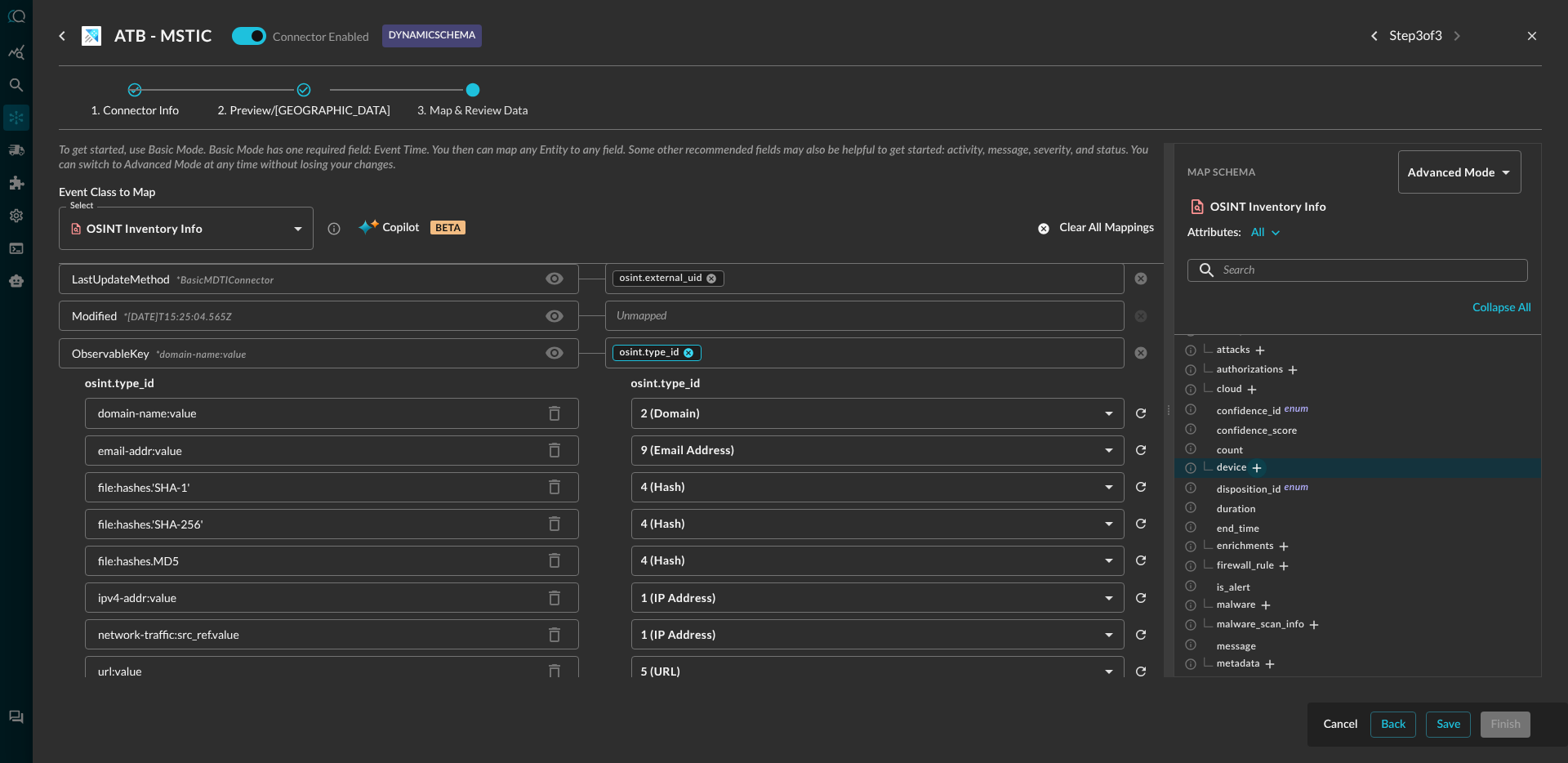
click at [685, 354] on icon at bounding box center [688, 353] width 10 height 10
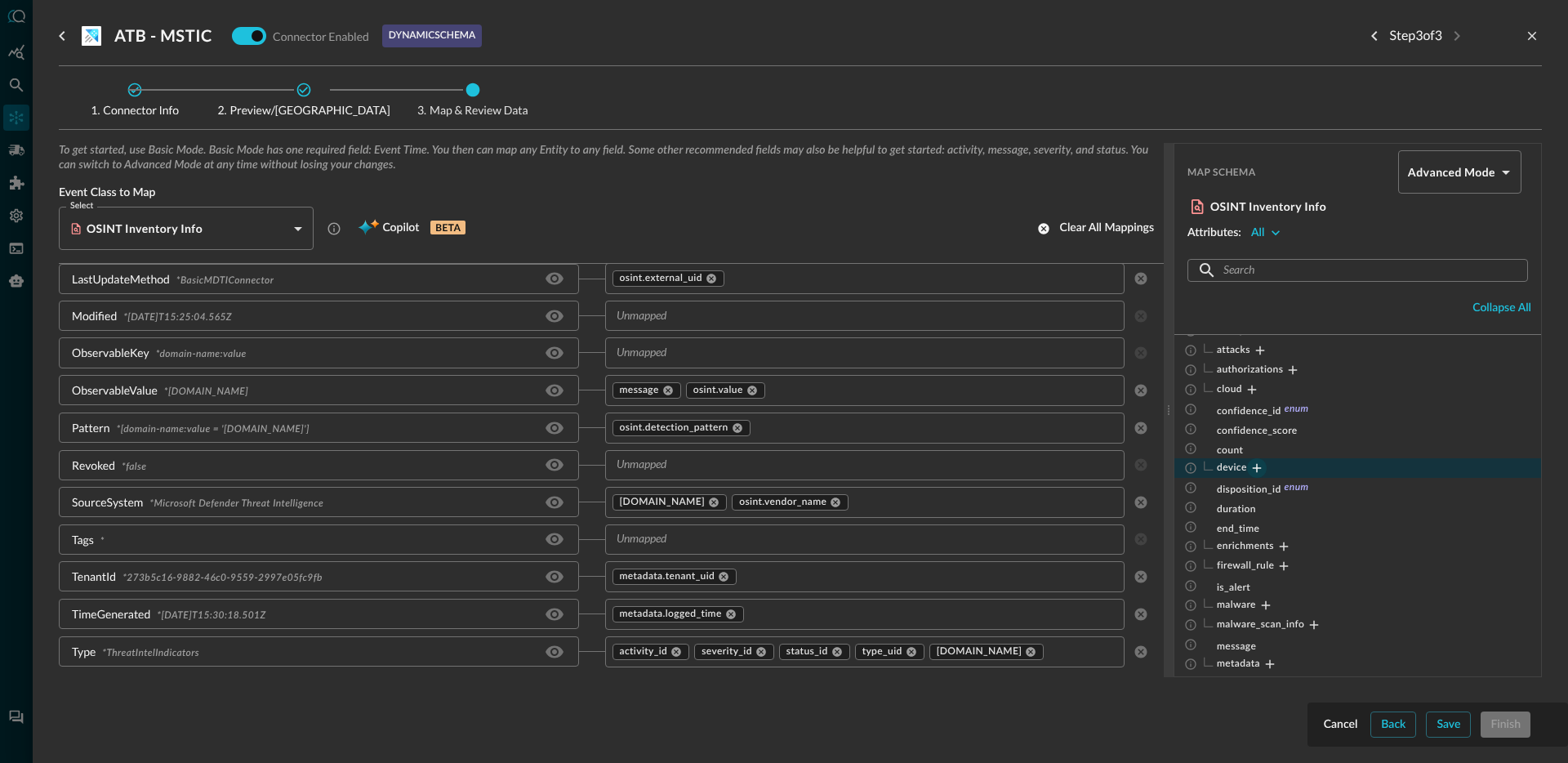
click at [1471, 720] on div "Cancel Back Save Finish" at bounding box center [1437, 725] width 234 height 26
click at [1461, 723] on button "Save" at bounding box center [1448, 725] width 45 height 26
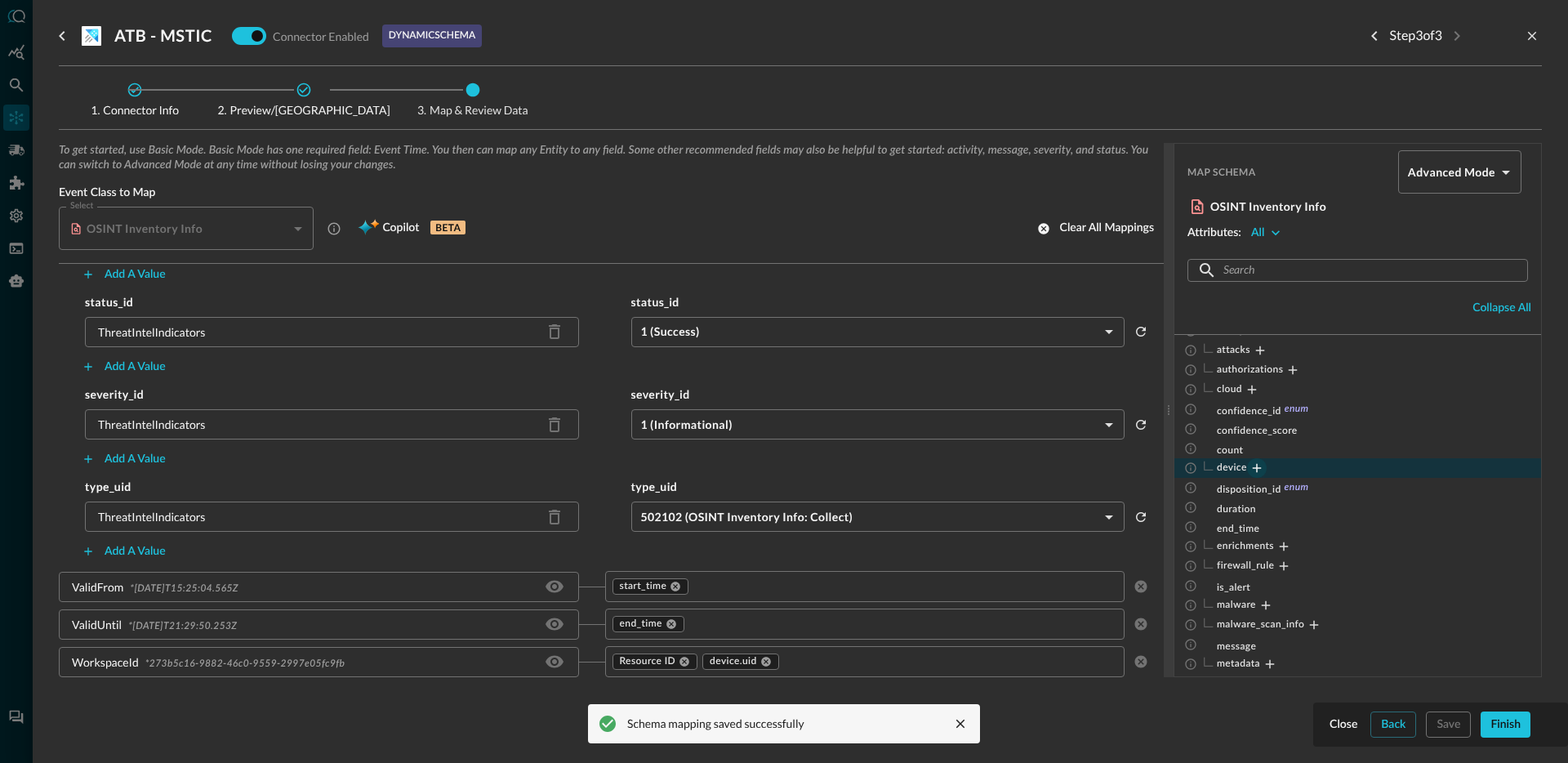
scroll to position [317, 0]
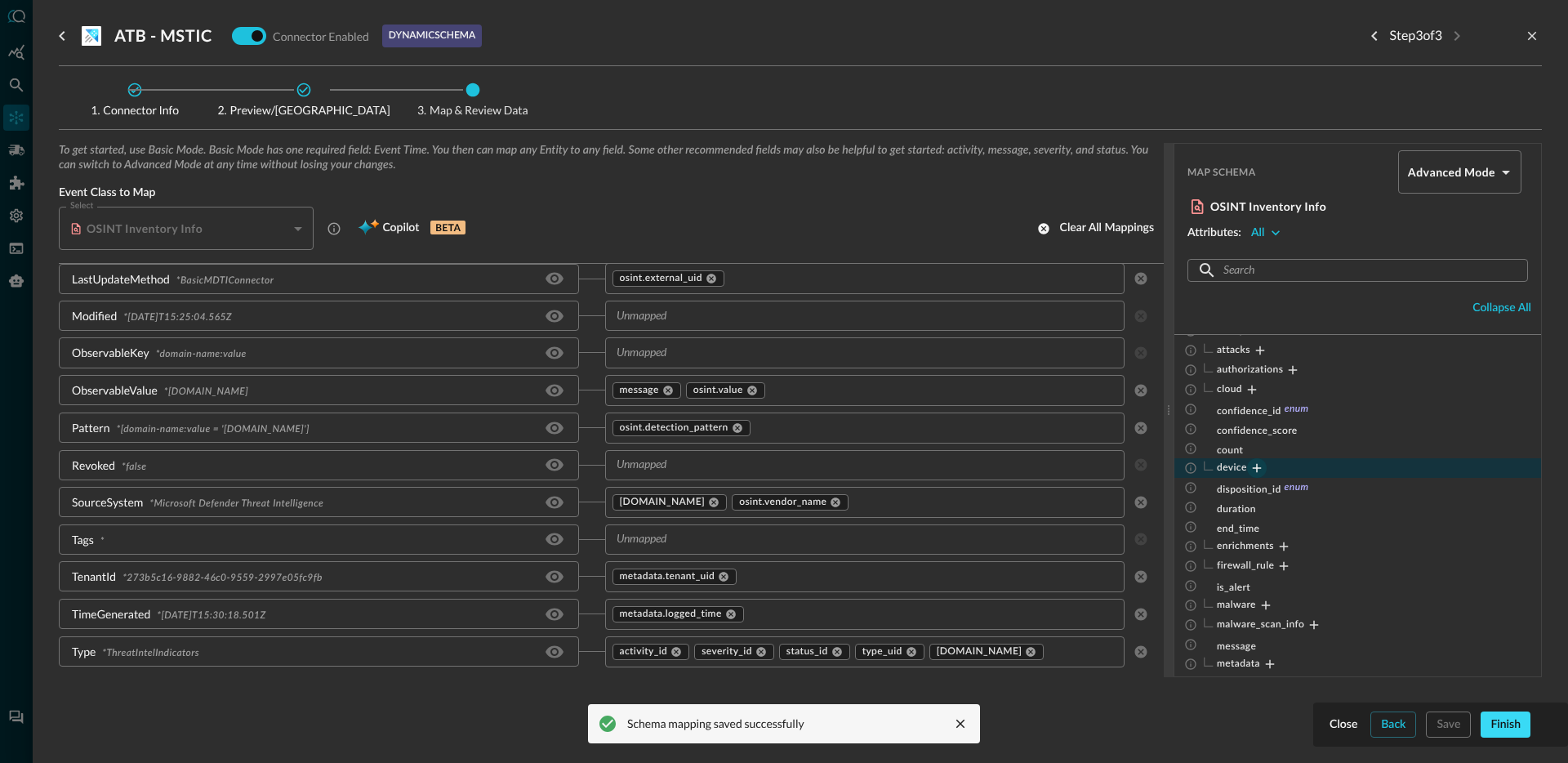
click at [1507, 730] on button "Finish" at bounding box center [1506, 725] width 50 height 26
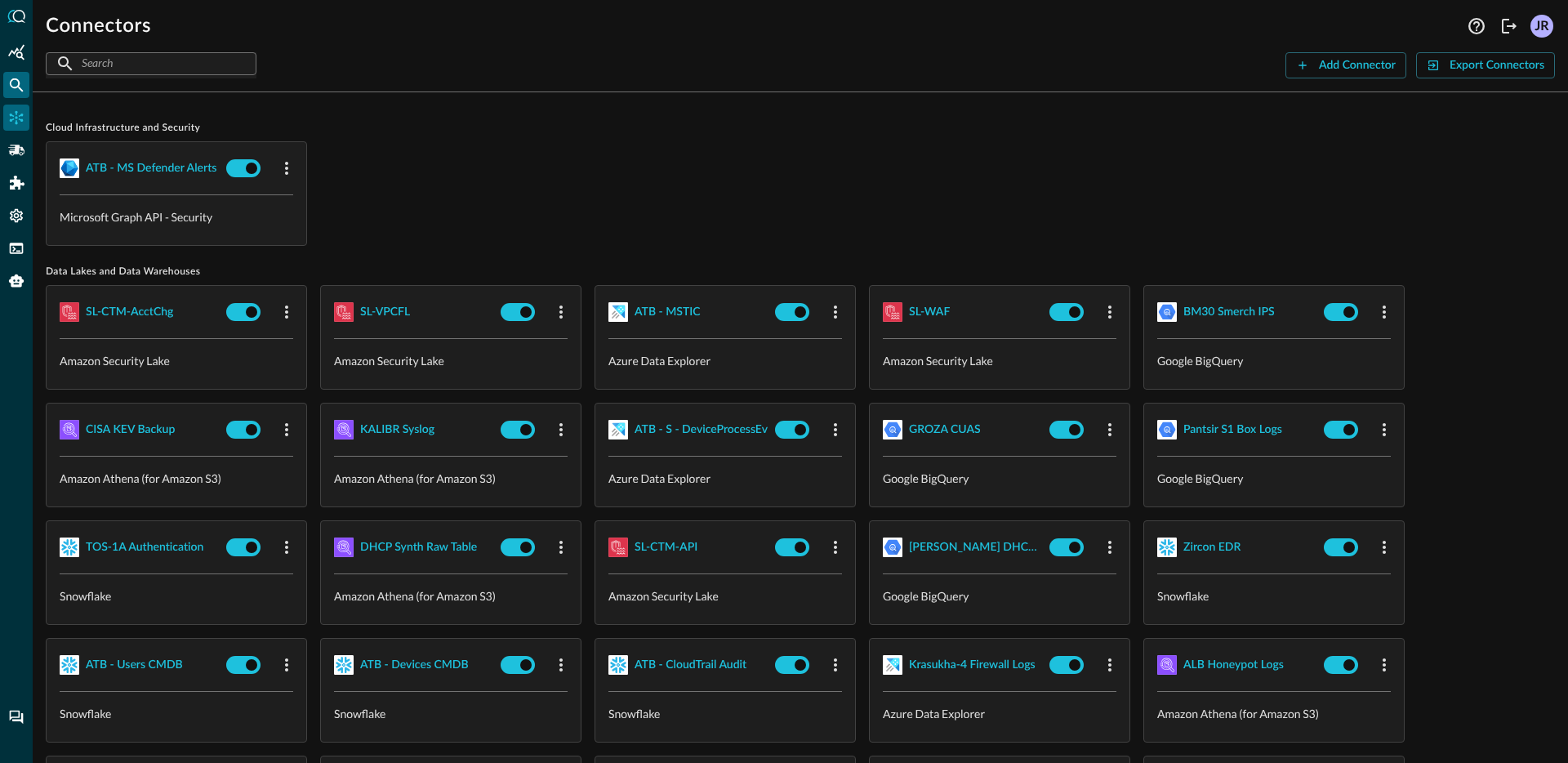
click at [8, 83] on icon "Federated Search" at bounding box center [16, 84] width 17 height 17
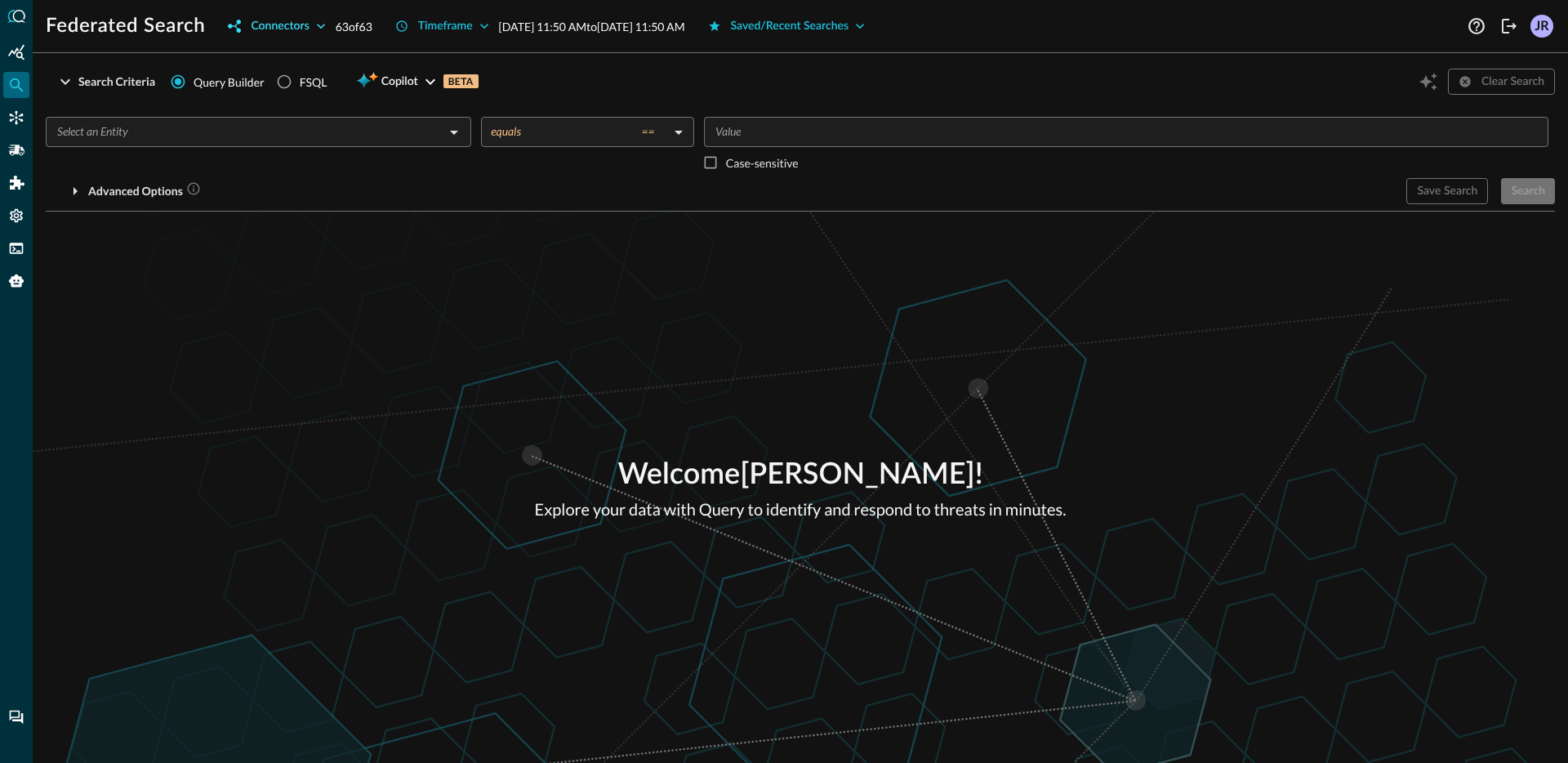
click at [260, 28] on button "Connectors" at bounding box center [276, 26] width 117 height 26
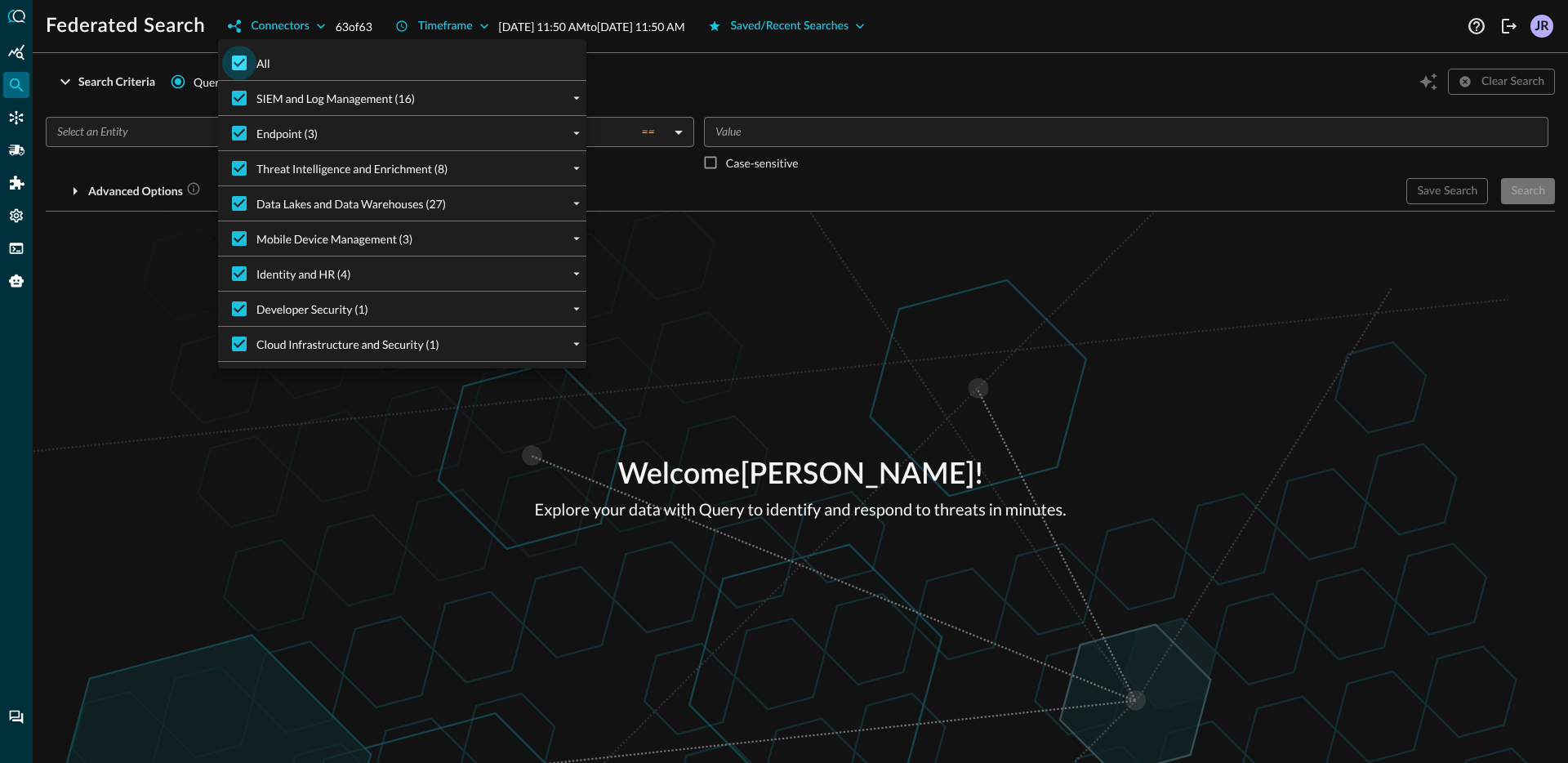
click at [239, 52] on input "All" at bounding box center [239, 62] width 34 height 34
checkbox input "false"
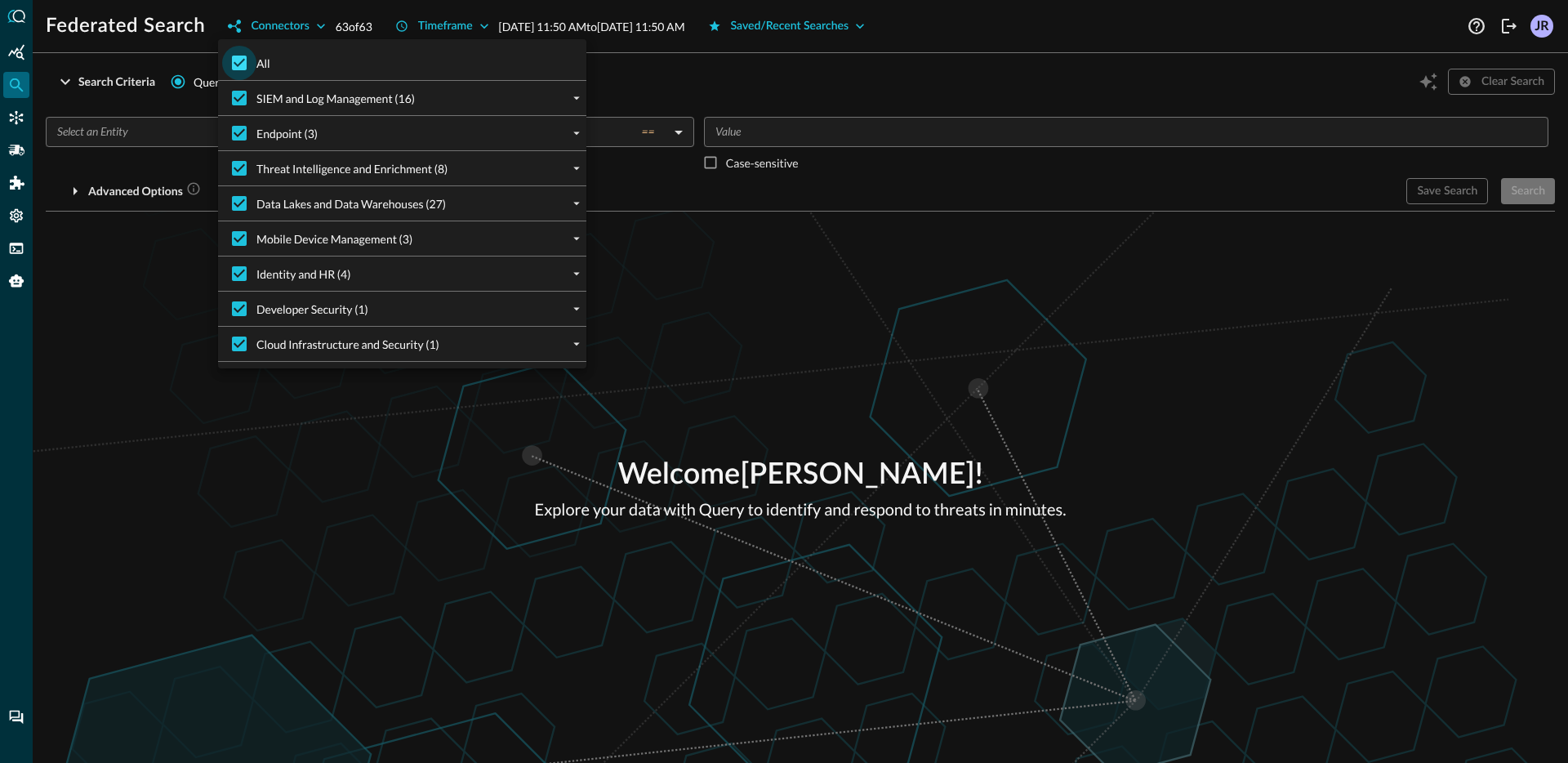
checkbox input "false"
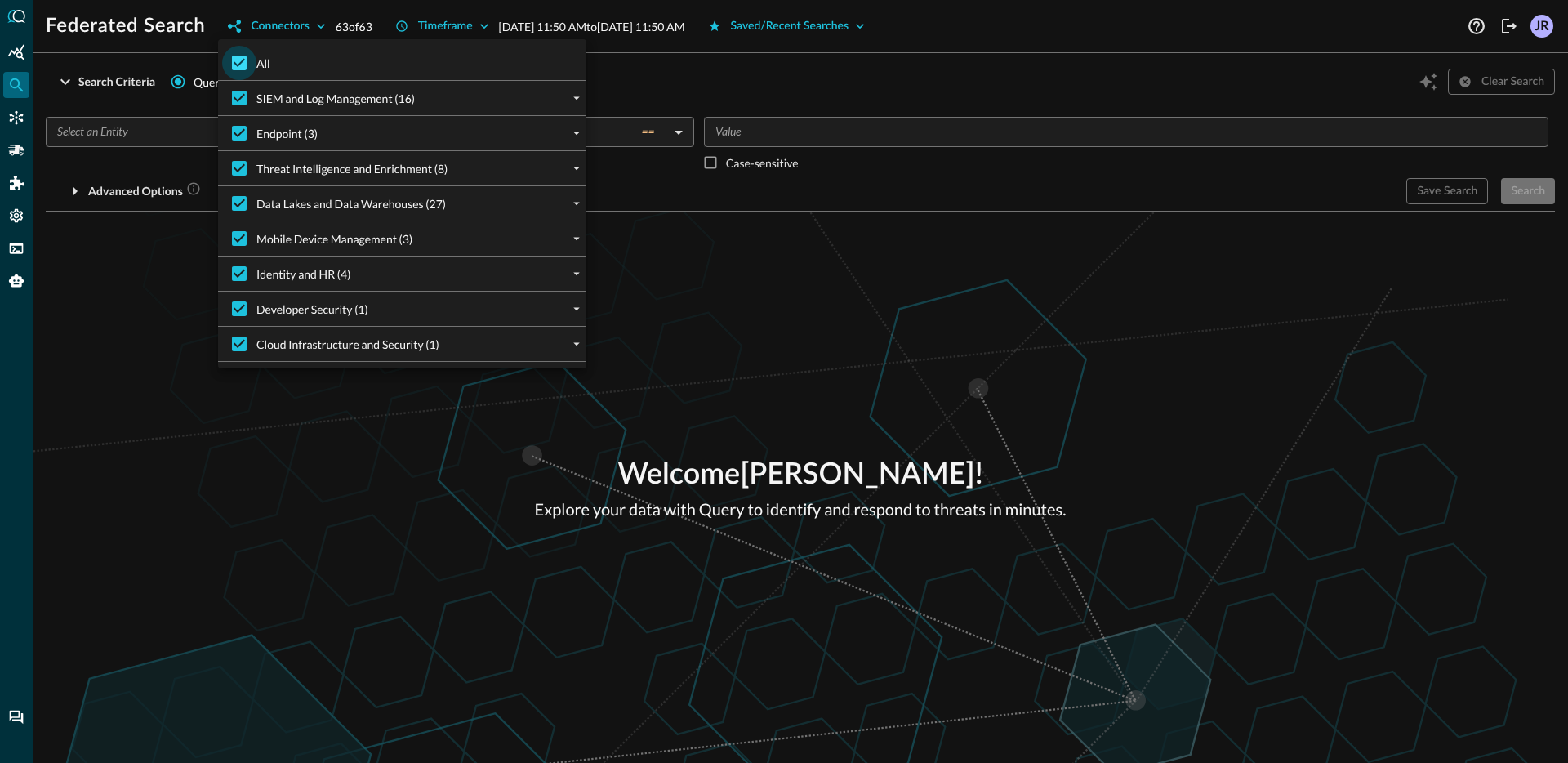
checkbox input "false"
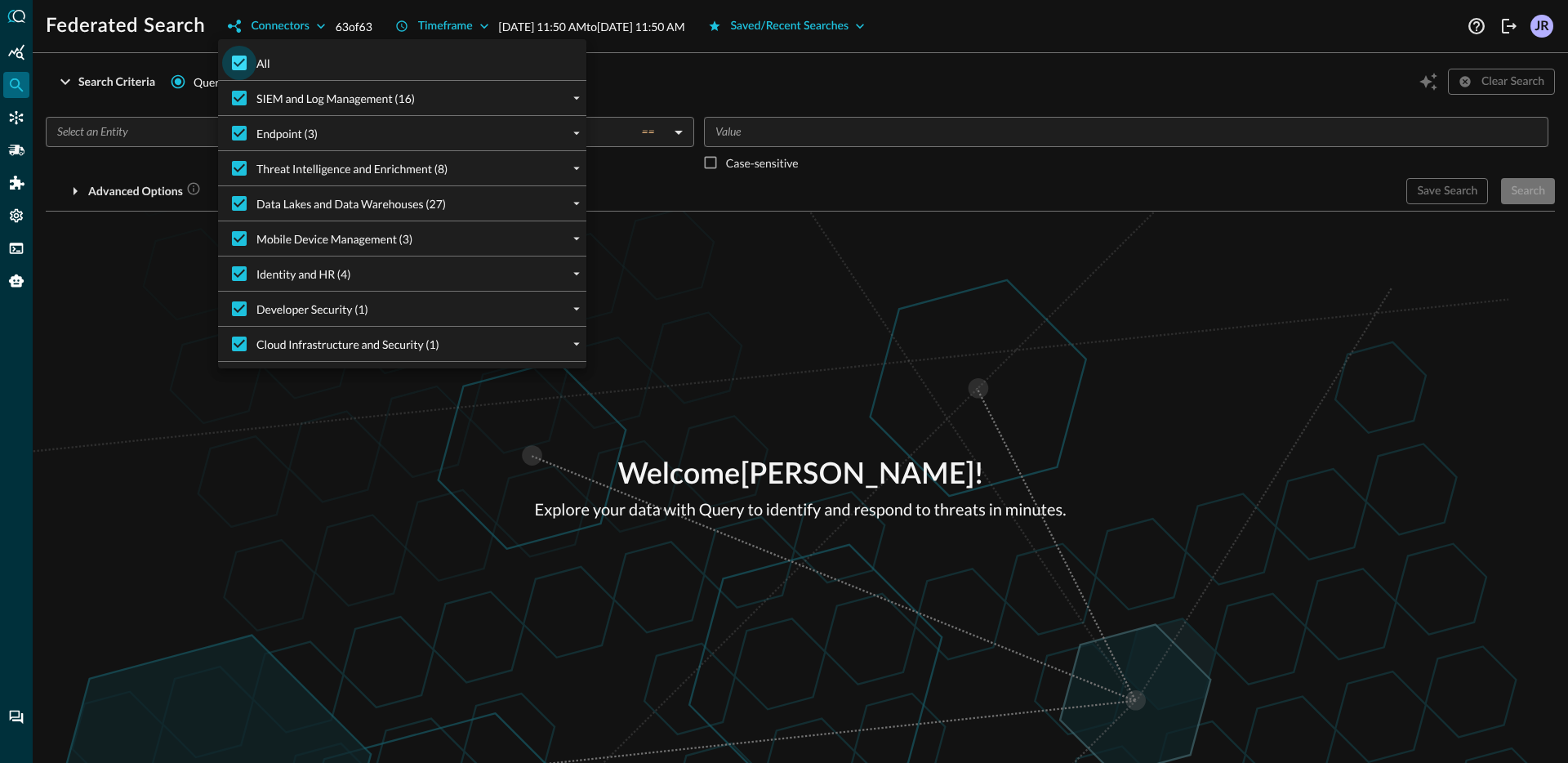
checkbox input "false"
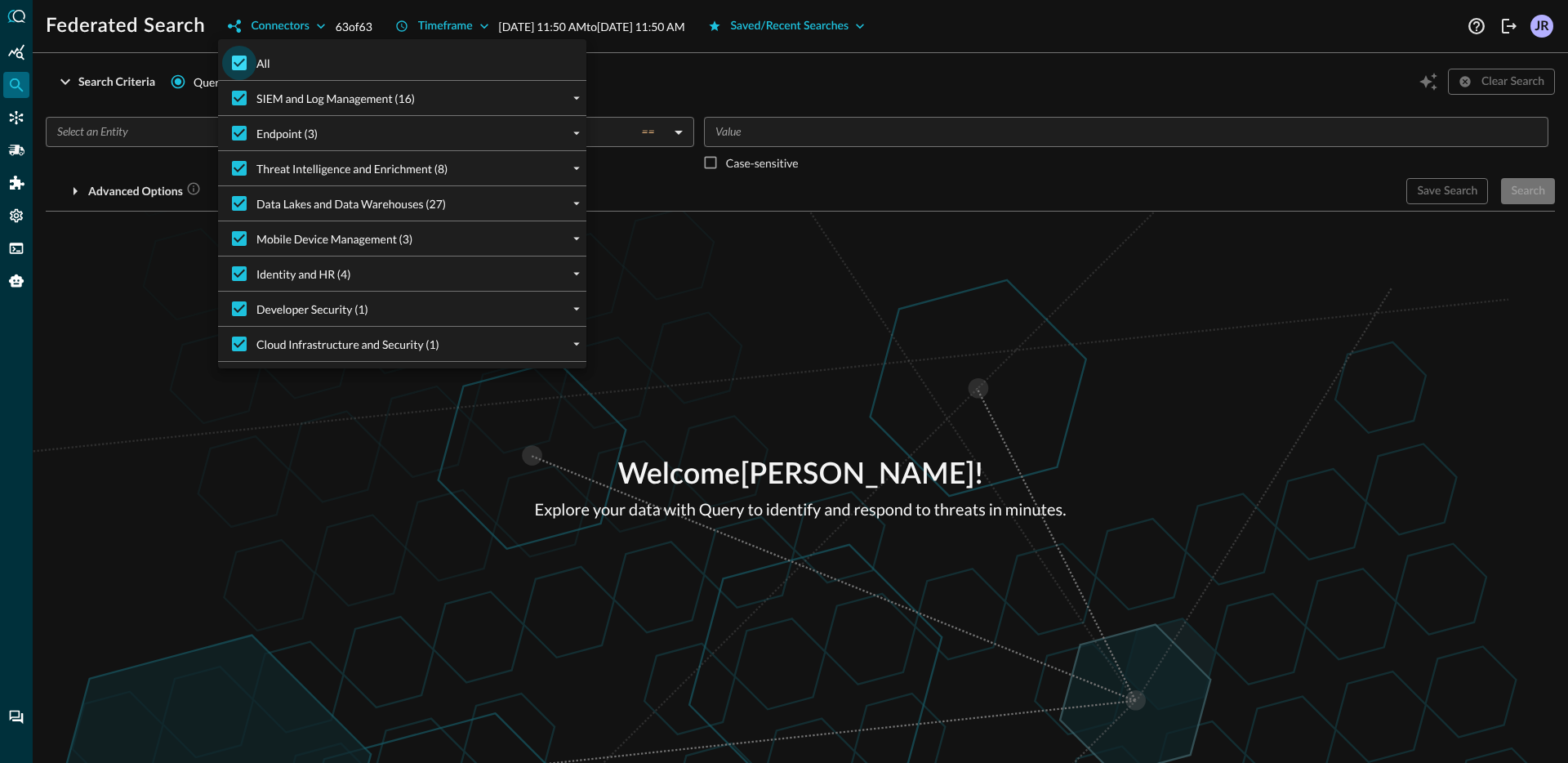
checkbox input "false"
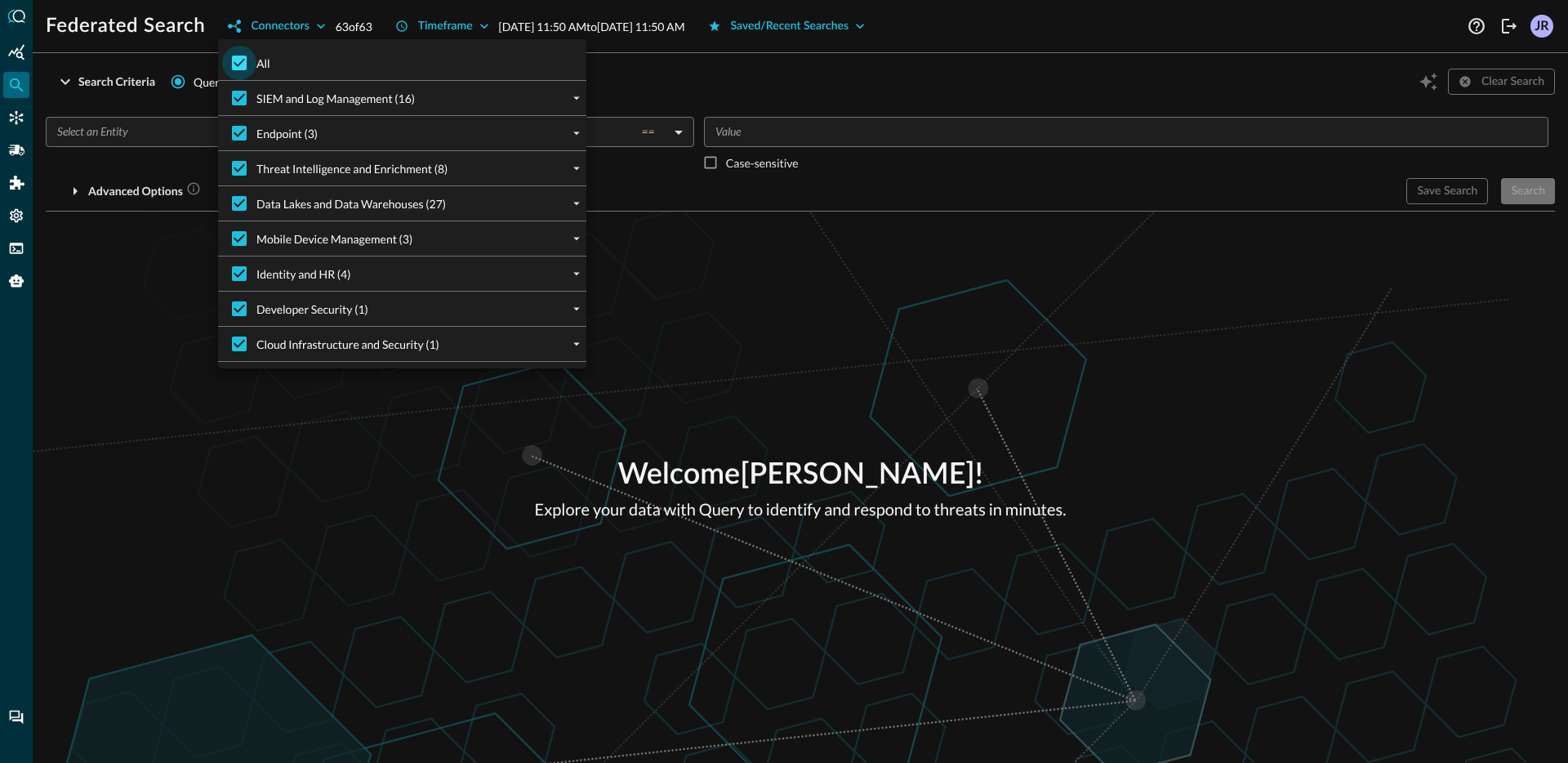
checkbox input "false"
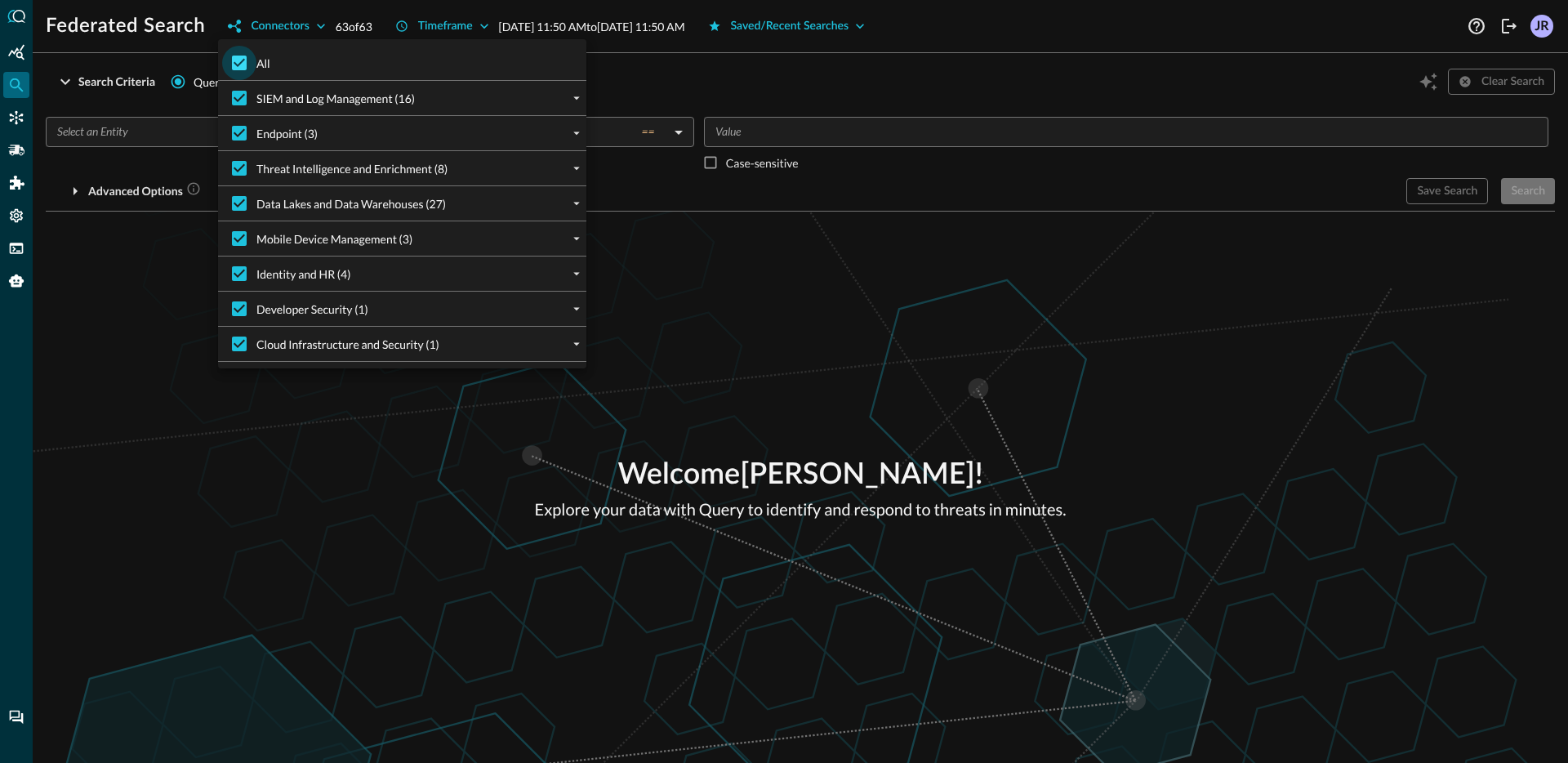
checkbox input "false"
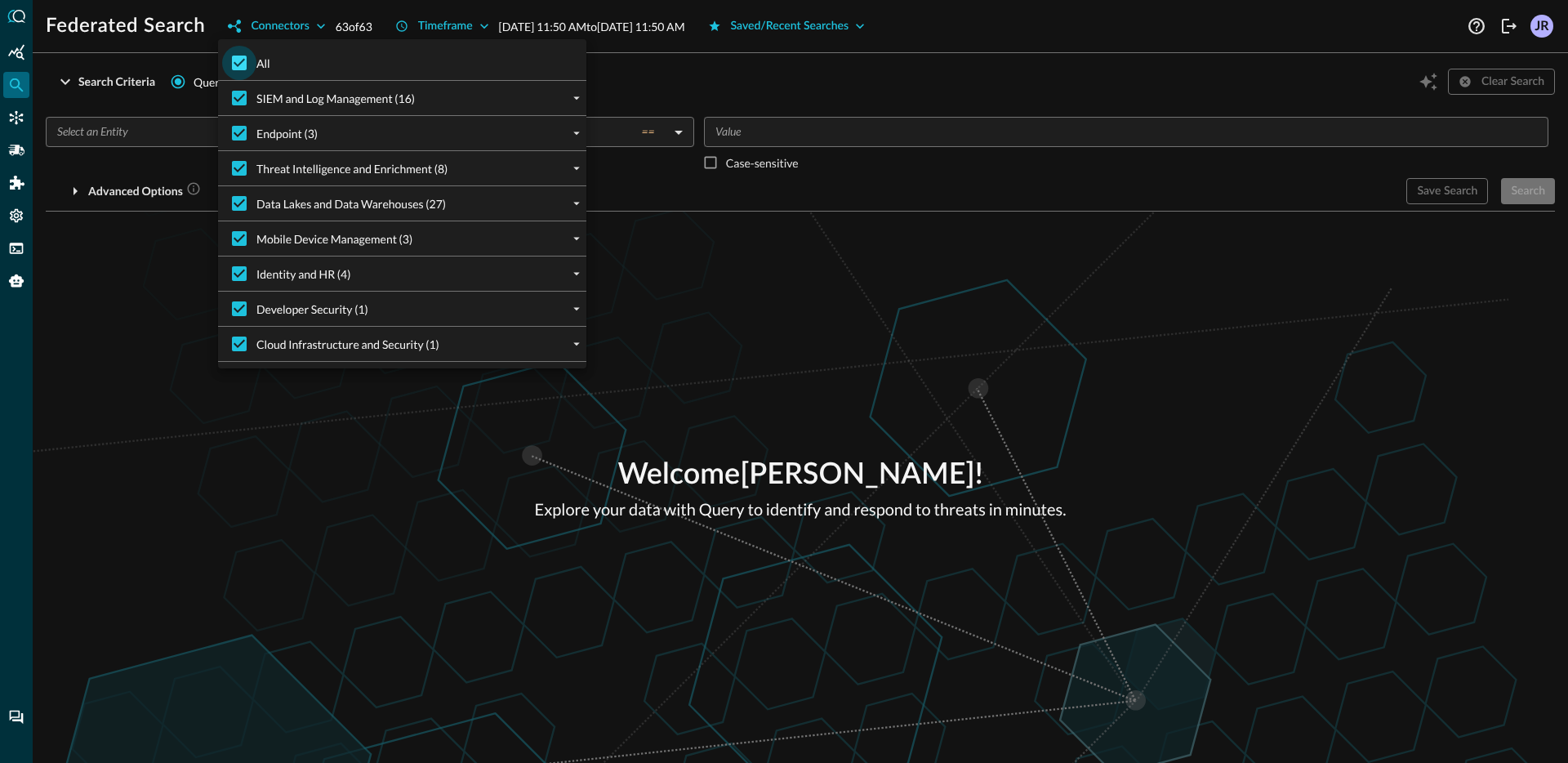
checkbox input "false"
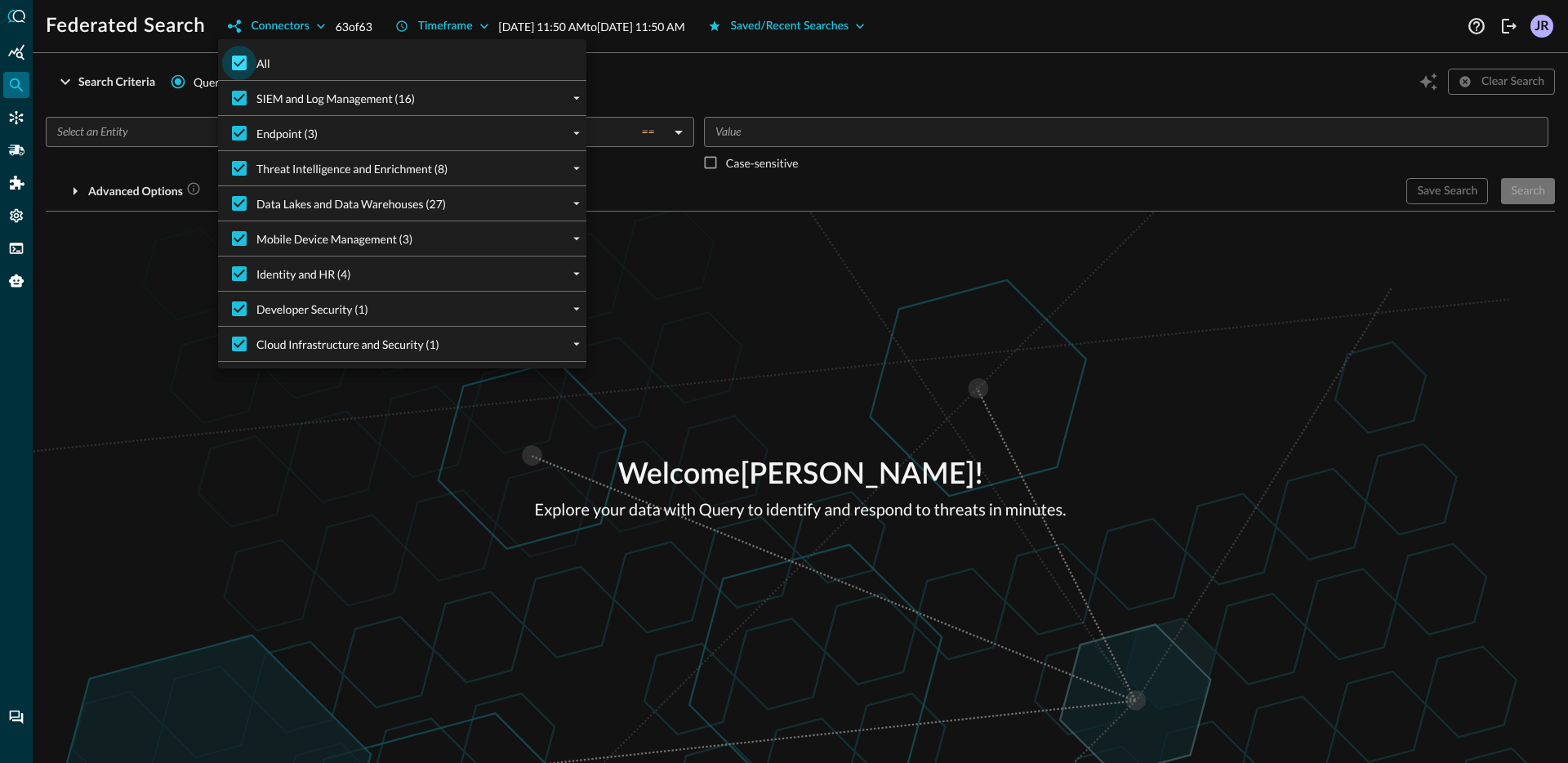
checkbox input "false"
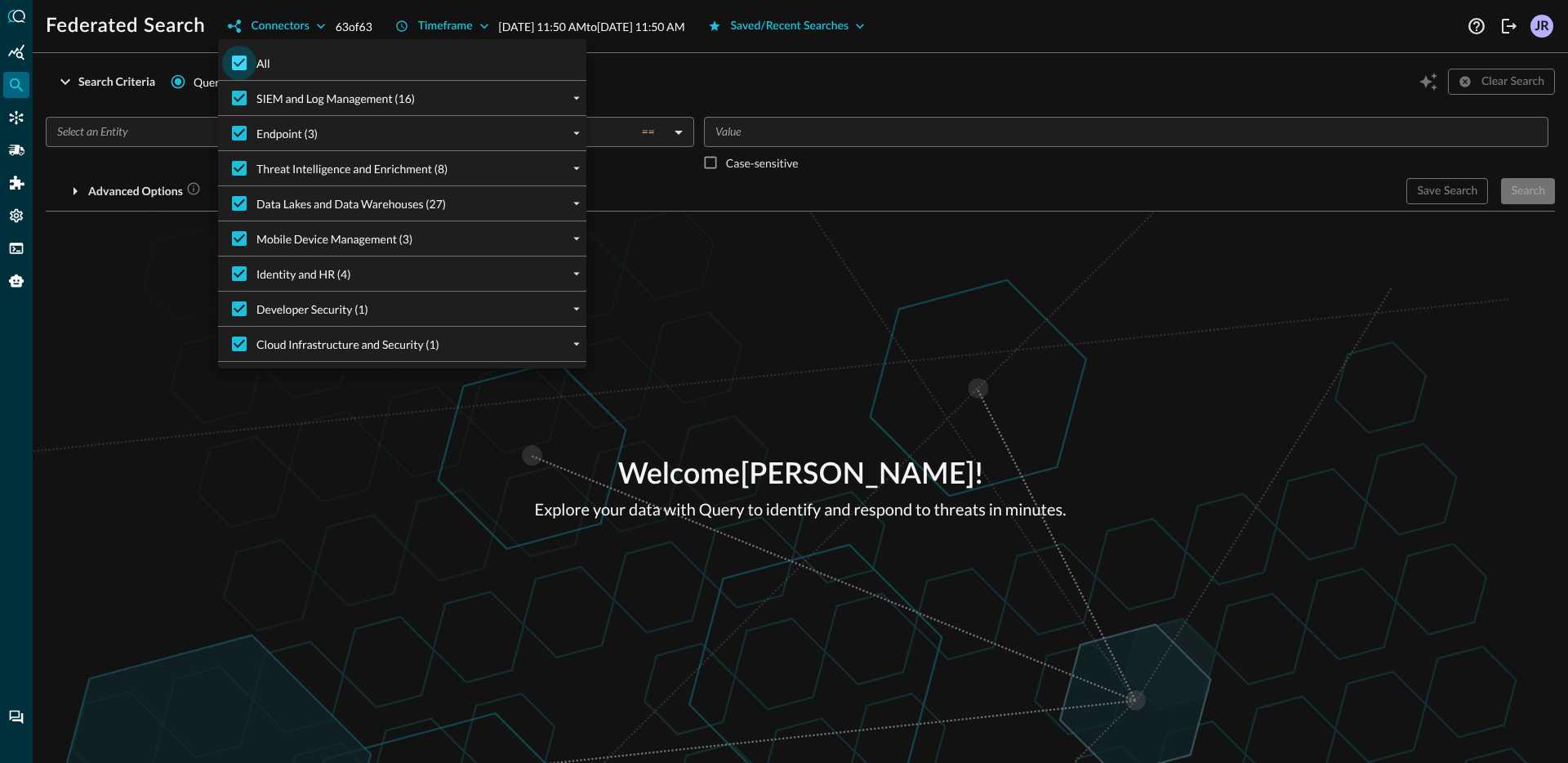
checkbox input "false"
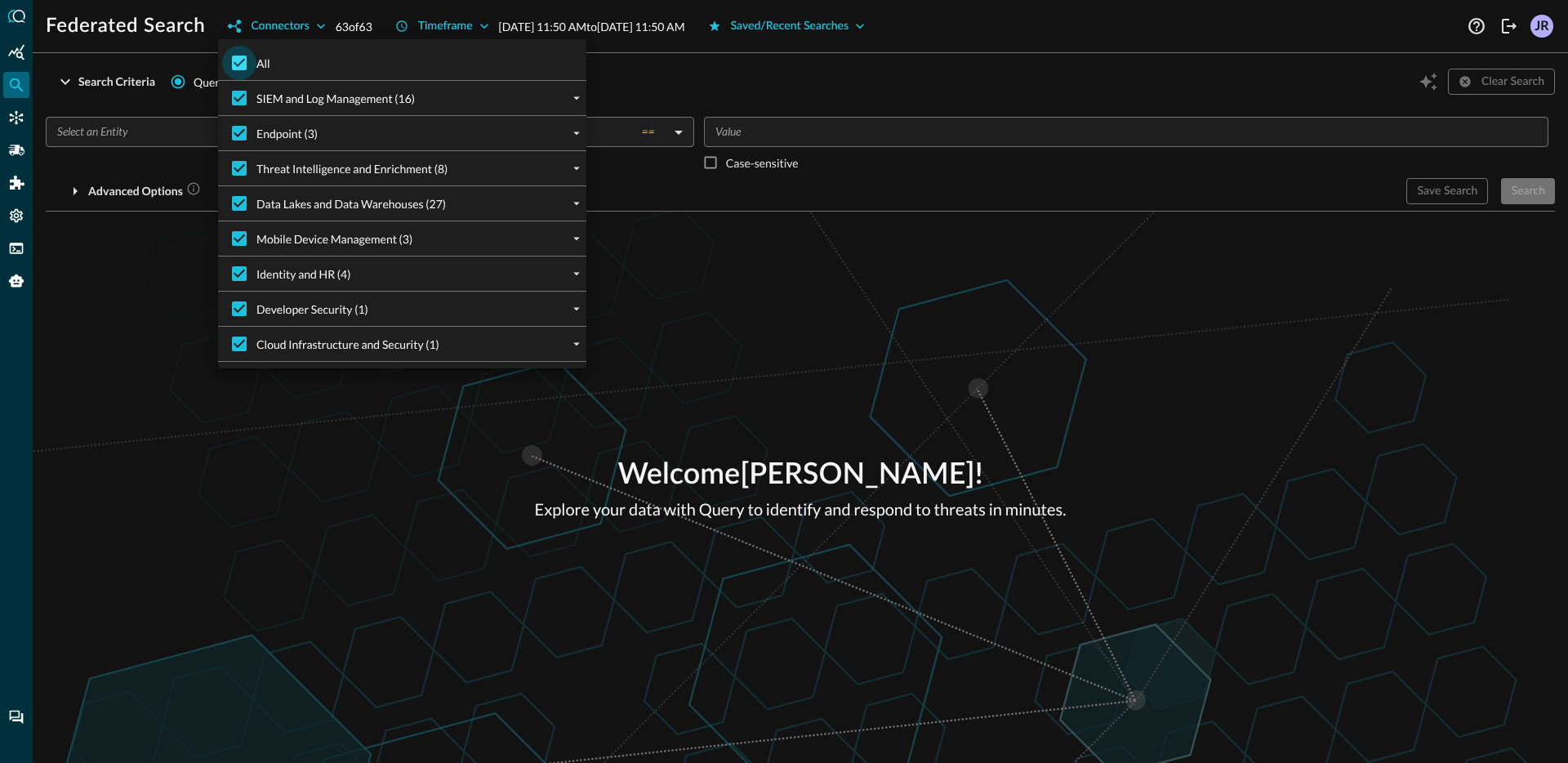
checkbox input "false"
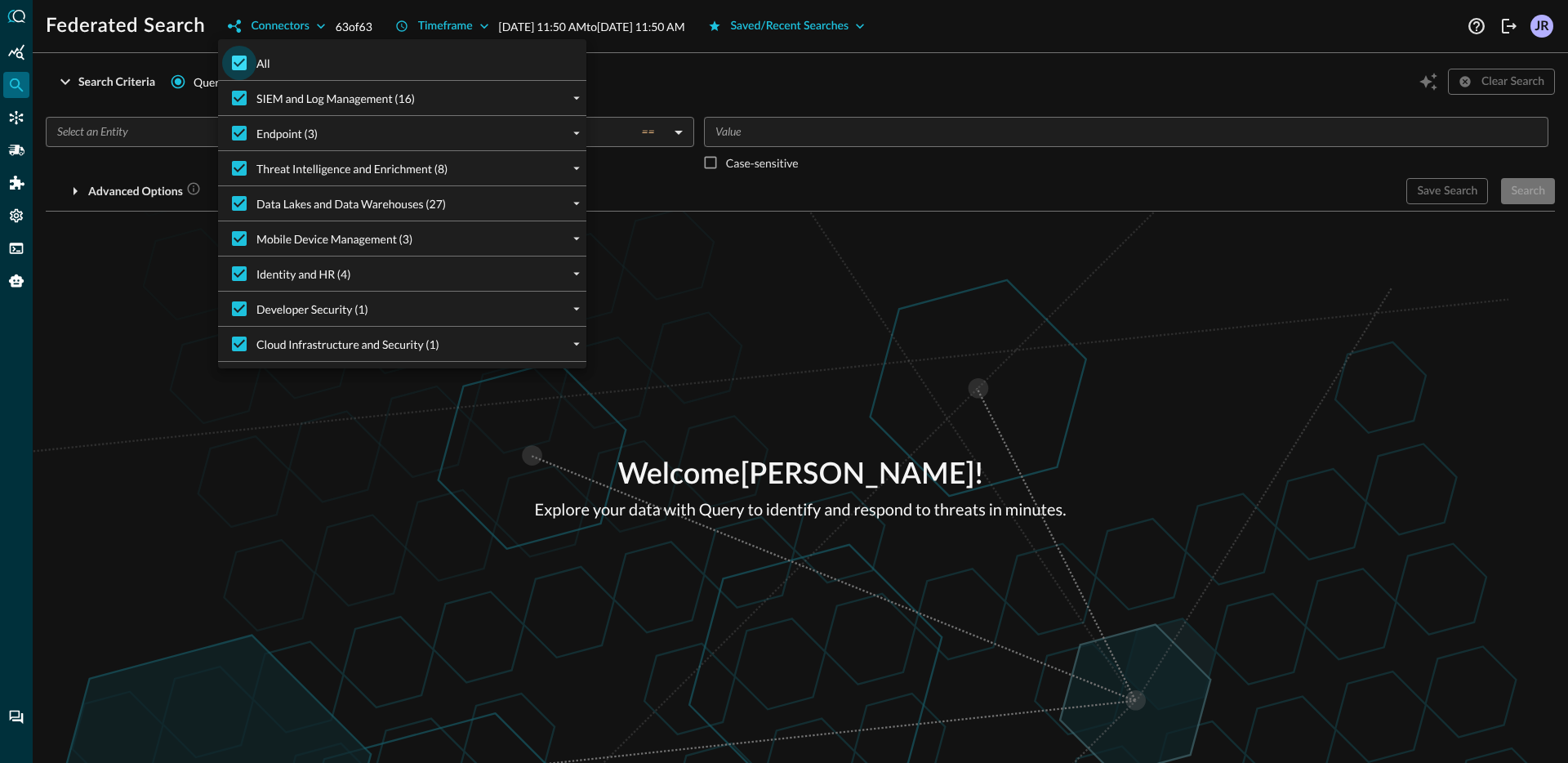
checkbox input "false"
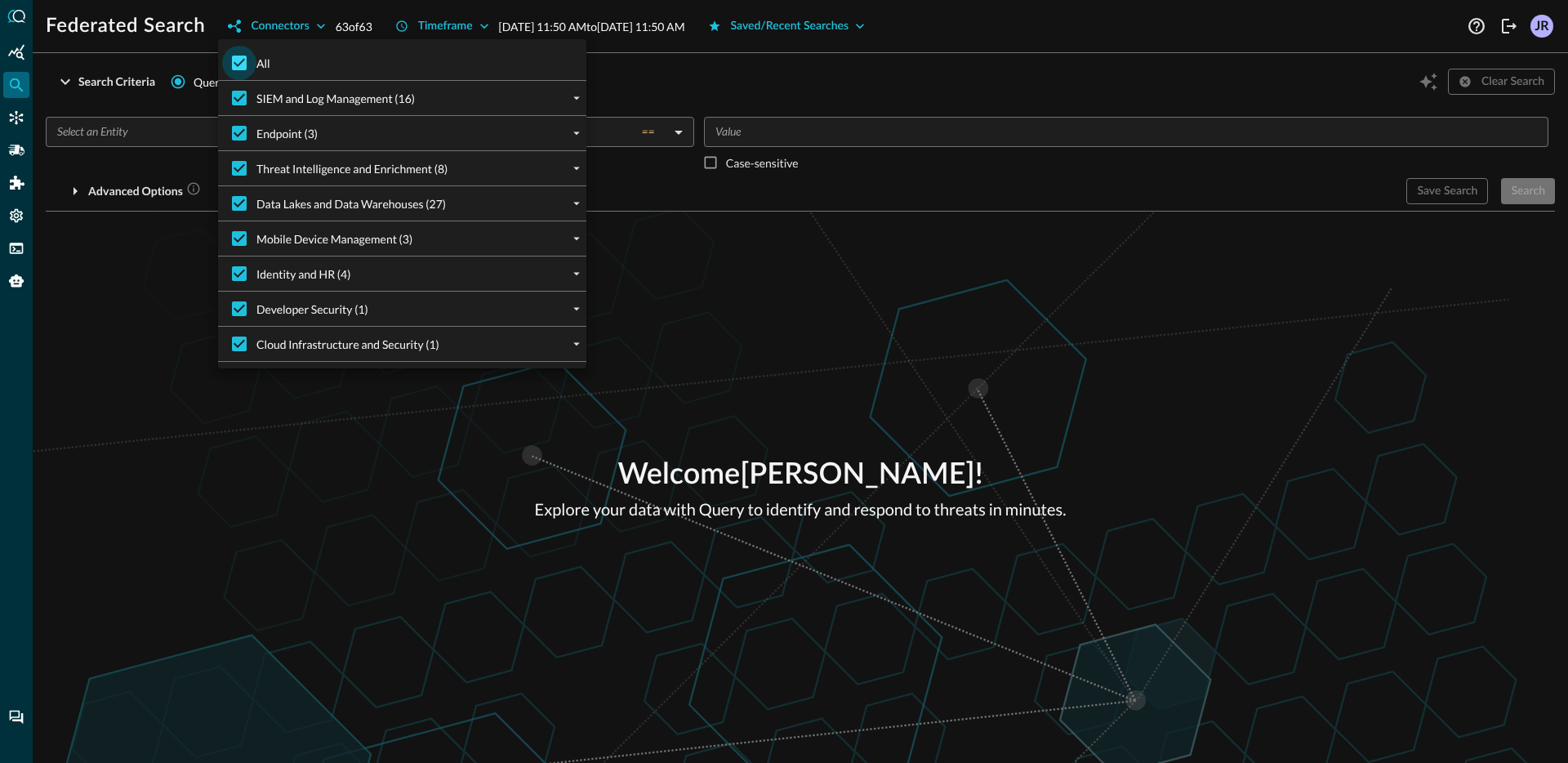
checkbox input "false"
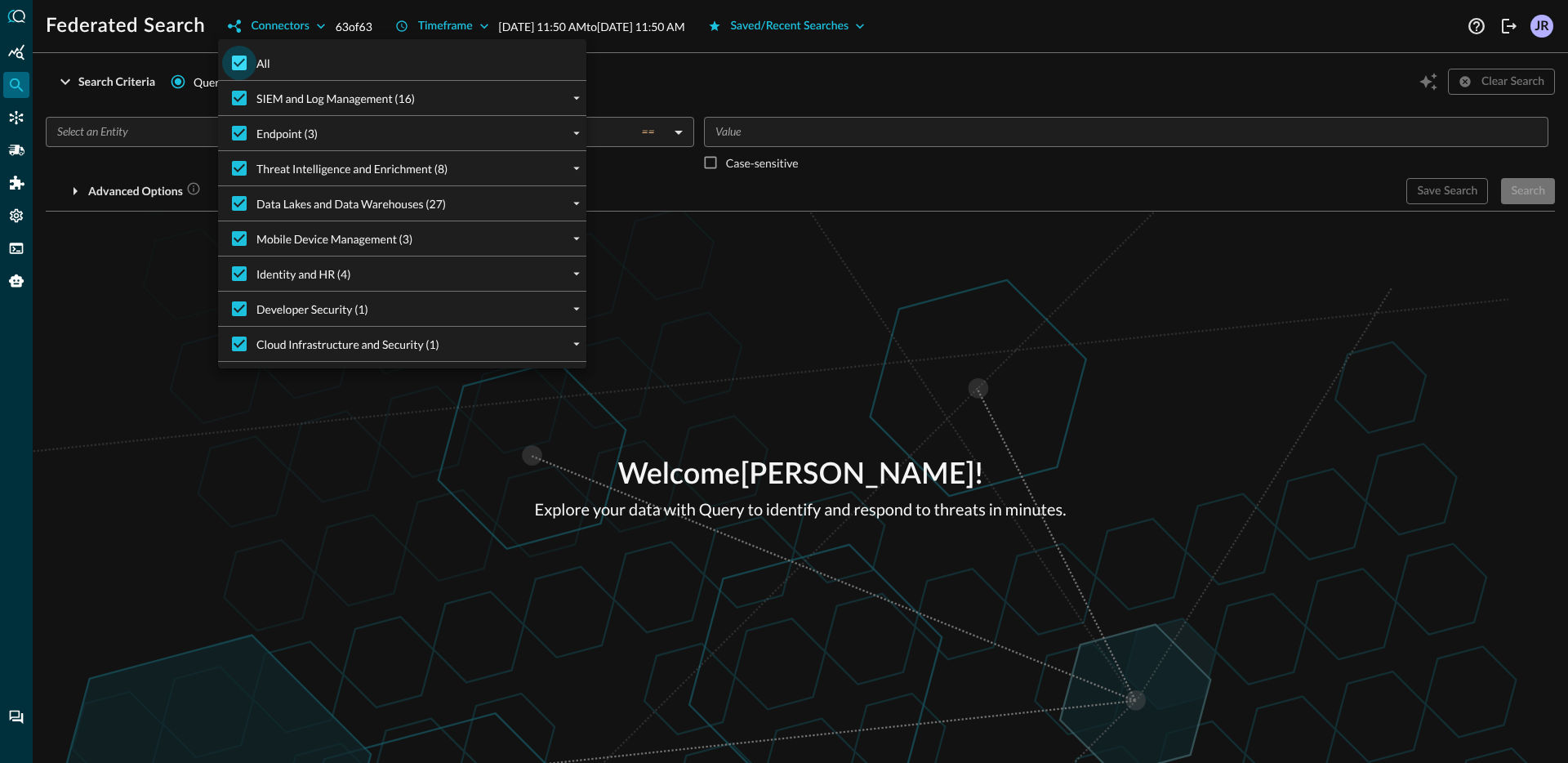
checkbox input "false"
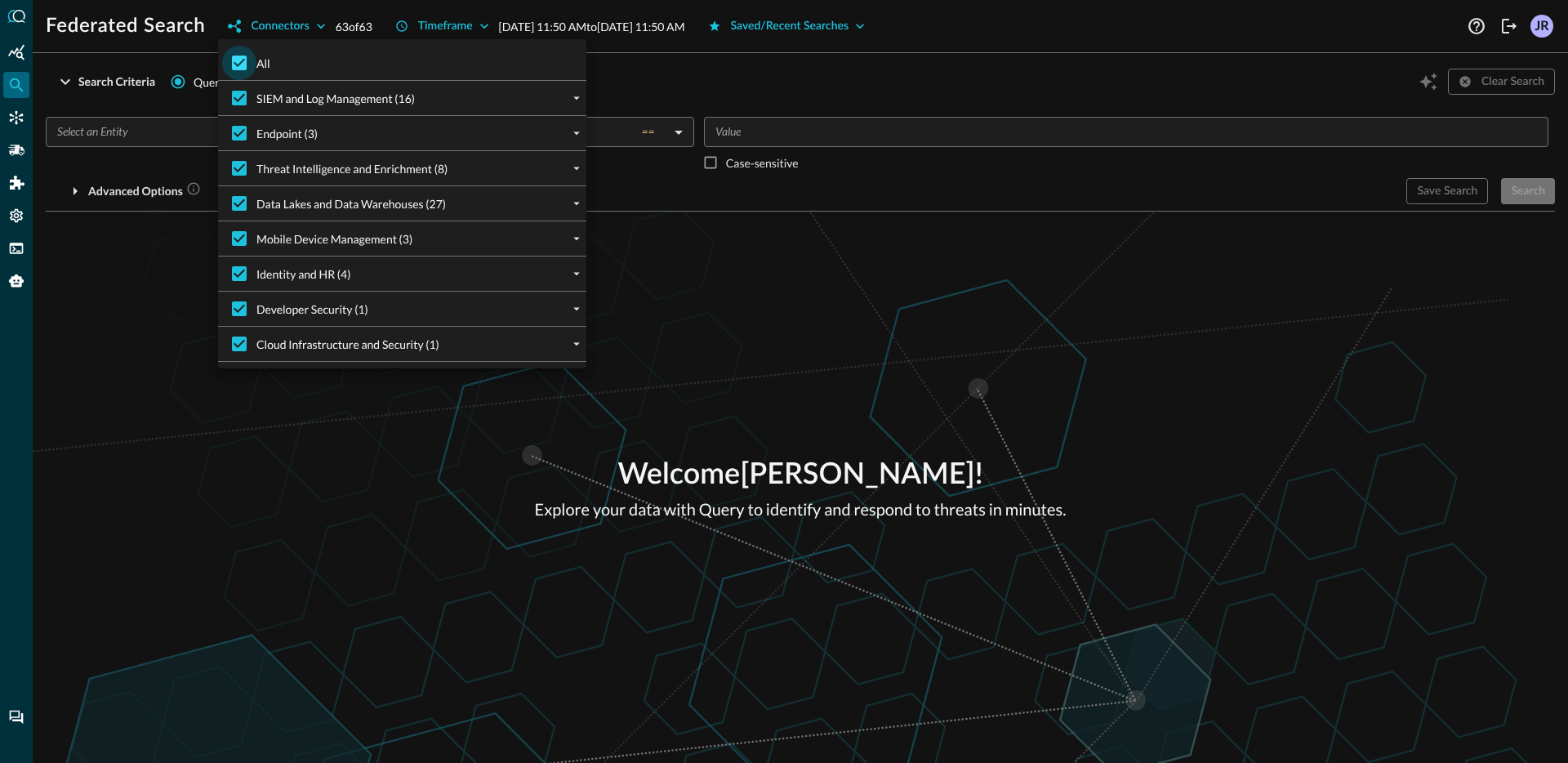
checkbox input "false"
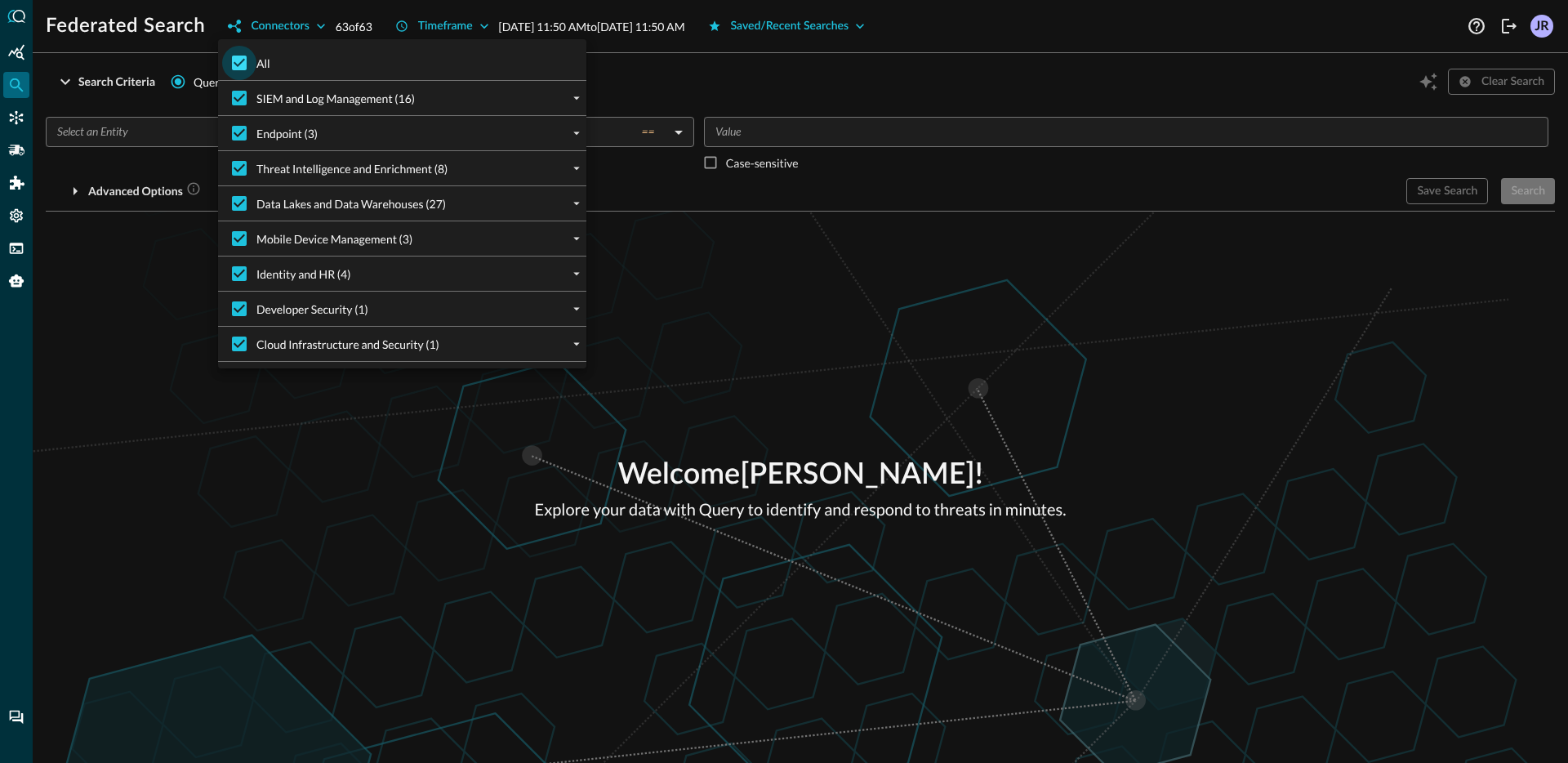
checkbox input "false"
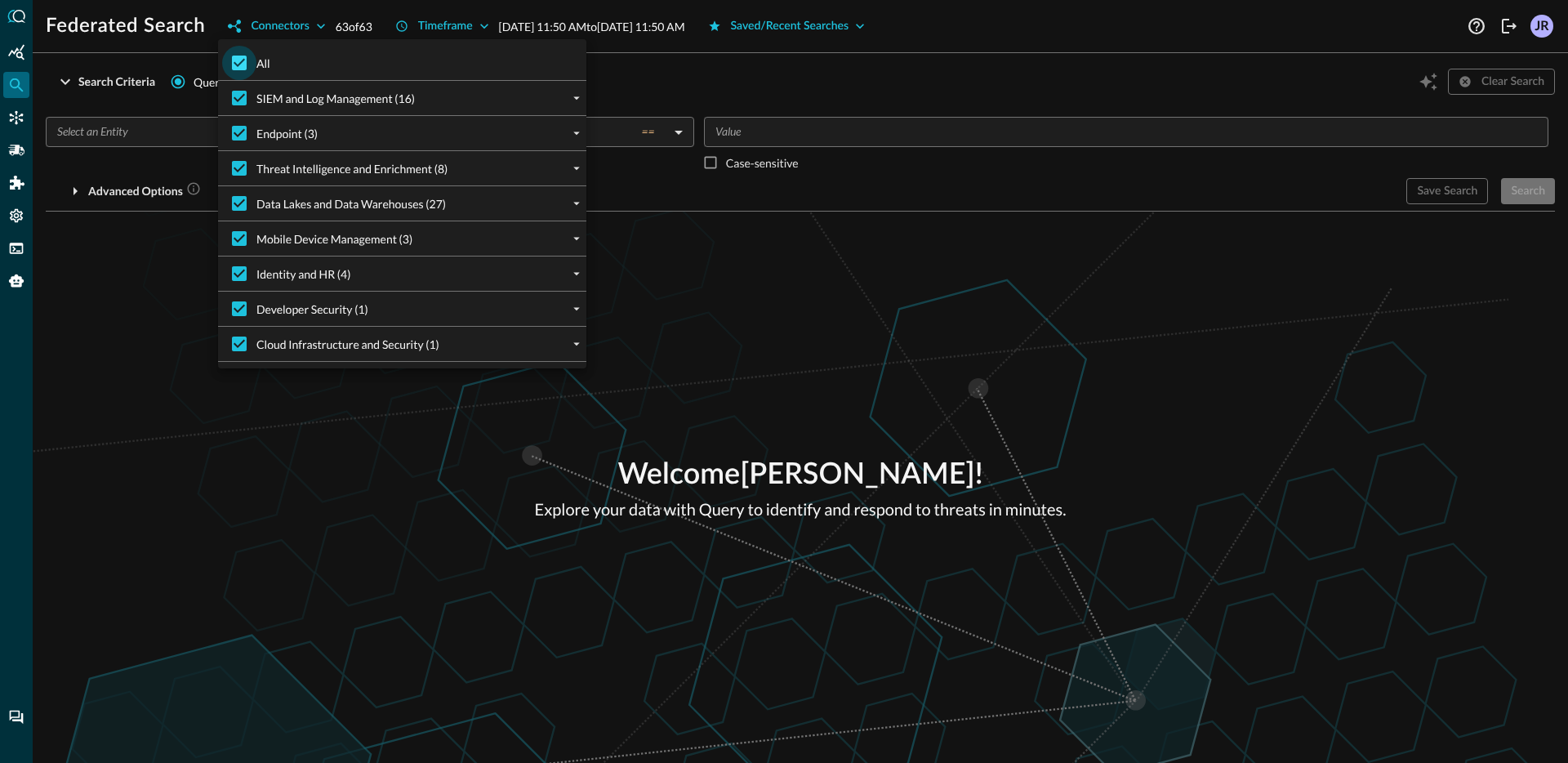
checkbox input "false"
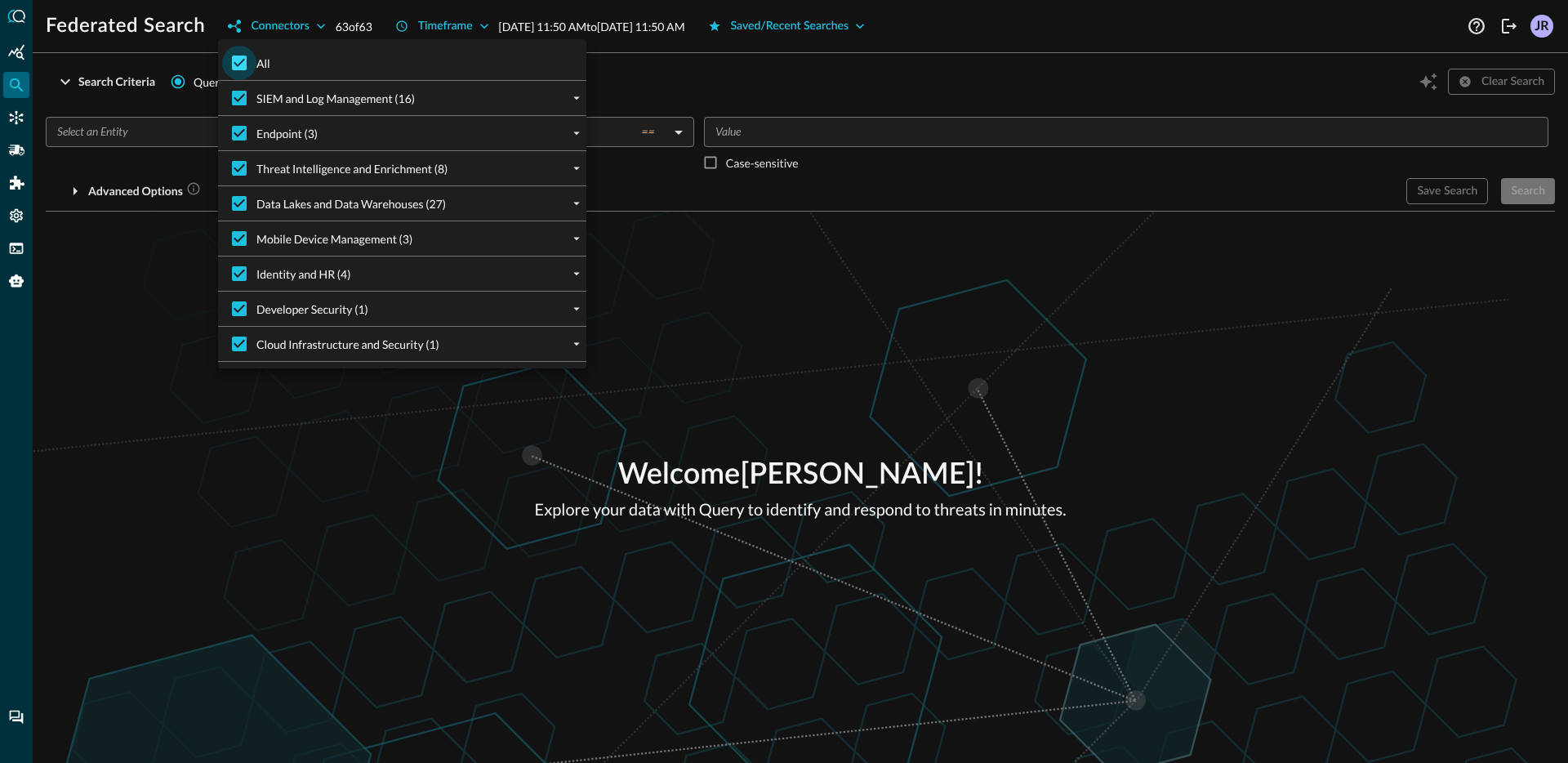
checkbox input "false"
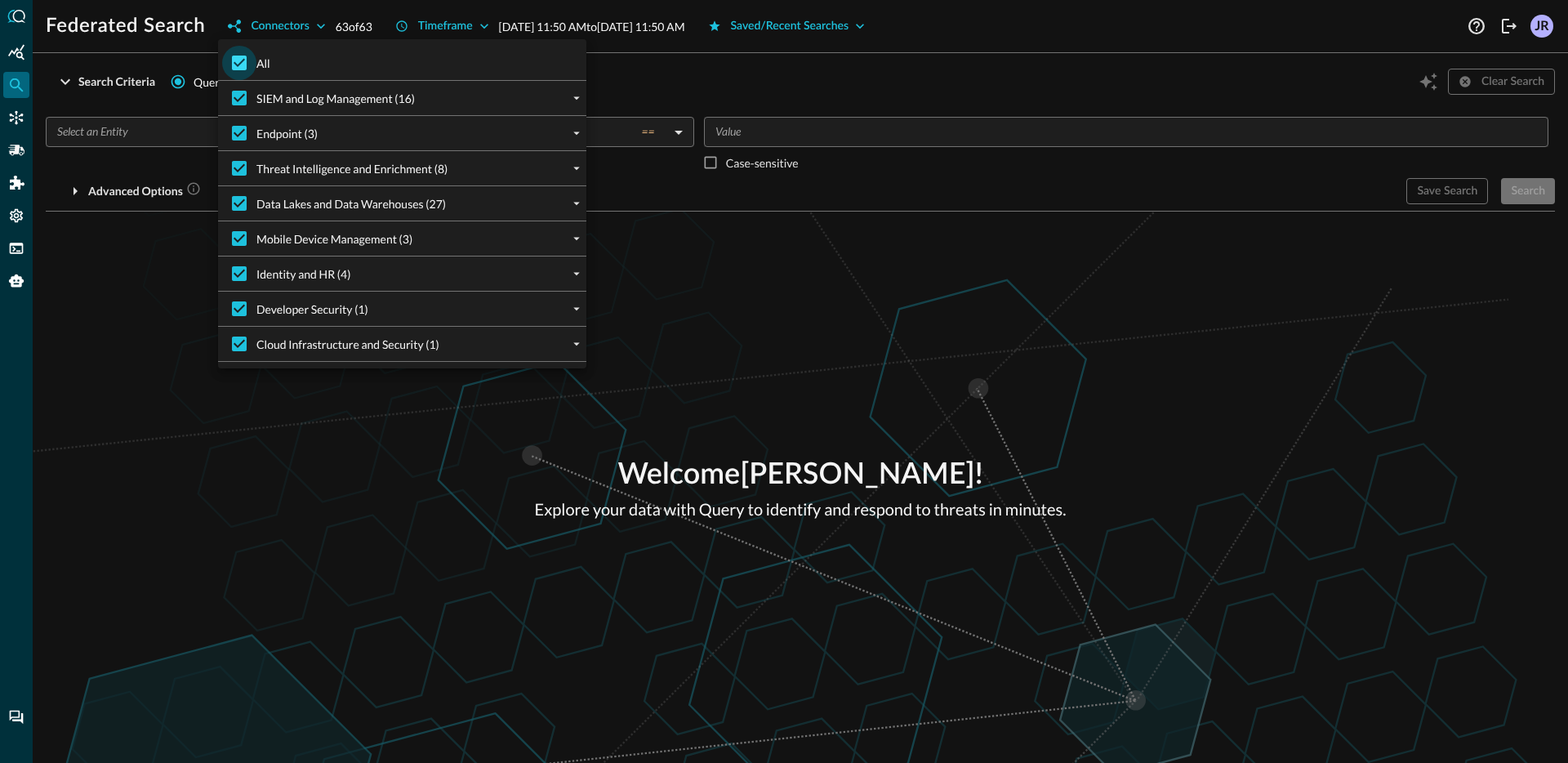
checkbox input "false"
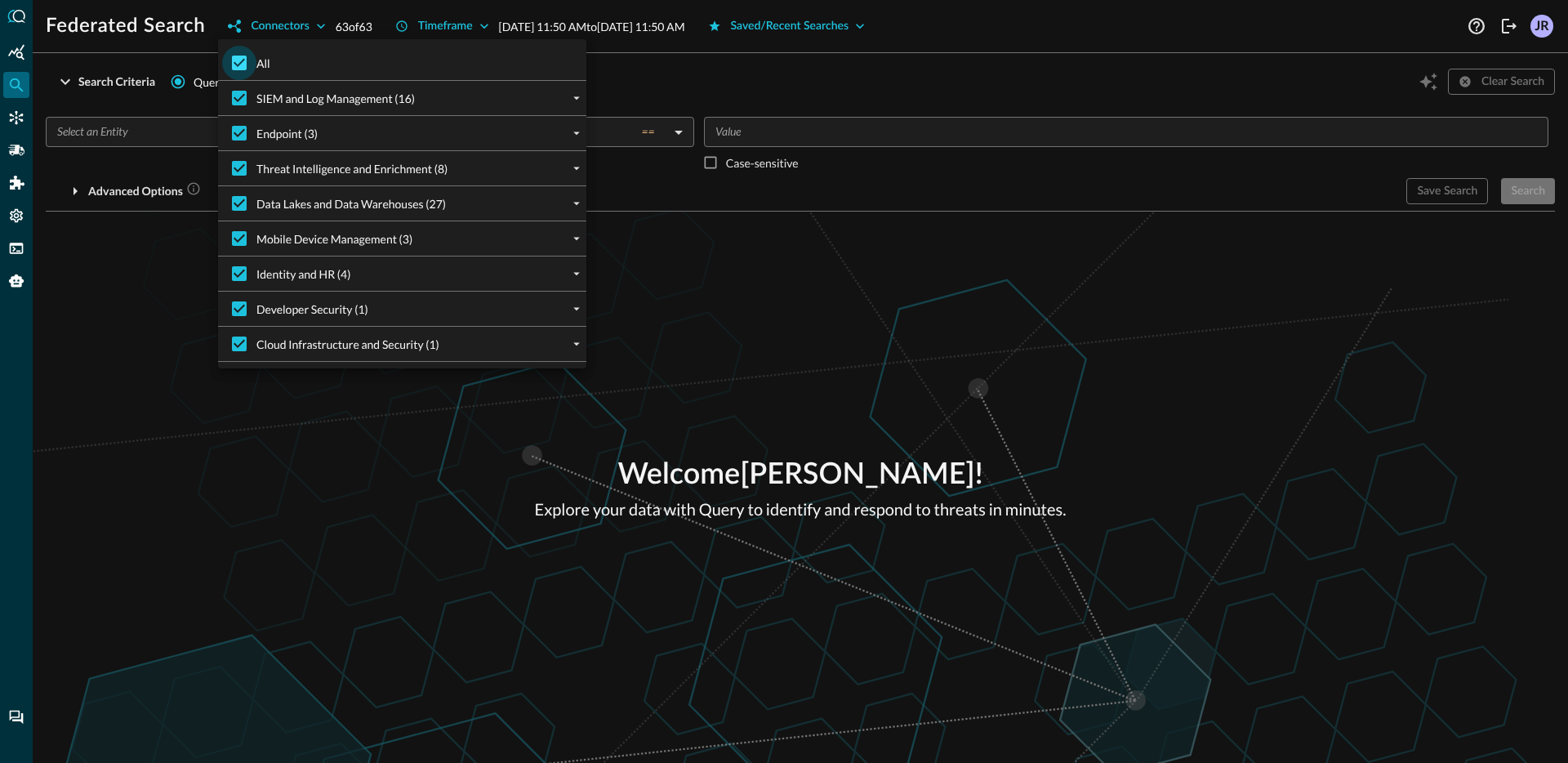
checkbox input "false"
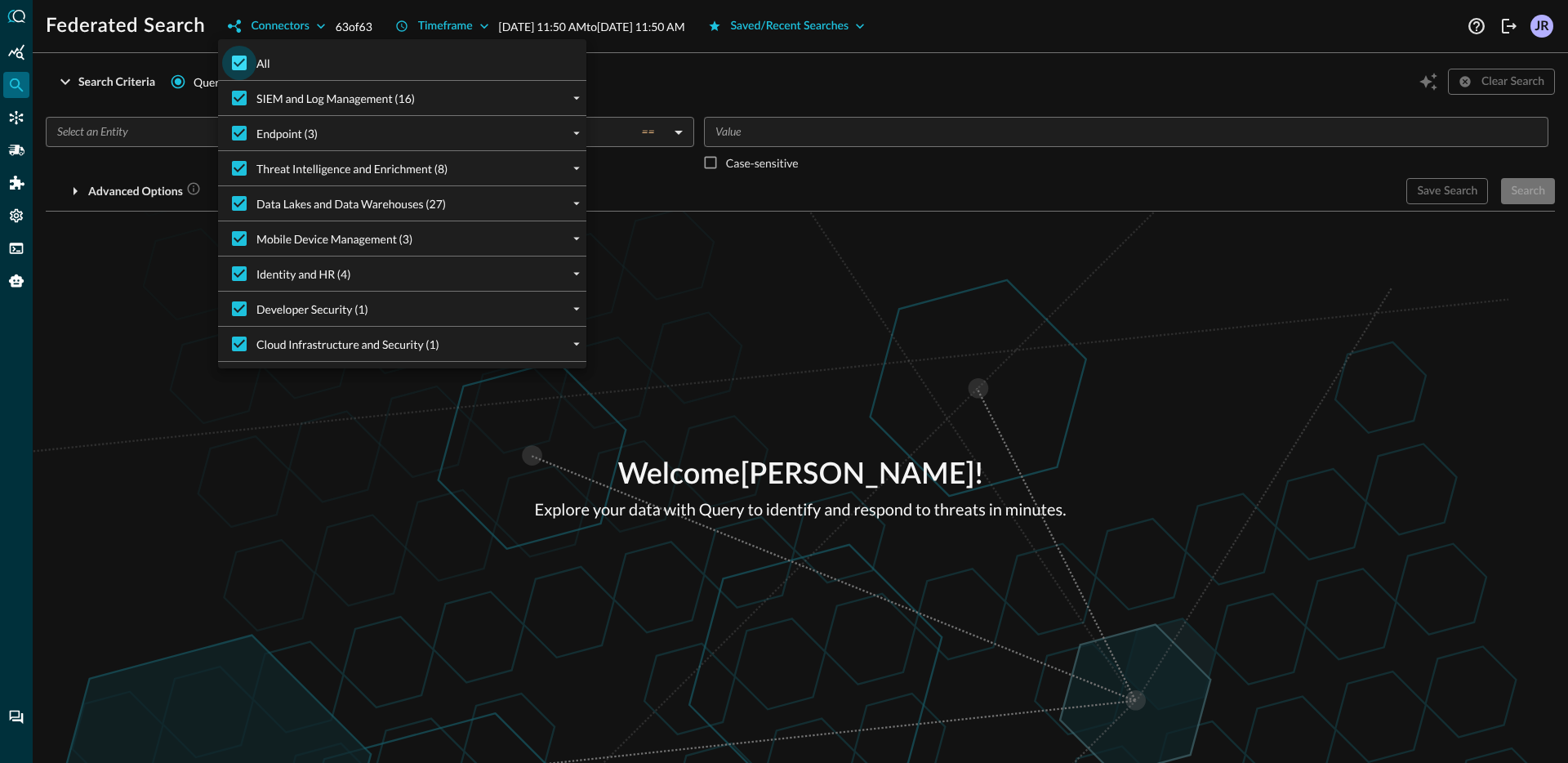
checkbox input "false"
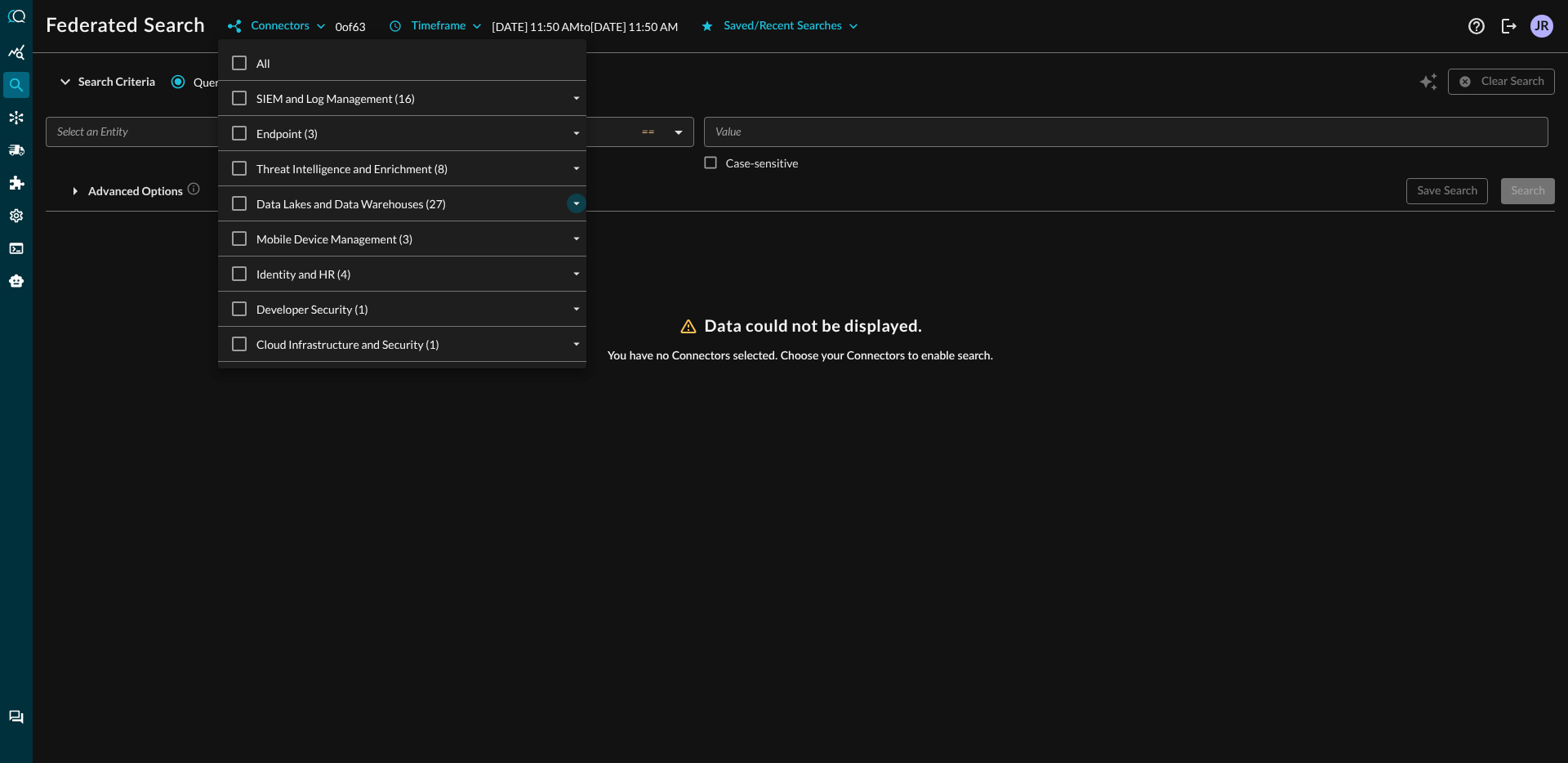
click at [571, 211] on icon "expand" at bounding box center [576, 203] width 15 height 15
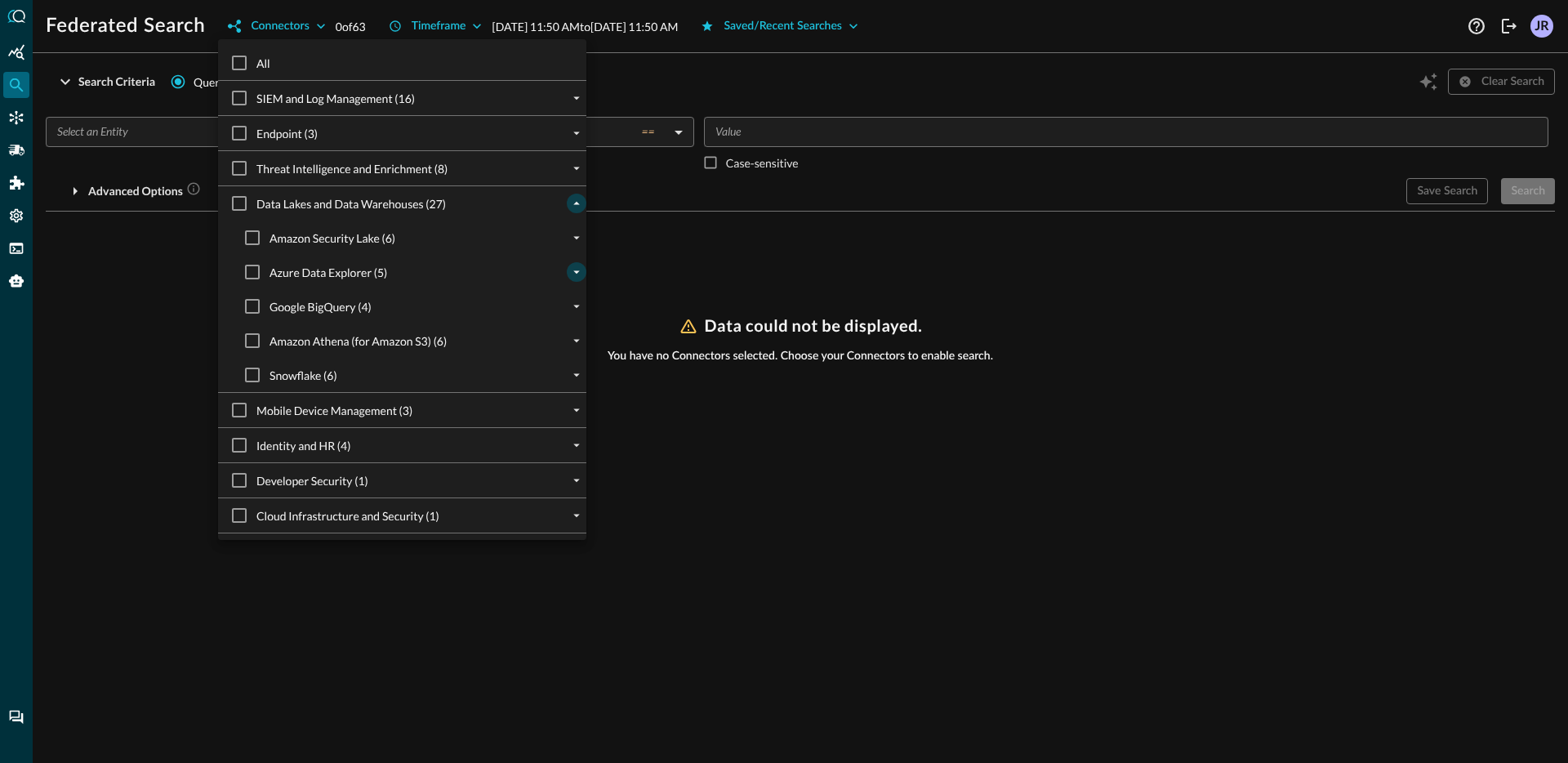
click at [571, 273] on icon "expand" at bounding box center [576, 272] width 15 height 15
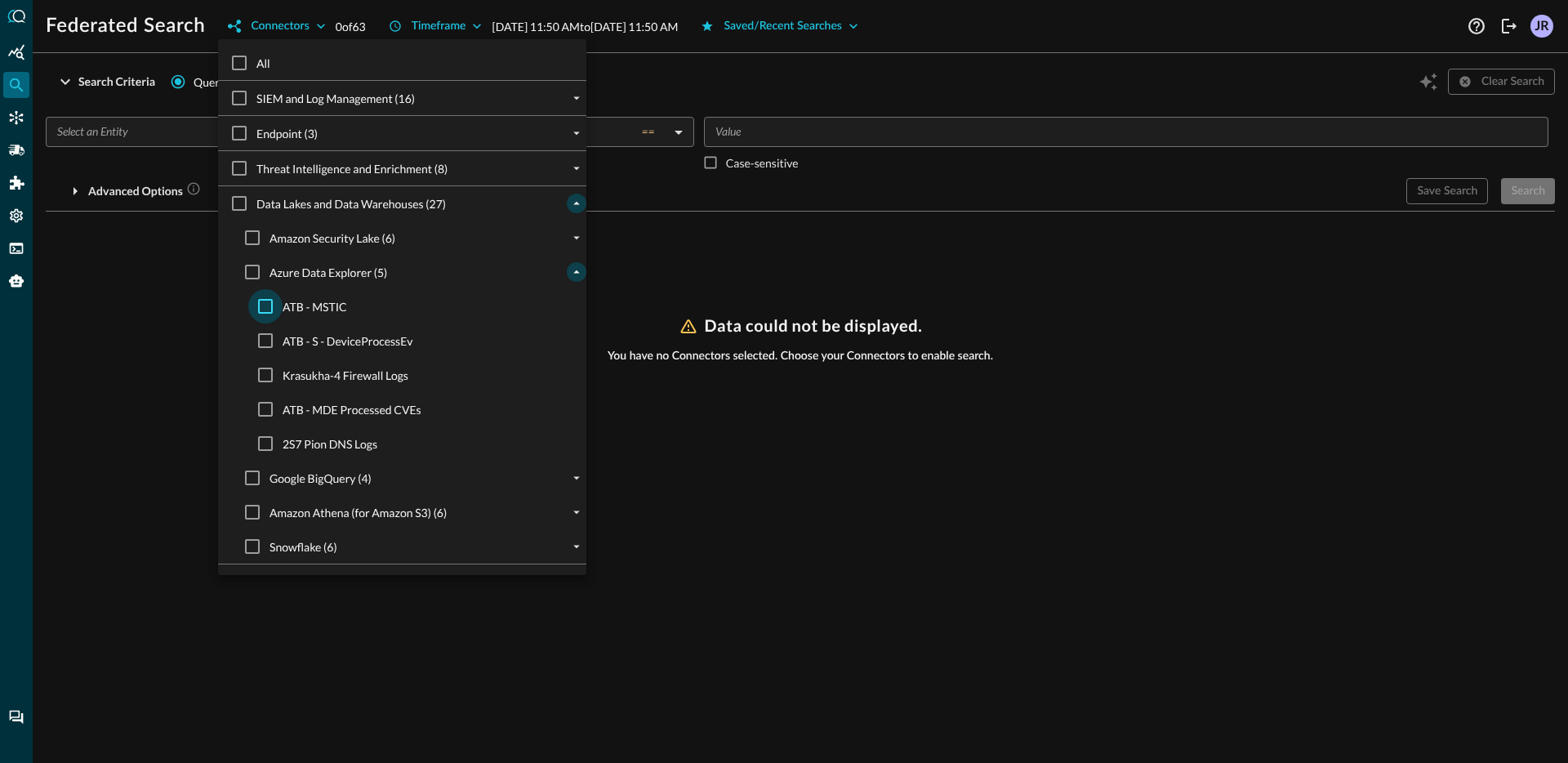
click at [277, 305] on input "ATB - MSTIC" at bounding box center [265, 306] width 34 height 34
checkbox input "true"
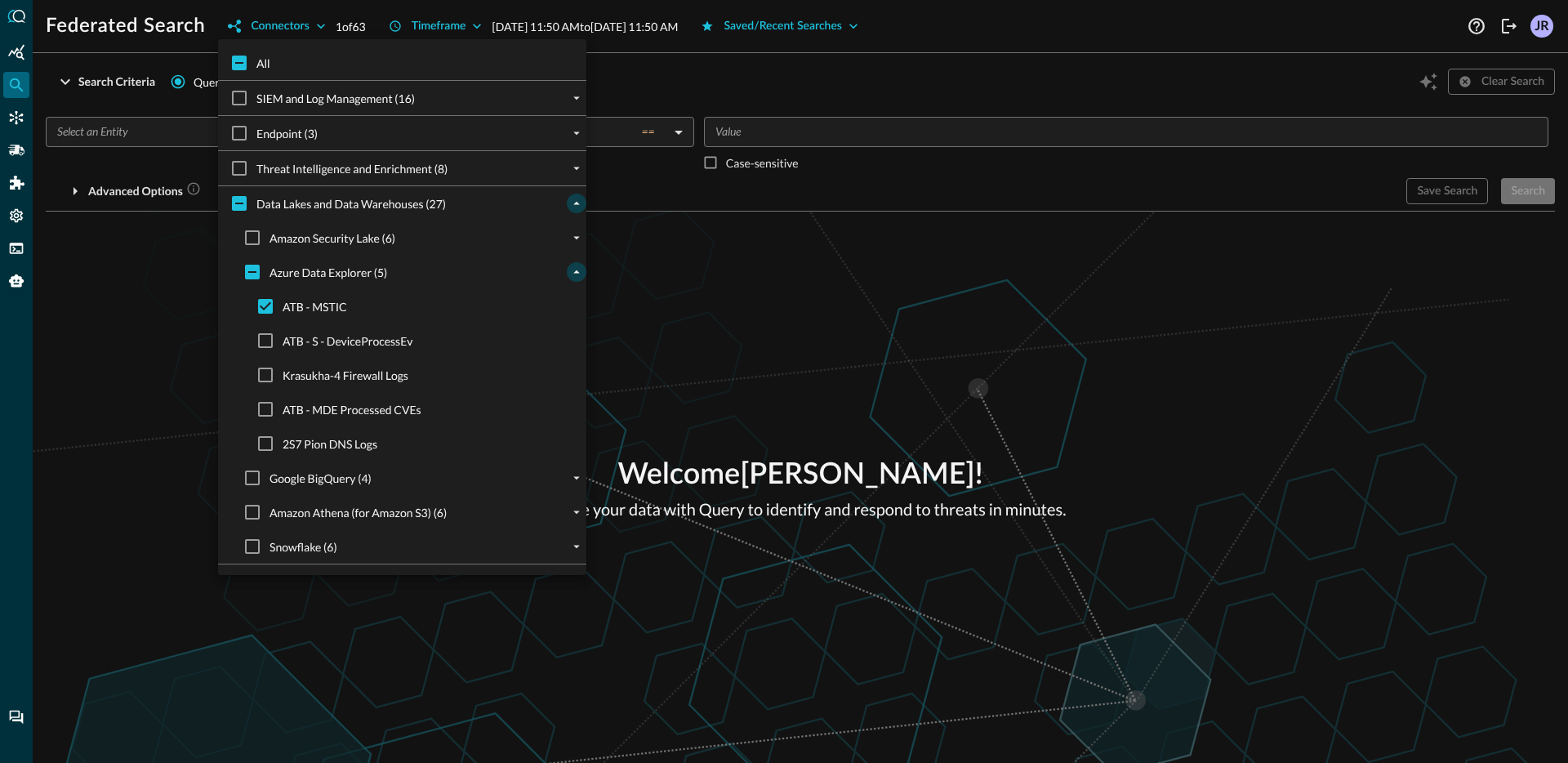
click at [209, 310] on div at bounding box center [784, 381] width 1568 height 763
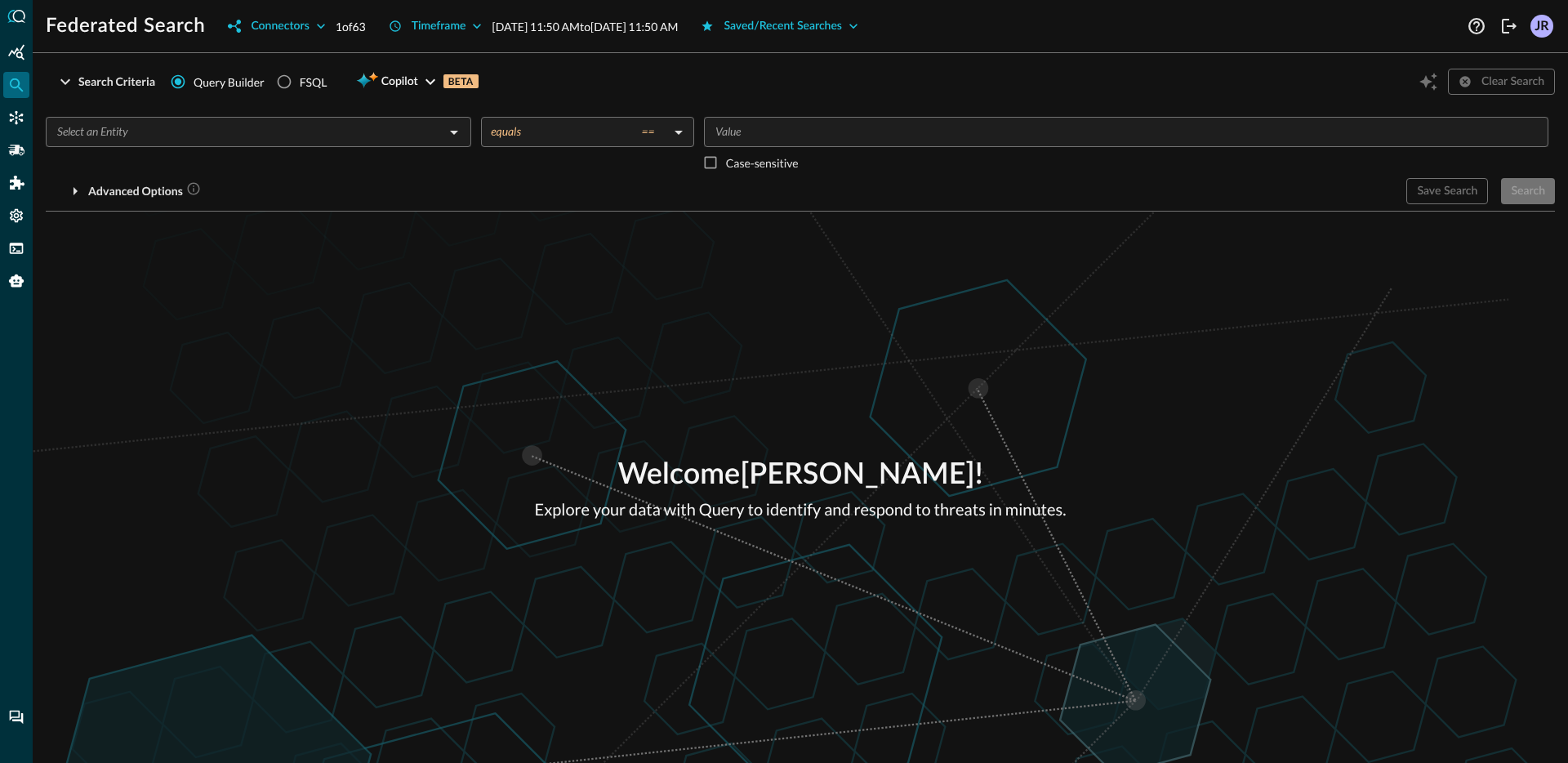
click at [147, 138] on input "text" at bounding box center [245, 132] width 389 height 20
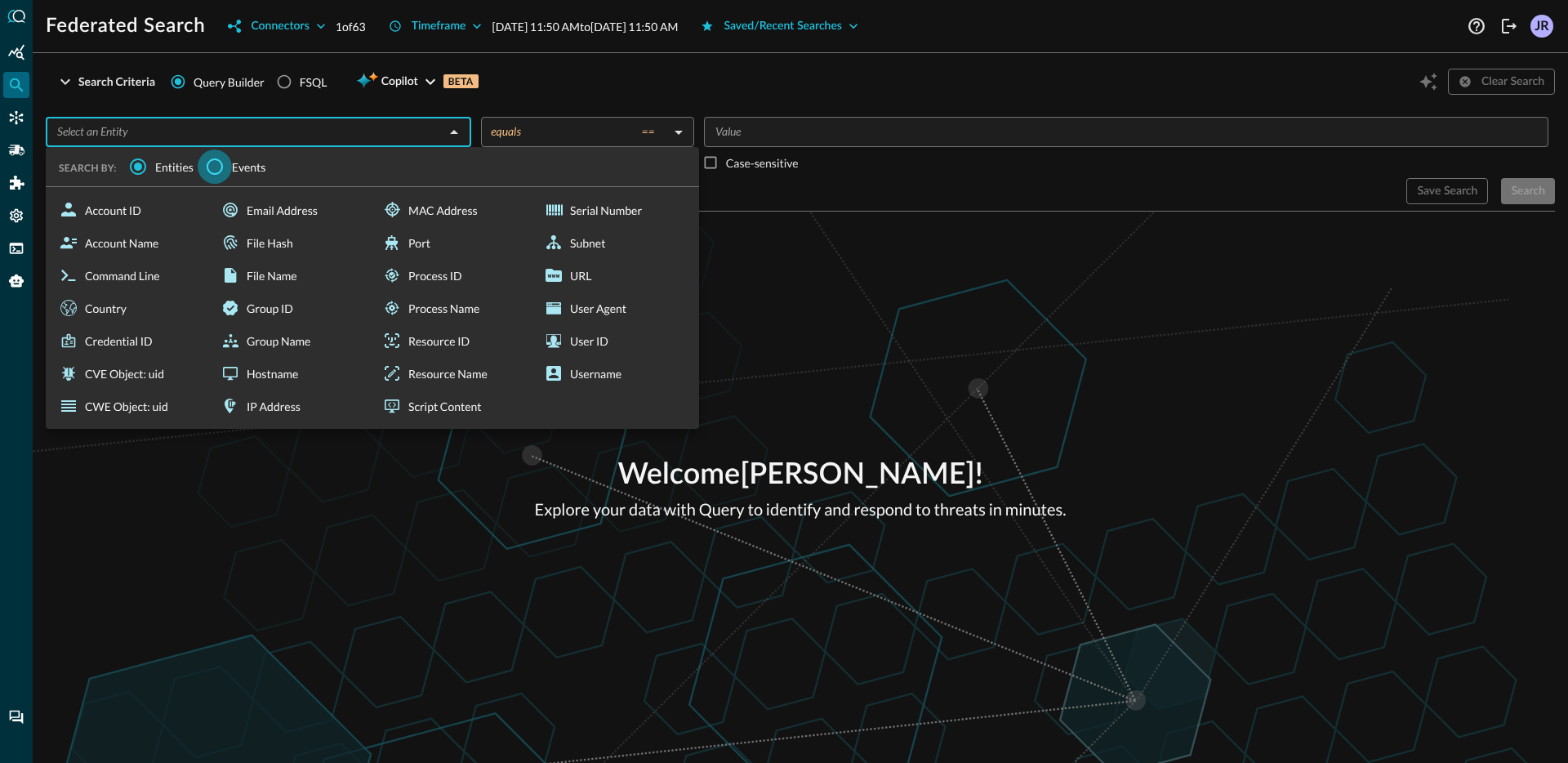
click at [219, 161] on input "Events" at bounding box center [214, 166] width 34 height 34
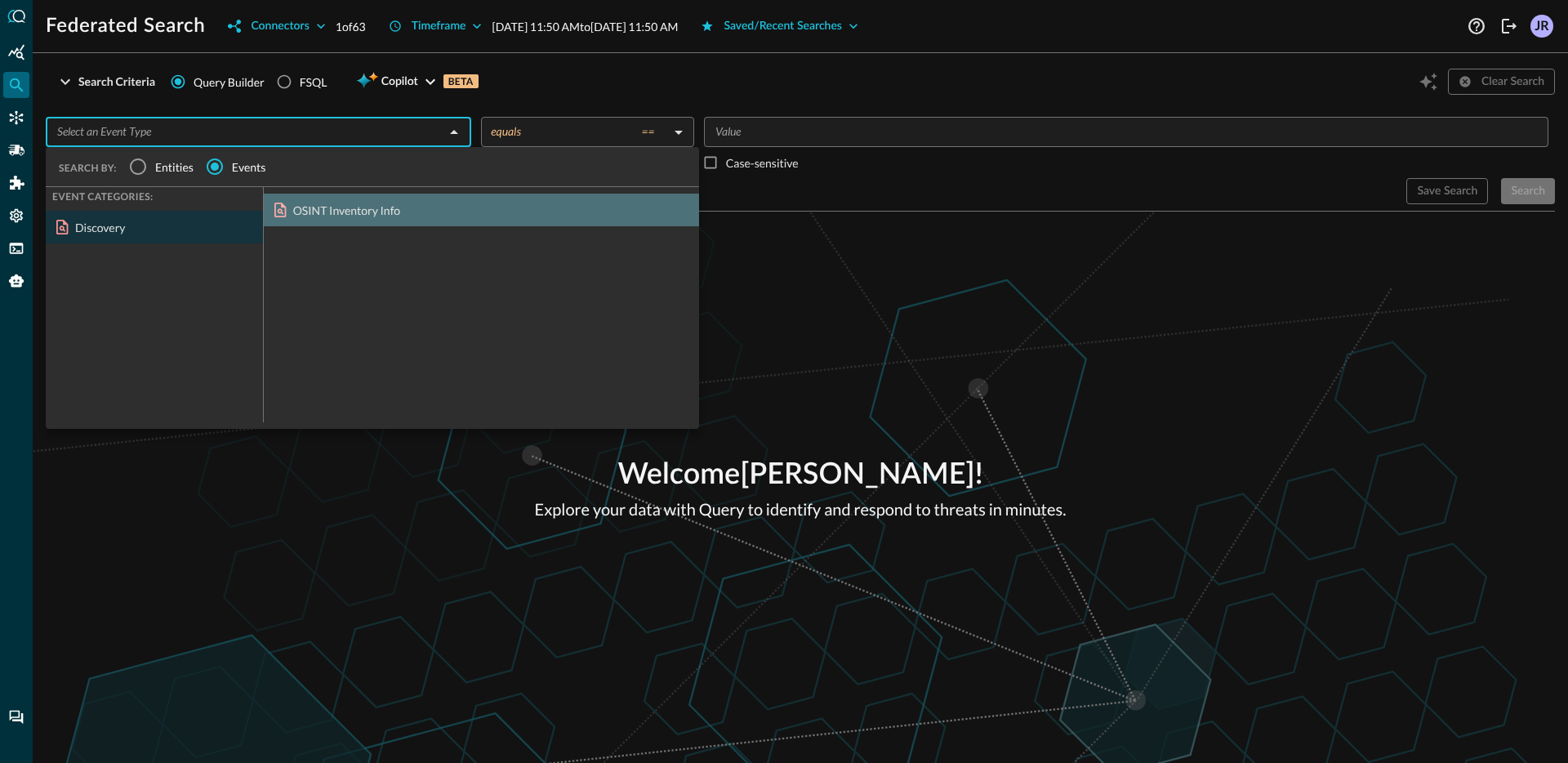
click at [404, 213] on div "OSINT Inventory Info" at bounding box center [482, 210] width 435 height 32
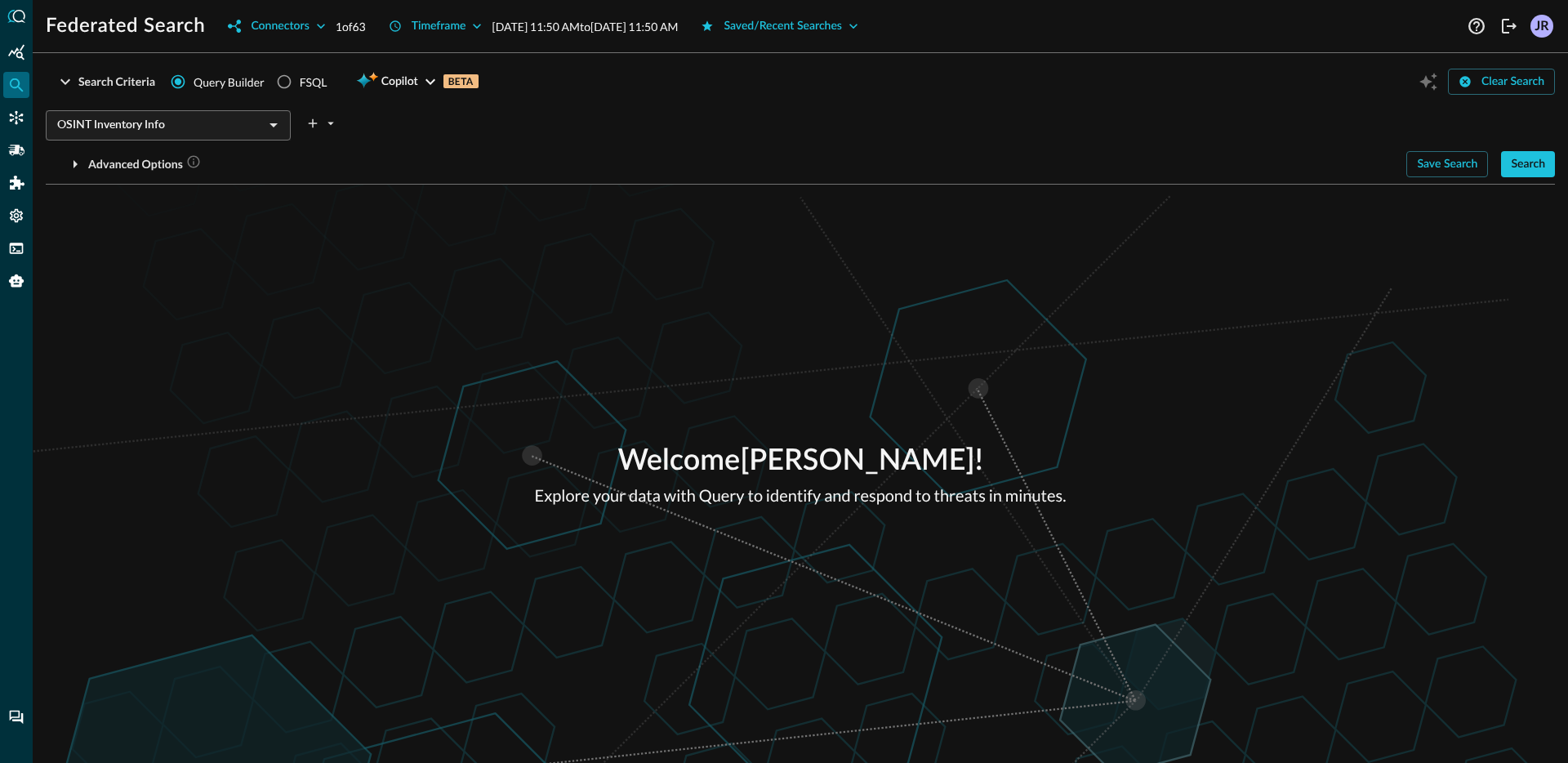
click at [791, 310] on div "Welcome Jonathan Rau ! Explore your data with Query to identify and respond to …" at bounding box center [800, 473] width 1536 height 579
click at [1539, 175] on button "Search" at bounding box center [1528, 164] width 54 height 26
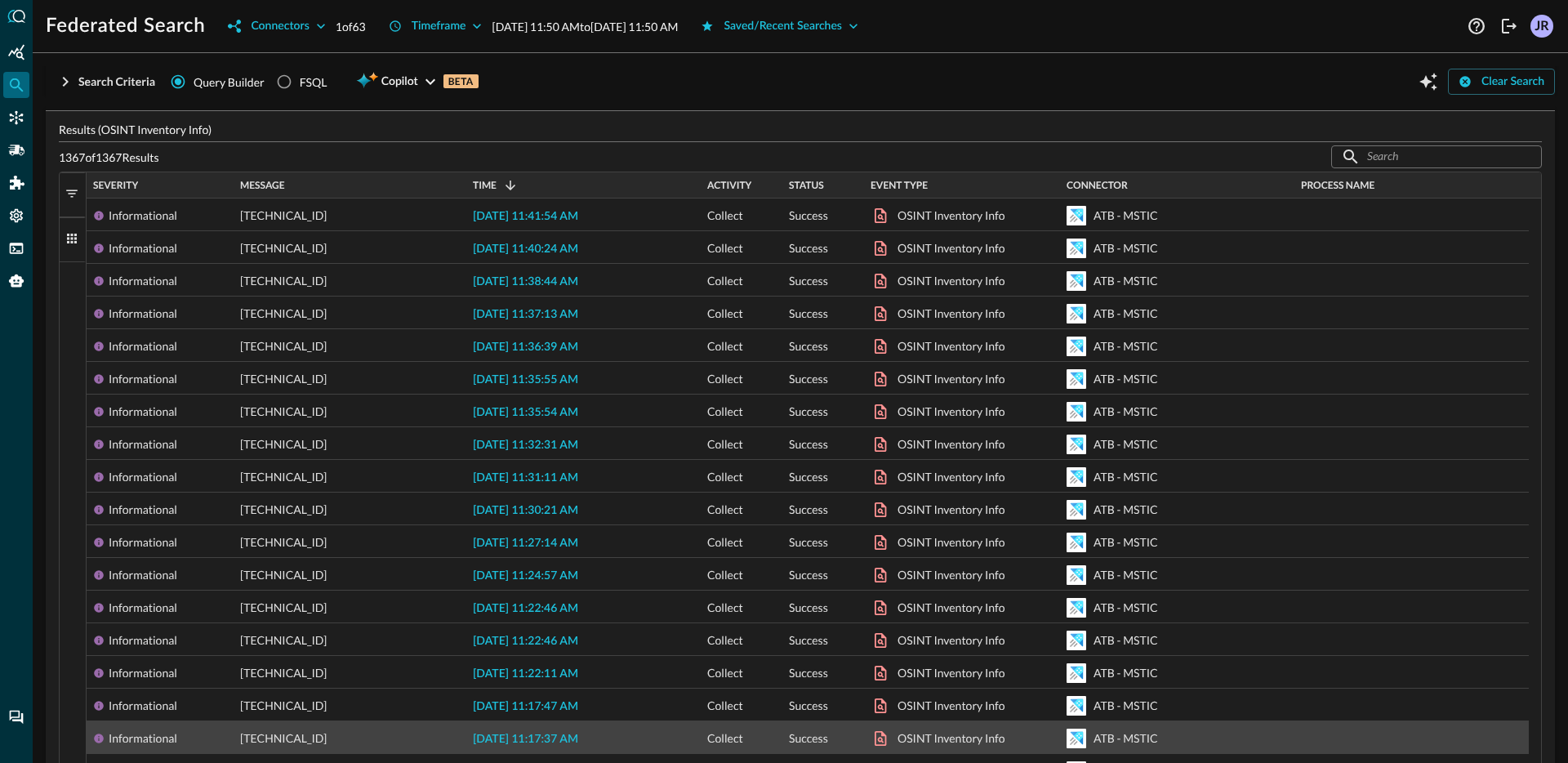
scroll to position [95, 0]
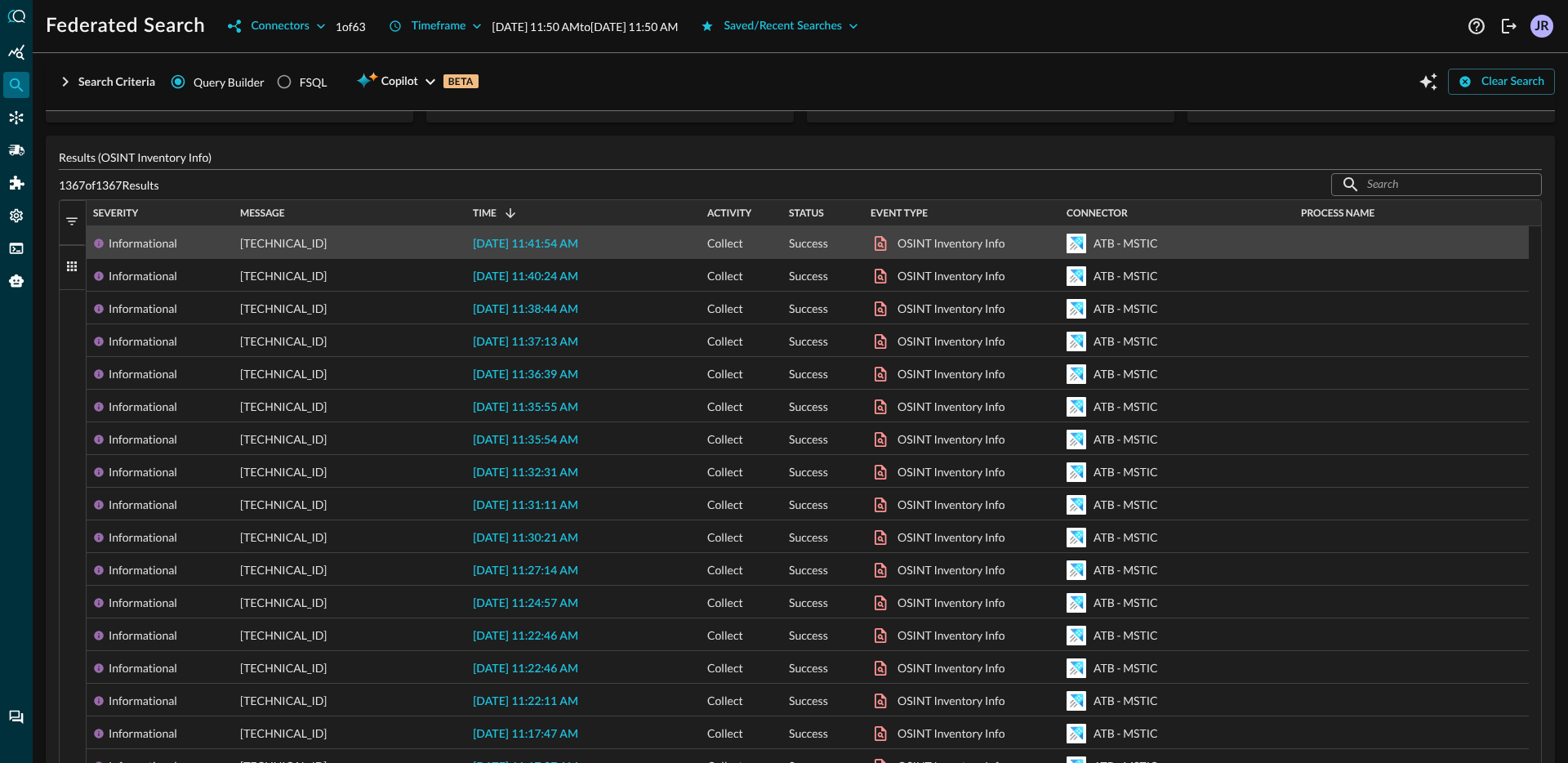
click at [306, 224] on div "Message" at bounding box center [350, 213] width 219 height 26
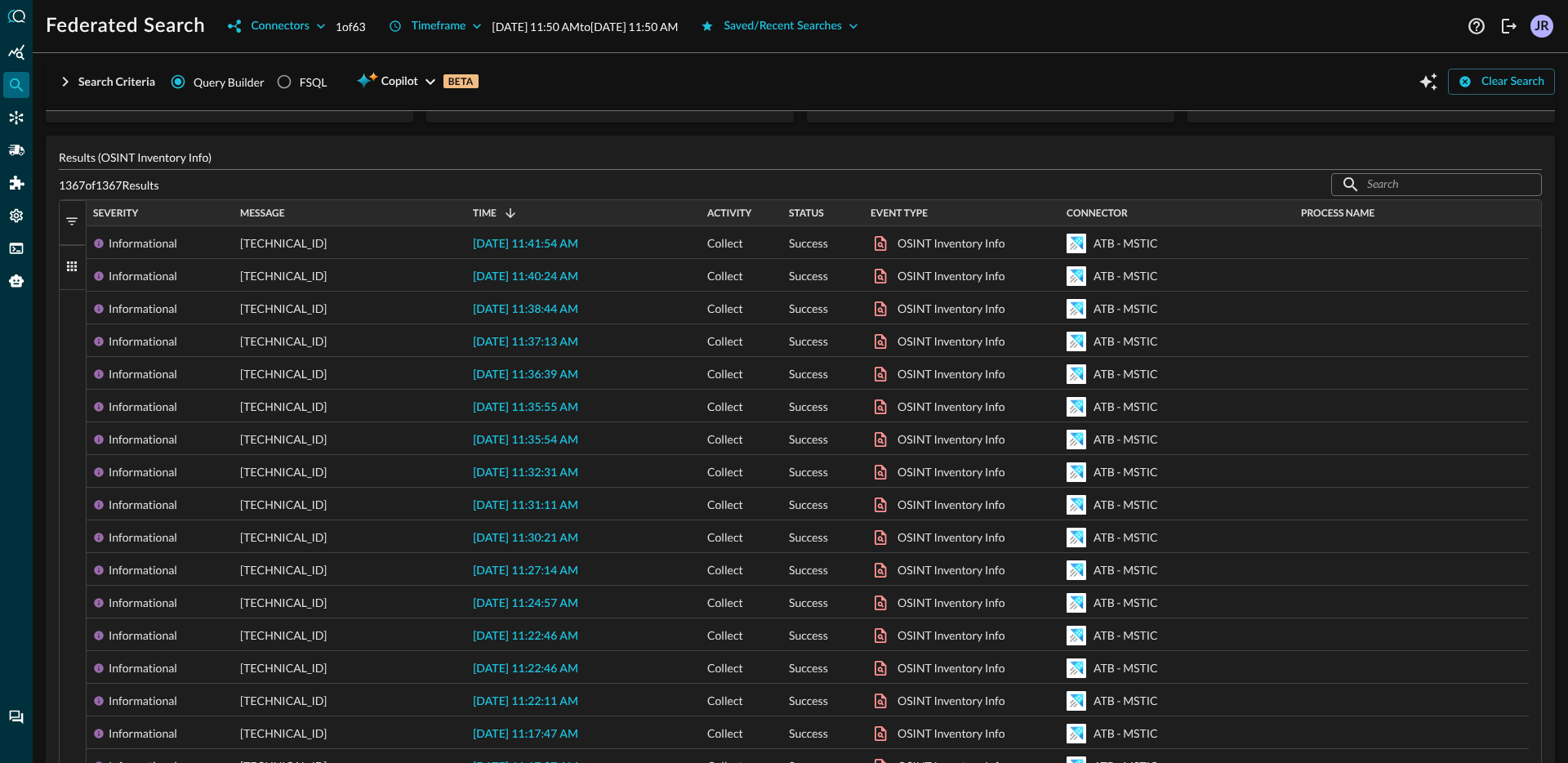
click at [309, 215] on div "Message" at bounding box center [350, 213] width 219 height 18
click at [280, 211] on span "Message" at bounding box center [262, 212] width 45 height 11
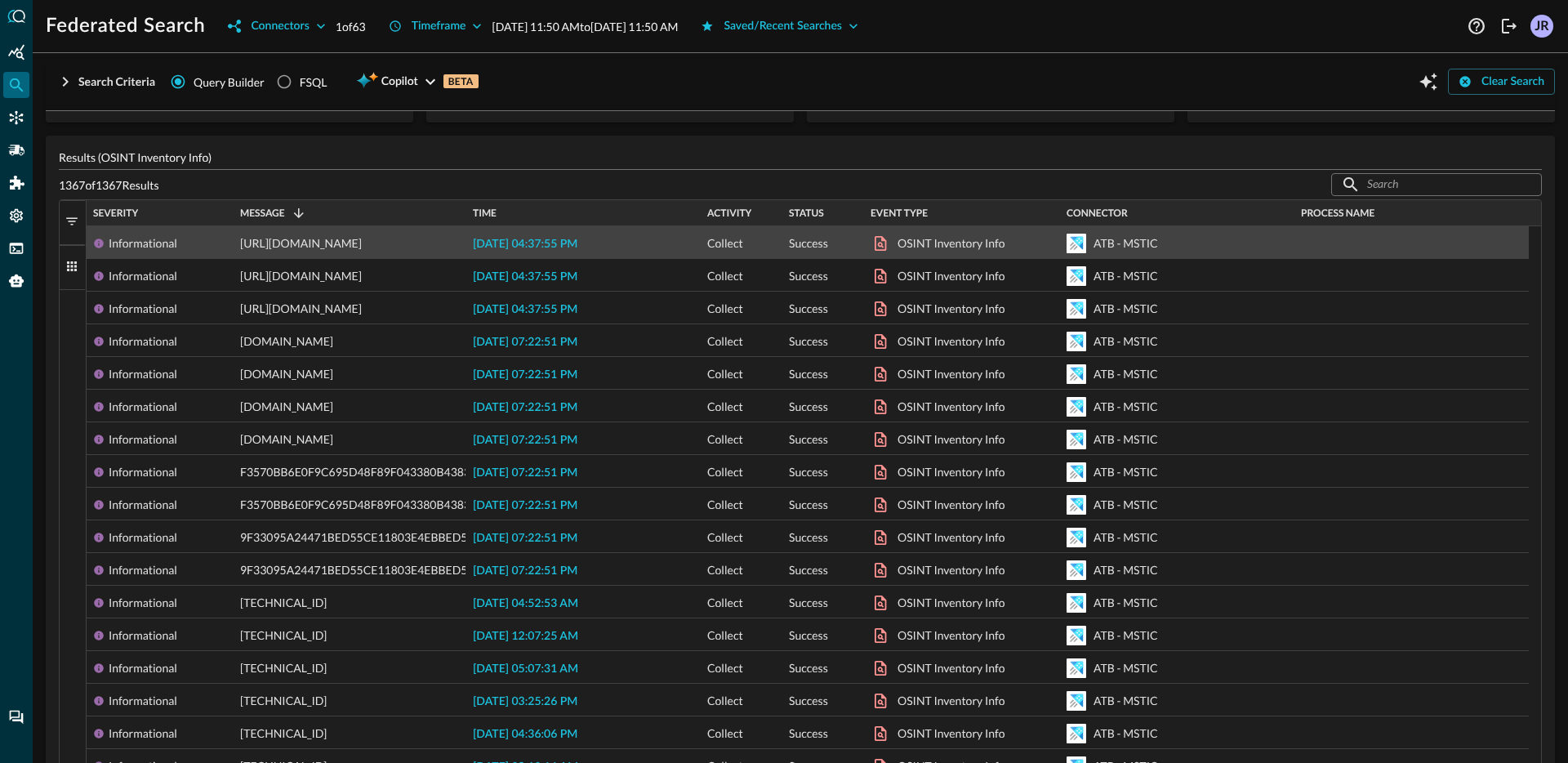
click at [550, 240] on span "2025-10-08 04:37:55 PM" at bounding box center [525, 244] width 104 height 11
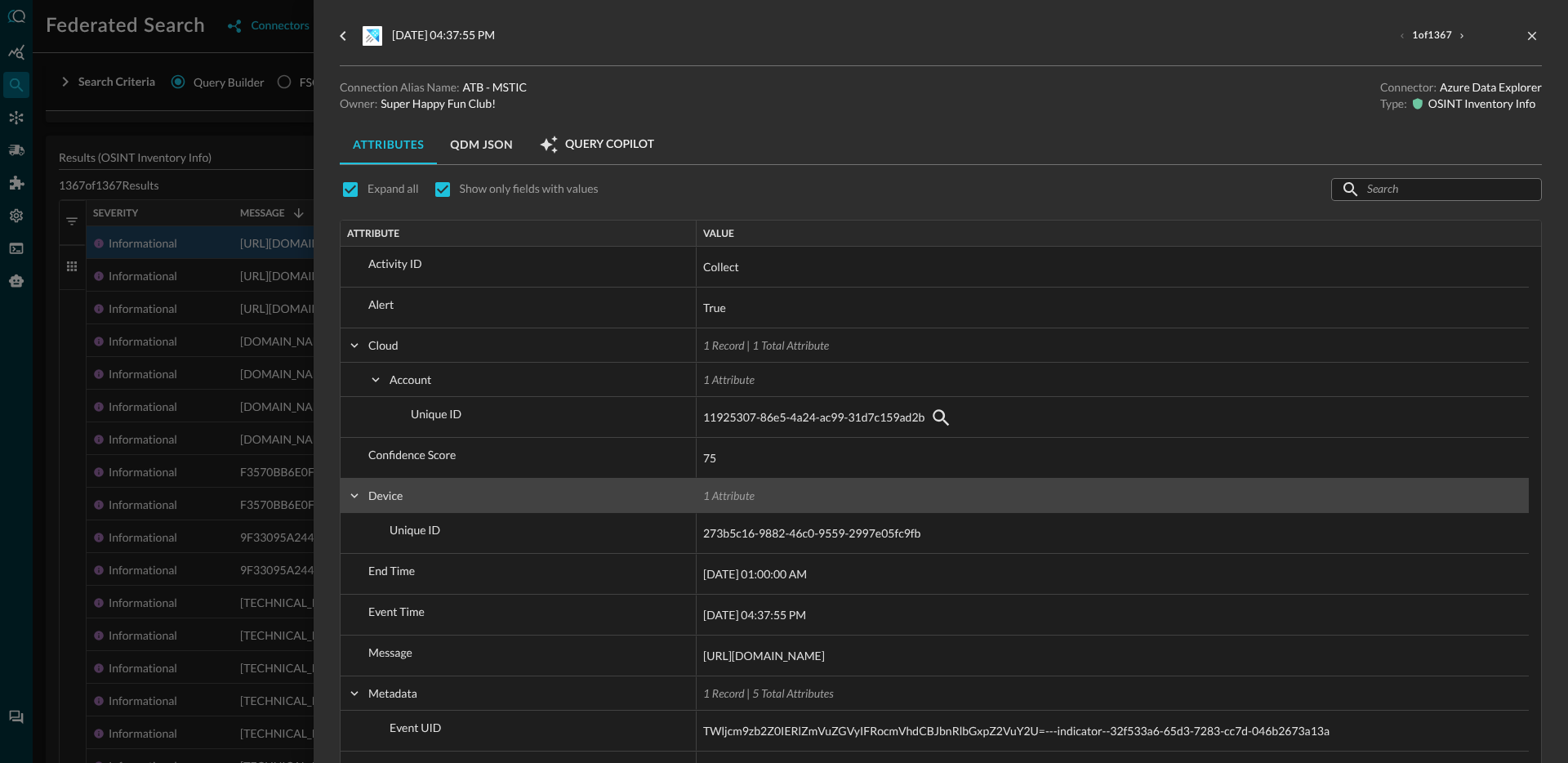
scroll to position [4, 0]
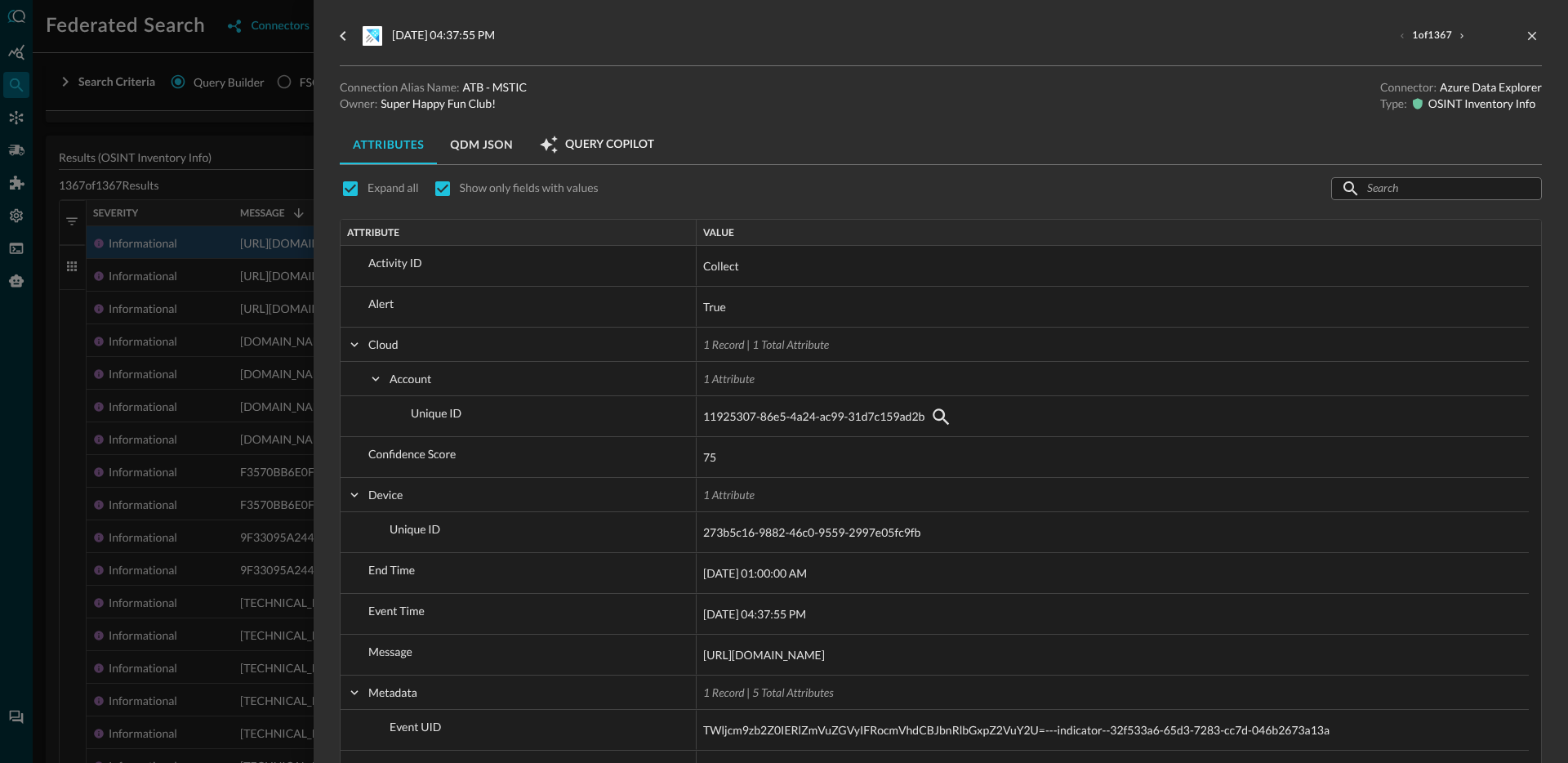
click at [236, 426] on div at bounding box center [784, 381] width 1568 height 763
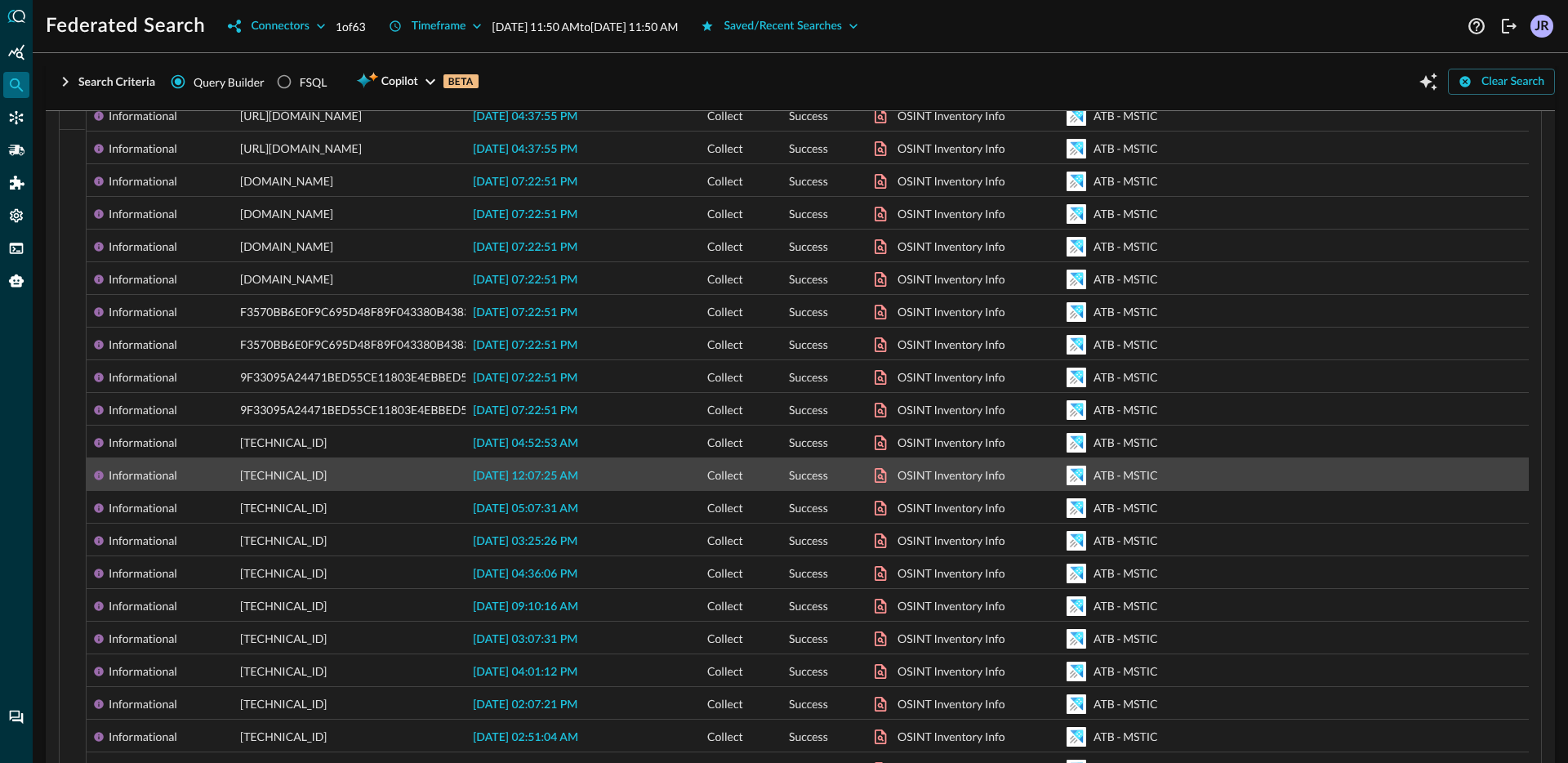
scroll to position [225, 0]
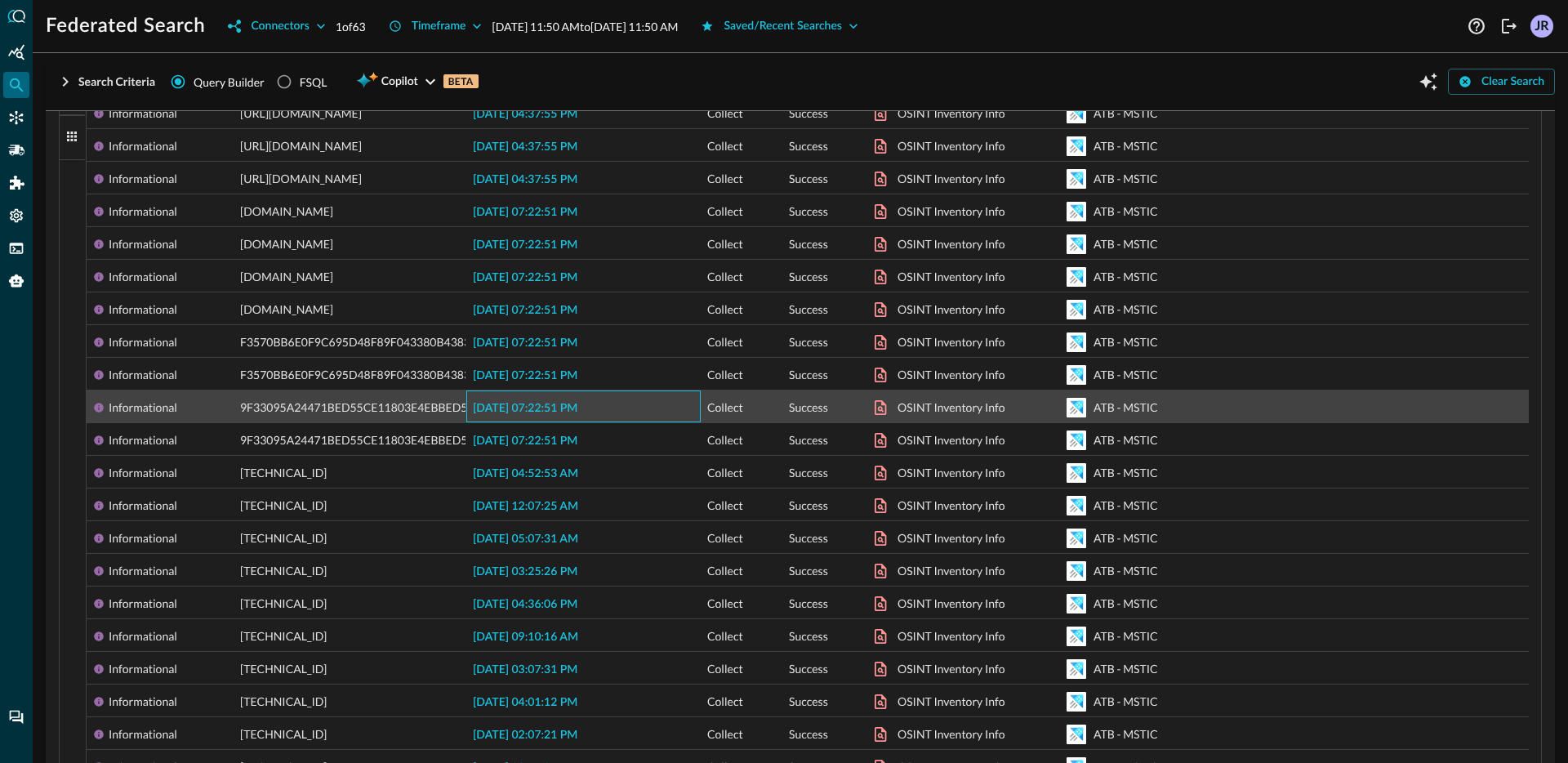
click at [558, 411] on span "2025-10-08 07:22:51 PM" at bounding box center [525, 408] width 104 height 11
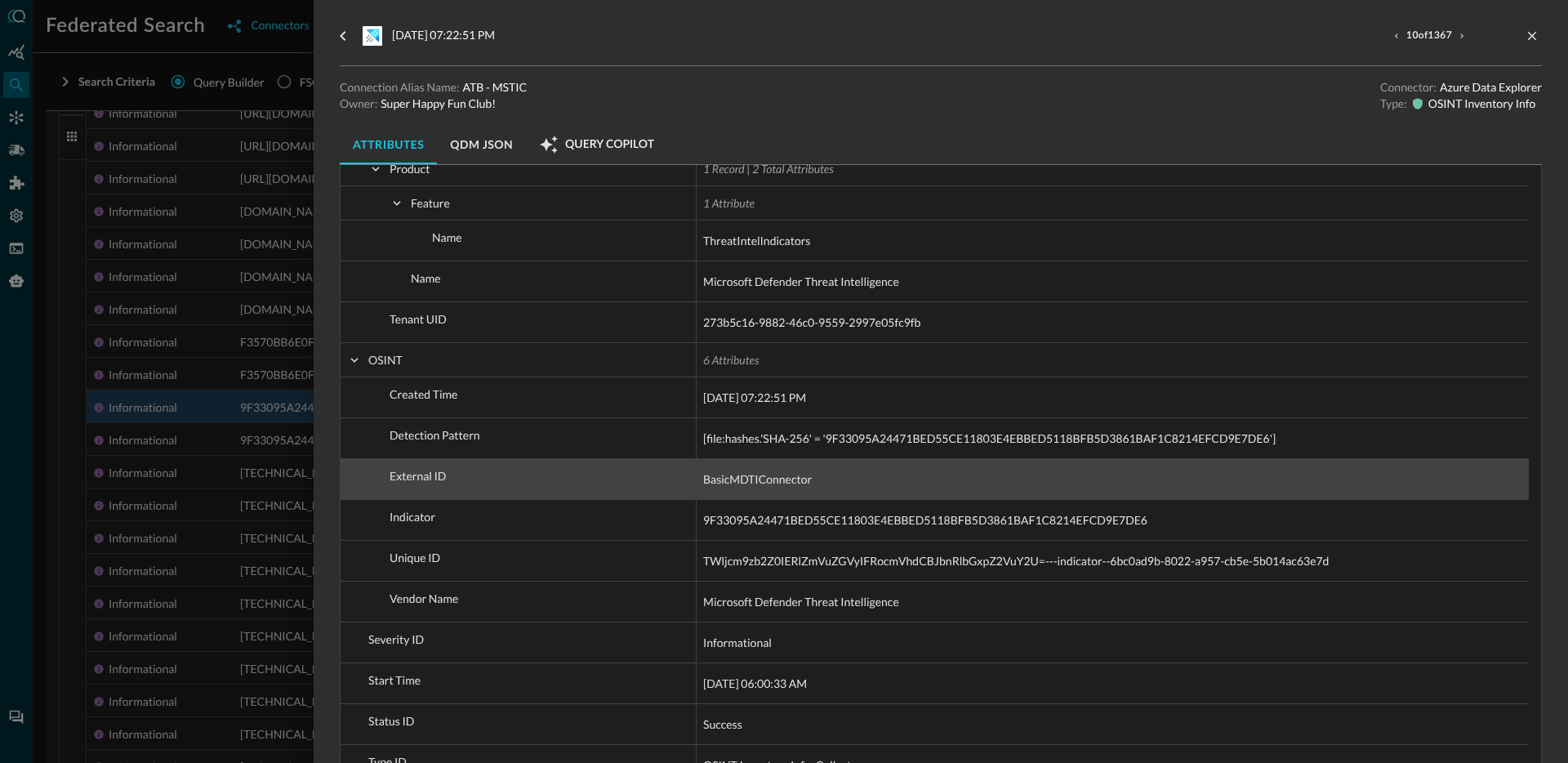
scroll to position [648, 0]
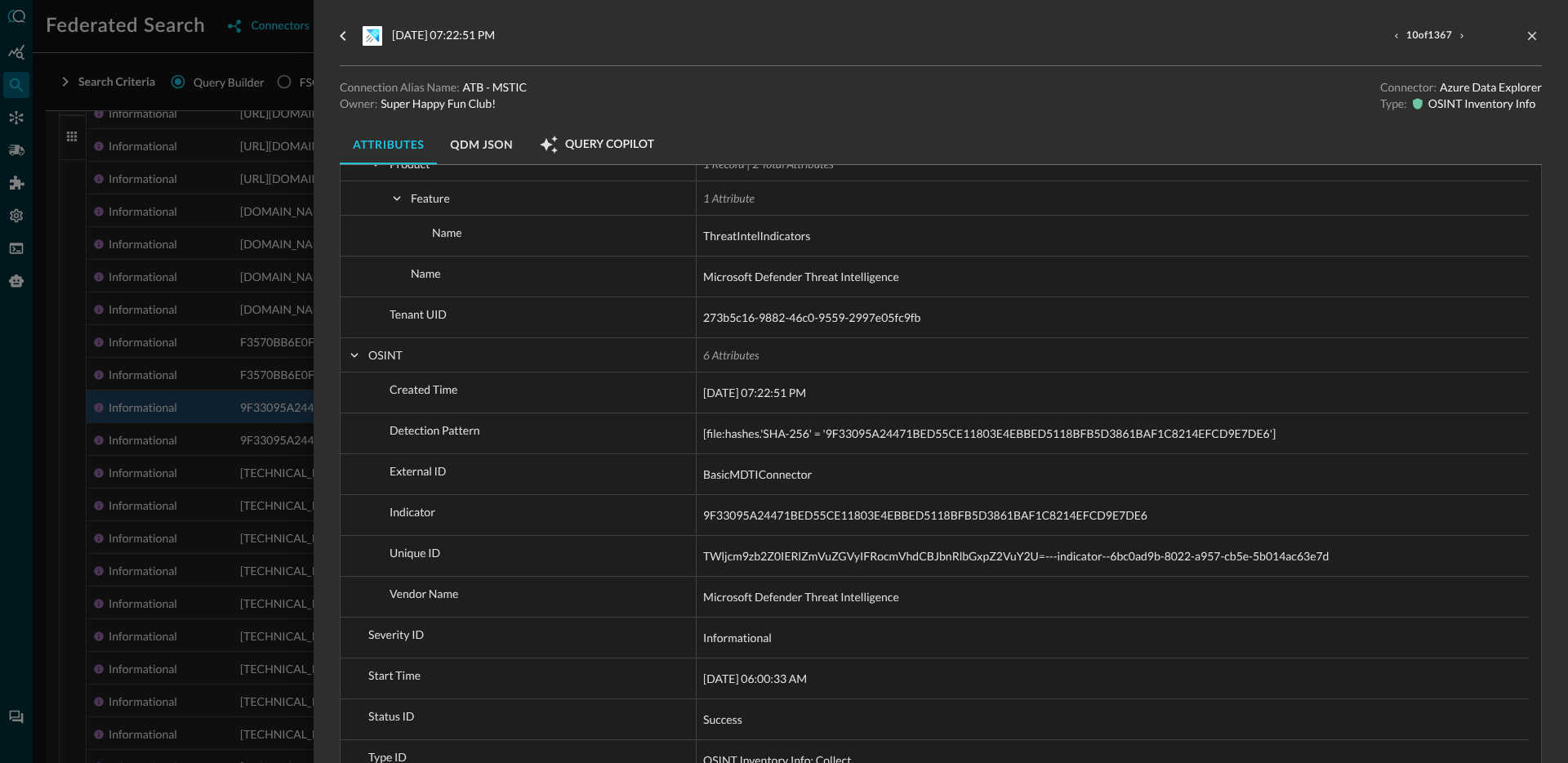
click at [298, 497] on div at bounding box center [784, 381] width 1568 height 763
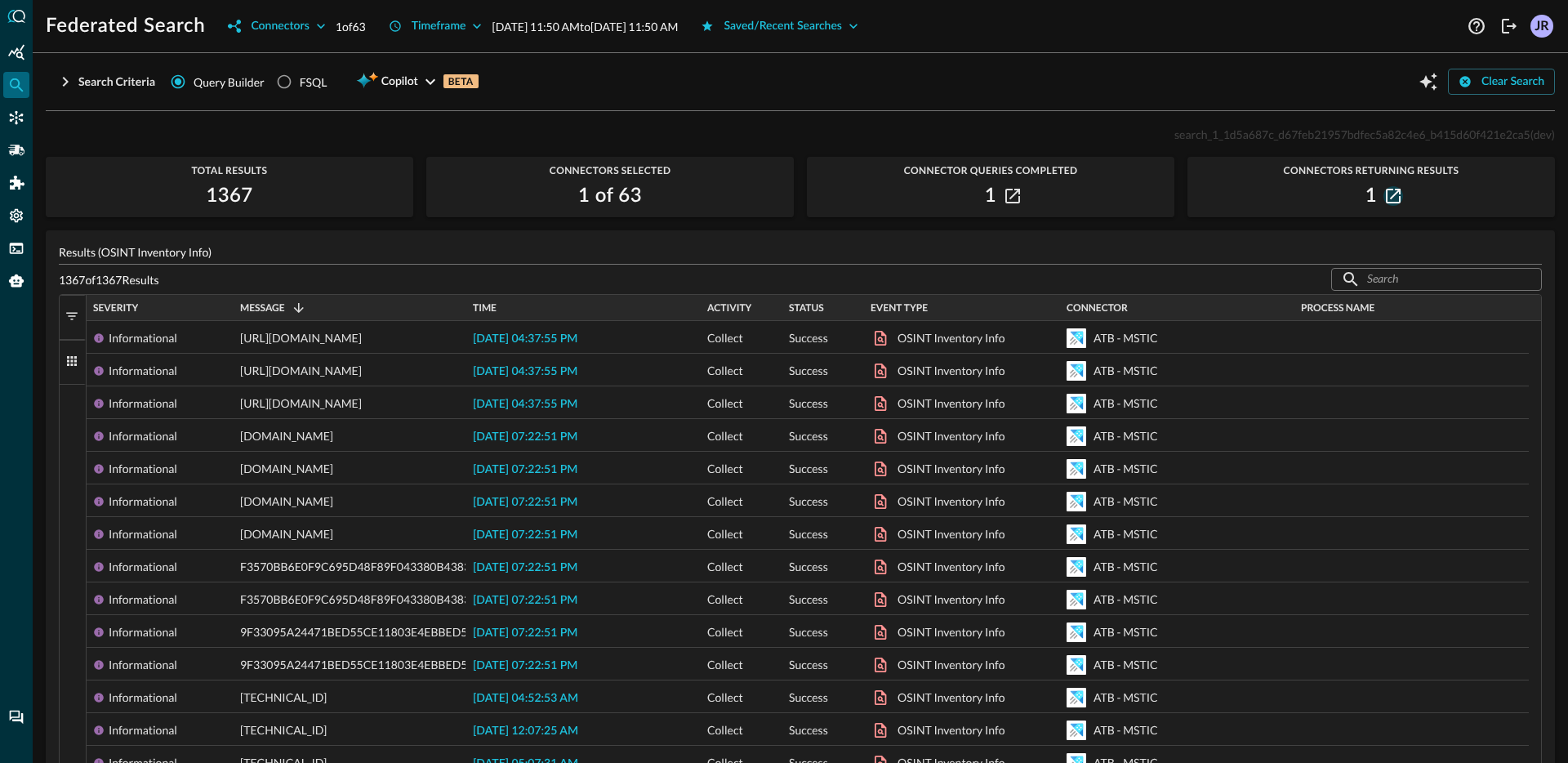
click at [1386, 201] on icon "button" at bounding box center [1393, 196] width 15 height 15
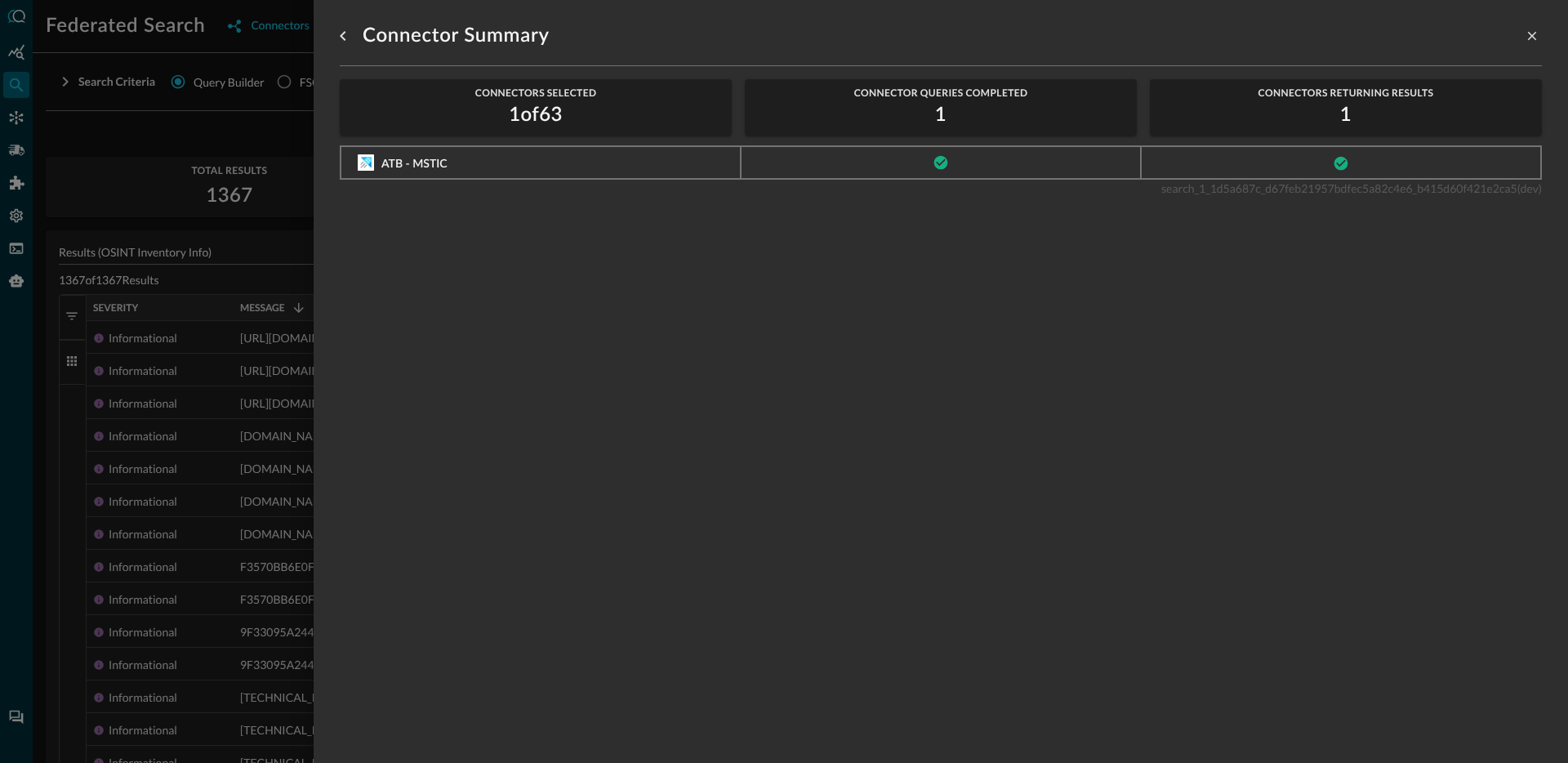
click at [1333, 164] on icon at bounding box center [1341, 163] width 17 height 17
click at [254, 443] on div at bounding box center [784, 381] width 1568 height 763
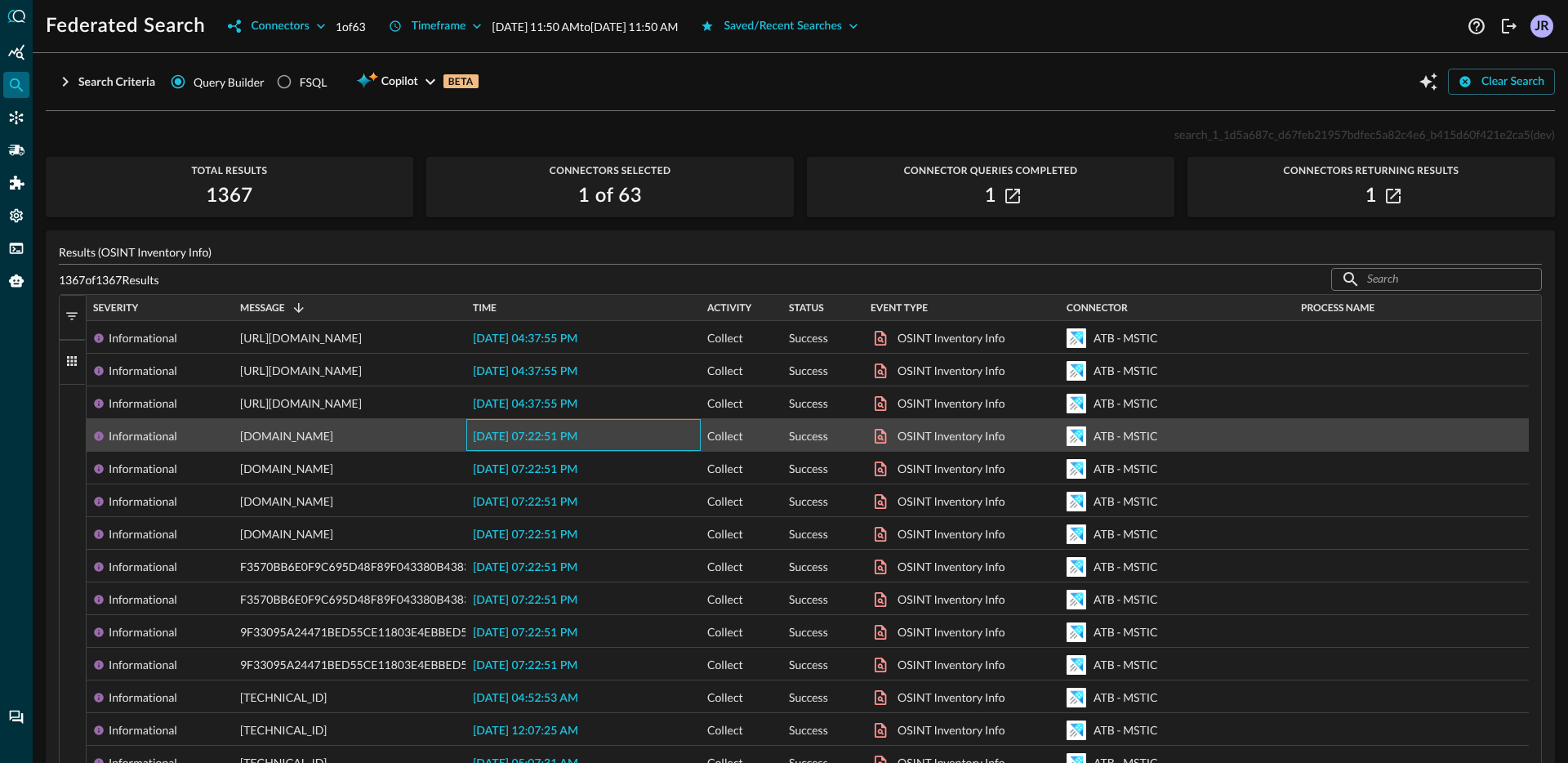
click at [540, 435] on span "2025-10-08 07:22:51 PM" at bounding box center [525, 436] width 104 height 11
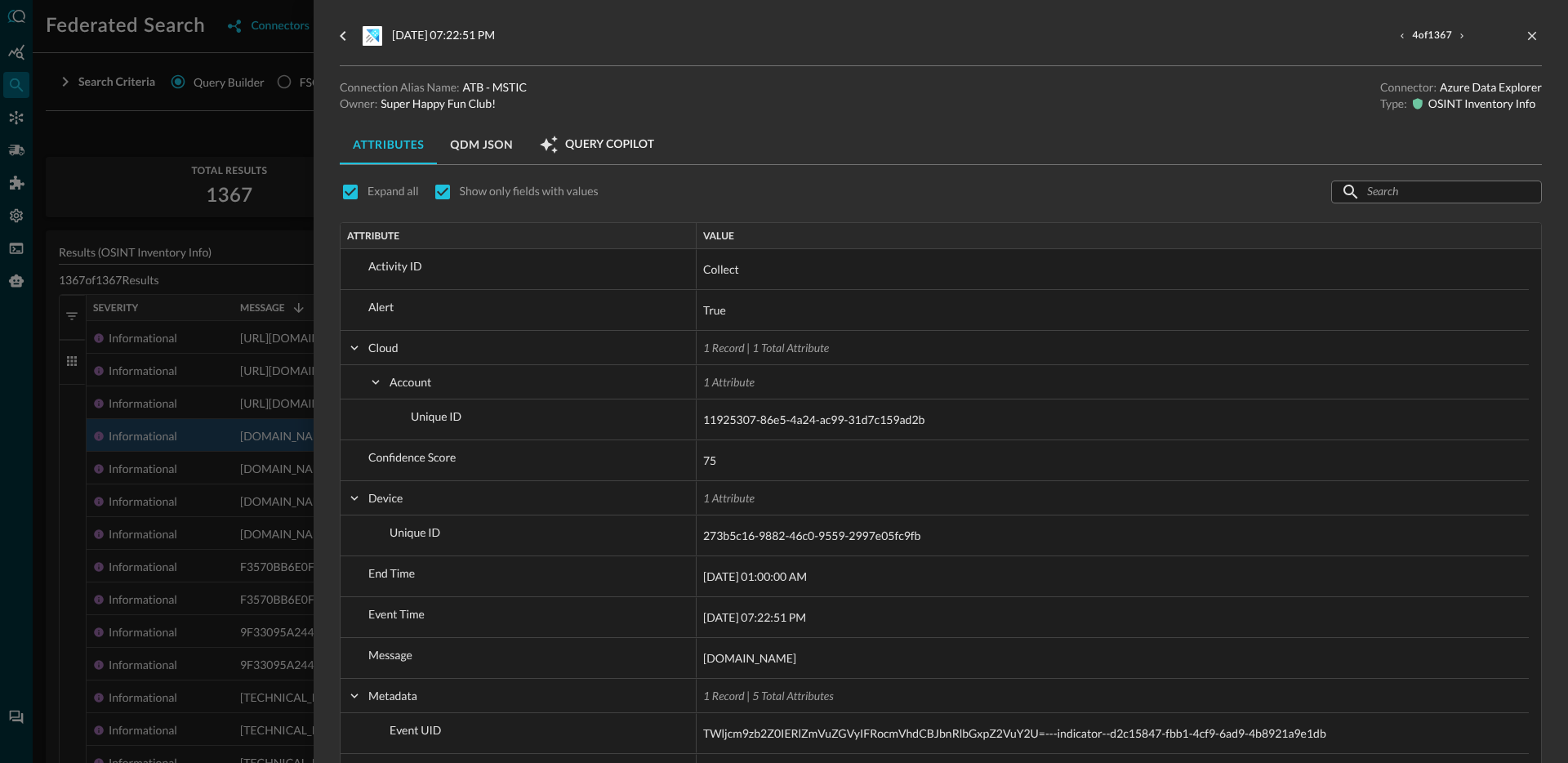
click at [203, 496] on div at bounding box center [784, 381] width 1568 height 763
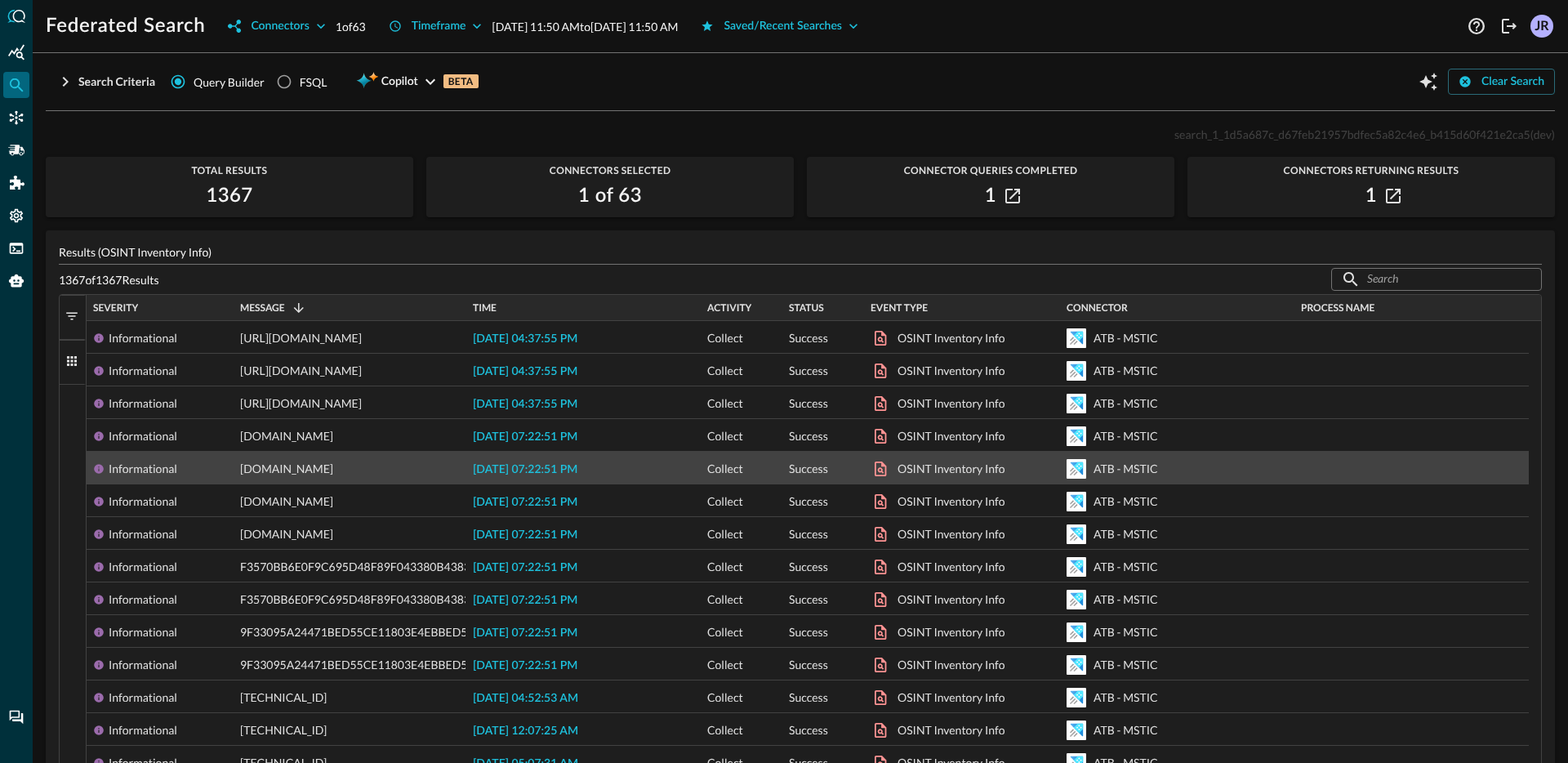
click at [516, 471] on span "2025-10-08 07:22:51 PM" at bounding box center [525, 470] width 104 height 11
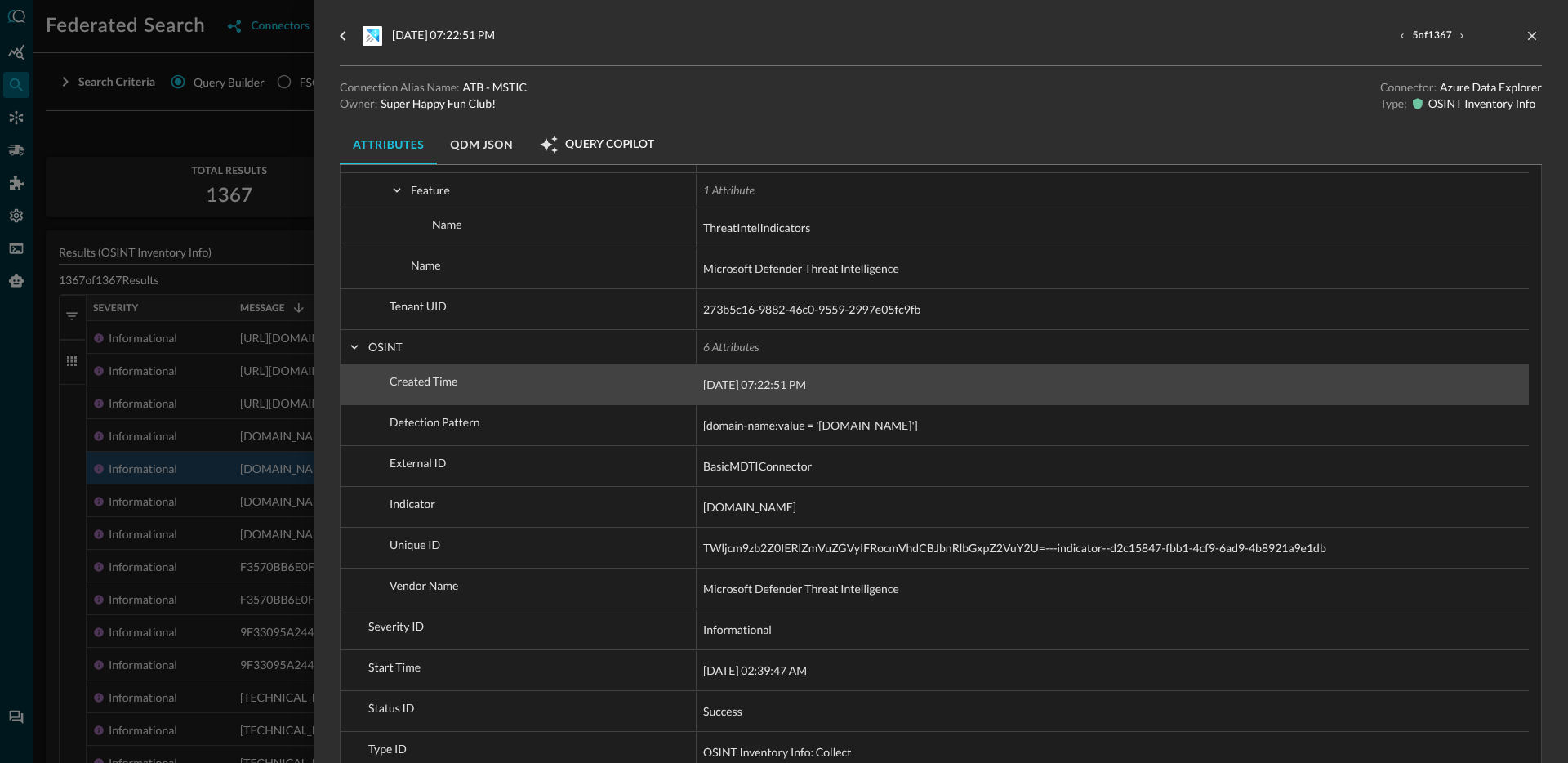
scroll to position [658, 0]
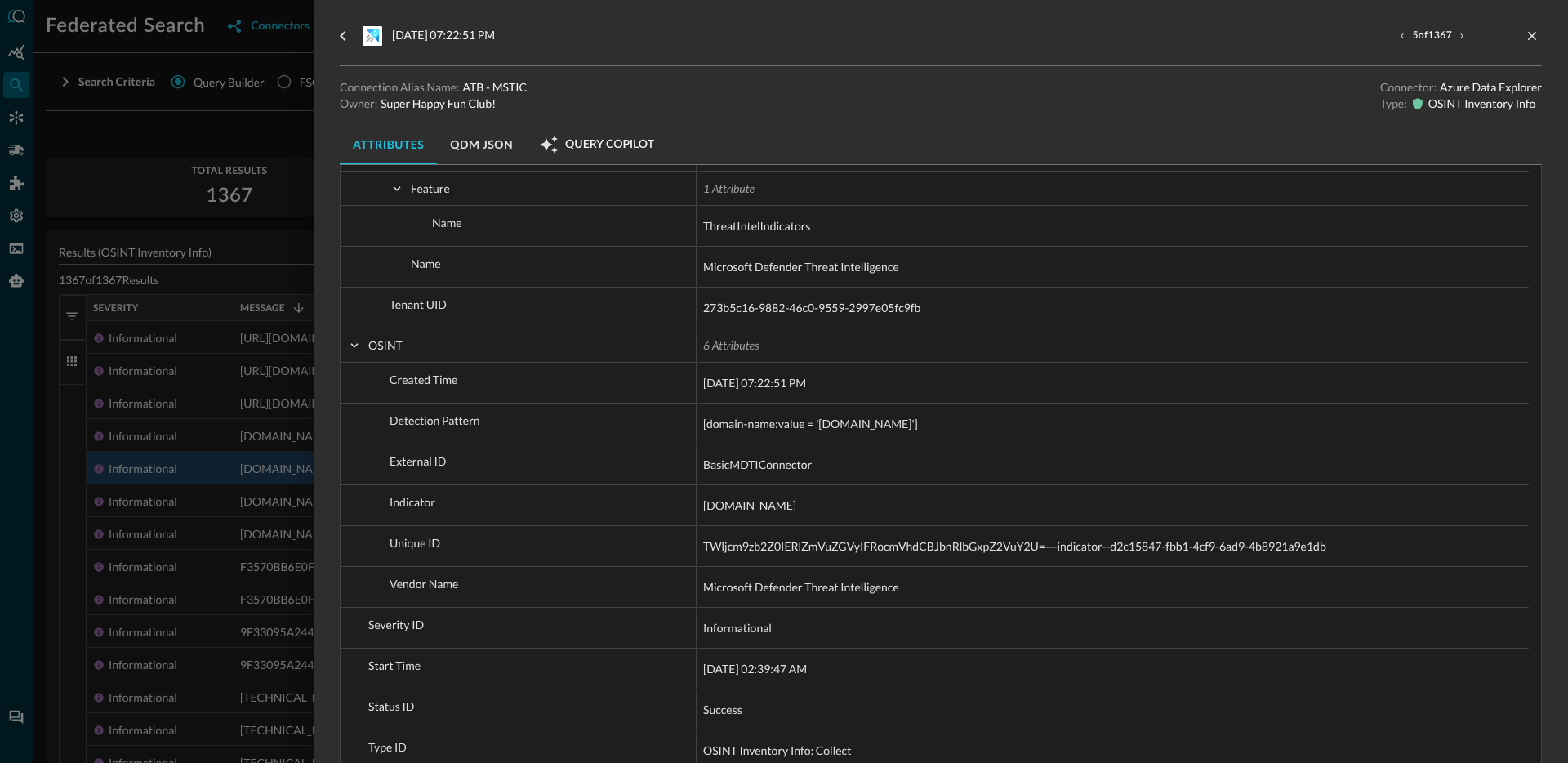
click at [217, 502] on div at bounding box center [784, 381] width 1568 height 763
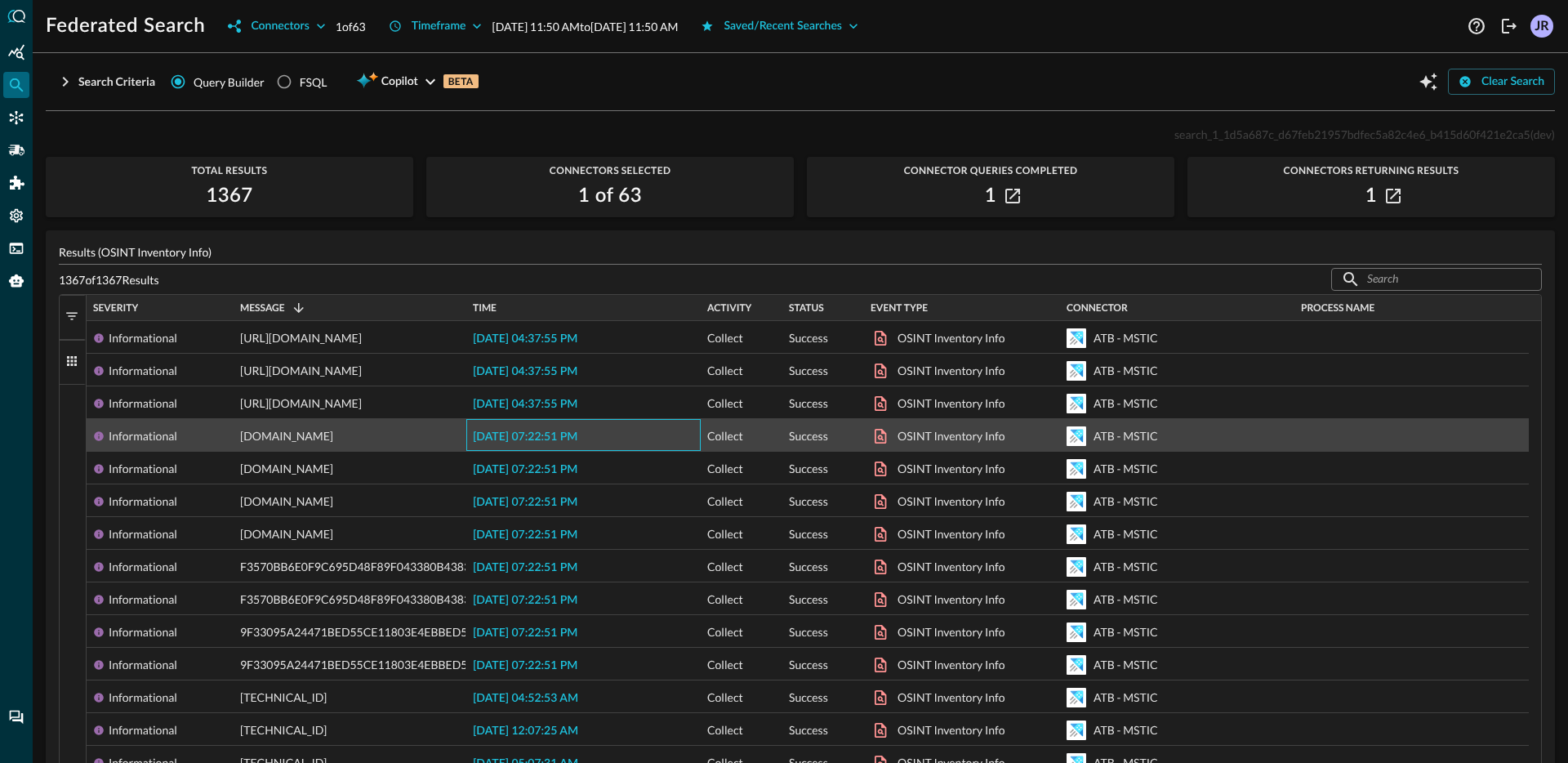
click at [513, 441] on span "2025-10-08 07:22:51 PM" at bounding box center [525, 436] width 104 height 11
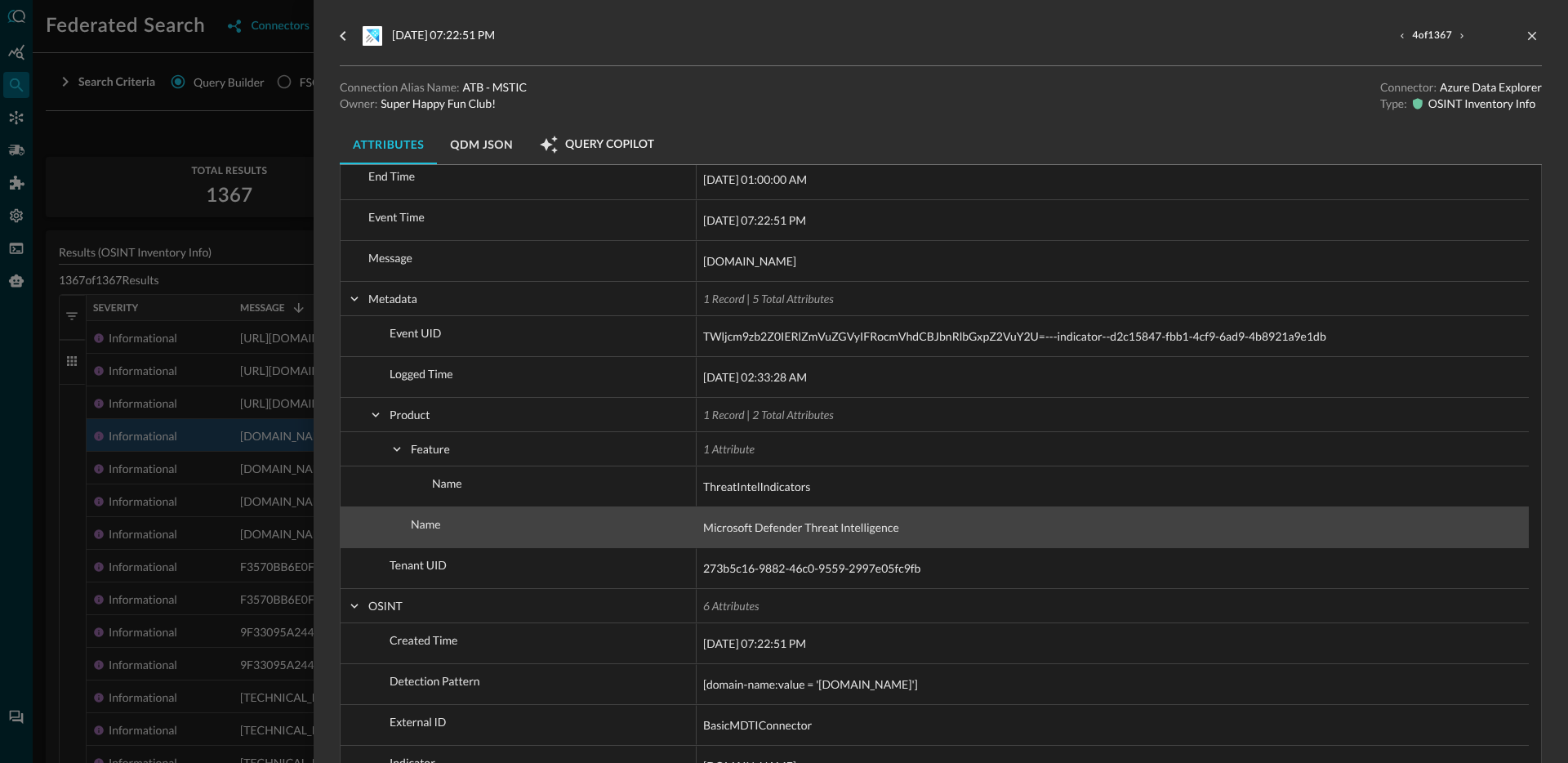
scroll to position [408, 0]
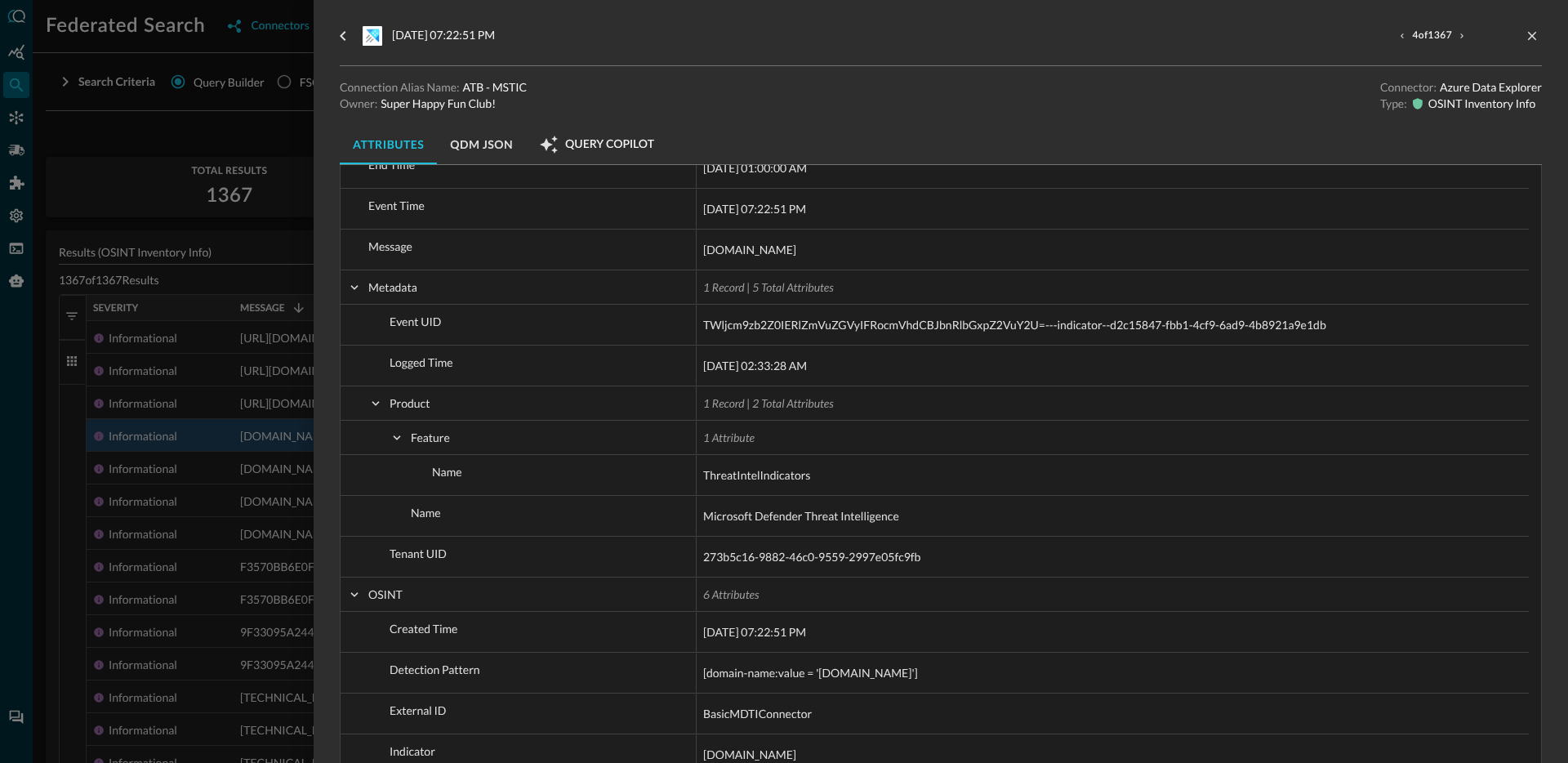
click at [223, 510] on div at bounding box center [784, 381] width 1568 height 763
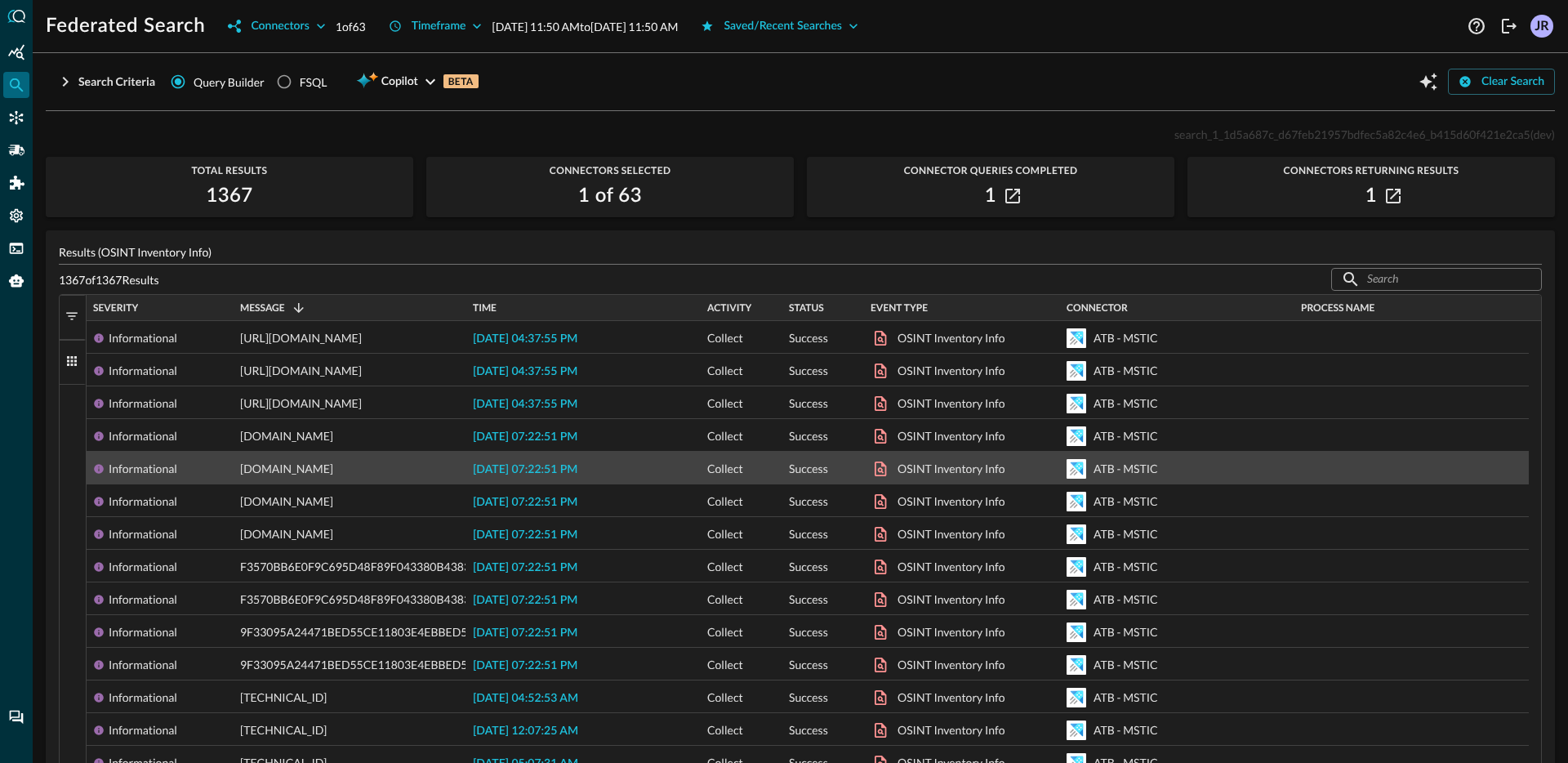
click at [524, 471] on span "2025-10-08 07:22:51 PM" at bounding box center [525, 470] width 104 height 11
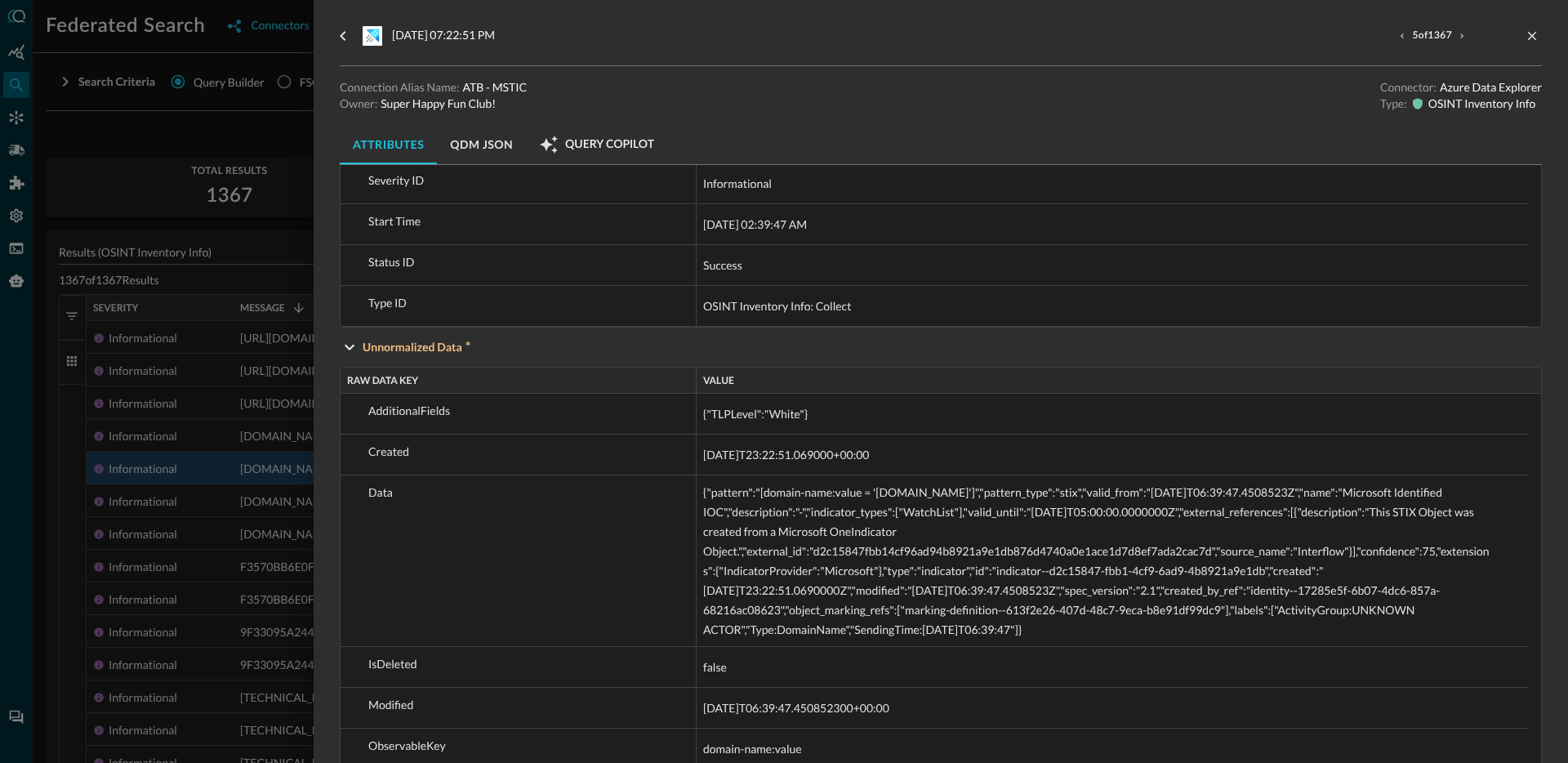
scroll to position [900, 0]
